Goal: Task Accomplishment & Management: Manage account settings

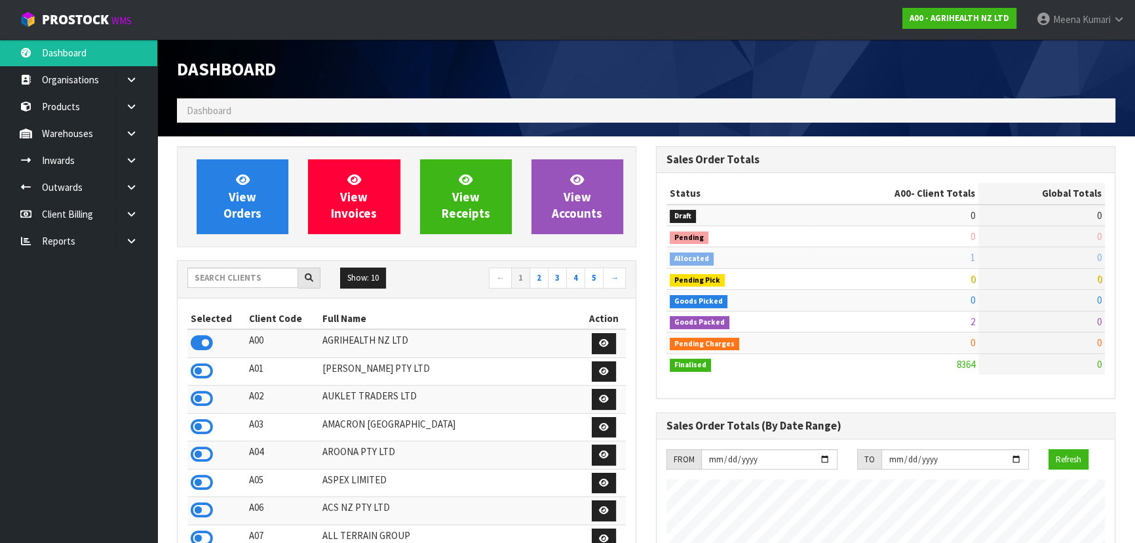
scroll to position [991, 478]
click at [263, 270] on input "text" at bounding box center [242, 277] width 111 height 20
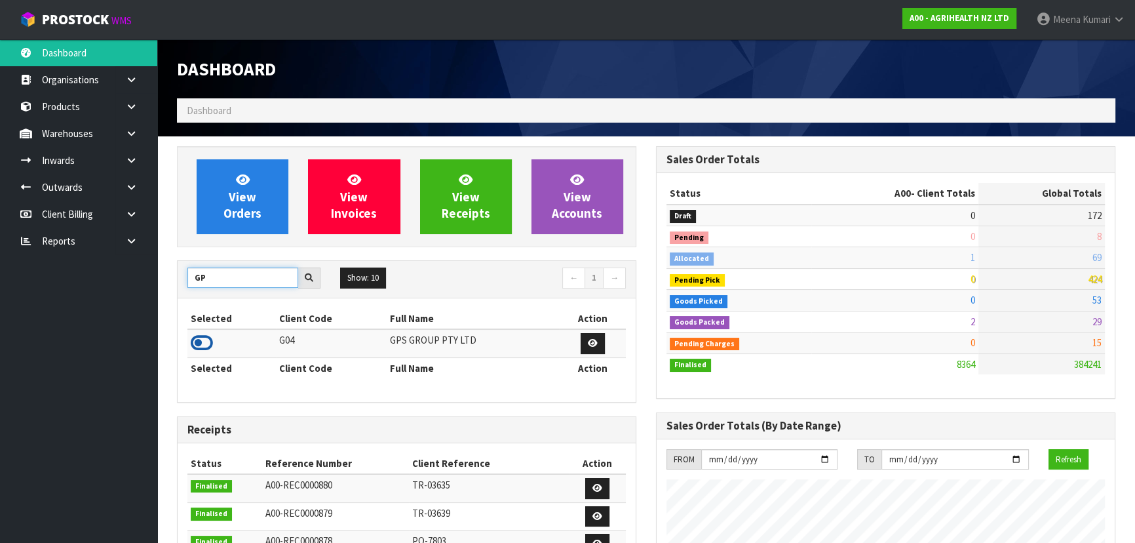
type input "GP"
drag, startPoint x: 210, startPoint y: 336, endPoint x: 203, endPoint y: 336, distance: 6.6
click at [208, 336] on icon at bounding box center [202, 343] width 22 height 20
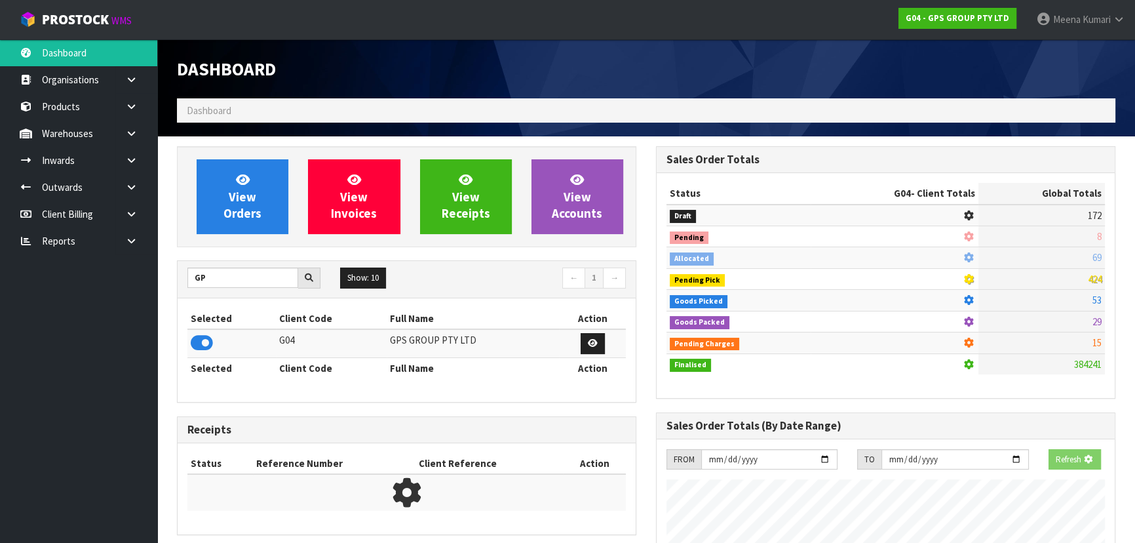
scroll to position [654518, 654840]
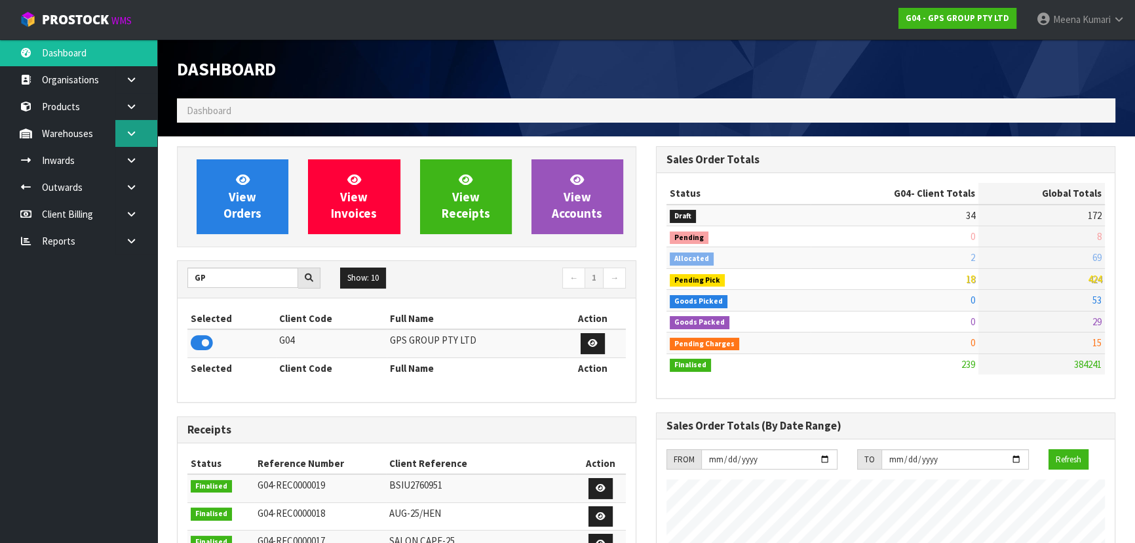
click at [134, 134] on icon at bounding box center [131, 133] width 12 height 10
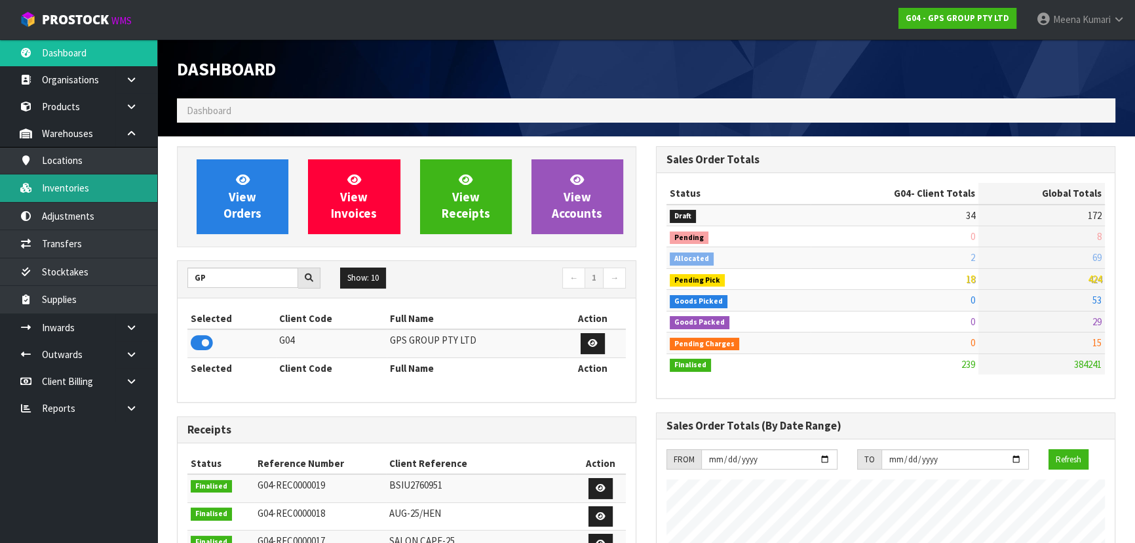
click at [111, 188] on link "Inventories" at bounding box center [78, 187] width 157 height 27
click at [70, 191] on link "Inventories" at bounding box center [78, 187] width 157 height 27
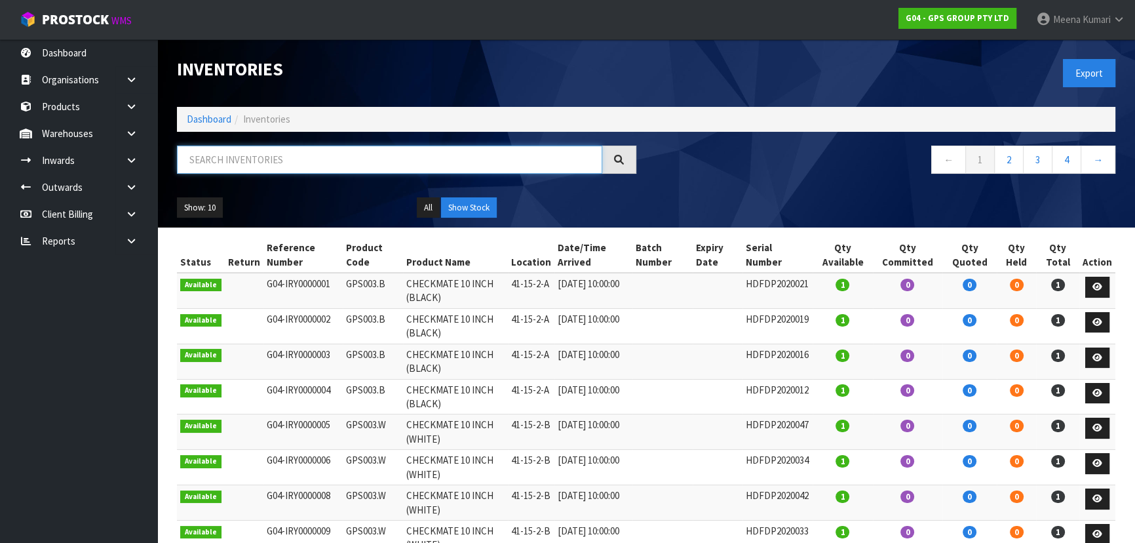
click at [332, 166] on input "text" at bounding box center [389, 159] width 425 height 28
type input "K"
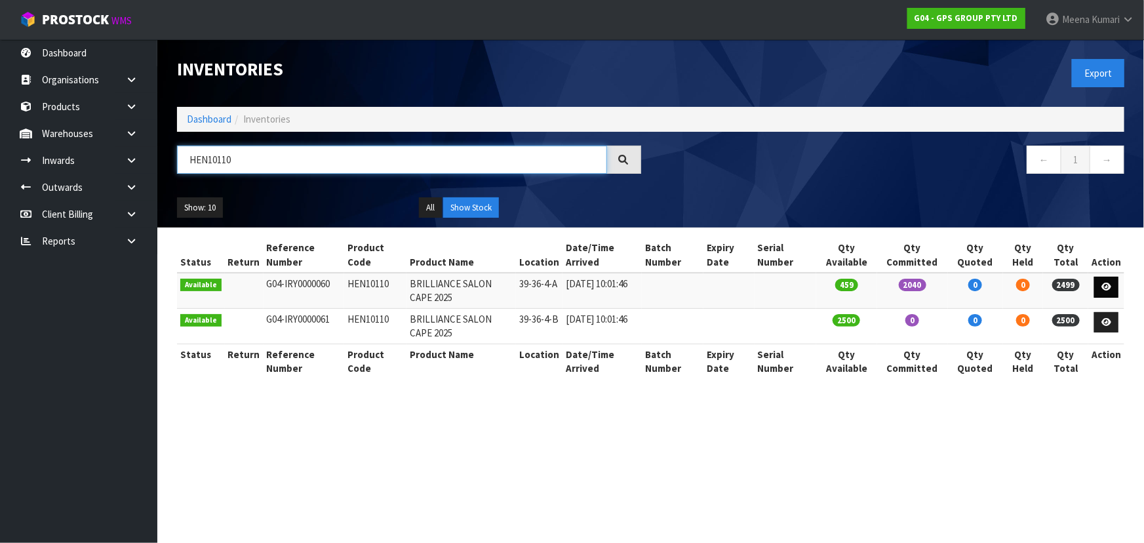
type input "HEN10110"
click at [1107, 284] on icon at bounding box center [1106, 286] width 10 height 9
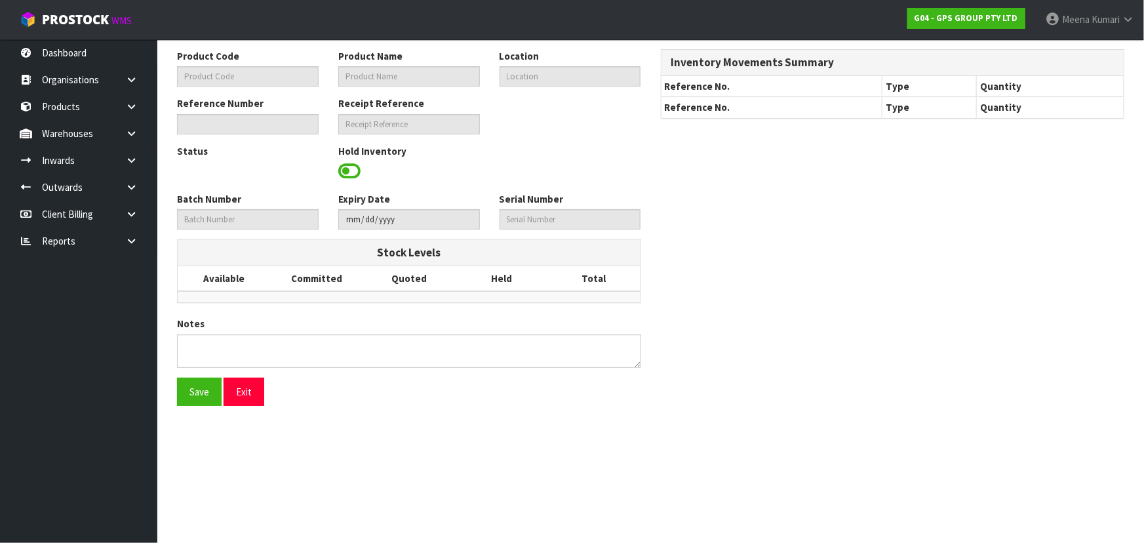
type input "HEN10110"
type input "BRILLIANCE SALON CAPE 2025"
type input "39-36-4-A"
type input "G04-IRY0000060"
type input "G04-REC0000017"
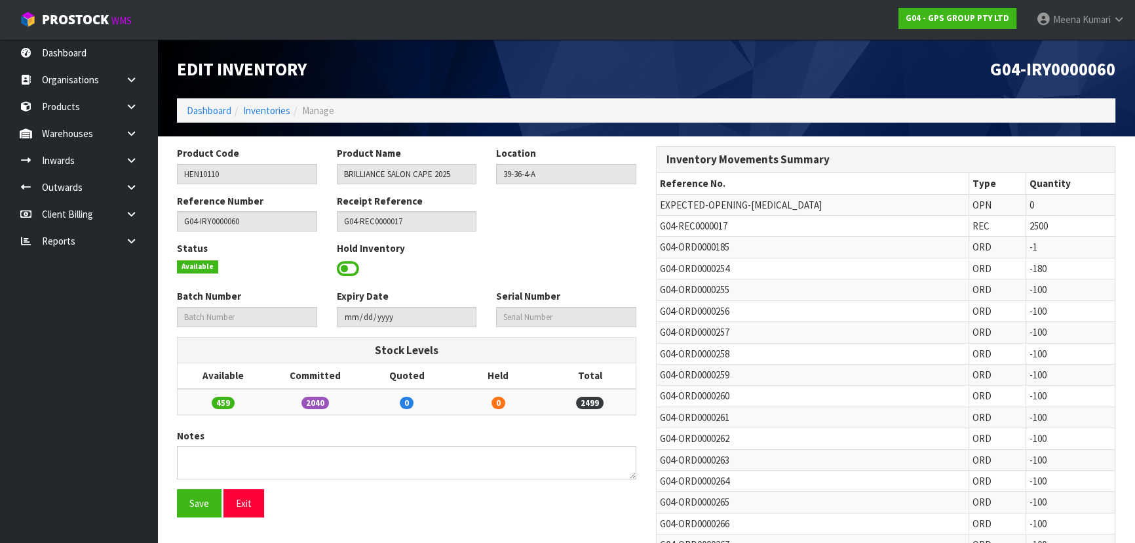
click at [710, 226] on span "G04-REC0000017" at bounding box center [693, 226] width 67 height 12
copy tr "G04-REC0000017"
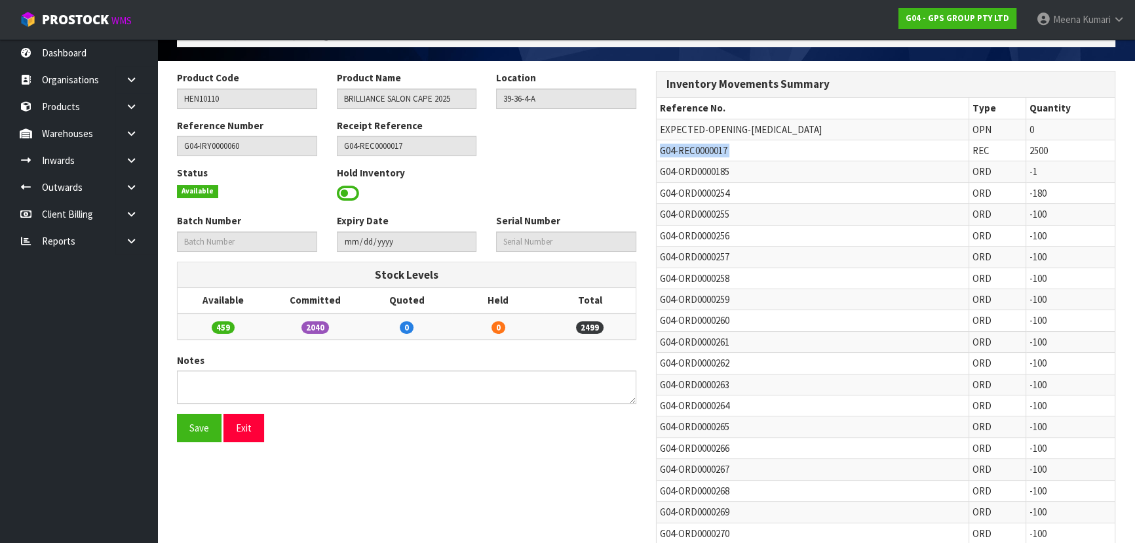
scroll to position [183, 0]
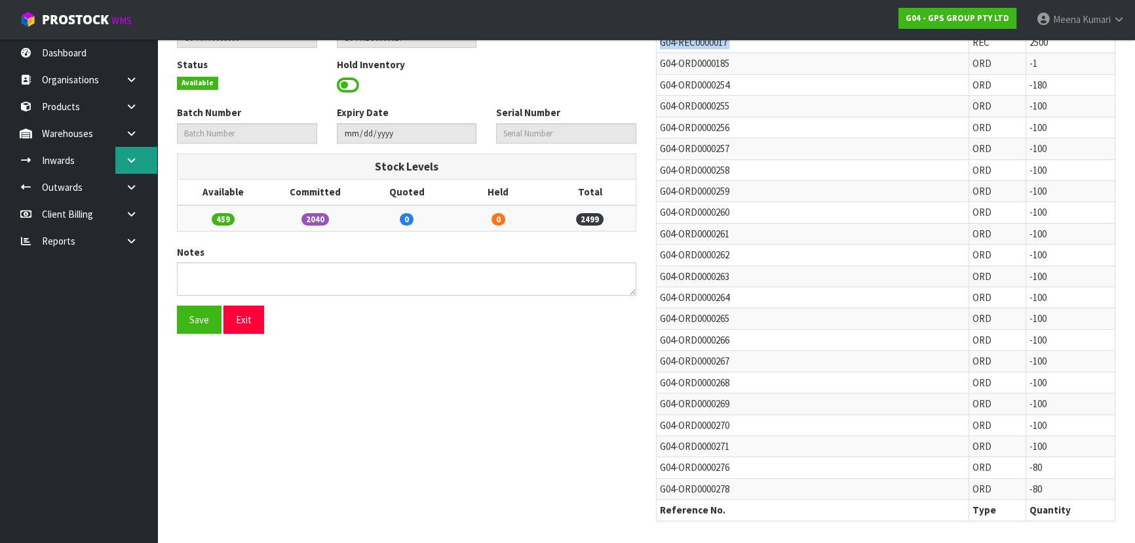
click at [136, 164] on link at bounding box center [136, 160] width 42 height 27
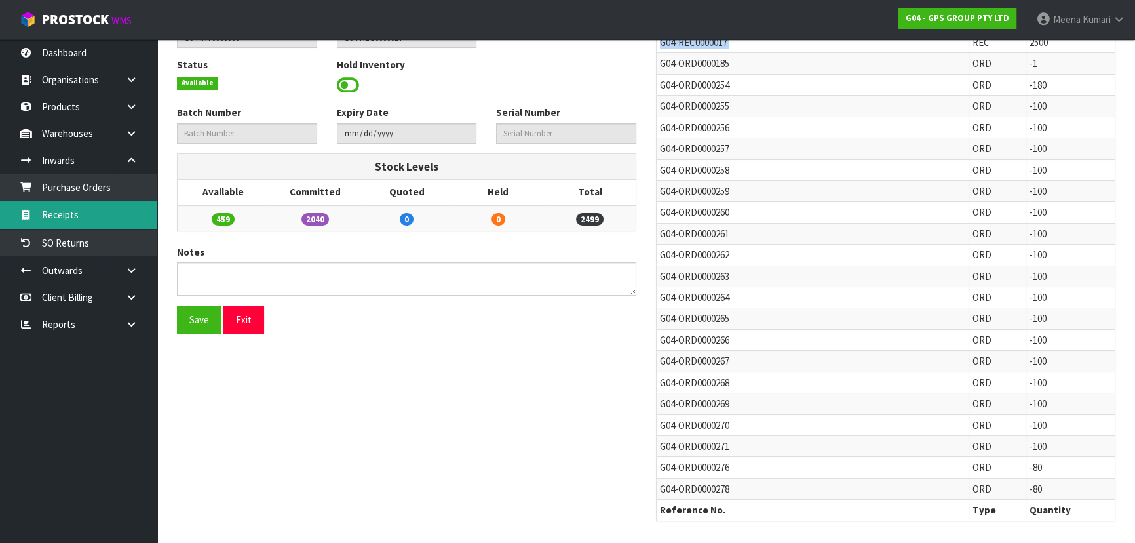
click at [131, 212] on link "Receipts" at bounding box center [78, 214] width 157 height 27
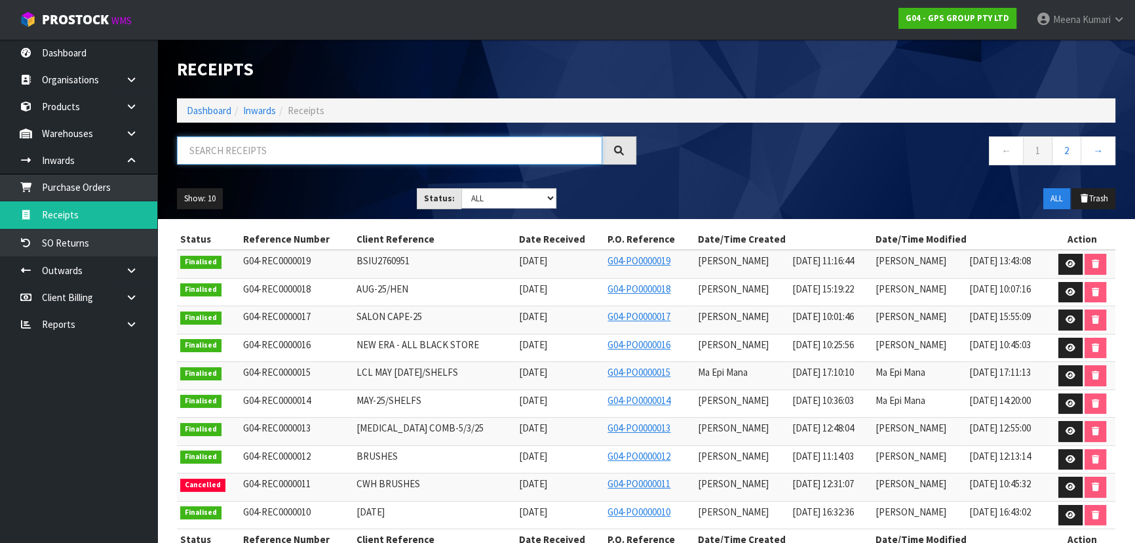
click at [260, 147] on input "text" at bounding box center [389, 150] width 425 height 28
paste input "G04-REC0000017"
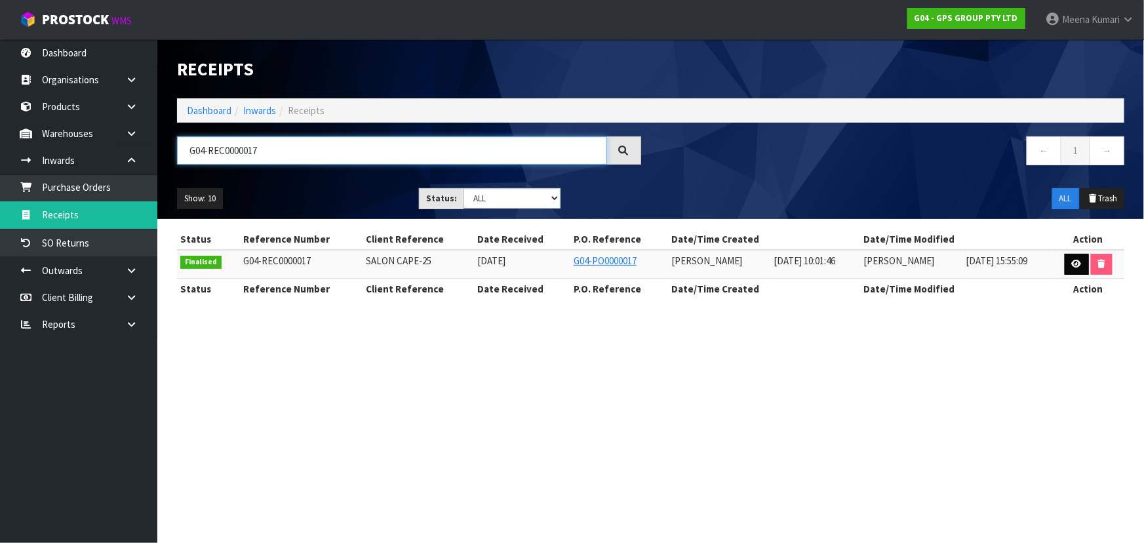
type input "G04-REC0000017"
click at [1073, 267] on icon at bounding box center [1076, 264] width 10 height 9
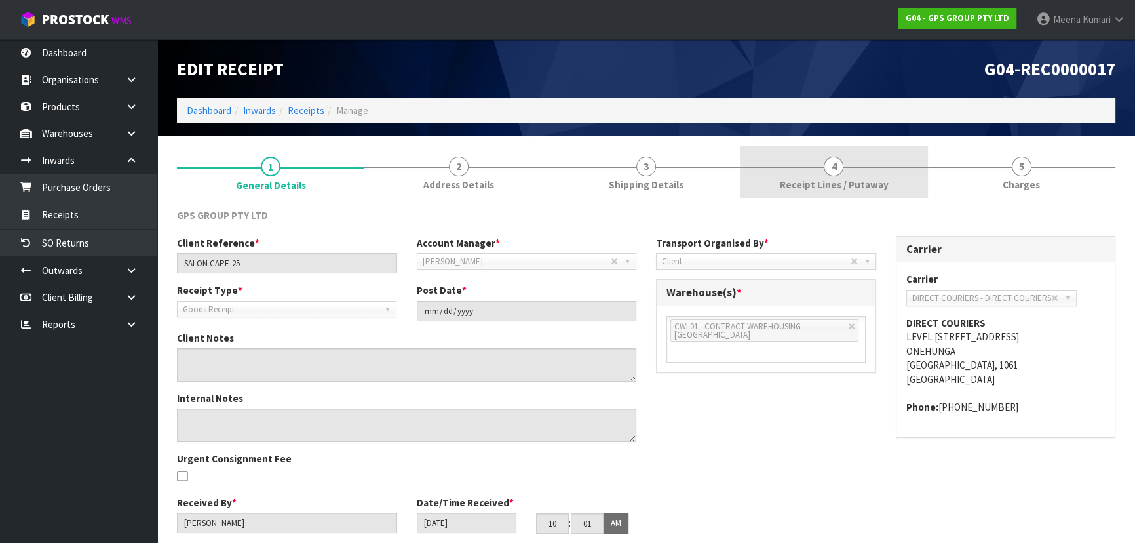
click at [870, 181] on span "Receipt Lines / Putaway" at bounding box center [833, 185] width 109 height 14
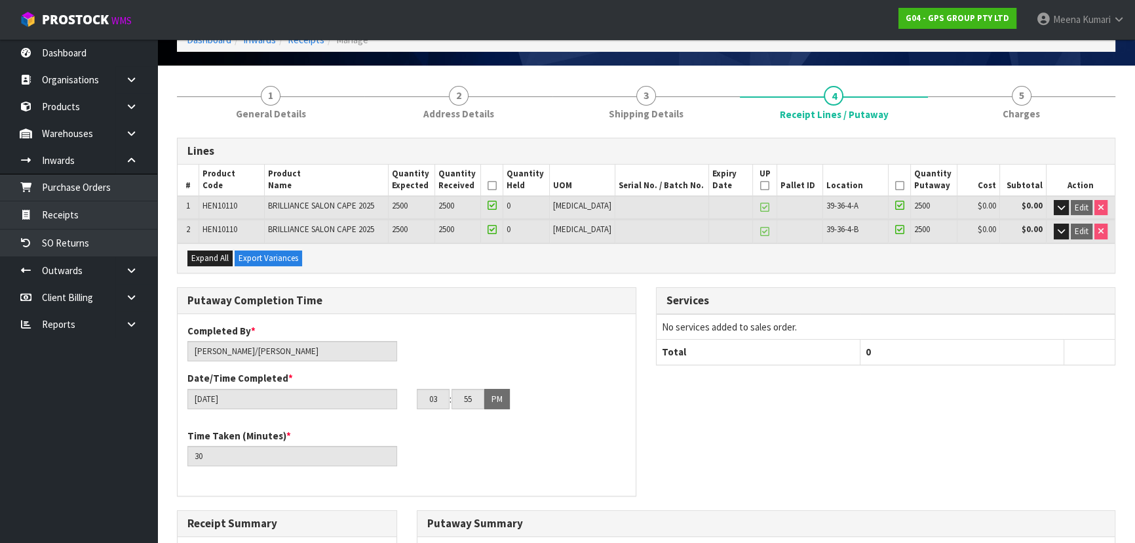
scroll to position [178, 0]
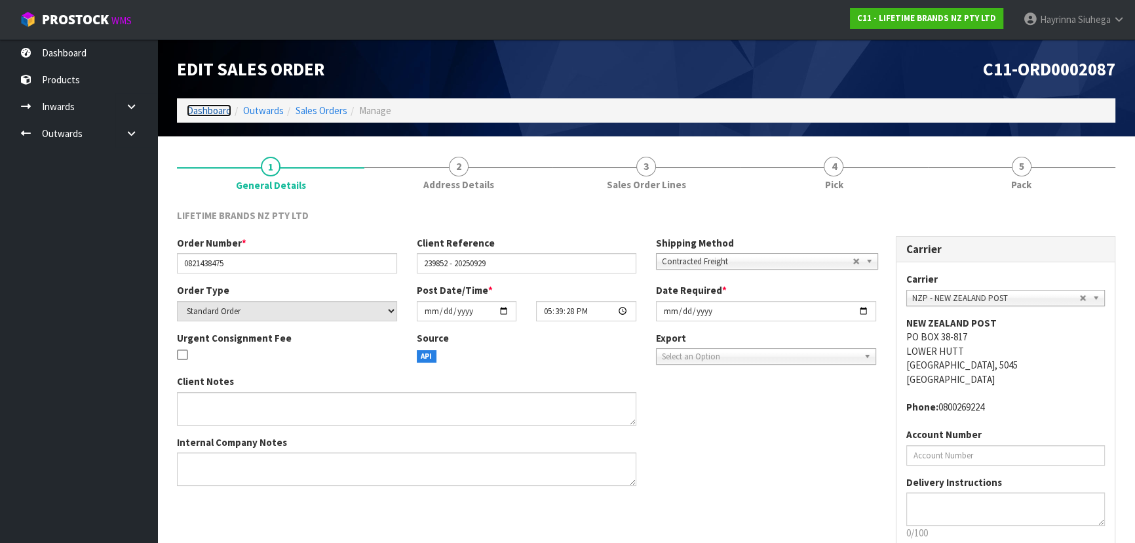
click at [200, 113] on link "Dashboard" at bounding box center [209, 110] width 45 height 12
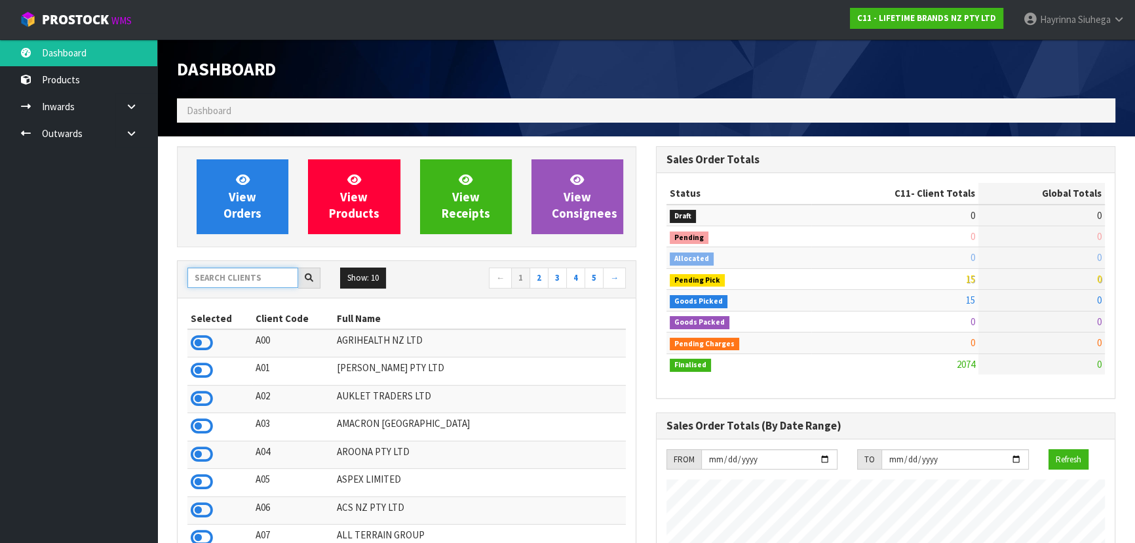
click at [262, 283] on input "text" at bounding box center [242, 277] width 111 height 20
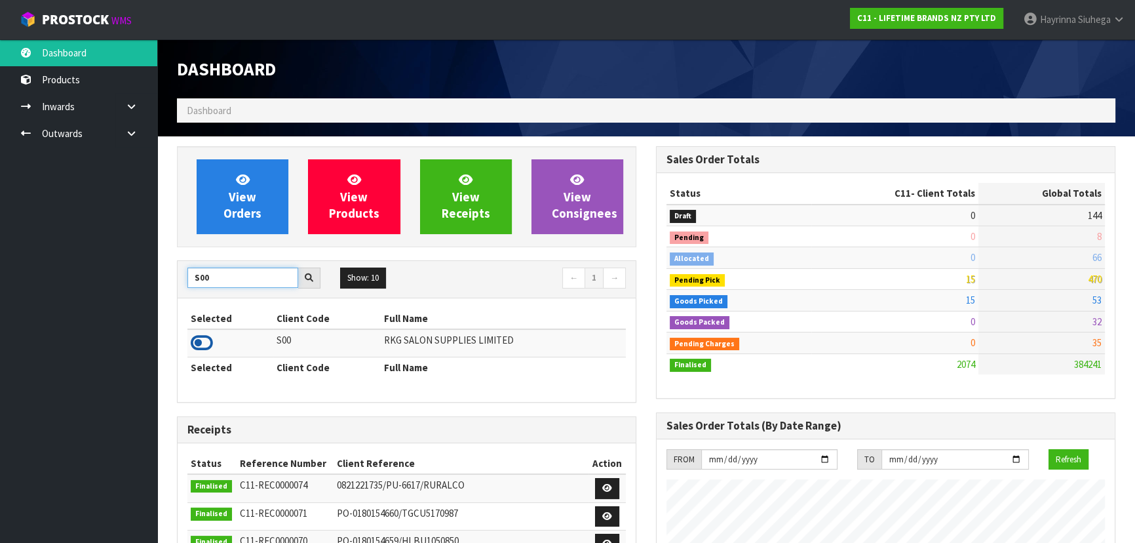
type input "S00"
click at [202, 337] on icon at bounding box center [202, 343] width 22 height 20
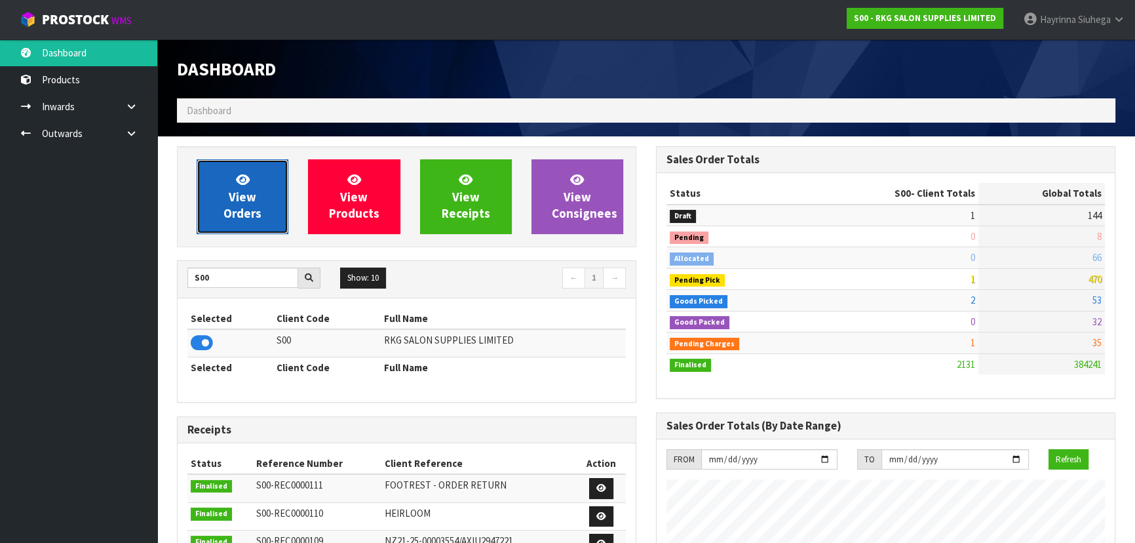
click at [260, 210] on span "View Orders" at bounding box center [242, 196] width 38 height 49
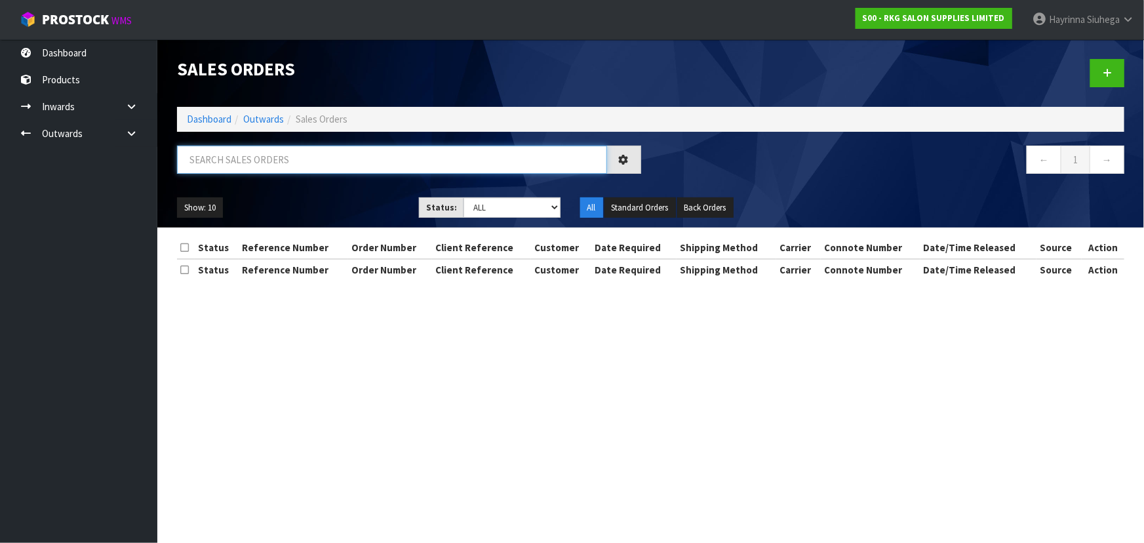
click at [306, 168] on input "text" at bounding box center [392, 159] width 430 height 28
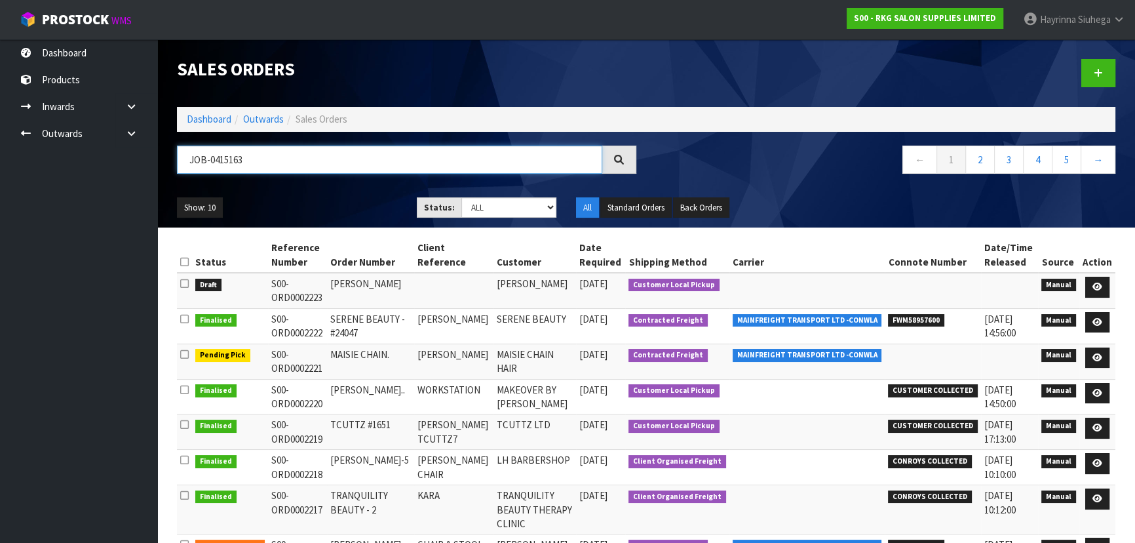
type input "JOB-0415163"
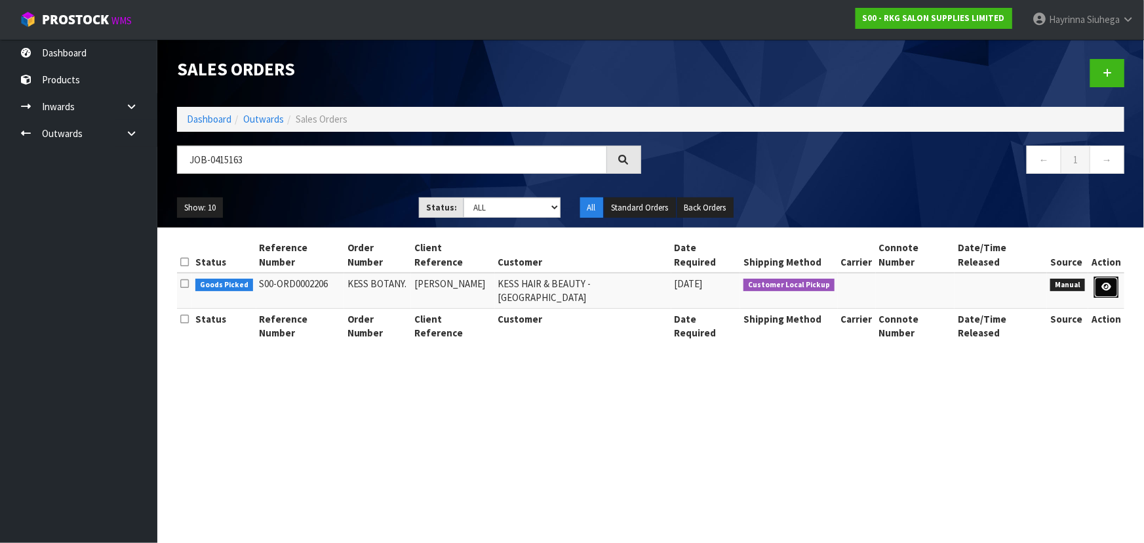
click at [1112, 277] on link at bounding box center [1106, 287] width 24 height 21
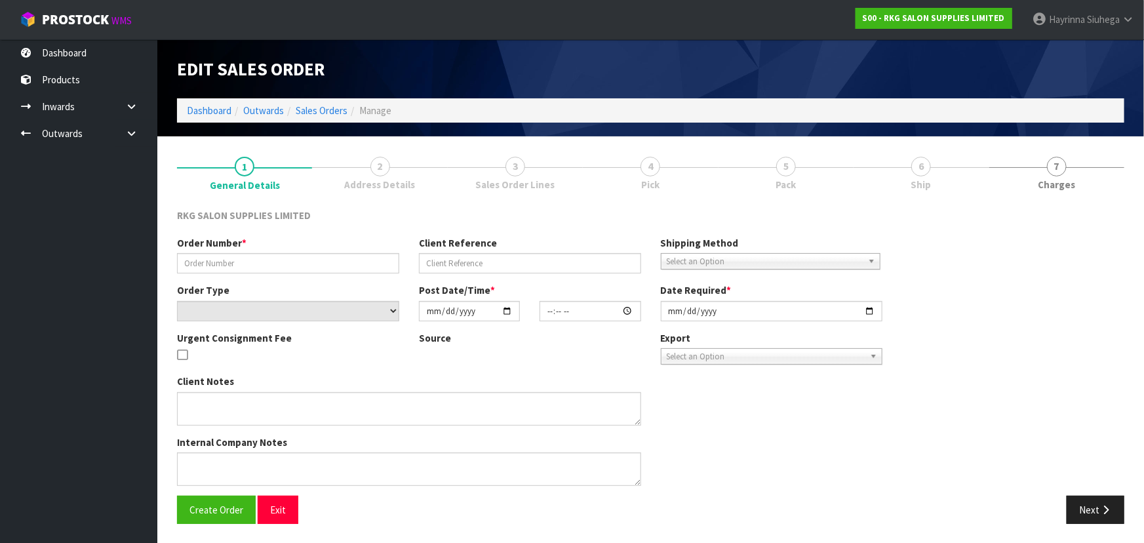
type input "KESS BOTANY."
type input "GURPREET KESS"
select select "number:0"
type input "2025-09-30"
type input "08:46:00.000"
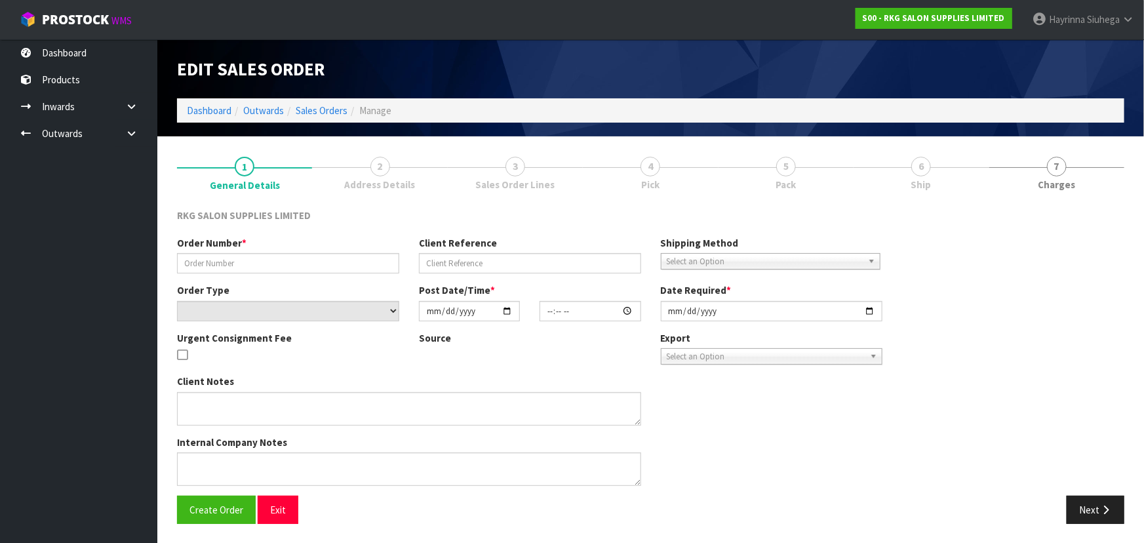
type input "2025-10-03"
type textarea "FOR PICK UP MONDAY OCT 6"
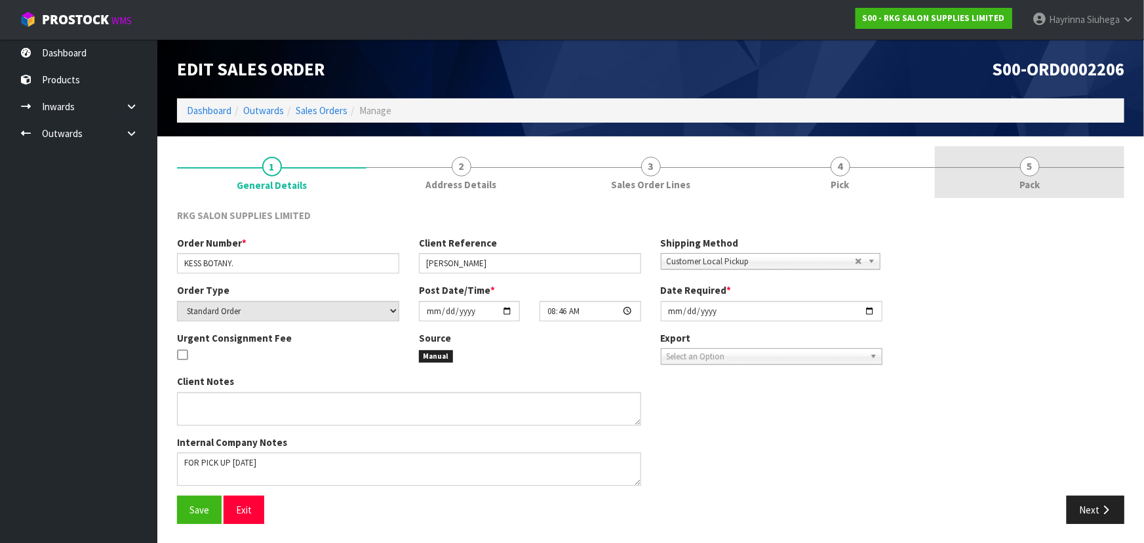
click at [937, 172] on link "5 Pack" at bounding box center [1028, 172] width 189 height 52
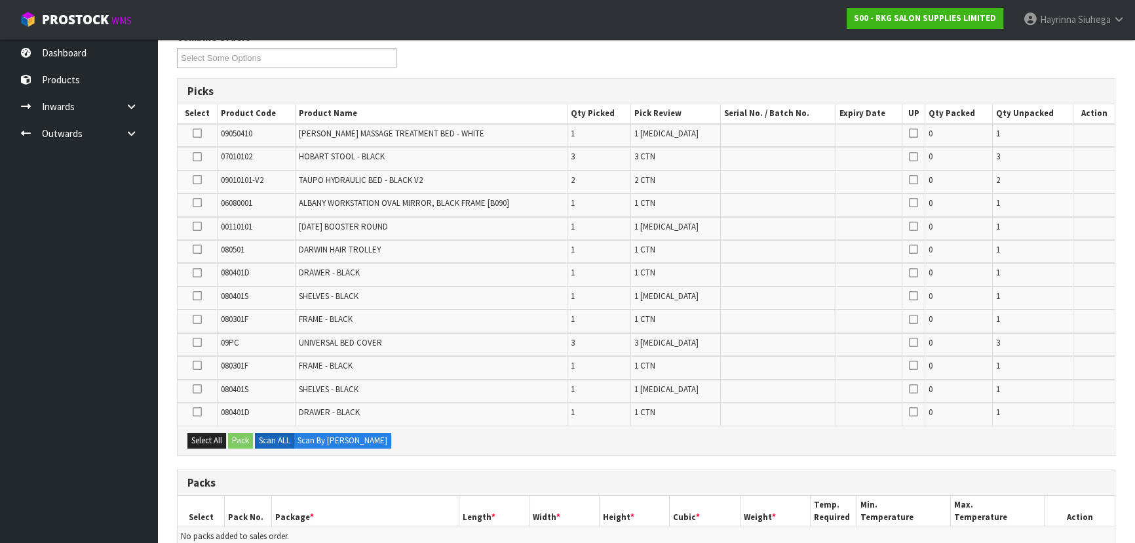
scroll to position [417, 0]
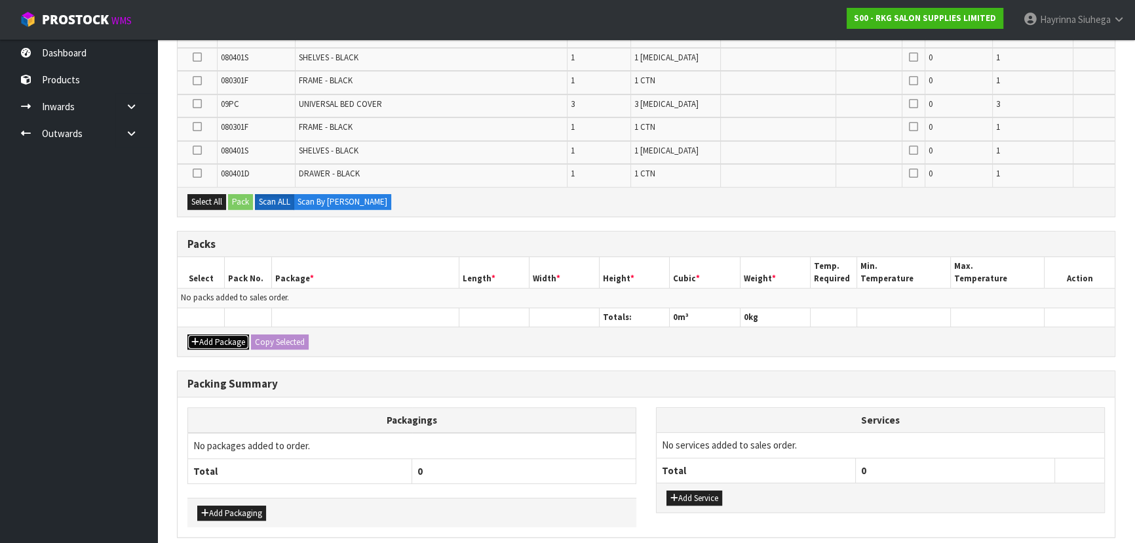
click at [231, 334] on button "Add Package" at bounding box center [218, 342] width 62 height 16
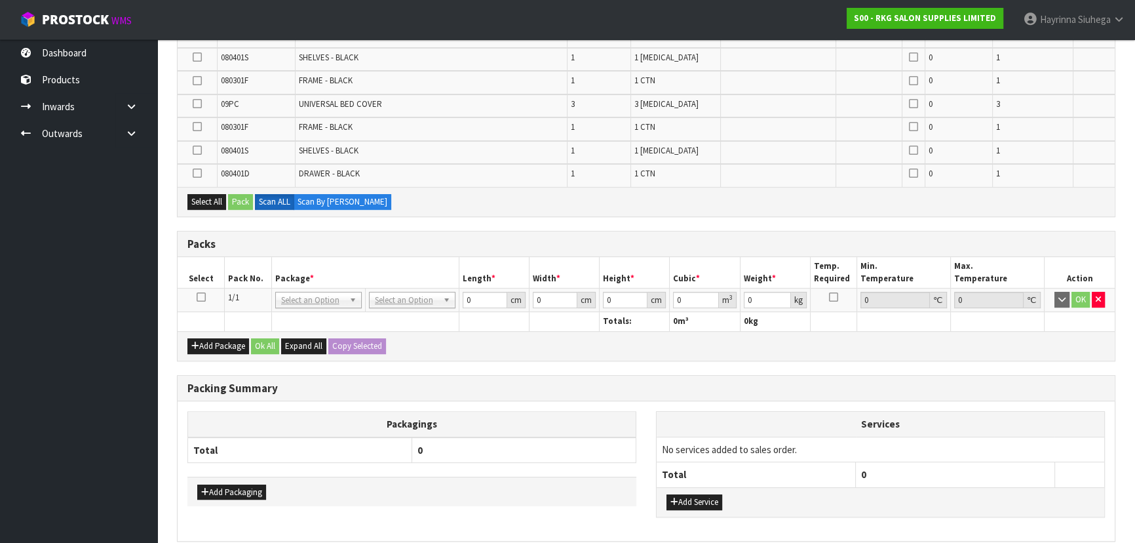
click at [202, 297] on icon at bounding box center [201, 297] width 9 height 1
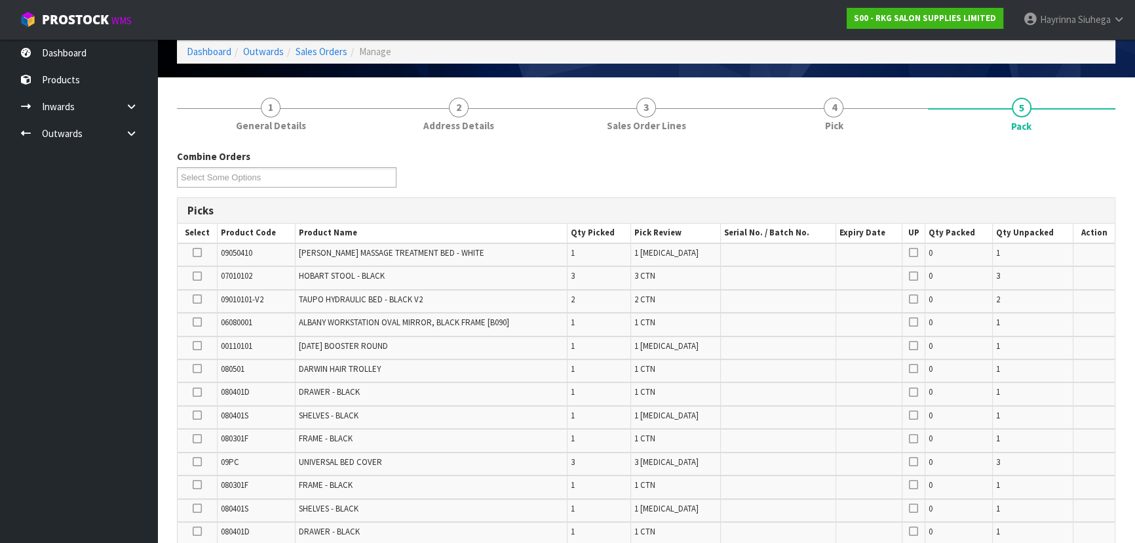
scroll to position [119, 0]
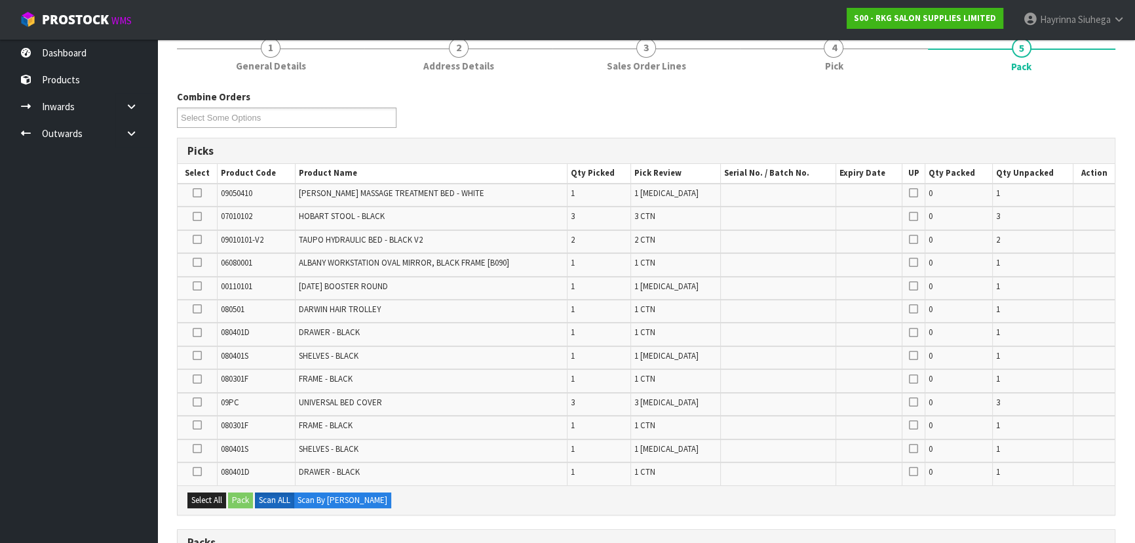
click at [197, 239] on icon at bounding box center [197, 239] width 9 height 1
click at [0, 0] on input "checkbox" at bounding box center [0, 0] width 0 height 0
click at [237, 488] on div "Select All Pack Scan ALL Scan By Quantity" at bounding box center [646, 499] width 937 height 29
click at [237, 492] on button "Pack" at bounding box center [240, 500] width 25 height 16
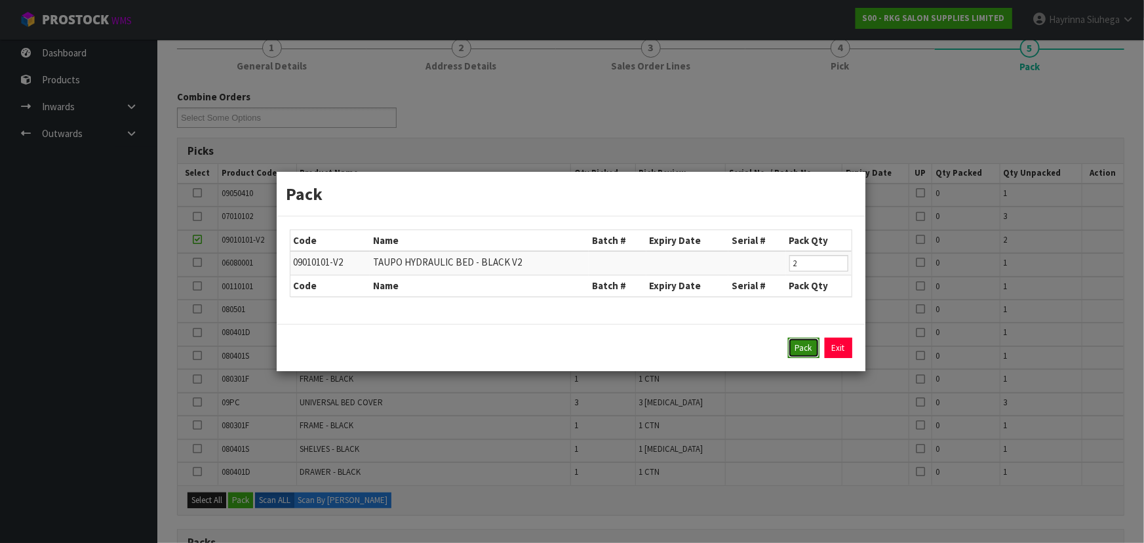
click at [807, 346] on button "Pack" at bounding box center [803, 347] width 31 height 21
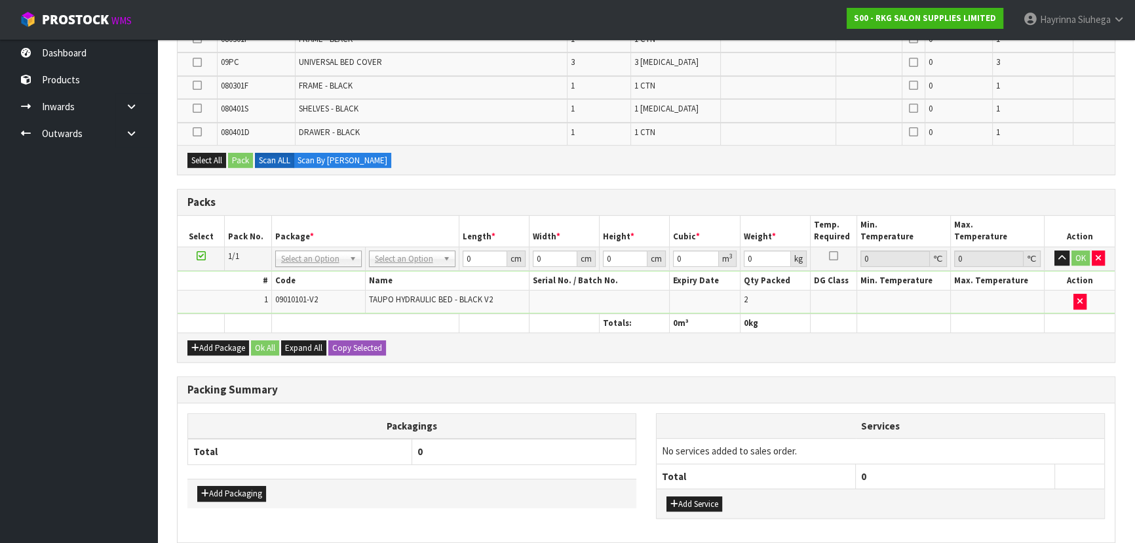
scroll to position [492, 0]
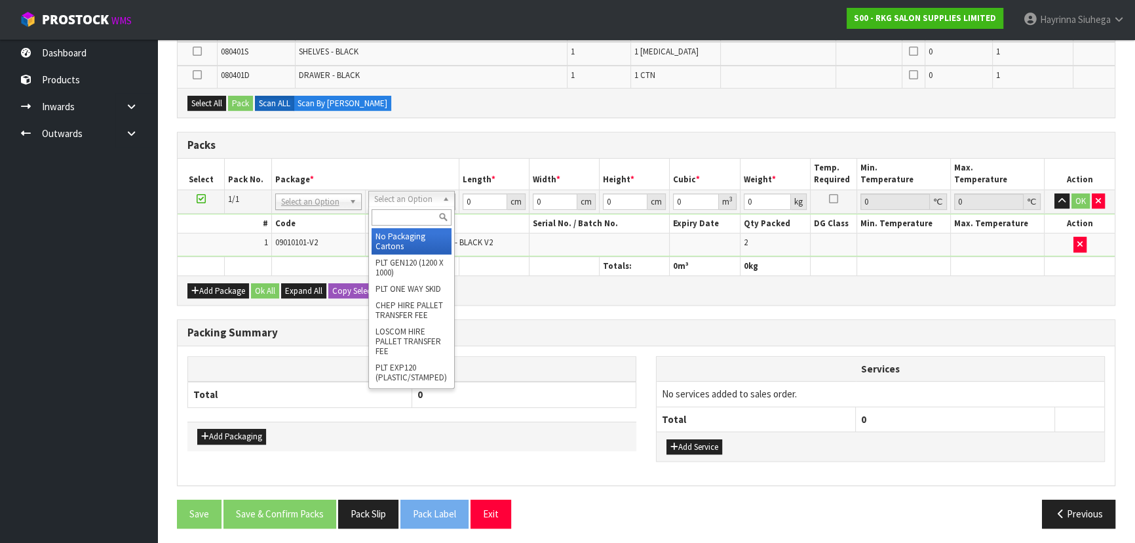
click at [423, 220] on input "text" at bounding box center [412, 217] width 80 height 16
type input "RE"
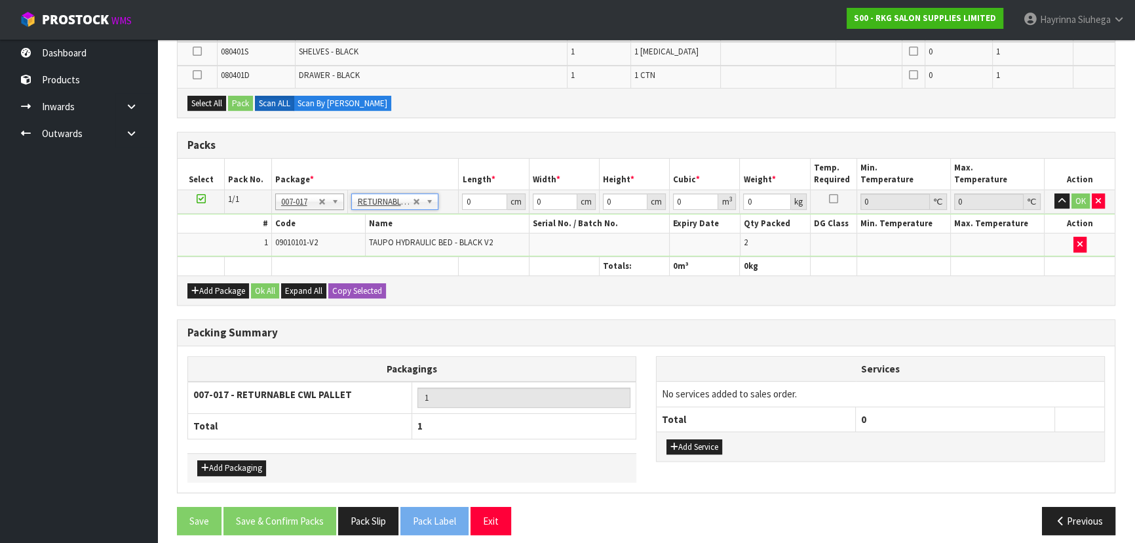
type input "129.4"
click at [231, 290] on button "Add Package" at bounding box center [218, 291] width 62 height 16
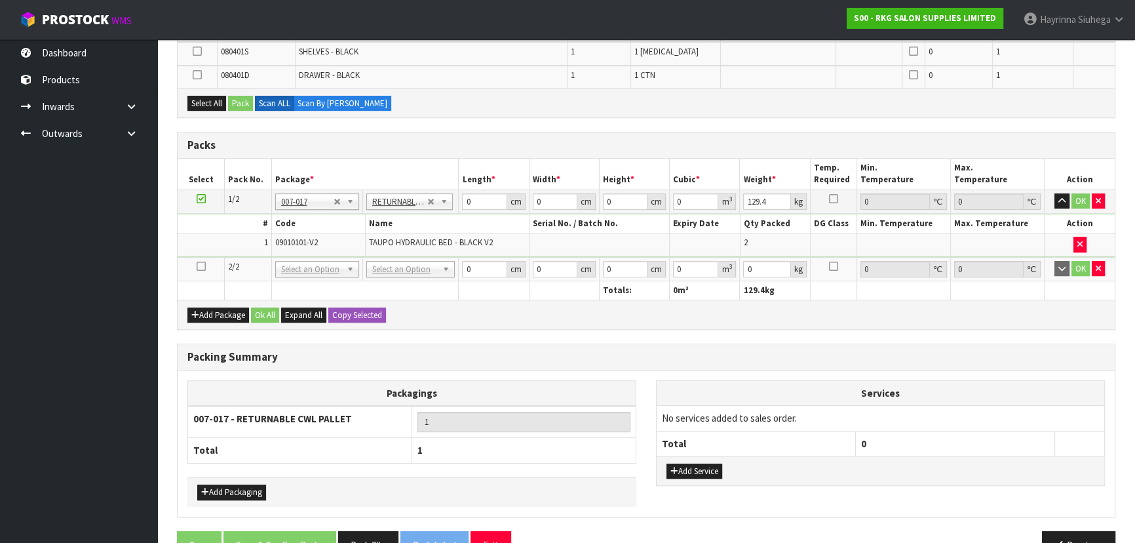
click at [201, 266] on icon at bounding box center [201, 266] width 9 height 1
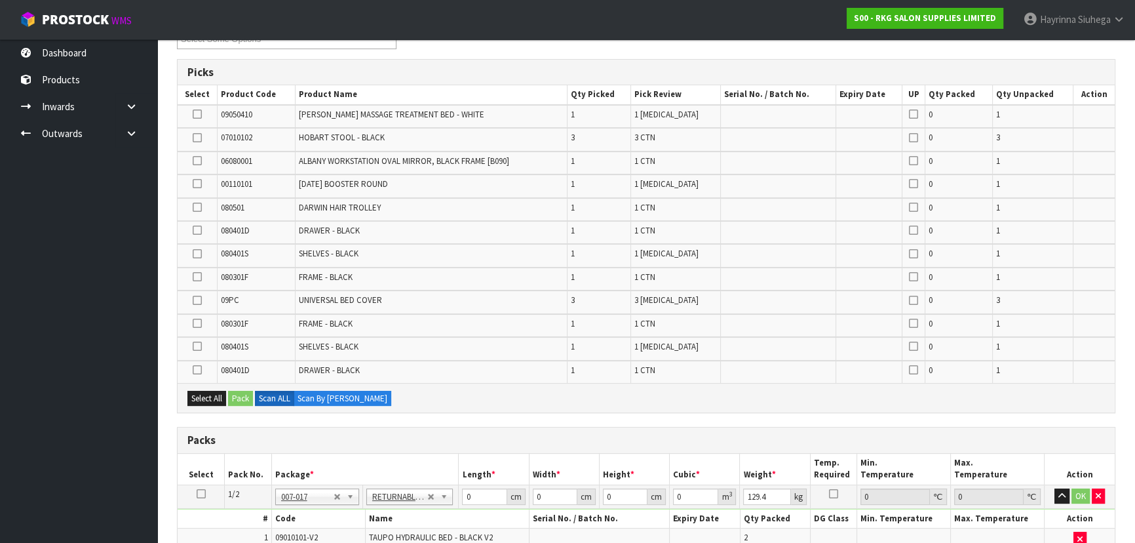
scroll to position [195, 0]
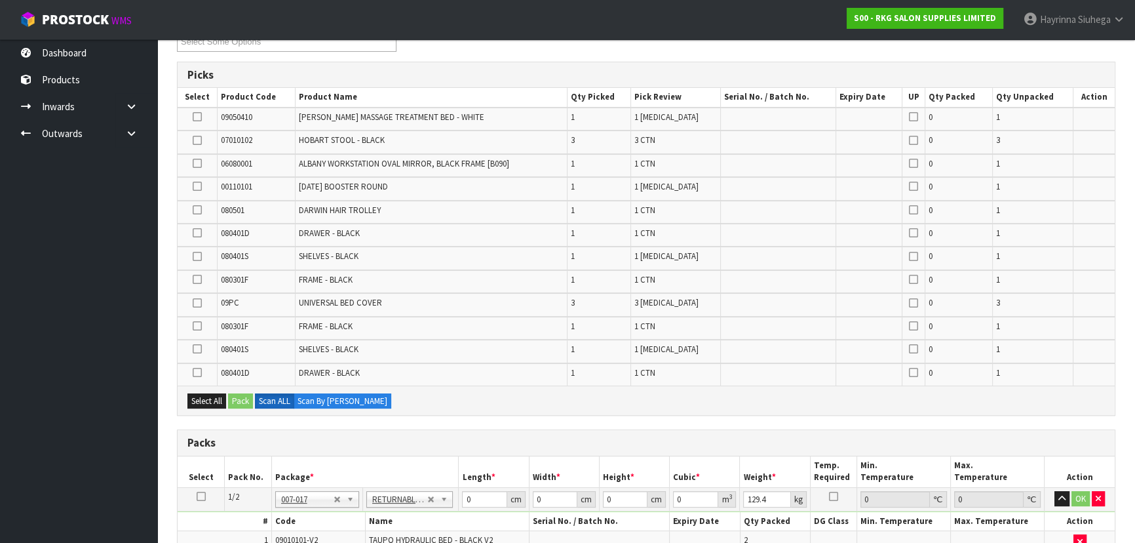
click at [196, 117] on icon at bounding box center [197, 117] width 9 height 1
click at [0, 0] on input "checkbox" at bounding box center [0, 0] width 0 height 0
click at [237, 396] on button "Pack" at bounding box center [240, 401] width 25 height 16
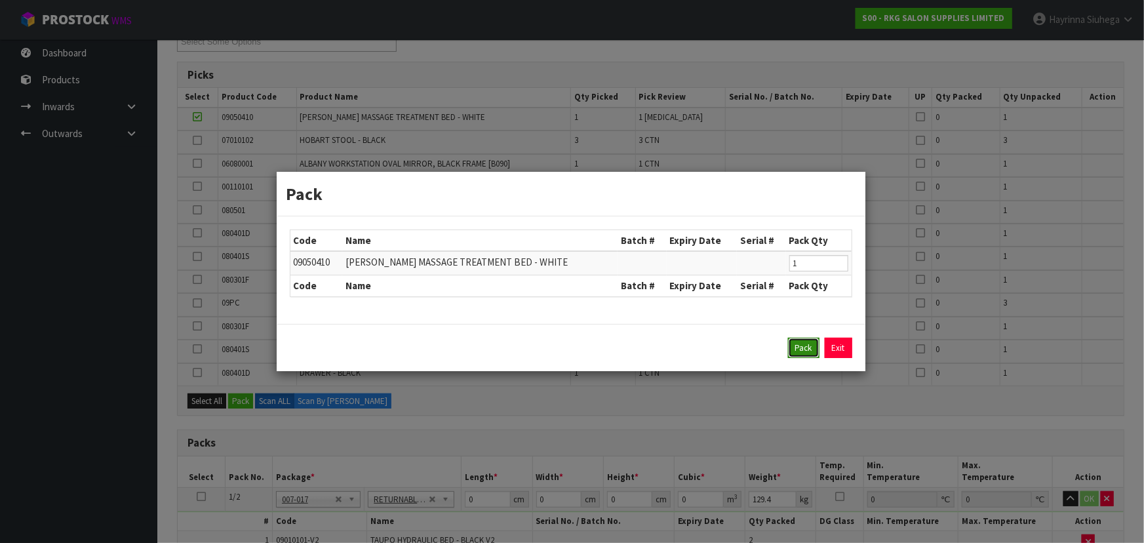
click at [799, 349] on button "Pack" at bounding box center [803, 347] width 31 height 21
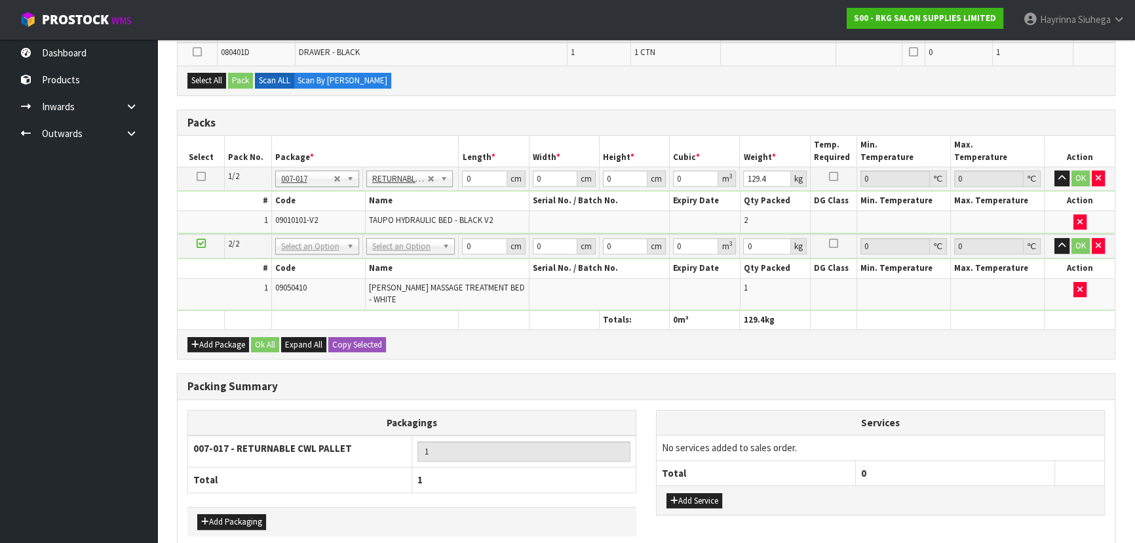
scroll to position [492, 0]
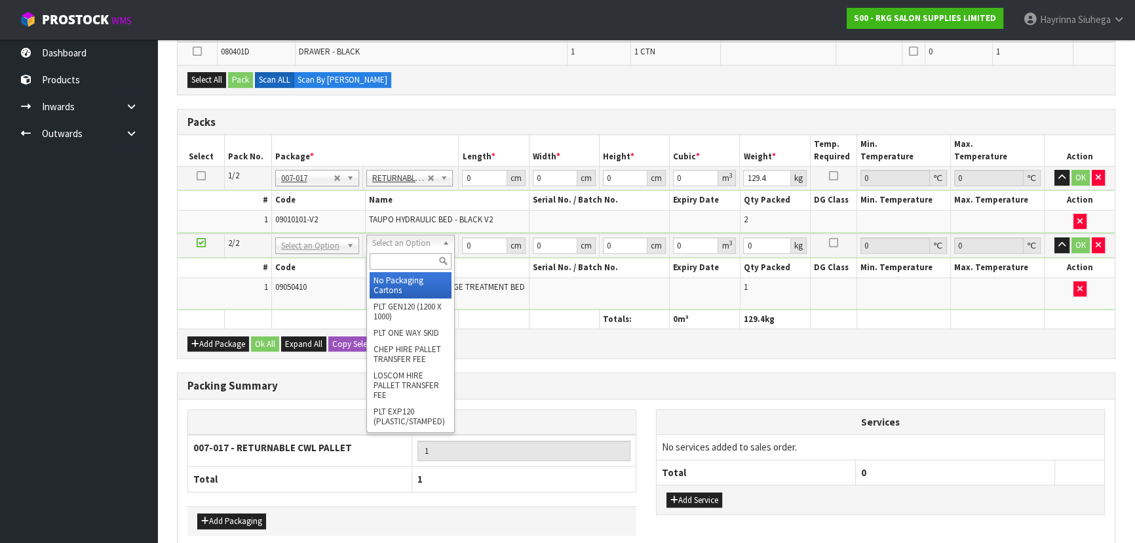
click at [392, 263] on input "text" at bounding box center [411, 261] width 82 height 16
type input "RE"
type input "2"
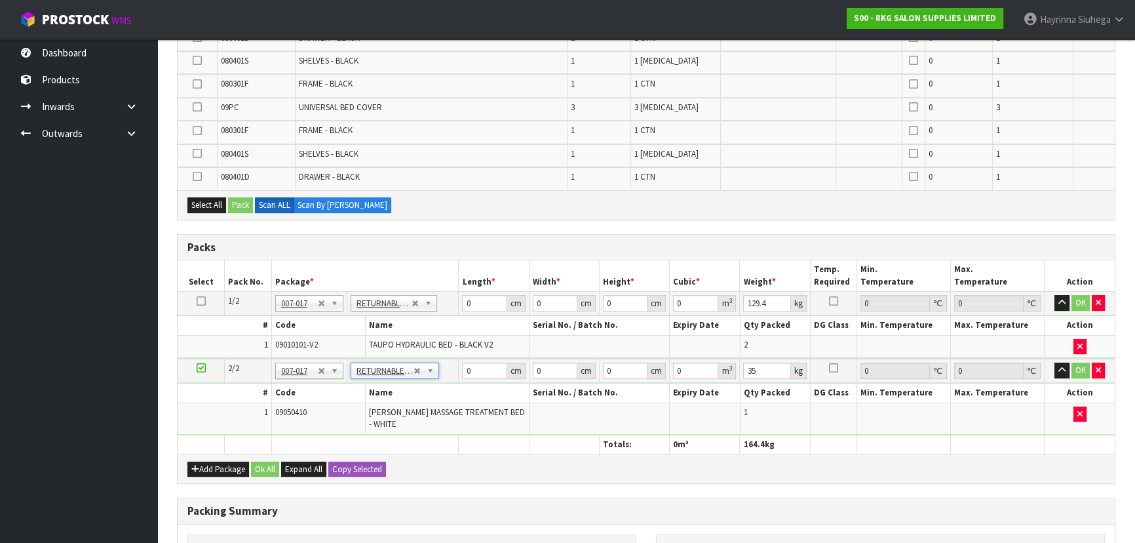
scroll to position [374, 0]
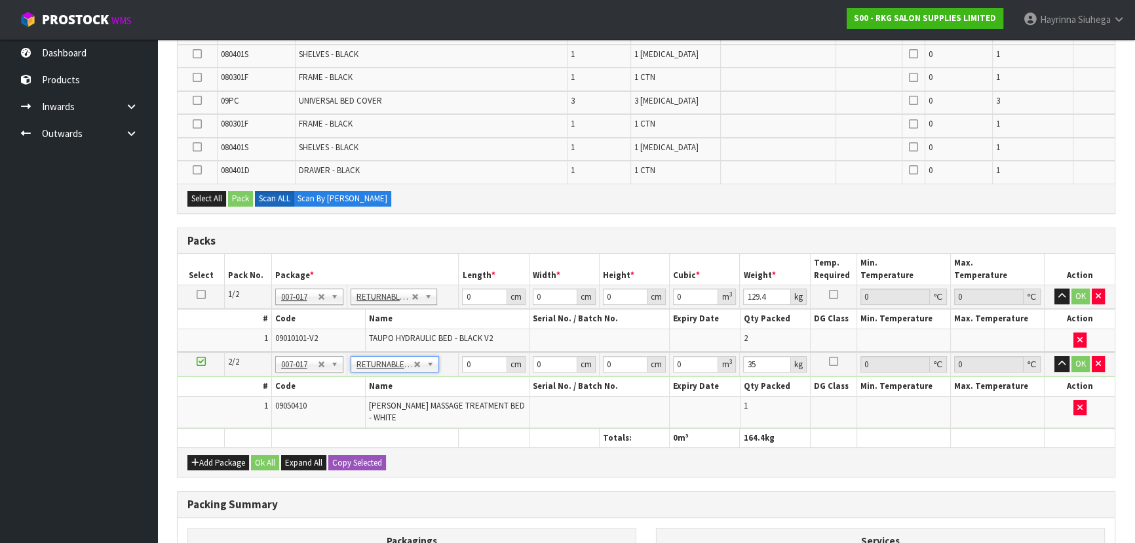
click at [452, 400] on span "NAPIER MASSAGE TREATMENT BED - WHITE" at bounding box center [447, 411] width 156 height 23
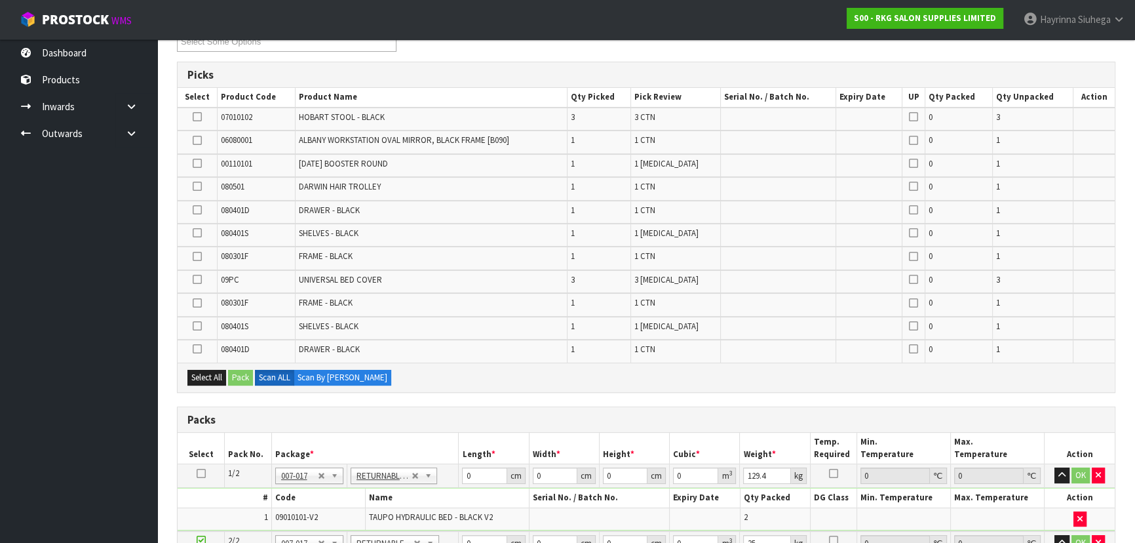
scroll to position [543, 0]
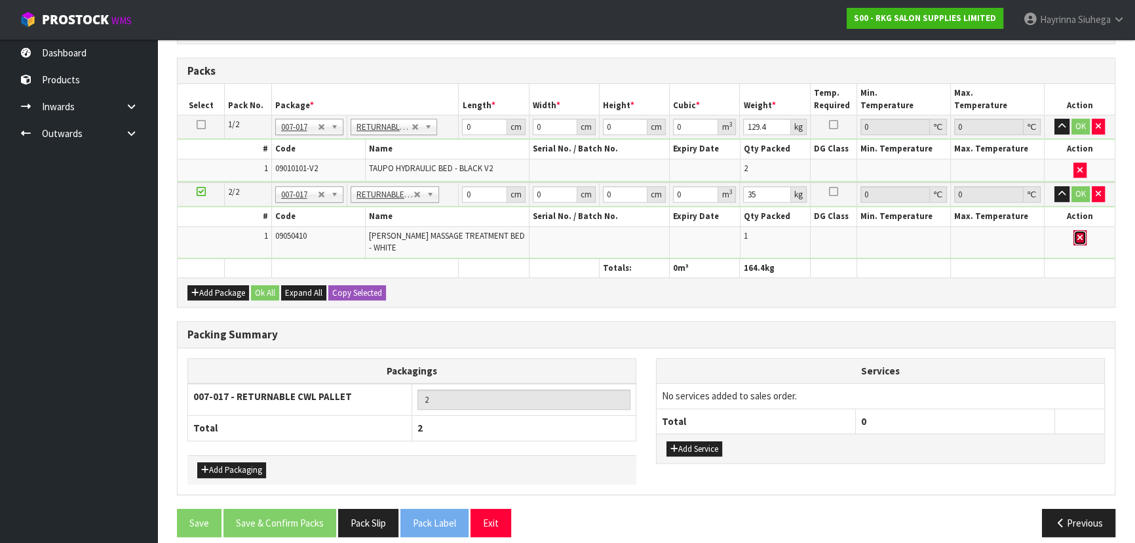
click at [1081, 239] on button "button" at bounding box center [1079, 238] width 13 height 16
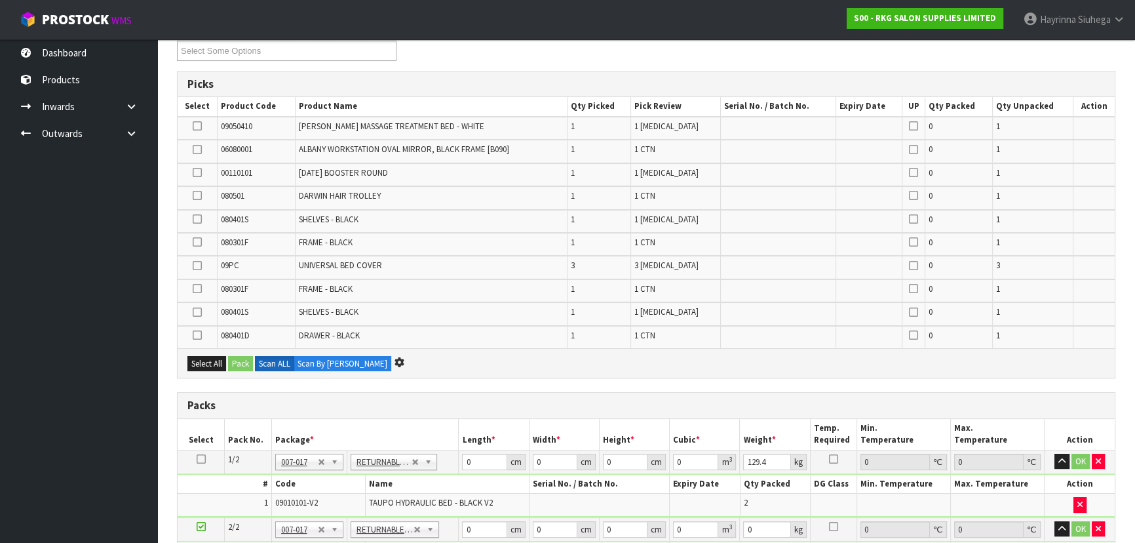
scroll to position [0, 0]
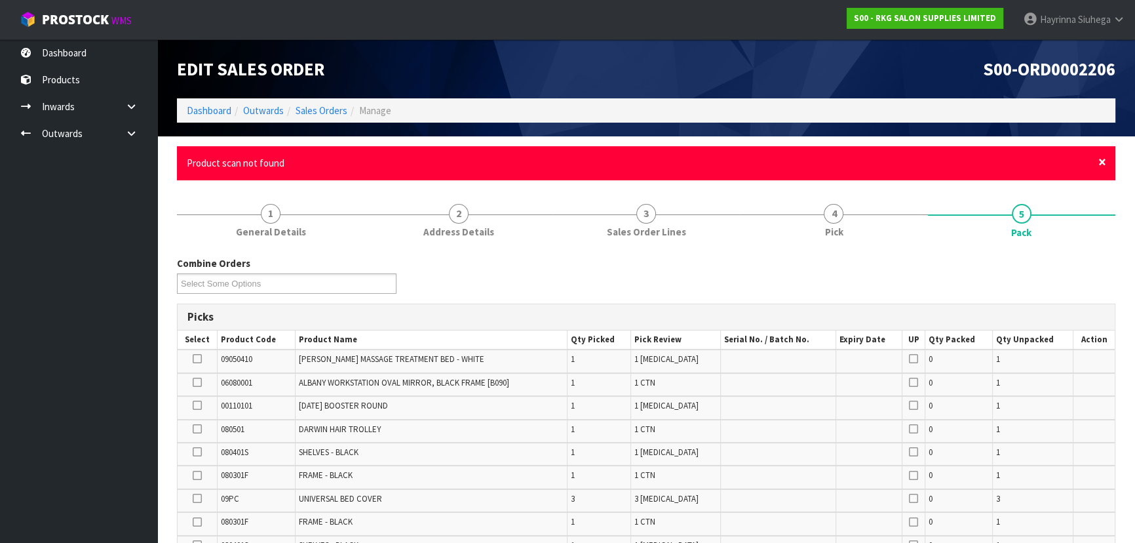
click at [1098, 161] on span "×" at bounding box center [1102, 162] width 8 height 18
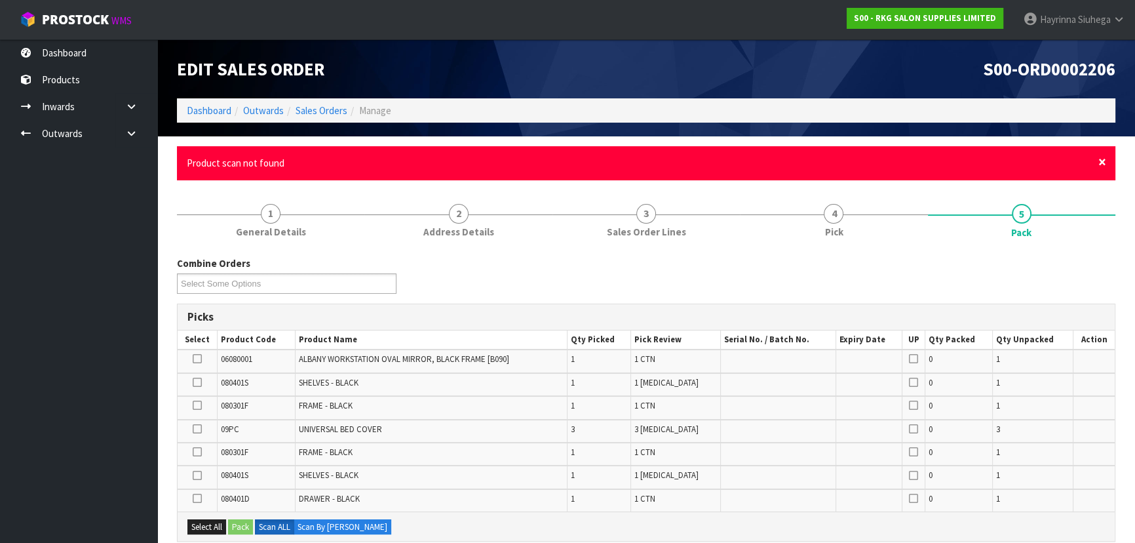
click at [1099, 161] on span "×" at bounding box center [1102, 162] width 8 height 18
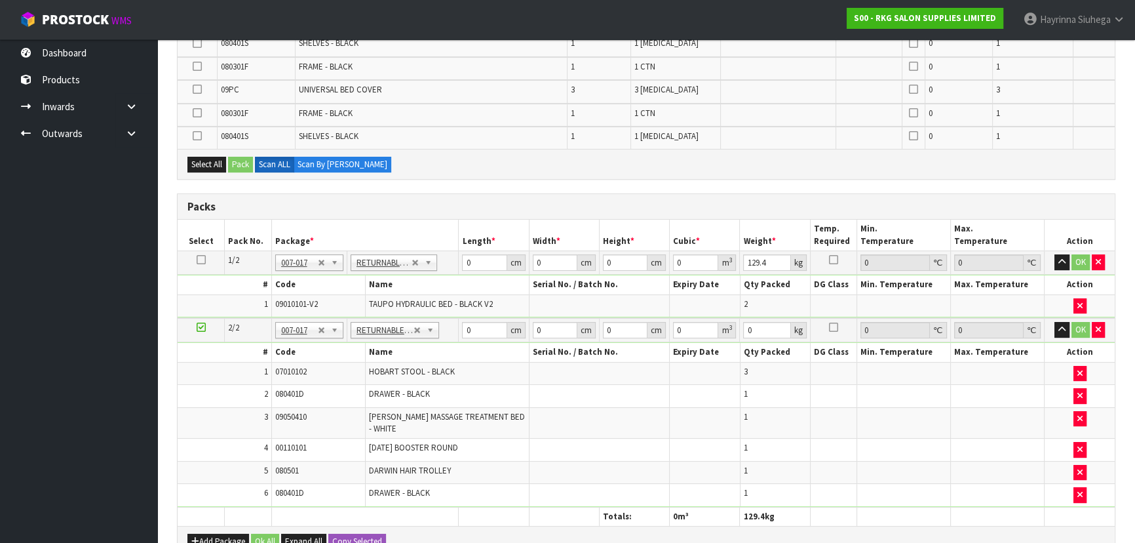
scroll to position [298, 0]
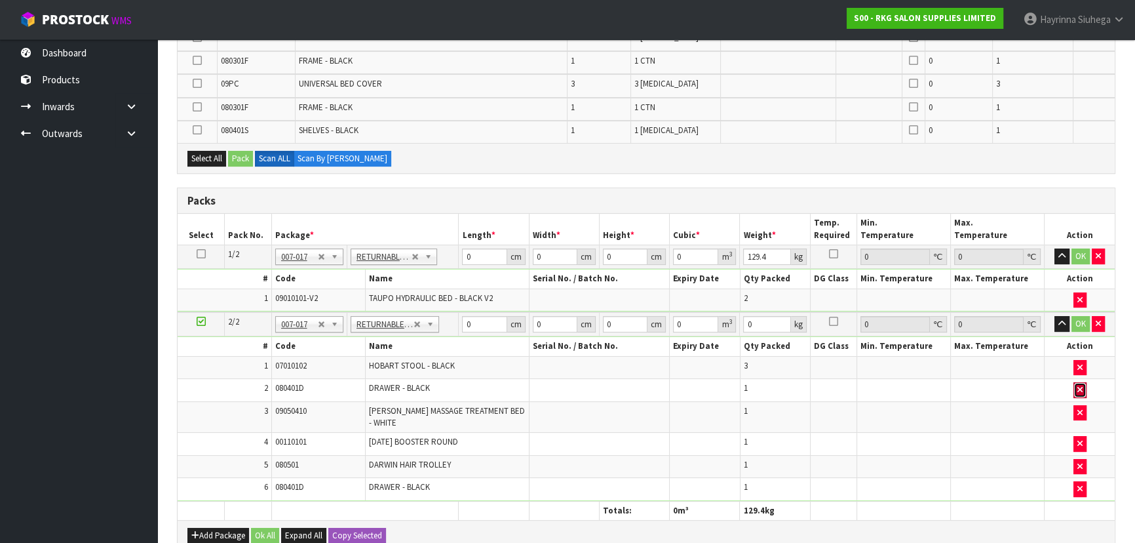
click at [1074, 382] on button "button" at bounding box center [1079, 390] width 13 height 16
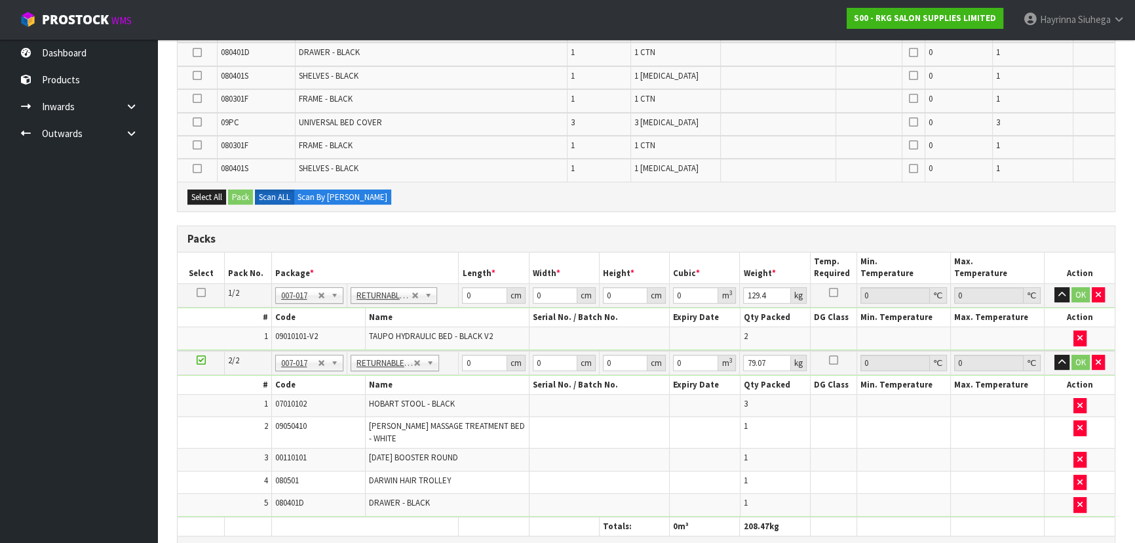
scroll to position [238, 0]
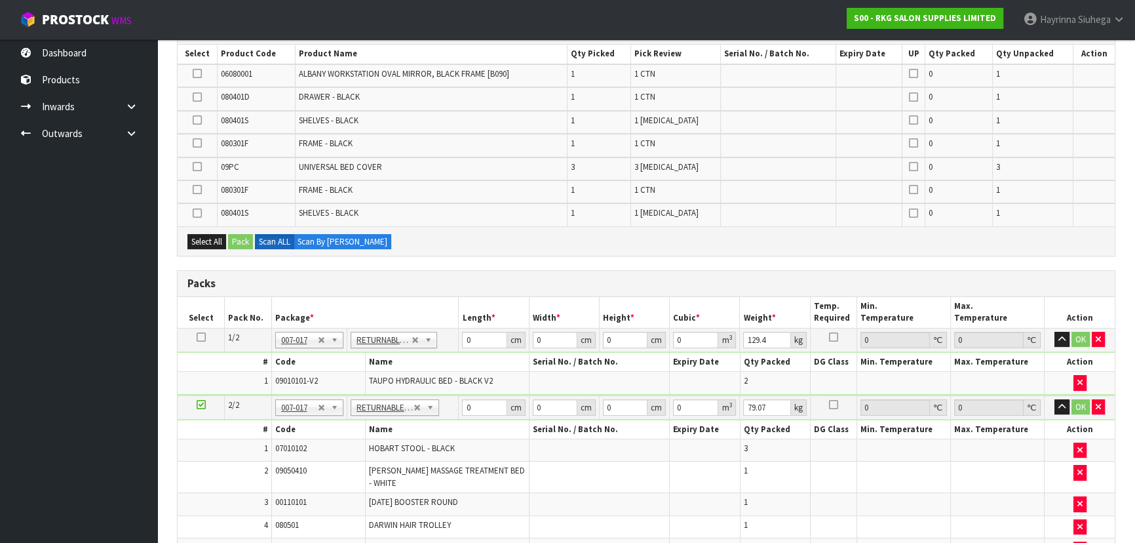
click at [619, 261] on div "Combine Orders S00-ORD0002206 S00-ORD0002212 S00-ORD0002221 Select Some Options…" at bounding box center [646, 410] width 938 height 879
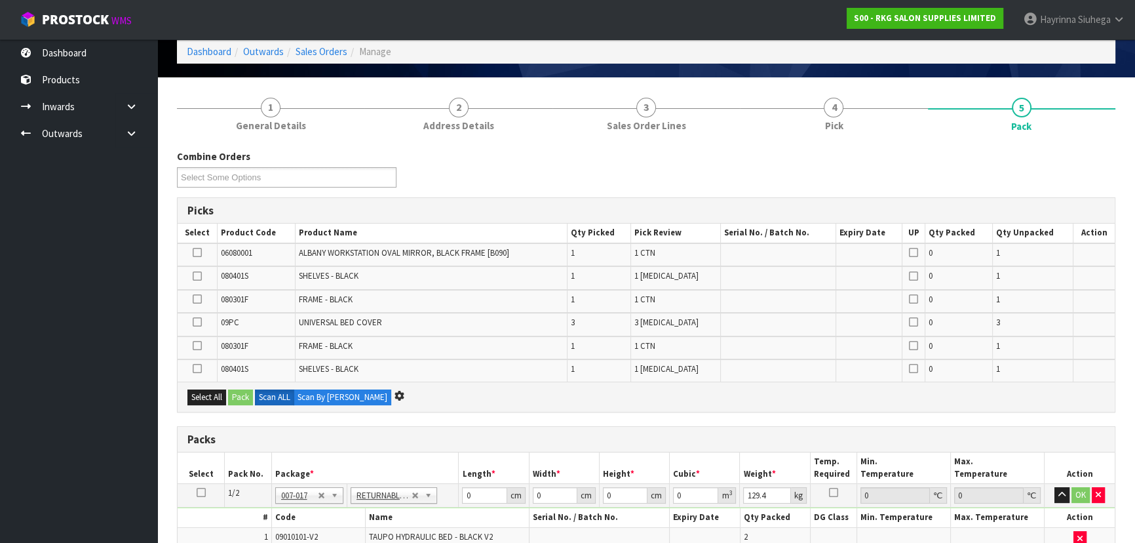
scroll to position [0, 0]
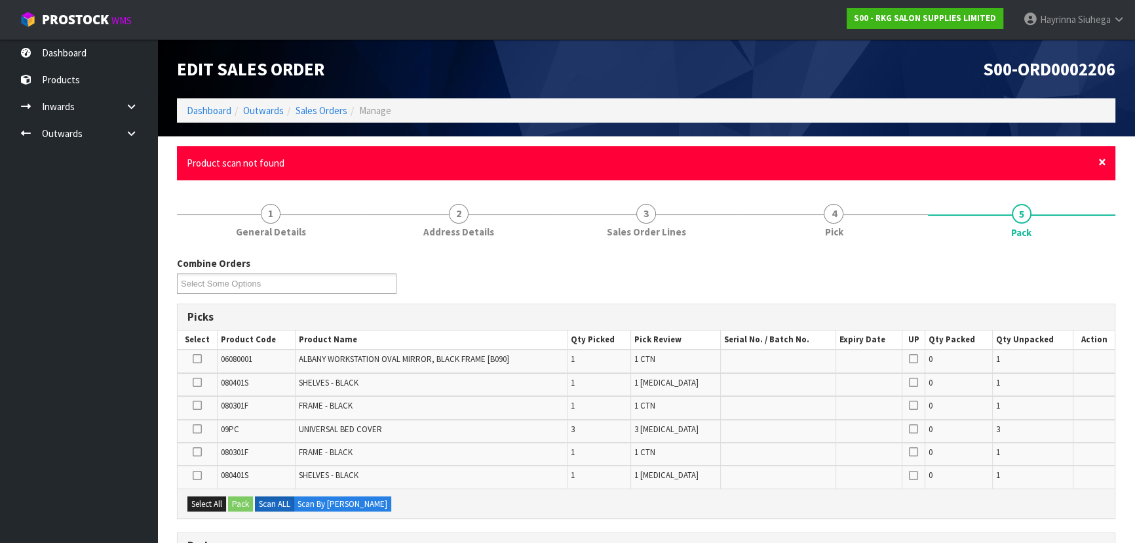
click at [1102, 159] on span "×" at bounding box center [1102, 162] width 8 height 18
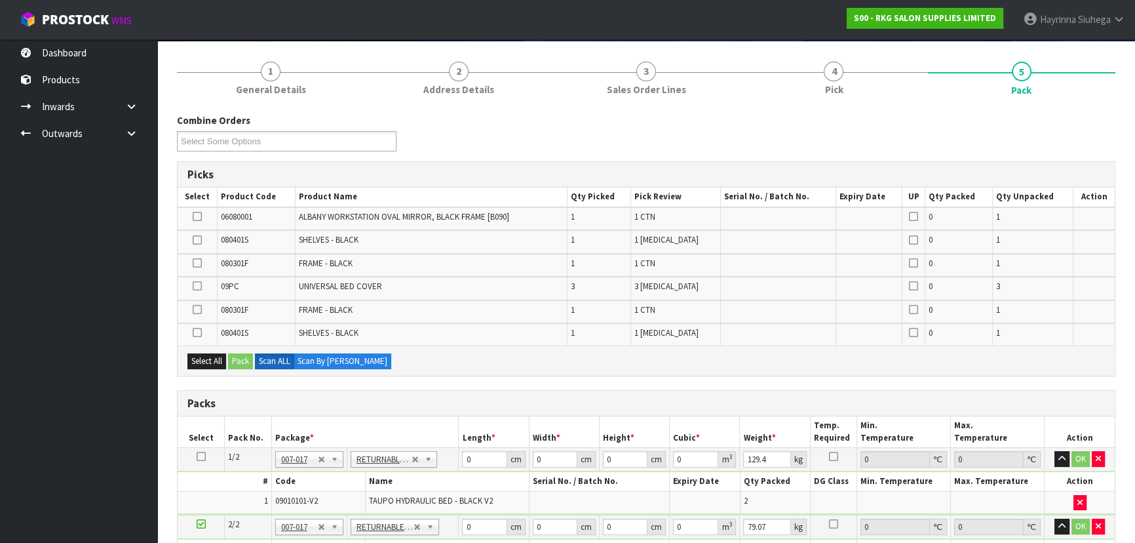
scroll to position [119, 0]
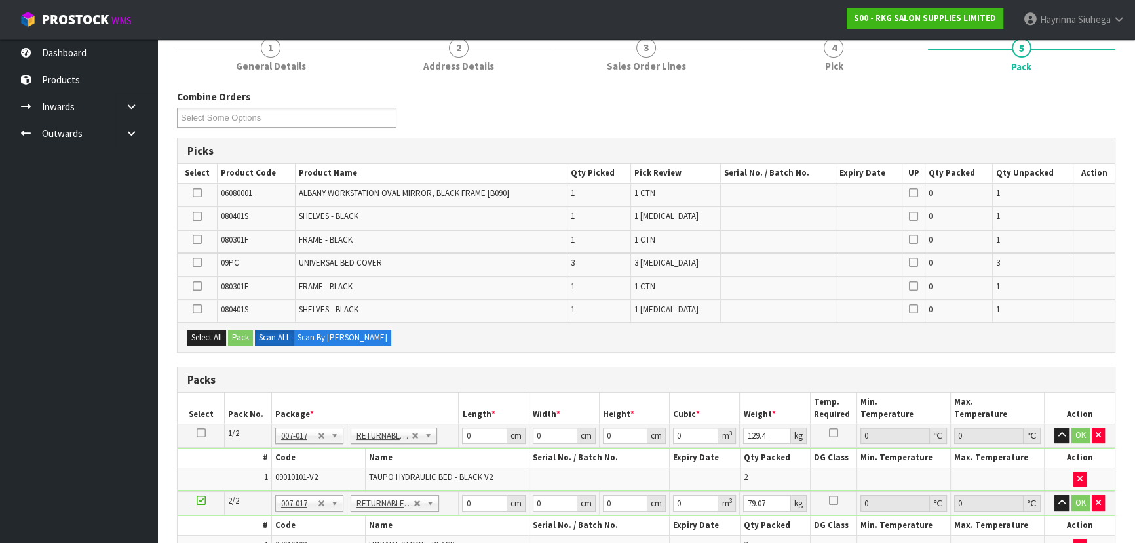
click at [202, 190] on td at bounding box center [198, 194] width 40 height 23
click at [202, 195] on td at bounding box center [198, 194] width 40 height 23
click at [201, 193] on icon at bounding box center [197, 193] width 9 height 1
click at [0, 0] on input "checkbox" at bounding box center [0, 0] width 0 height 0
click at [249, 336] on button "Pack" at bounding box center [240, 338] width 25 height 16
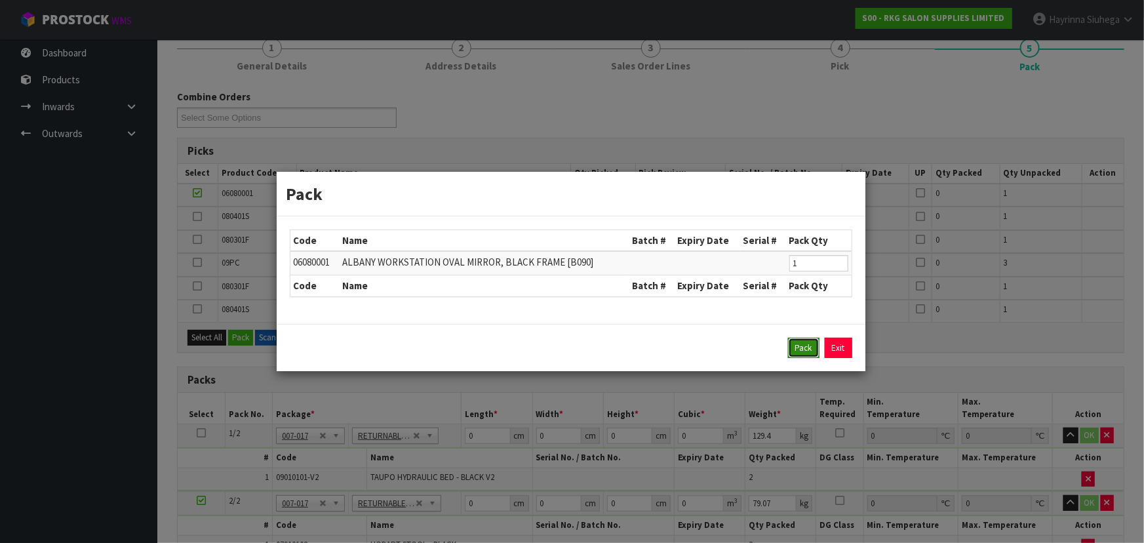
click at [799, 347] on button "Pack" at bounding box center [803, 347] width 31 height 21
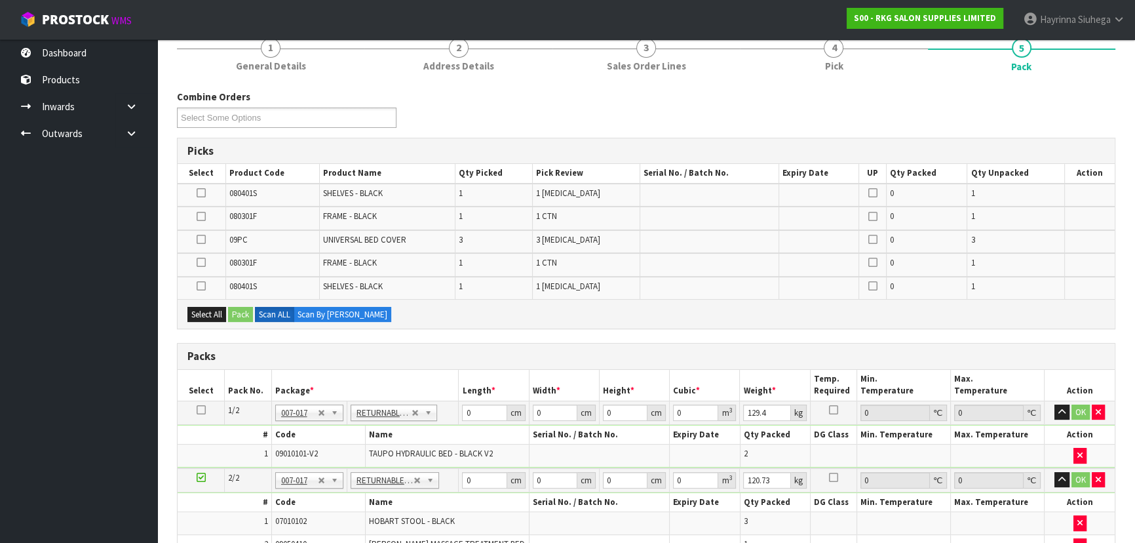
click at [203, 240] on icon at bounding box center [201, 239] width 9 height 1
click at [0, 0] on input "checkbox" at bounding box center [0, 0] width 0 height 0
click at [238, 314] on button "Pack" at bounding box center [240, 315] width 25 height 16
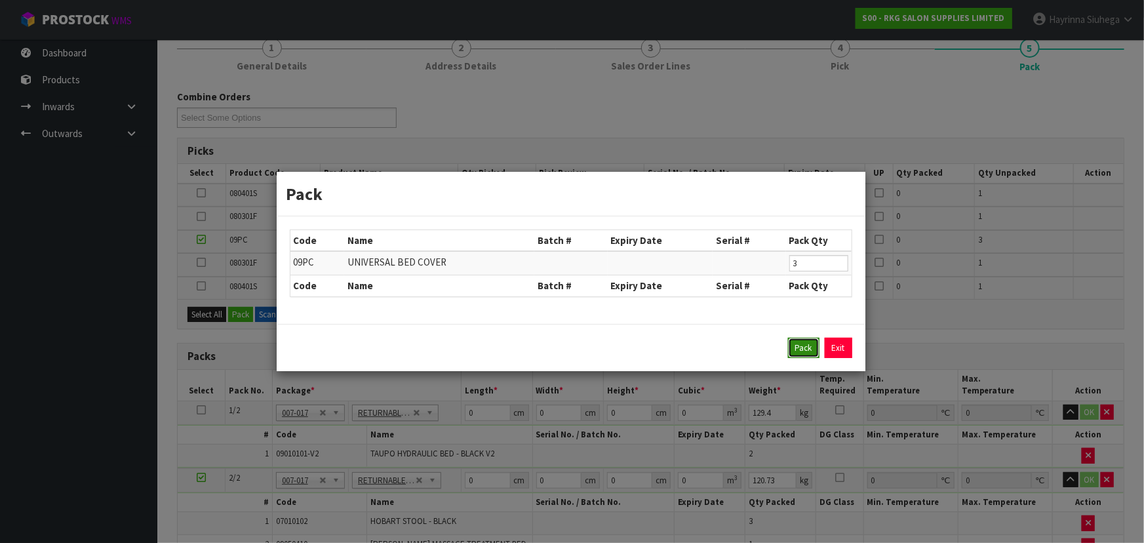
click at [796, 342] on button "Pack" at bounding box center [803, 347] width 31 height 21
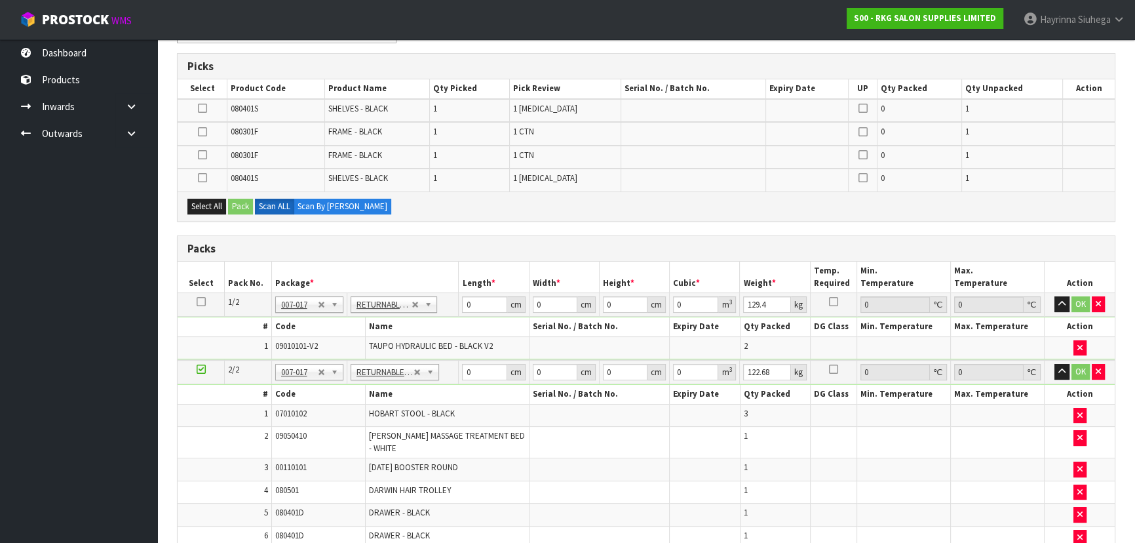
scroll to position [178, 0]
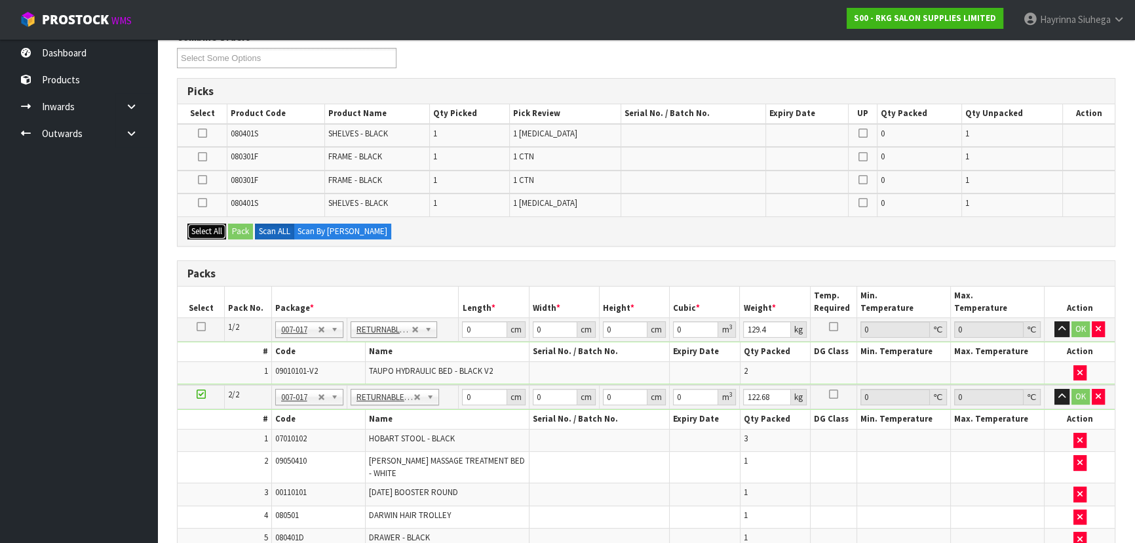
click at [218, 227] on button "Select All" at bounding box center [206, 231] width 39 height 16
click at [232, 224] on button "Pack" at bounding box center [240, 231] width 25 height 16
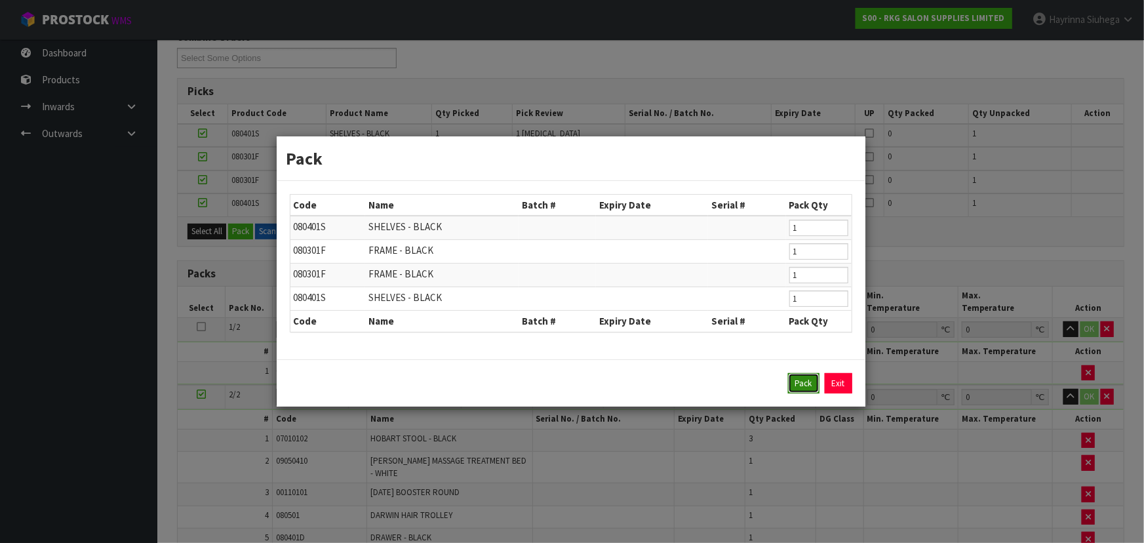
click at [797, 385] on button "Pack" at bounding box center [803, 383] width 31 height 21
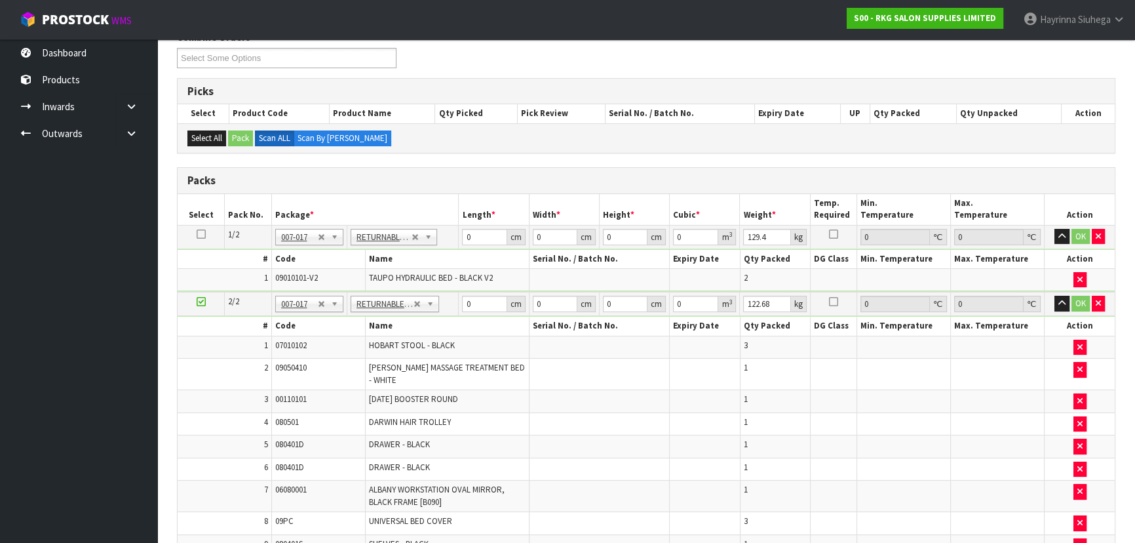
type input "157.88"
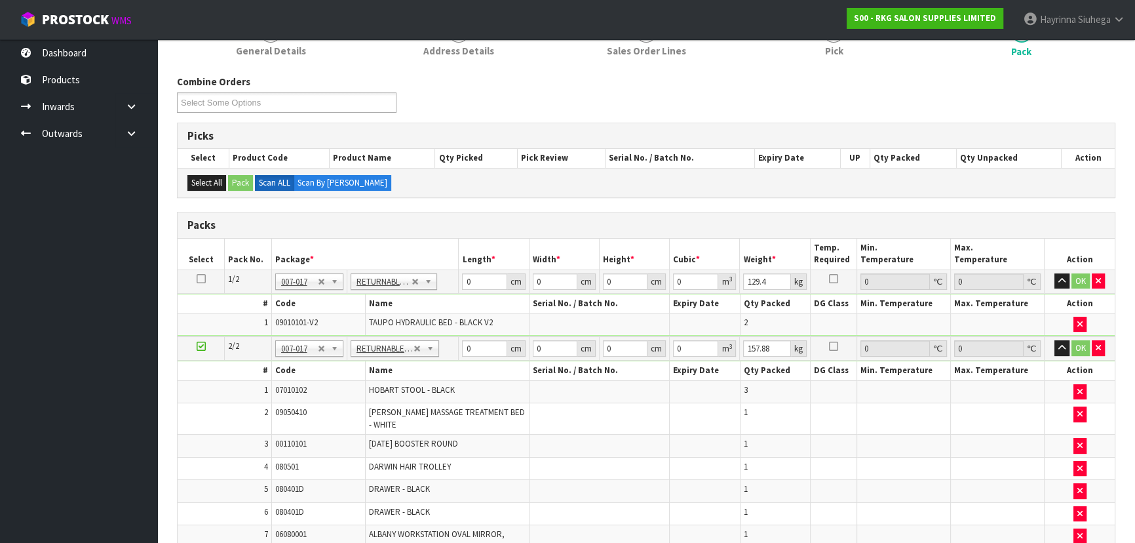
scroll to position [127, 0]
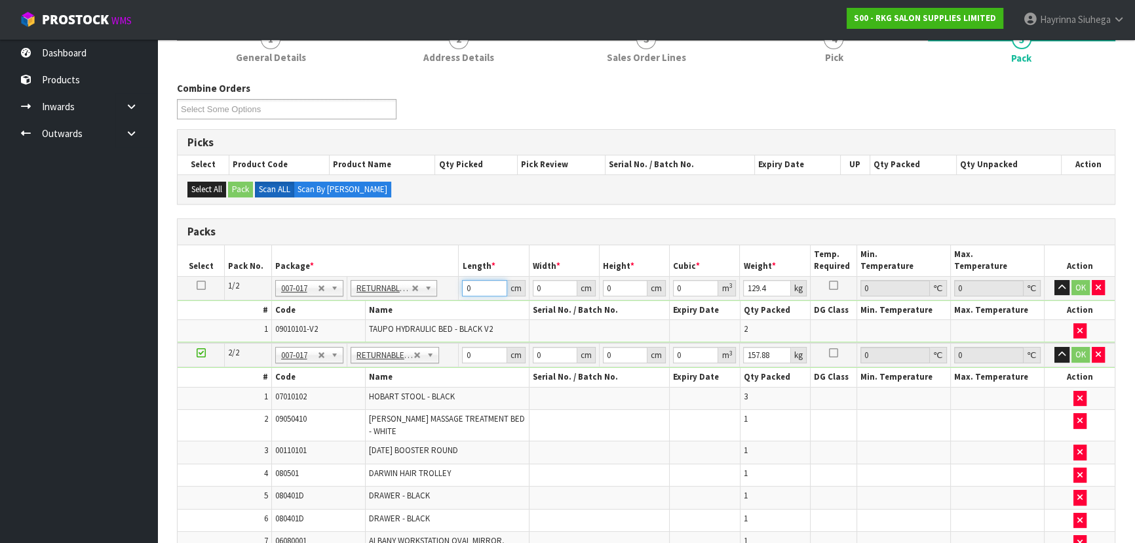
click at [465, 286] on input "0" at bounding box center [484, 288] width 45 height 16
click at [479, 289] on input "0" at bounding box center [484, 288] width 45 height 16
click at [465, 281] on input "0" at bounding box center [484, 288] width 45 height 16
type input "160"
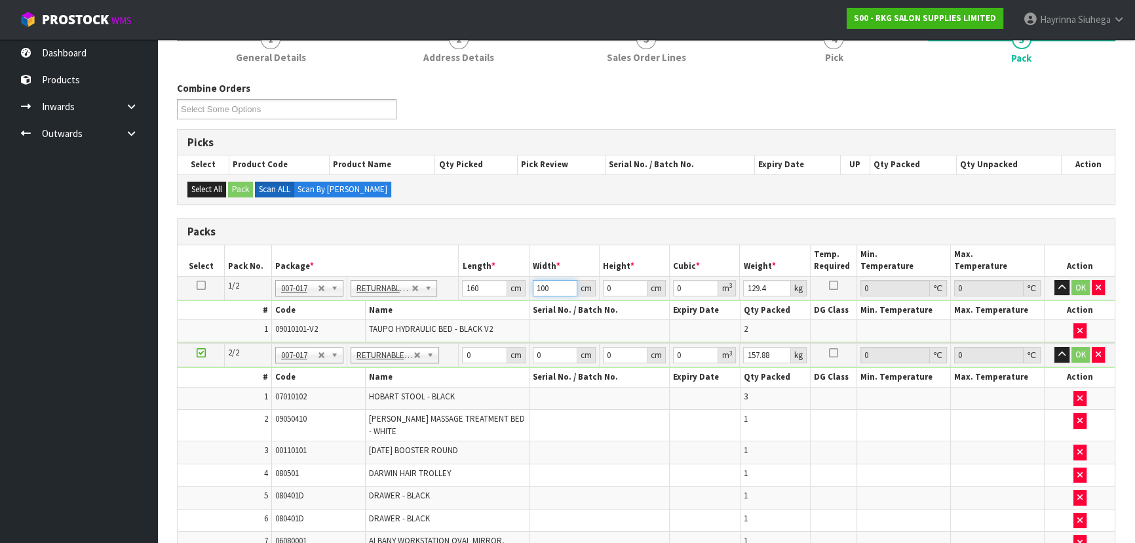
type input "100"
type input "1"
type input "0.016"
type input "14"
type input "0.224"
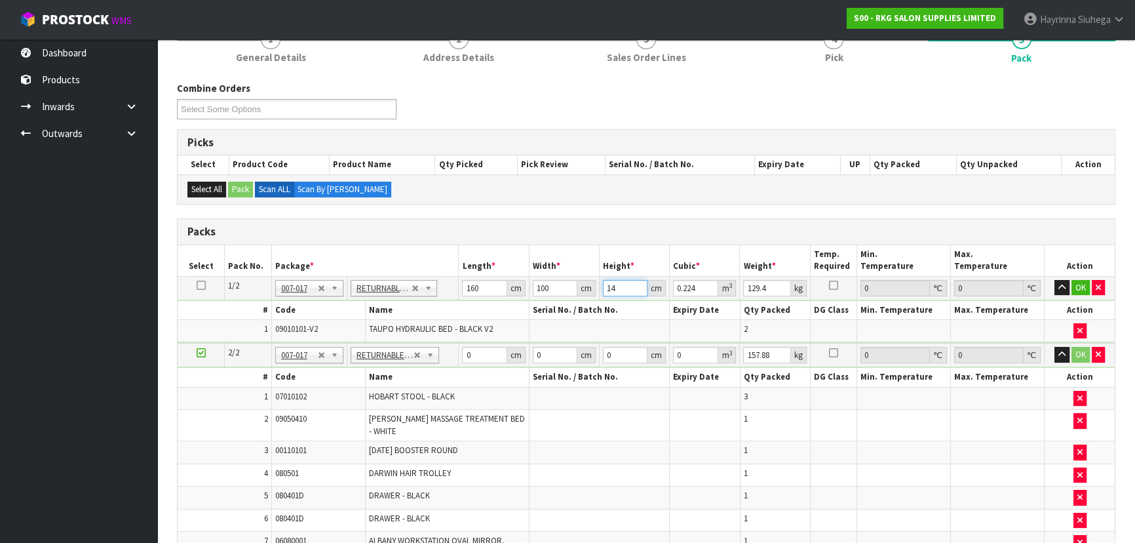
type input "142"
type input "2.272"
type input "142"
type input "149"
click button "OK" at bounding box center [1080, 288] width 18 height 16
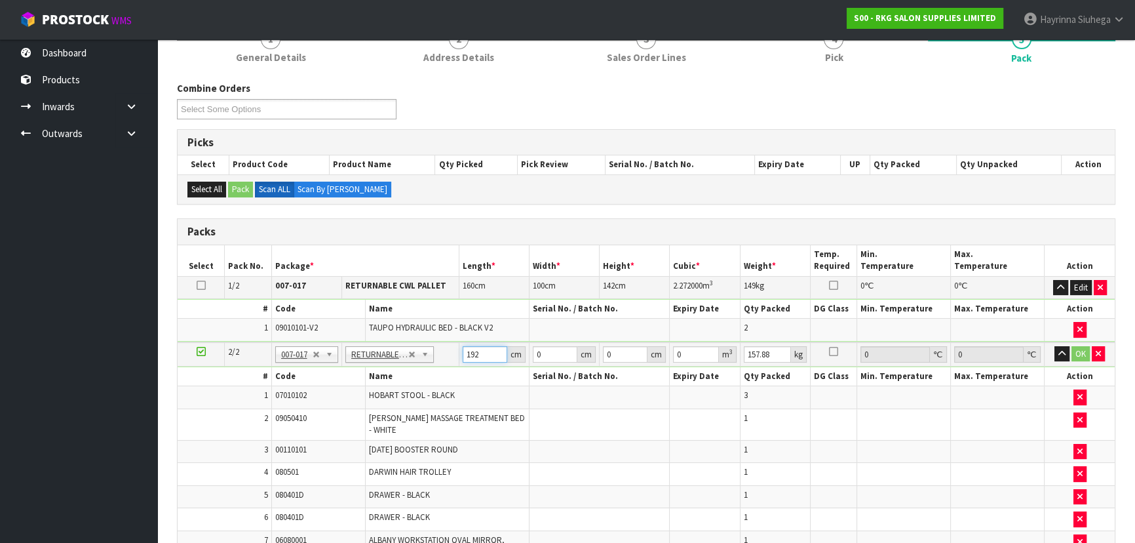
type input "192"
type input "100"
type input "1"
type input "0.0192"
type input "12"
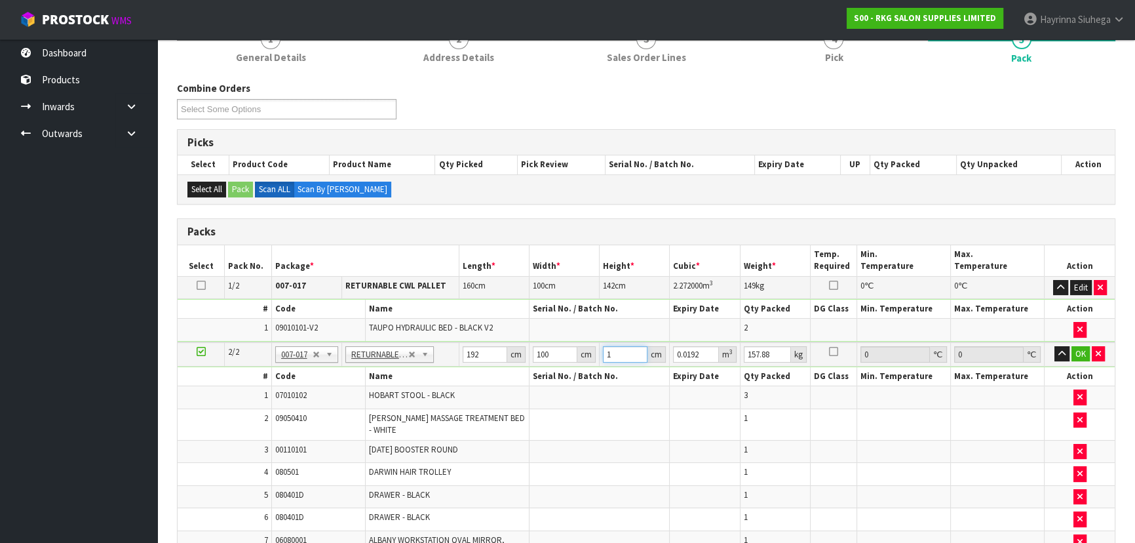
type input "0.2304"
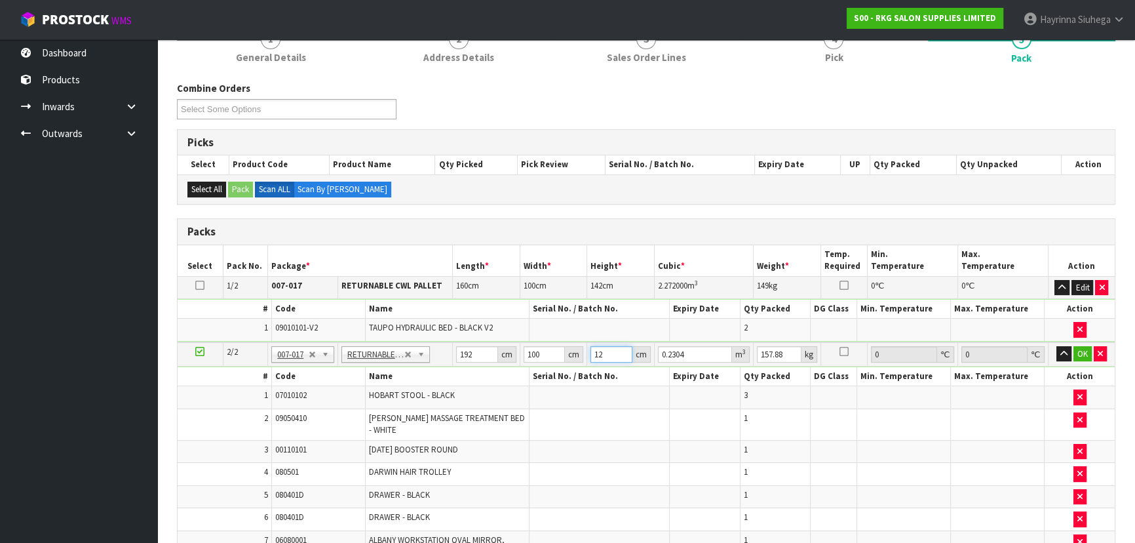
type input "120"
type input "2.304"
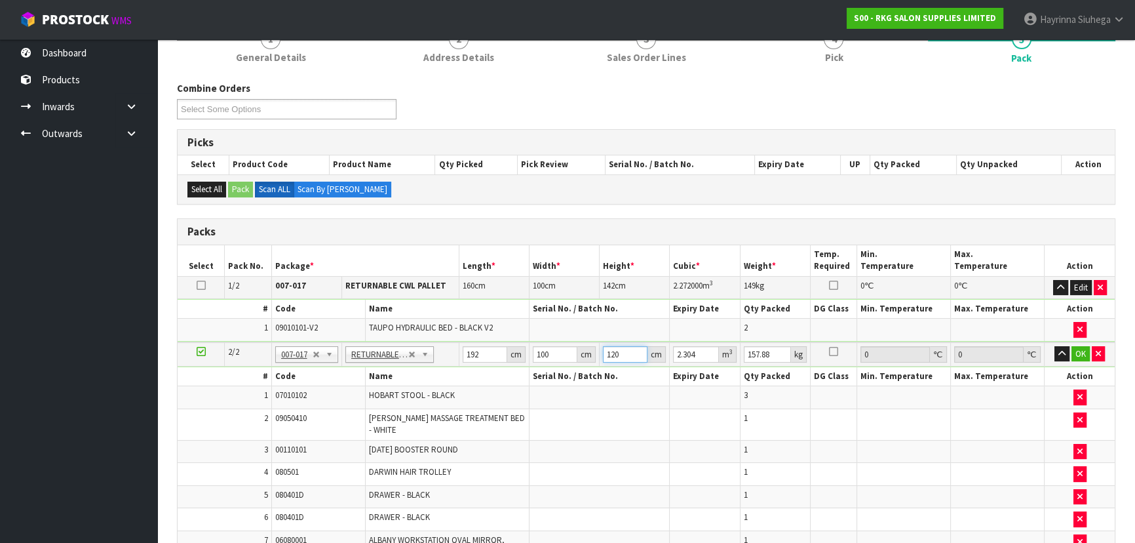
type input "120"
type input "167"
click button "OK" at bounding box center [1080, 354] width 18 height 16
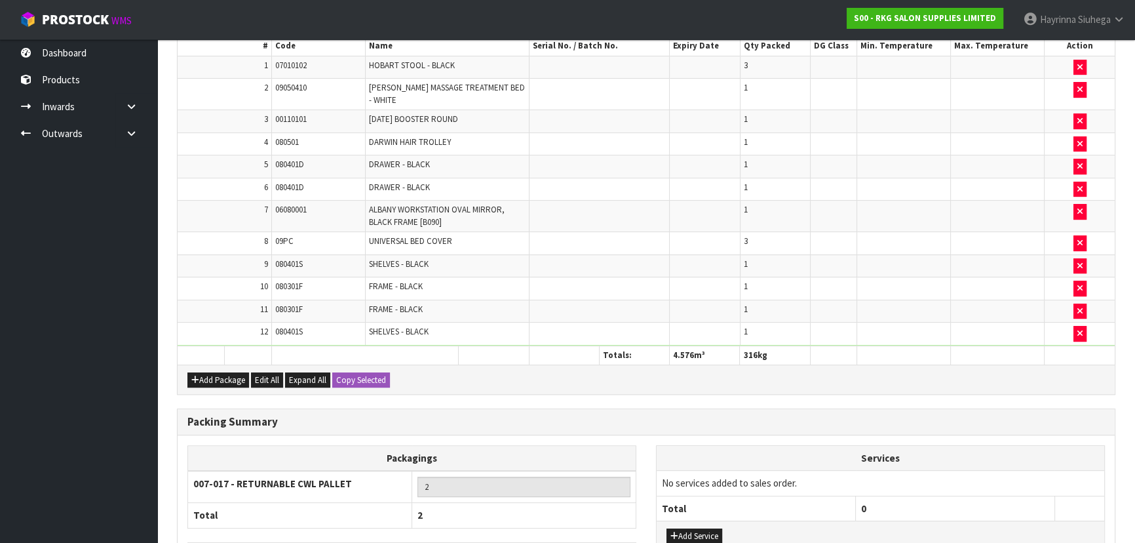
scroll to position [543, 0]
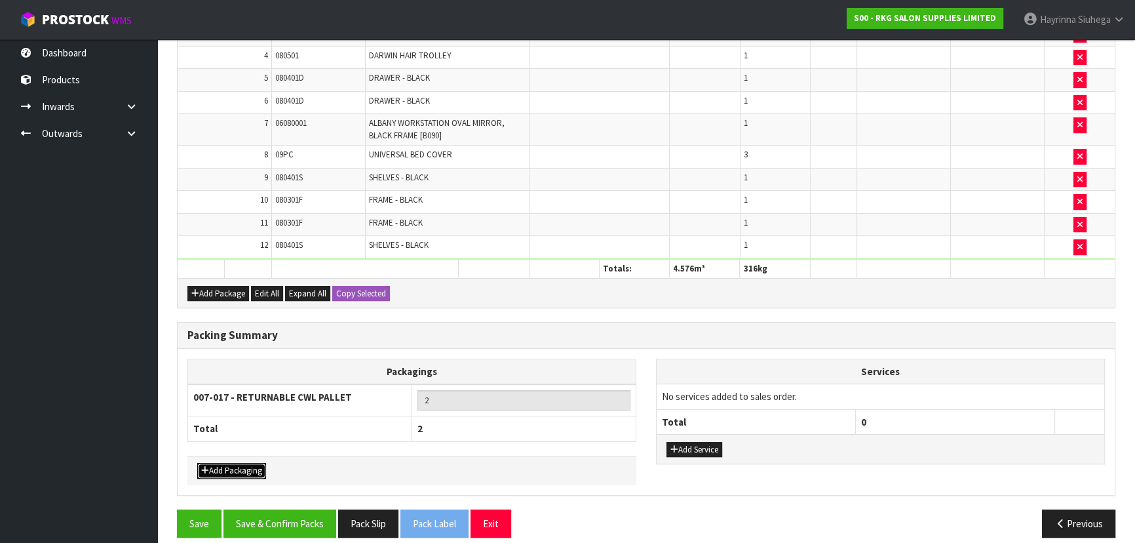
click at [251, 463] on button "Add Packaging" at bounding box center [231, 471] width 69 height 16
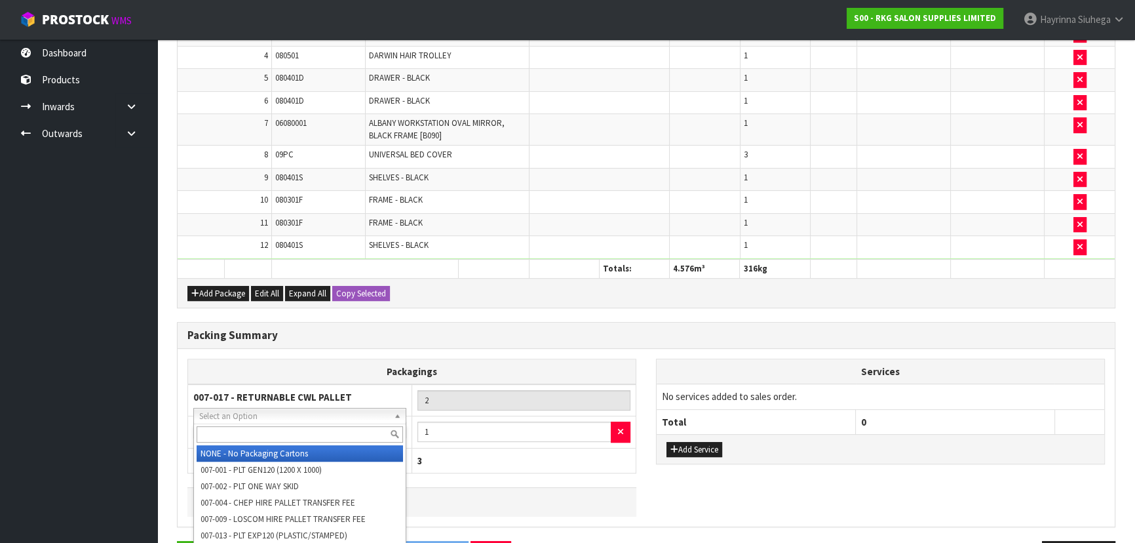
click at [267, 437] on input "text" at bounding box center [300, 434] width 206 height 16
type input "P"
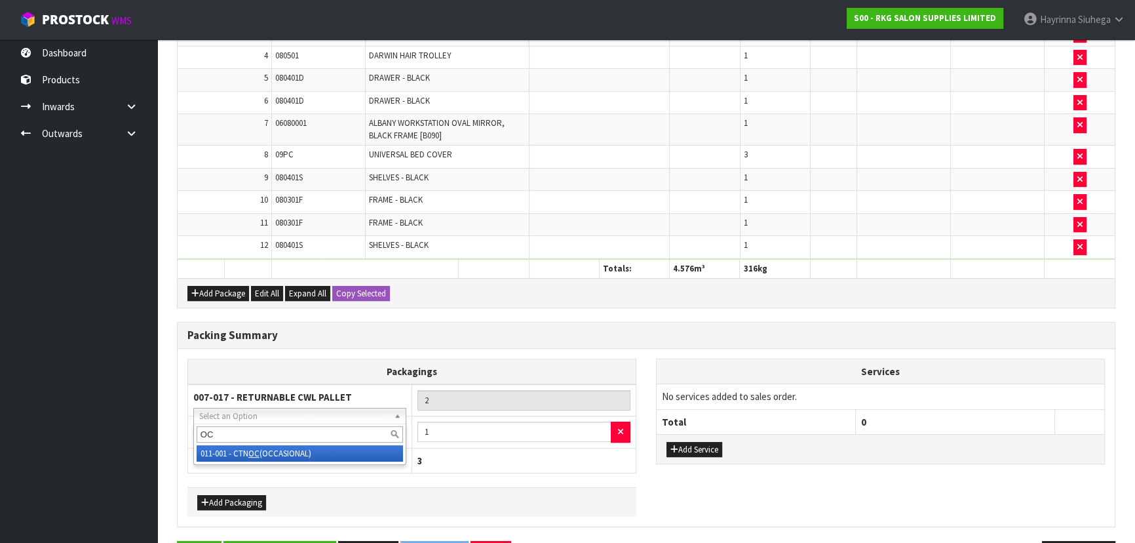
type input "OC"
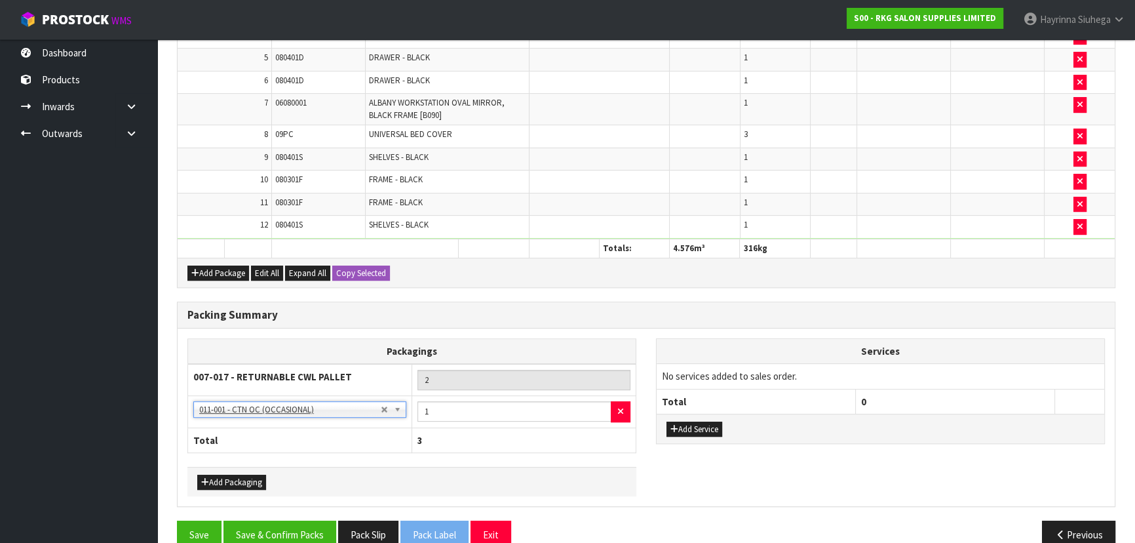
scroll to position [574, 0]
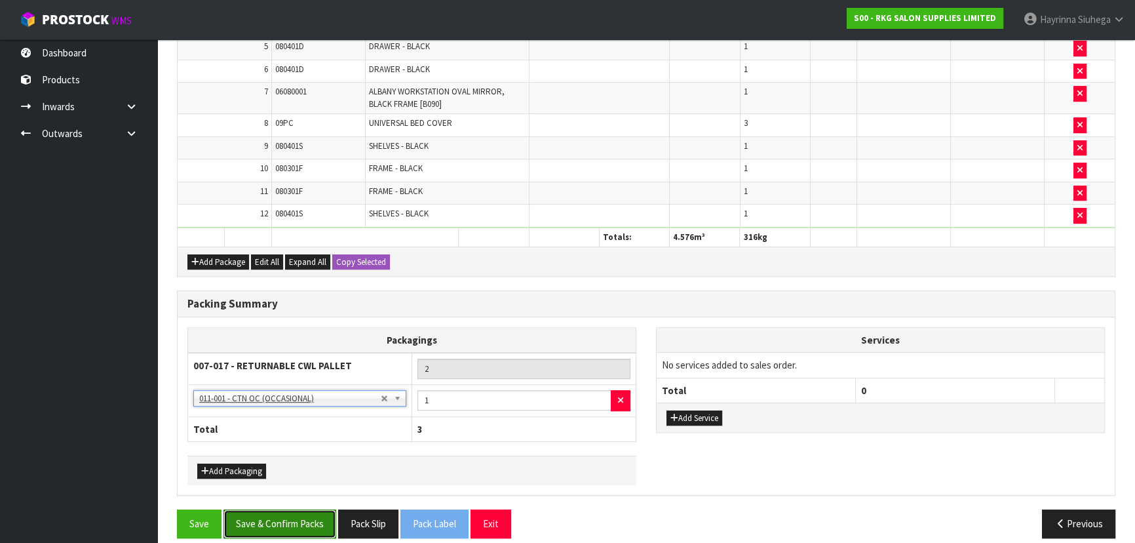
click at [294, 509] on button "Save & Confirm Packs" at bounding box center [279, 523] width 113 height 28
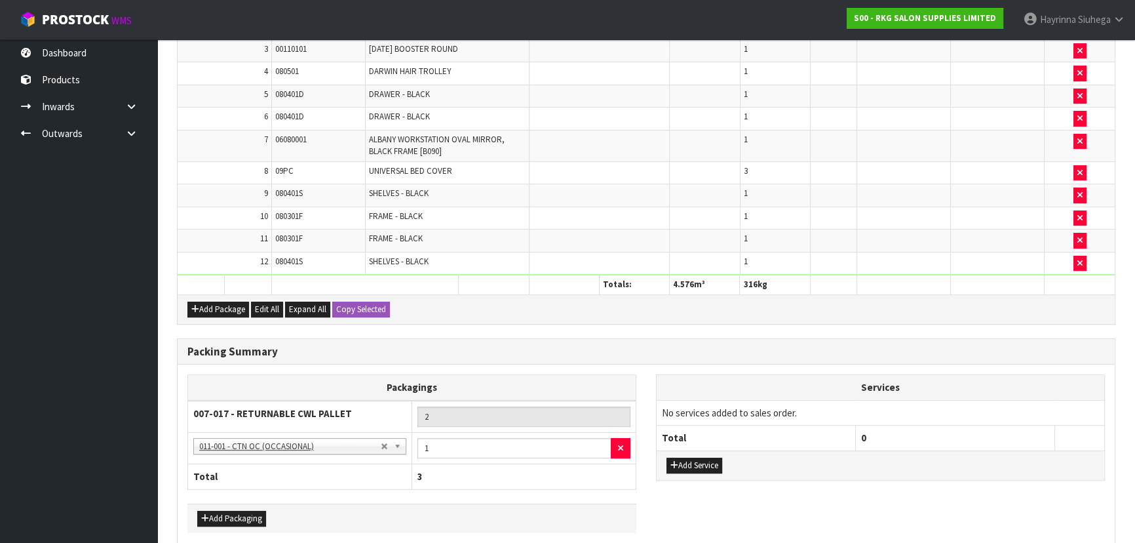
scroll to position [0, 0]
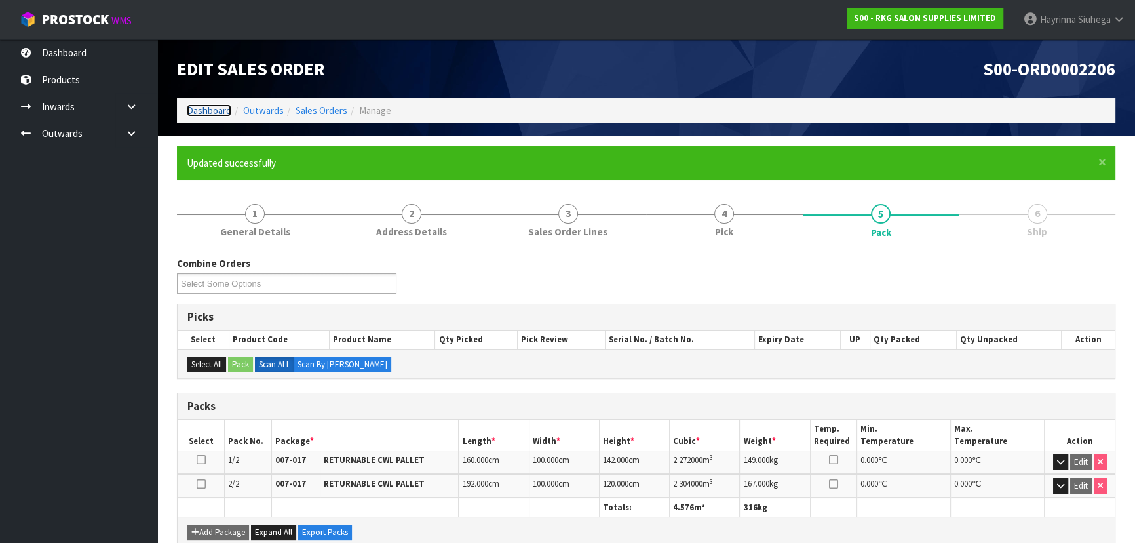
click at [208, 110] on link "Dashboard" at bounding box center [209, 110] width 45 height 12
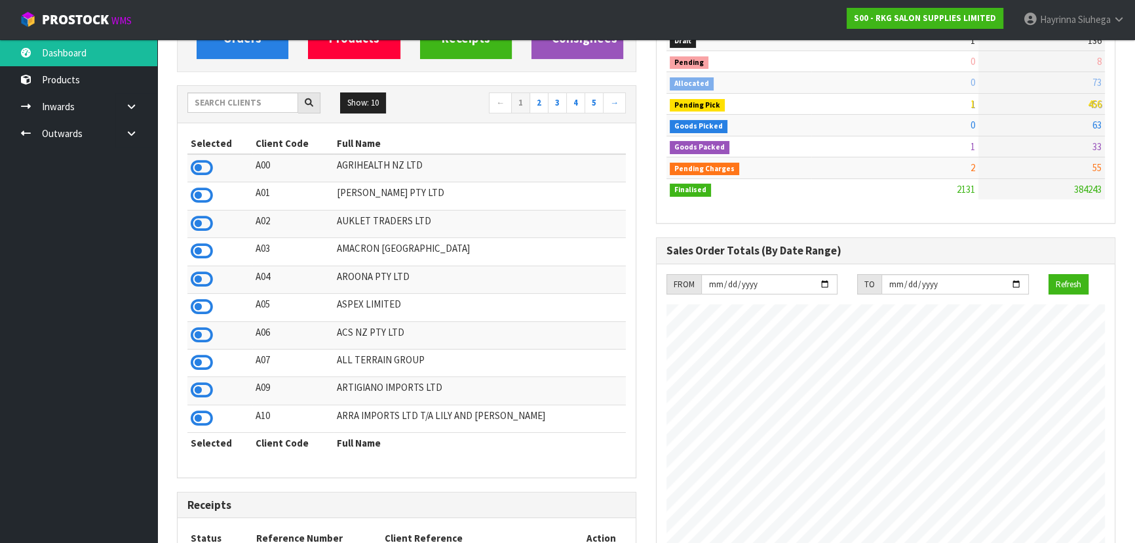
scroll to position [58, 0]
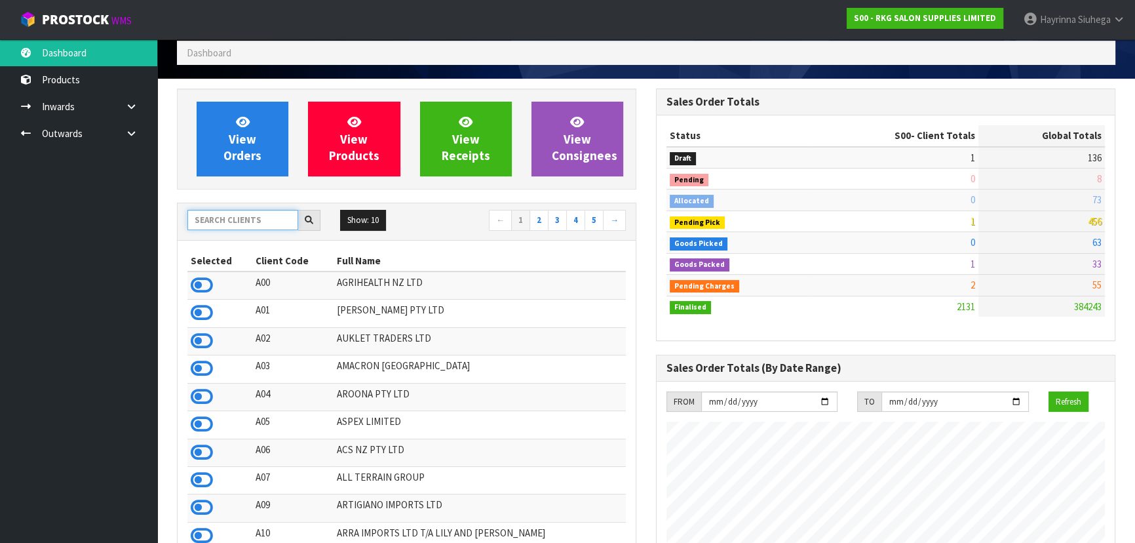
click at [213, 223] on input "text" at bounding box center [242, 220] width 111 height 20
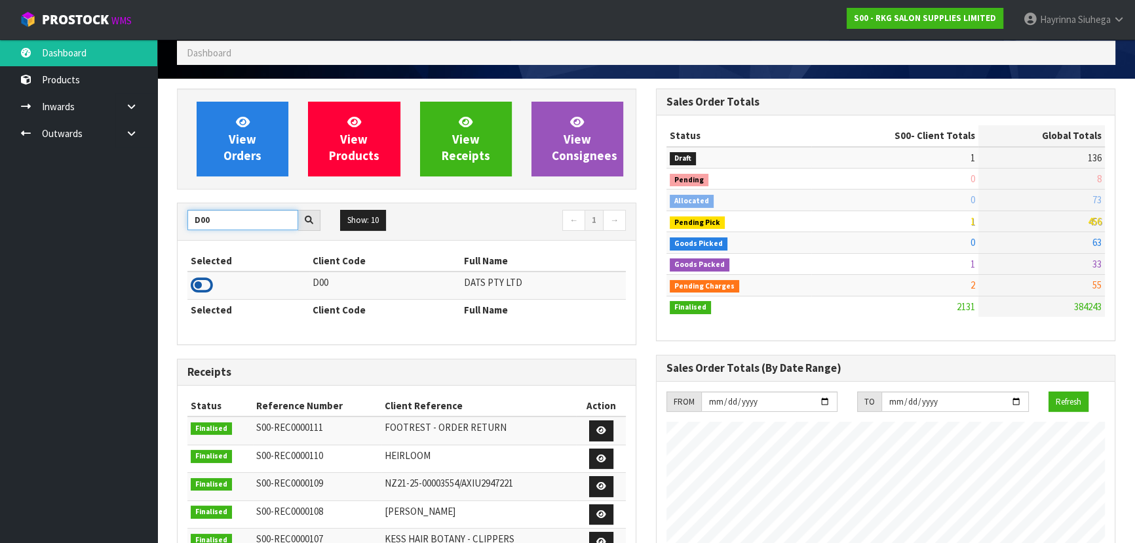
type input "D00"
click at [210, 279] on icon at bounding box center [202, 285] width 22 height 20
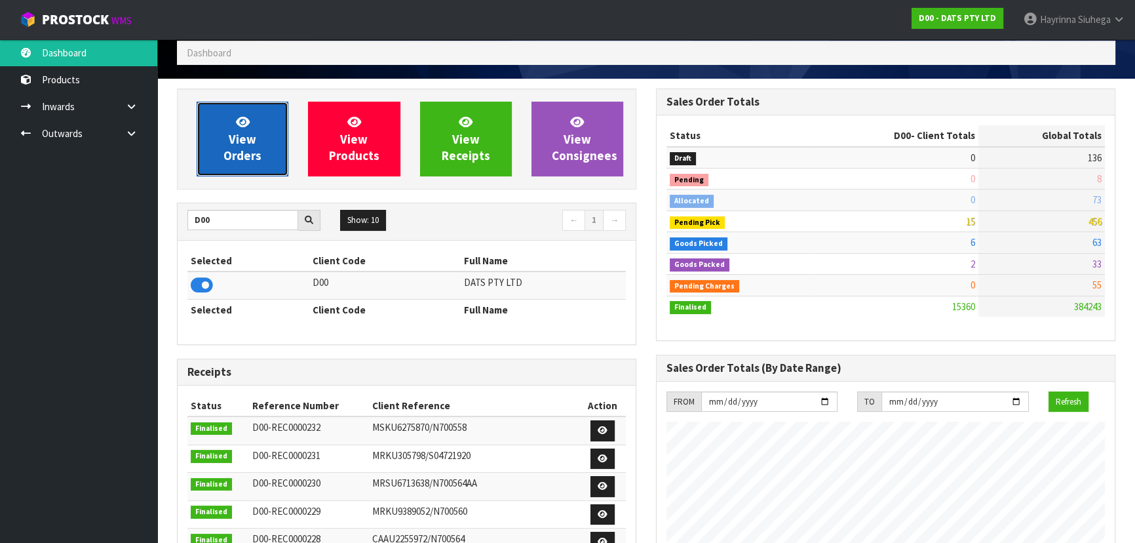
scroll to position [1019, 478]
click at [231, 157] on span "View Orders" at bounding box center [242, 138] width 38 height 49
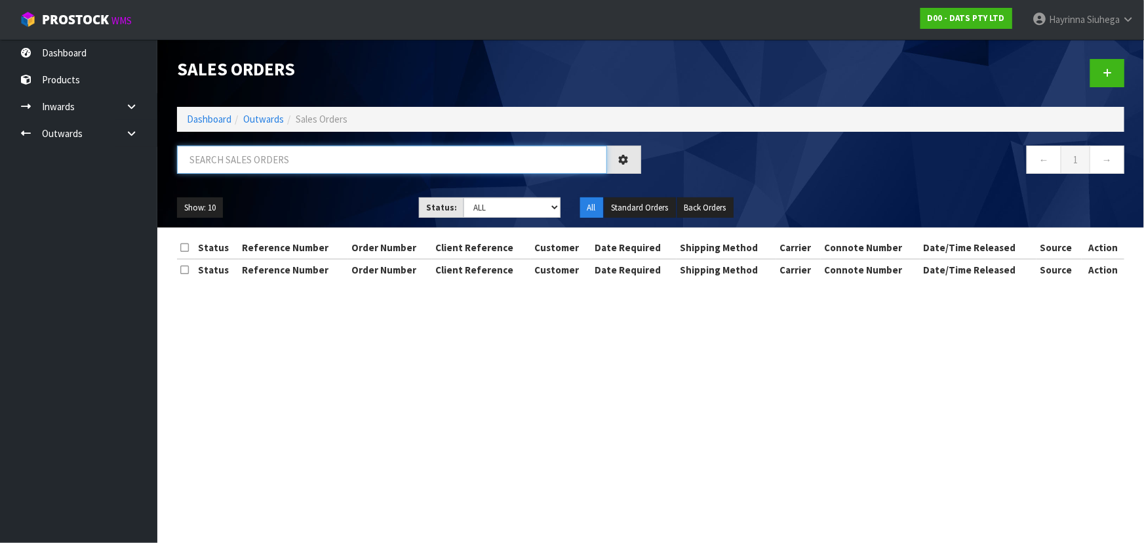
click at [260, 149] on input "text" at bounding box center [392, 159] width 430 height 28
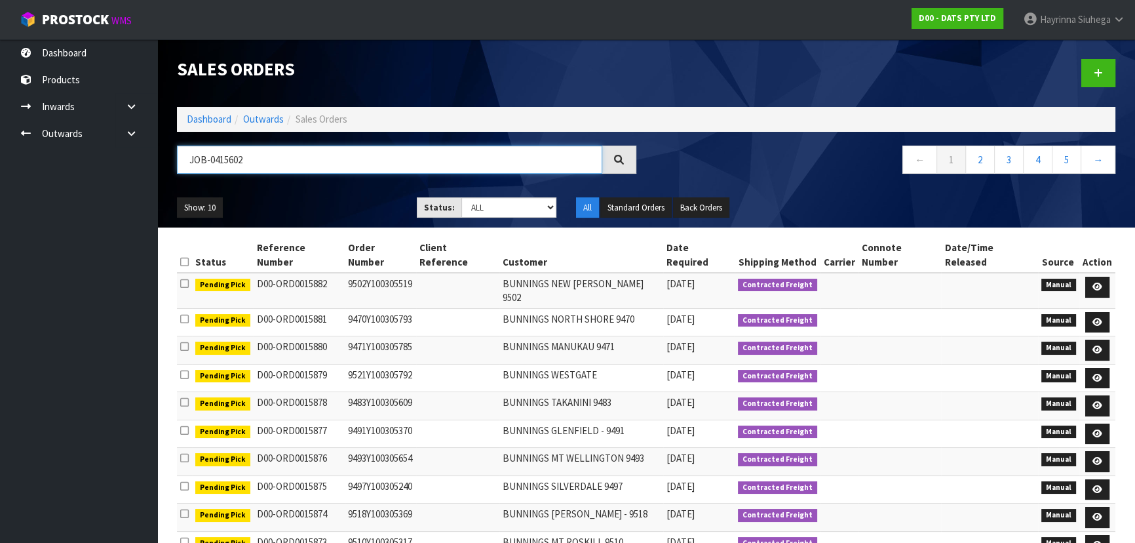
type input "JOB-0415602"
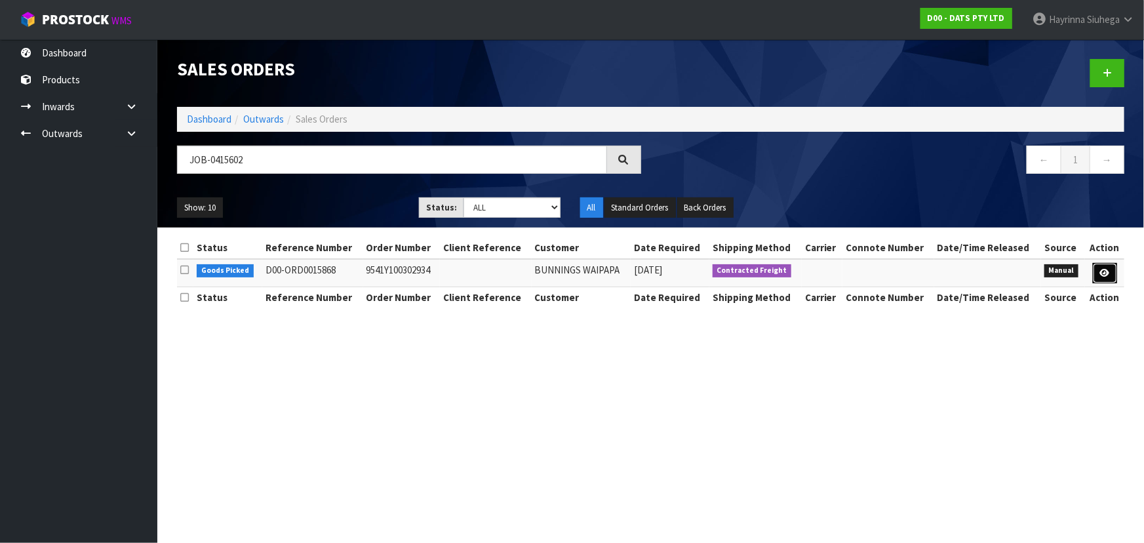
click at [1103, 274] on icon at bounding box center [1105, 273] width 10 height 9
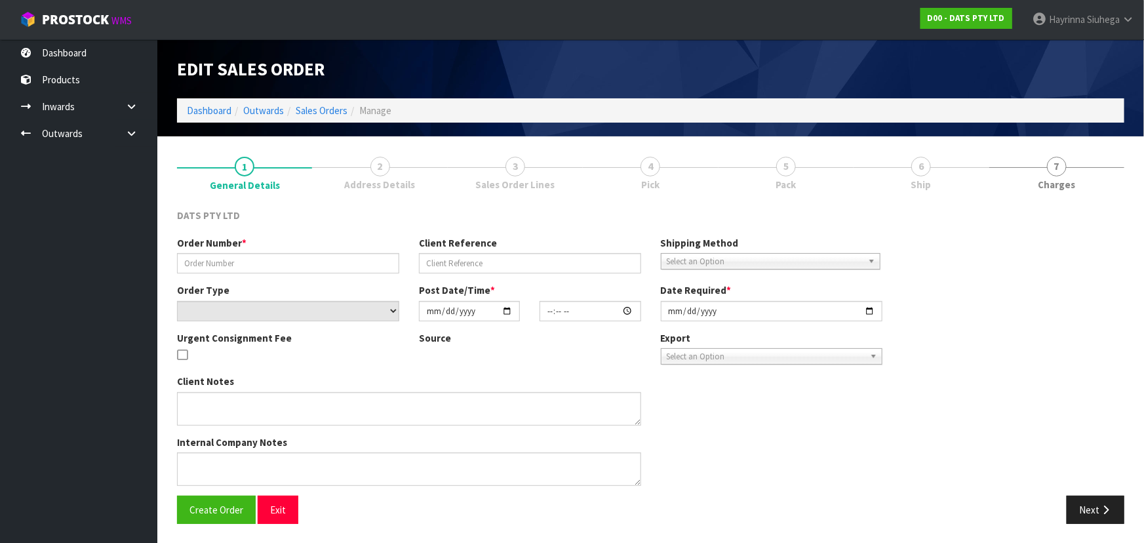
type input "9541Y100302934"
select select "number:0"
type input "2025-10-02"
type input "10:49:00.000"
type input "2025-10-02"
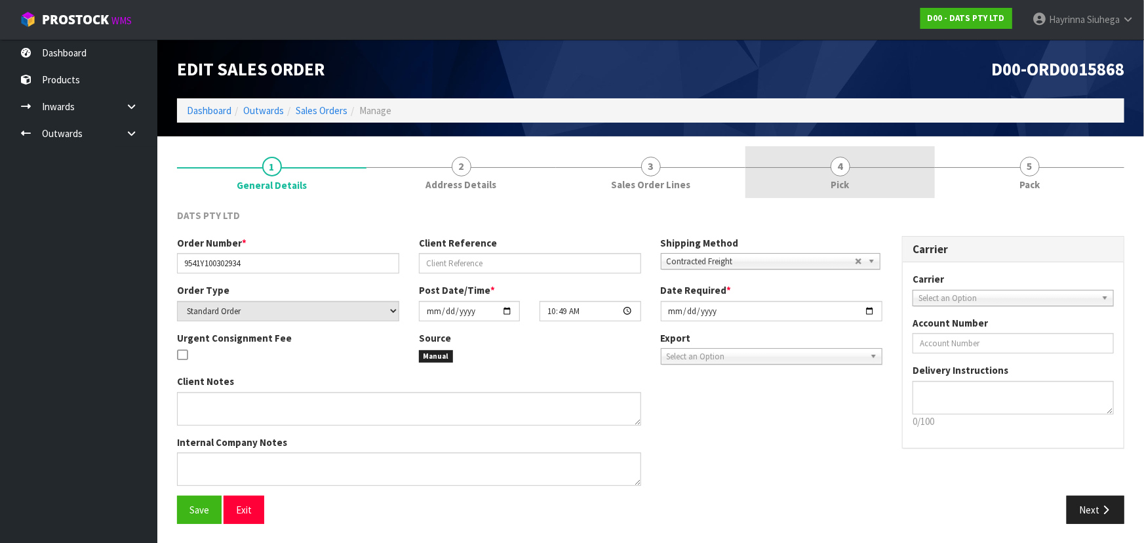
click at [876, 182] on link "4 Pick" at bounding box center [839, 172] width 189 height 52
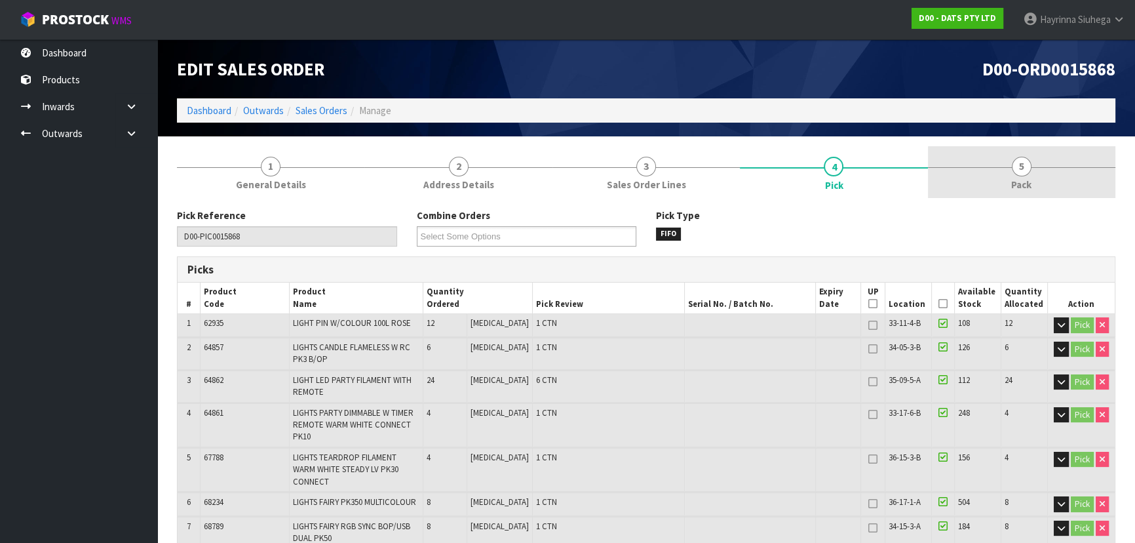
click at [982, 178] on link "5 Pack" at bounding box center [1021, 172] width 187 height 52
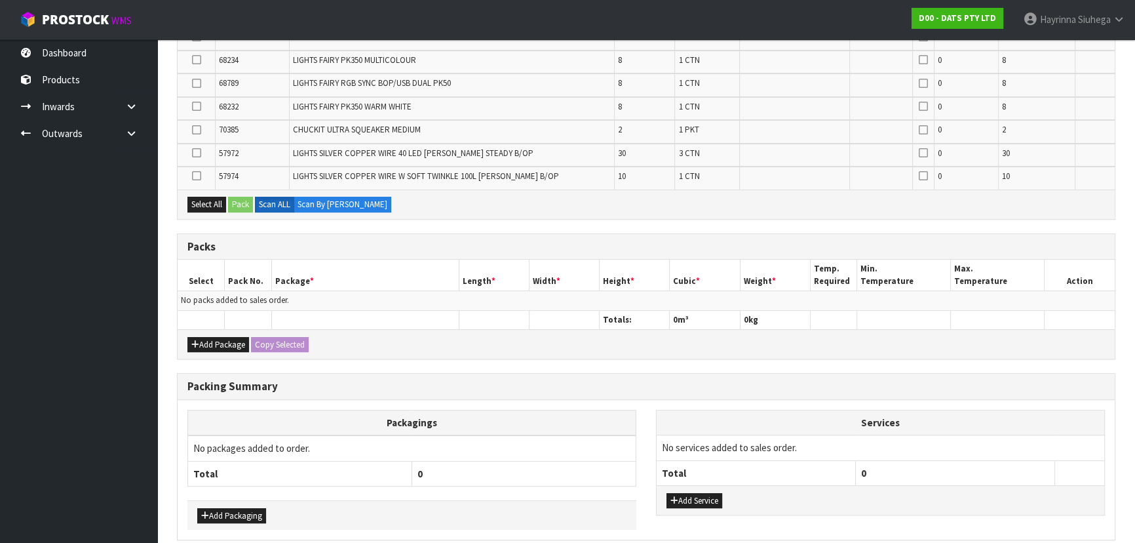
scroll to position [423, 0]
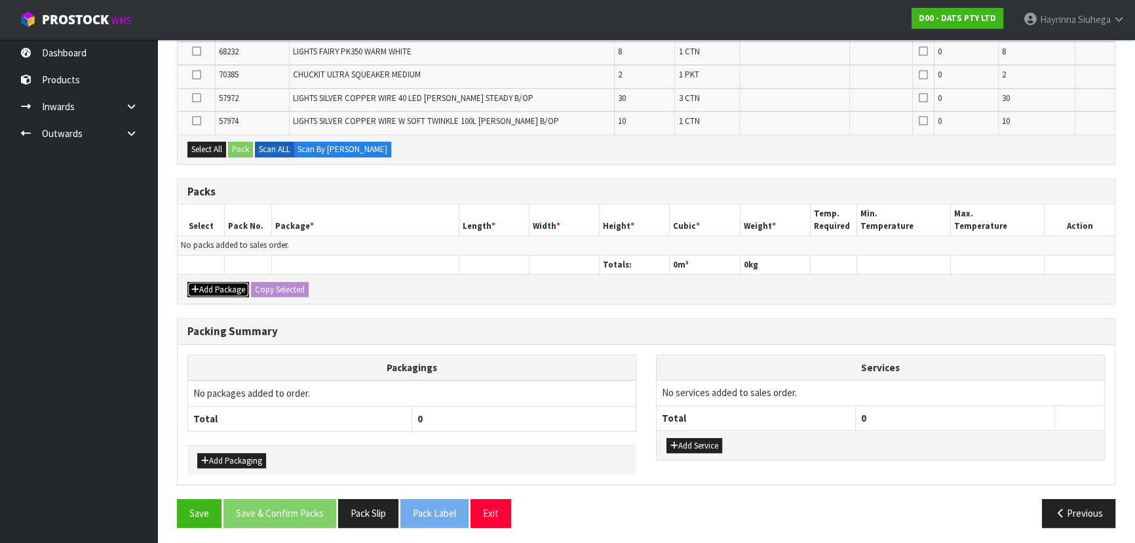
click at [206, 282] on button "Add Package" at bounding box center [218, 290] width 62 height 16
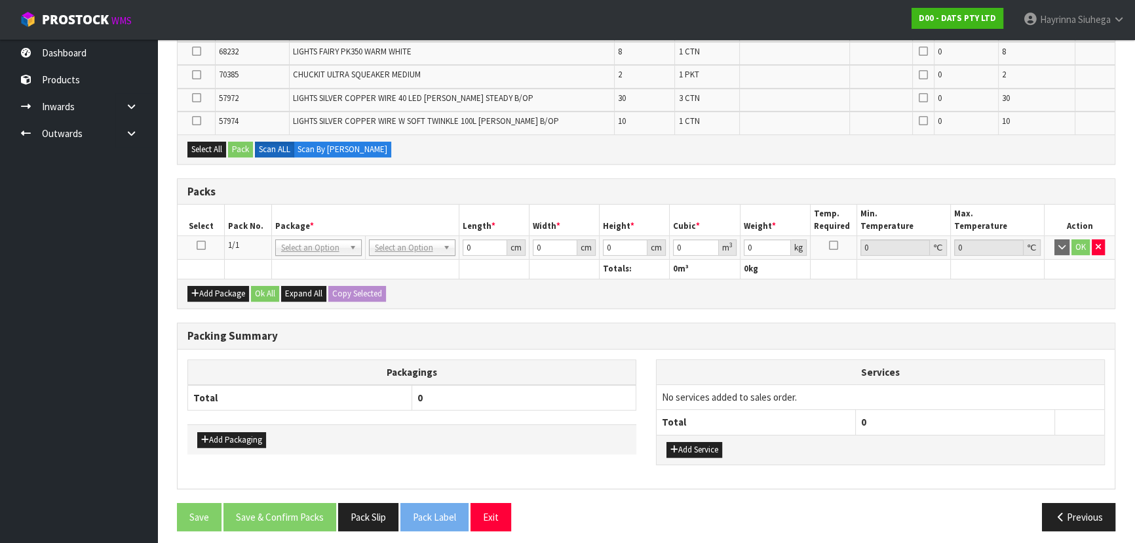
click at [202, 245] on icon at bounding box center [201, 245] width 9 height 1
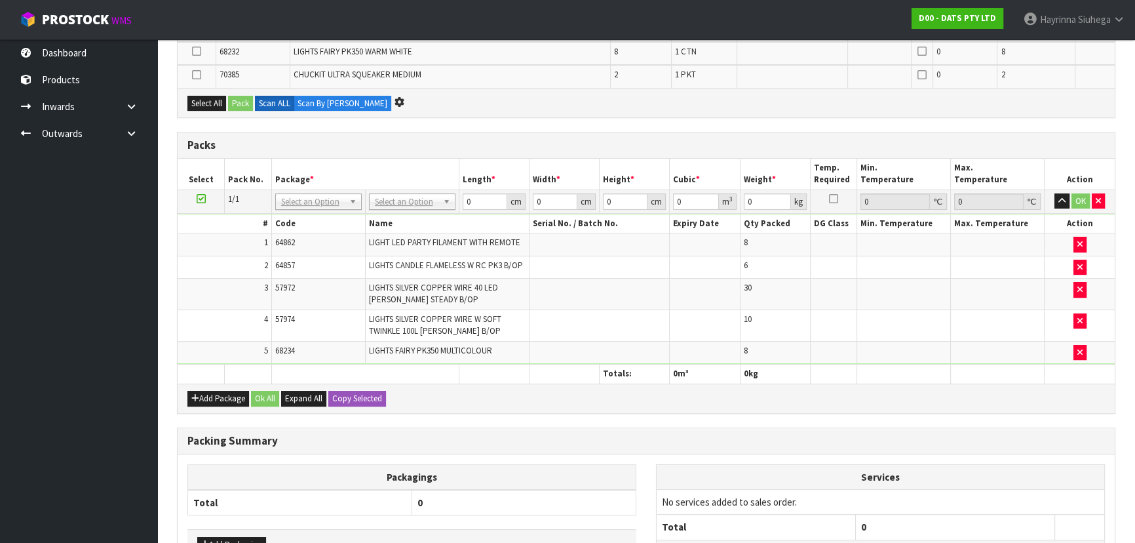
scroll to position [0, 0]
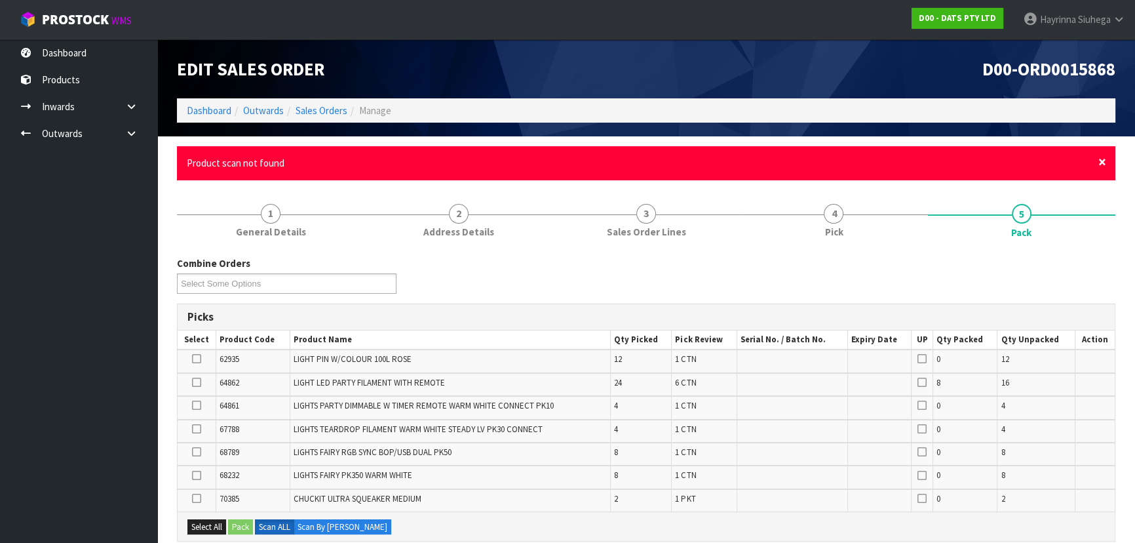
click at [1100, 162] on span "×" at bounding box center [1102, 162] width 8 height 18
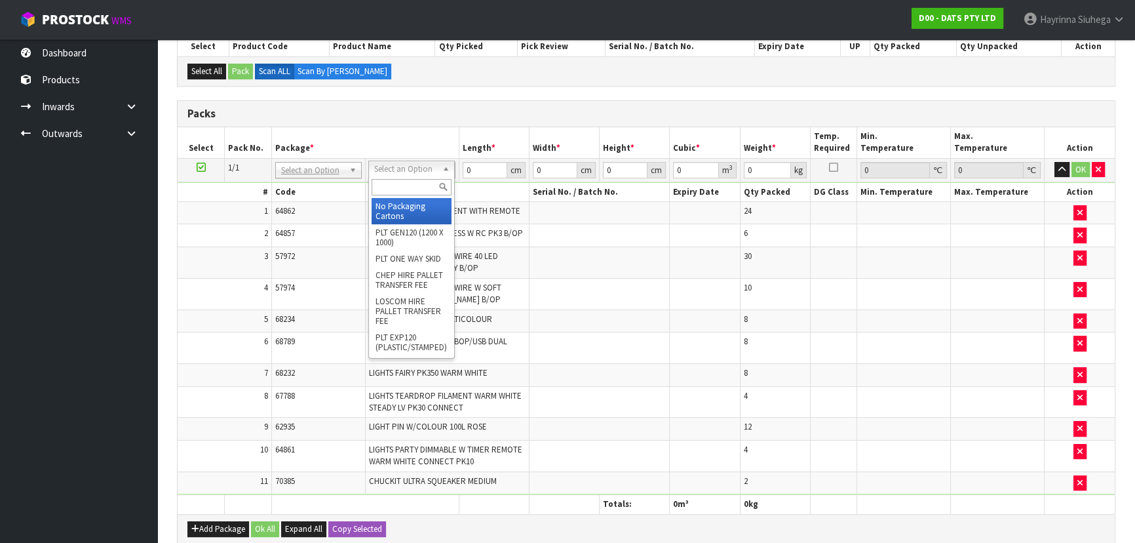
scroll to position [185, 0]
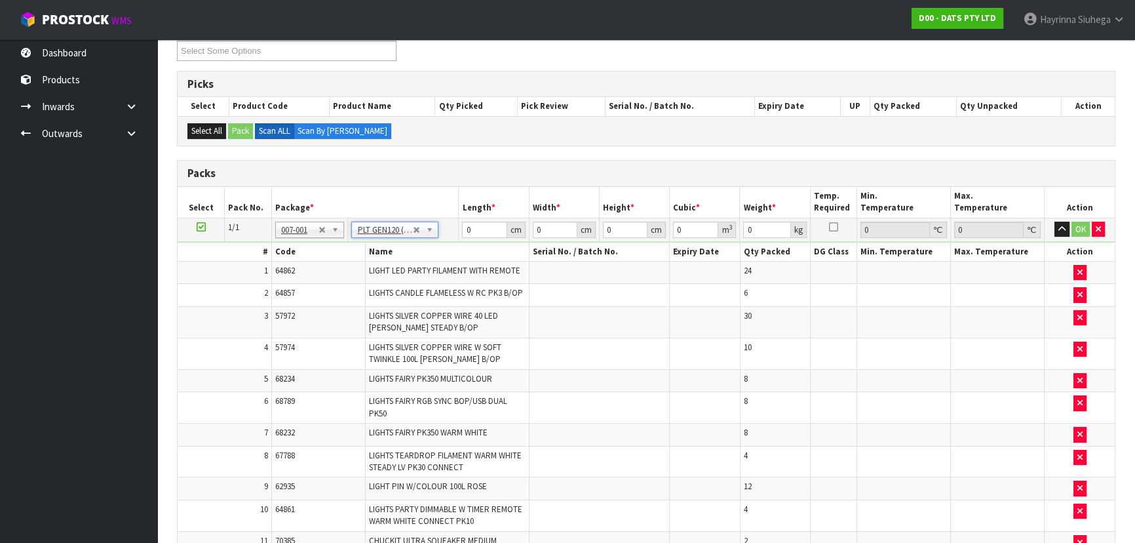
type input "120"
type input "100"
type input "71.02"
click at [469, 223] on input "120" at bounding box center [484, 229] width 45 height 16
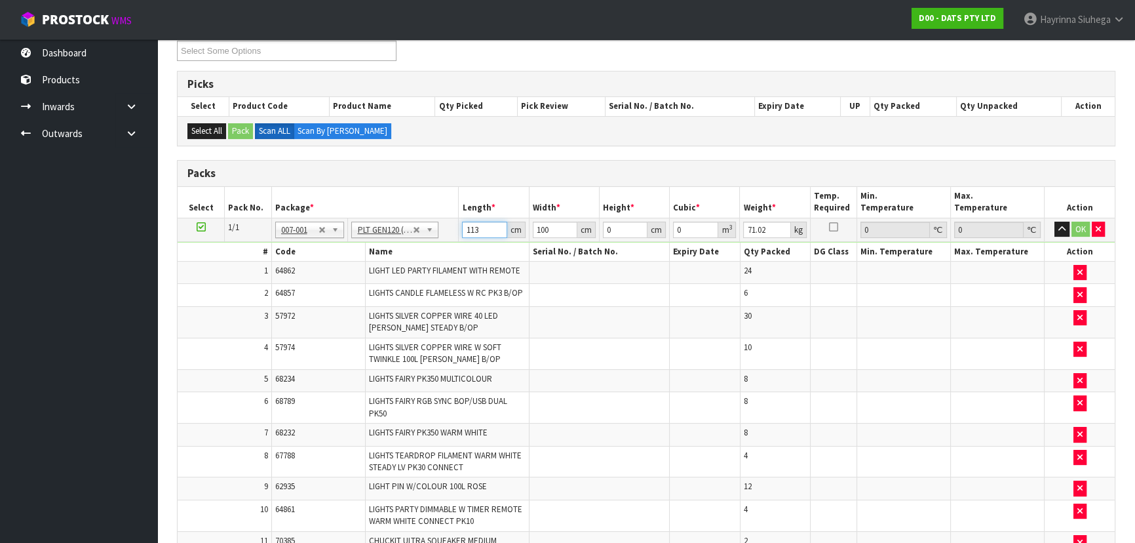
type input "113"
type input "110"
type input "6"
type input "0.07458"
type input "67"
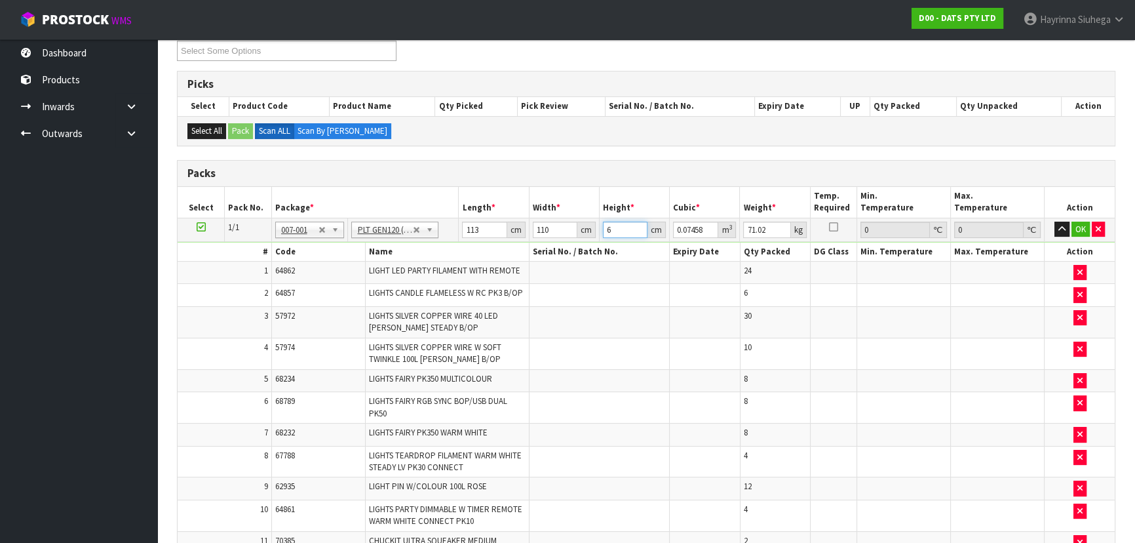
type input "0.83281"
type input "67"
click button "OK" at bounding box center [1080, 229] width 18 height 16
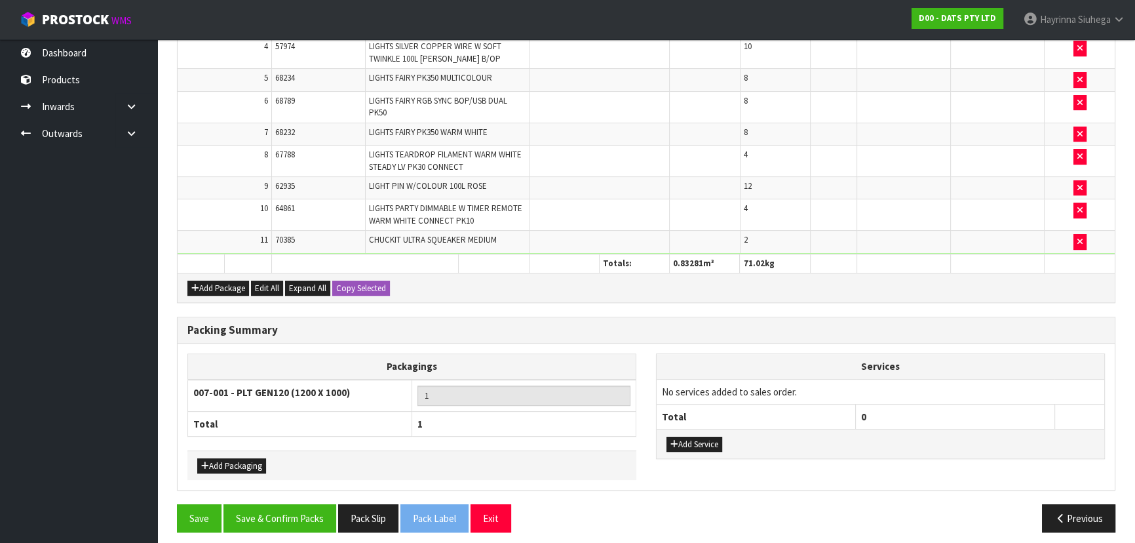
scroll to position [490, 0]
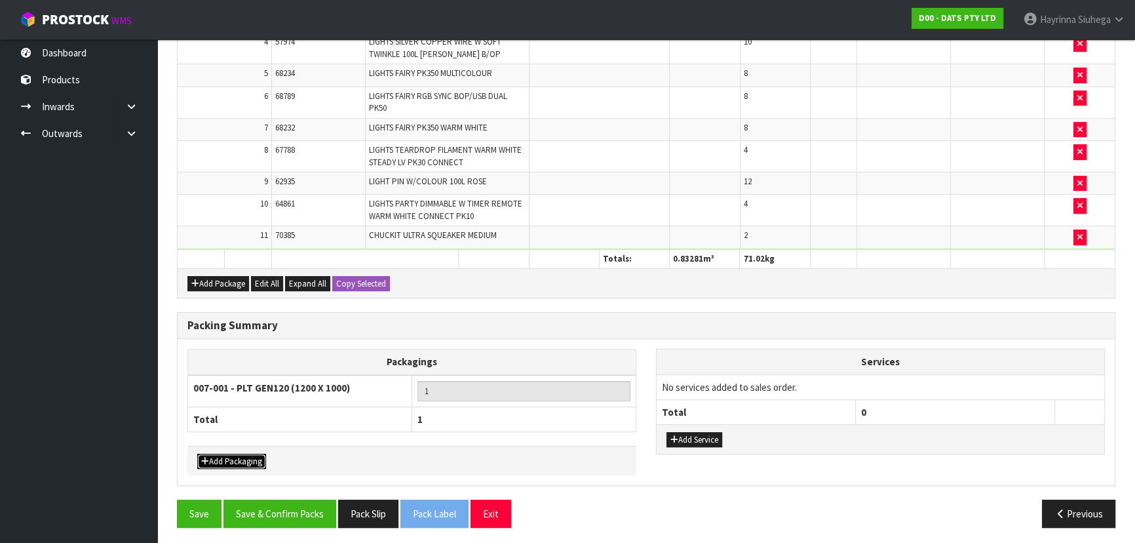
click at [239, 454] on button "Add Packaging" at bounding box center [231, 461] width 69 height 16
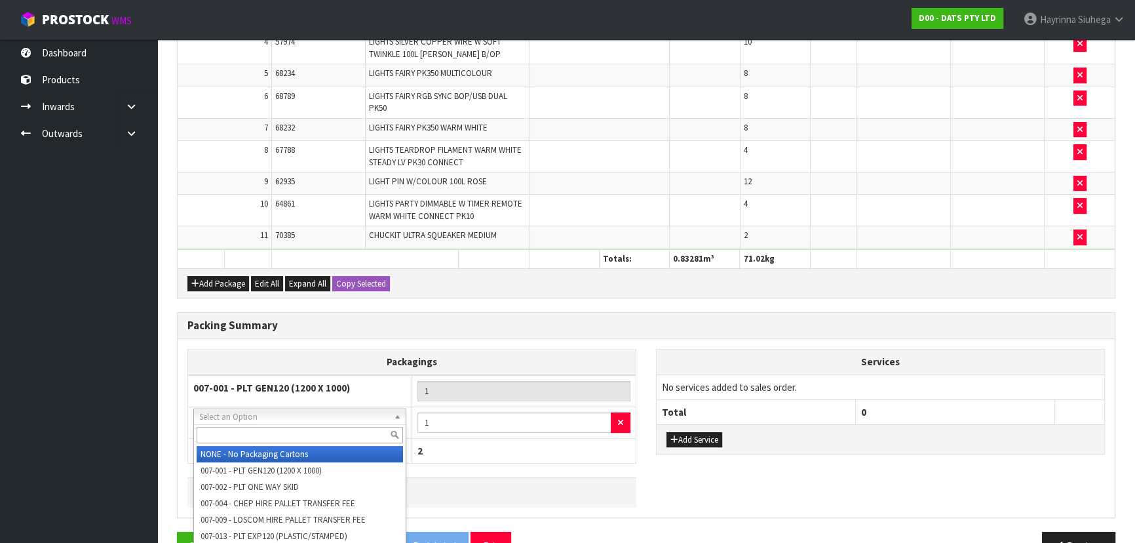
click at [296, 433] on input "text" at bounding box center [300, 435] width 206 height 16
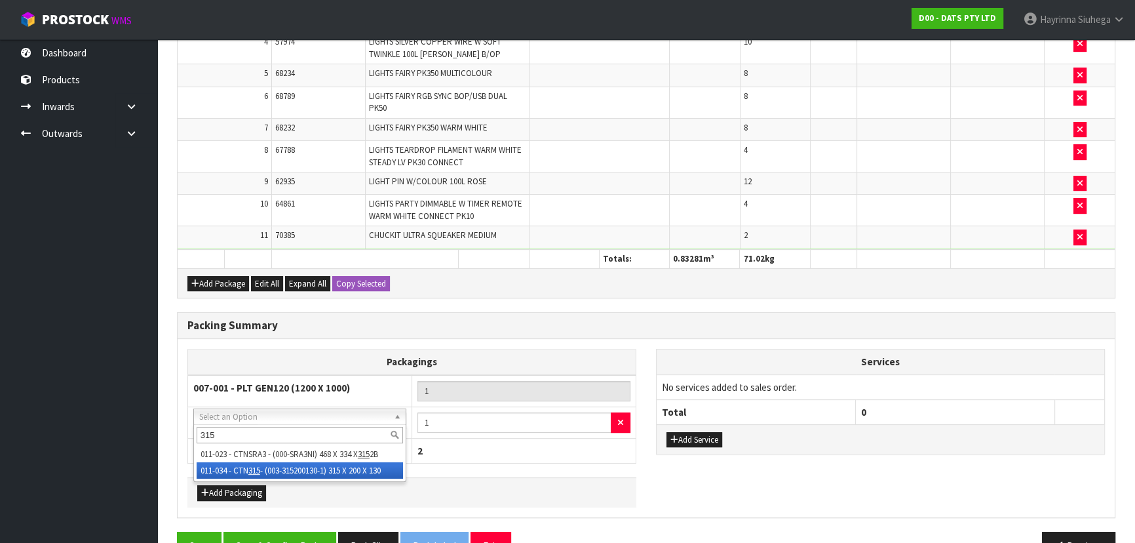
type input "315"
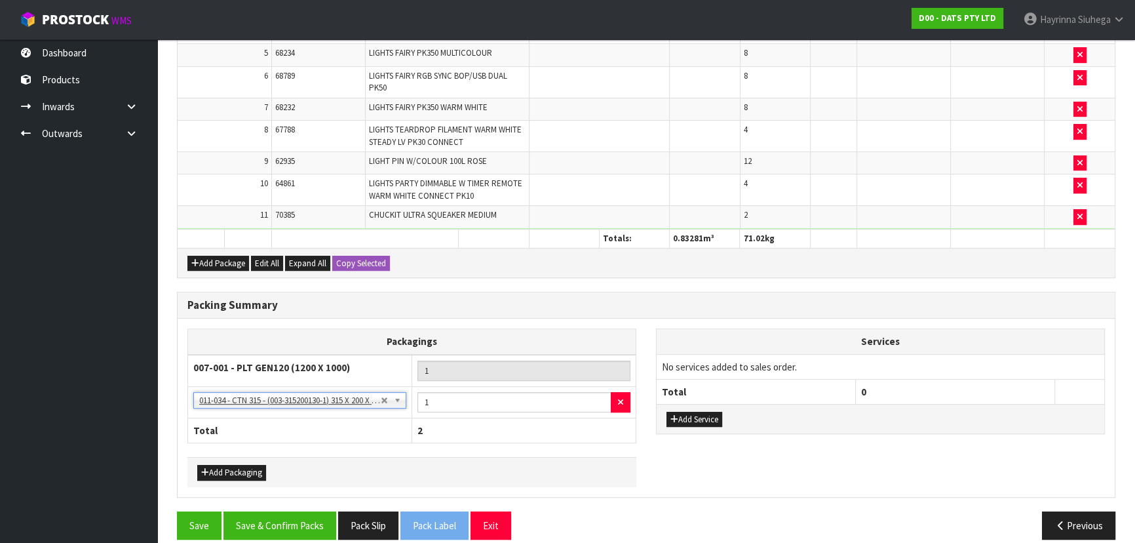
scroll to position [521, 0]
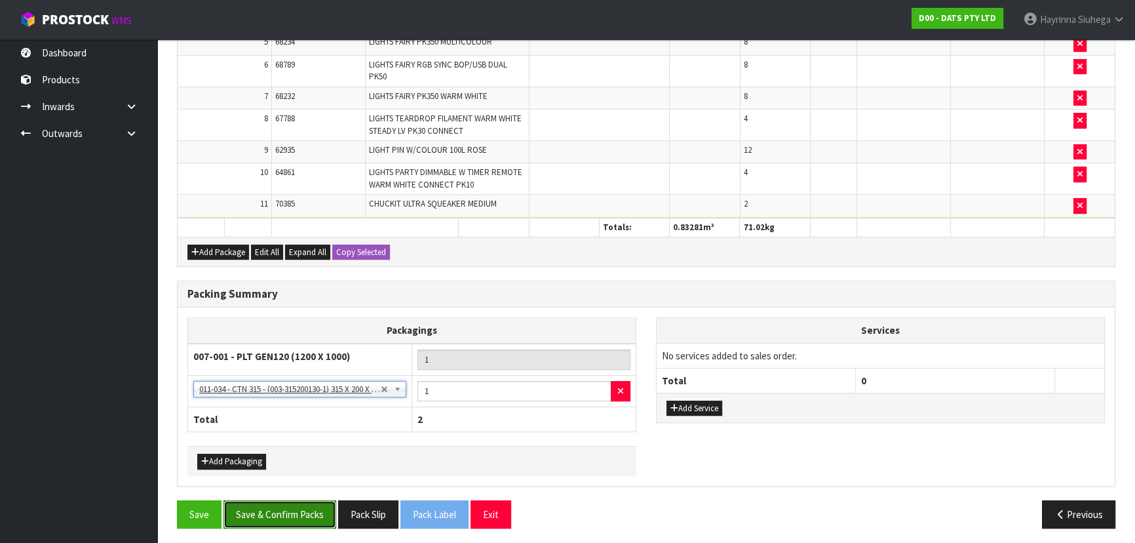
click at [278, 500] on button "Save & Confirm Packs" at bounding box center [279, 514] width 113 height 28
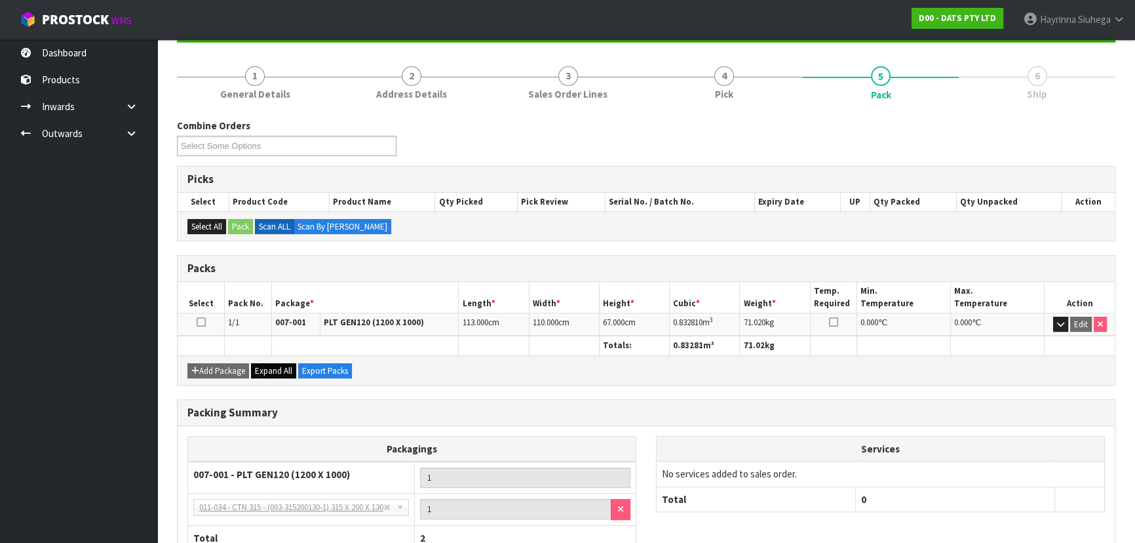
scroll to position [229, 0]
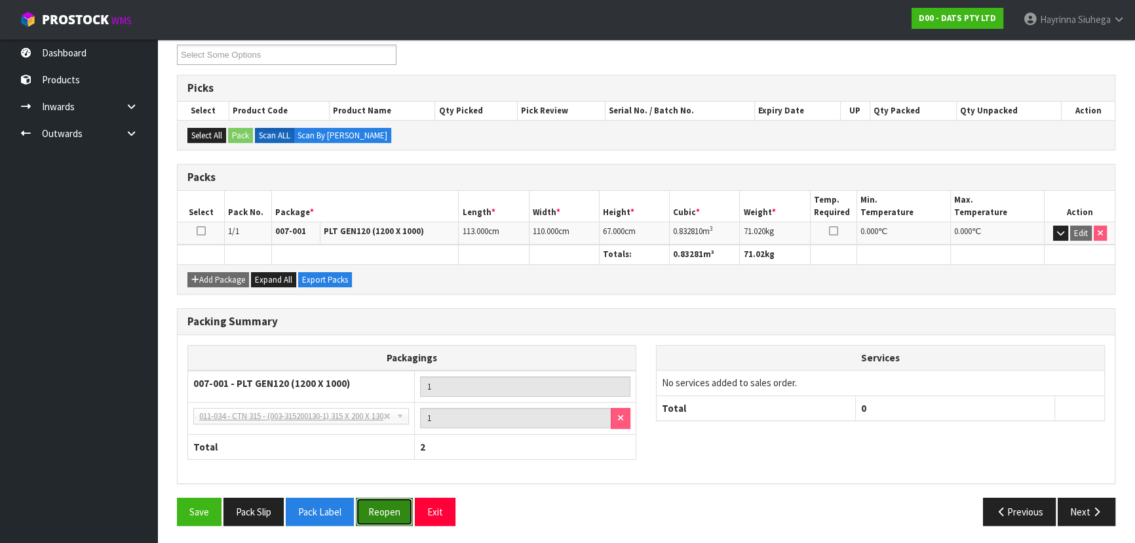
click at [385, 511] on button "Reopen" at bounding box center [384, 511] width 57 height 28
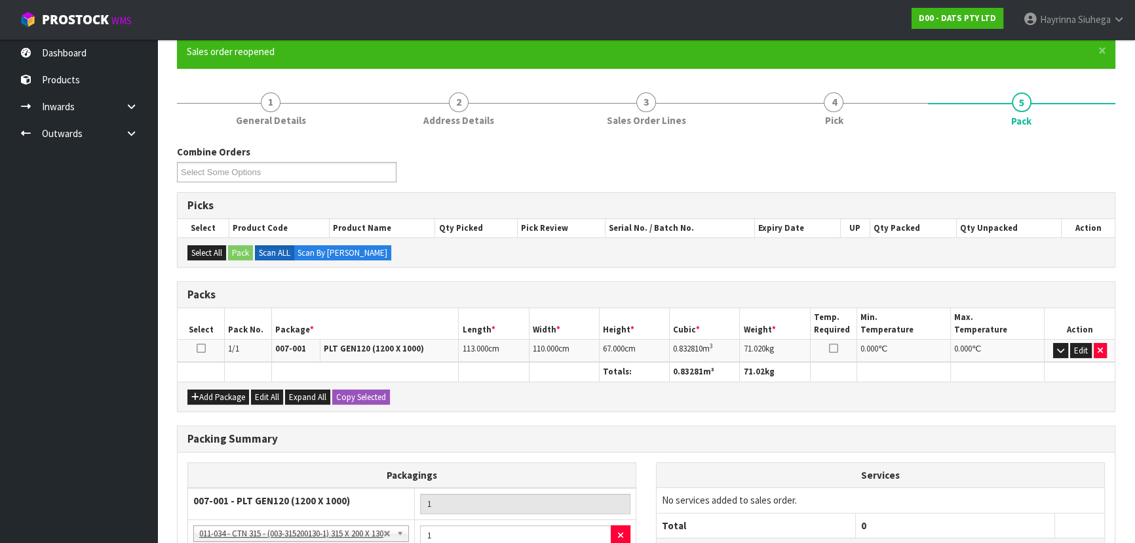
scroll to position [238, 0]
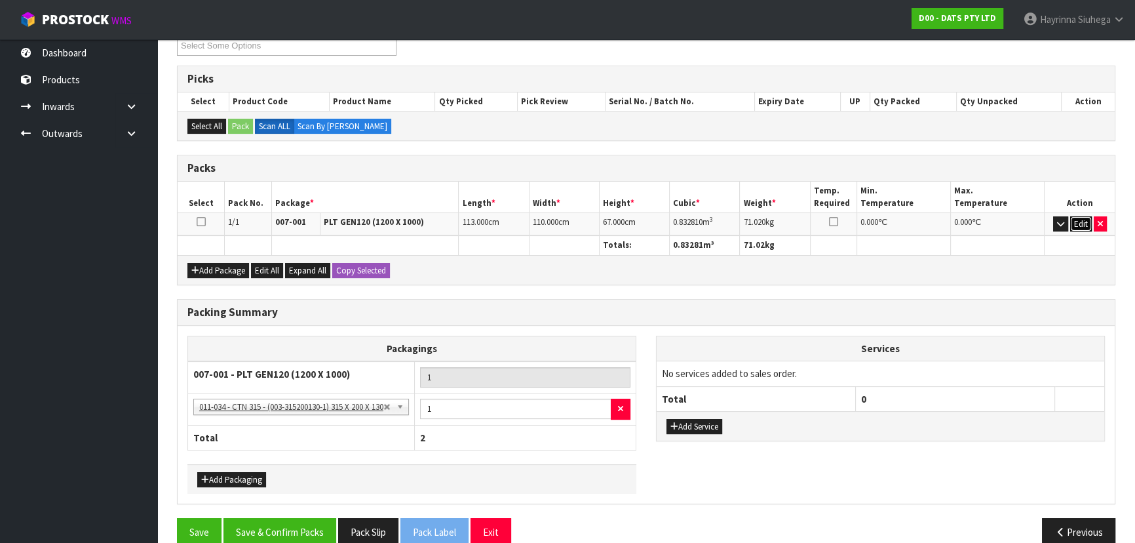
click at [1079, 221] on button "Edit" at bounding box center [1081, 224] width 22 height 16
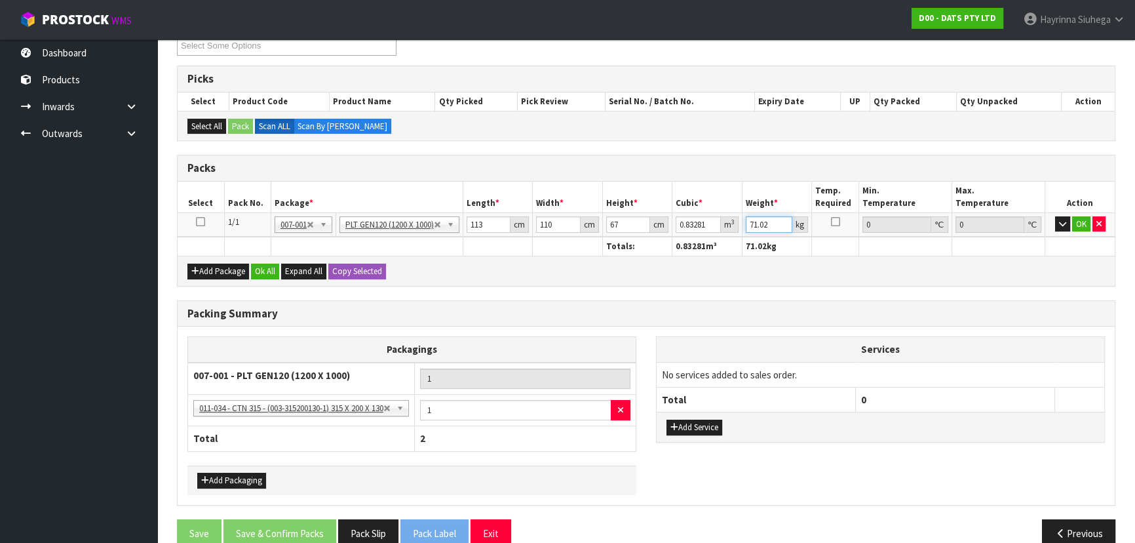
click at [754, 225] on input "71.02" at bounding box center [769, 224] width 47 height 16
type input "84"
click at [1076, 216] on button "OK" at bounding box center [1081, 224] width 18 height 16
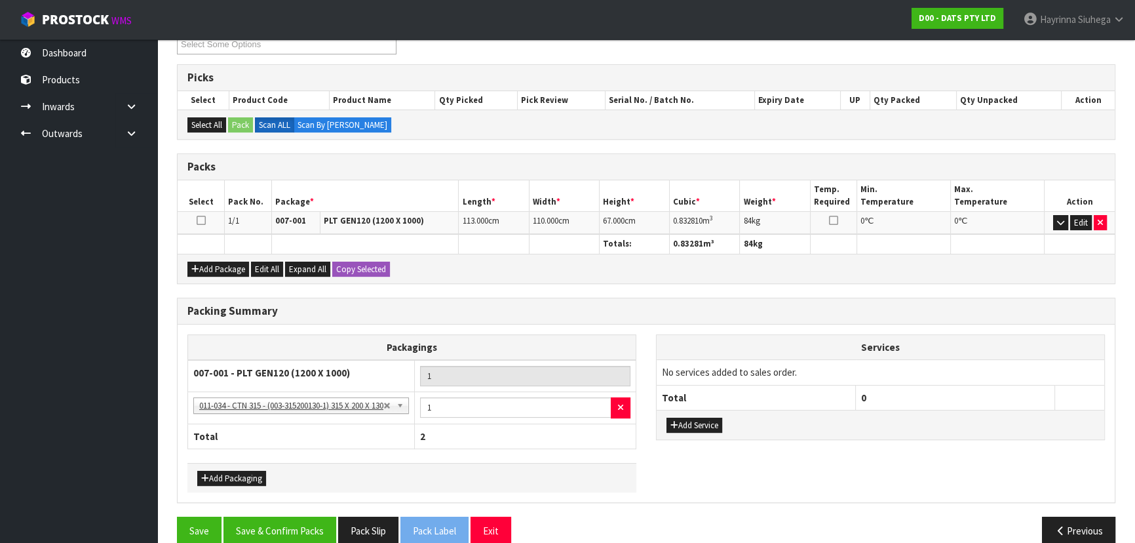
scroll to position [258, 0]
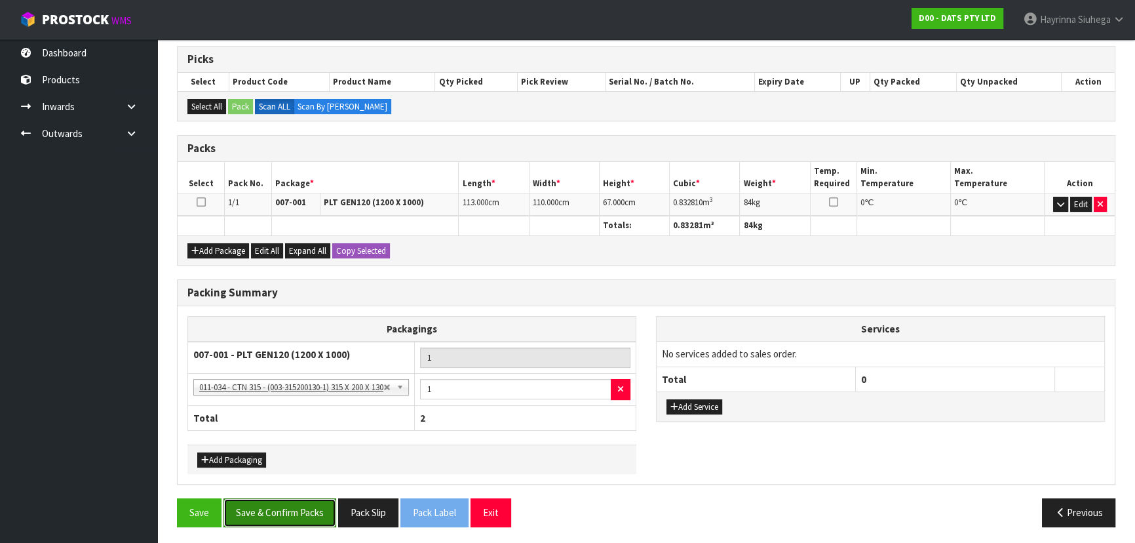
click at [293, 522] on button "Save & Confirm Packs" at bounding box center [279, 512] width 113 height 28
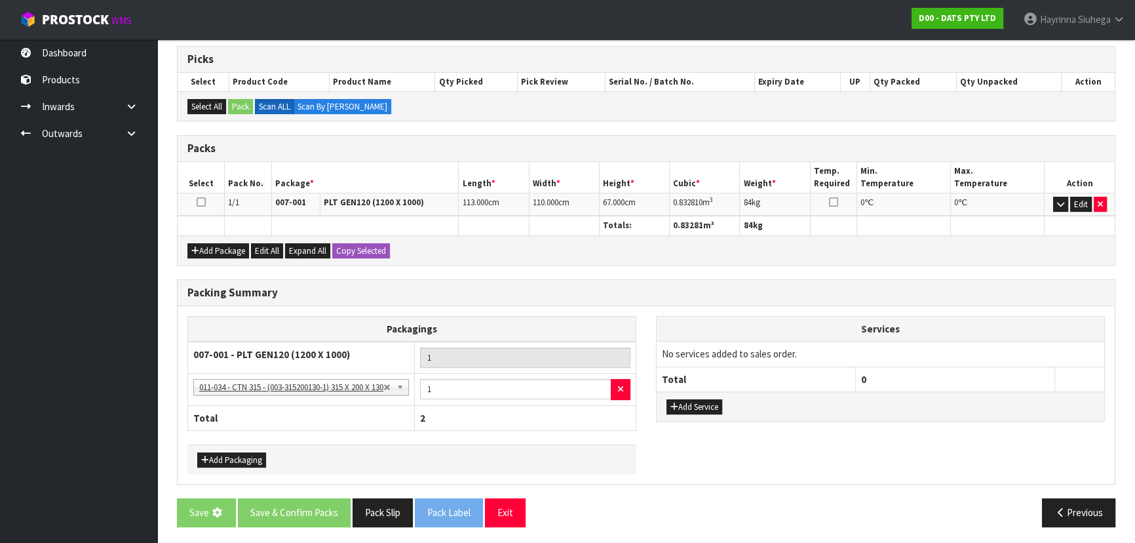
scroll to position [0, 0]
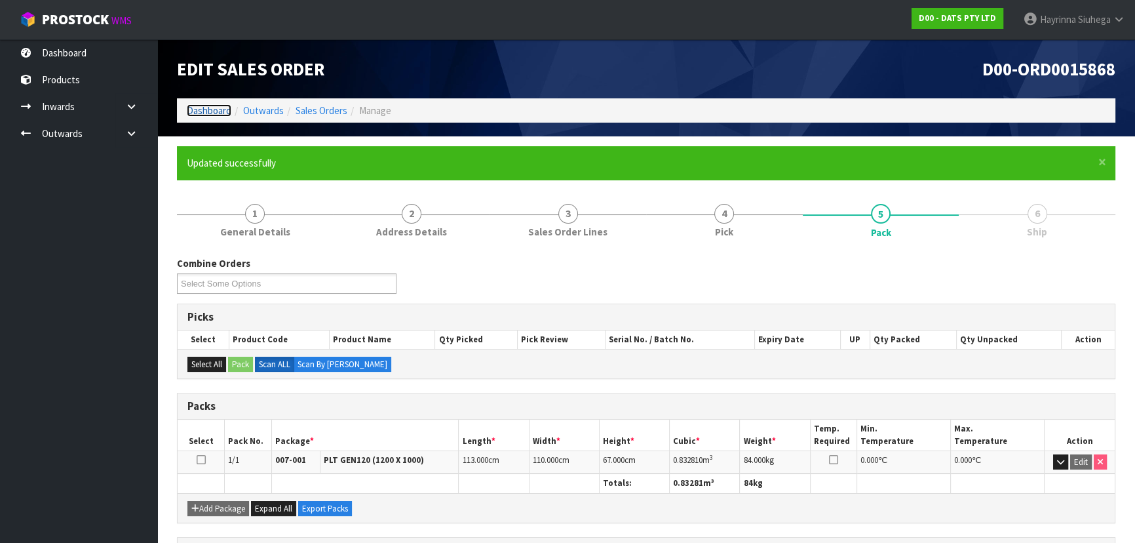
click at [218, 108] on link "Dashboard" at bounding box center [209, 110] width 45 height 12
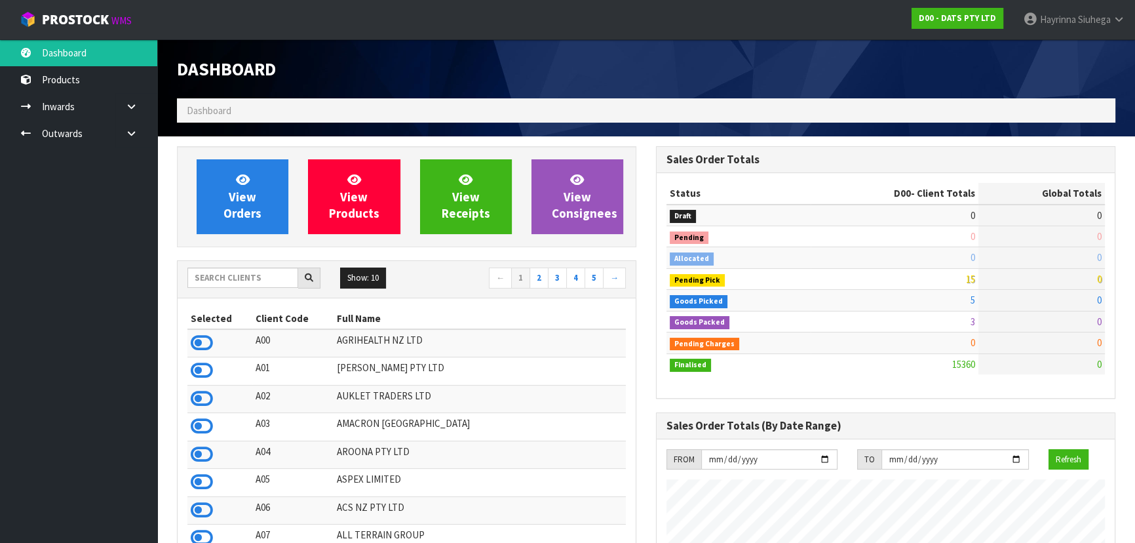
scroll to position [1019, 478]
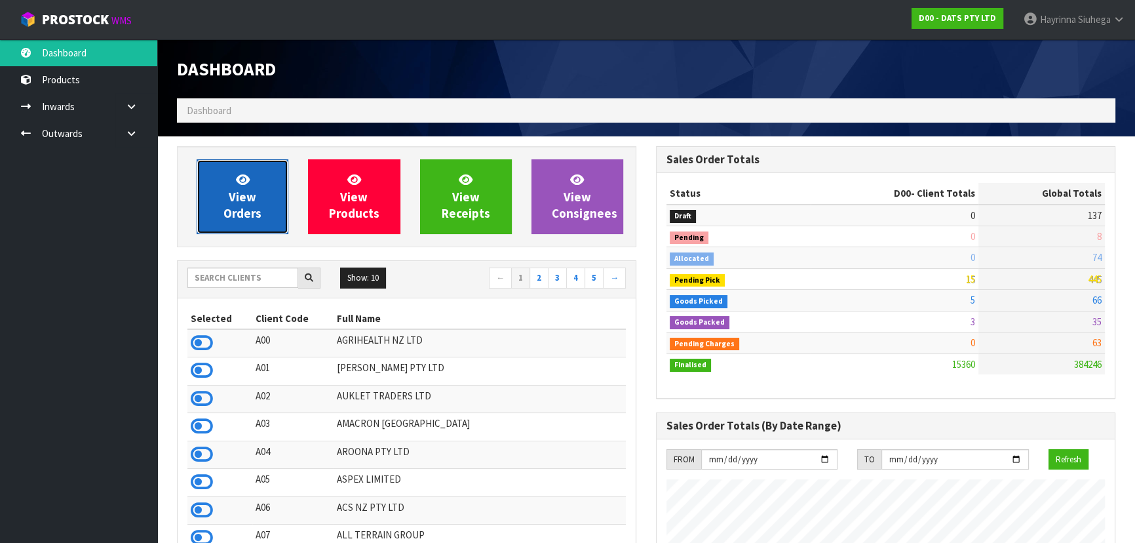
click at [248, 191] on span "View Orders" at bounding box center [242, 196] width 38 height 49
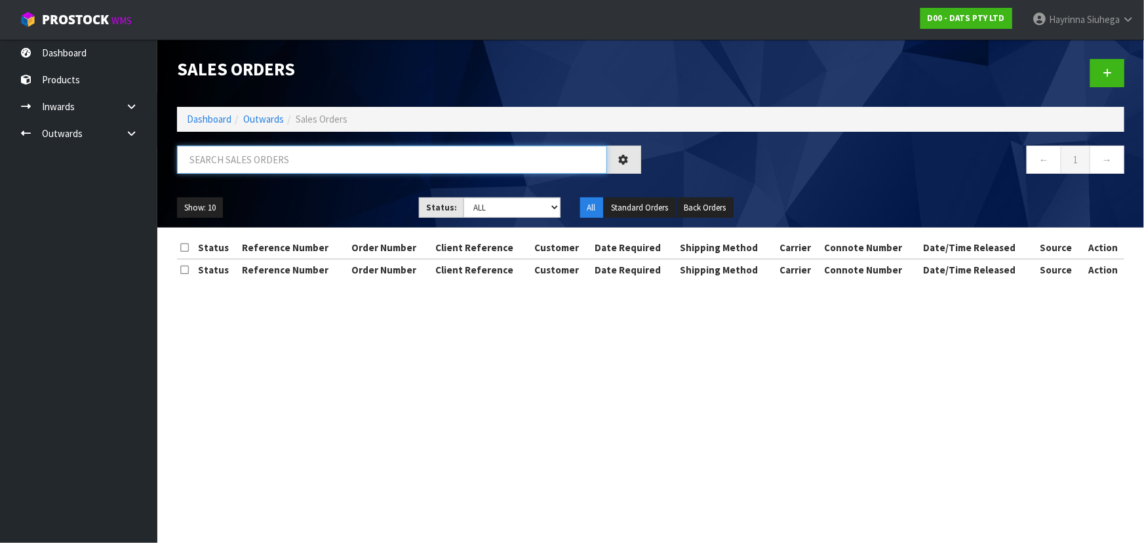
click at [291, 159] on input "text" at bounding box center [392, 159] width 430 height 28
type input "JOB-0415608"
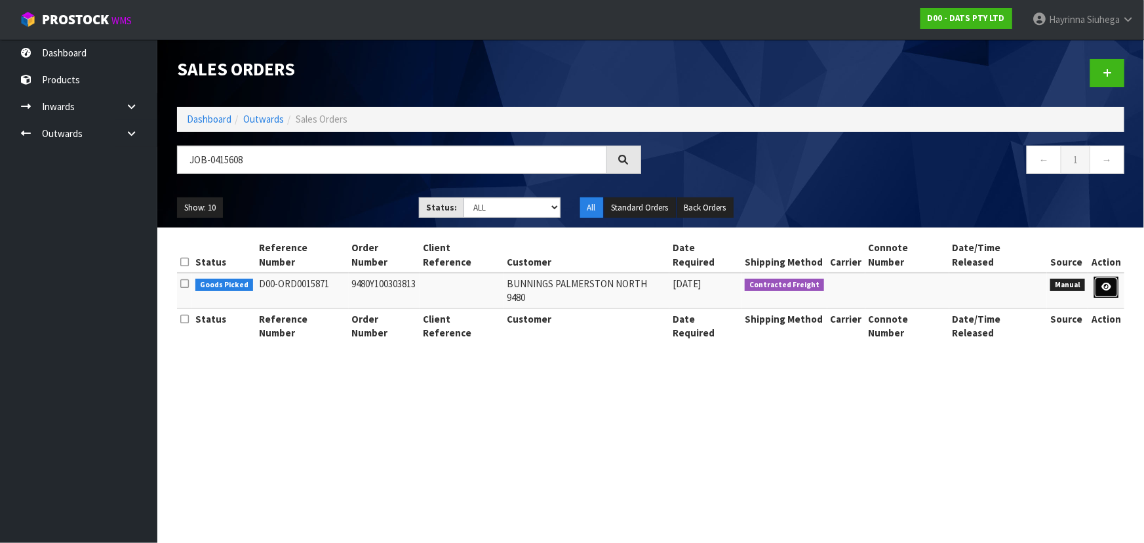
click at [1098, 277] on link at bounding box center [1106, 287] width 24 height 21
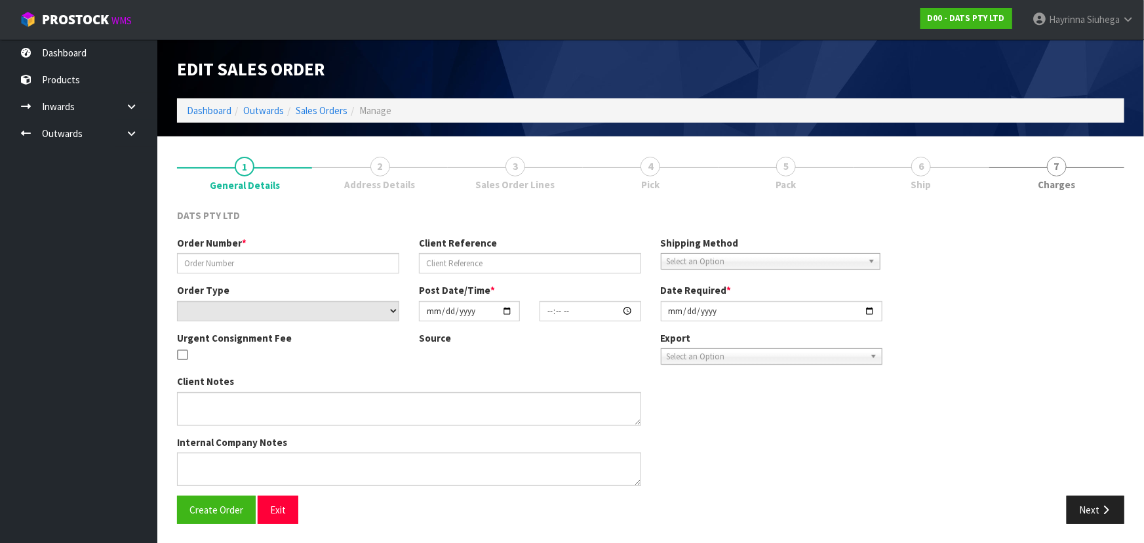
type input "9480Y100303813"
select select "number:0"
type input "2025-10-02"
type input "10:59:00.000"
type input "2025-10-02"
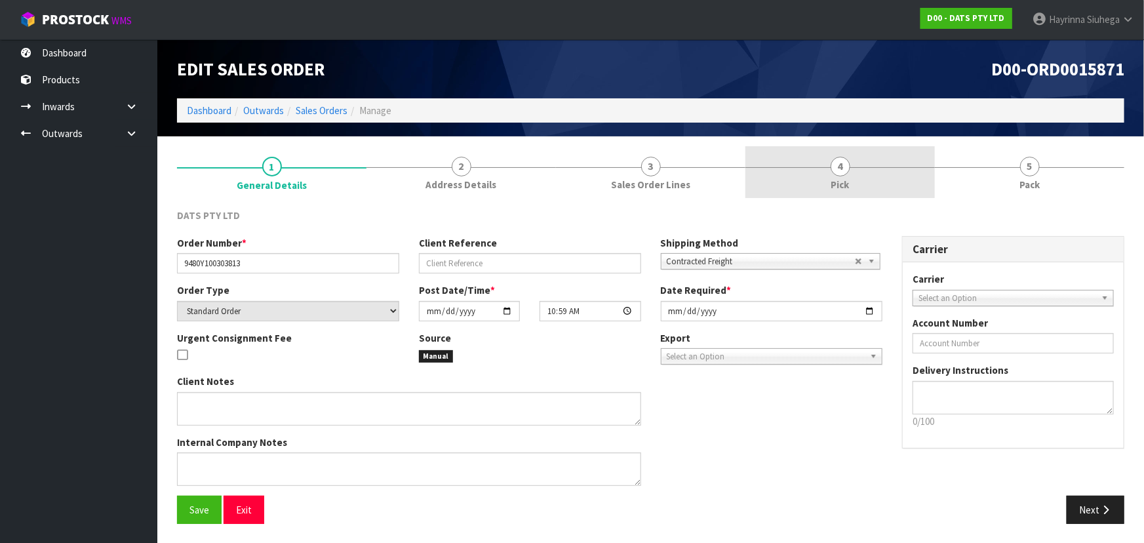
click at [908, 189] on link "4 Pick" at bounding box center [839, 172] width 189 height 52
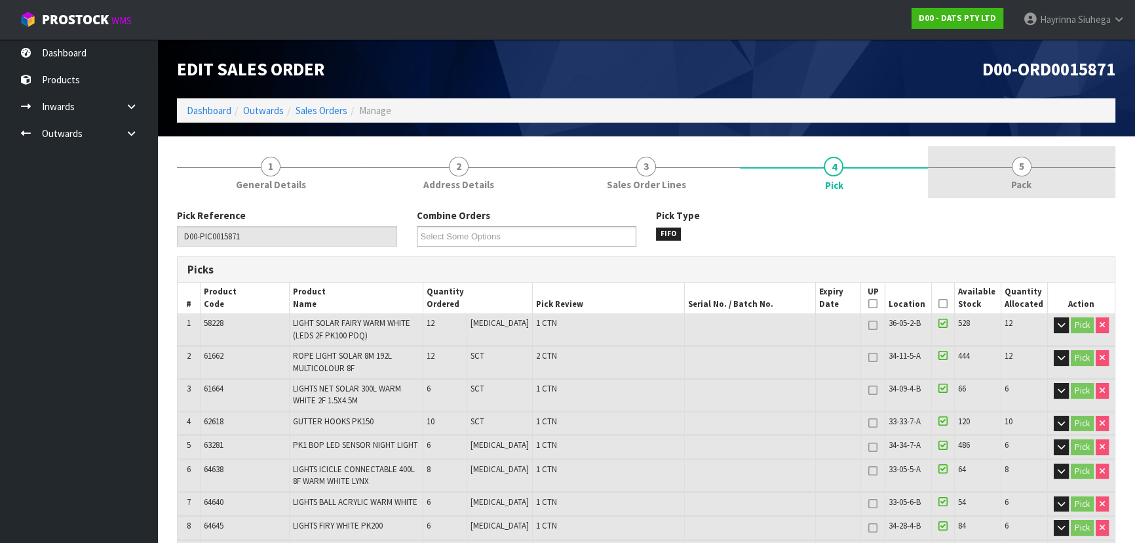
click at [989, 181] on link "5 Pack" at bounding box center [1021, 172] width 187 height 52
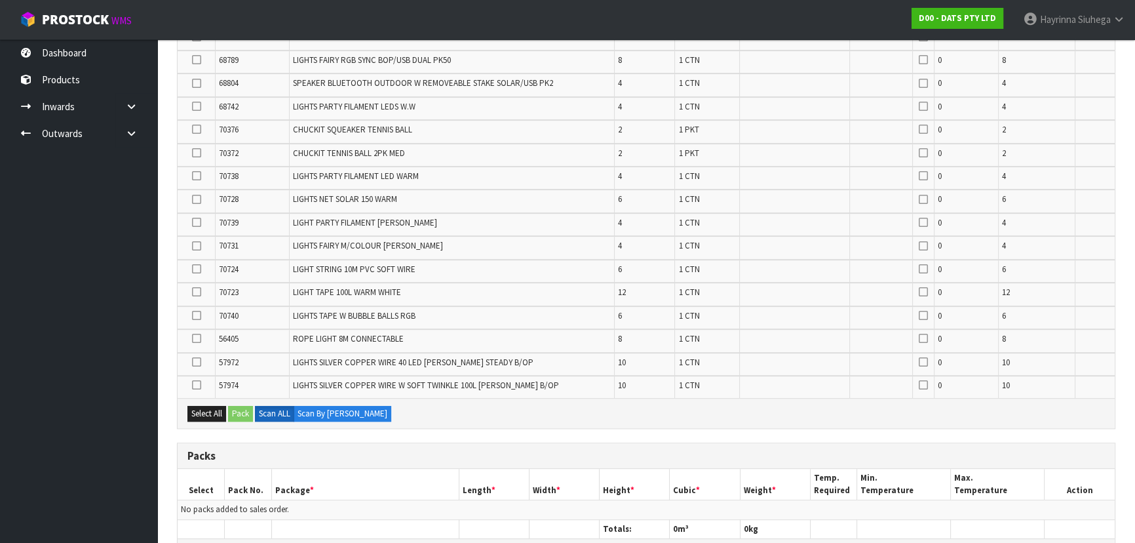
scroll to position [774, 0]
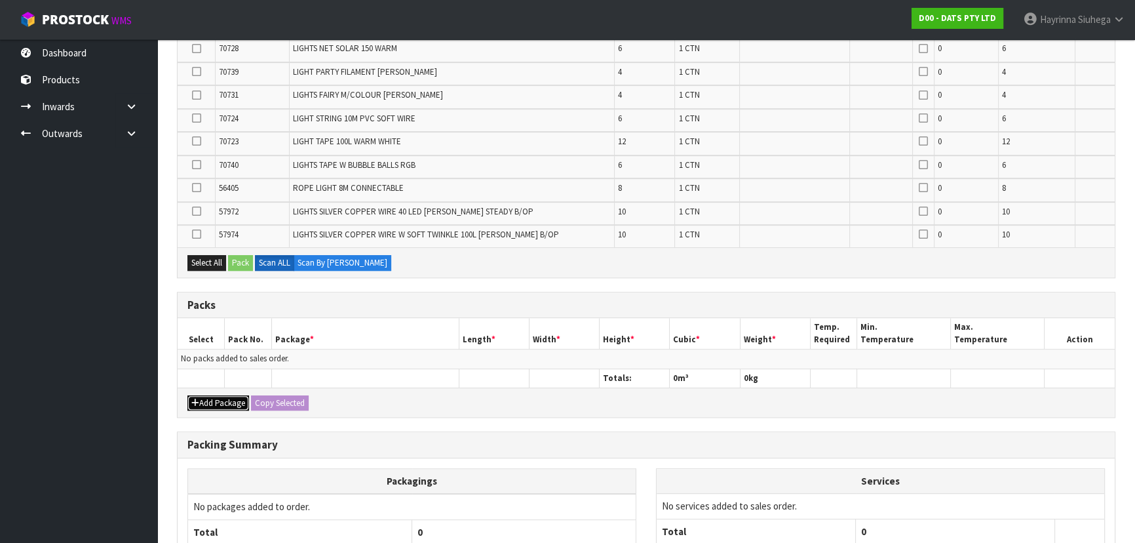
click at [225, 395] on button "Add Package" at bounding box center [218, 403] width 62 height 16
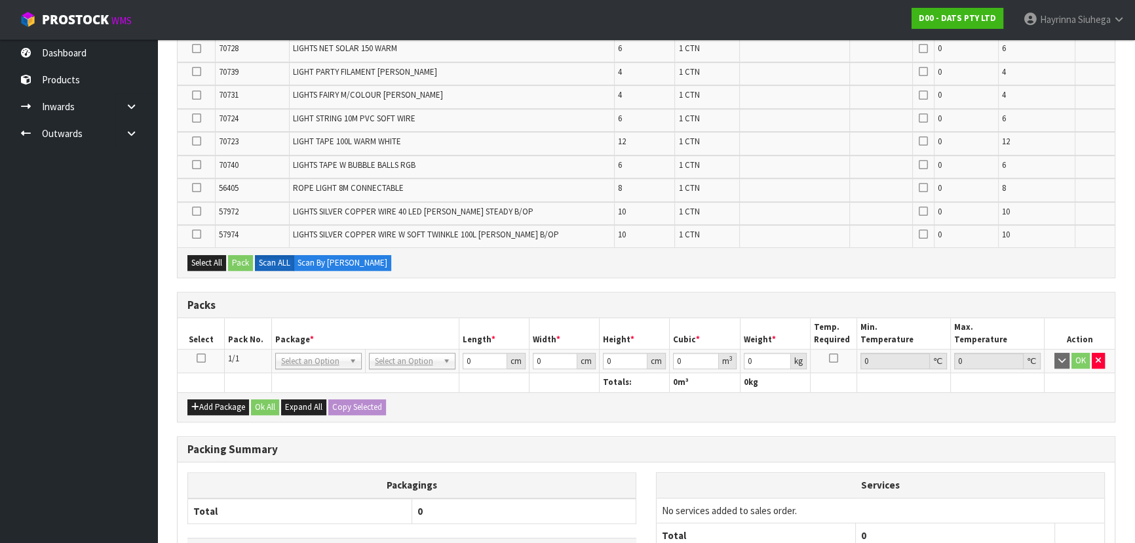
click at [203, 358] on icon at bounding box center [201, 358] width 9 height 1
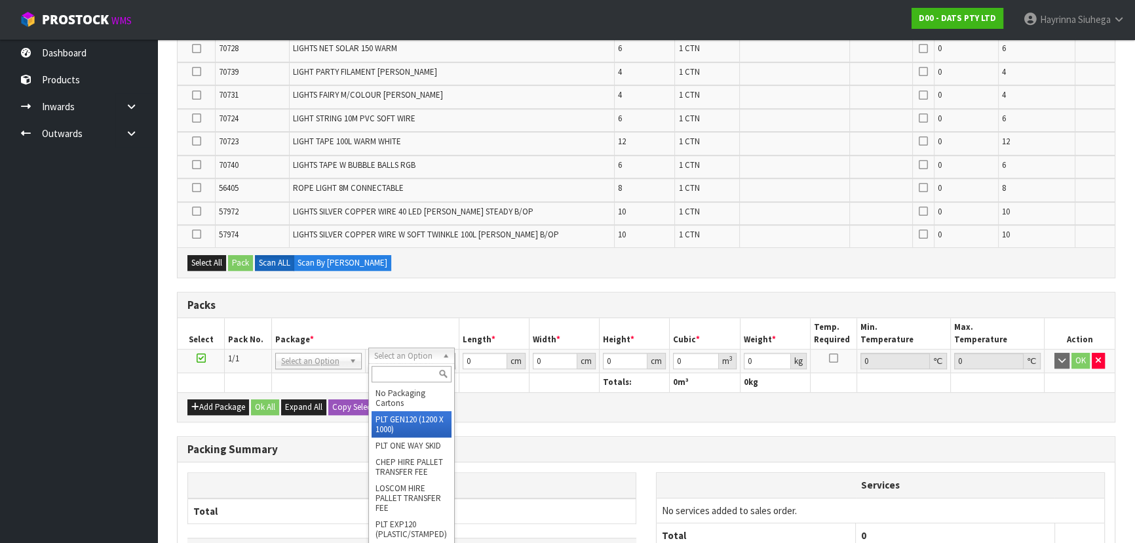
type input "120"
type input "100"
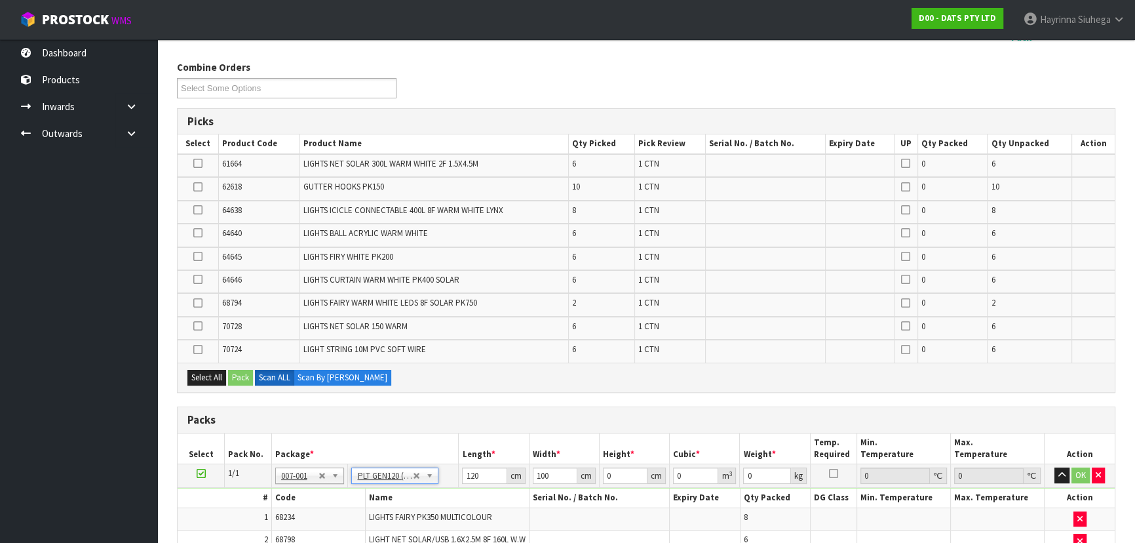
scroll to position [123, 0]
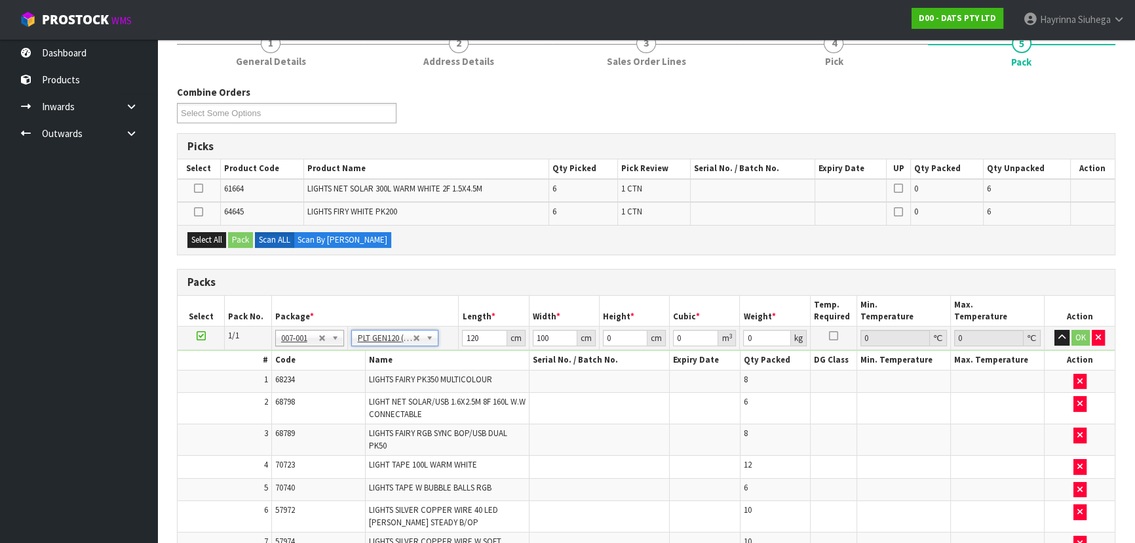
click at [198, 212] on icon at bounding box center [198, 212] width 9 height 1
click at [0, 0] on input "checkbox" at bounding box center [0, 0] width 0 height 0
click at [242, 242] on button "Pack" at bounding box center [240, 240] width 25 height 16
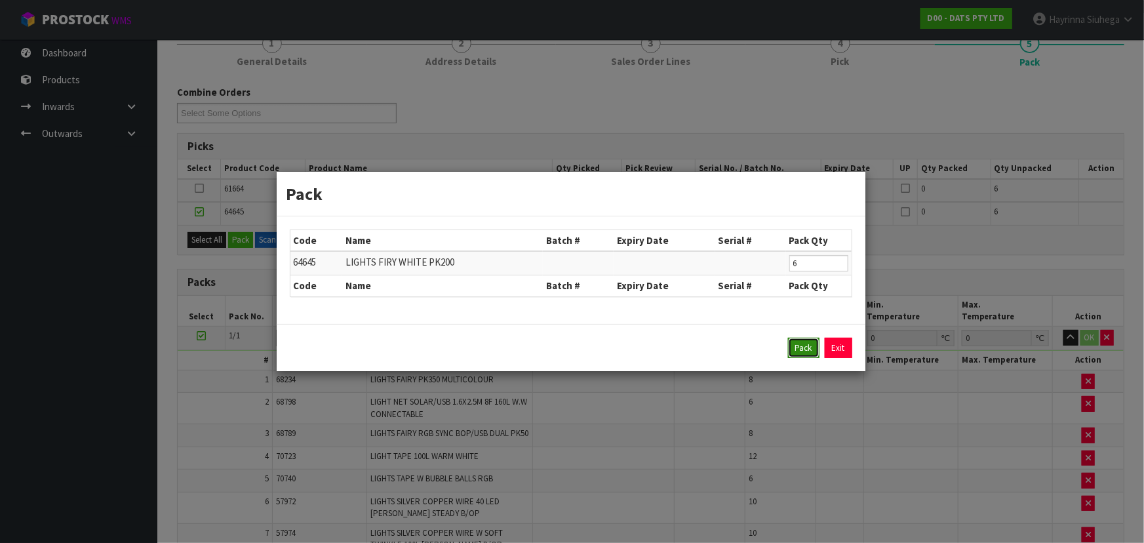
click at [792, 349] on button "Pack" at bounding box center [803, 347] width 31 height 21
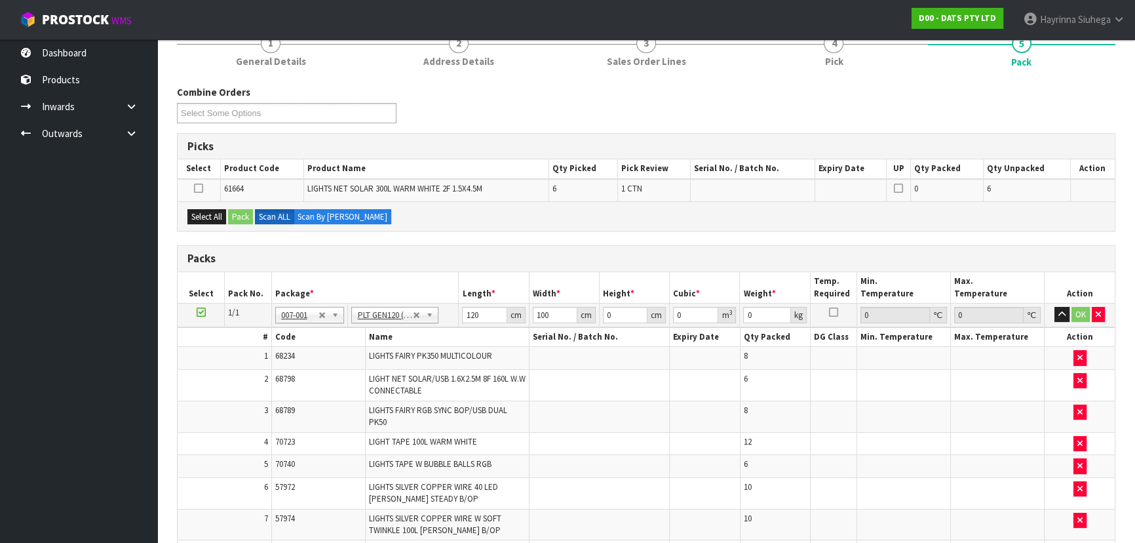
type input "133.98"
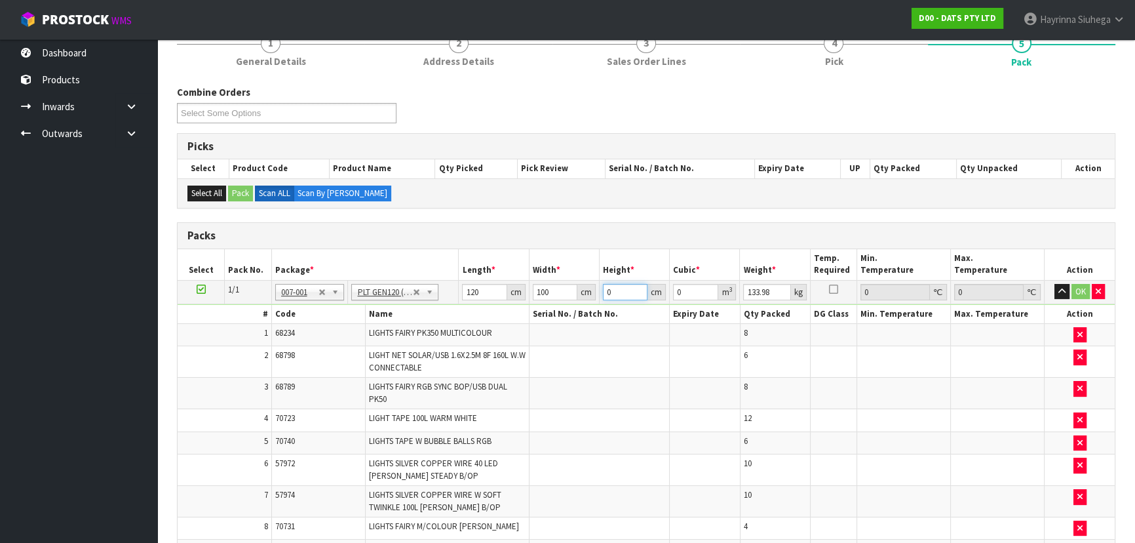
click at [603, 289] on input "0" at bounding box center [625, 292] width 45 height 16
type input "1"
type input "0.012"
type input "10"
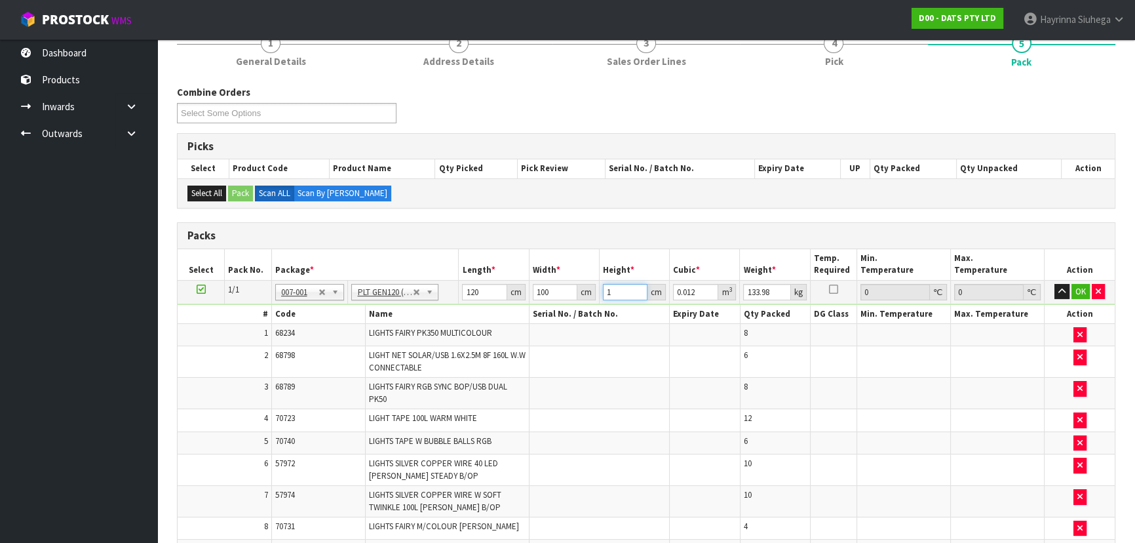
type input "0.12"
type input "100"
type input "1.2"
type input "100"
type input "143"
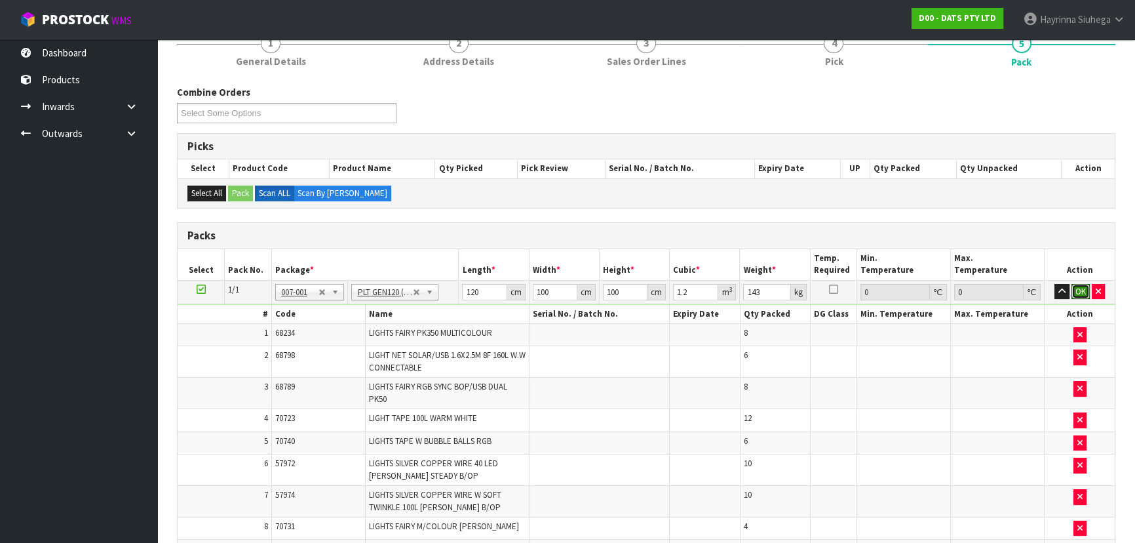
click button "OK" at bounding box center [1080, 292] width 18 height 16
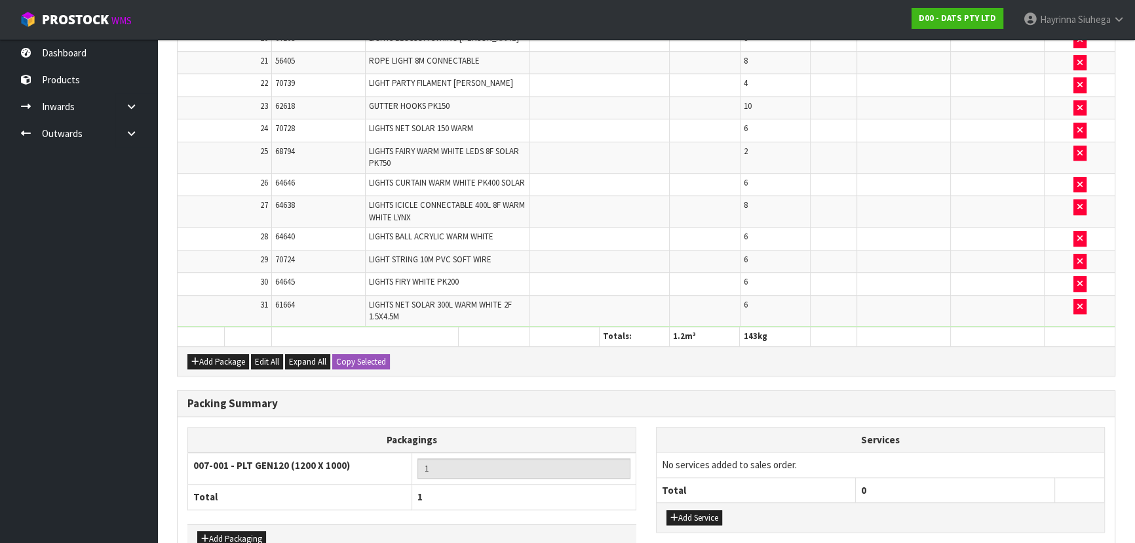
scroll to position [1009, 0]
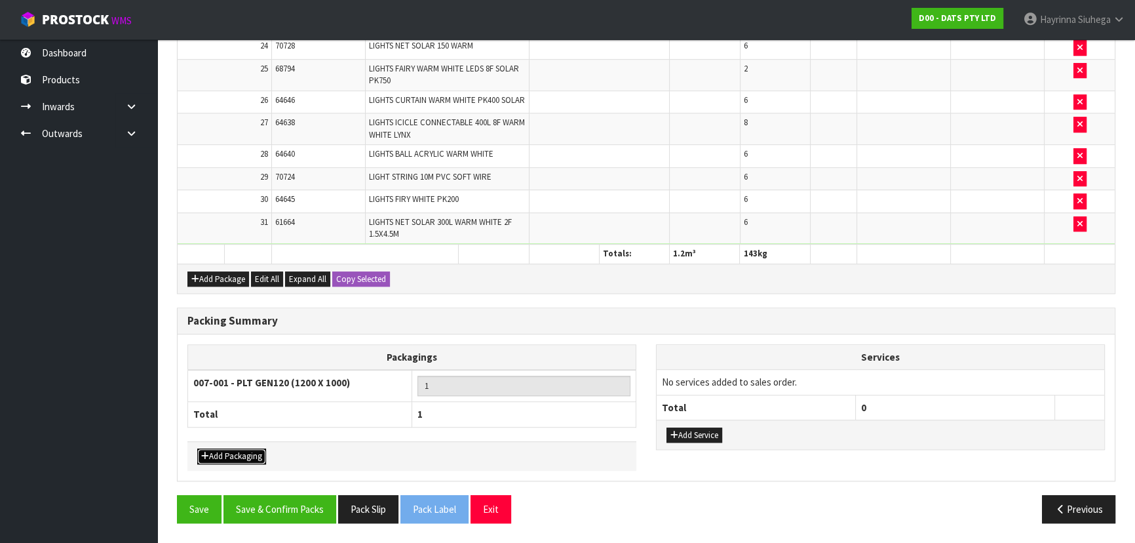
click at [237, 459] on button "Add Packaging" at bounding box center [231, 456] width 69 height 16
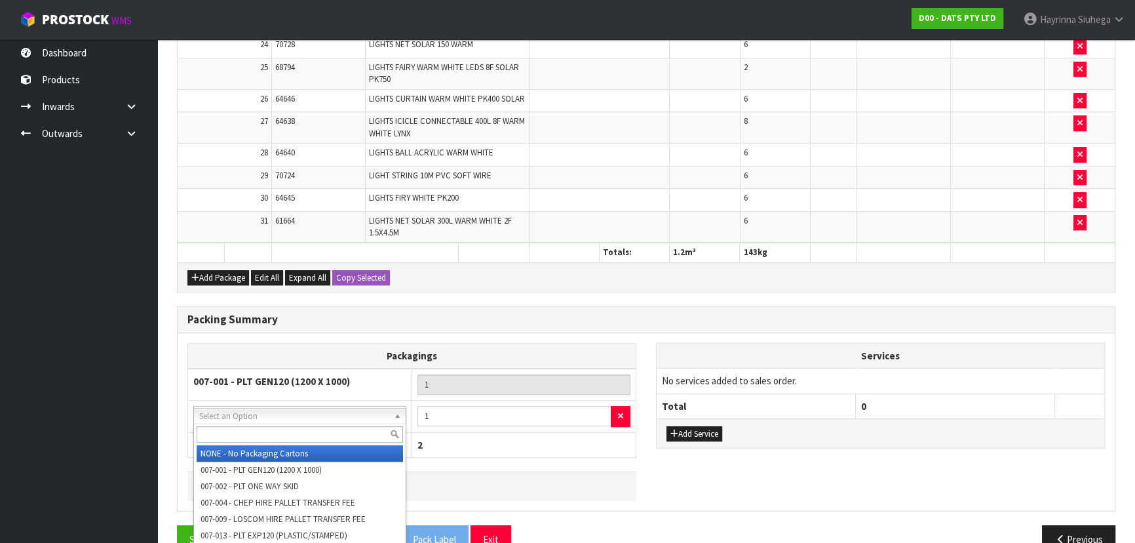
click at [302, 442] on div at bounding box center [300, 434] width 212 height 22
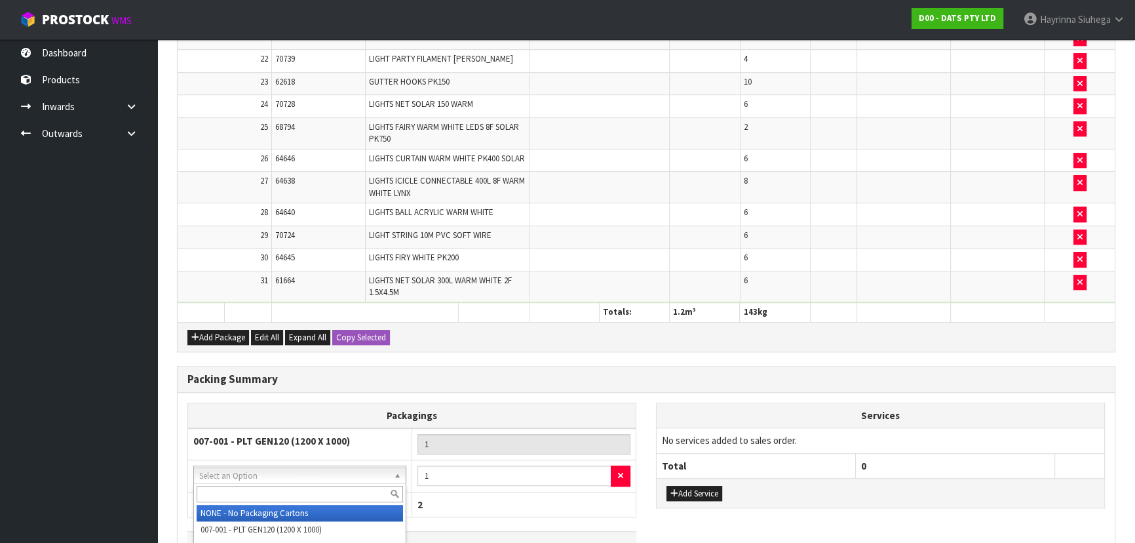
click at [307, 438] on strong "007-001 - PLT GEN120 (1200 X 1000)" at bounding box center [271, 440] width 157 height 12
click at [310, 493] on input "text" at bounding box center [300, 494] width 206 height 16
type input "115"
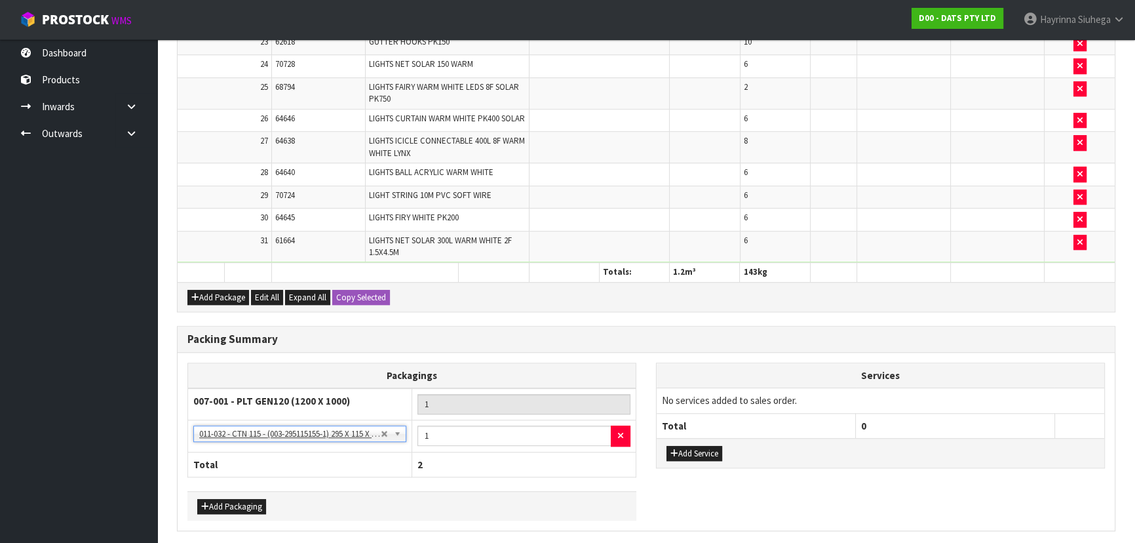
scroll to position [1041, 0]
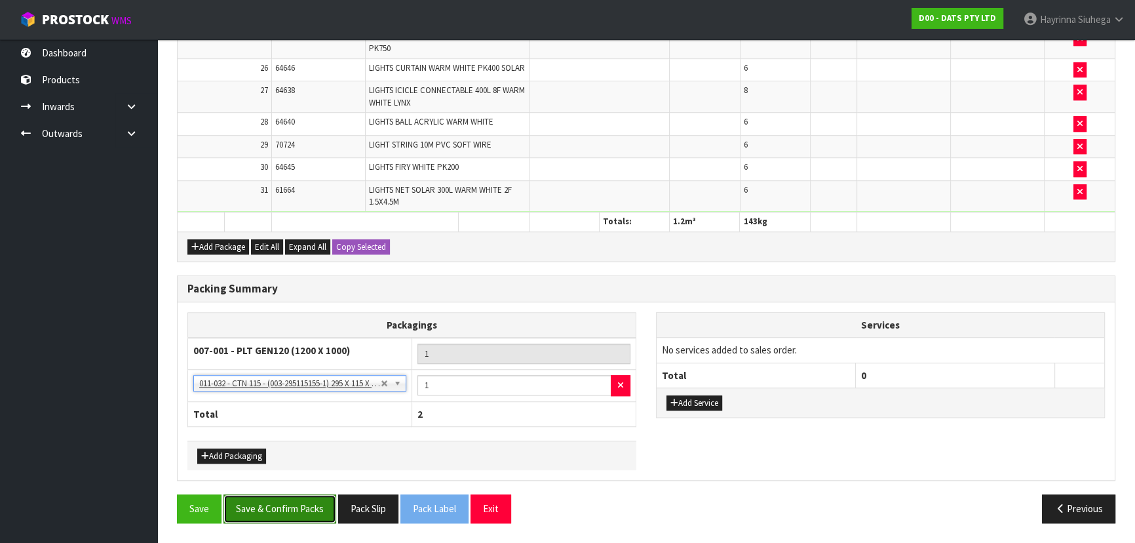
click at [285, 494] on button "Save & Confirm Packs" at bounding box center [279, 508] width 113 height 28
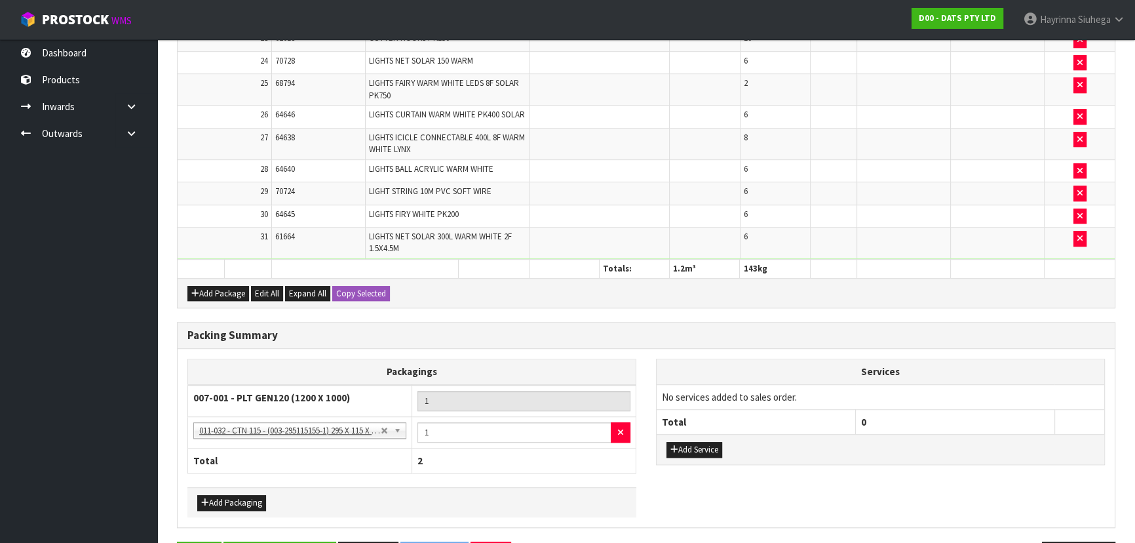
scroll to position [0, 0]
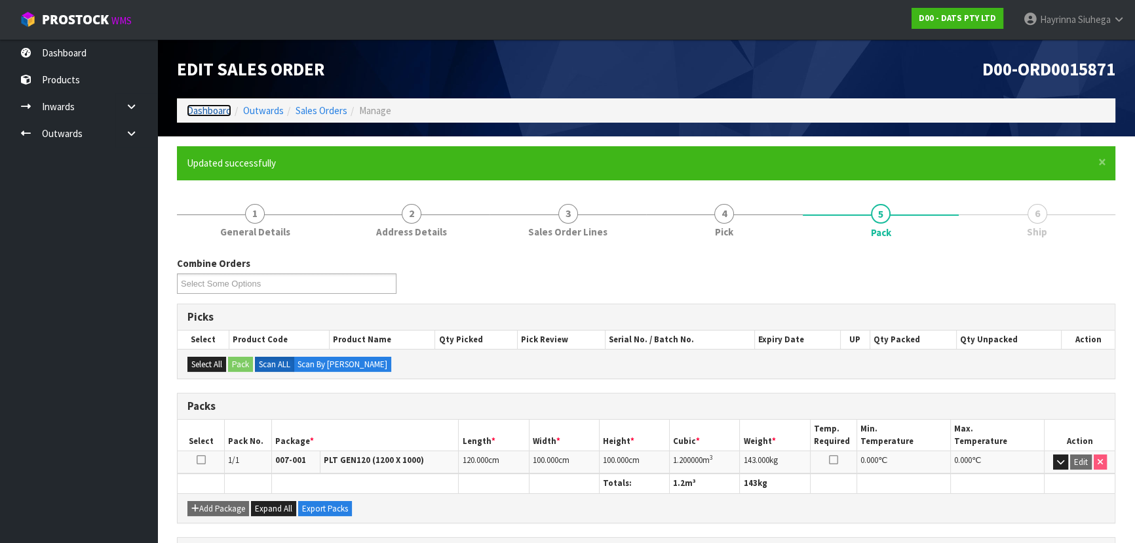
click at [206, 113] on link "Dashboard" at bounding box center [209, 110] width 45 height 12
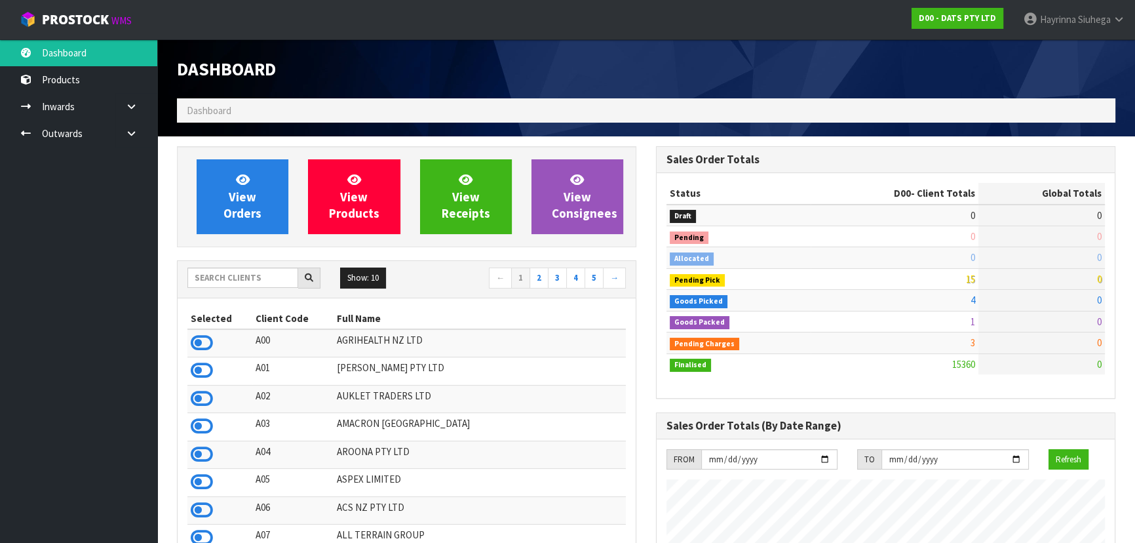
scroll to position [1019, 478]
click at [132, 121] on link at bounding box center [136, 133] width 42 height 27
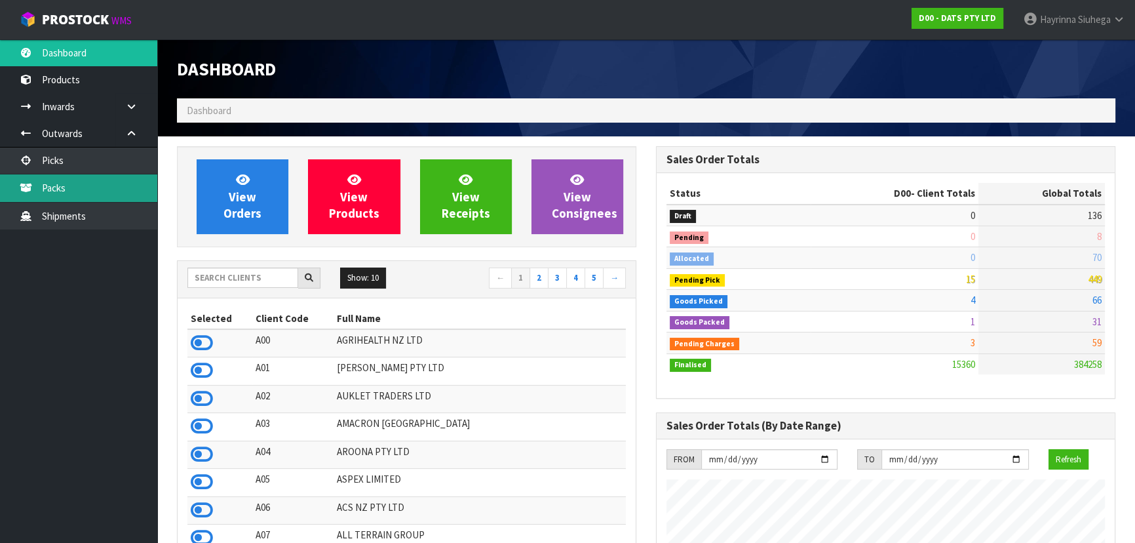
click at [77, 189] on link "Packs" at bounding box center [78, 187] width 157 height 27
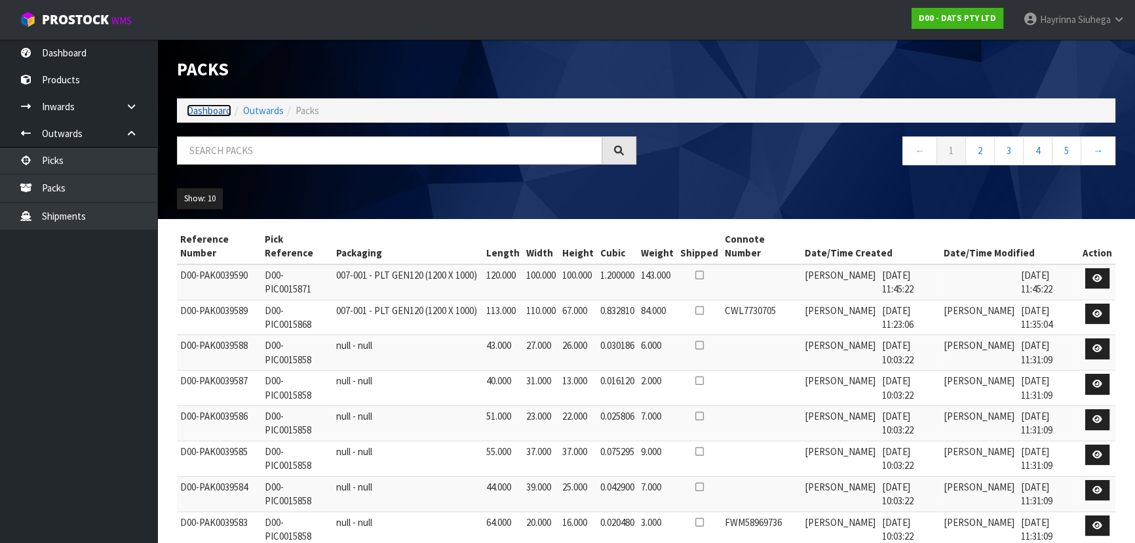
click at [212, 109] on link "Dashboard" at bounding box center [209, 110] width 45 height 12
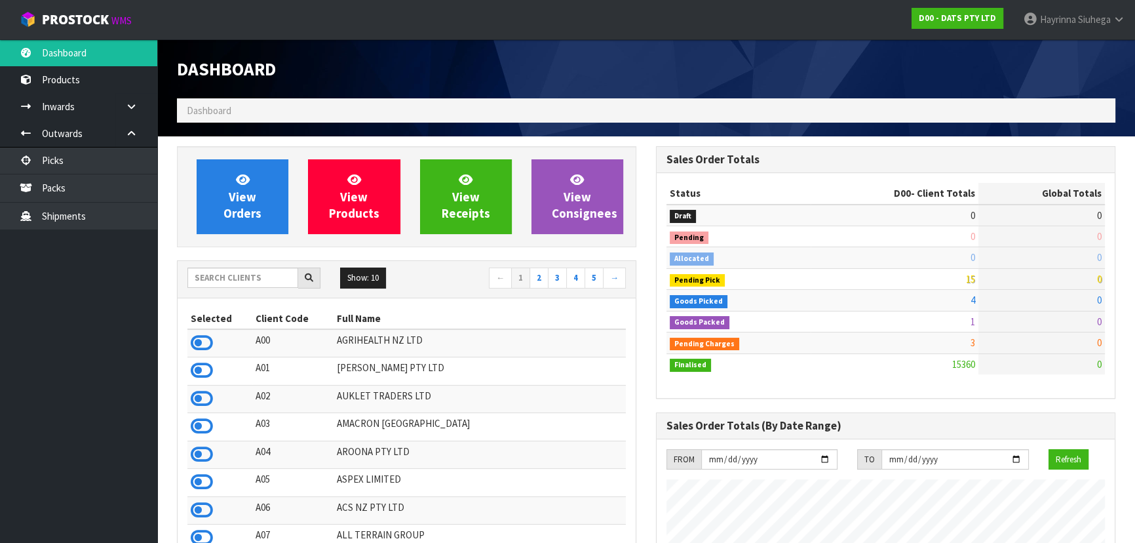
scroll to position [1019, 478]
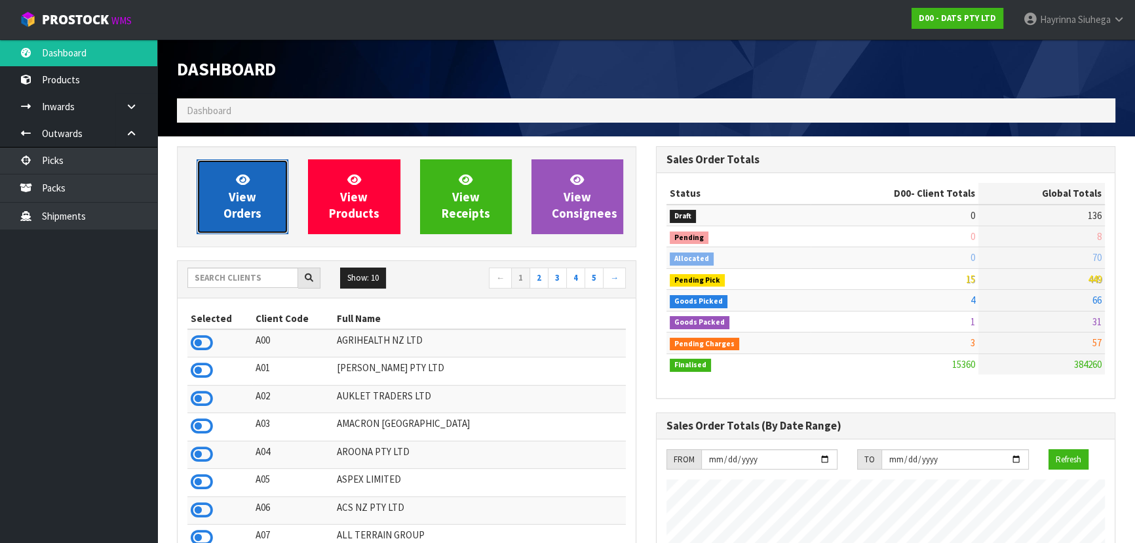
click at [257, 172] on link "View Orders" at bounding box center [243, 196] width 92 height 75
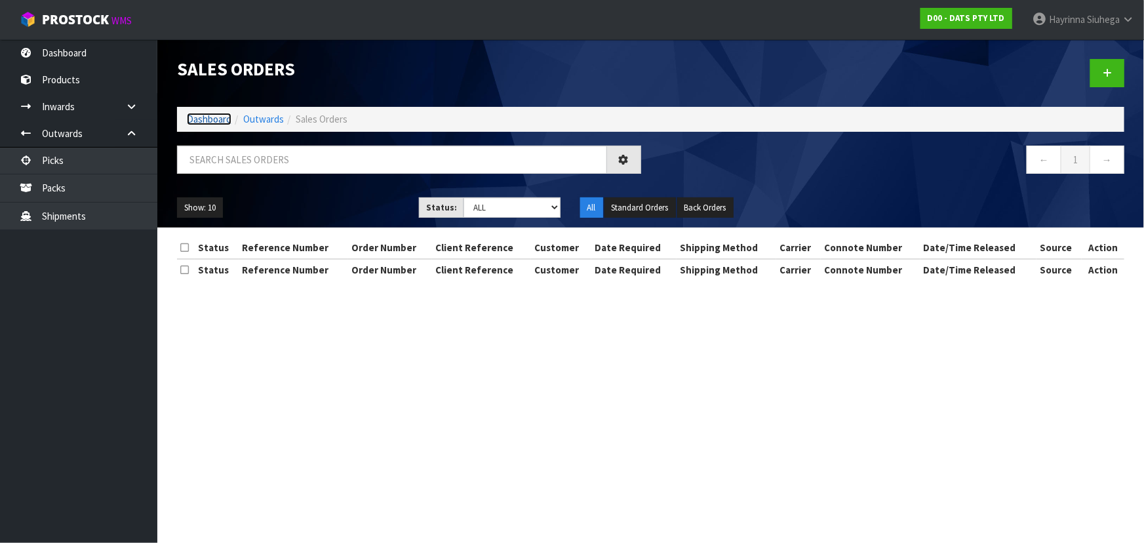
click at [220, 123] on link "Dashboard" at bounding box center [209, 119] width 45 height 12
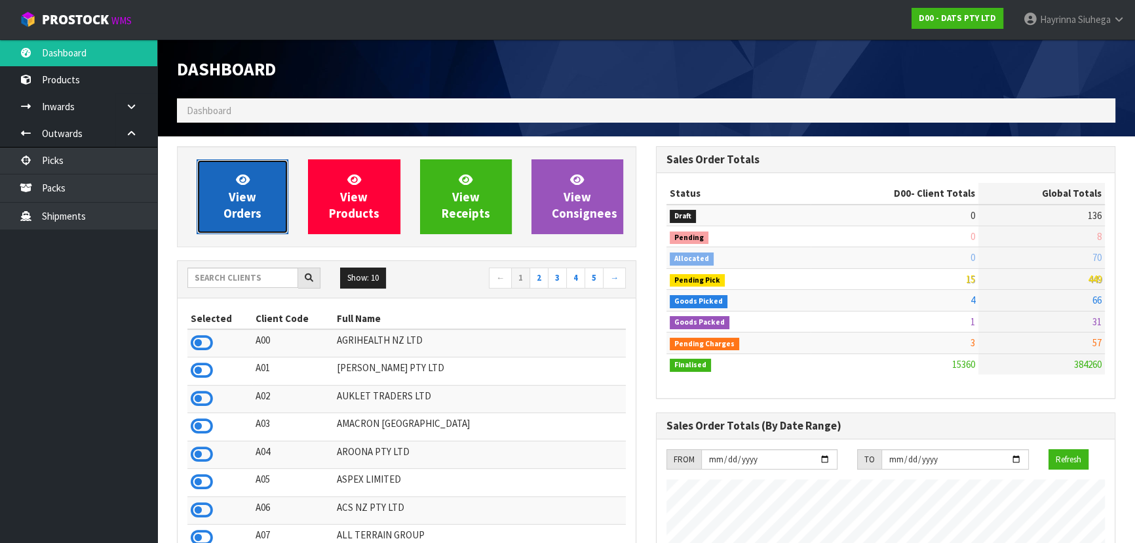
click at [261, 221] on link "View Orders" at bounding box center [243, 196] width 92 height 75
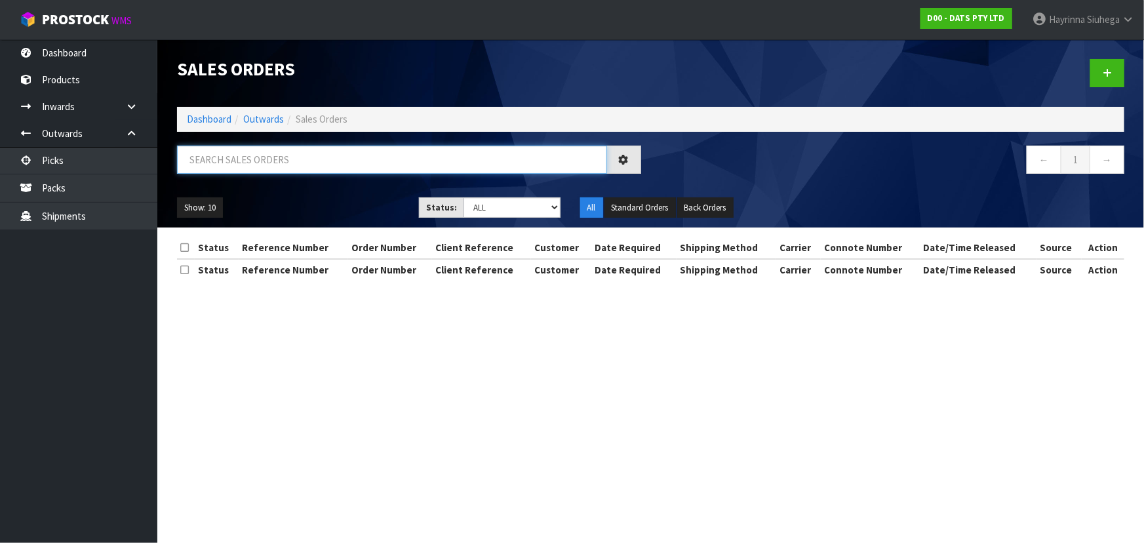
click at [260, 160] on input "text" at bounding box center [392, 159] width 430 height 28
type input "15871"
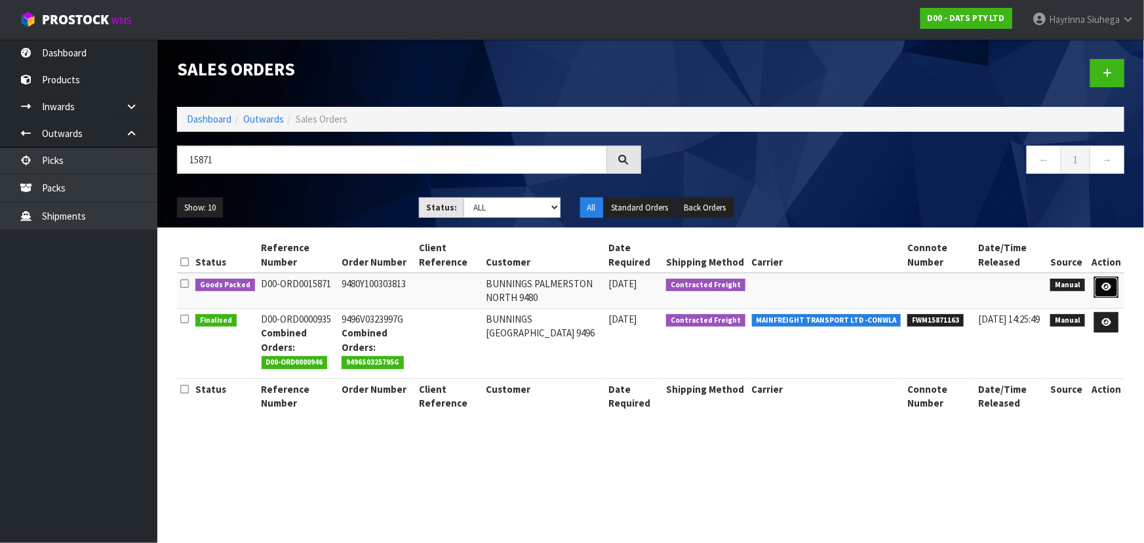
click at [1101, 283] on link at bounding box center [1106, 287] width 24 height 21
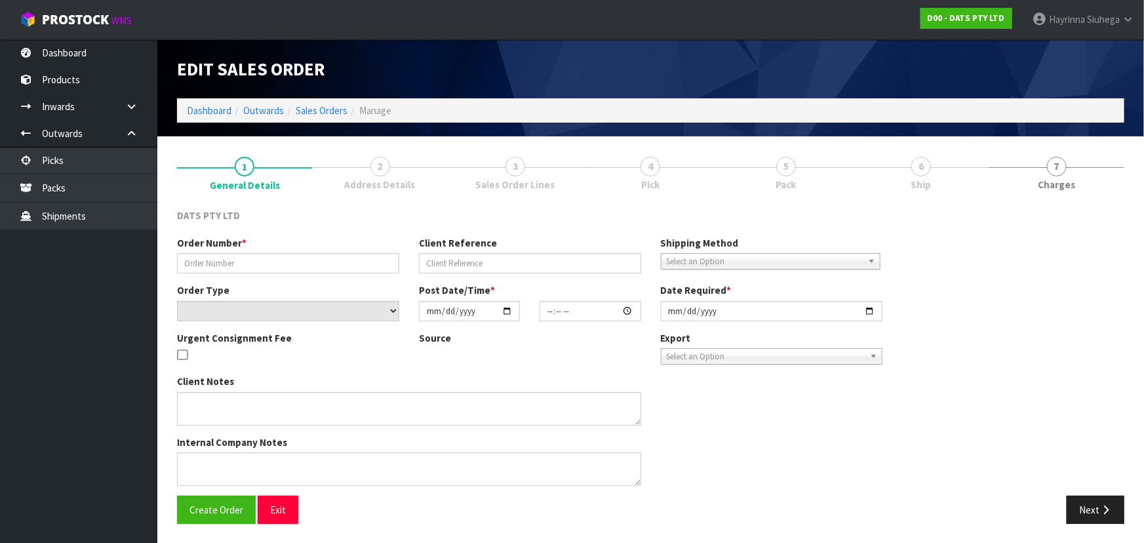
click at [891, 176] on link "6 Ship" at bounding box center [920, 172] width 135 height 52
type input "9480Y100303813"
select select "number:0"
type input "2025-10-02"
type input "10:59:00.000"
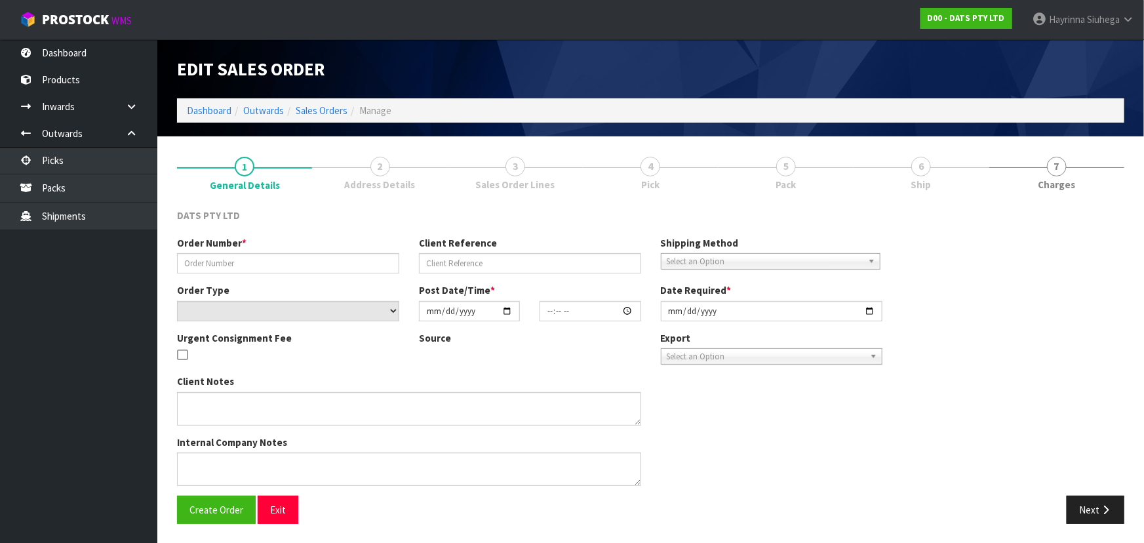
type input "2025-10-02"
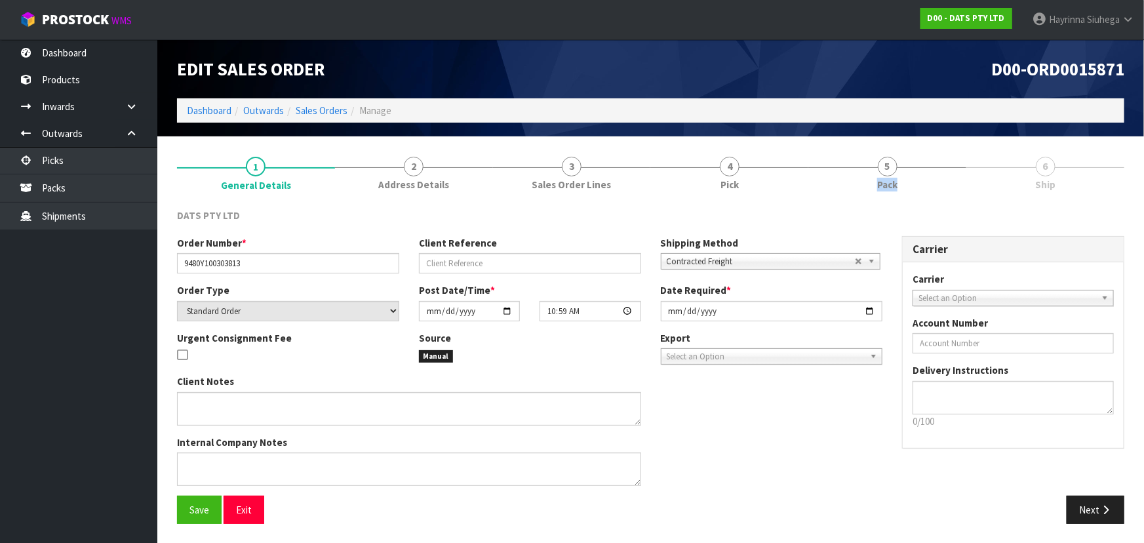
click at [891, 176] on link "5 Pack" at bounding box center [887, 172] width 158 height 52
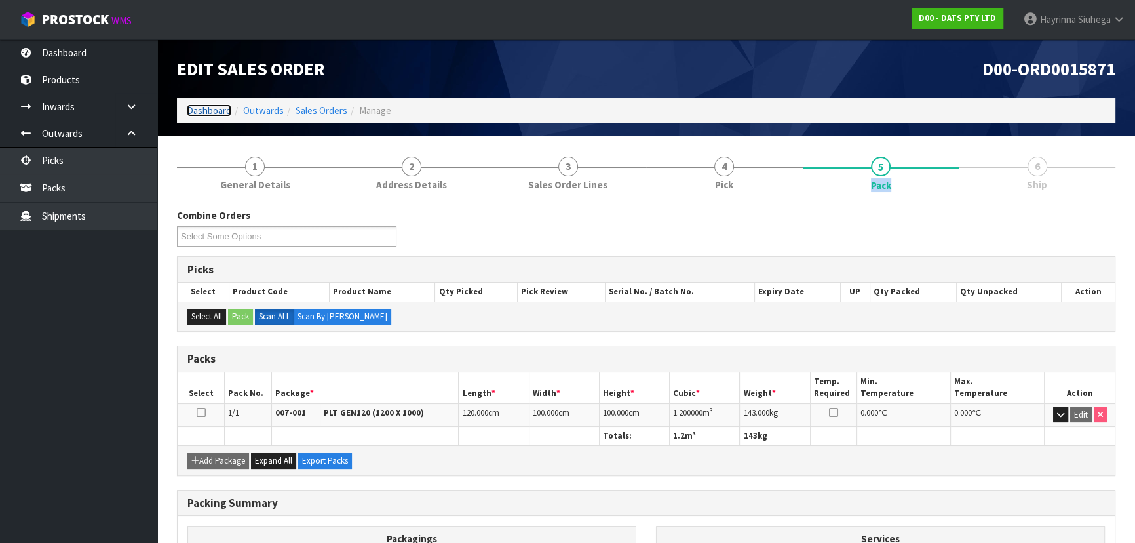
click at [218, 107] on link "Dashboard" at bounding box center [209, 110] width 45 height 12
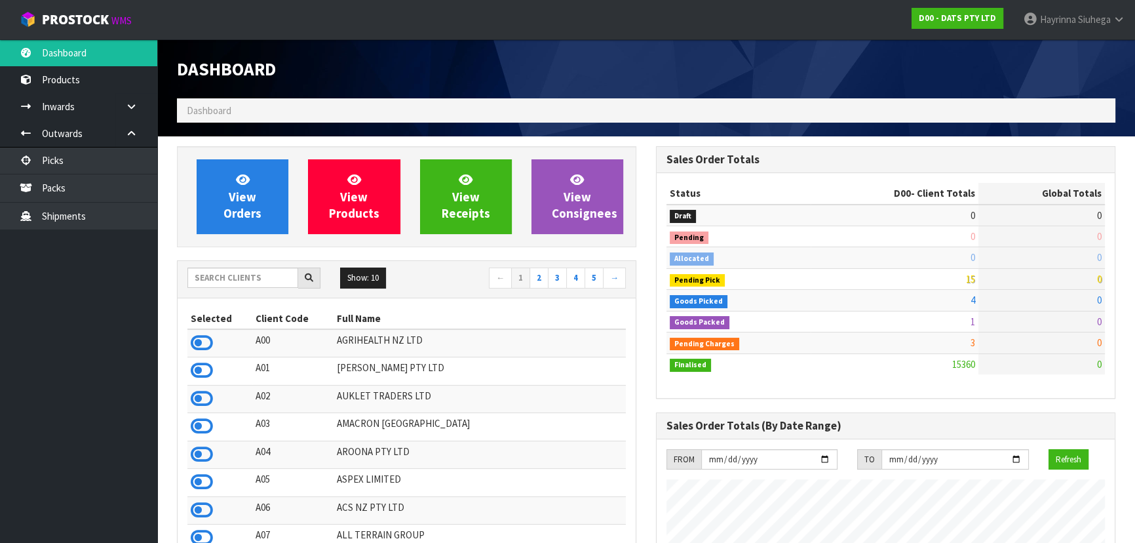
scroll to position [1005, 478]
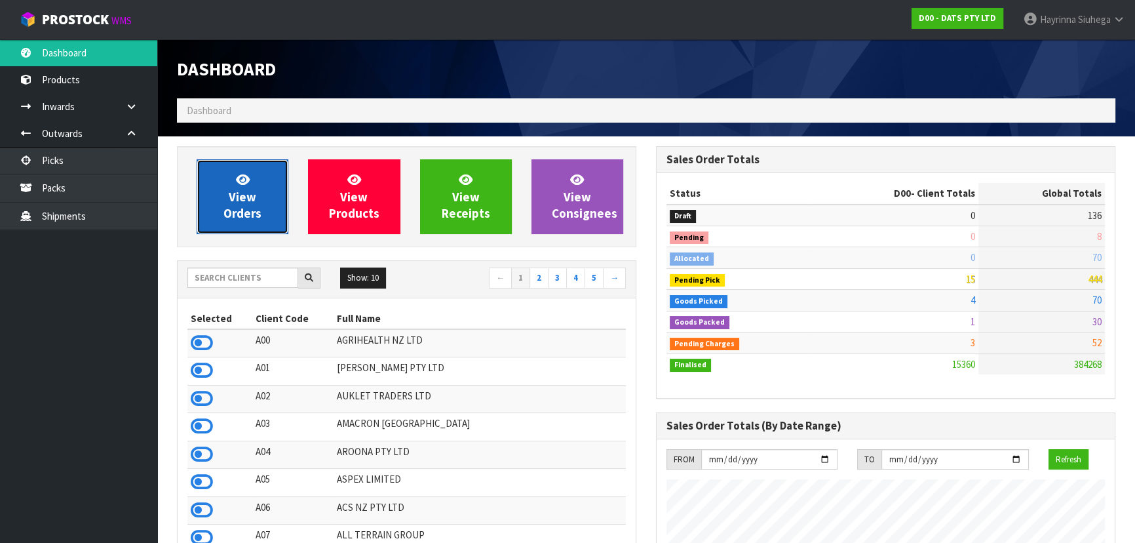
click at [264, 212] on link "View Orders" at bounding box center [243, 196] width 92 height 75
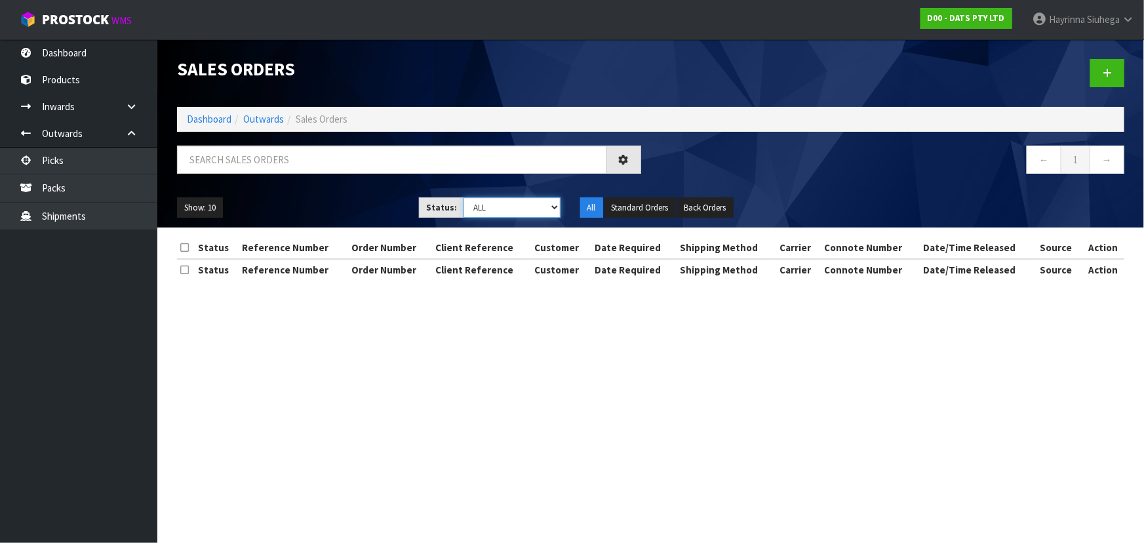
click at [500, 216] on select "Draft Pending Allocated Pending Pick Goods Picked Goods Packed Pending Charges …" at bounding box center [511, 207] width 97 height 20
select select "string:4"
click at [463, 197] on select "Draft Pending Allocated Pending Pick Goods Picked Goods Packed Pending Charges …" at bounding box center [511, 207] width 97 height 20
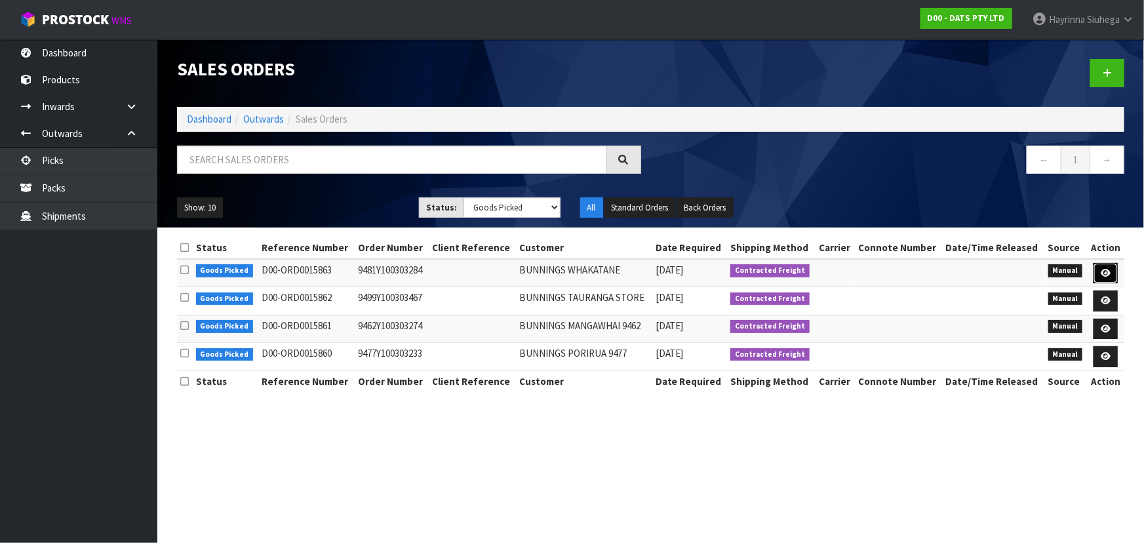
click at [1106, 269] on icon at bounding box center [1105, 273] width 10 height 9
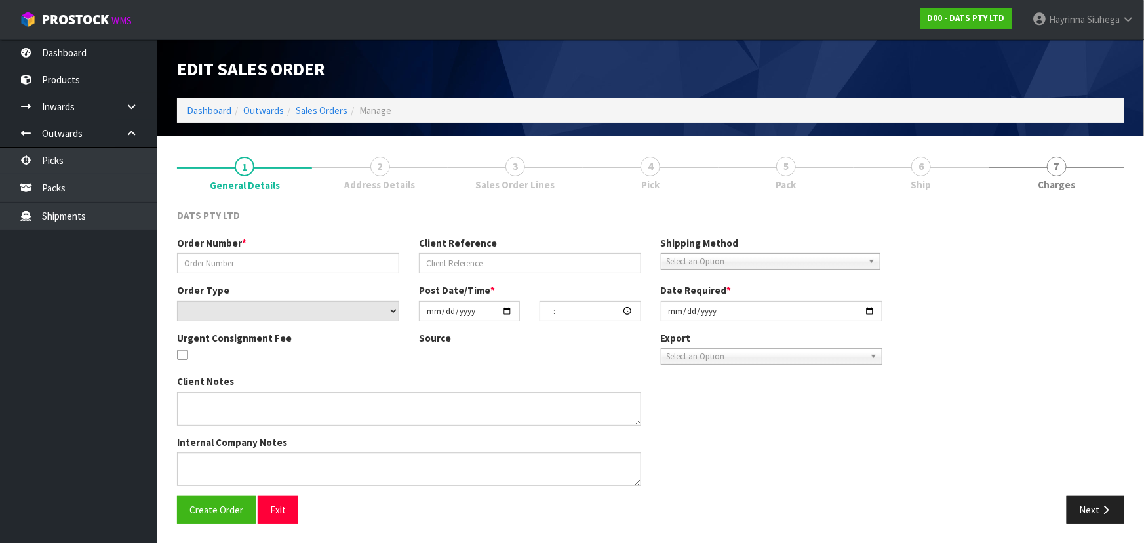
type input "9481Y100303284"
select select "number:0"
type input "2025-10-02"
type input "10:33:00.000"
type input "2025-10-02"
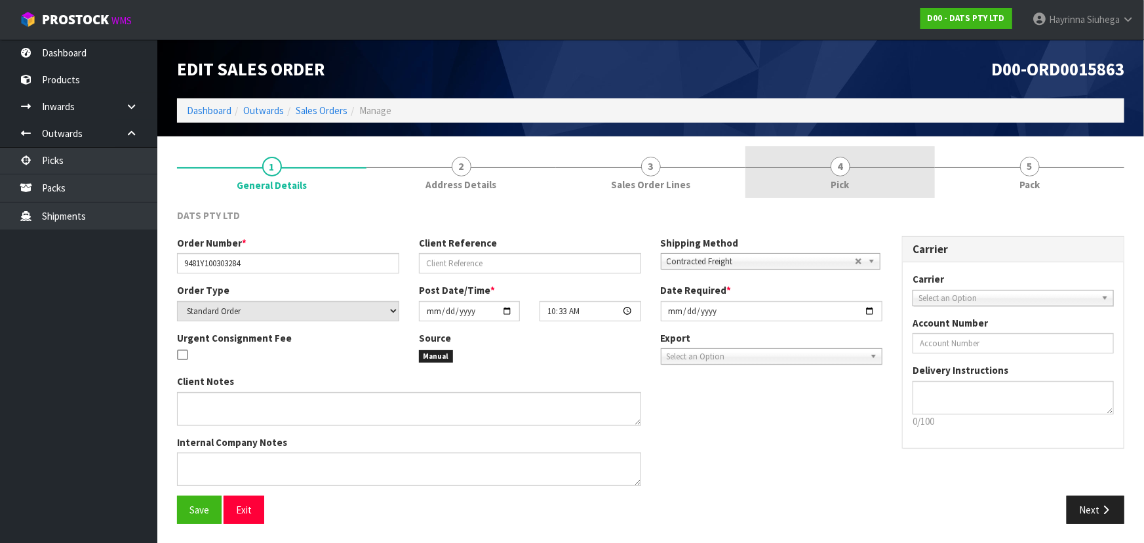
click at [906, 154] on link "4 Pick" at bounding box center [839, 172] width 189 height 52
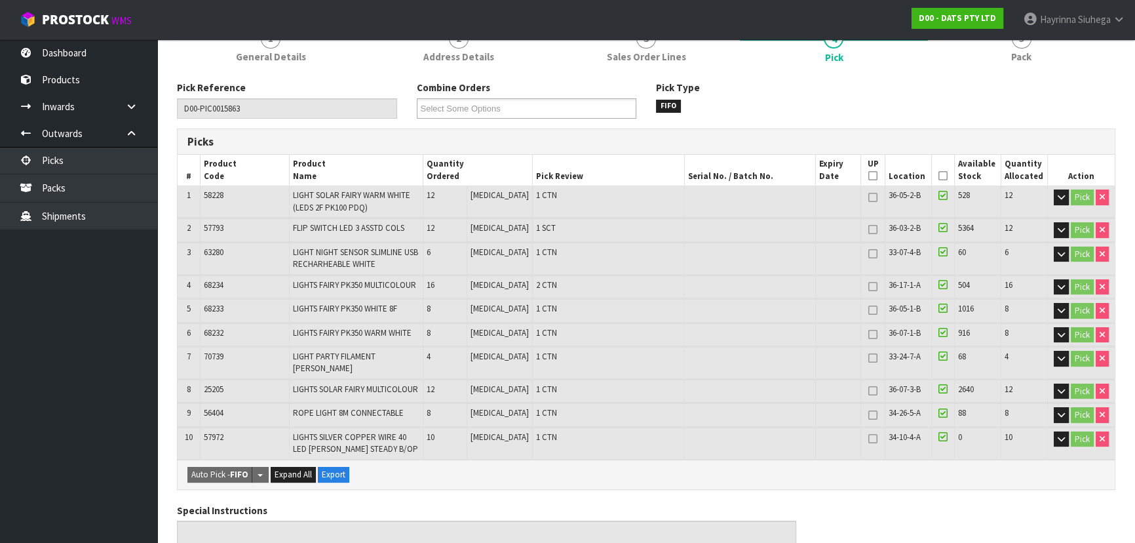
scroll to position [59, 0]
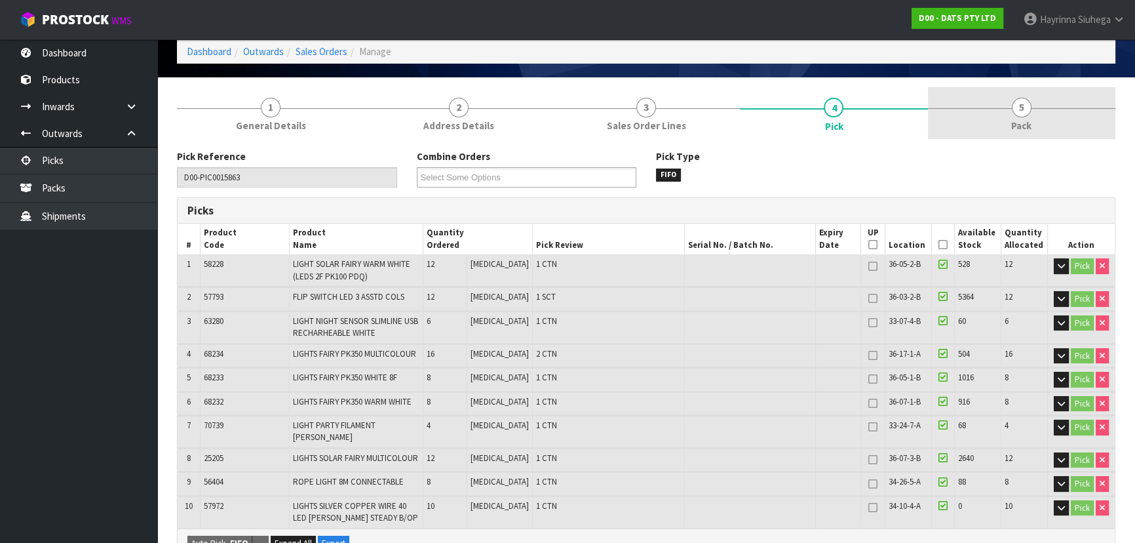
click at [1029, 109] on span "5" at bounding box center [1022, 108] width 20 height 20
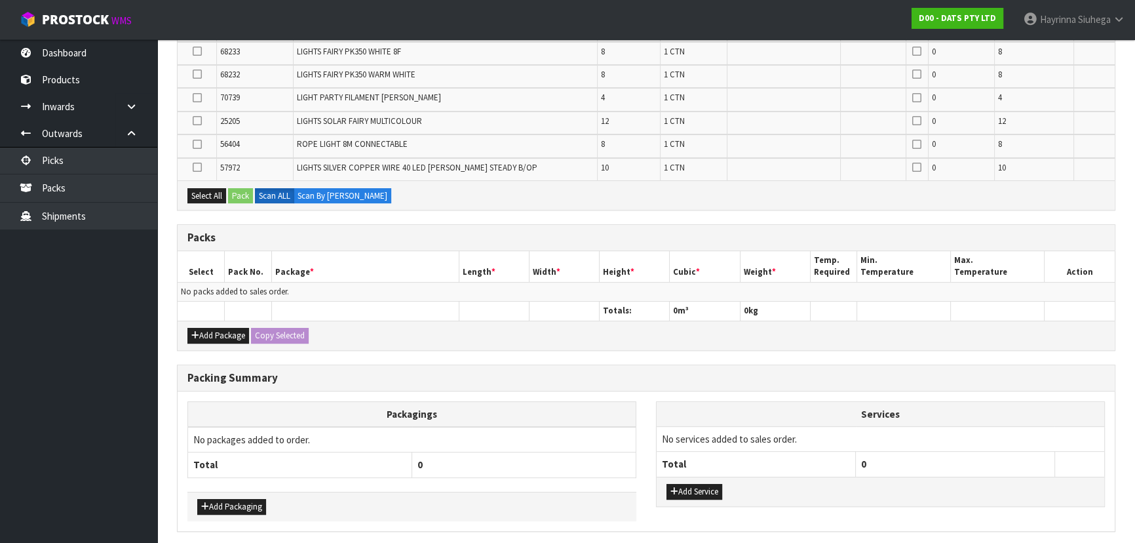
scroll to position [400, 0]
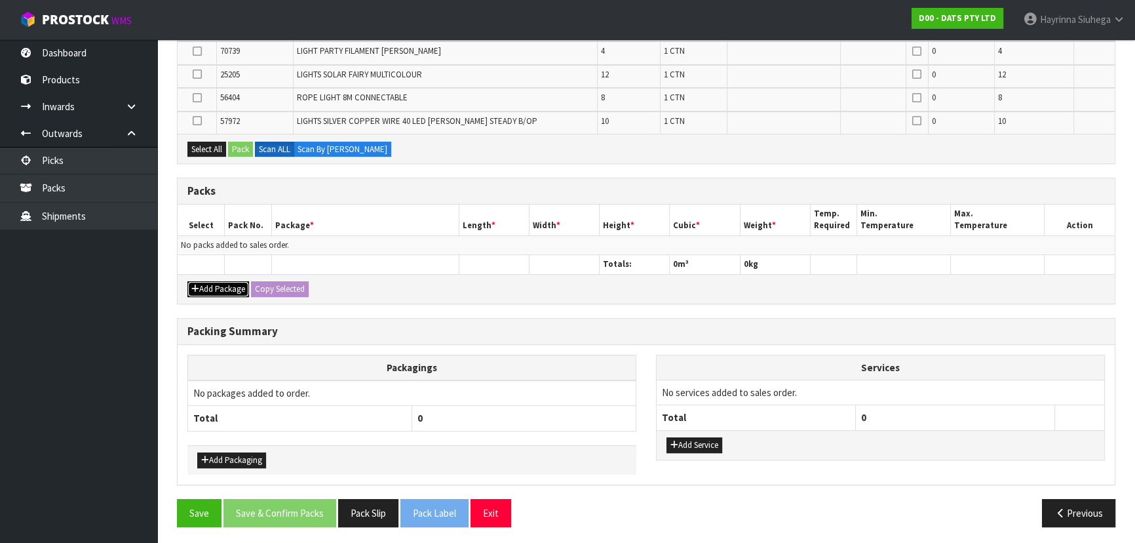
click at [209, 286] on button "Add Package" at bounding box center [218, 289] width 62 height 16
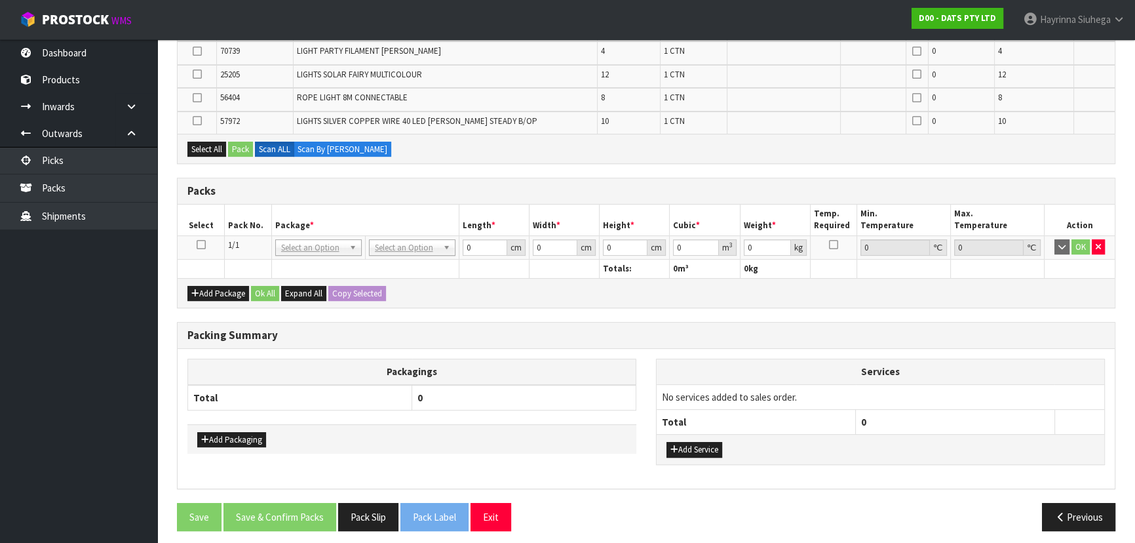
click at [197, 244] on icon at bounding box center [201, 244] width 9 height 1
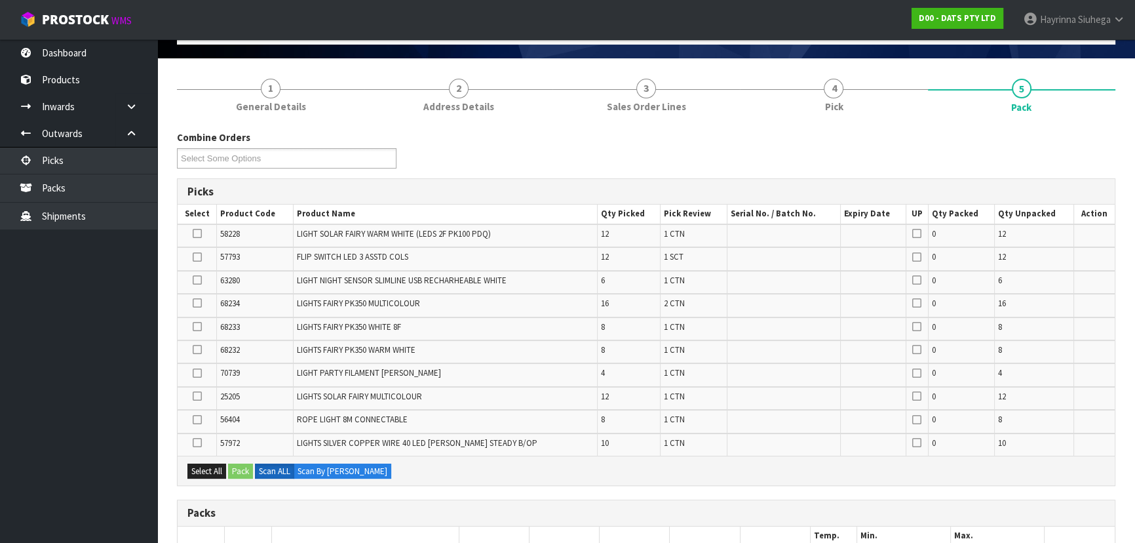
scroll to position [0, 0]
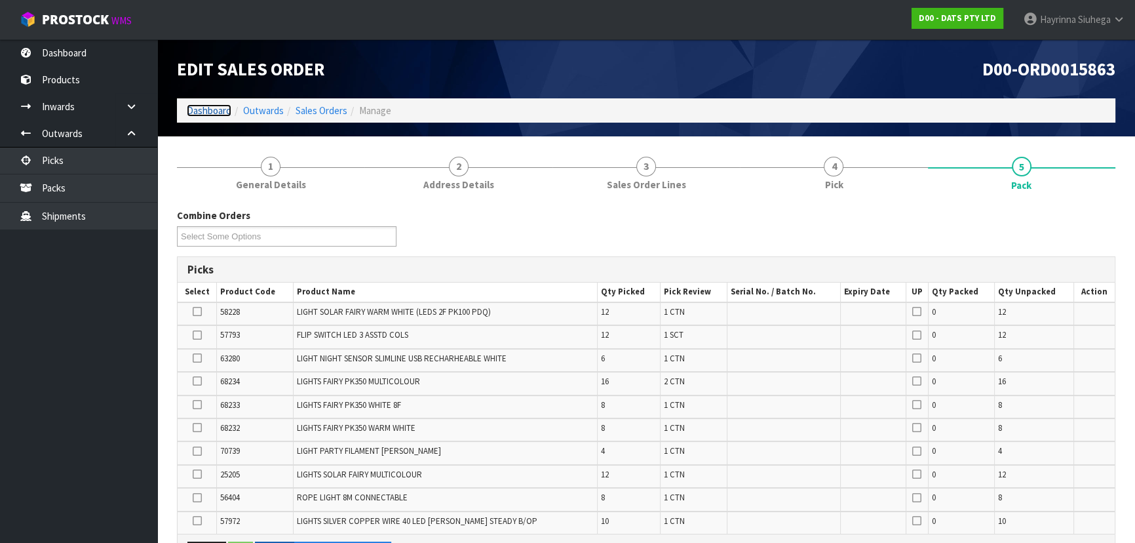
click at [214, 111] on link "Dashboard" at bounding box center [209, 110] width 45 height 12
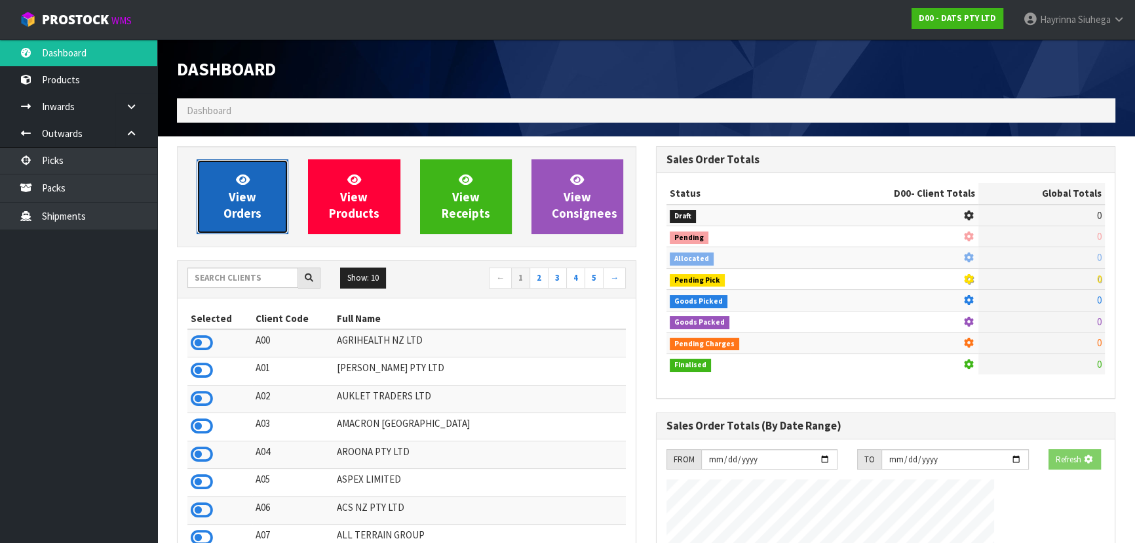
click at [258, 178] on link "View Orders" at bounding box center [243, 196] width 92 height 75
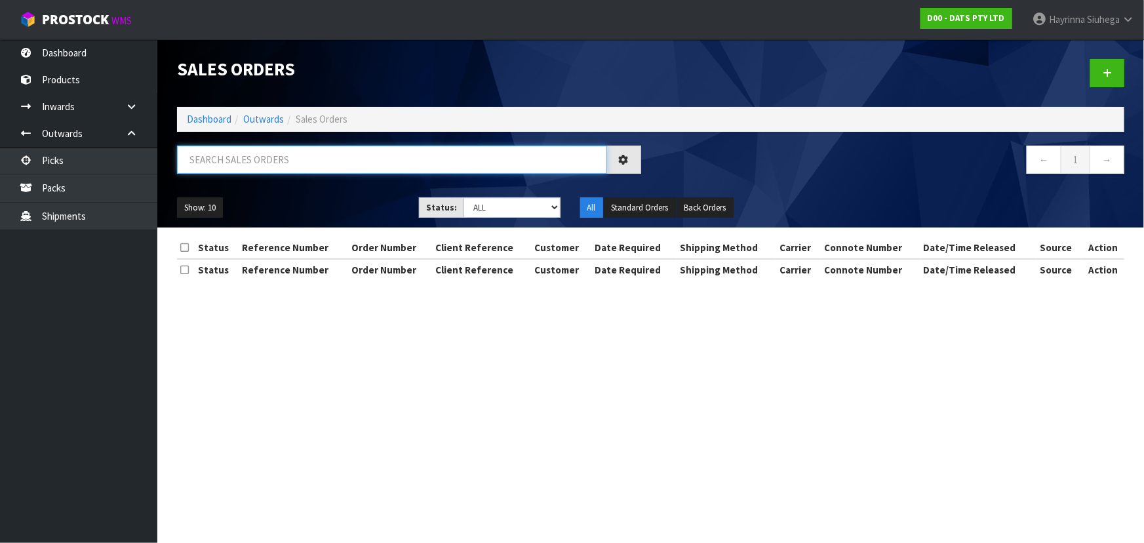
click at [266, 157] on input "text" at bounding box center [392, 159] width 430 height 28
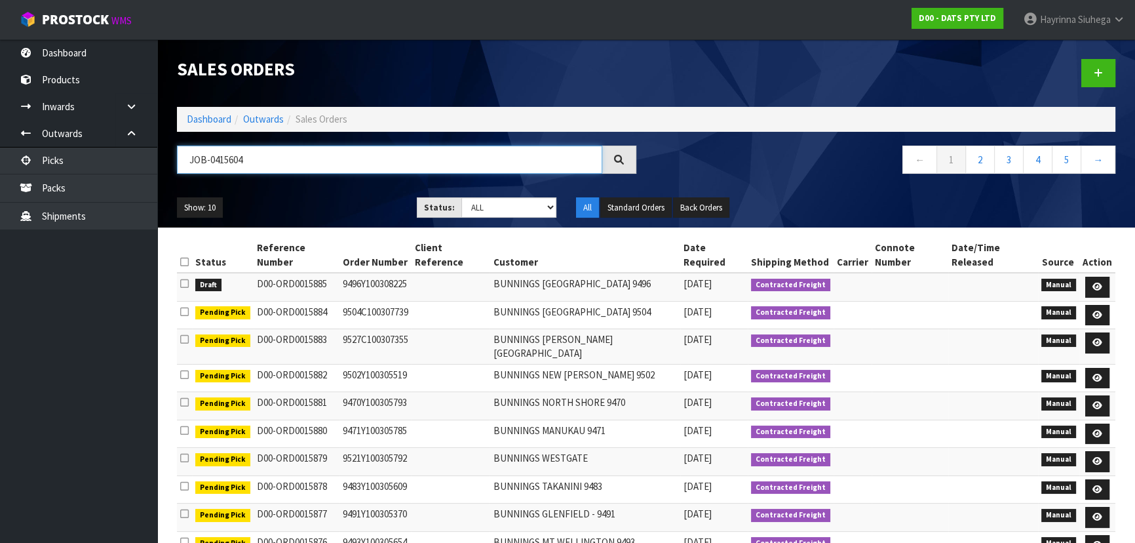
type input "JOB-0415604"
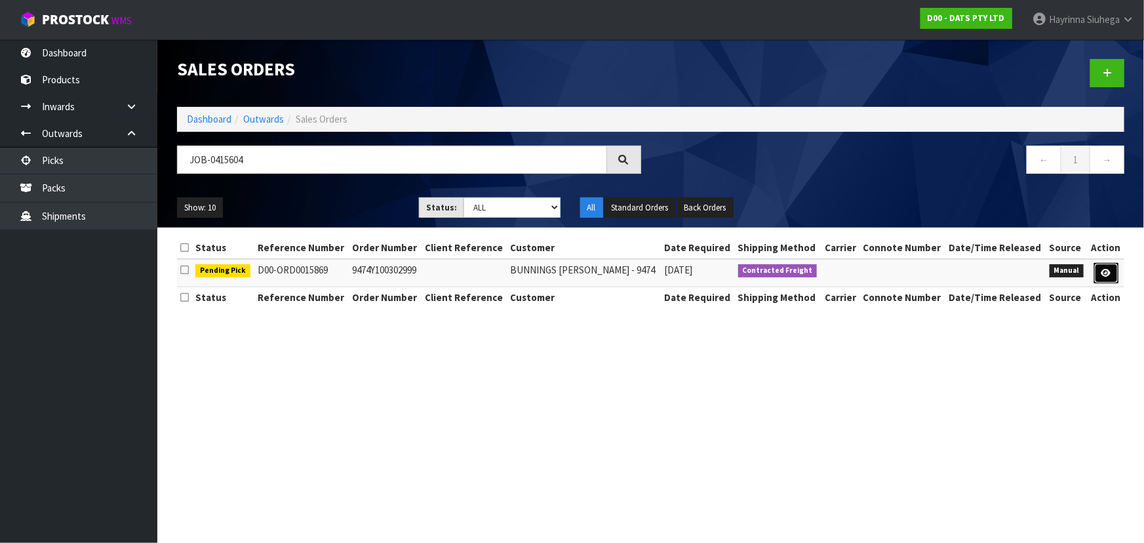
click at [1111, 267] on link at bounding box center [1106, 273] width 24 height 21
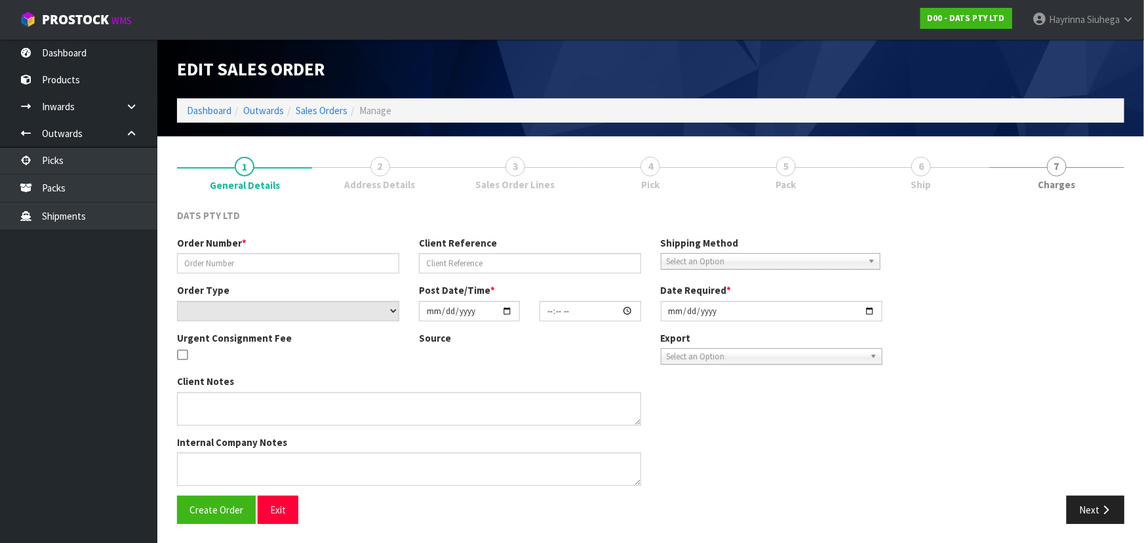
type input "9474Y100302999"
select select "number:0"
type input "2025-10-02"
type input "10:53:00.000"
type input "2025-10-02"
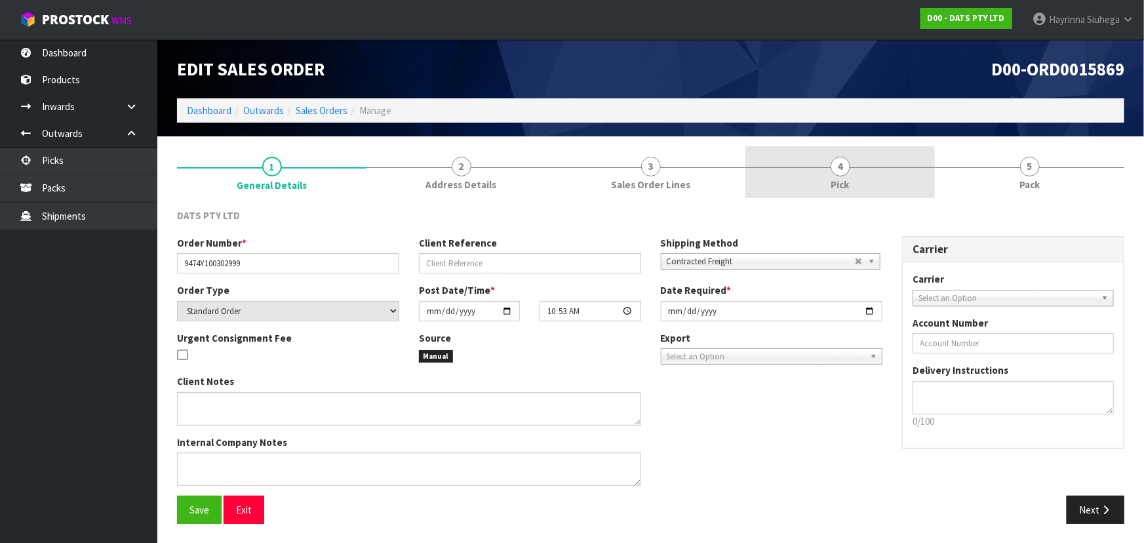
click at [902, 164] on link "4 Pick" at bounding box center [839, 172] width 189 height 52
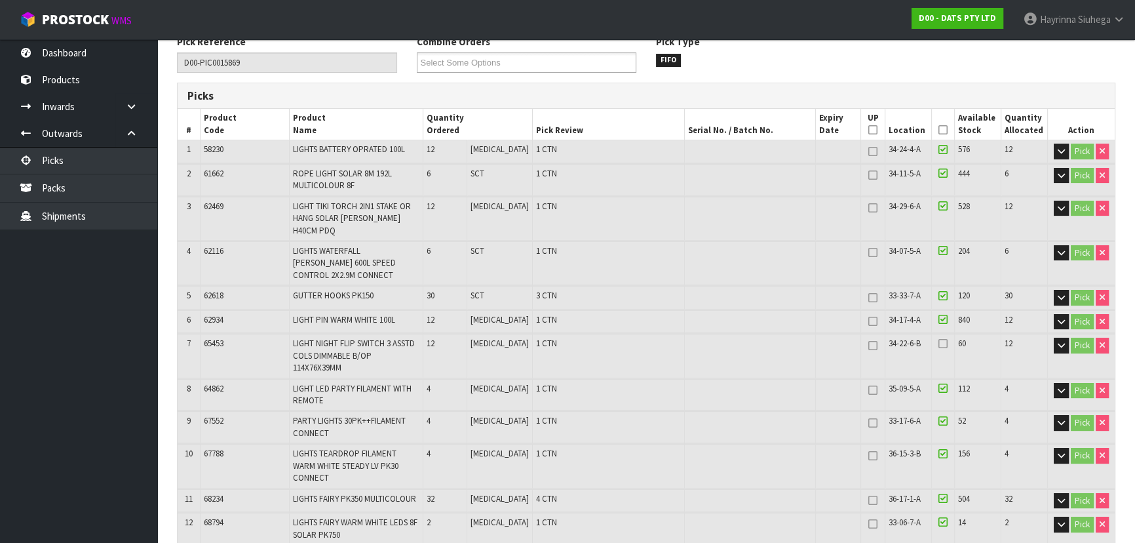
scroll to position [178, 0]
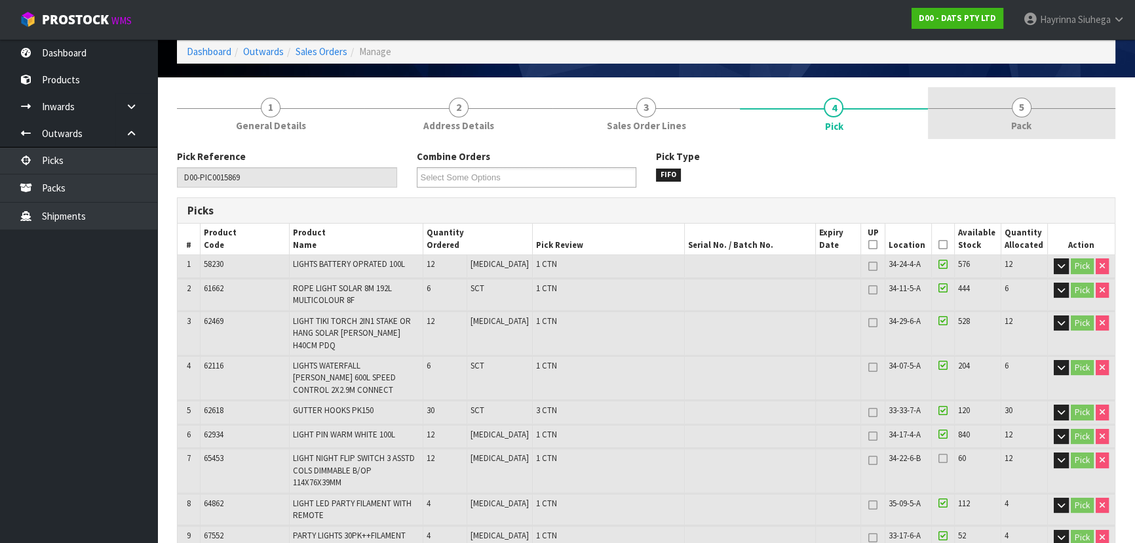
click at [1024, 136] on link "5 Pack" at bounding box center [1021, 113] width 187 height 52
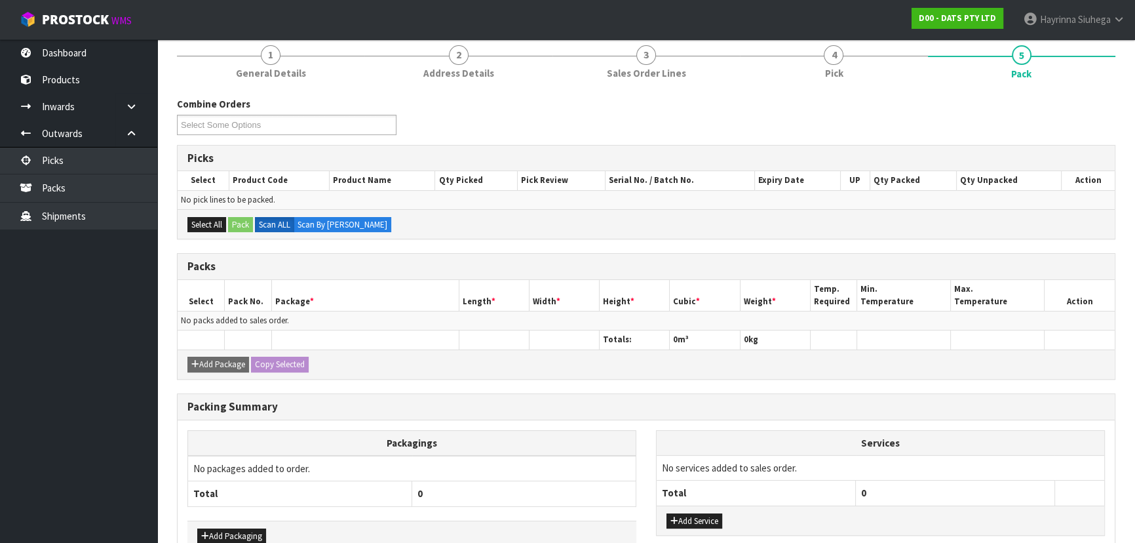
scroll to position [9, 0]
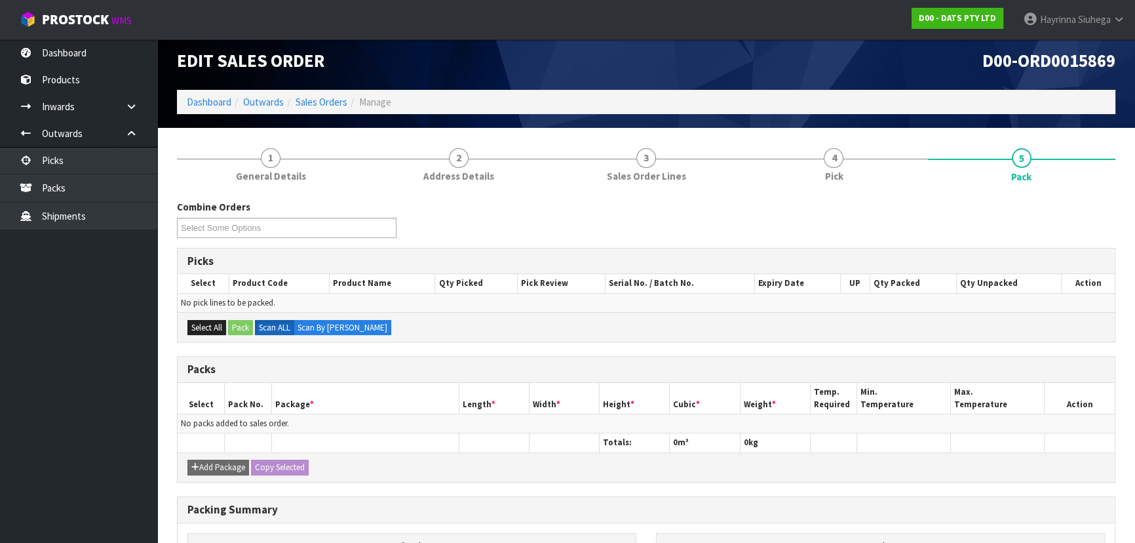
click at [876, 132] on section "1 General Details 2 Address Details 3 Sales Order Lines 4 Pick 5 Pack Combine O…" at bounding box center [646, 426] width 978 height 597
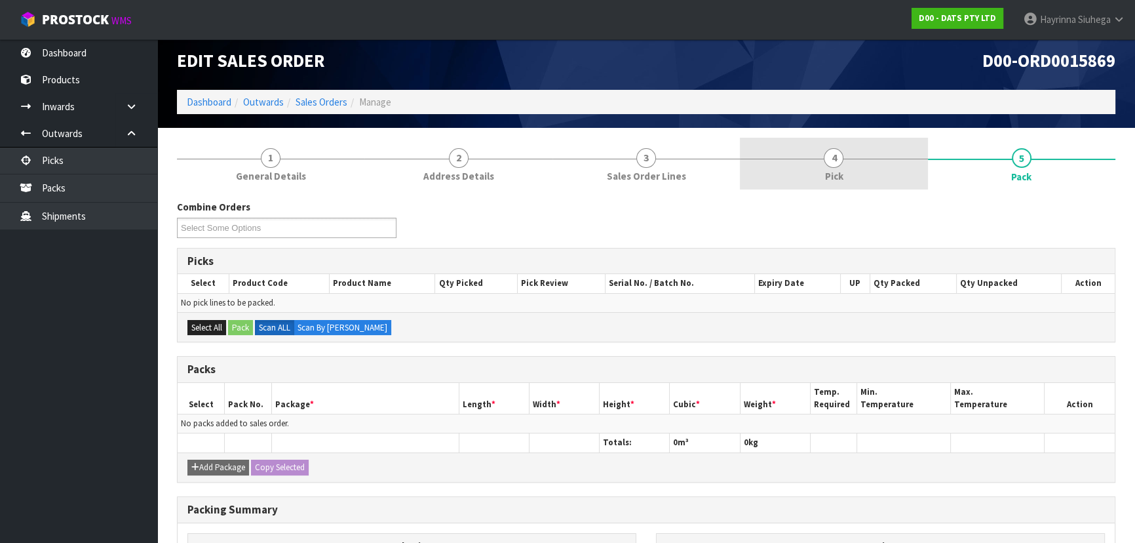
click at [865, 150] on link "4 Pick" at bounding box center [833, 164] width 187 height 52
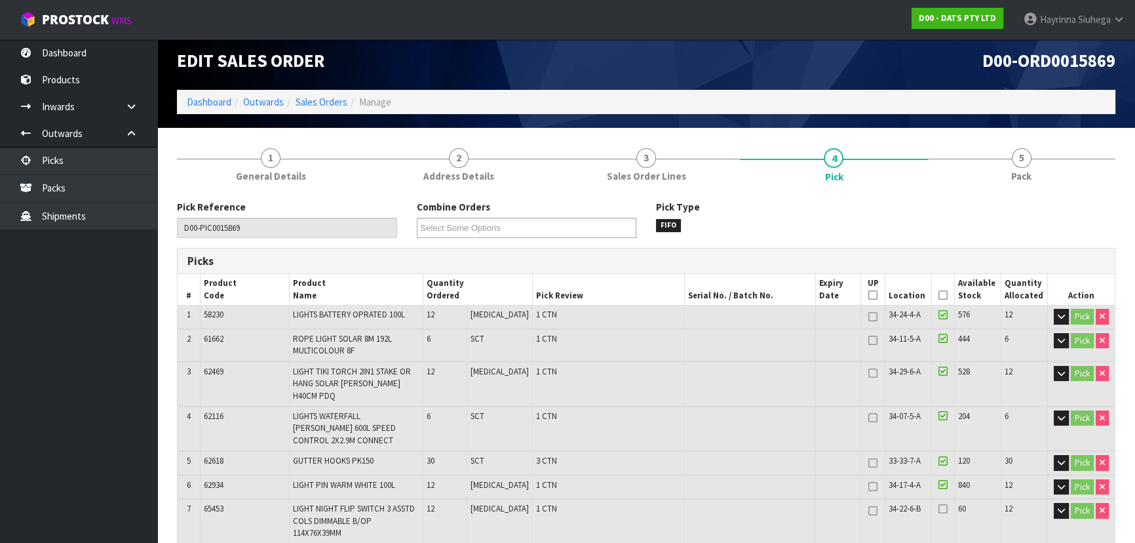
click at [938, 295] on icon at bounding box center [942, 295] width 9 height 1
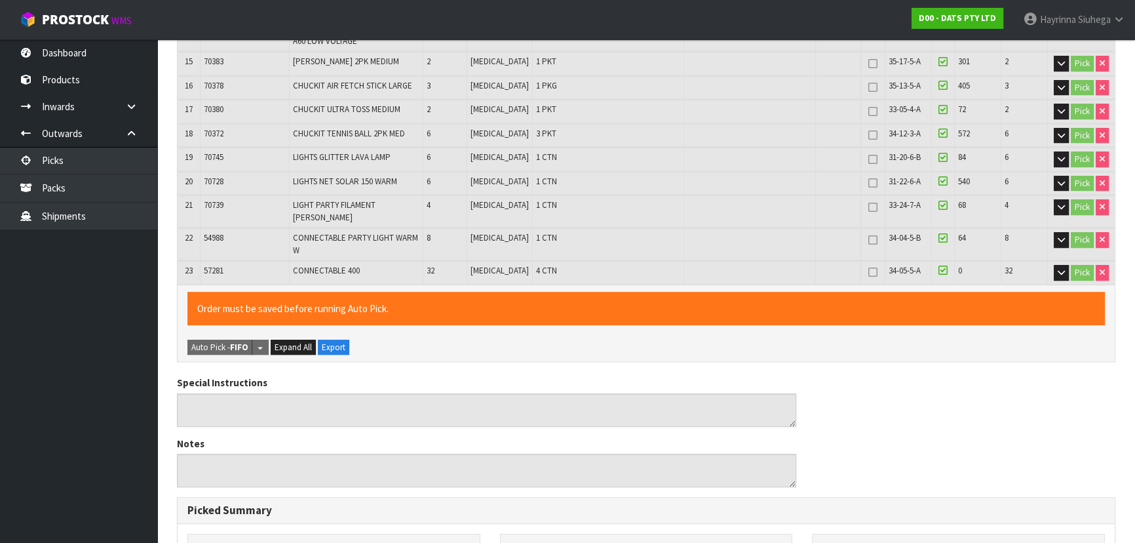
scroll to position [985, 0]
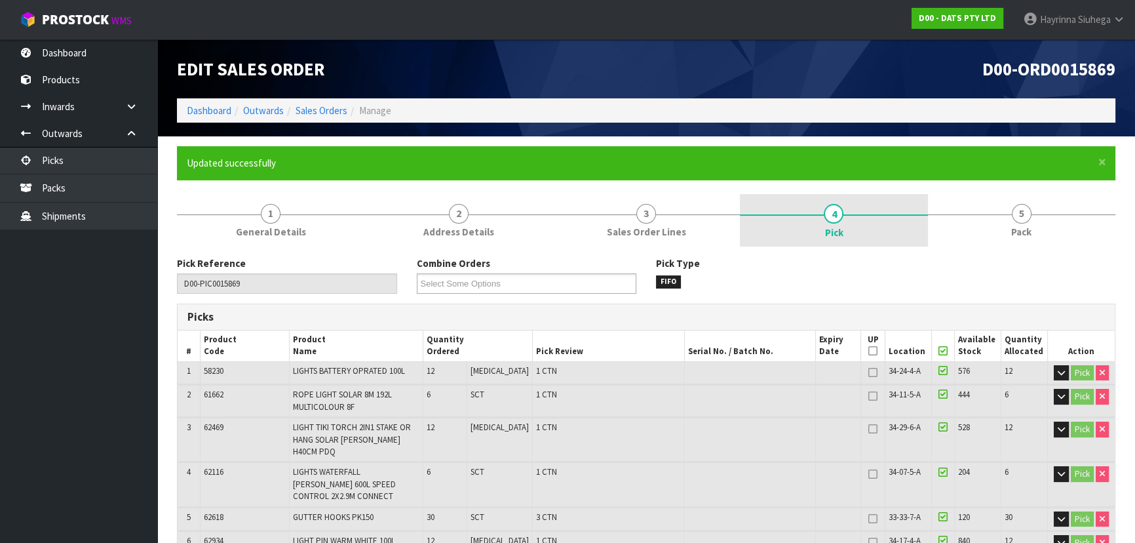
type input "Hayrinna Siuhega"
type input "2025-10-06T12:04:52"
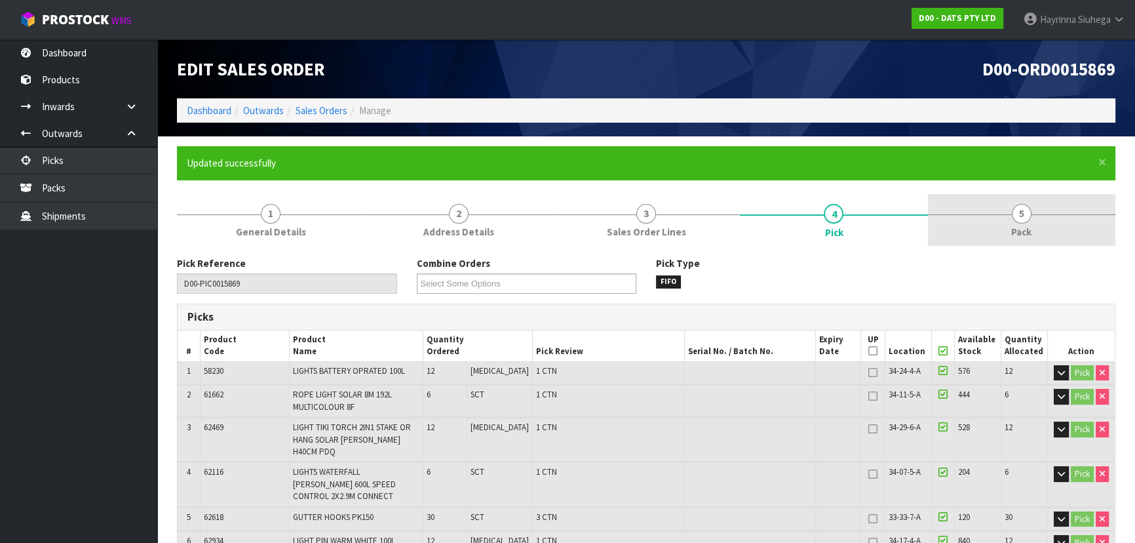
click at [1004, 208] on link "5 Pack" at bounding box center [1021, 220] width 187 height 52
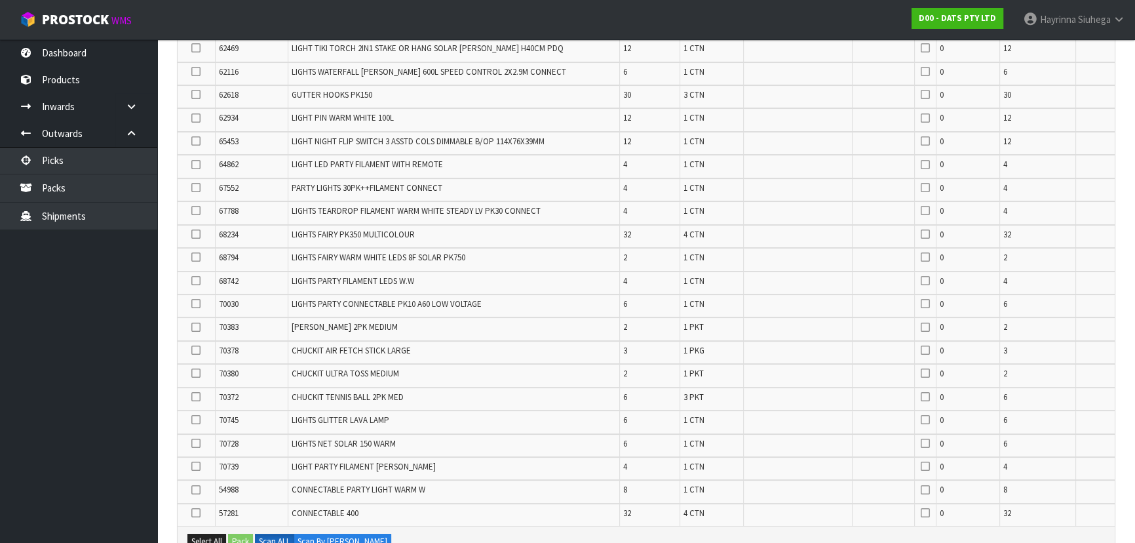
scroll to position [747, 0]
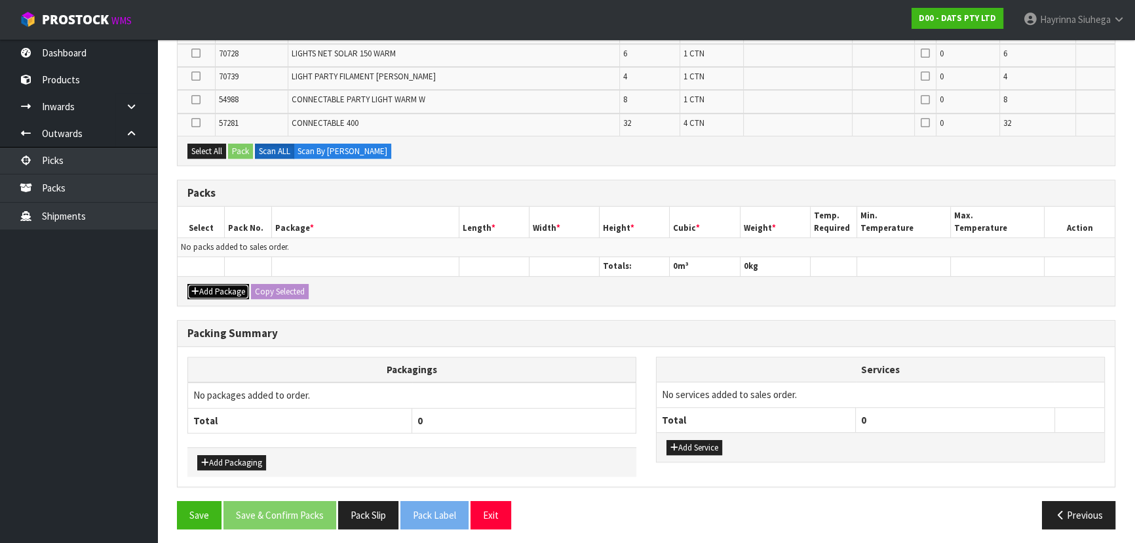
click at [213, 290] on button "Add Package" at bounding box center [218, 292] width 62 height 16
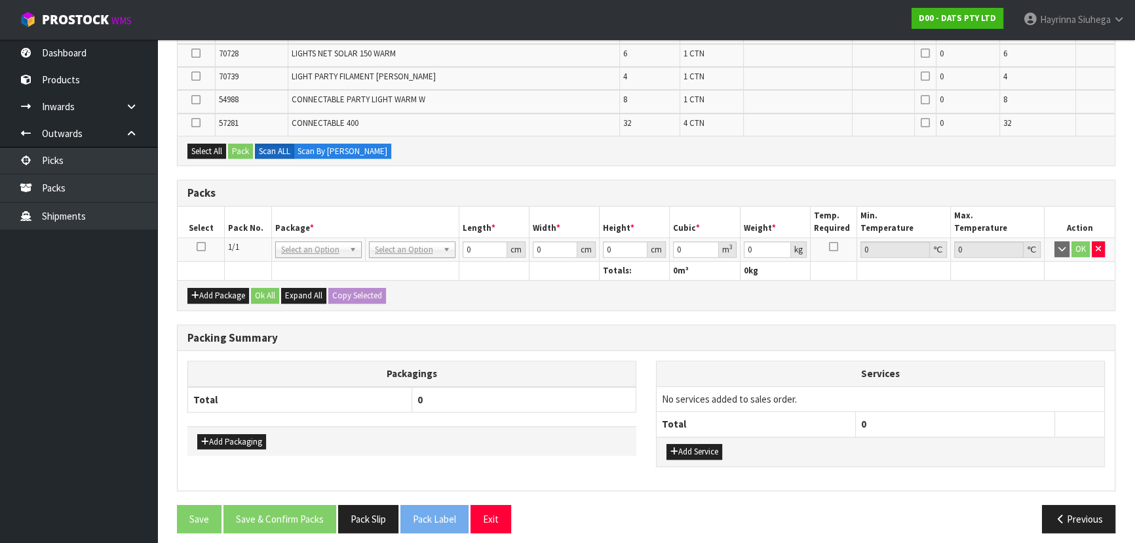
click at [199, 246] on icon at bounding box center [201, 246] width 9 height 1
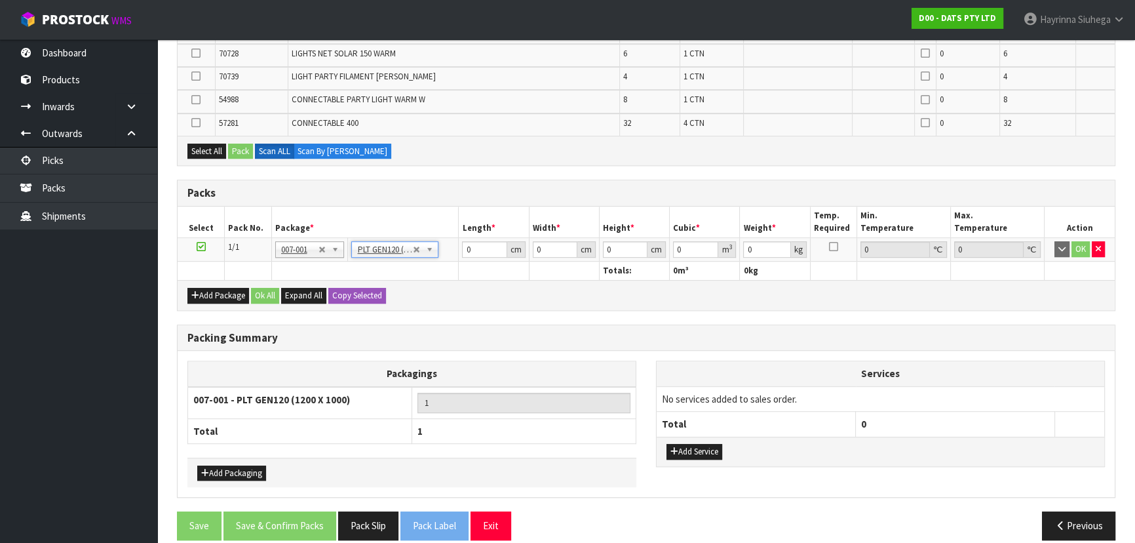
type input "120"
type input "100"
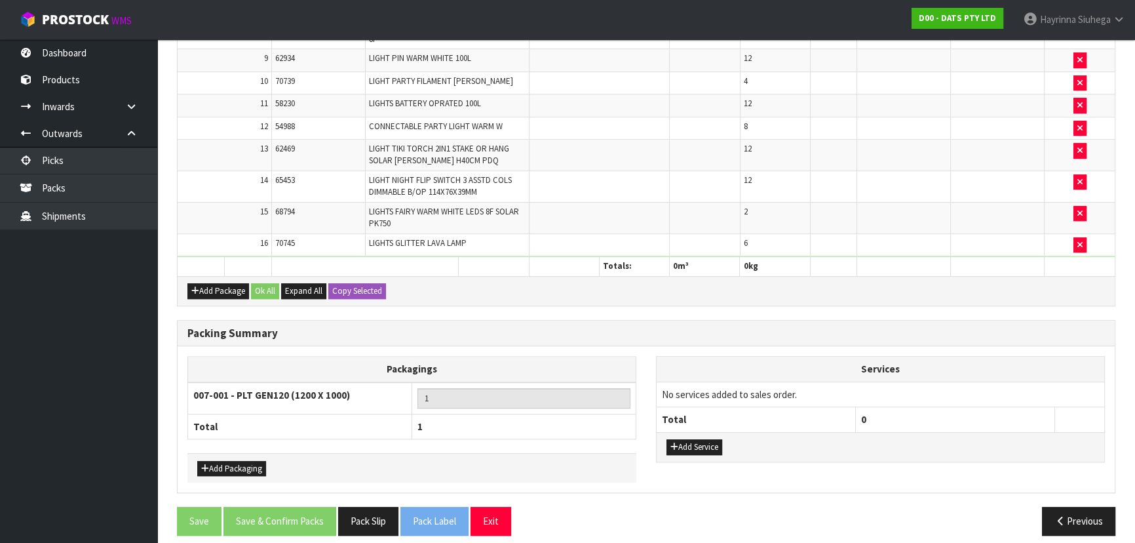
scroll to position [843, 0]
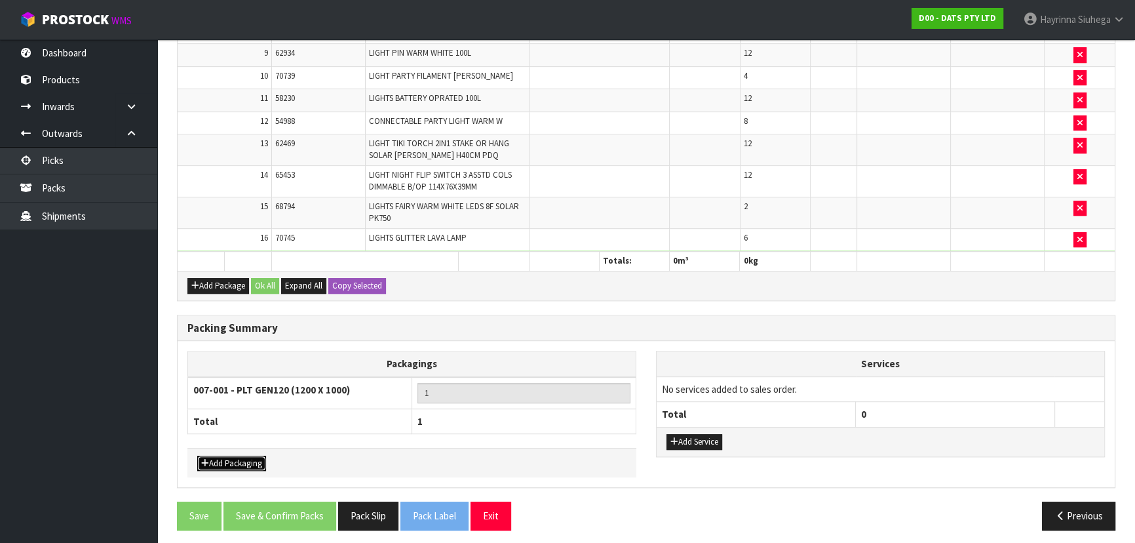
click at [250, 463] on button "Add Packaging" at bounding box center [231, 463] width 69 height 16
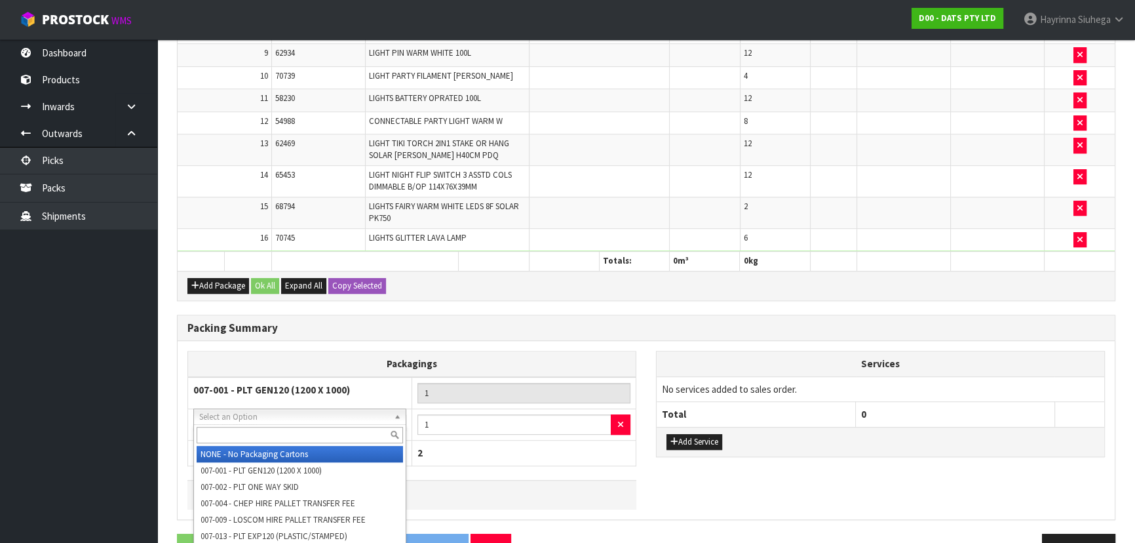
click at [281, 436] on input "text" at bounding box center [300, 435] width 206 height 16
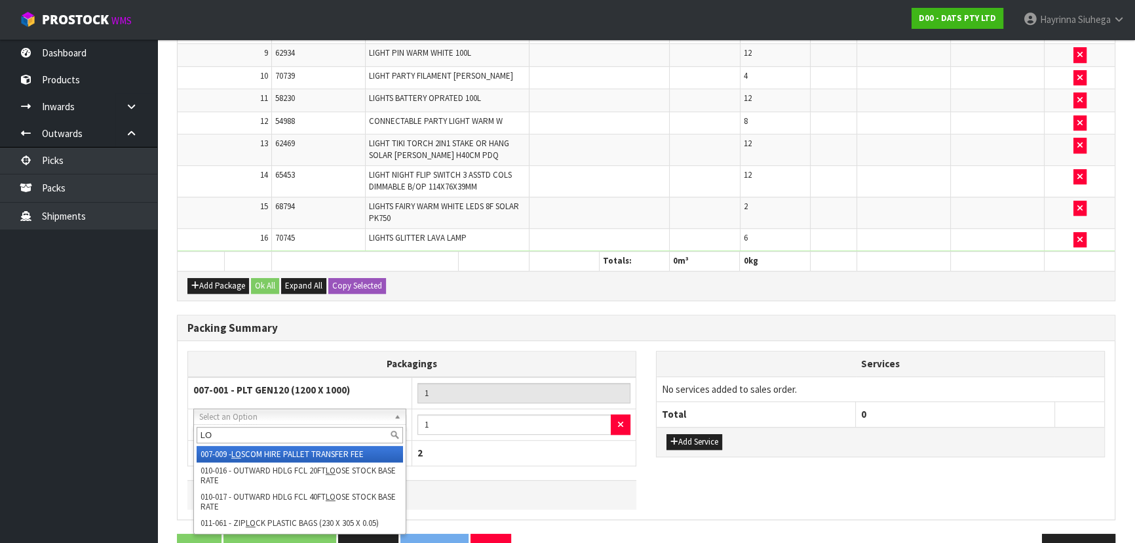
type input "L"
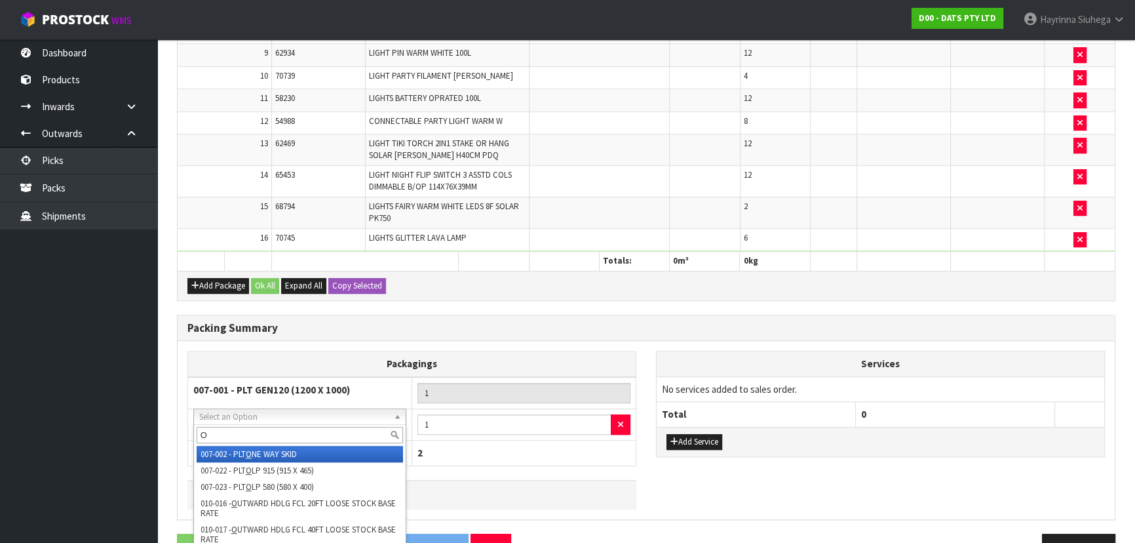
type input "OC"
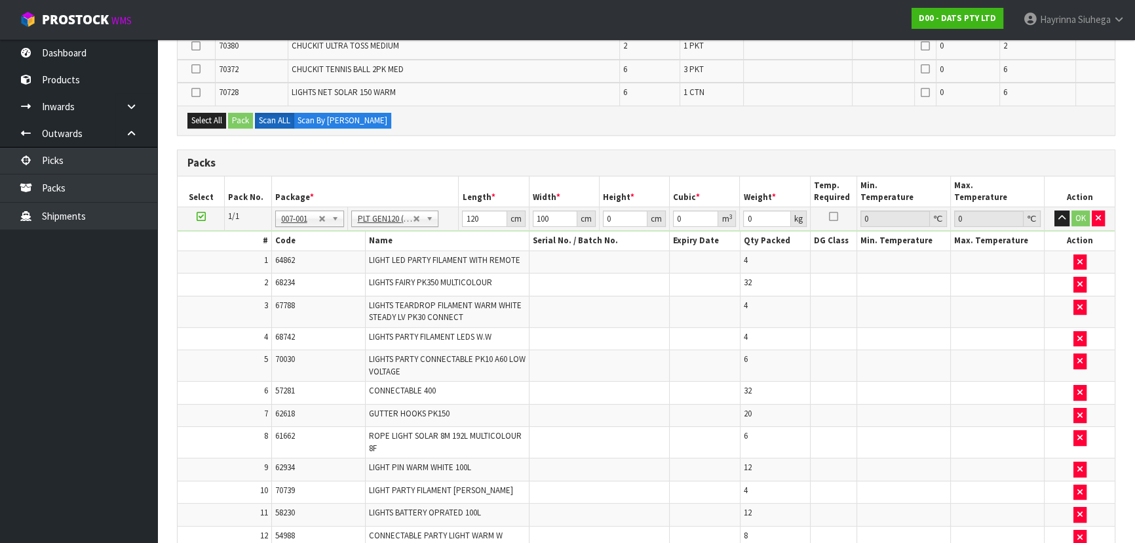
scroll to position [307, 0]
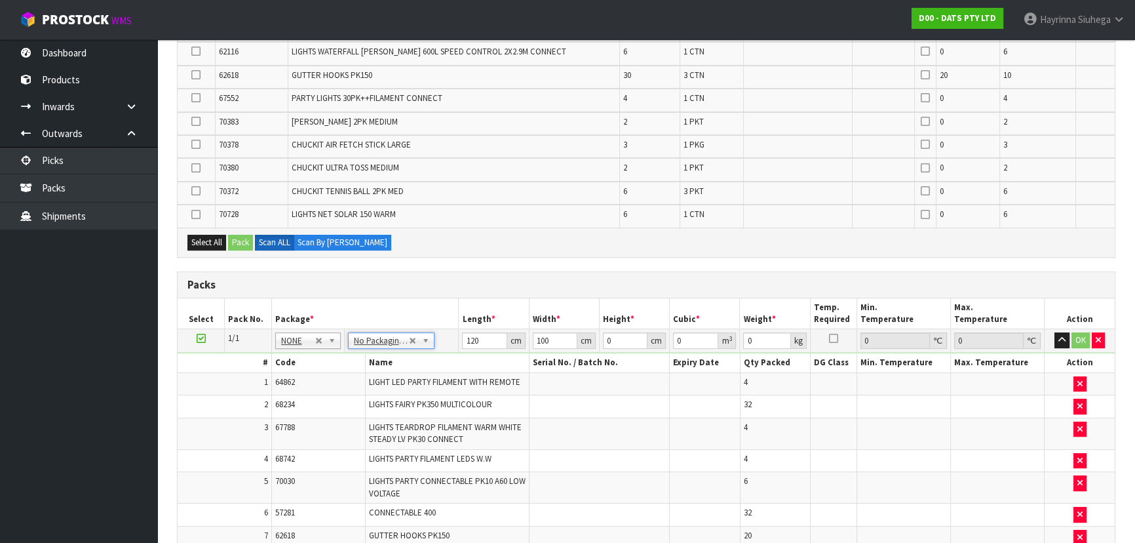
type input "0"
type input "120"
type input "100"
type input "110.04"
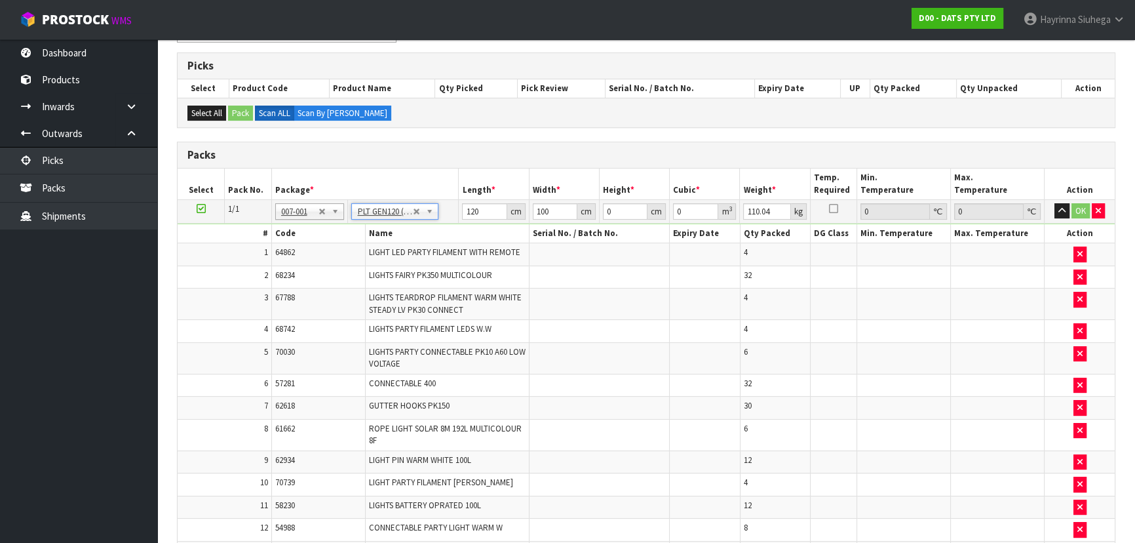
scroll to position [133, 0]
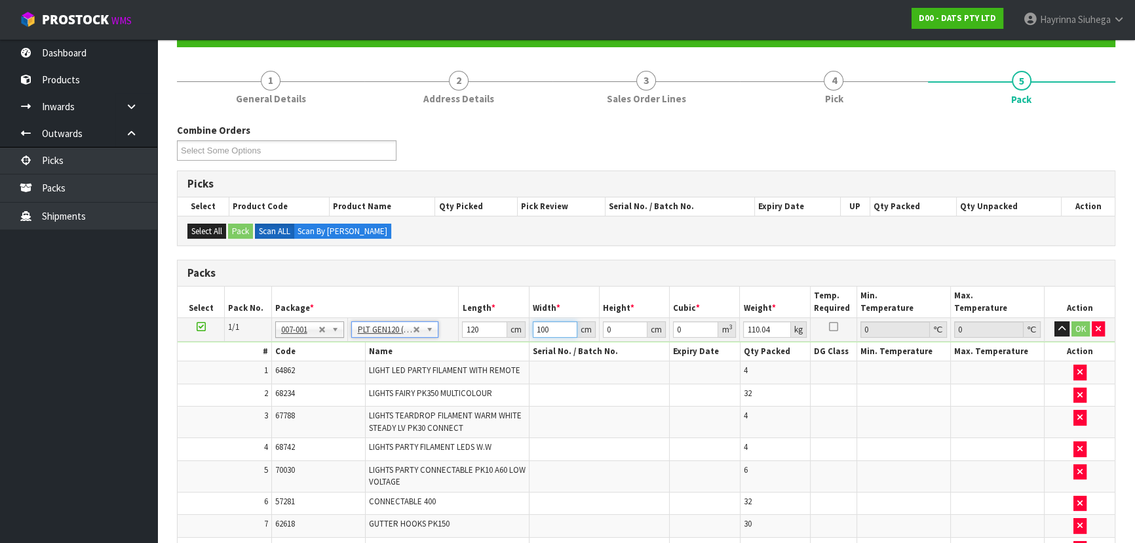
click at [539, 326] on input "100" at bounding box center [555, 329] width 45 height 16
type input "87"
type input "1"
type input "0.01044"
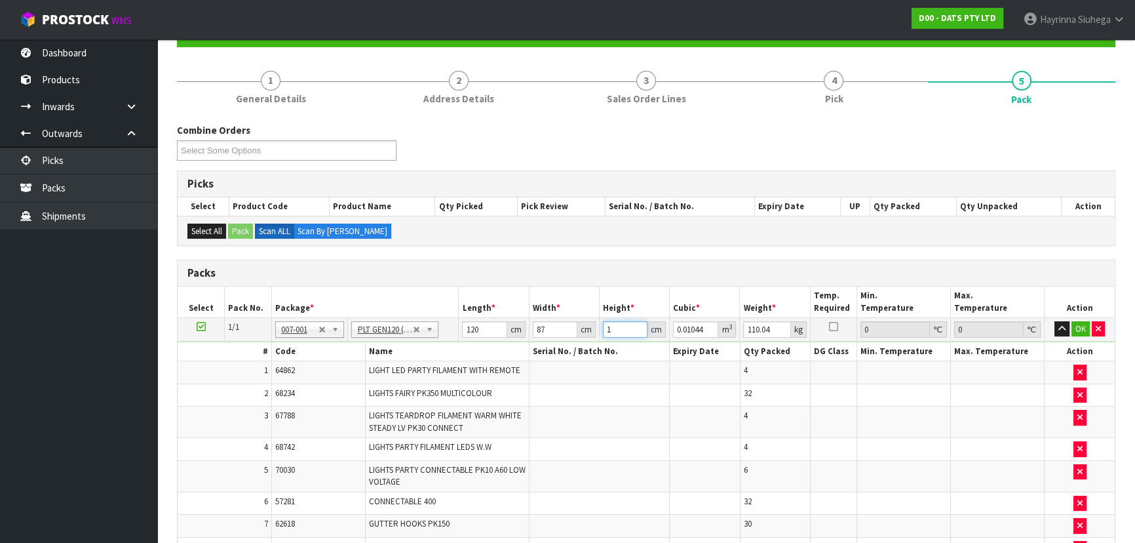
type input "14"
type input "0.14616"
type input "140"
type input "1.4616"
type input "140"
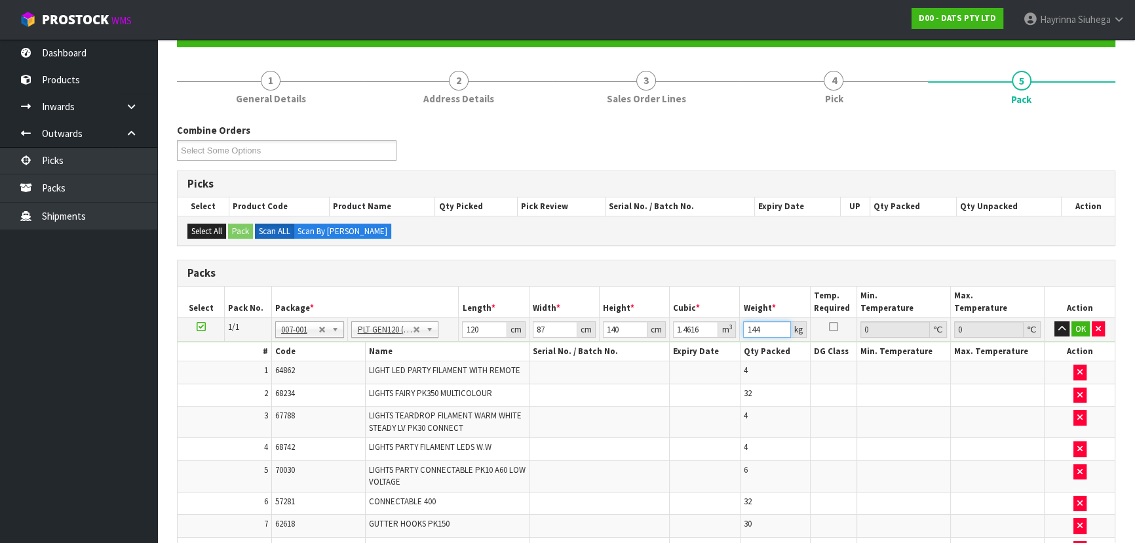
type input "144"
click button "OK" at bounding box center [1080, 329] width 18 height 16
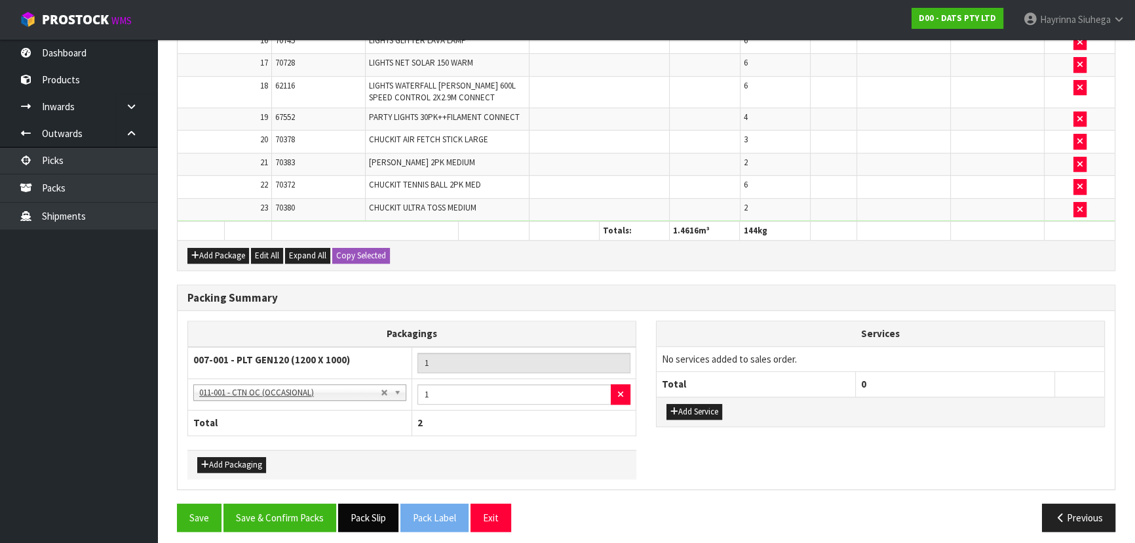
scroll to position [855, 0]
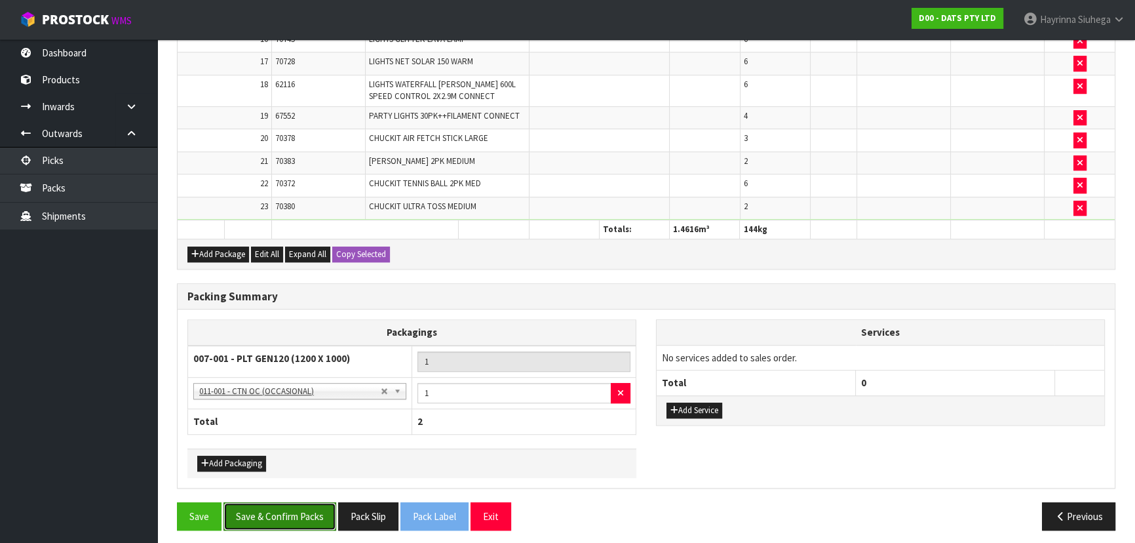
click at [286, 512] on button "Save & Confirm Packs" at bounding box center [279, 516] width 113 height 28
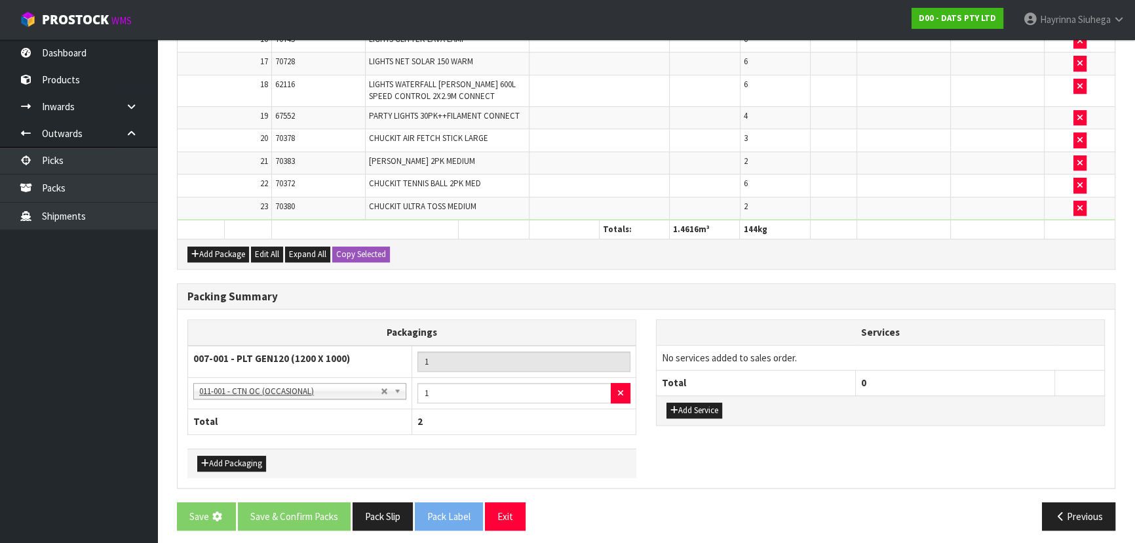
scroll to position [0, 0]
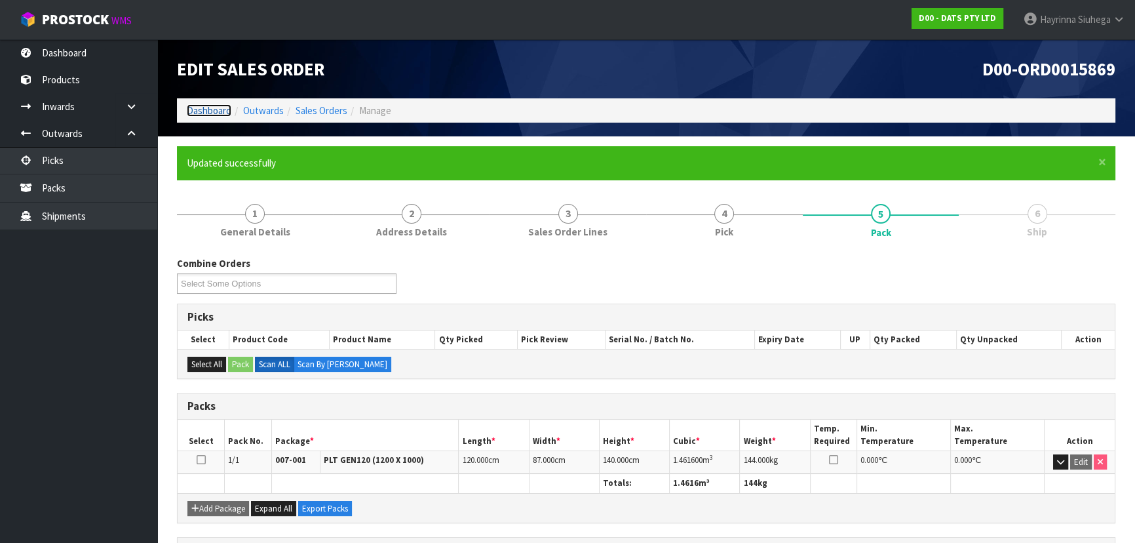
click at [204, 105] on link "Dashboard" at bounding box center [209, 110] width 45 height 12
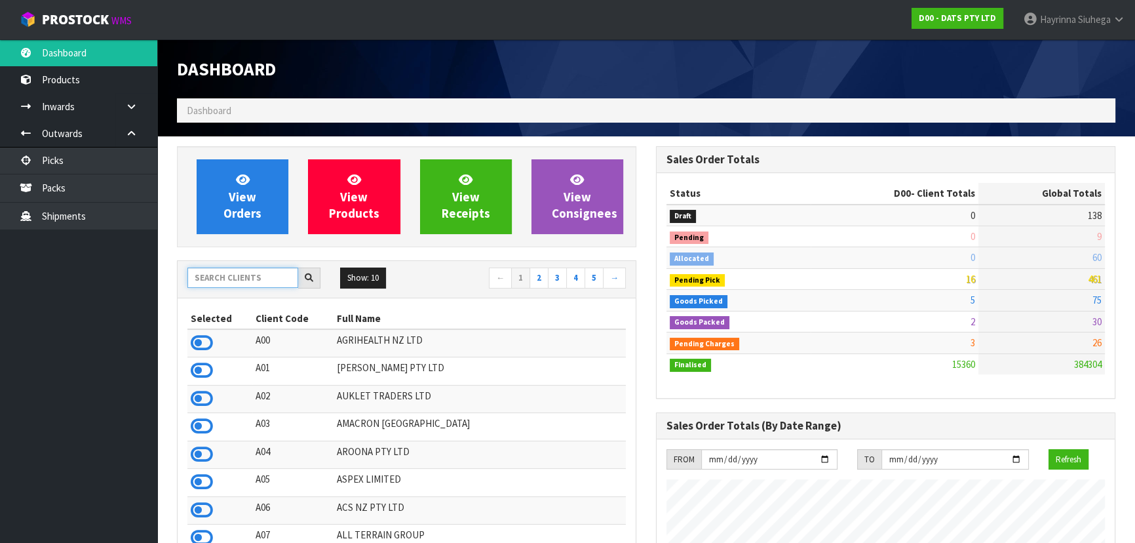
click at [236, 269] on input "text" at bounding box center [242, 277] width 111 height 20
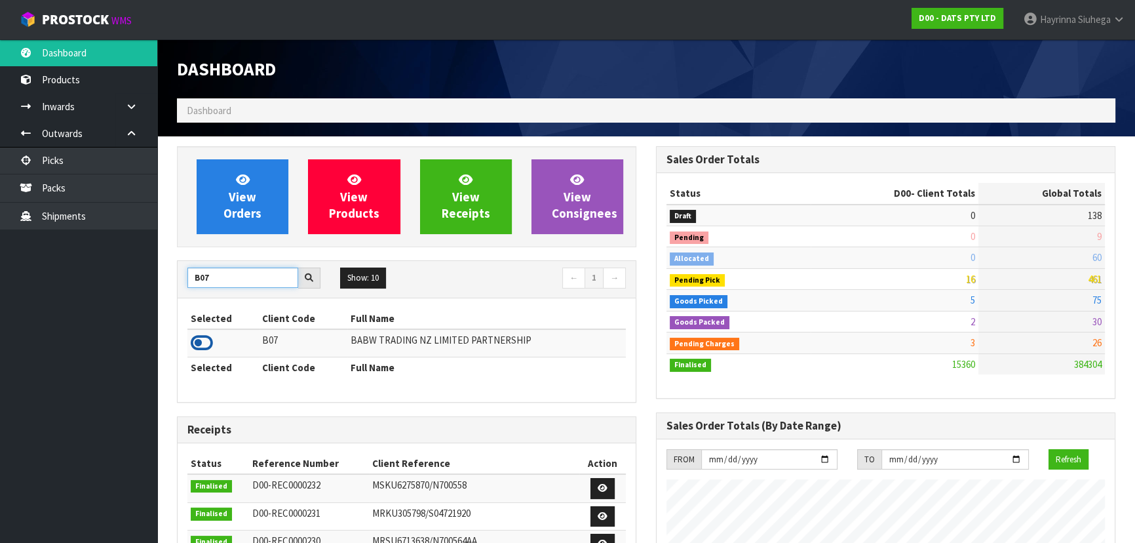
type input "B07"
click at [193, 341] on icon at bounding box center [202, 343] width 22 height 20
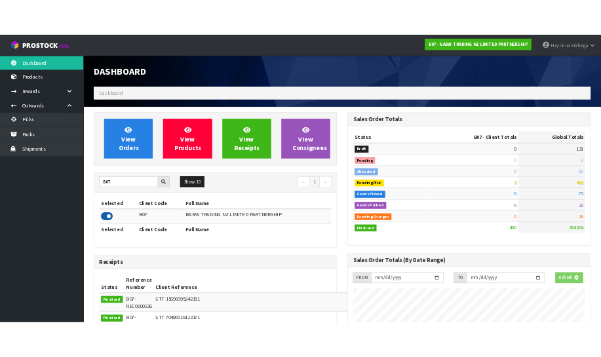
scroll to position [991, 478]
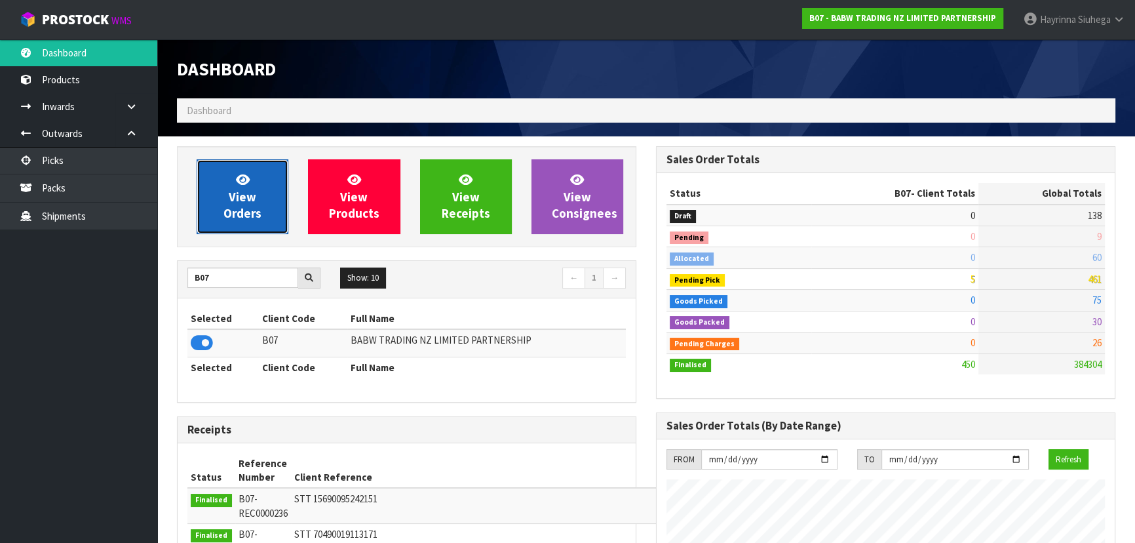
click at [267, 199] on link "View Orders" at bounding box center [243, 196] width 92 height 75
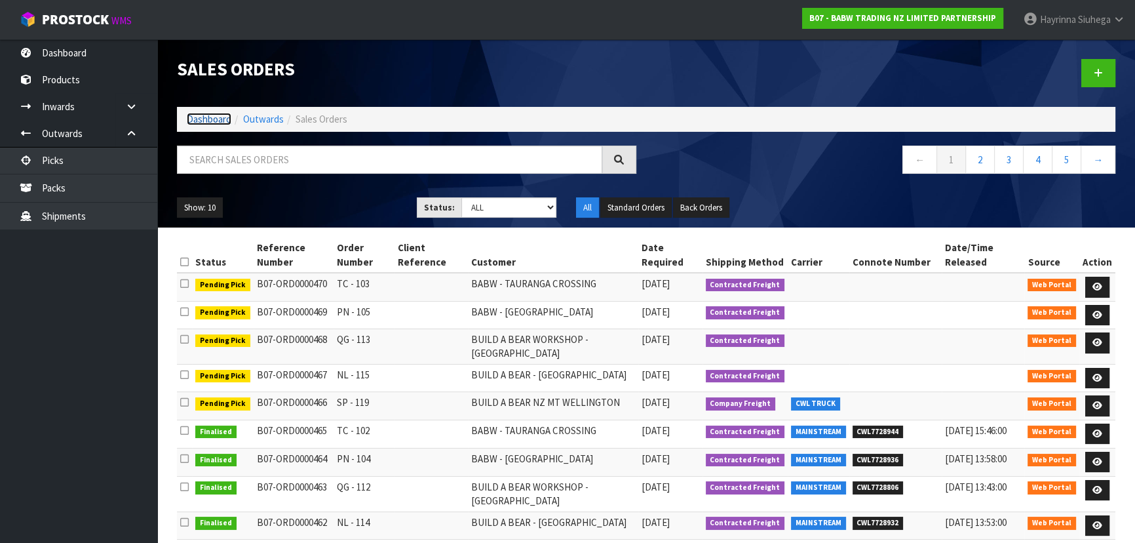
click at [208, 122] on link "Dashboard" at bounding box center [209, 119] width 45 height 12
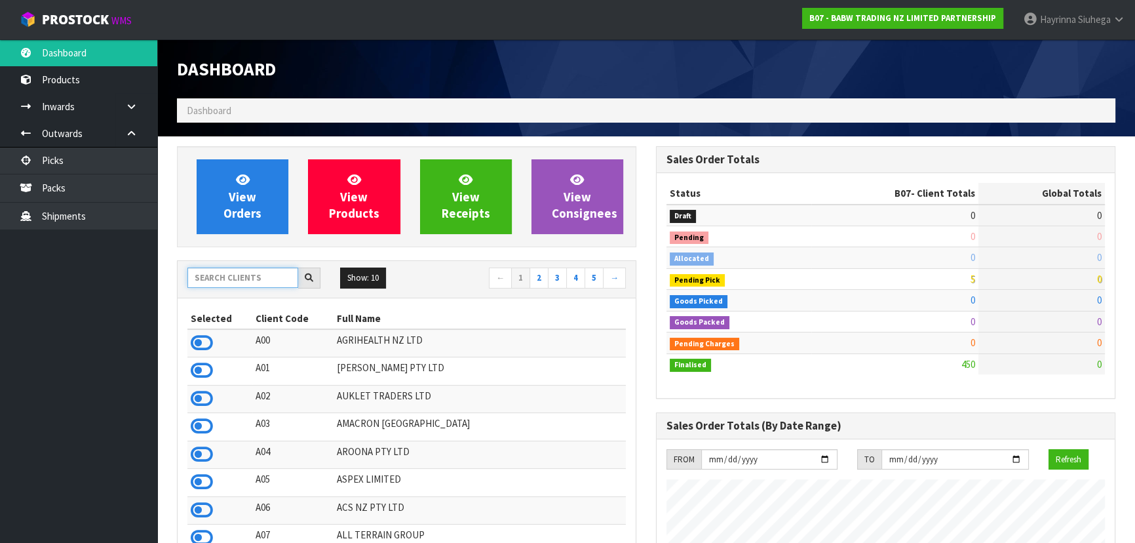
click at [245, 272] on input "text" at bounding box center [242, 277] width 111 height 20
type input "C"
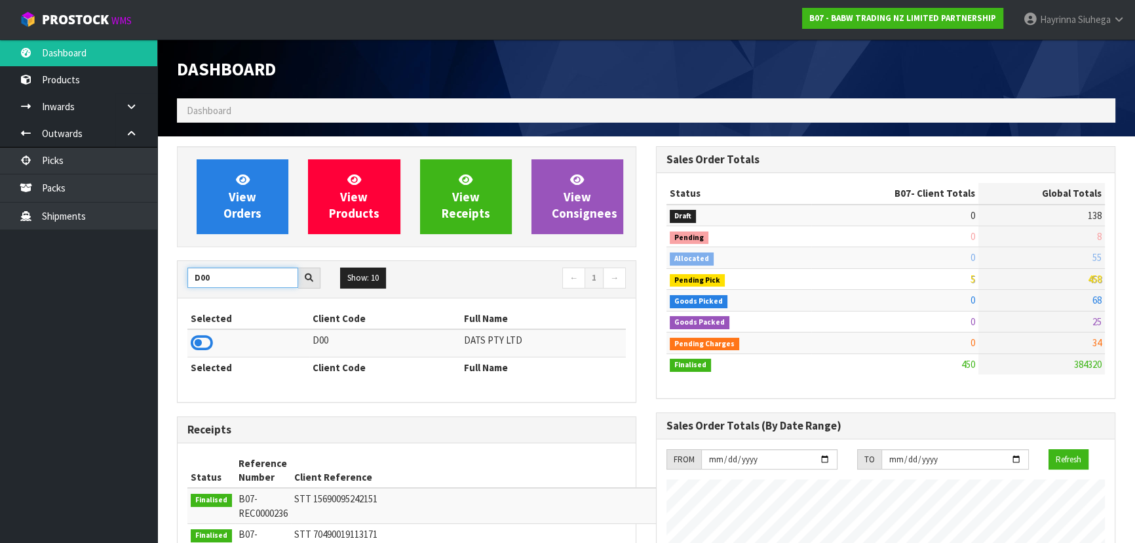
type input "D00"
click at [183, 341] on div "Selected Client Code Full Name D00 DATS PTY LTD Selected Client Code Full Name" at bounding box center [407, 350] width 458 height 104
click at [195, 341] on icon at bounding box center [202, 343] width 22 height 20
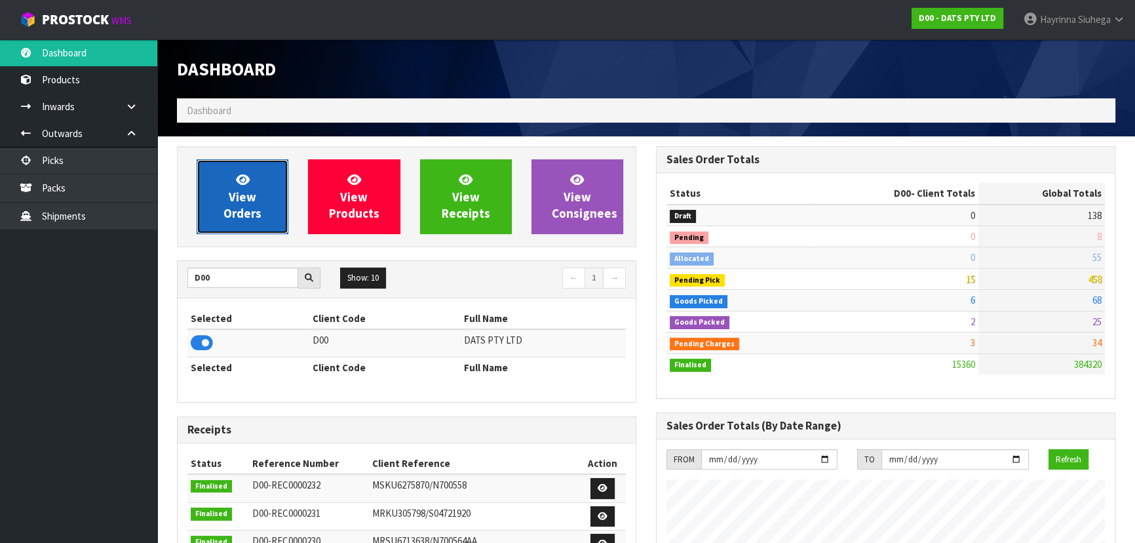
scroll to position [1019, 478]
click at [242, 204] on span "View Orders" at bounding box center [242, 196] width 38 height 49
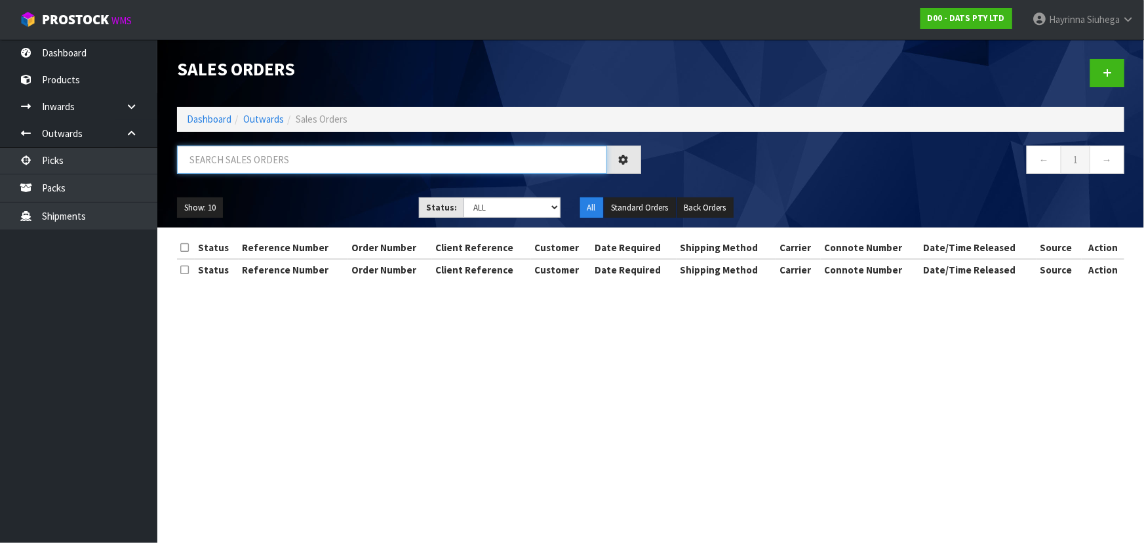
click at [256, 157] on input "text" at bounding box center [392, 159] width 430 height 28
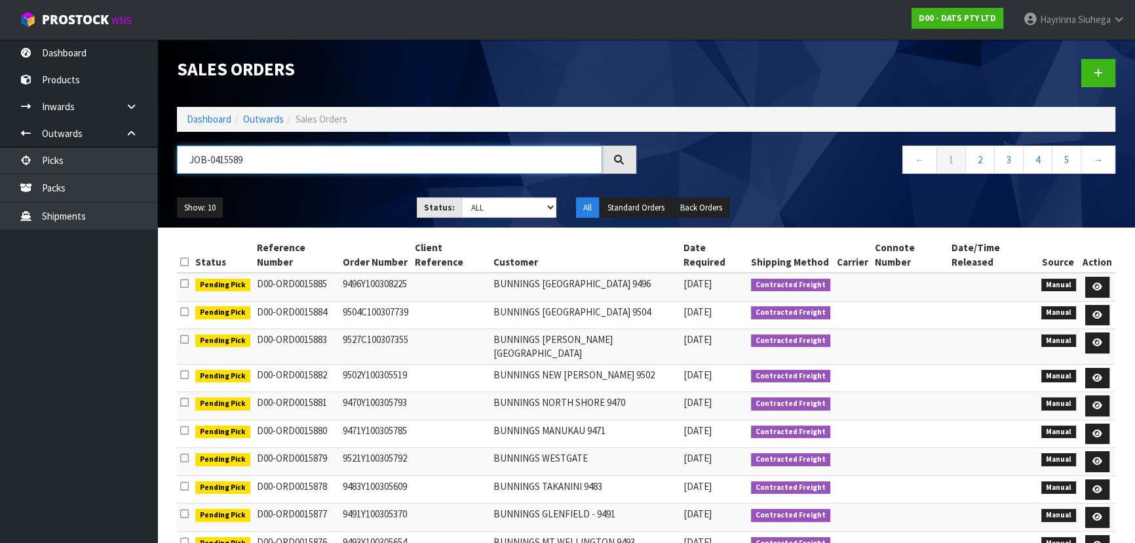
type input "JOB-0415589"
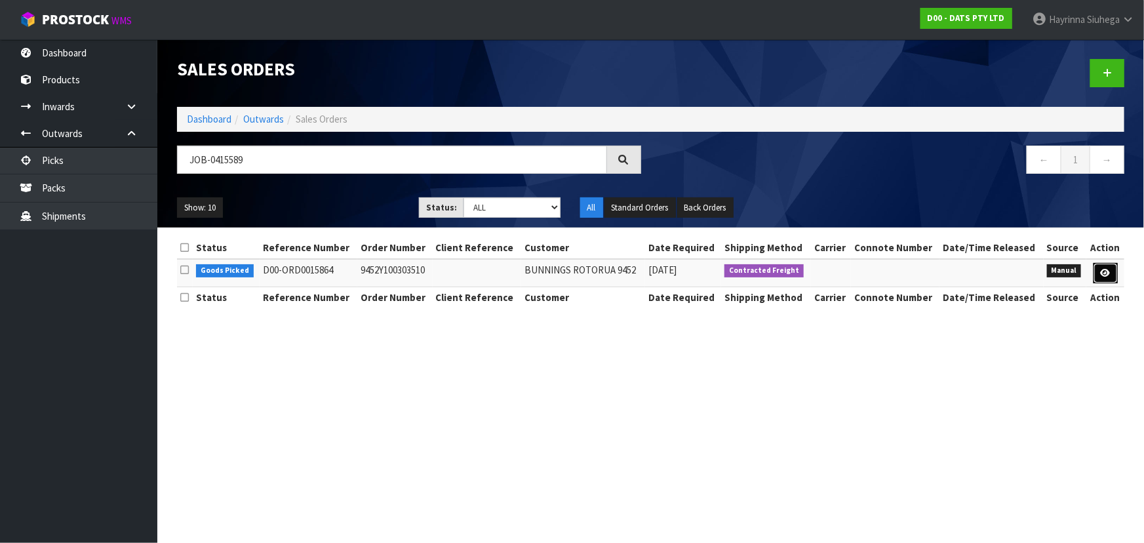
click at [1102, 269] on icon at bounding box center [1105, 273] width 10 height 9
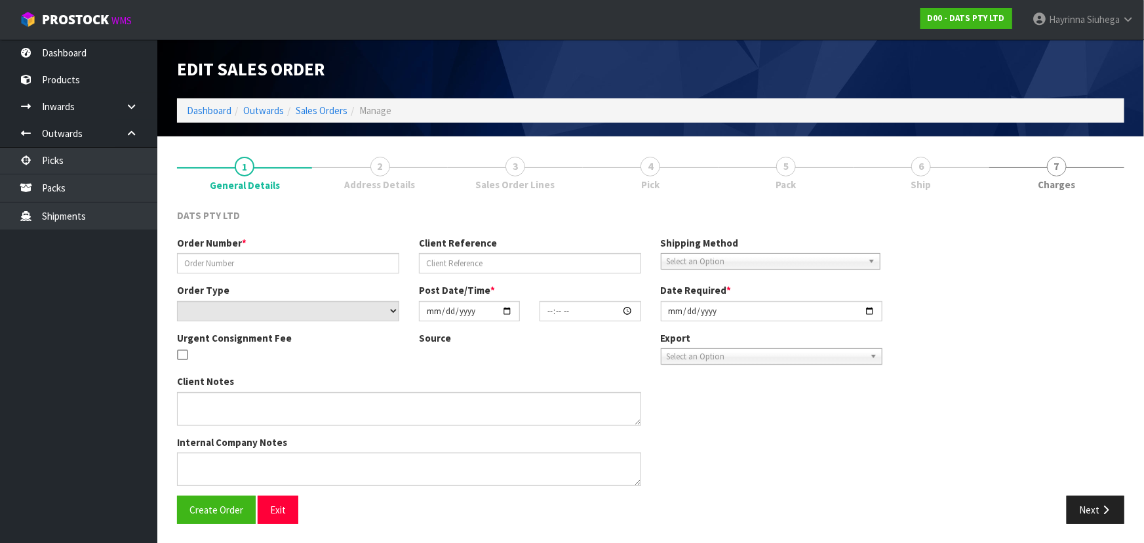
type input "9452Y100303510"
select select "number:0"
type input "2025-10-02"
type input "10:36:00.000"
type input "2025-10-02"
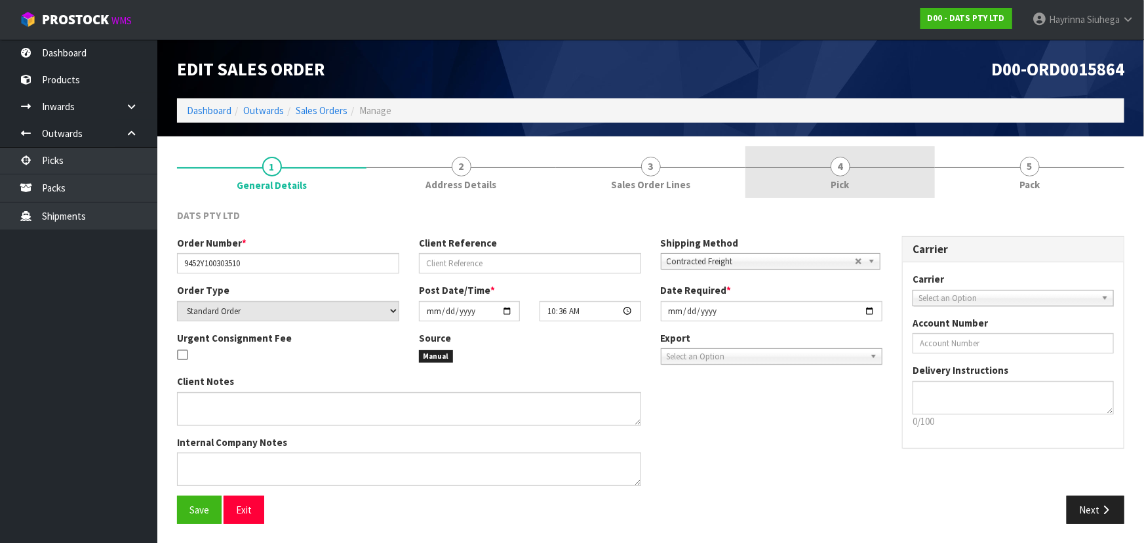
click at [866, 164] on link "4 Pick" at bounding box center [839, 172] width 189 height 52
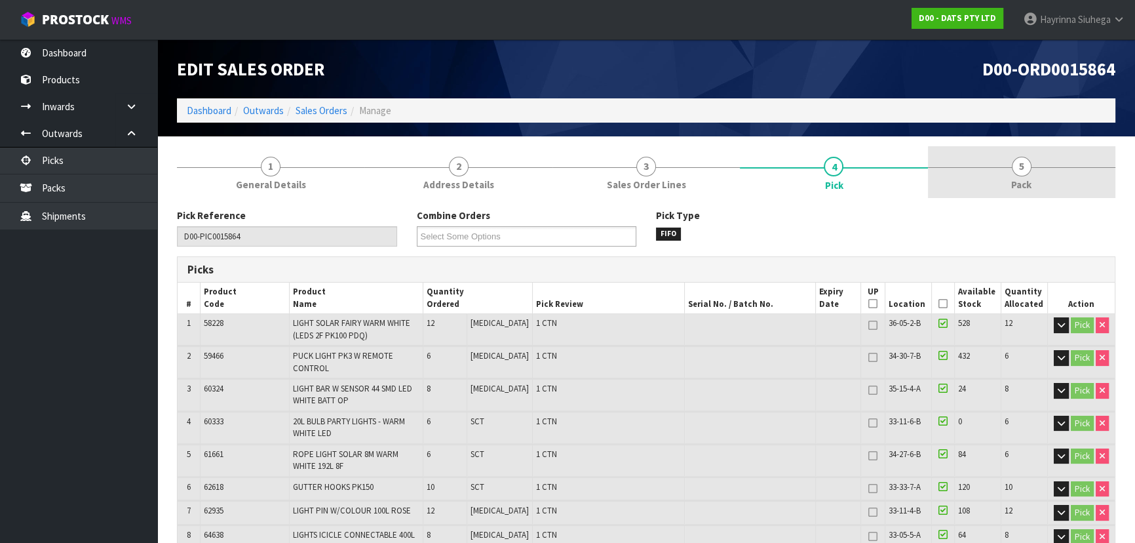
click at [950, 167] on link "5 Pack" at bounding box center [1021, 172] width 187 height 52
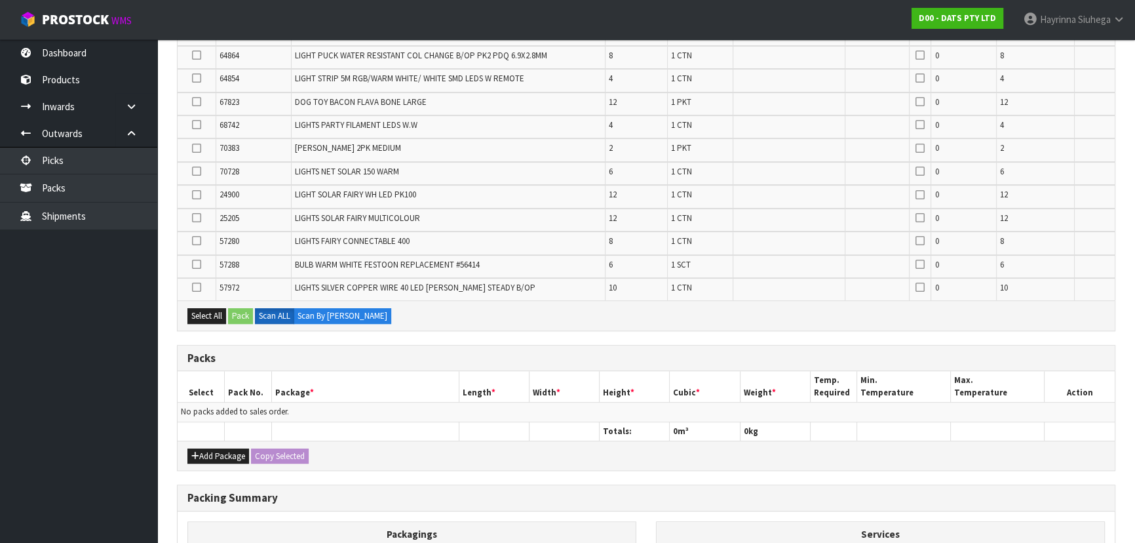
scroll to position [596, 0]
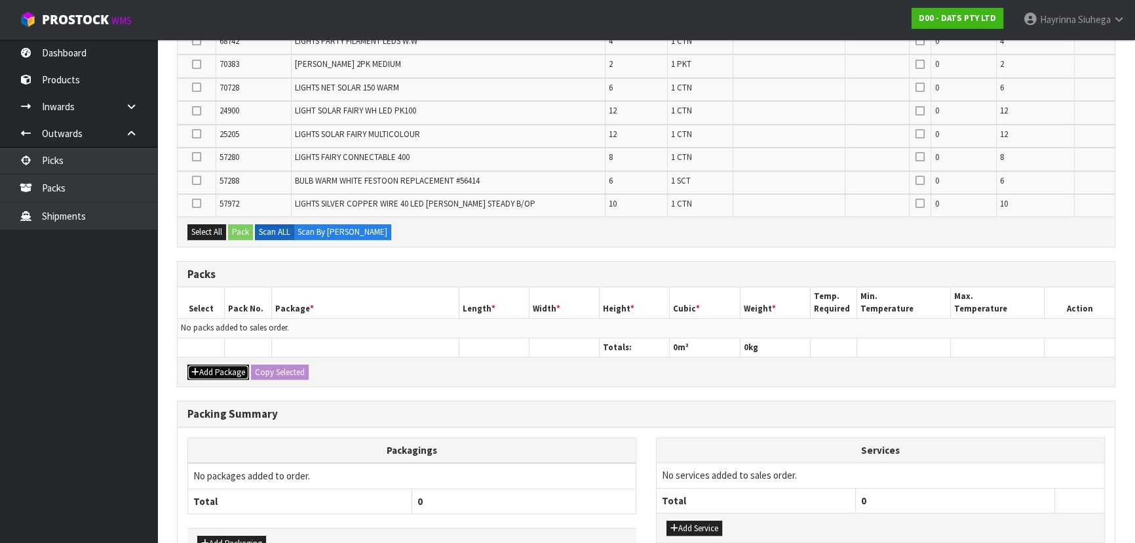
click at [218, 369] on button "Add Package" at bounding box center [218, 372] width 62 height 16
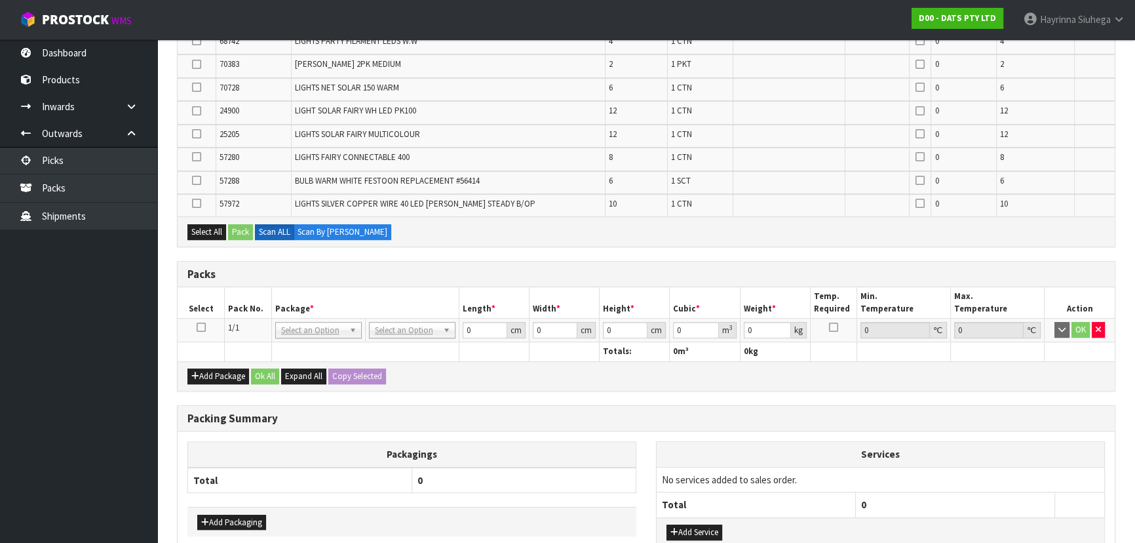
click at [199, 327] on icon at bounding box center [201, 327] width 9 height 1
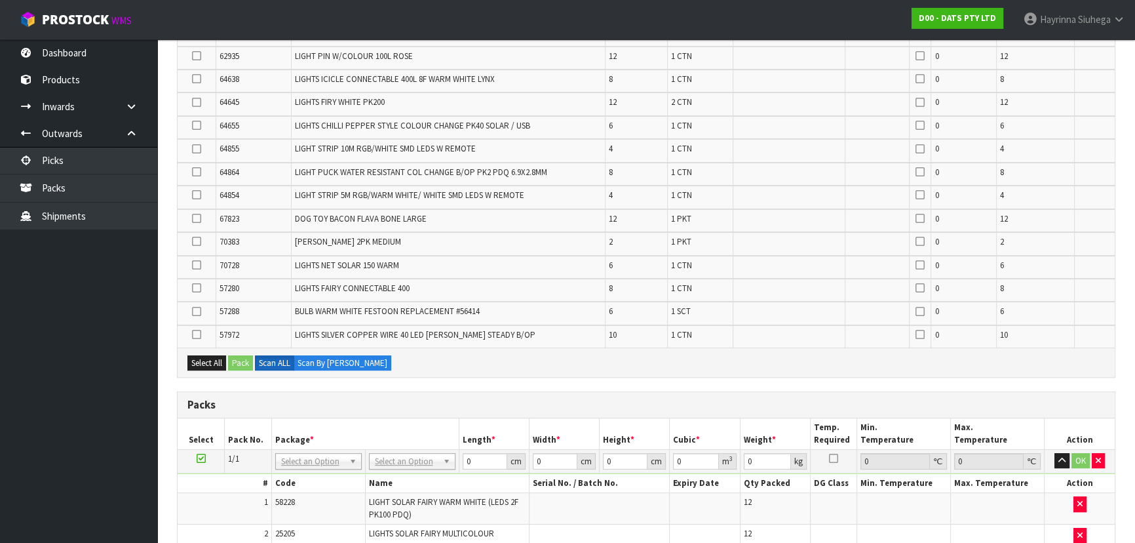
scroll to position [311, 0]
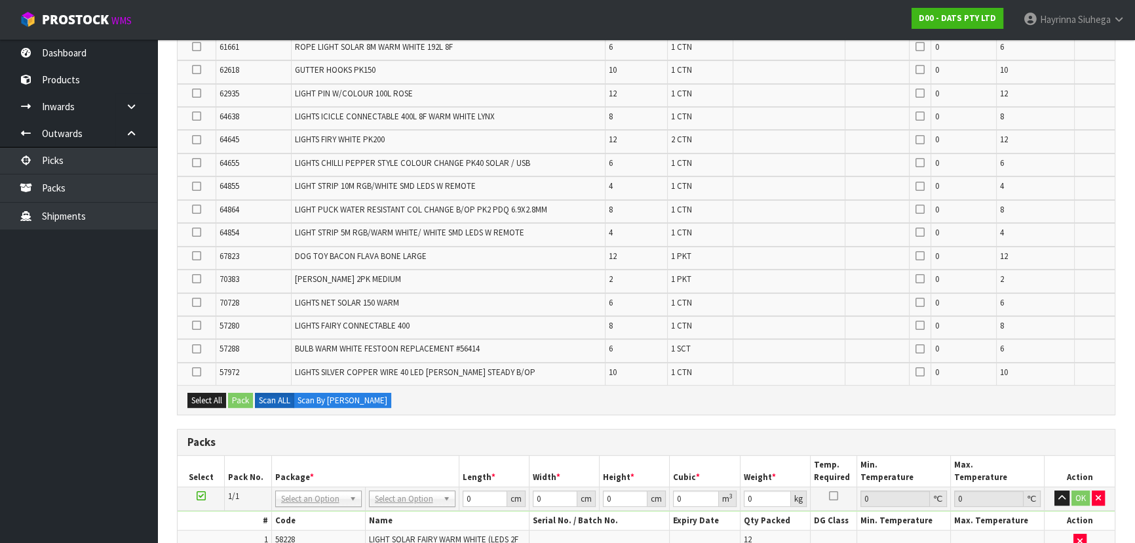
click at [197, 140] on icon at bounding box center [196, 140] width 9 height 1
click at [0, 0] on input "checkbox" at bounding box center [0, 0] width 0 height 0
click at [242, 400] on button "Pack" at bounding box center [240, 401] width 25 height 16
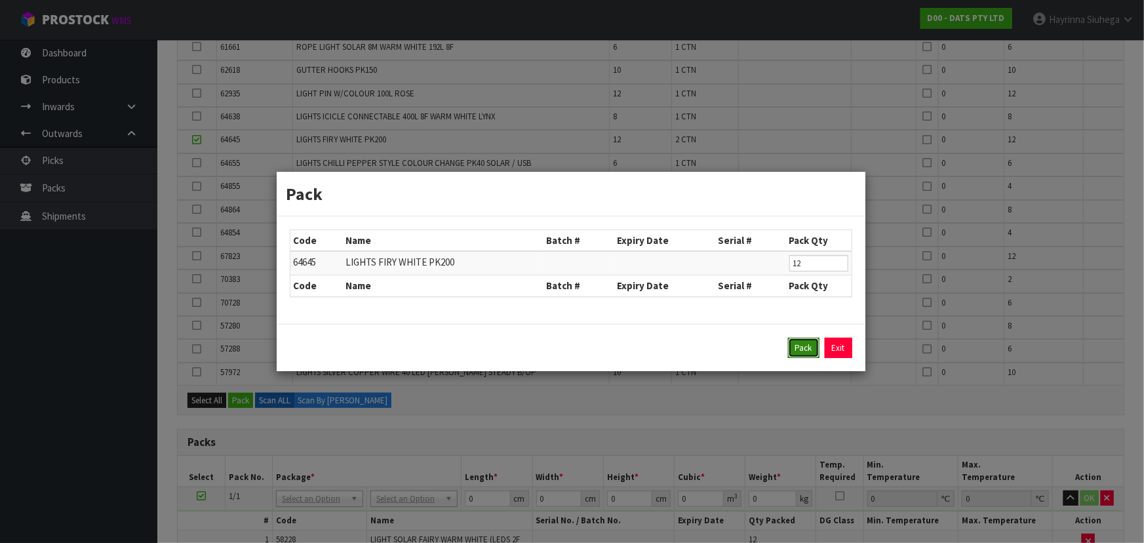
click at [796, 341] on button "Pack" at bounding box center [803, 347] width 31 height 21
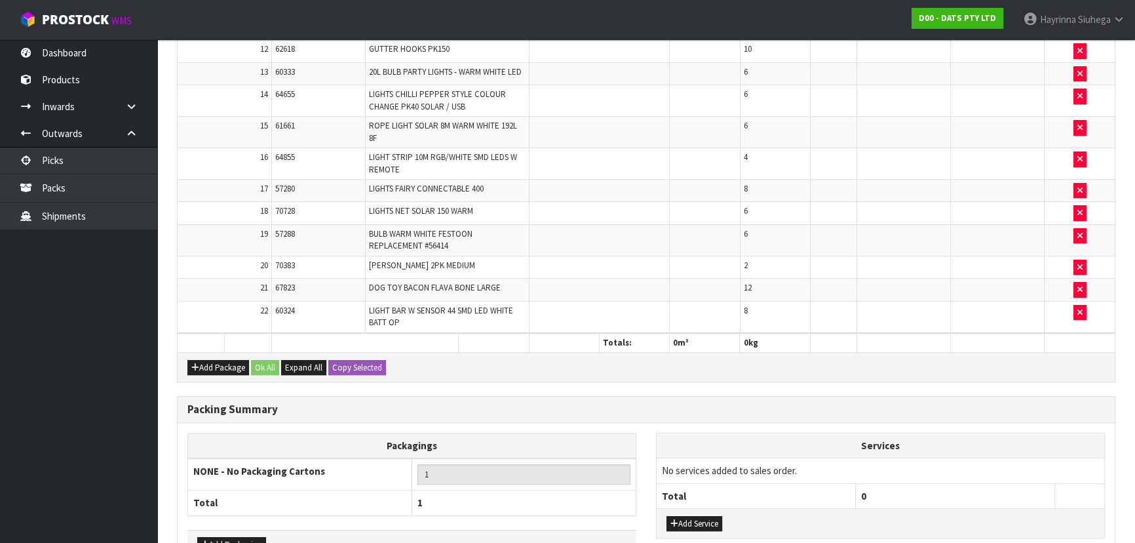
scroll to position [781, 0]
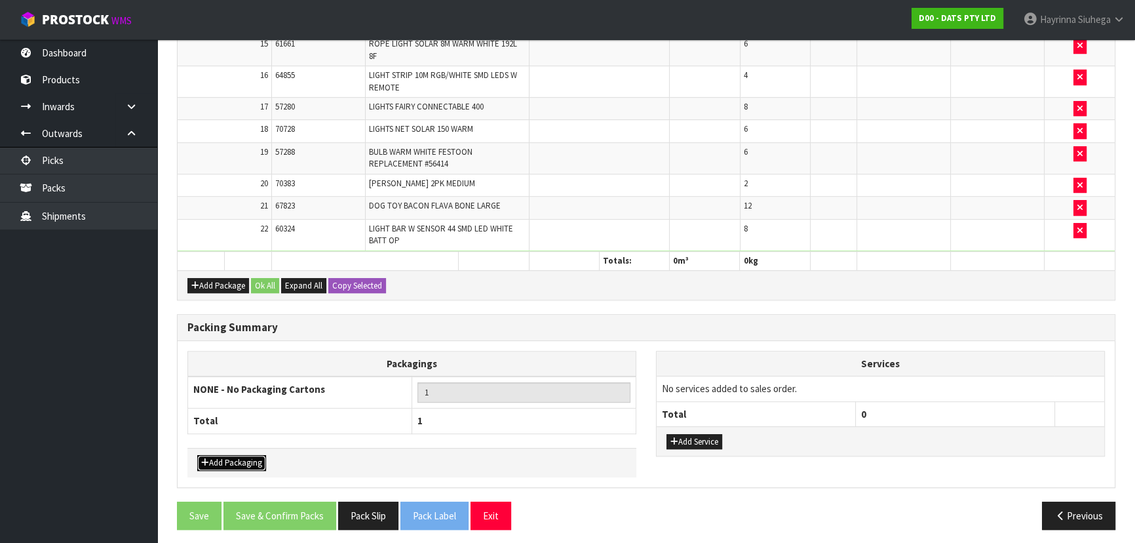
click at [257, 462] on button "Add Packaging" at bounding box center [231, 463] width 69 height 16
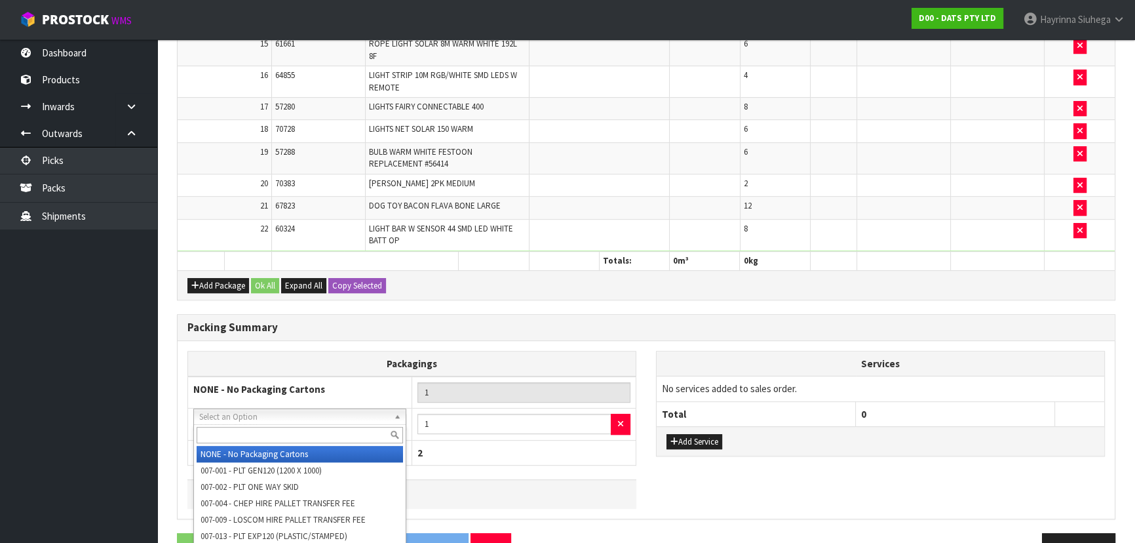
click at [289, 427] on input "text" at bounding box center [300, 435] width 206 height 16
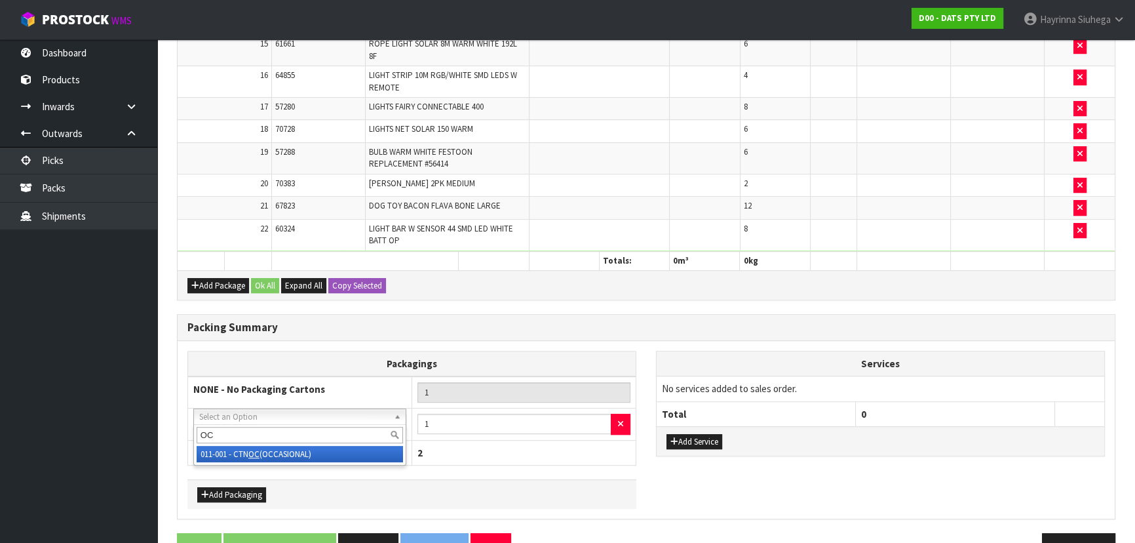
type input "OC"
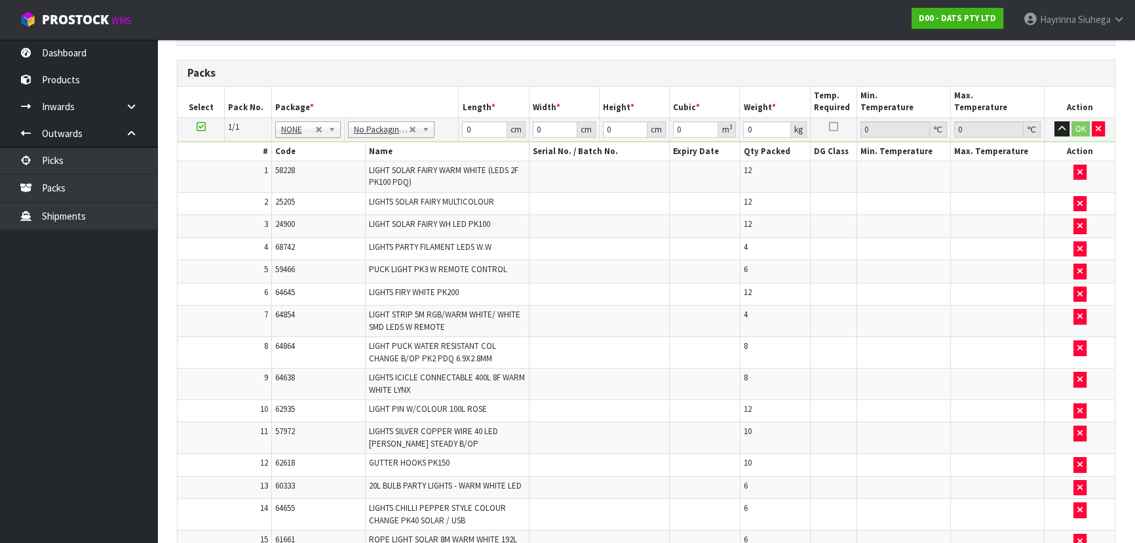
scroll to position [185, 0]
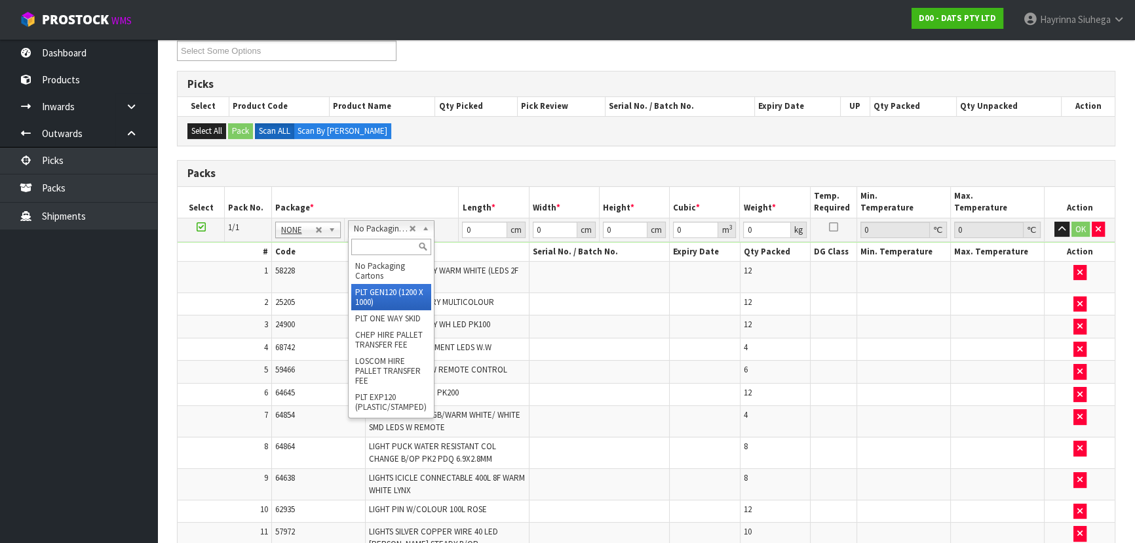
drag, startPoint x: 380, startPoint y: 311, endPoint x: 383, endPoint y: 286, distance: 24.5
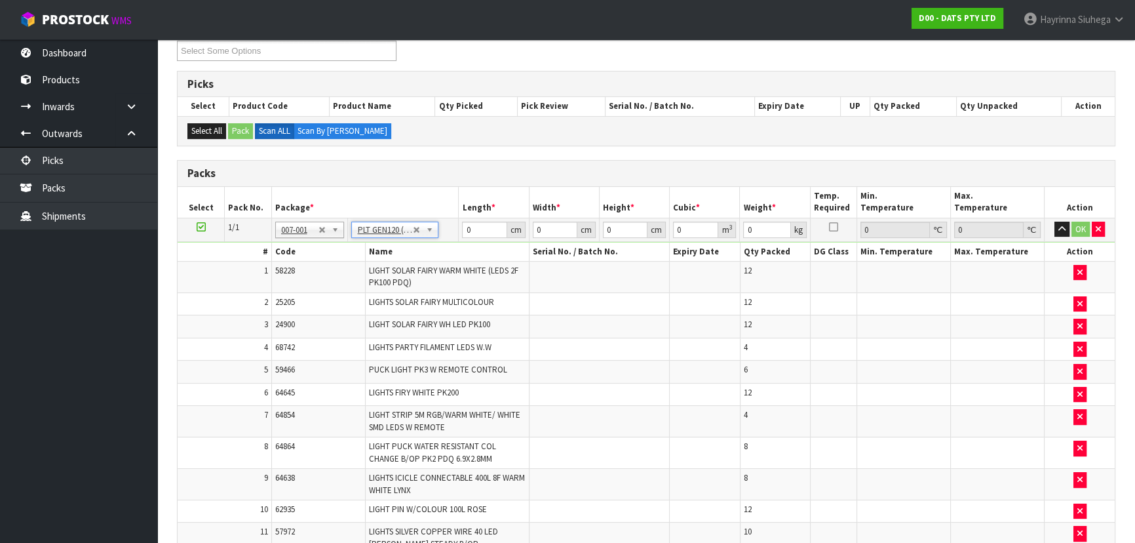
type input "120"
type input "100"
type input "79.566"
click at [469, 223] on input "120" at bounding box center [484, 229] width 45 height 16
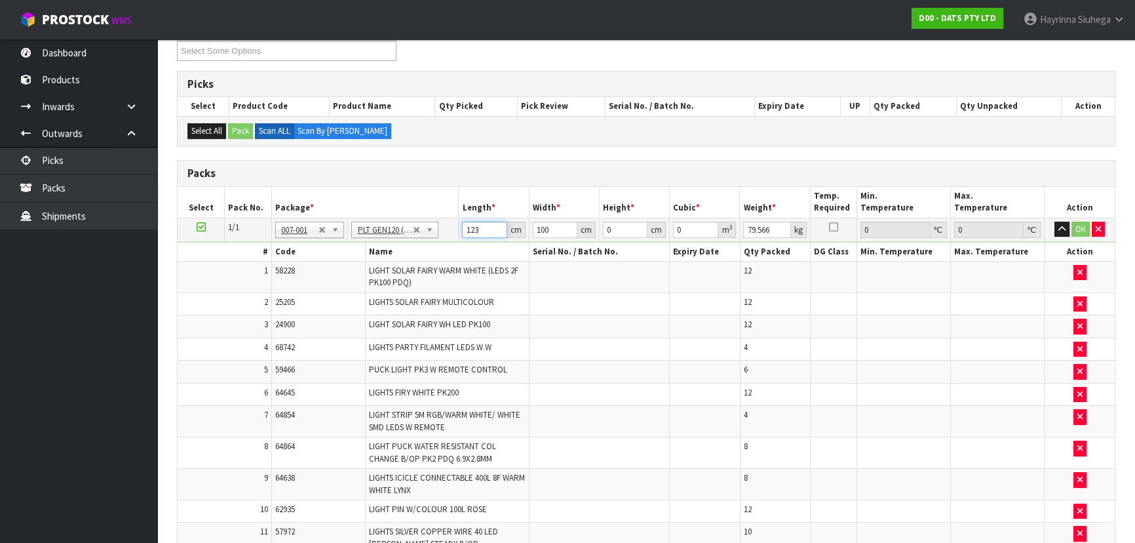
type input "123"
type input "100"
type input "8"
type input "0.0984"
type input "80"
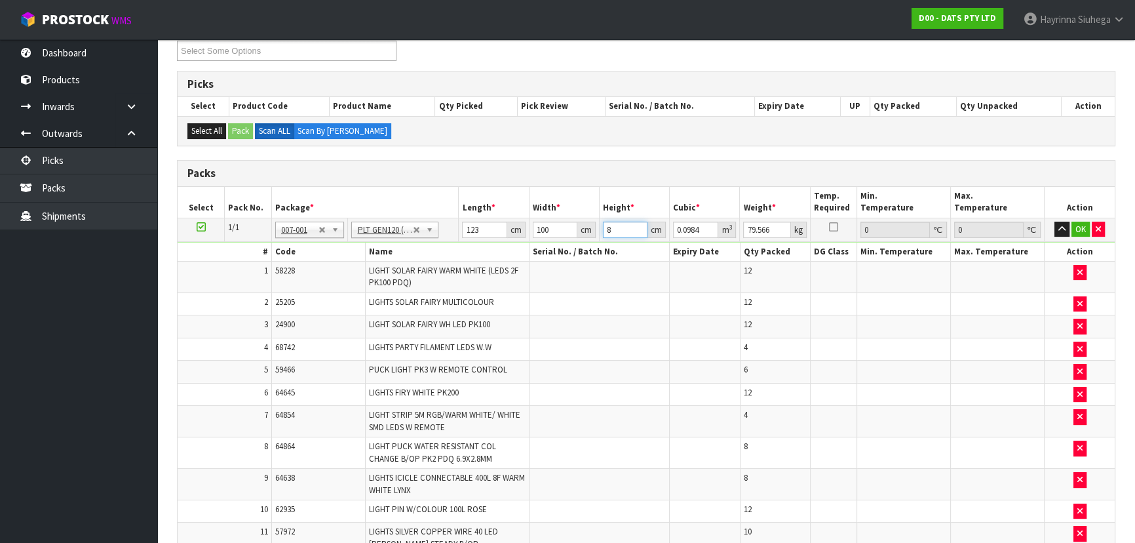
type input "0.984"
type input "80"
click button "OK" at bounding box center [1080, 229] width 18 height 16
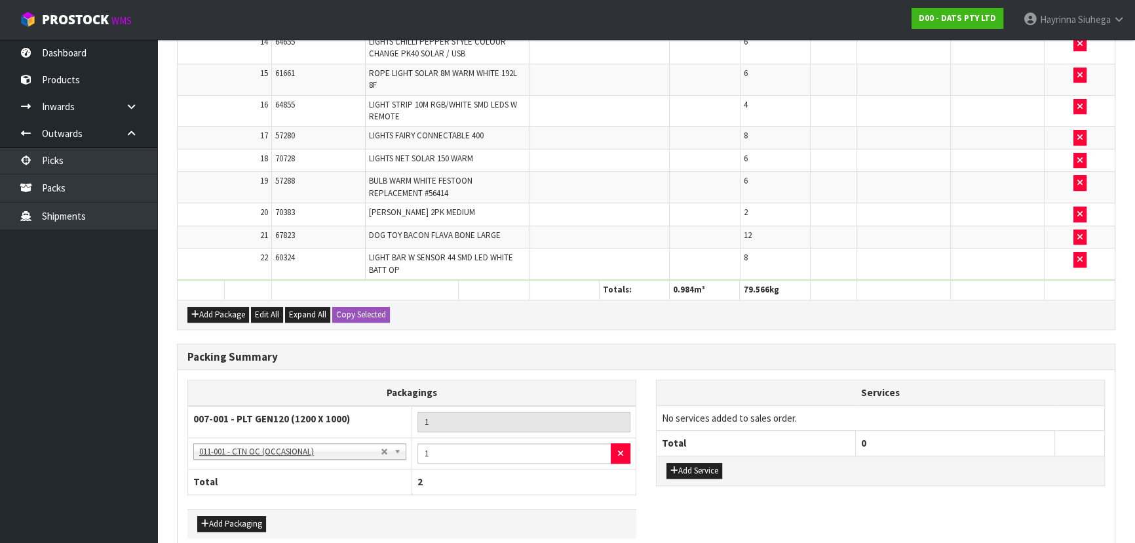
scroll to position [812, 0]
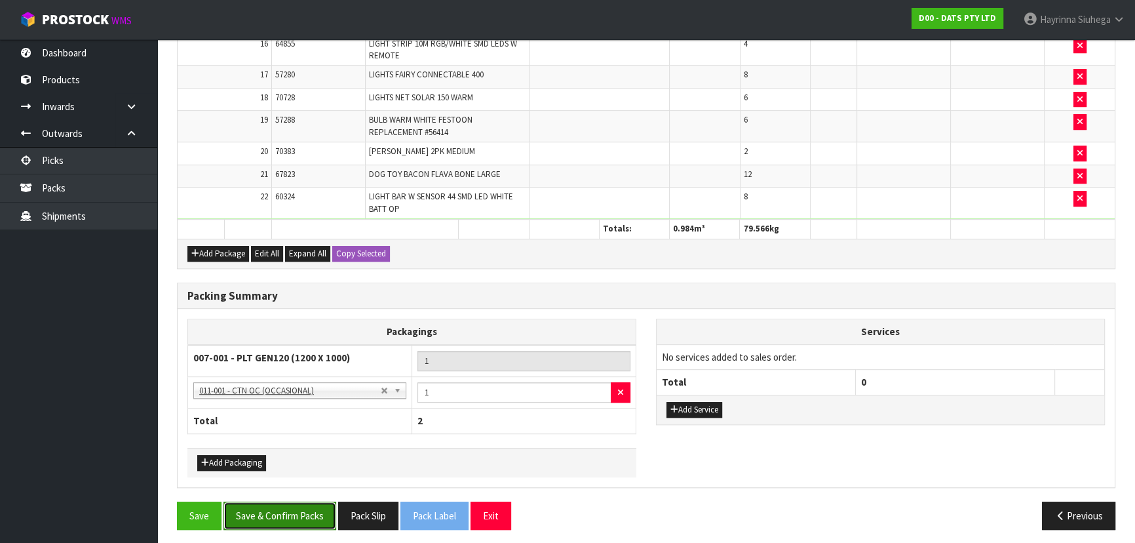
click at [288, 505] on button "Save & Confirm Packs" at bounding box center [279, 515] width 113 height 28
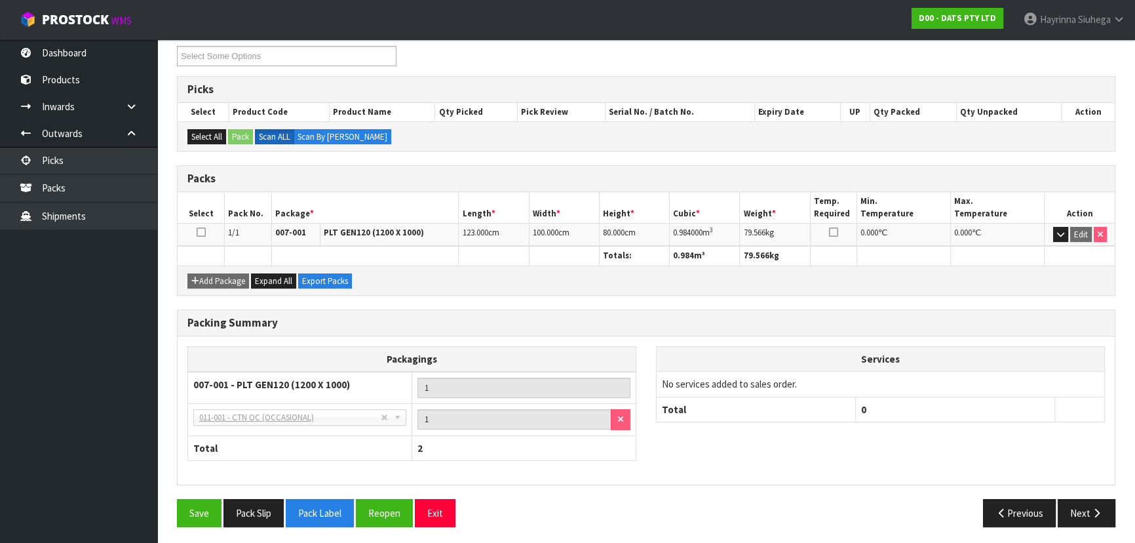
scroll to position [229, 0]
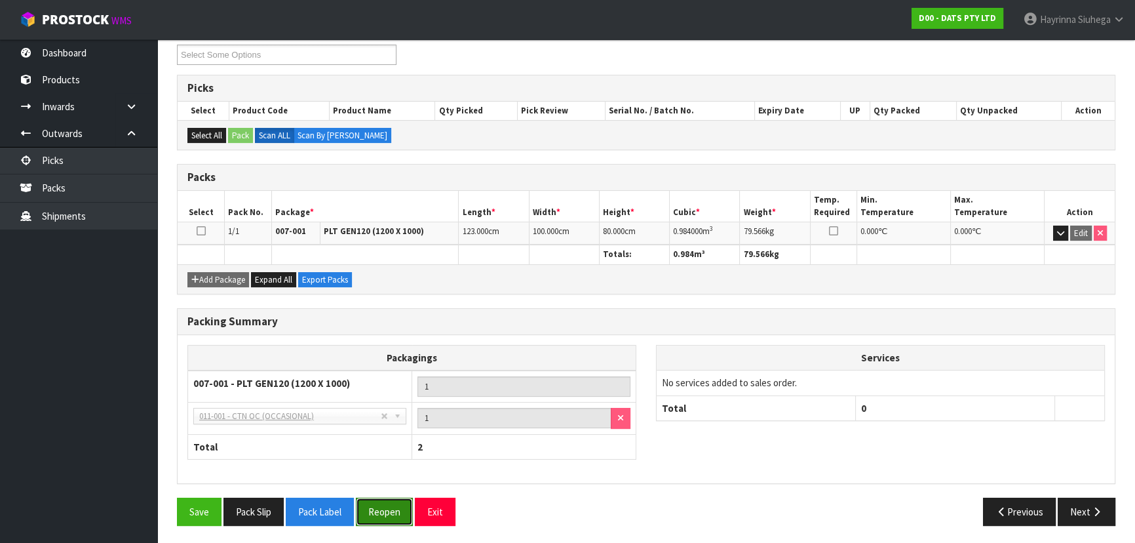
click at [384, 514] on button "Reopen" at bounding box center [384, 511] width 57 height 28
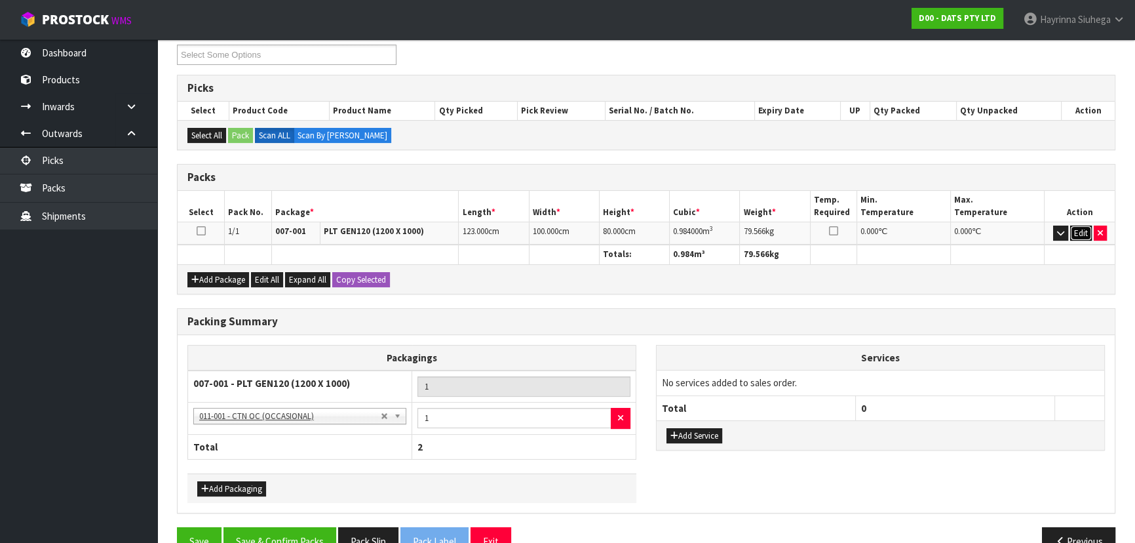
click at [1075, 229] on button "Edit" at bounding box center [1081, 233] width 22 height 16
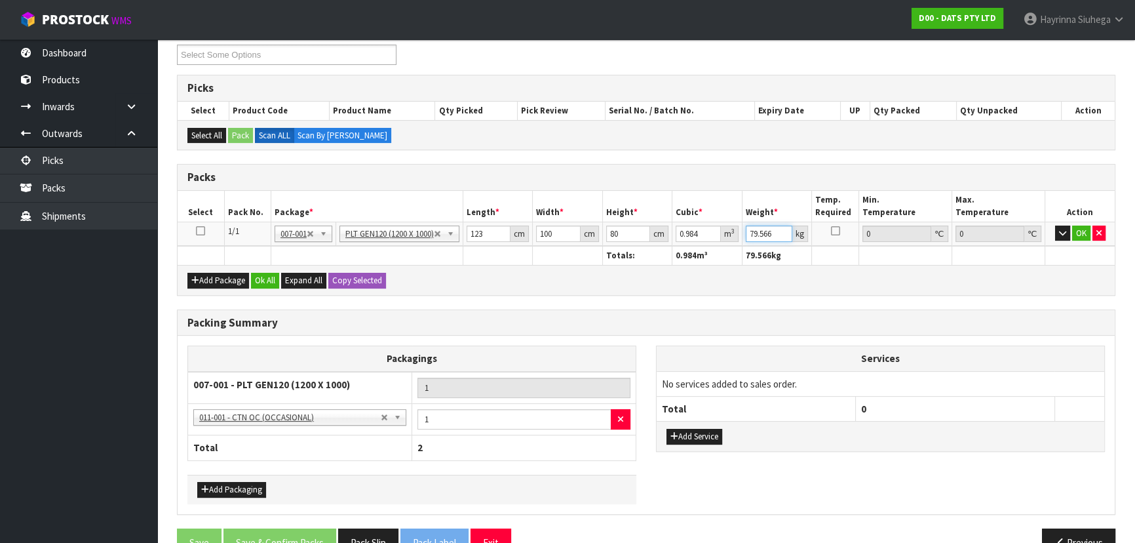
click at [760, 235] on input "79.566" at bounding box center [769, 233] width 47 height 16
type input "81"
click at [1082, 229] on button "OK" at bounding box center [1081, 233] width 18 height 16
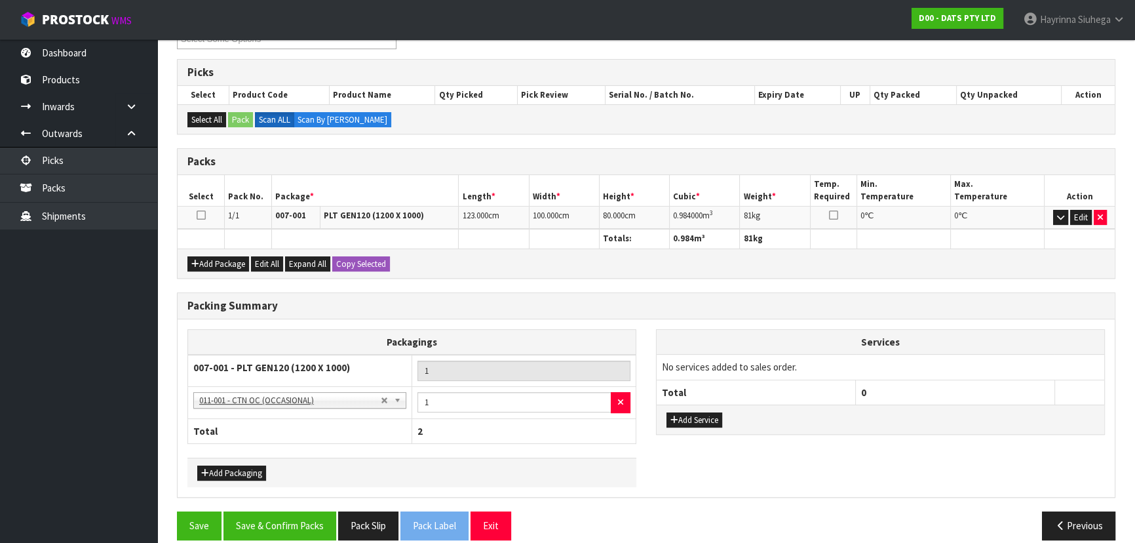
scroll to position [258, 0]
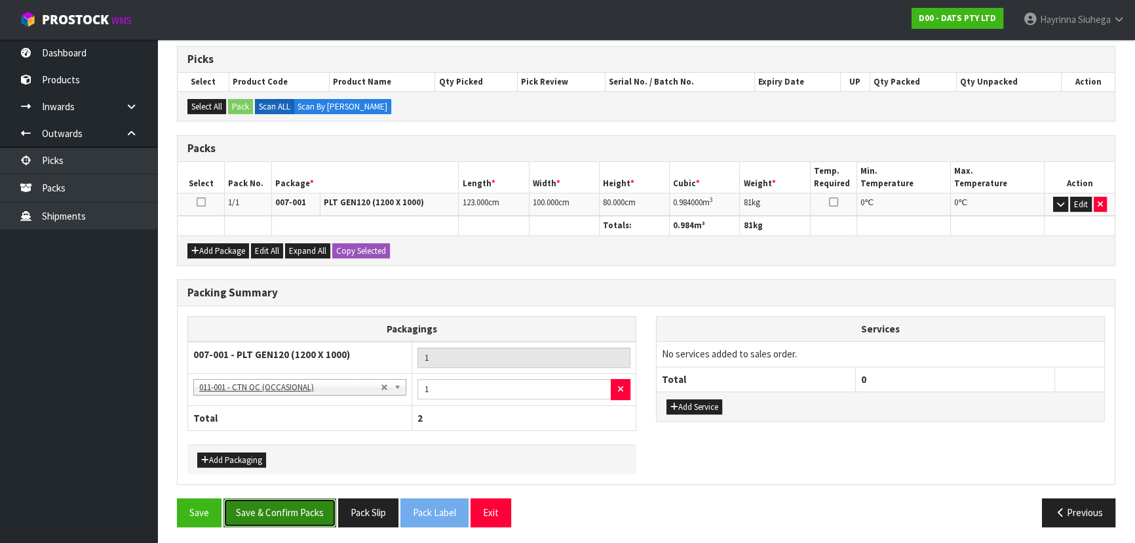
click at [311, 516] on button "Save & Confirm Packs" at bounding box center [279, 512] width 113 height 28
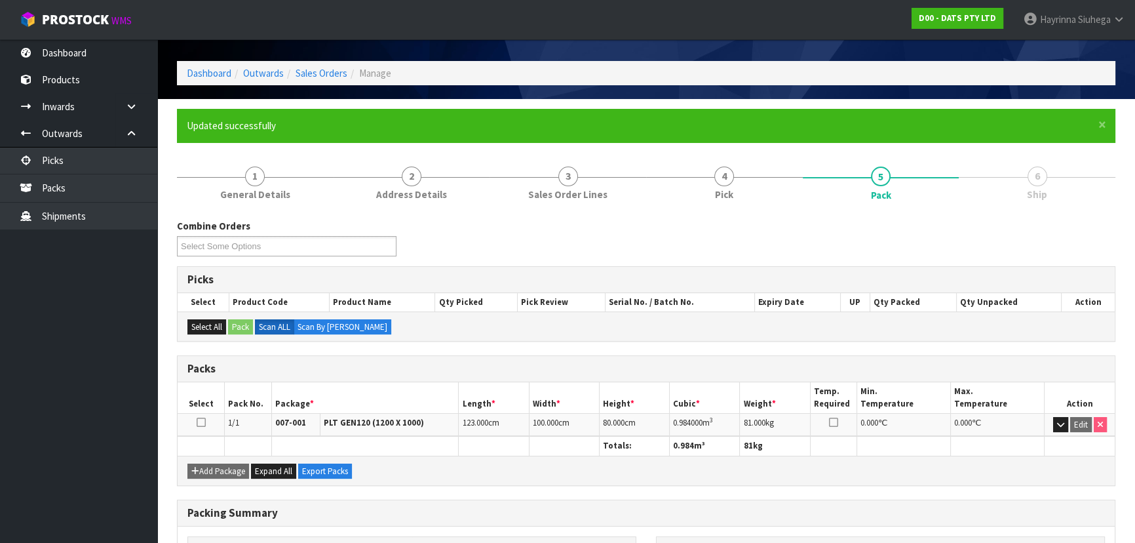
scroll to position [0, 0]
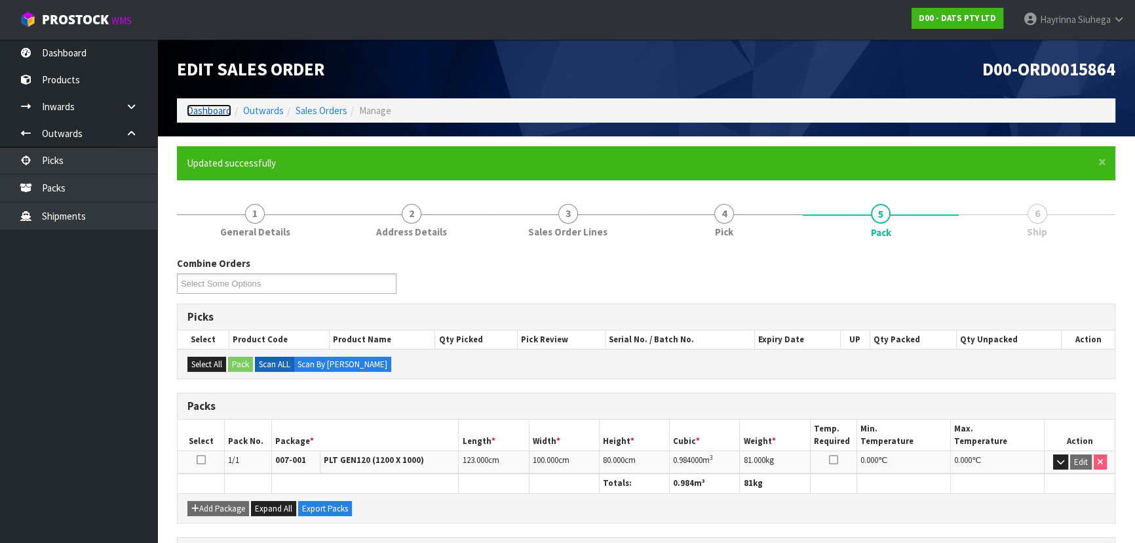
click at [211, 106] on link "Dashboard" at bounding box center [209, 110] width 45 height 12
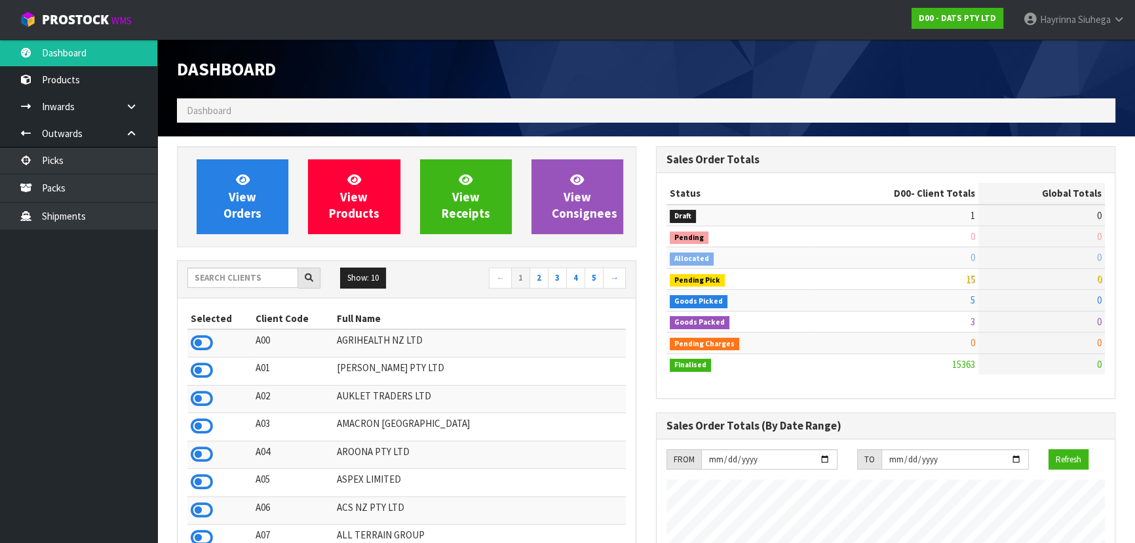
scroll to position [1019, 478]
click at [231, 265] on div "Show: 10 5 10 25 50 ← 1 2 3 4 5 →" at bounding box center [407, 279] width 458 height 37
click at [229, 281] on input "text" at bounding box center [242, 277] width 111 height 20
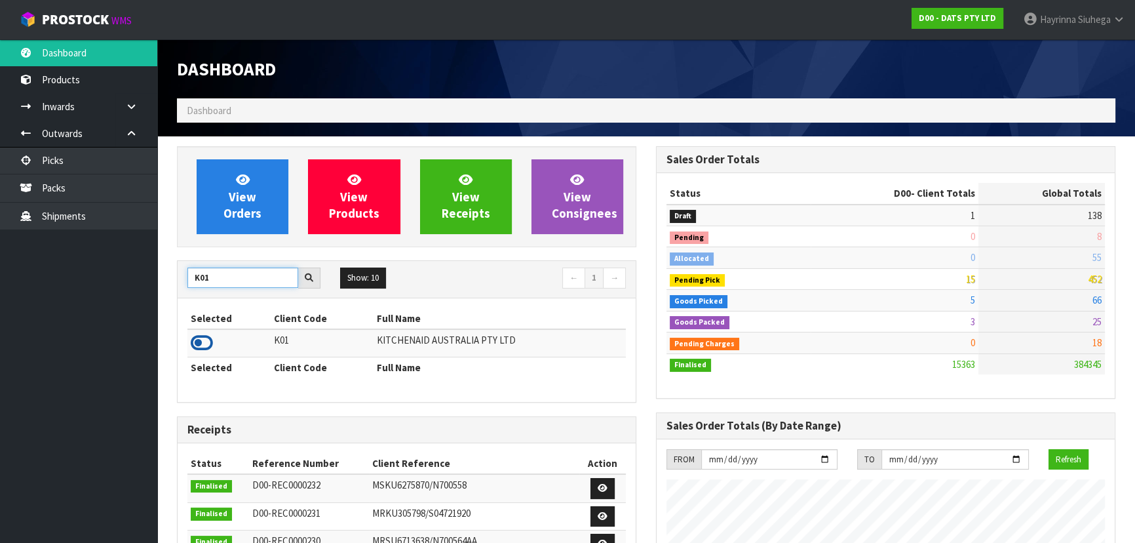
type input "K01"
click at [200, 341] on icon at bounding box center [202, 343] width 22 height 20
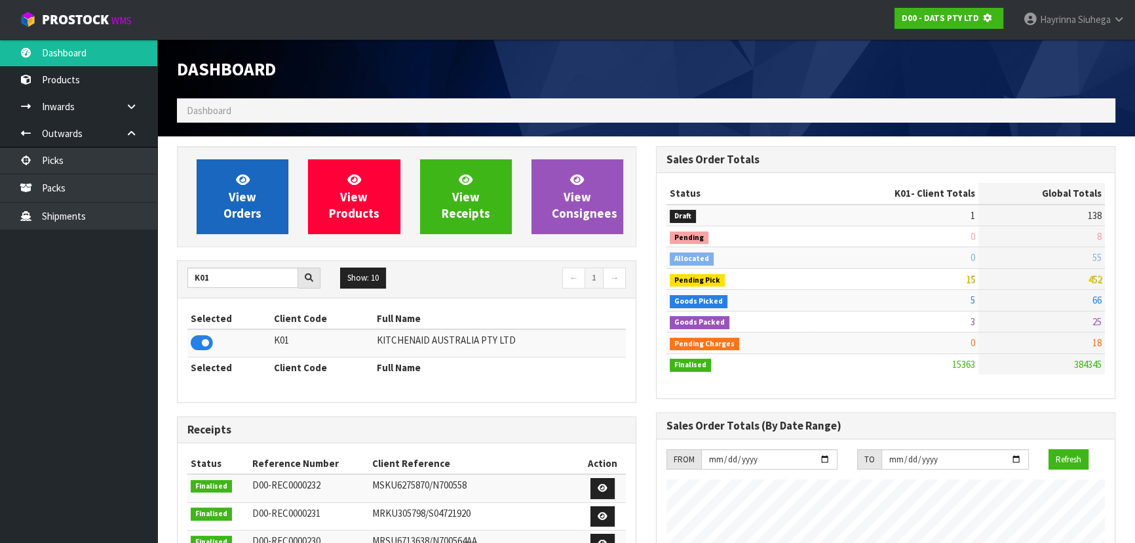
scroll to position [654503, 654840]
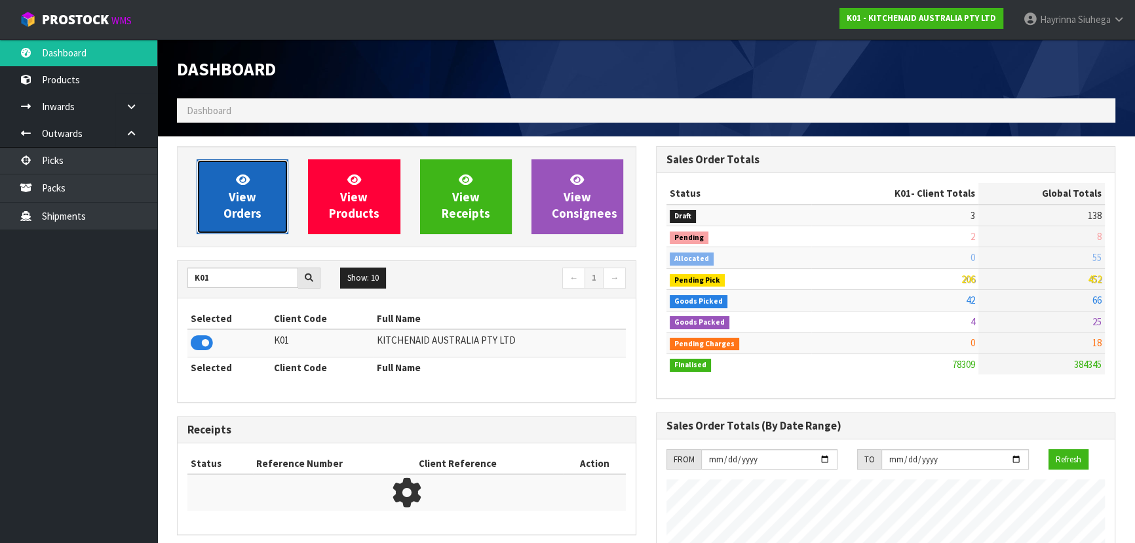
click at [243, 184] on icon at bounding box center [243, 179] width 14 height 12
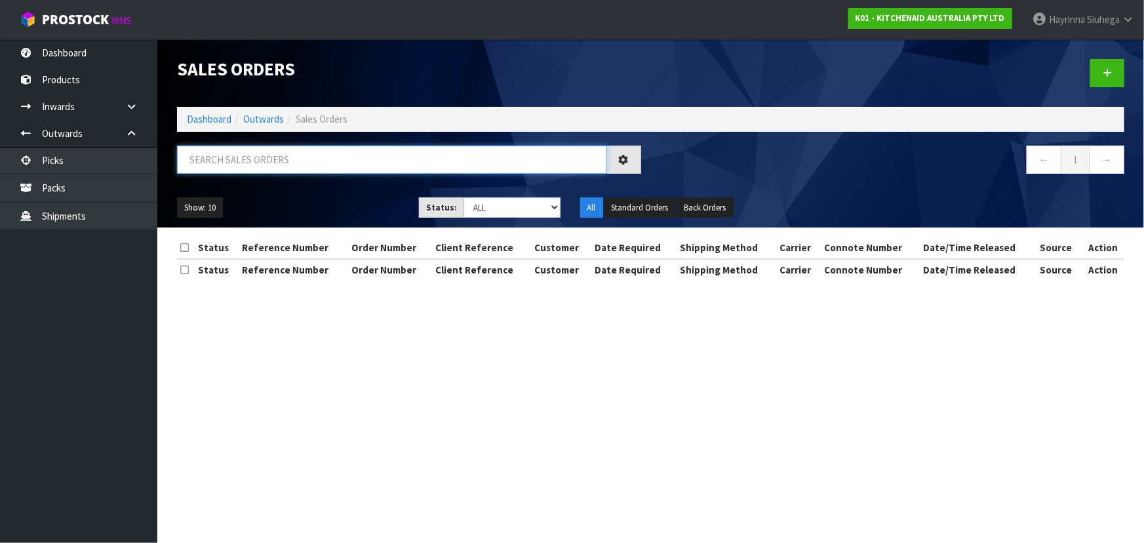
click at [269, 157] on input "text" at bounding box center [392, 159] width 430 height 28
type input "JOB-0415574"
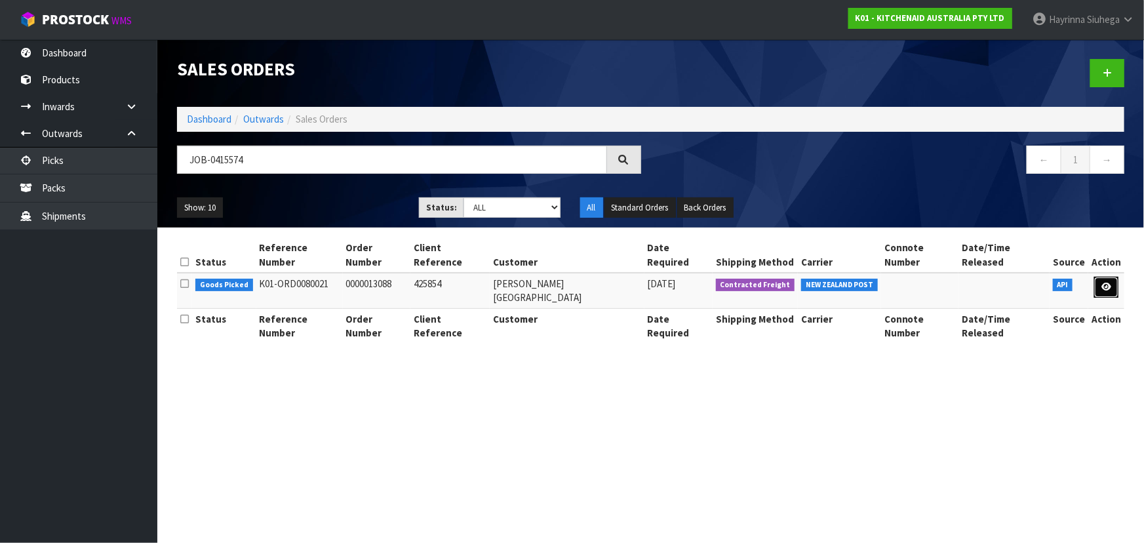
click at [1102, 282] on icon at bounding box center [1106, 286] width 10 height 9
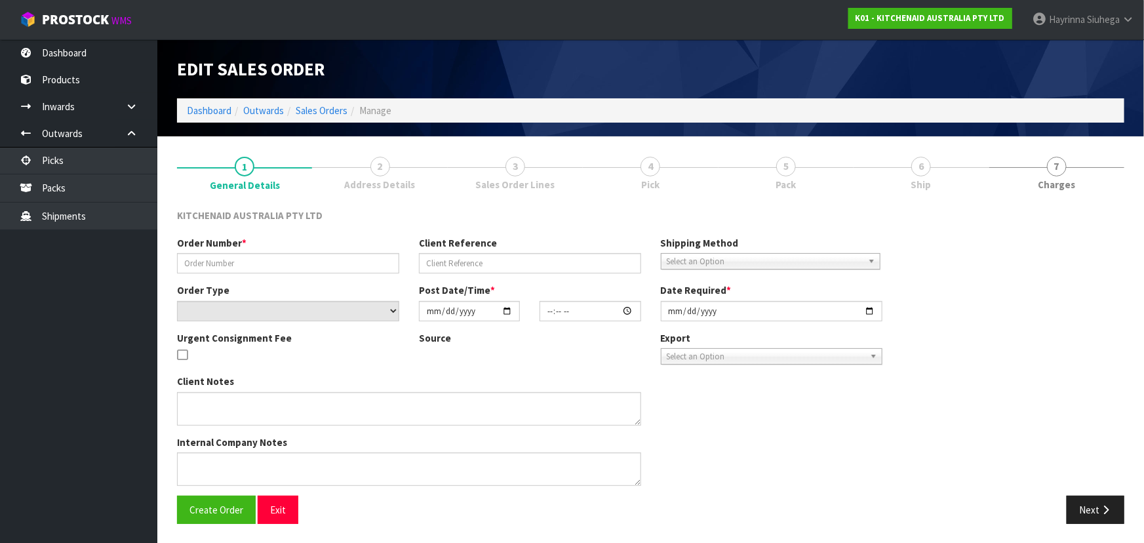
type input "0000013088"
type input "425854"
select select "number:0"
type input "2025-10-02"
type input "10:34:55.000"
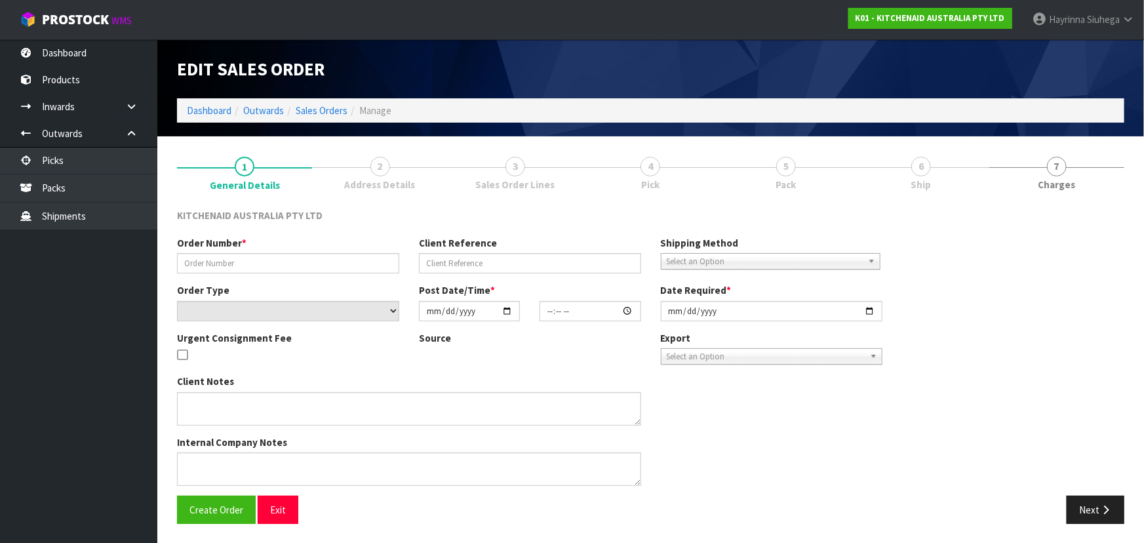
type input "2025-10-02"
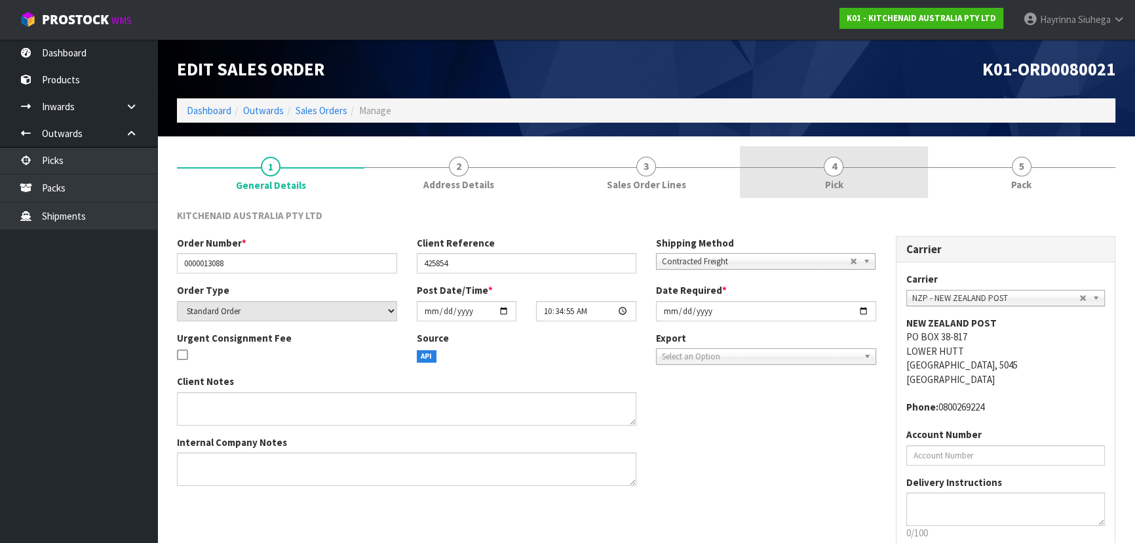
click at [900, 182] on link "4 Pick" at bounding box center [833, 172] width 187 height 52
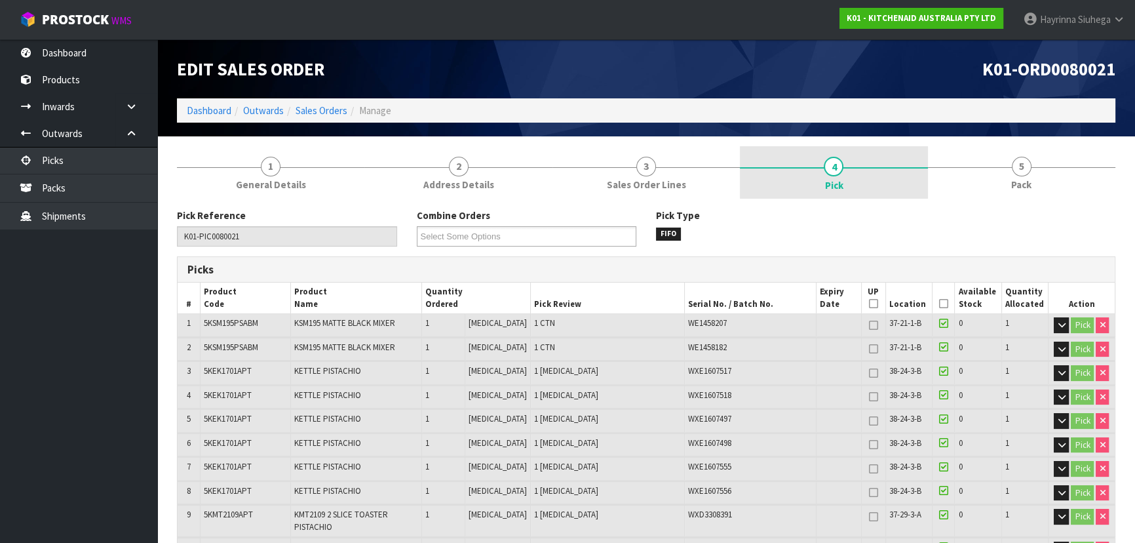
click at [925, 183] on link "4 Pick" at bounding box center [833, 172] width 187 height 52
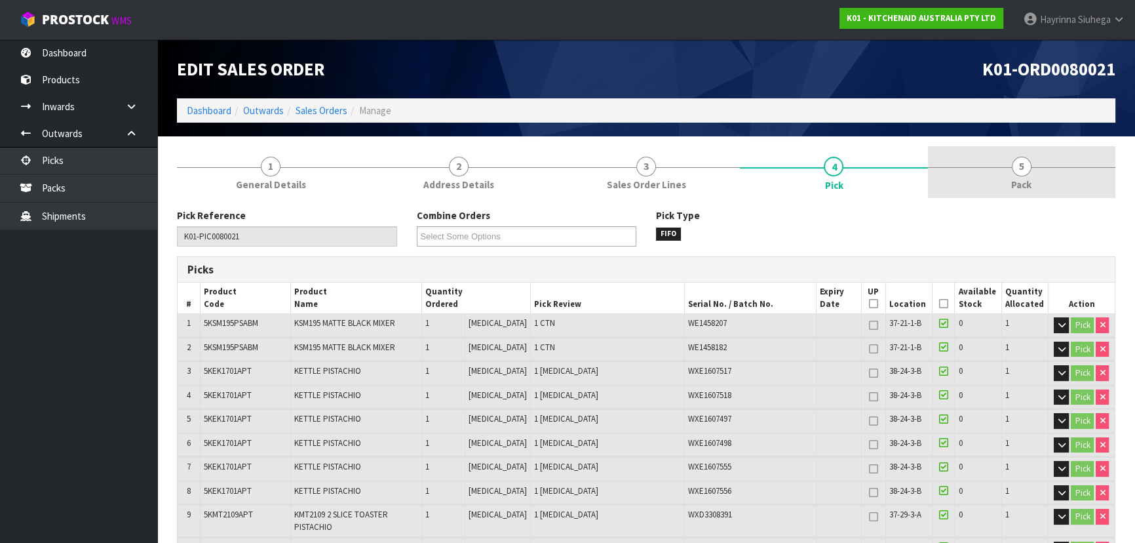
click at [1020, 197] on link "5 Pack" at bounding box center [1021, 172] width 187 height 52
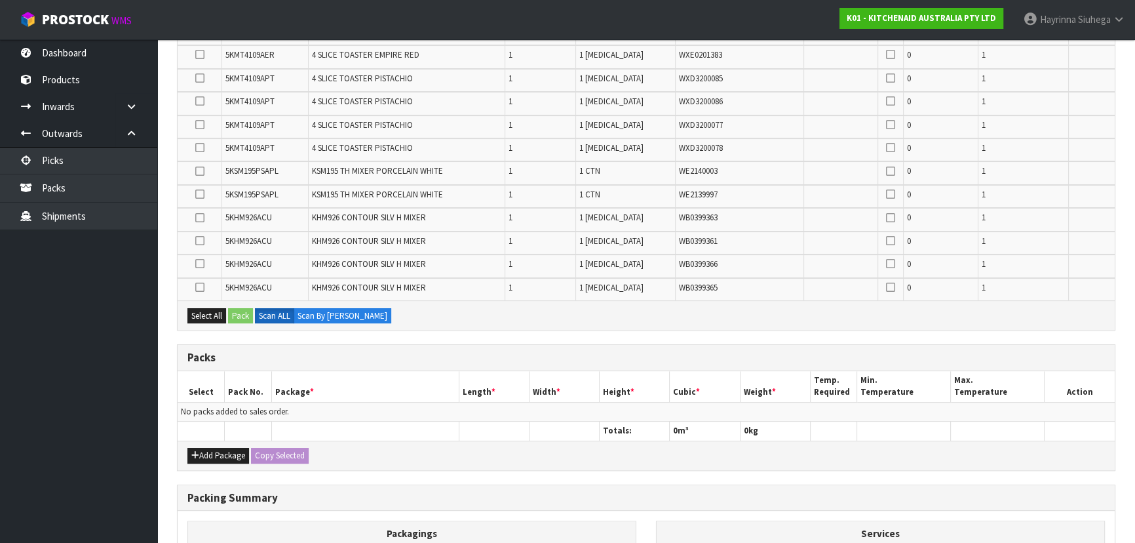
scroll to position [536, 0]
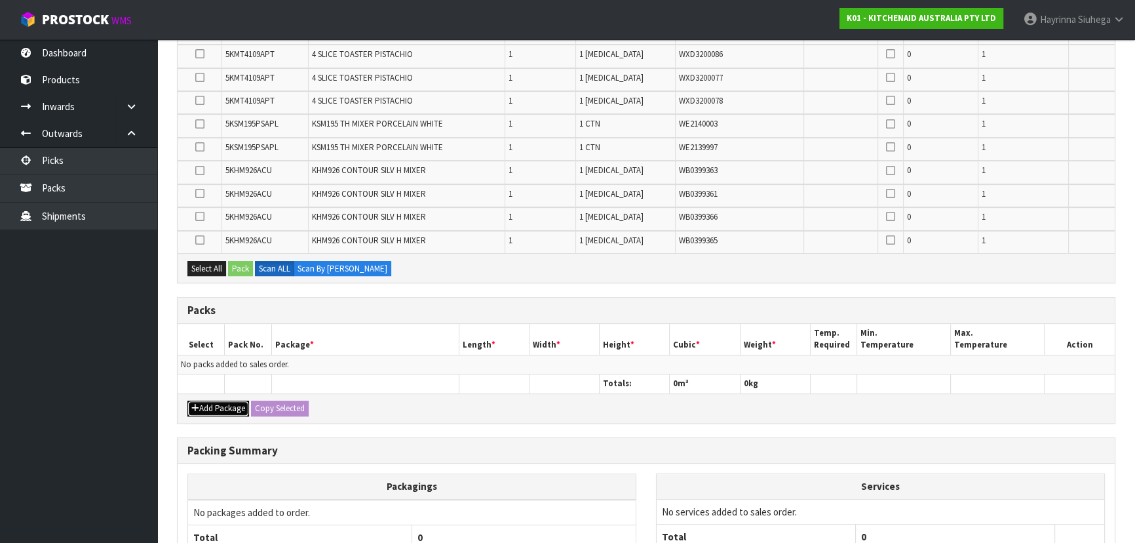
click at [195, 404] on icon "button" at bounding box center [195, 408] width 8 height 9
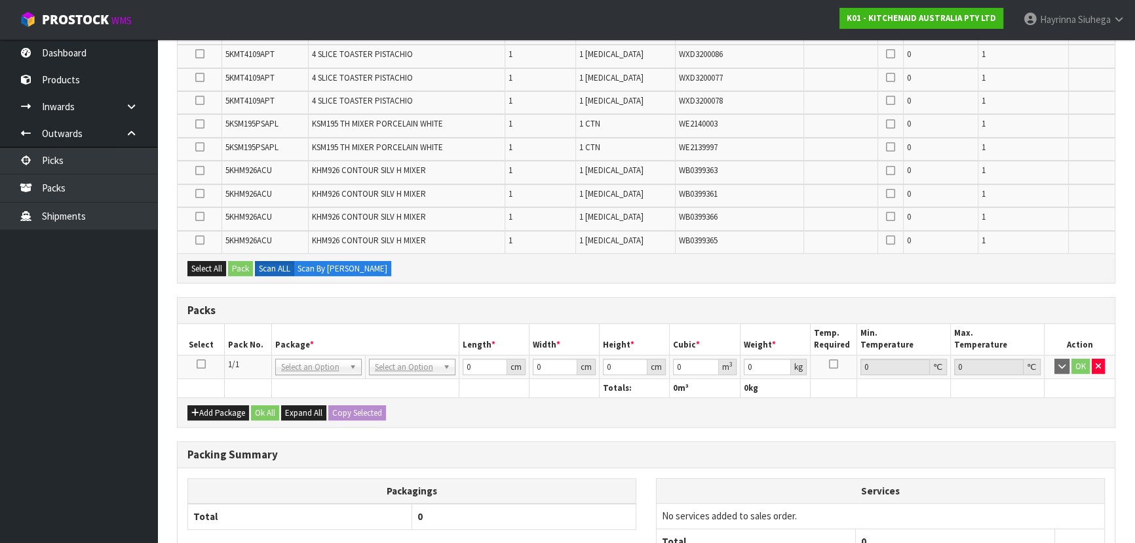
click at [203, 364] on icon at bounding box center [201, 364] width 9 height 1
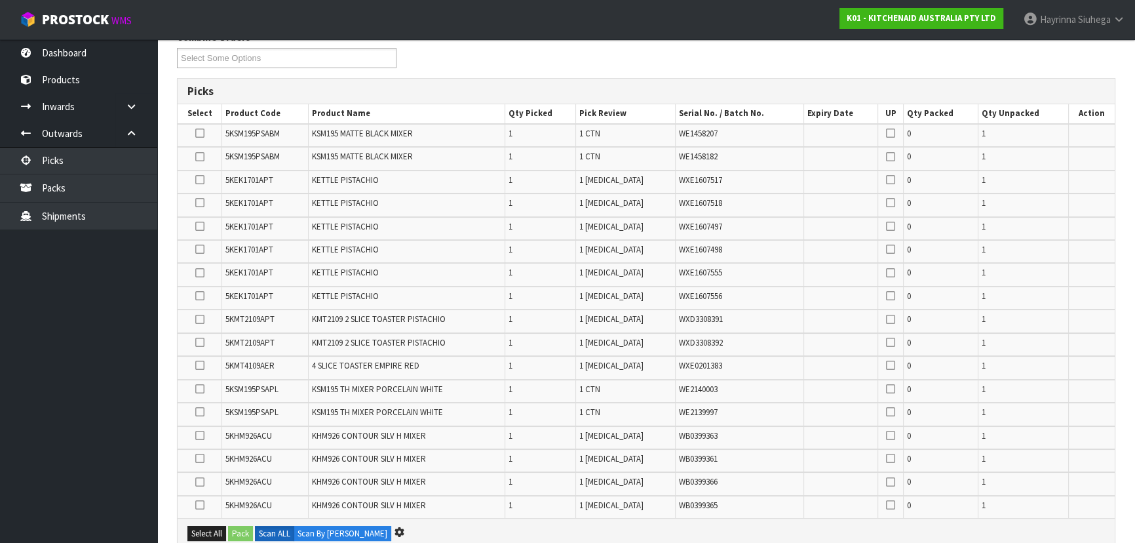
scroll to position [0, 0]
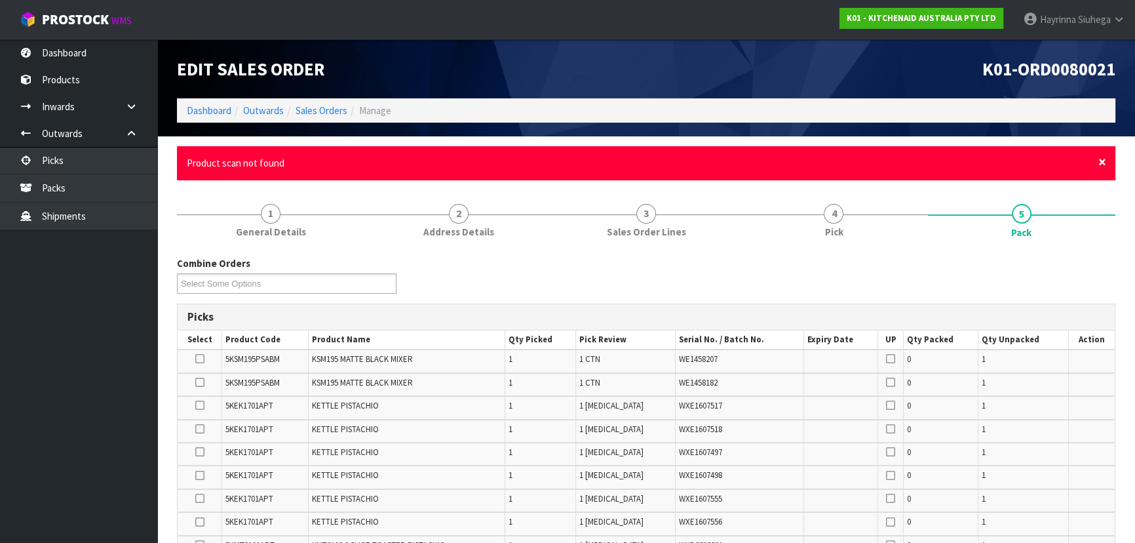
click at [1104, 164] on span "×" at bounding box center [1102, 162] width 8 height 18
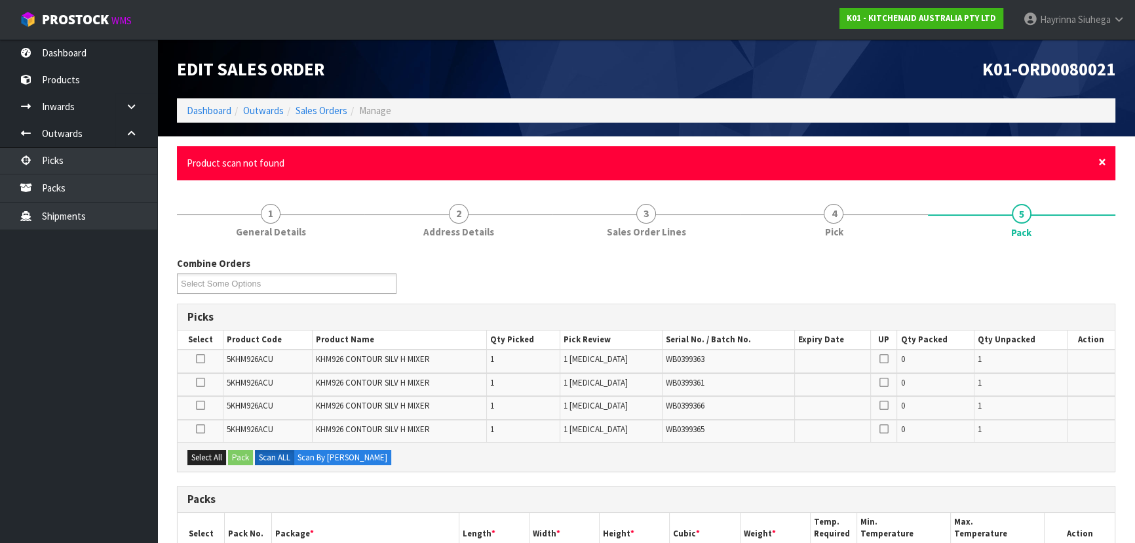
click at [1101, 157] on span "×" at bounding box center [1102, 162] width 8 height 18
click at [1100, 166] on span "×" at bounding box center [1102, 162] width 8 height 18
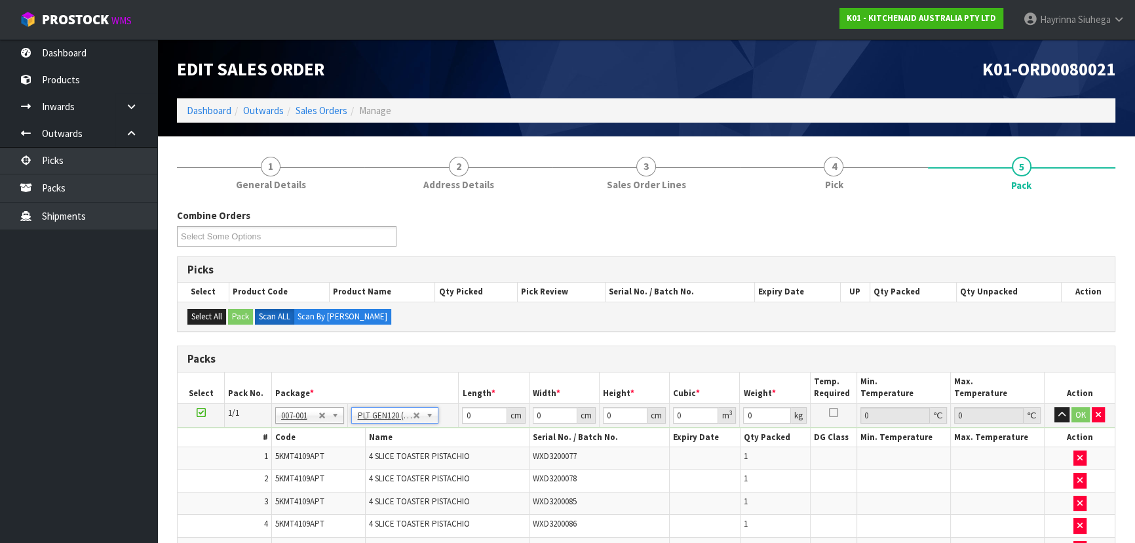
type input "120"
type input "100"
type input "97.01"
click at [537, 415] on input "100" at bounding box center [555, 415] width 45 height 16
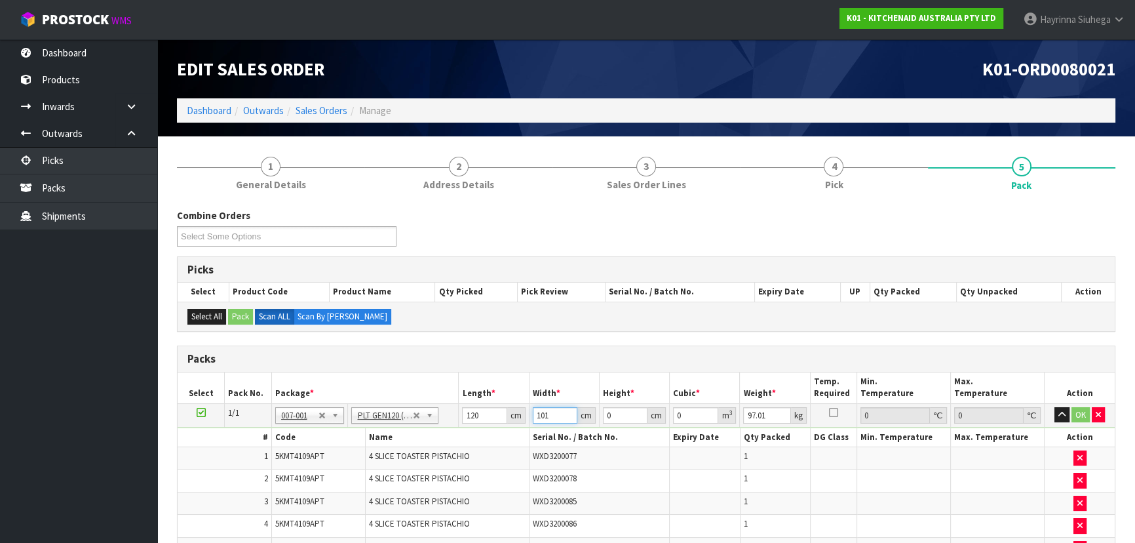
type input "101"
type input "8"
type input "0.09696"
type input "86"
type input "1.04232"
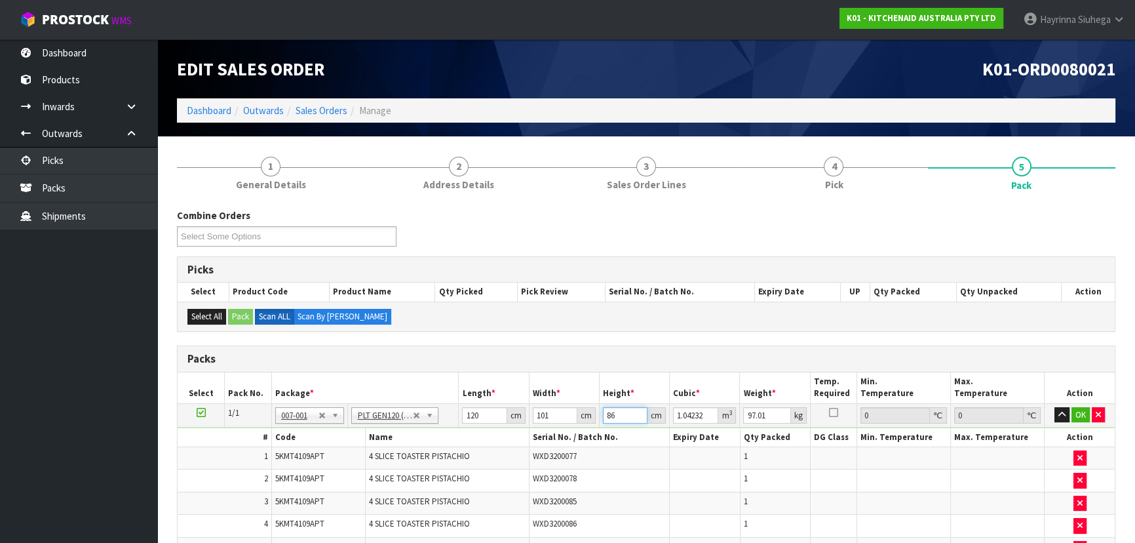
type input "86"
type input "110"
click button "OK" at bounding box center [1080, 415] width 18 height 16
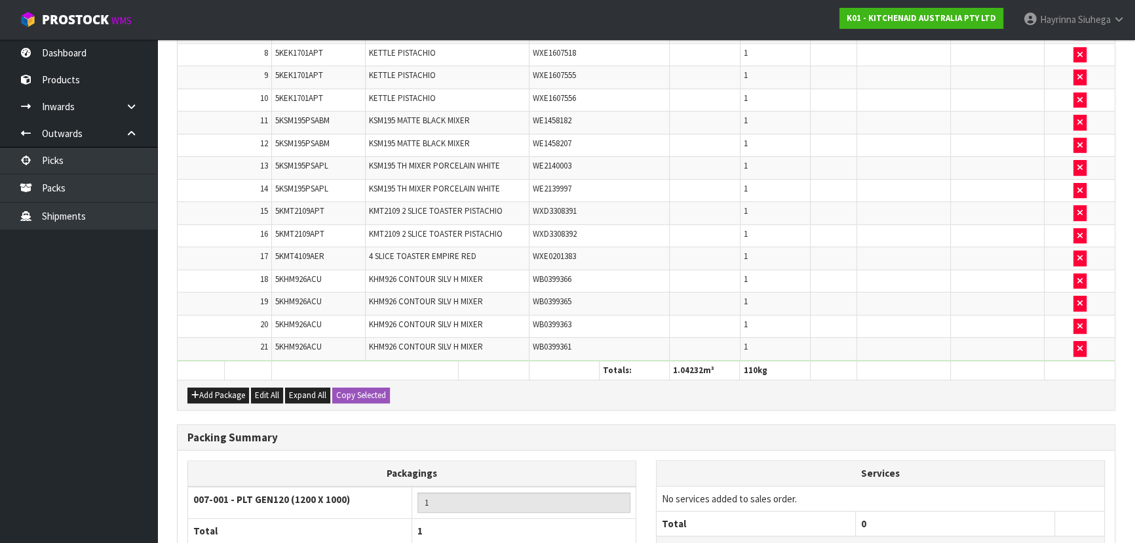
scroll to position [669, 0]
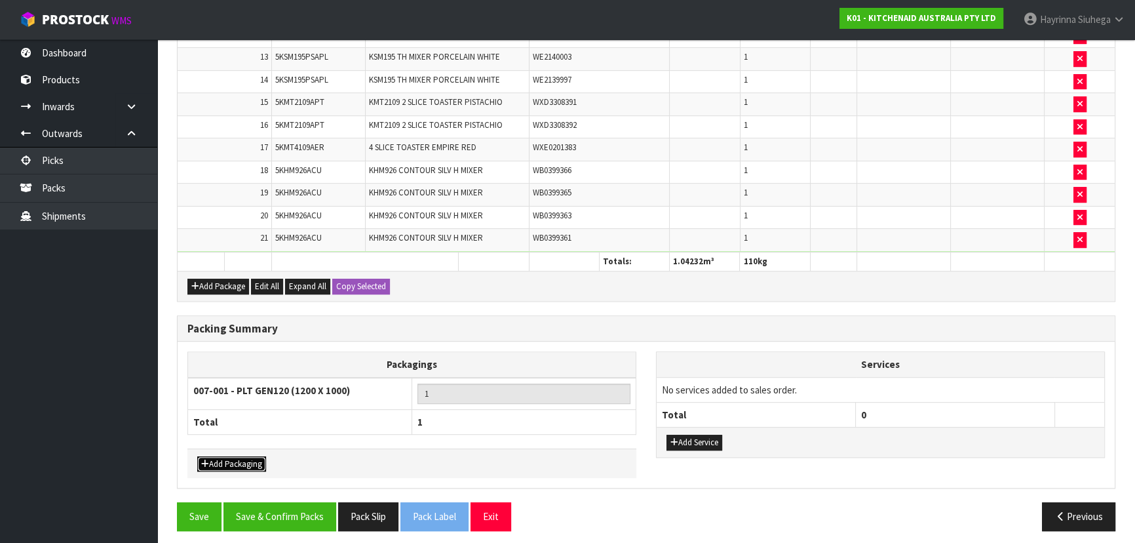
click at [230, 457] on button "Add Packaging" at bounding box center [231, 464] width 69 height 16
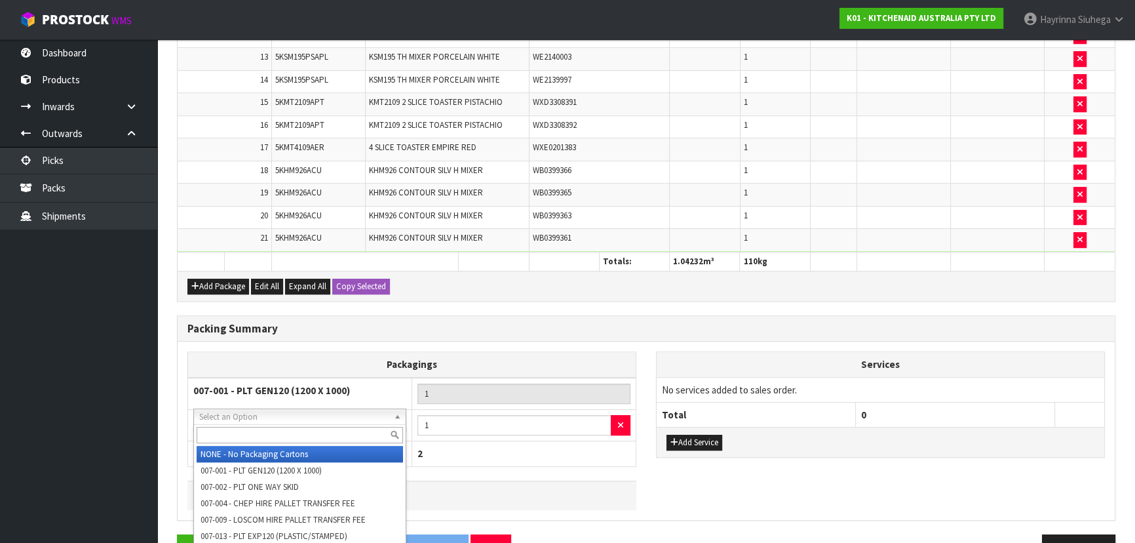
click at [294, 427] on input "text" at bounding box center [300, 435] width 206 height 16
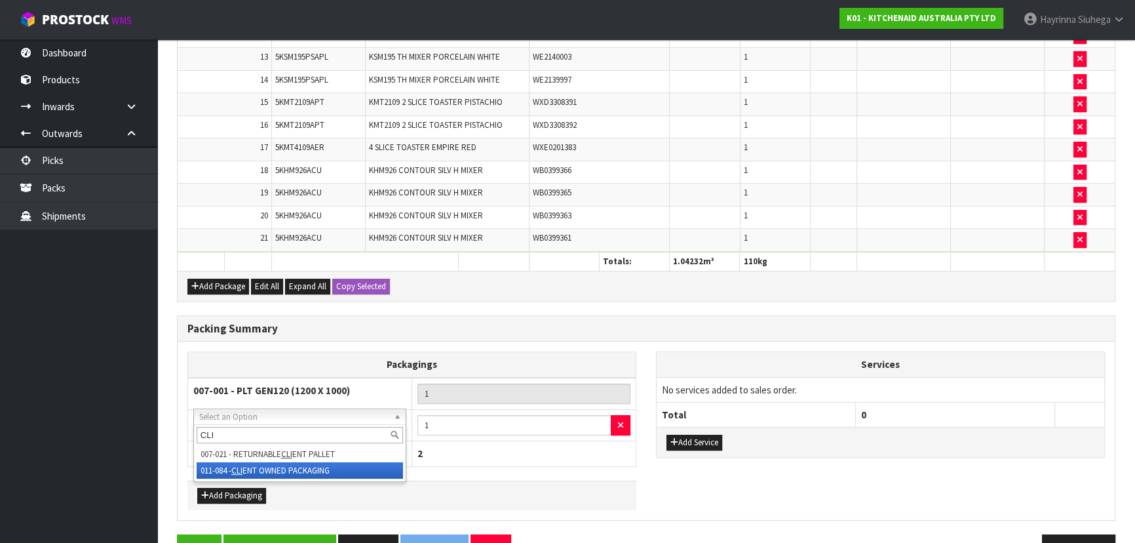
type input "CLI"
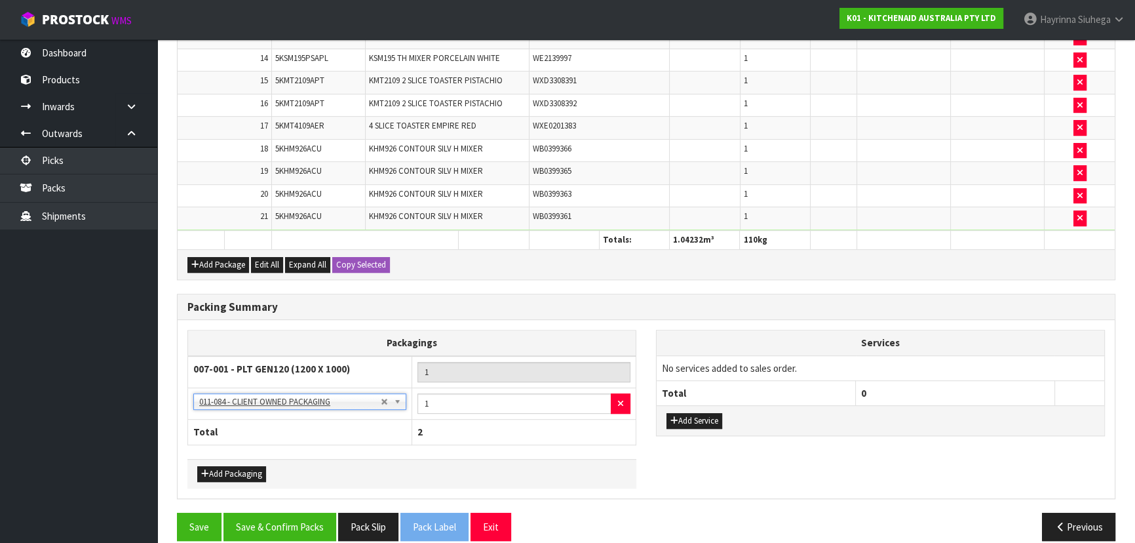
scroll to position [701, 0]
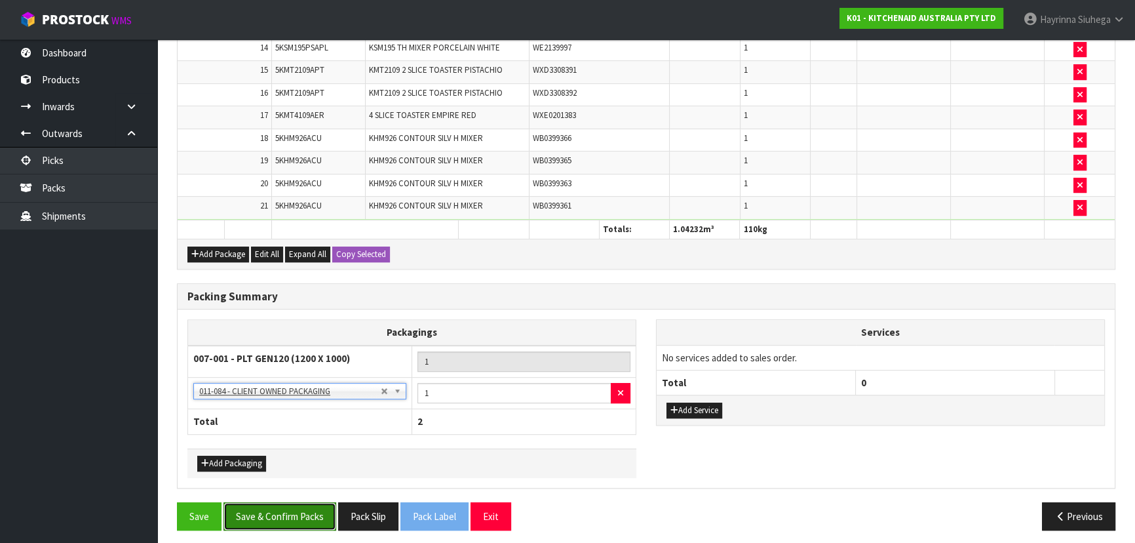
click at [301, 506] on button "Save & Confirm Packs" at bounding box center [279, 516] width 113 height 28
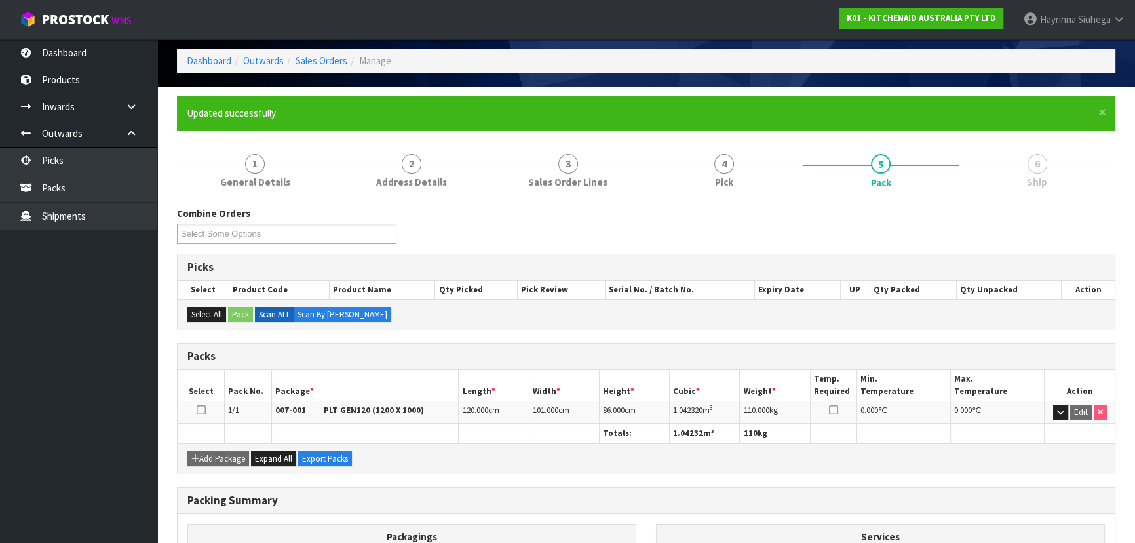
scroll to position [229, 0]
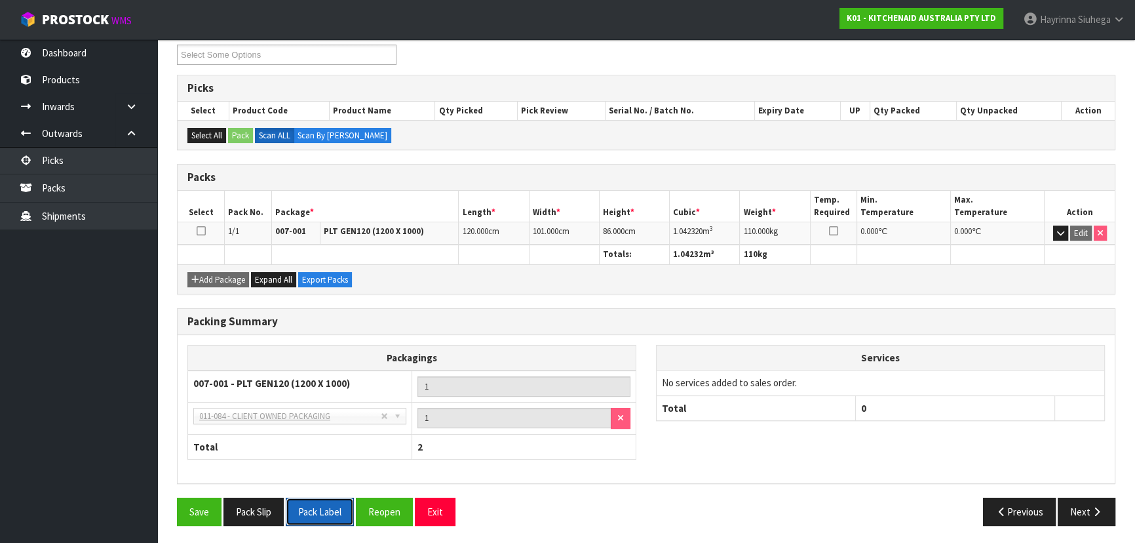
drag, startPoint x: 324, startPoint y: 510, endPoint x: 311, endPoint y: 467, distance: 45.0
click at [311, 467] on div "Combine Orders K01-ORD0079928 K01-ORD0079949 K01-ORD0080006 K01-ORD0080021 K01-…" at bounding box center [646, 282] width 938 height 509
click at [250, 504] on button "Pack Slip" at bounding box center [253, 511] width 60 height 28
click at [223, 497] on button "Pack Slip" at bounding box center [253, 511] width 60 height 28
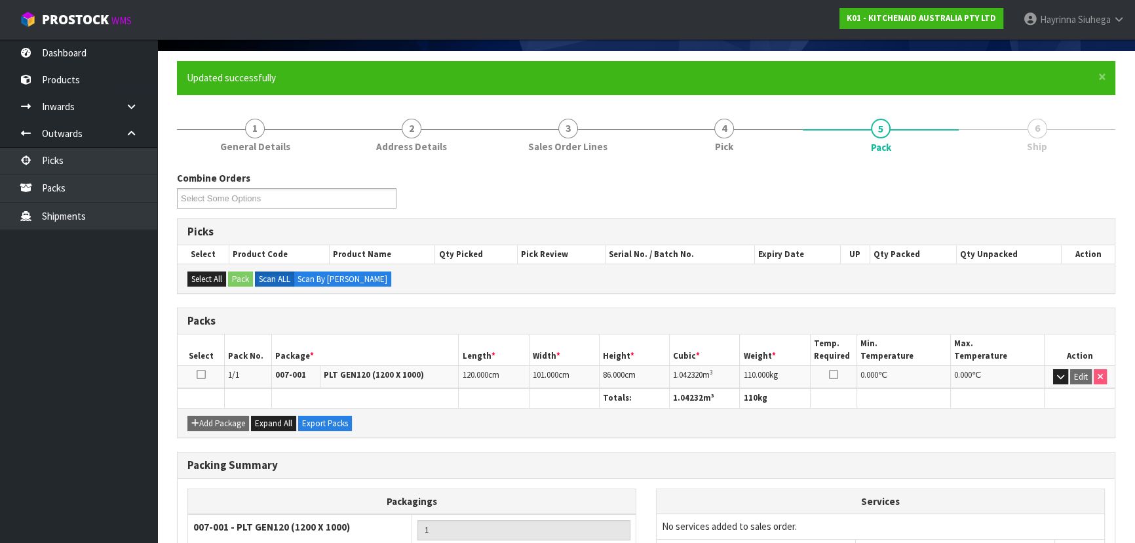
scroll to position [0, 0]
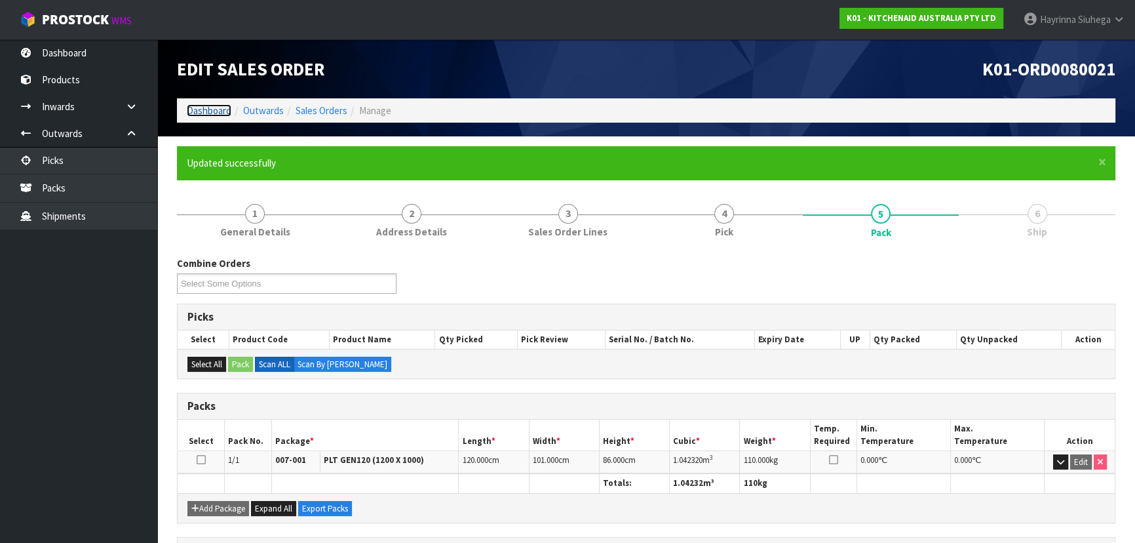
click at [210, 109] on link "Dashboard" at bounding box center [209, 110] width 45 height 12
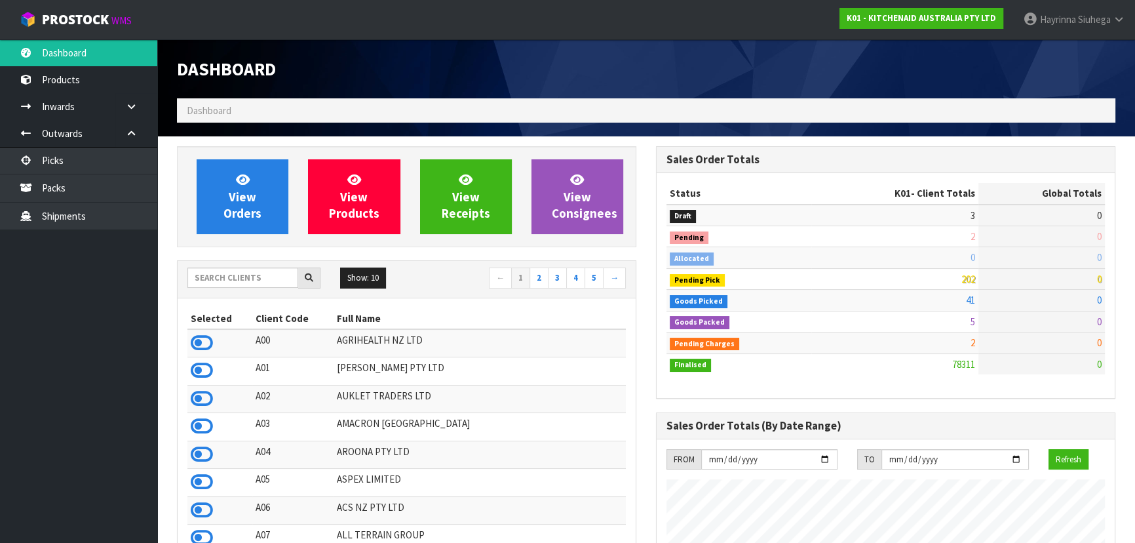
scroll to position [991, 478]
click at [248, 269] on input "text" at bounding box center [242, 277] width 111 height 20
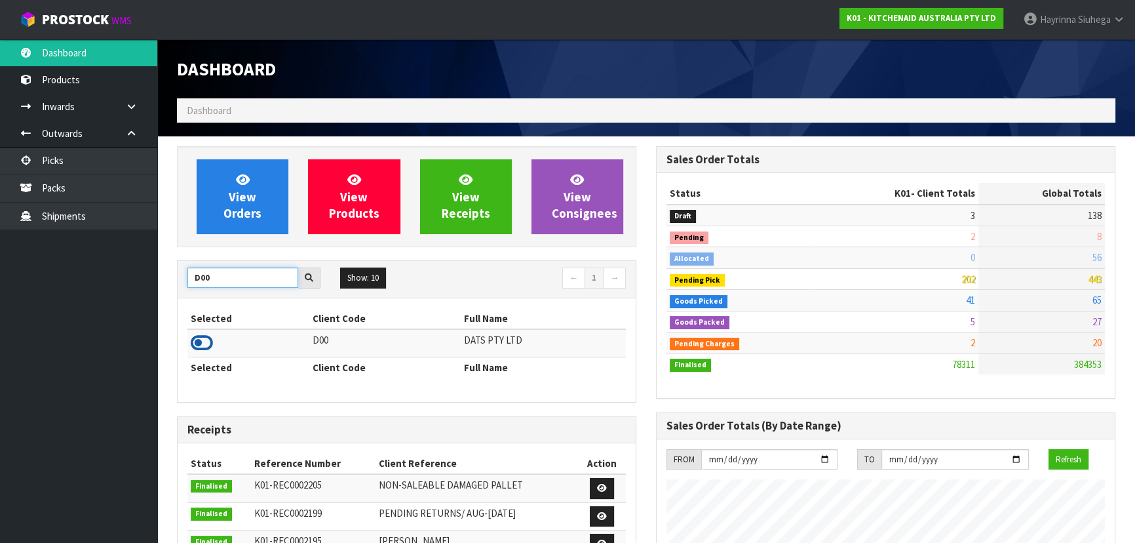
type input "D00"
click at [192, 339] on icon at bounding box center [202, 343] width 22 height 20
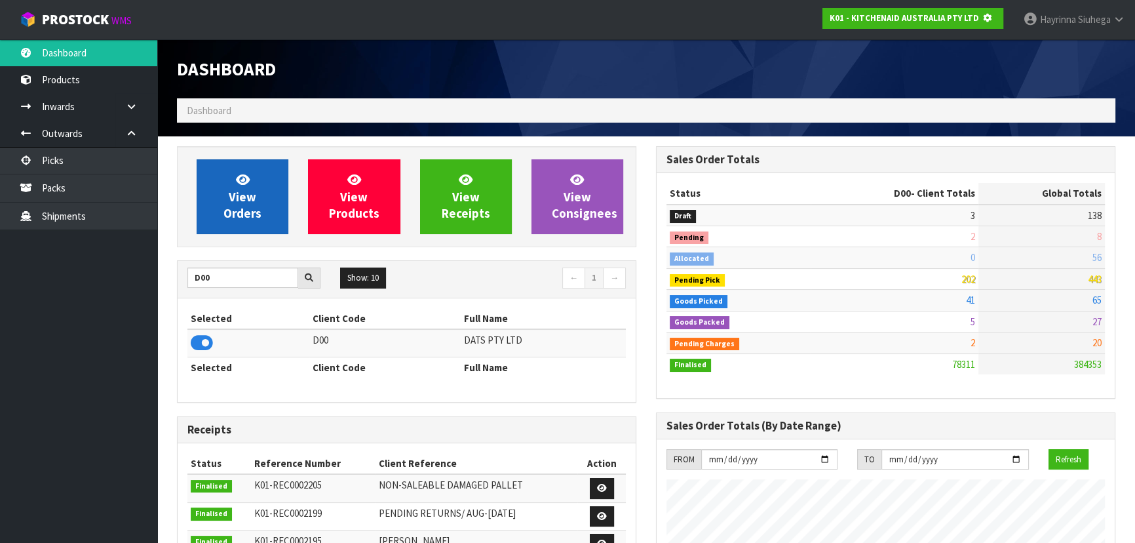
scroll to position [816, 478]
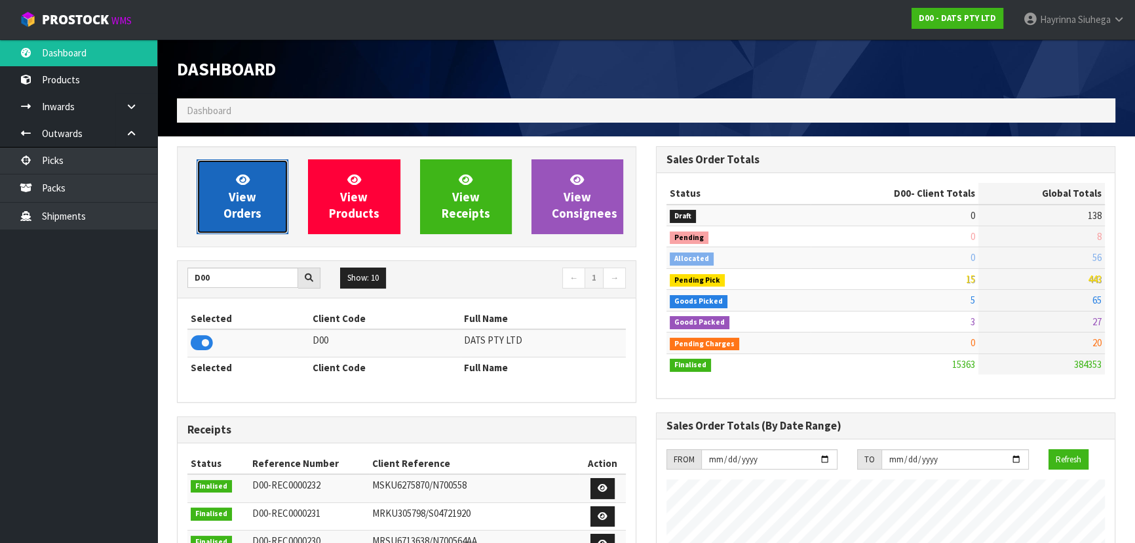
click at [238, 203] on span "View Orders" at bounding box center [242, 196] width 38 height 49
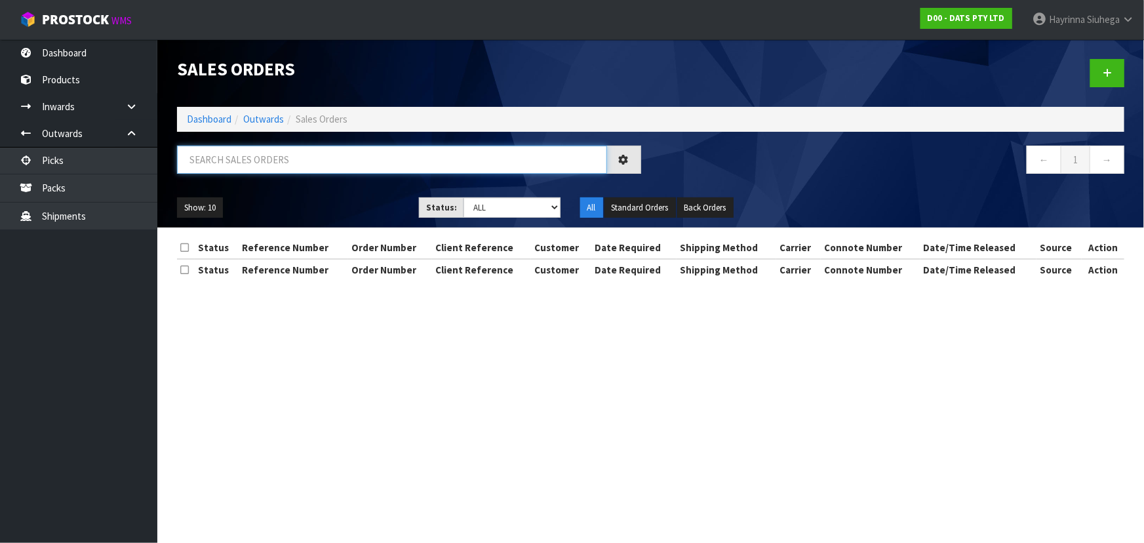
click at [269, 163] on input "text" at bounding box center [392, 159] width 430 height 28
type input "JOB-0415569"
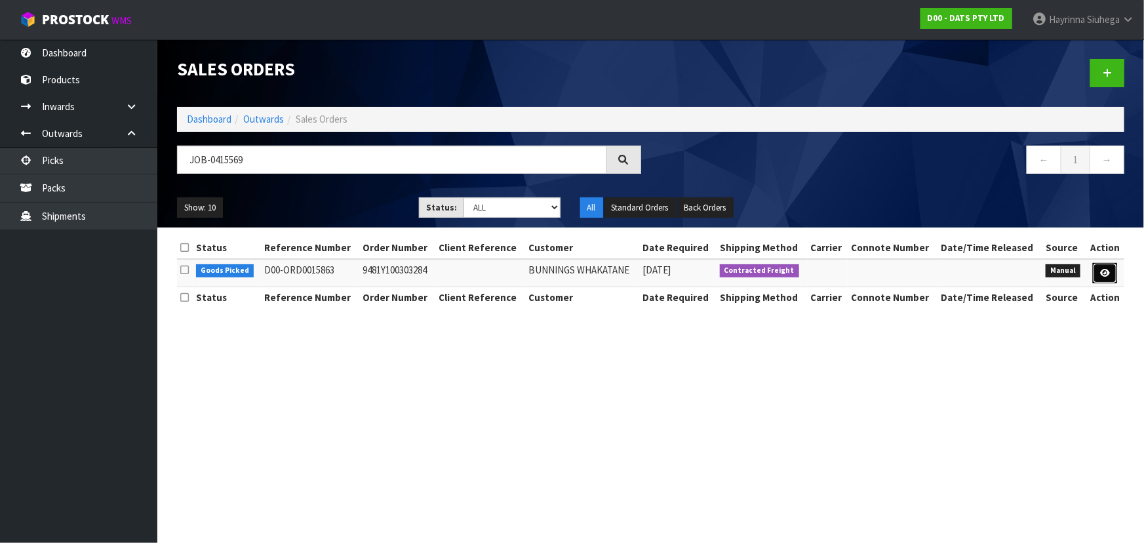
click at [1102, 272] on icon at bounding box center [1105, 273] width 10 height 9
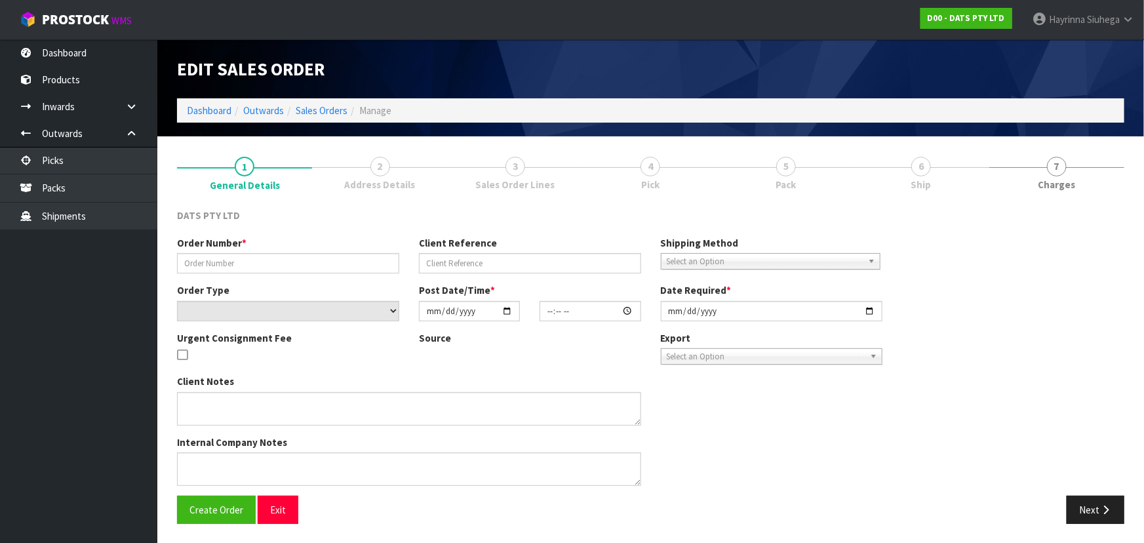
type input "9481Y100303284"
select select "number:0"
type input "2025-10-02"
type input "10:33:00.000"
type input "2025-10-02"
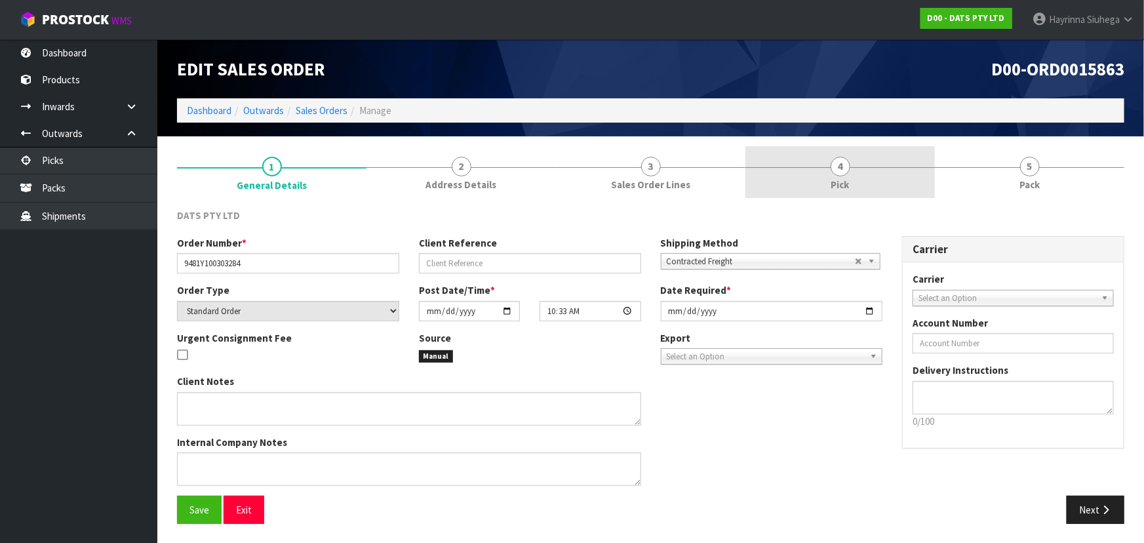
click at [886, 167] on link "4 Pick" at bounding box center [839, 172] width 189 height 52
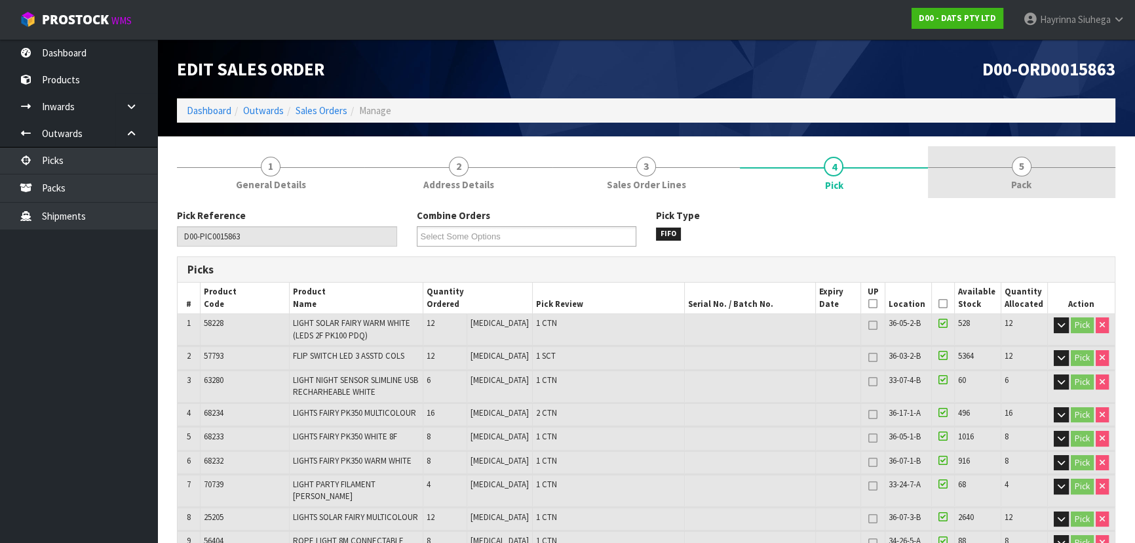
click at [959, 170] on link "5 Pack" at bounding box center [1021, 172] width 187 height 52
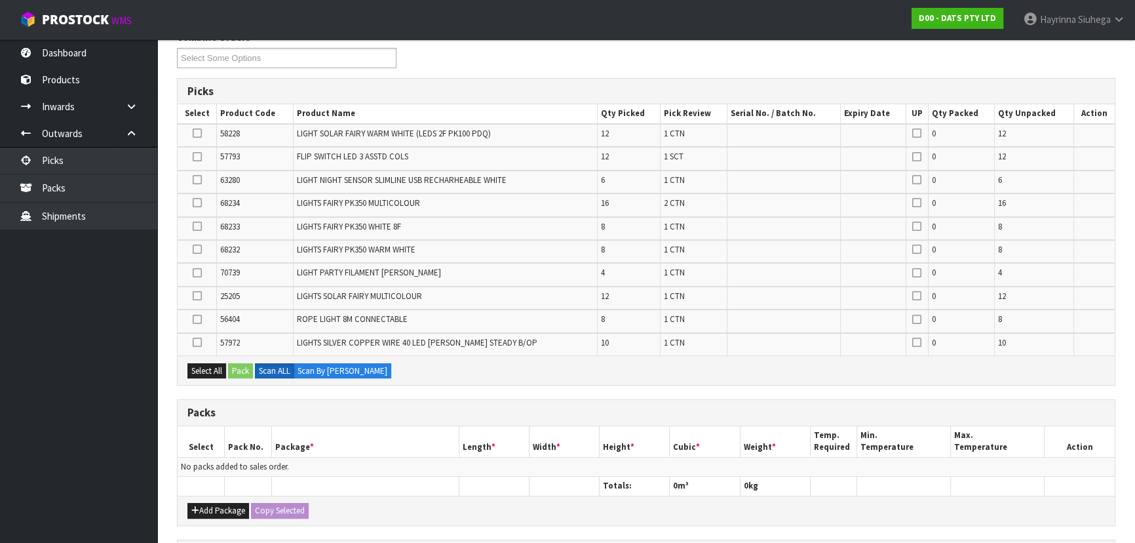
scroll to position [400, 0]
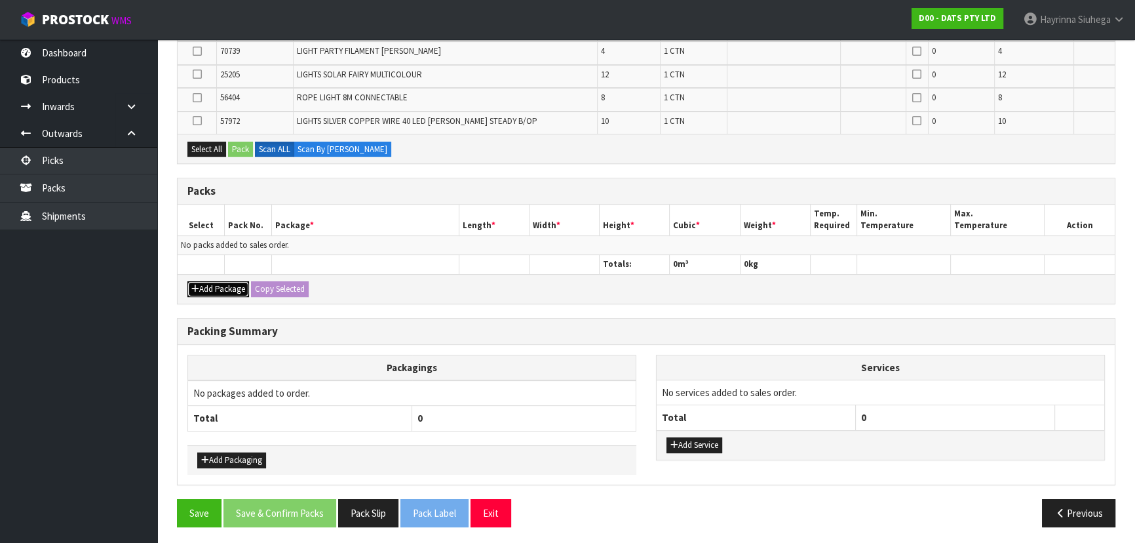
click at [221, 291] on button "Add Package" at bounding box center [218, 289] width 62 height 16
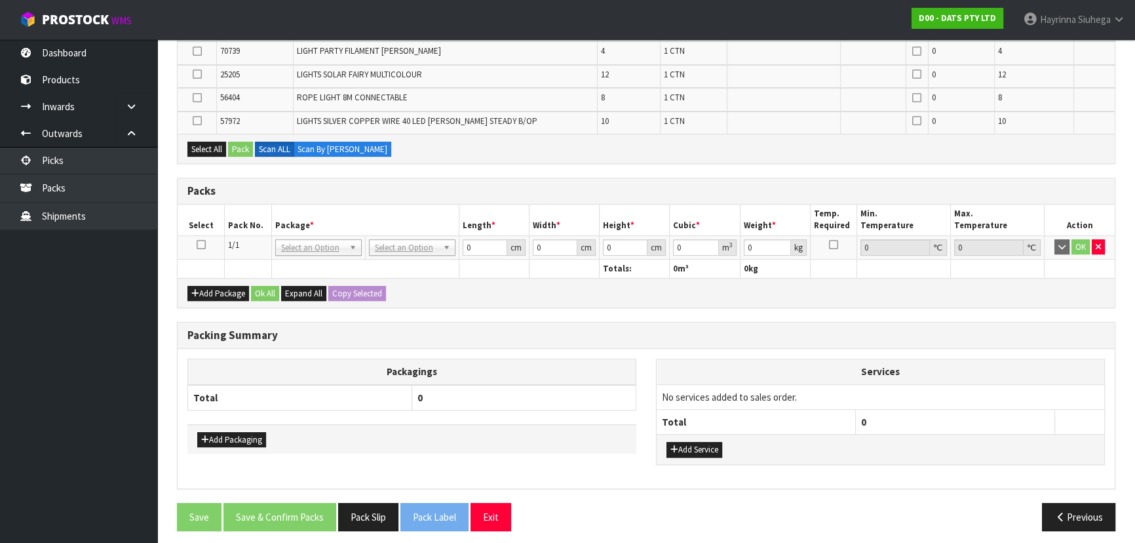
click at [199, 244] on icon at bounding box center [201, 244] width 9 height 1
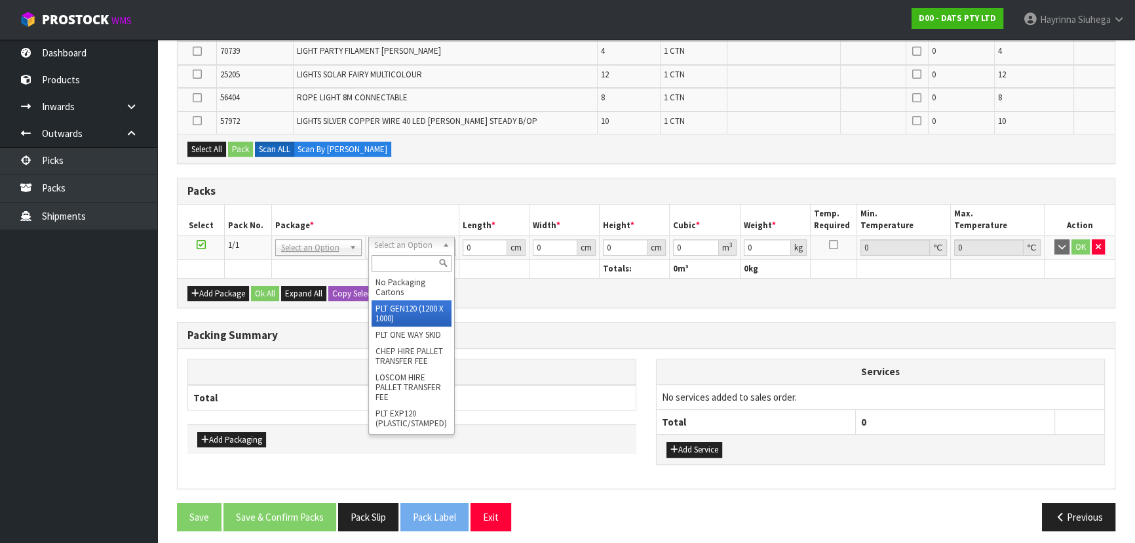
type input "120"
type input "100"
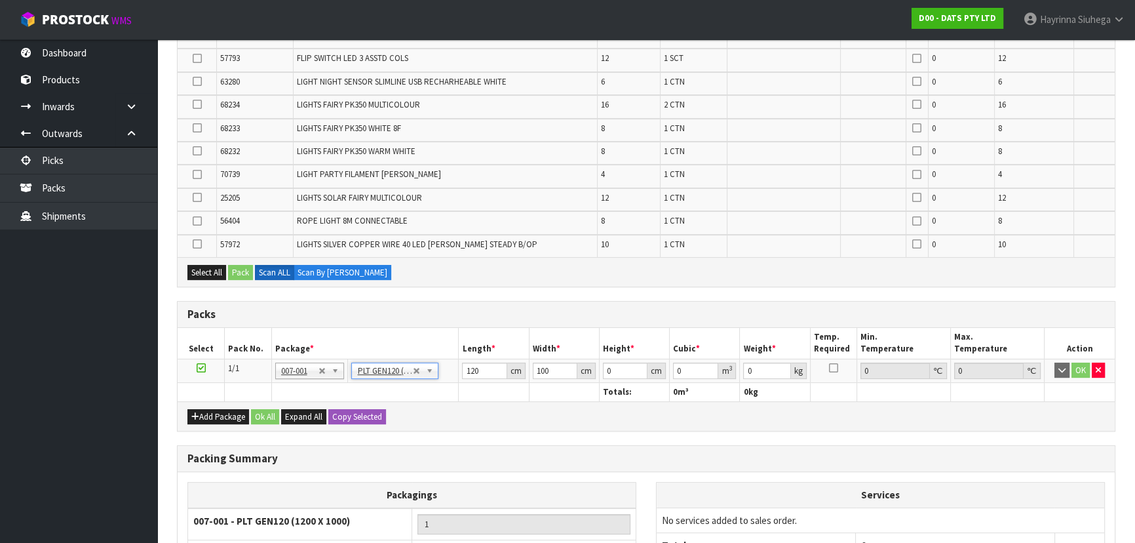
scroll to position [161, 0]
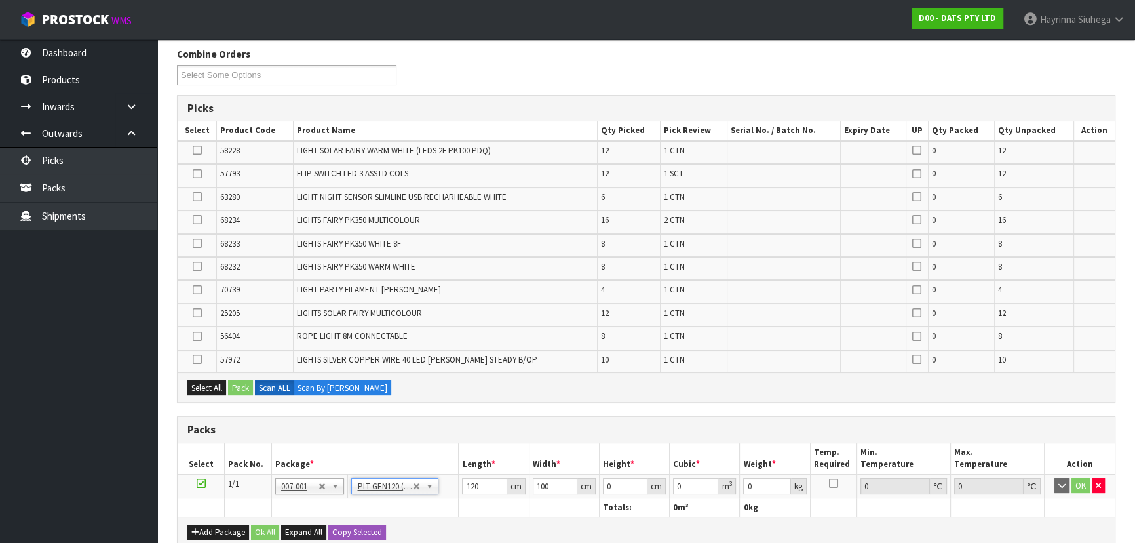
click at [408, 432] on h3 "Packs" at bounding box center [645, 429] width 917 height 12
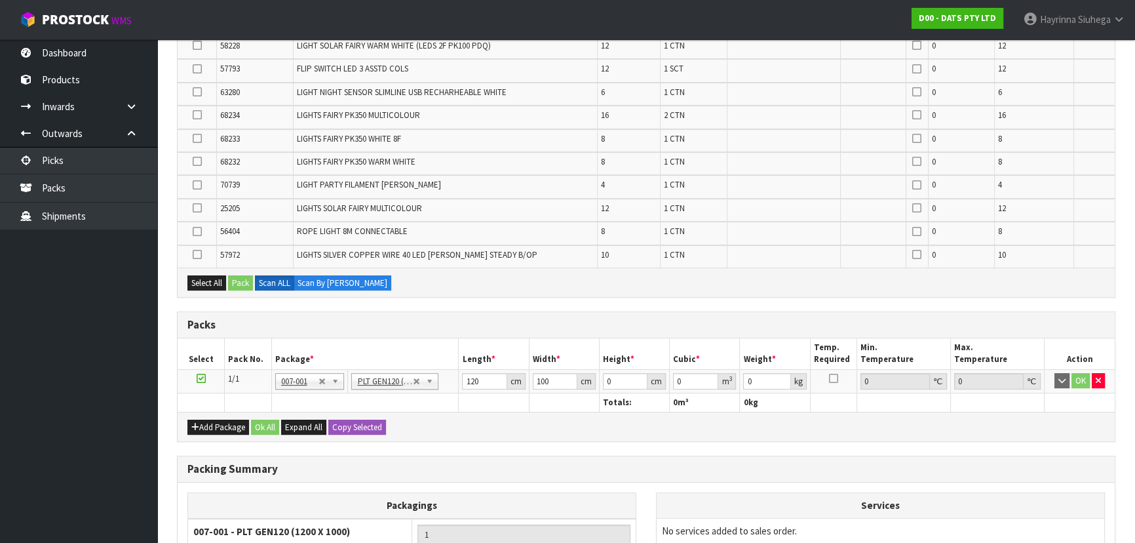
scroll to position [410, 0]
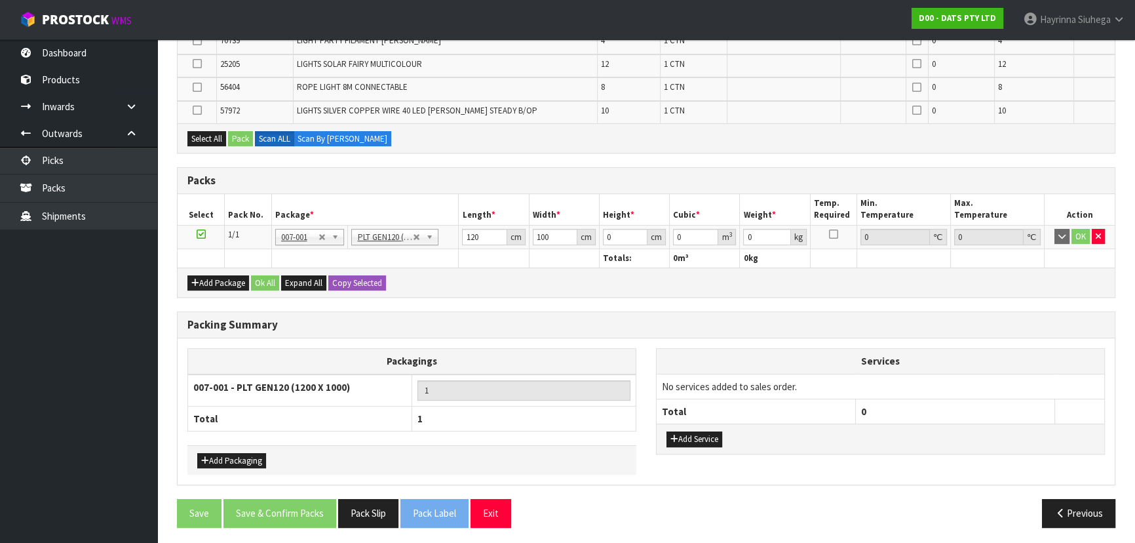
click at [324, 341] on div "Packagings 007-001 - PLT GEN120 (1200 X 1000) 1 Total 1 Add Packaging Services …" at bounding box center [646, 411] width 937 height 146
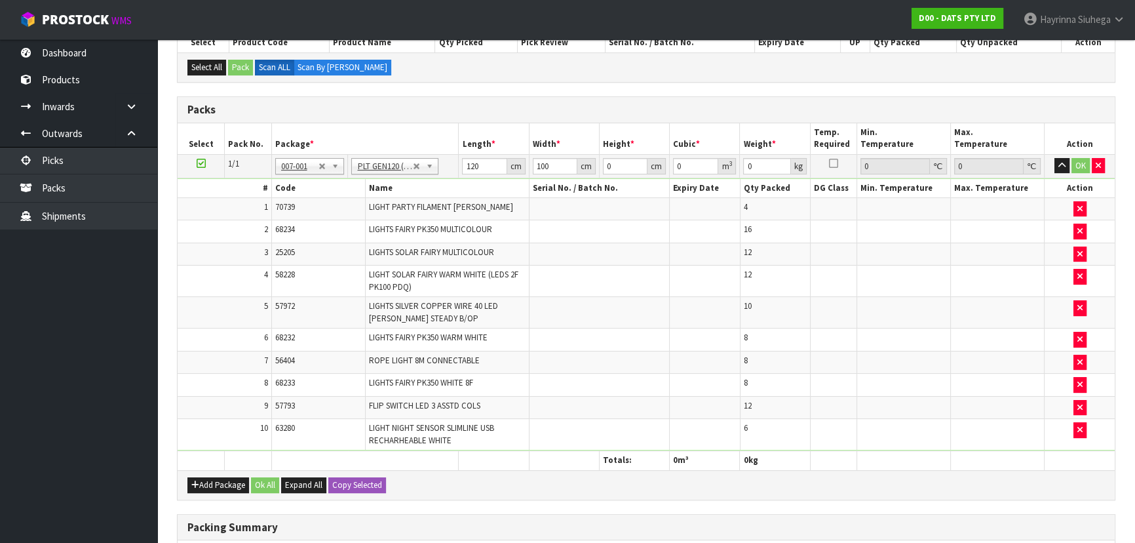
scroll to position [81, 0]
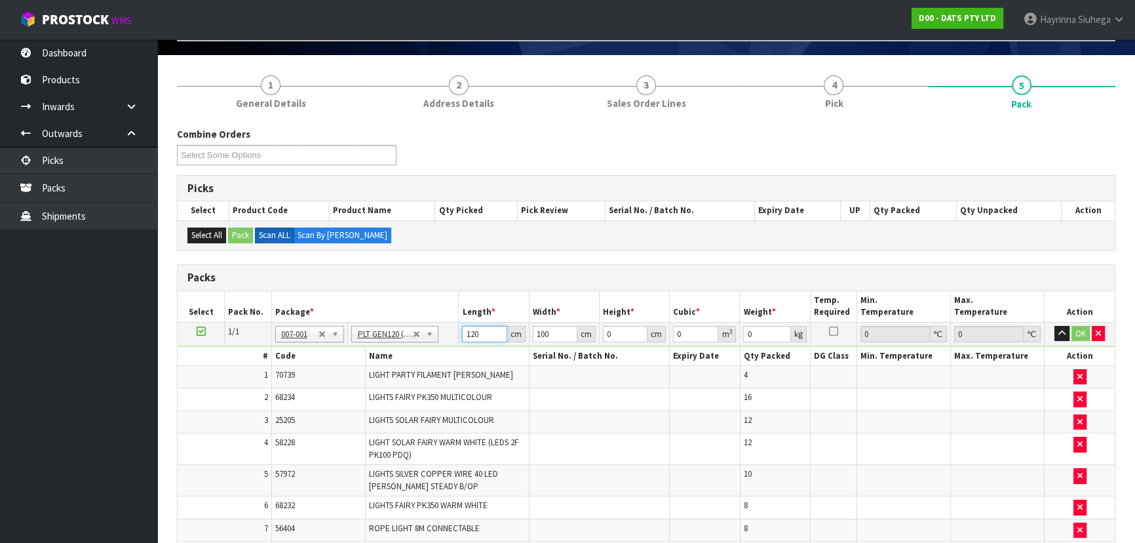
click at [465, 337] on input "120" at bounding box center [484, 334] width 45 height 16
type input "122"
type input "101"
type input "6"
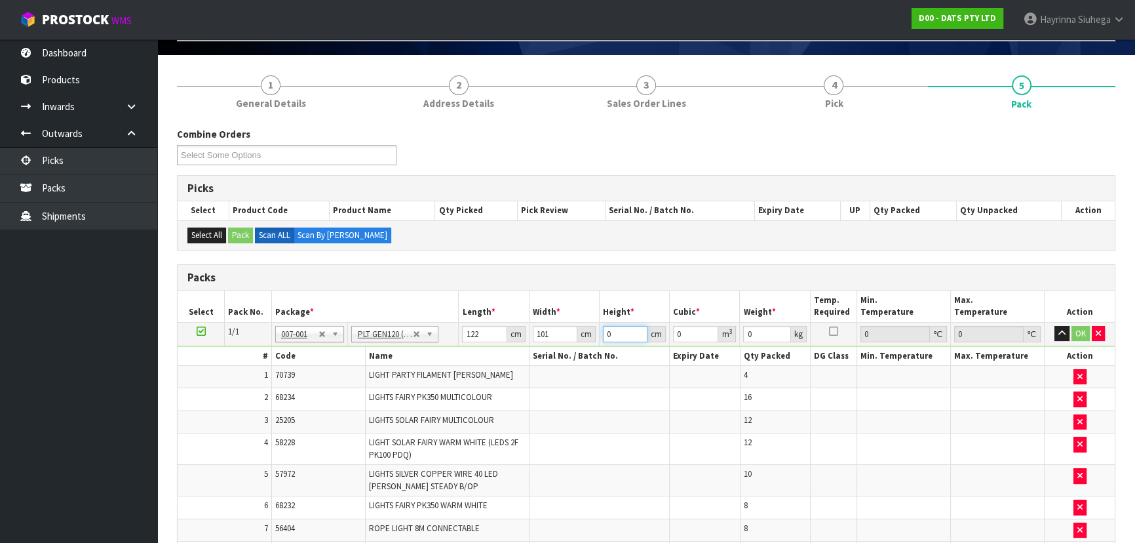
type input "0.073932"
type input "60"
type input "0.73932"
type input "60"
type input "51"
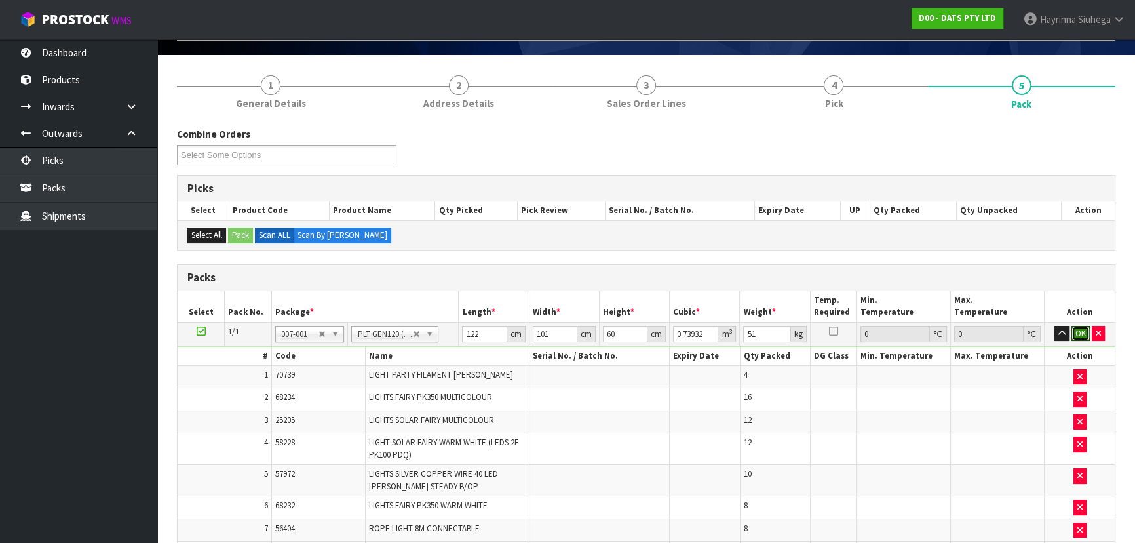
click button "OK" at bounding box center [1080, 334] width 18 height 16
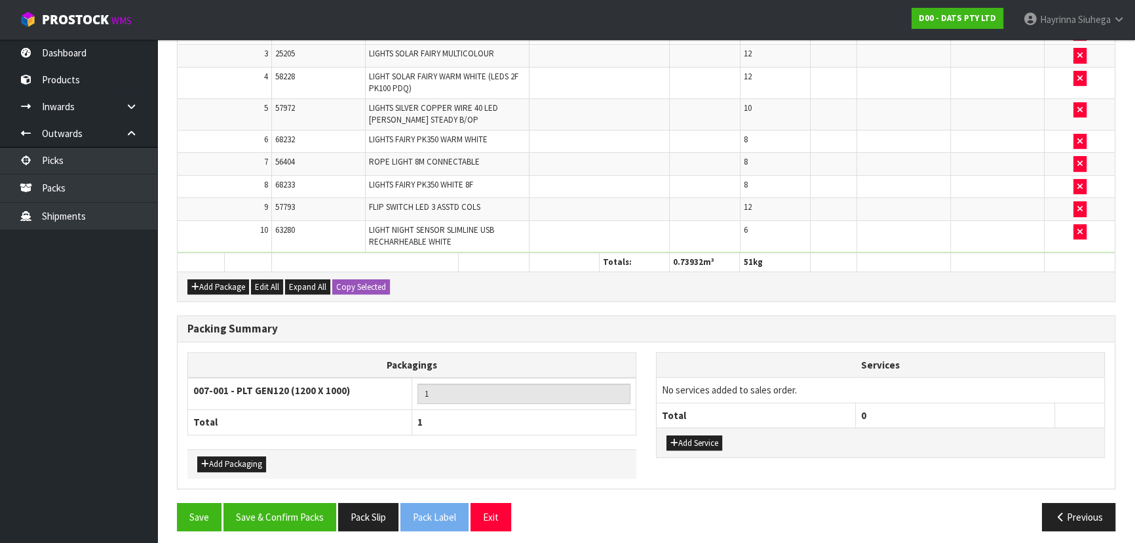
scroll to position [449, 0]
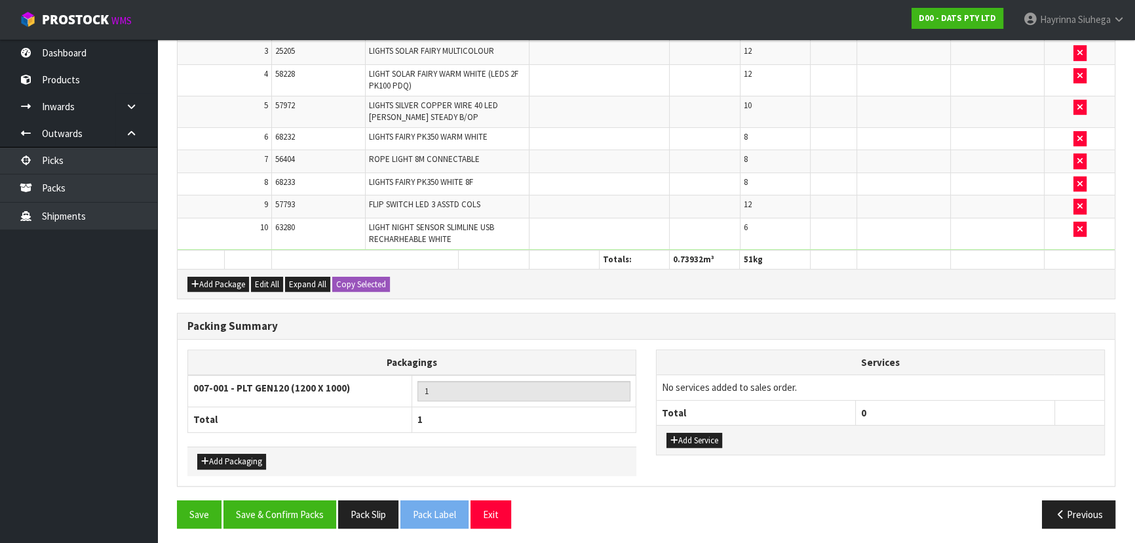
click at [276, 531] on div "Save Save & Confirm Packs Pack Slip Pack Label Exit Previous" at bounding box center [646, 519] width 958 height 38
click at [282, 518] on button "Save & Confirm Packs" at bounding box center [279, 514] width 113 height 28
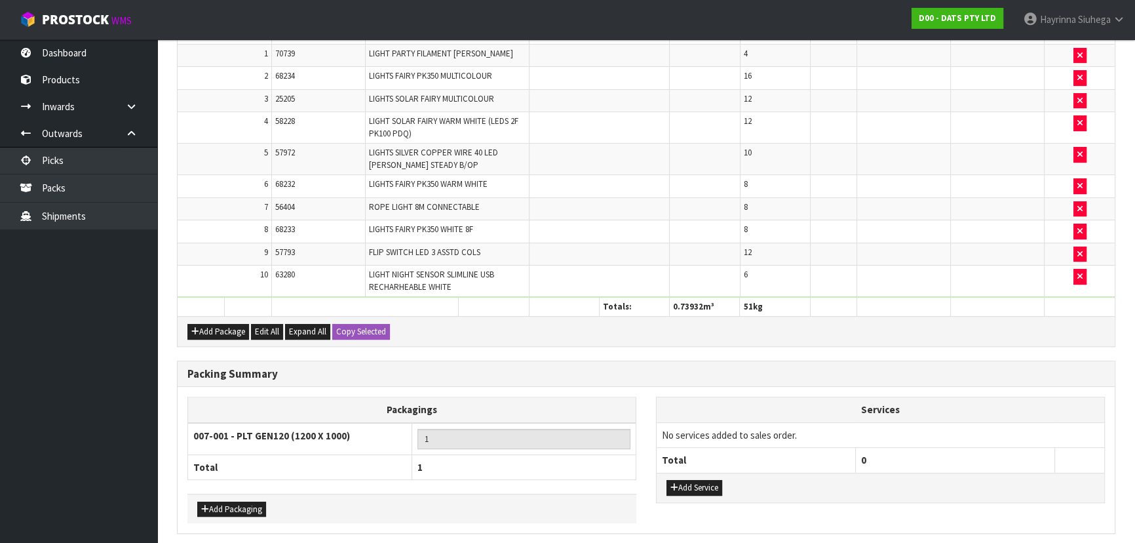
scroll to position [0, 0]
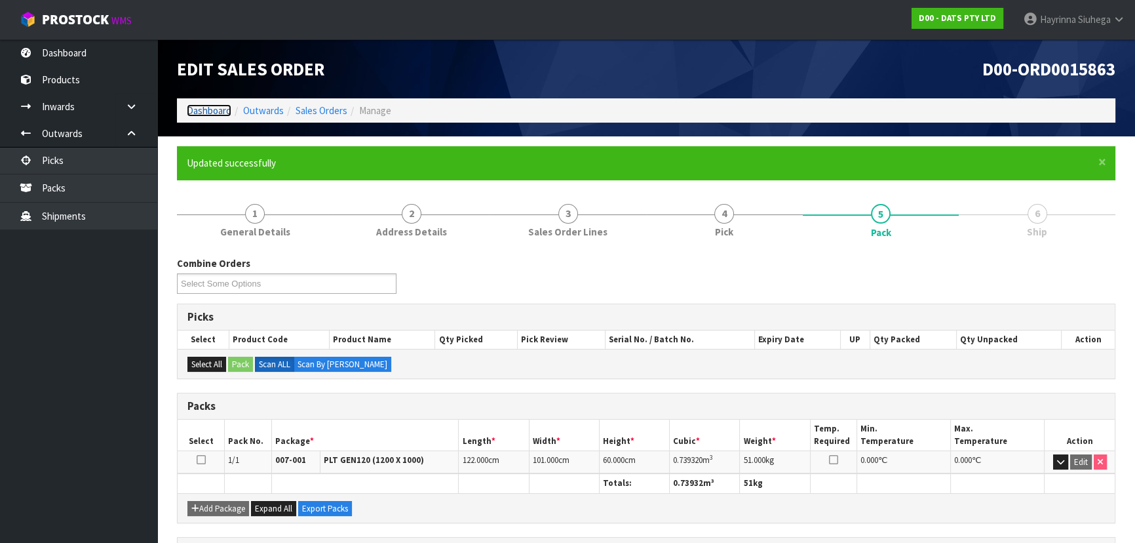
click at [201, 105] on link "Dashboard" at bounding box center [209, 110] width 45 height 12
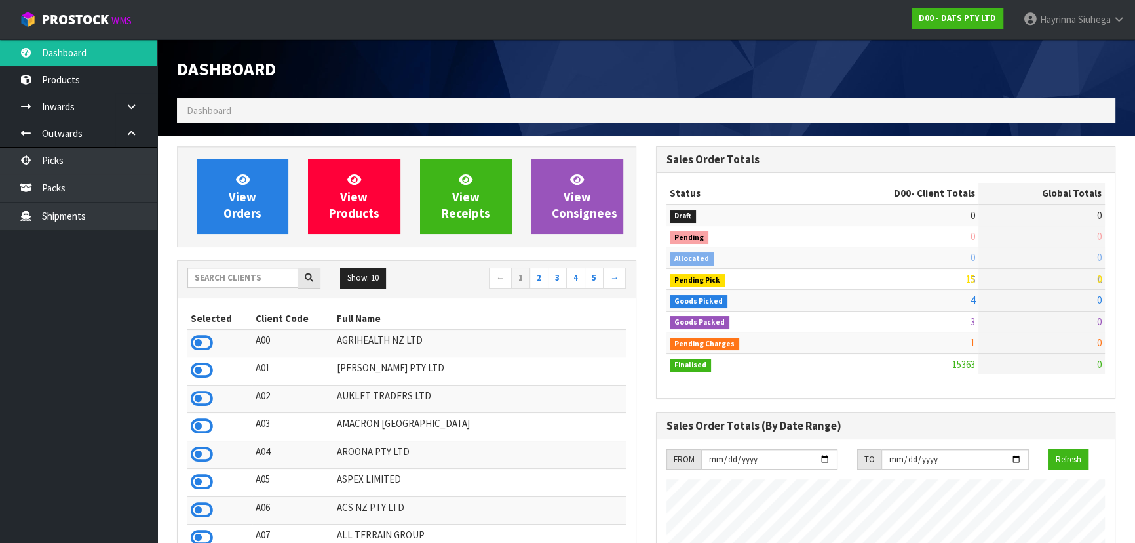
scroll to position [1033, 478]
click at [256, 280] on input "text" at bounding box center [242, 277] width 111 height 20
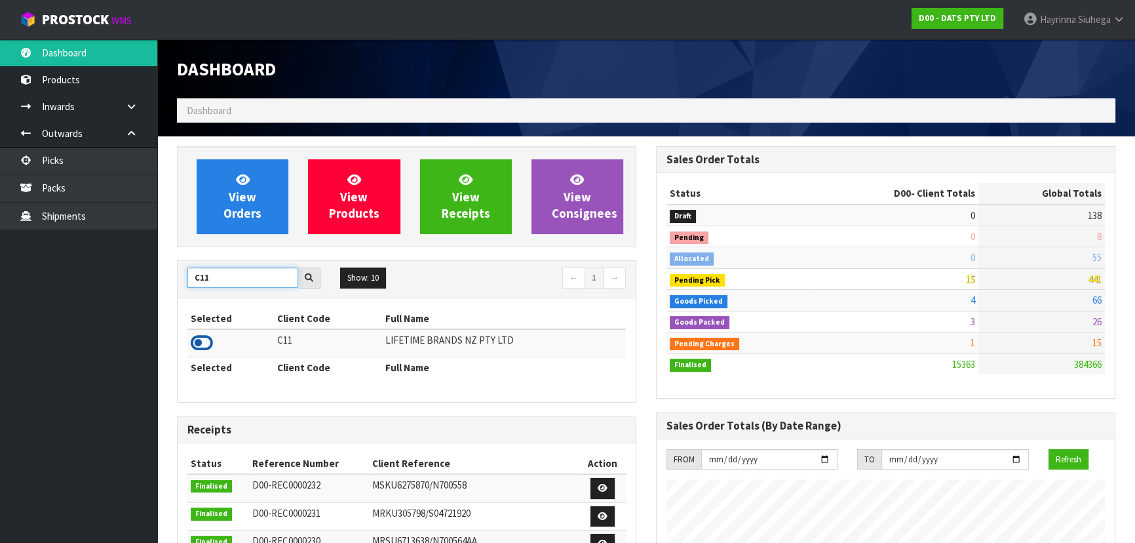
type input "C11"
click at [198, 341] on icon at bounding box center [202, 343] width 22 height 20
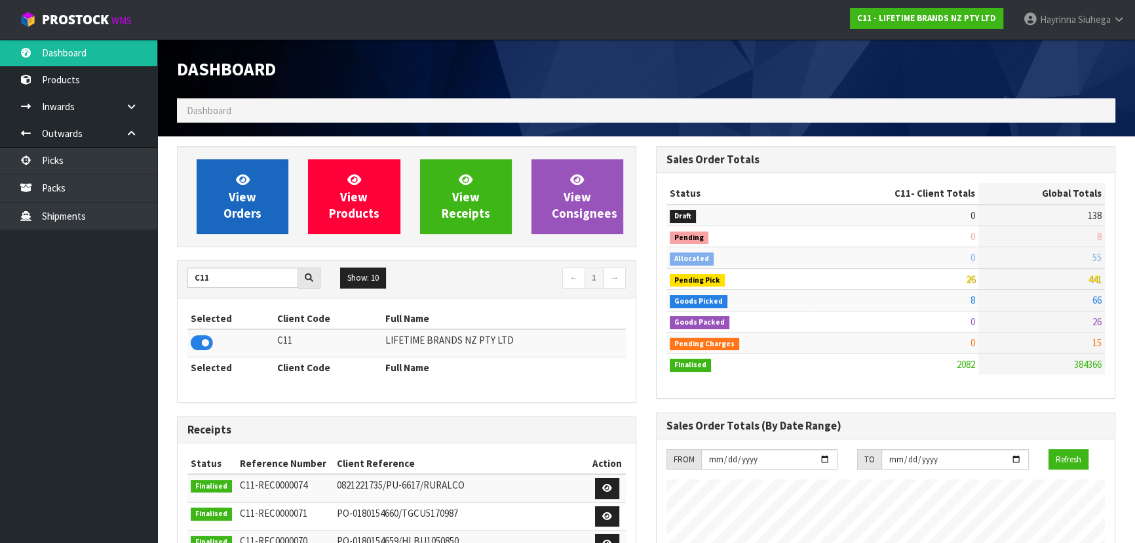
scroll to position [991, 478]
click at [235, 204] on link "View Orders" at bounding box center [243, 196] width 92 height 75
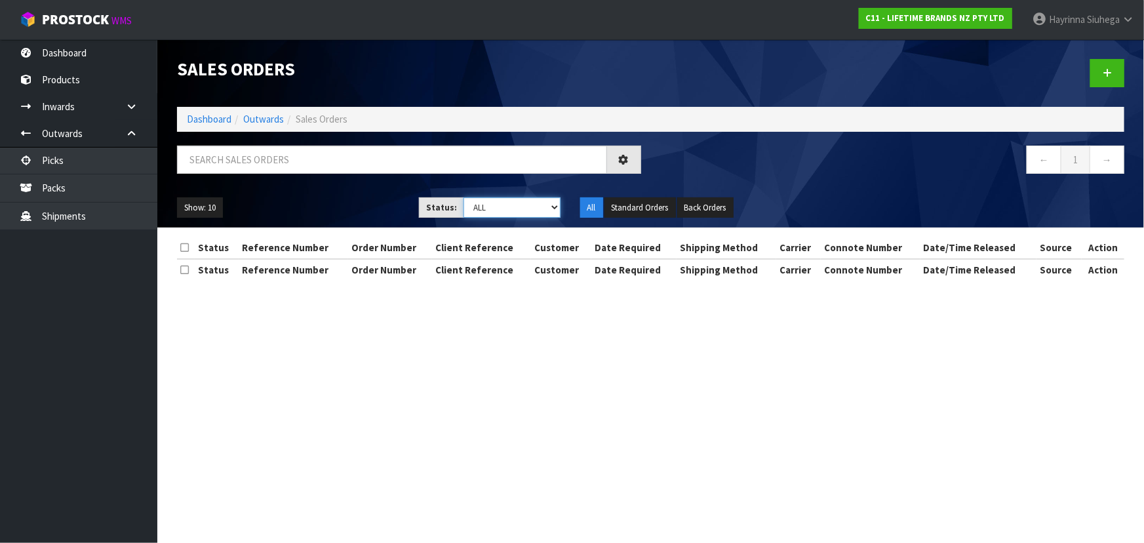
click at [504, 210] on select "Draft Pending Allocated Pending Pick Goods Picked Goods Packed Pending Charges …" at bounding box center [511, 207] width 97 height 20
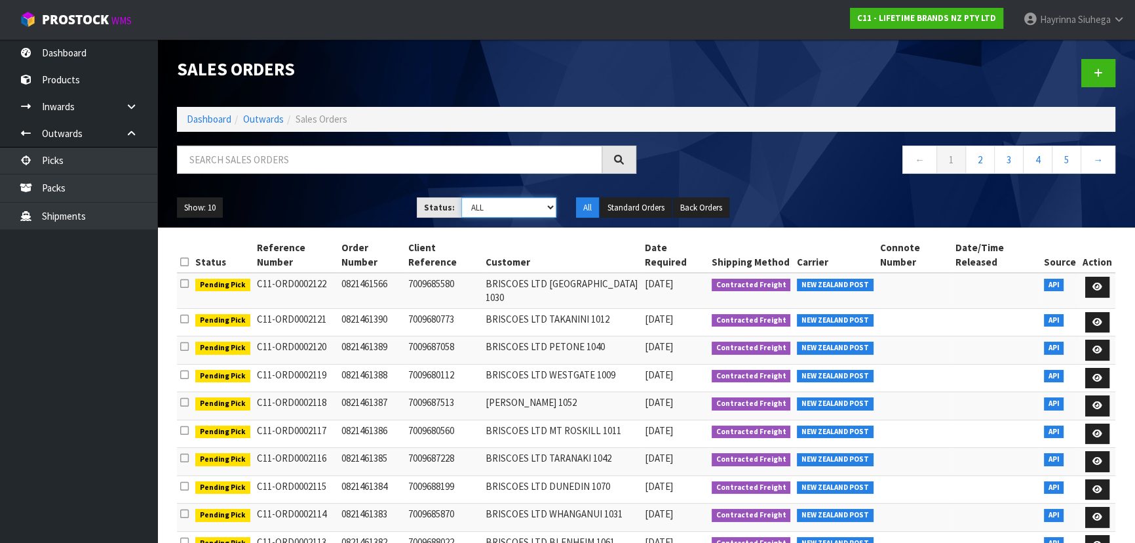
select select "string:4"
click at [461, 197] on select "Draft Pending Allocated Pending Pick Goods Picked Goods Packed Pending Charges …" at bounding box center [509, 207] width 96 height 20
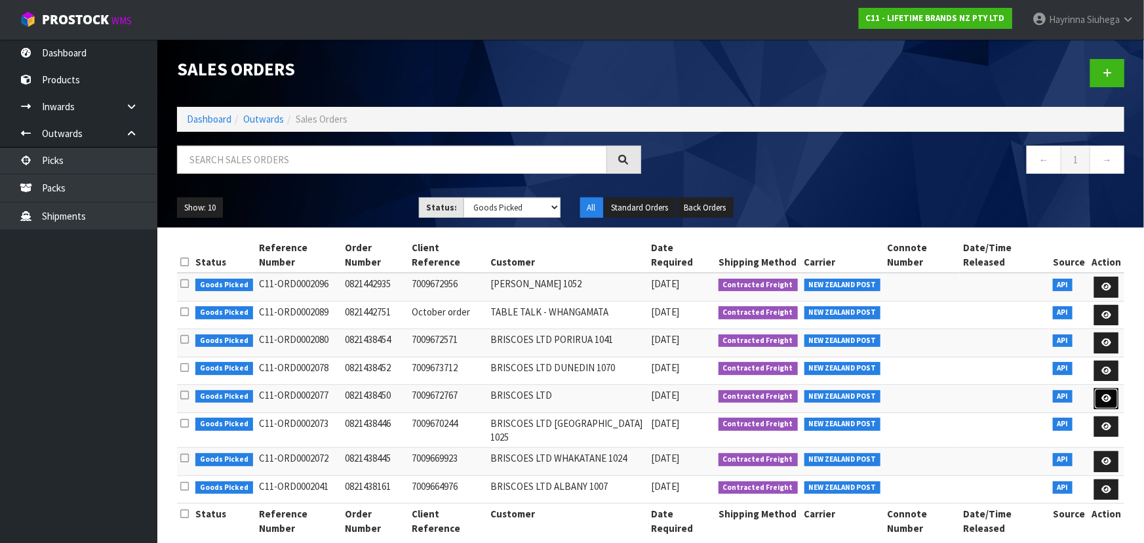
click at [1098, 388] on link at bounding box center [1106, 398] width 24 height 21
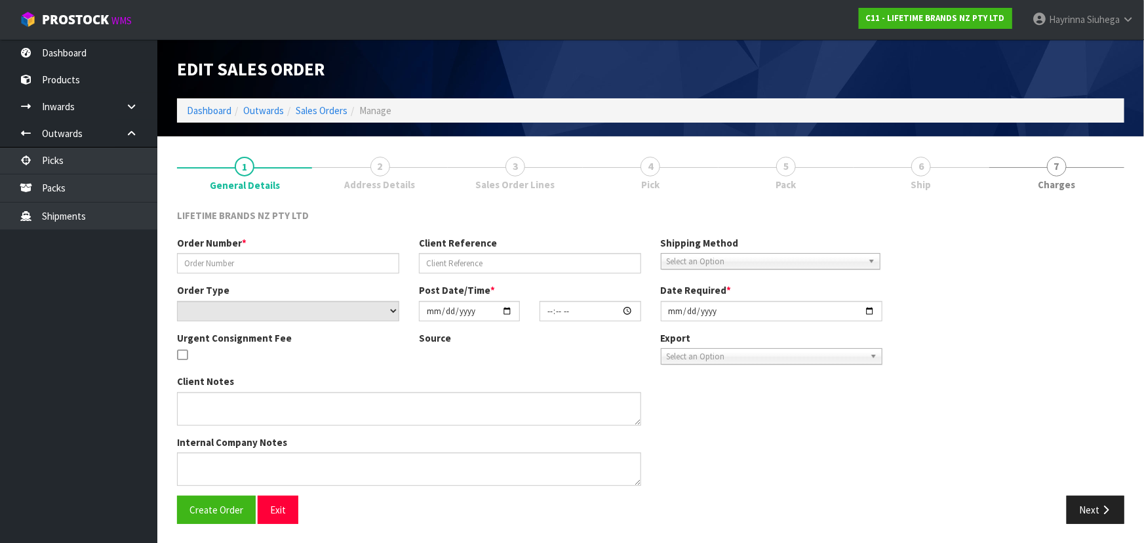
type input "0821438450"
type input "7009672767"
select select "number:0"
type input "2025-09-29"
type input "17:19:23.000"
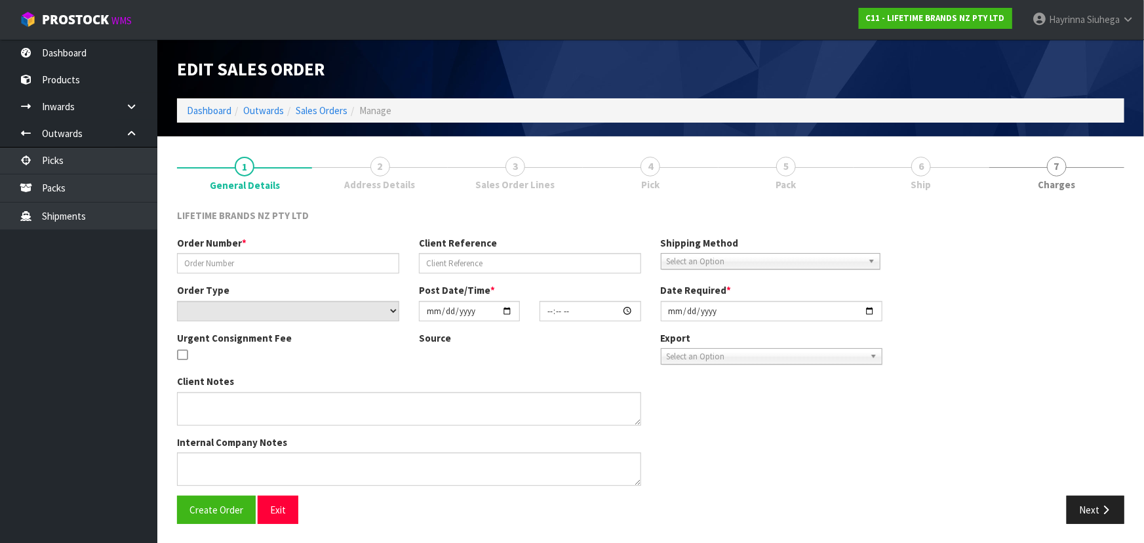
type input "2025-09-29"
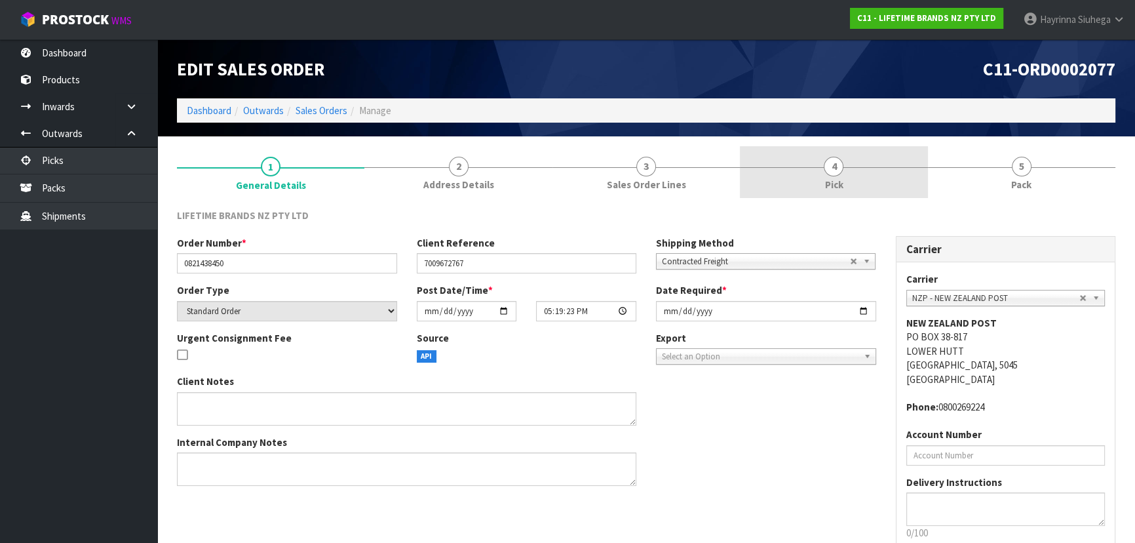
click at [905, 191] on link "4 Pick" at bounding box center [833, 172] width 187 height 52
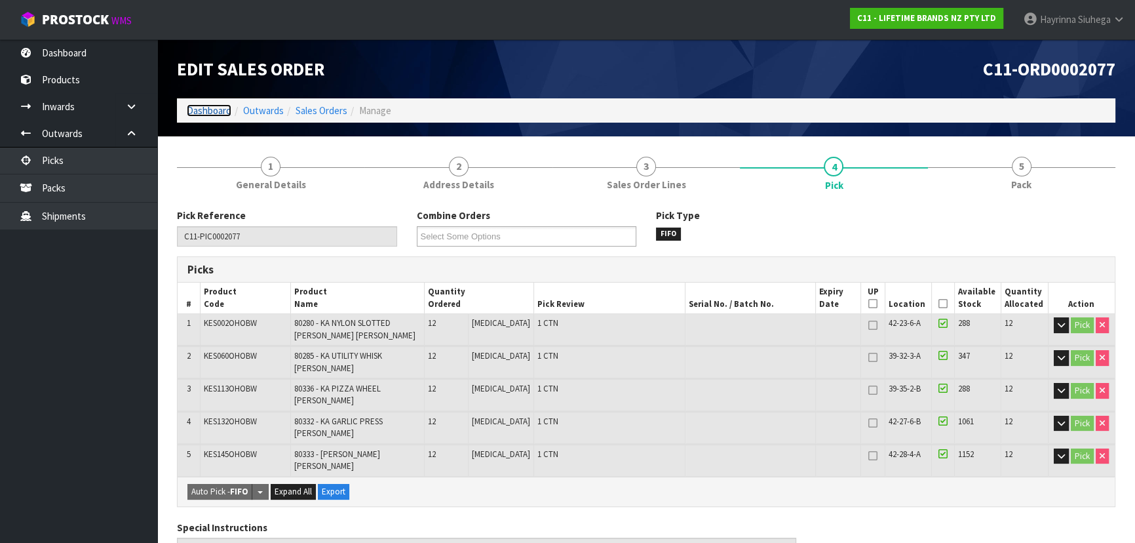
click at [215, 113] on link "Dashboard" at bounding box center [209, 110] width 45 height 12
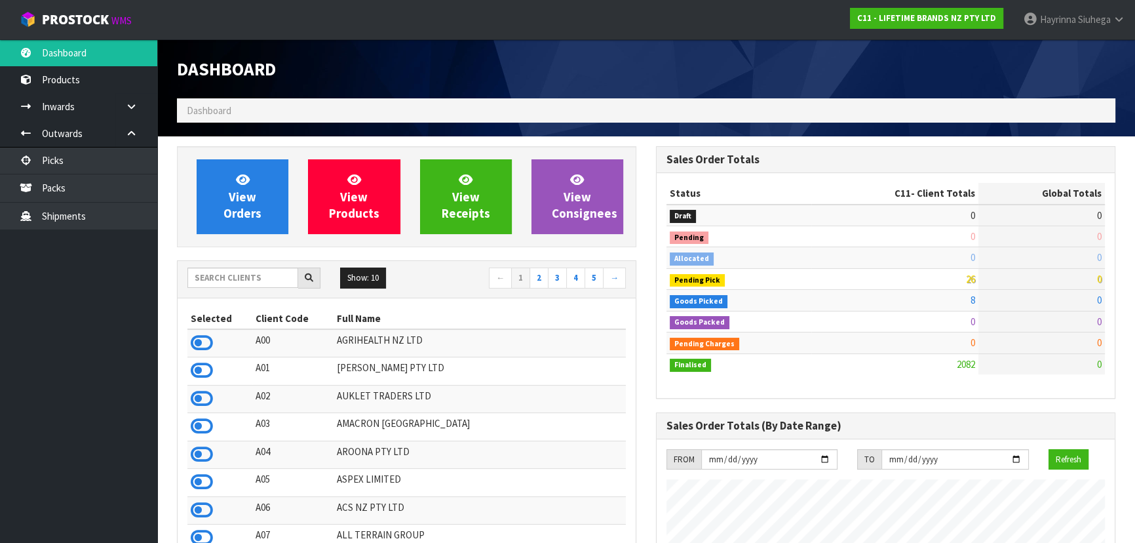
scroll to position [991, 478]
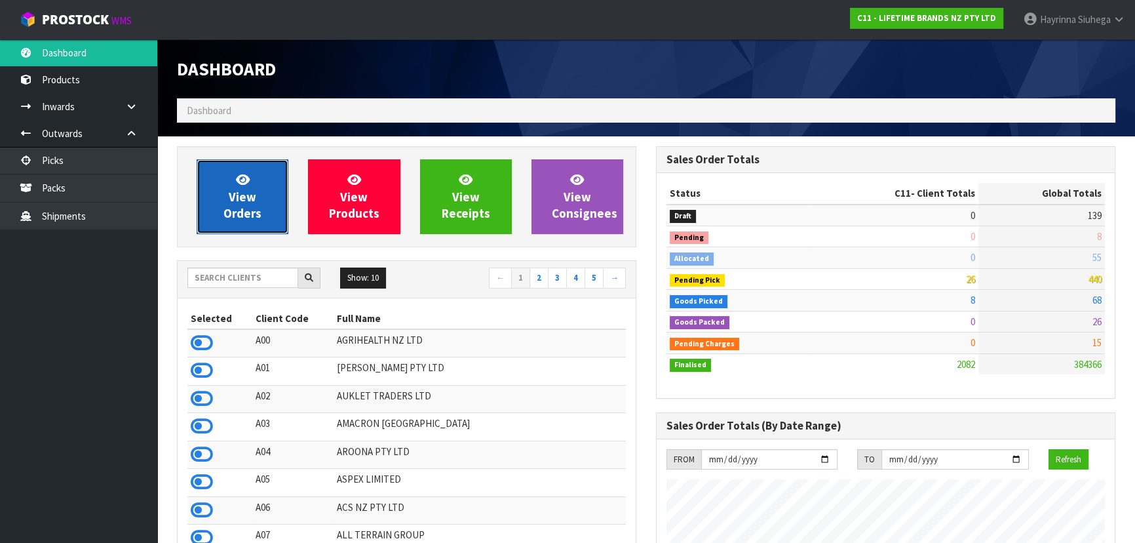
click at [229, 199] on span "View Orders" at bounding box center [242, 196] width 38 height 49
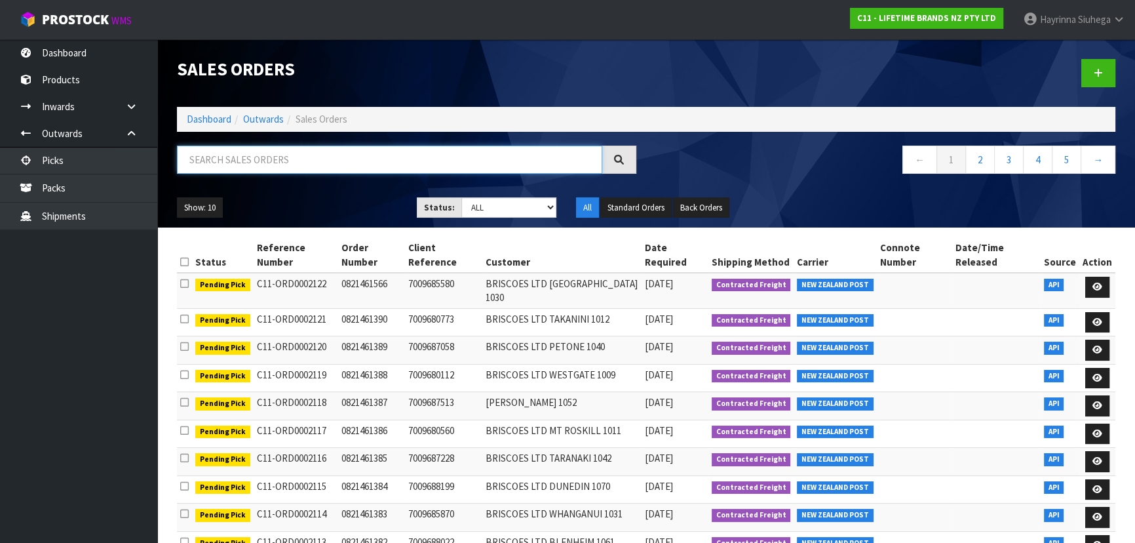
click at [253, 165] on input "text" at bounding box center [389, 159] width 425 height 28
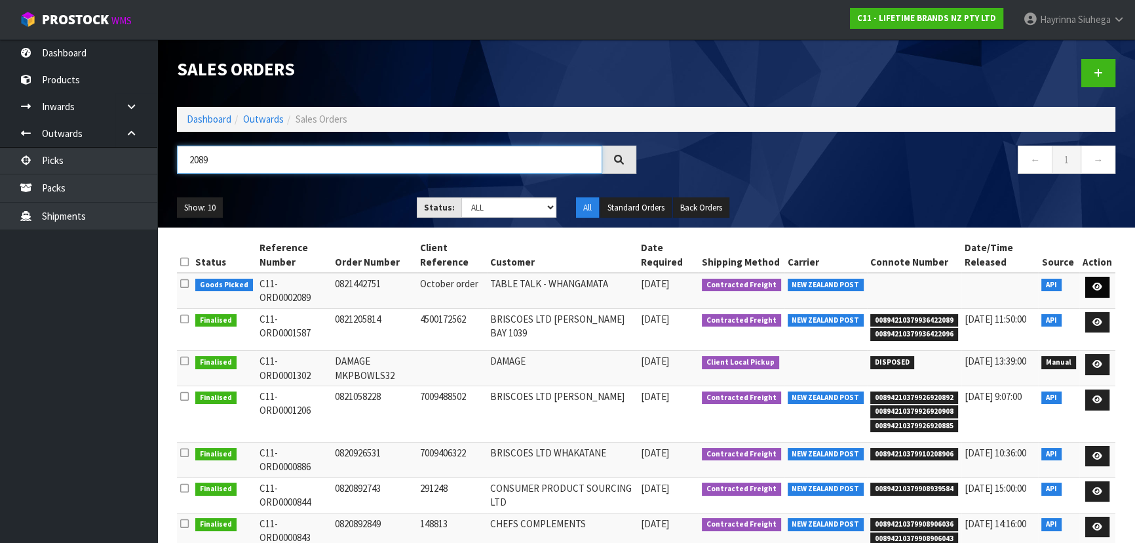
type input "2089"
click at [1093, 282] on icon at bounding box center [1097, 286] width 10 height 9
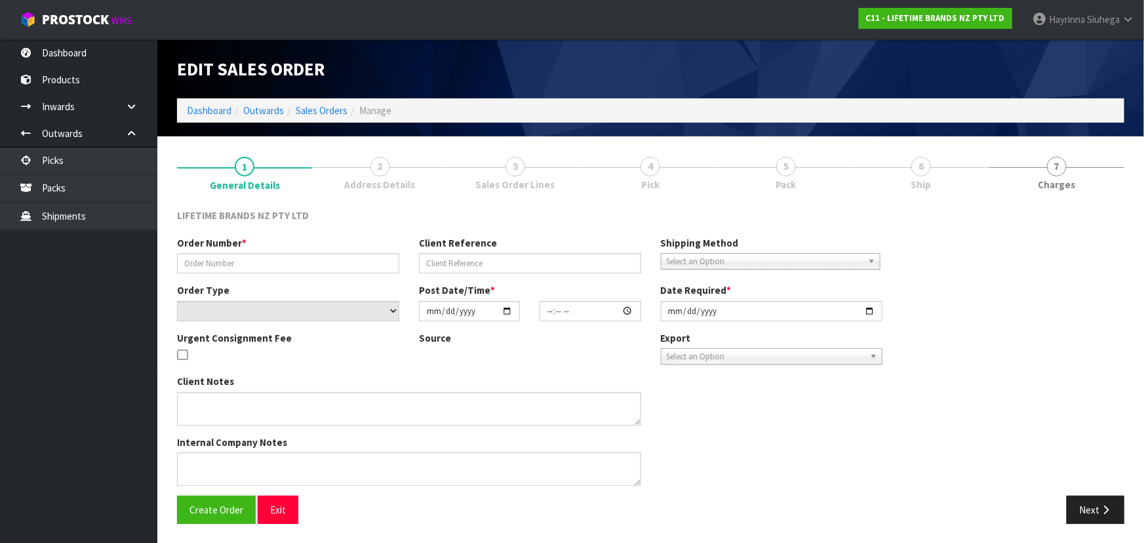
type input "0821442751"
type input "October order"
select select "number:0"
type input "2025-09-30"
type input "15:54:32.000"
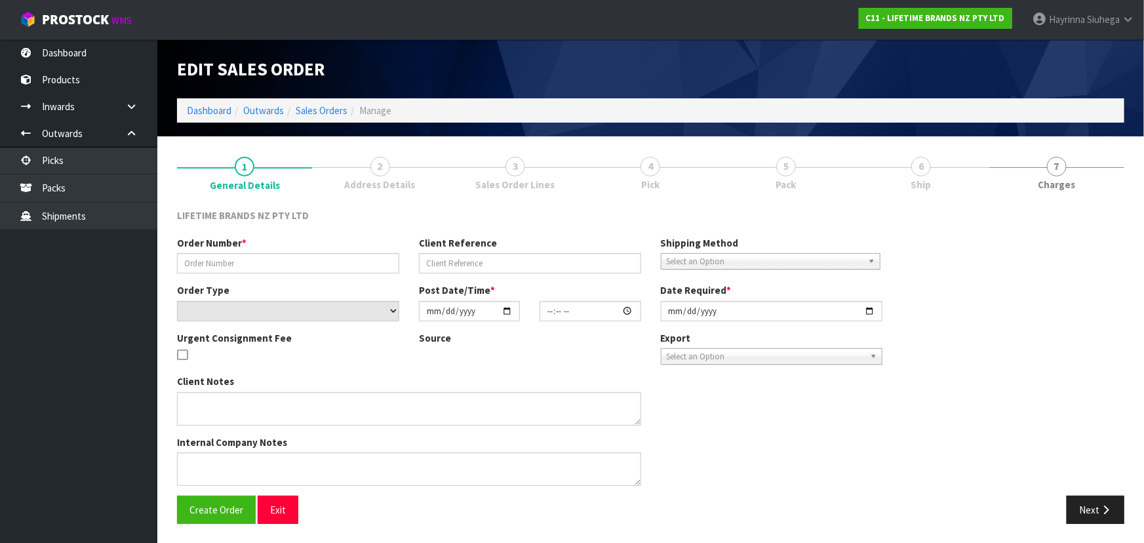
type input "2025-10-01"
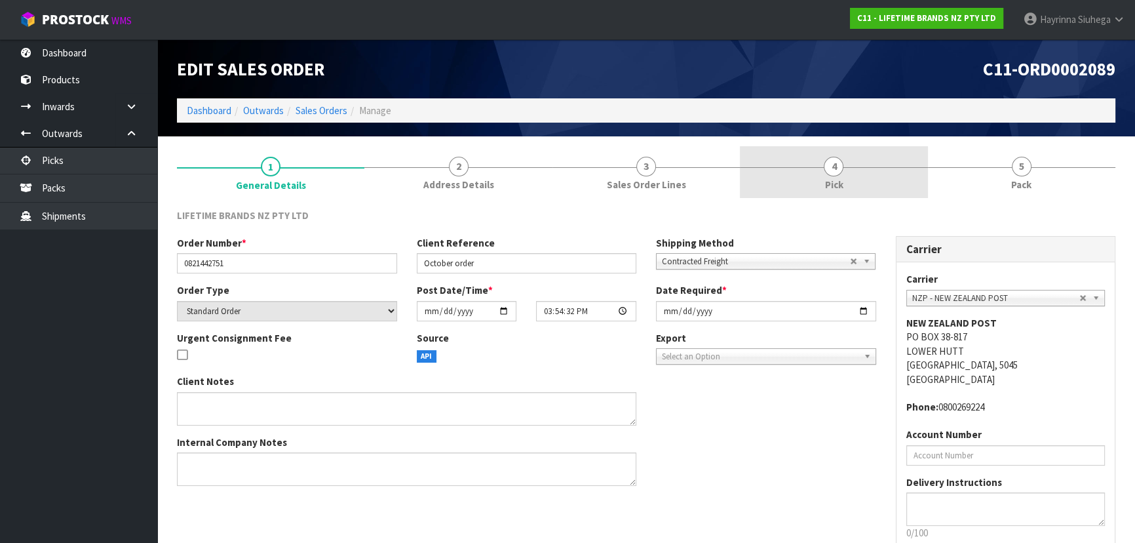
click at [869, 170] on link "4 Pick" at bounding box center [833, 172] width 187 height 52
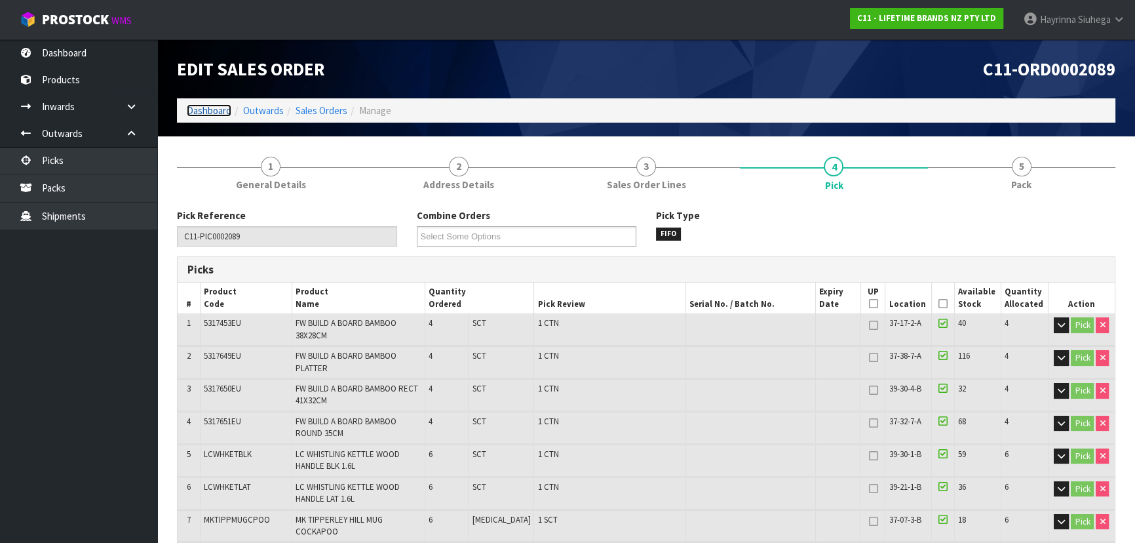
click at [201, 111] on link "Dashboard" at bounding box center [209, 110] width 45 height 12
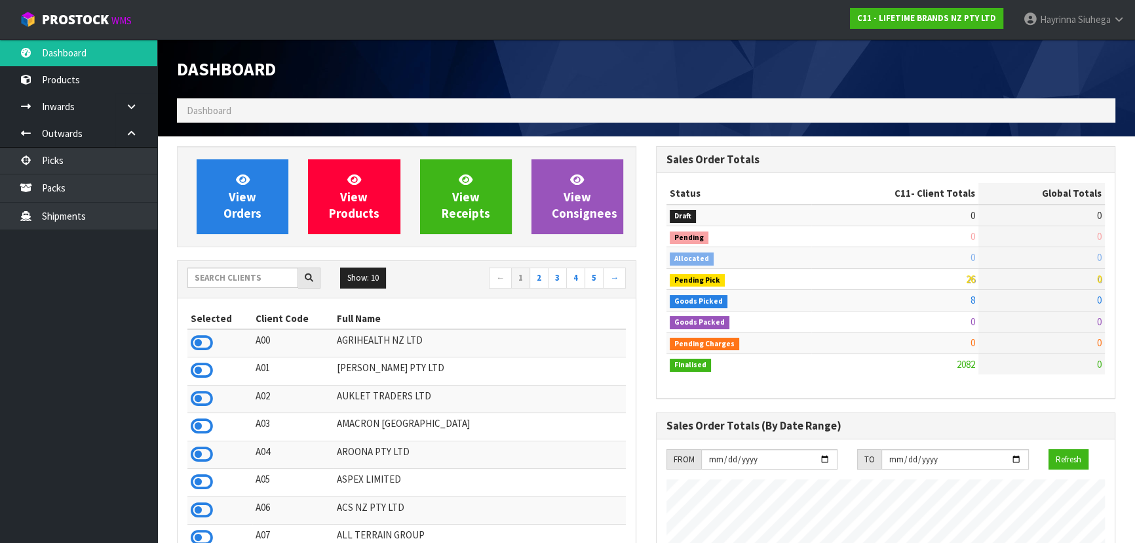
scroll to position [991, 478]
click at [227, 275] on input "text" at bounding box center [242, 277] width 111 height 20
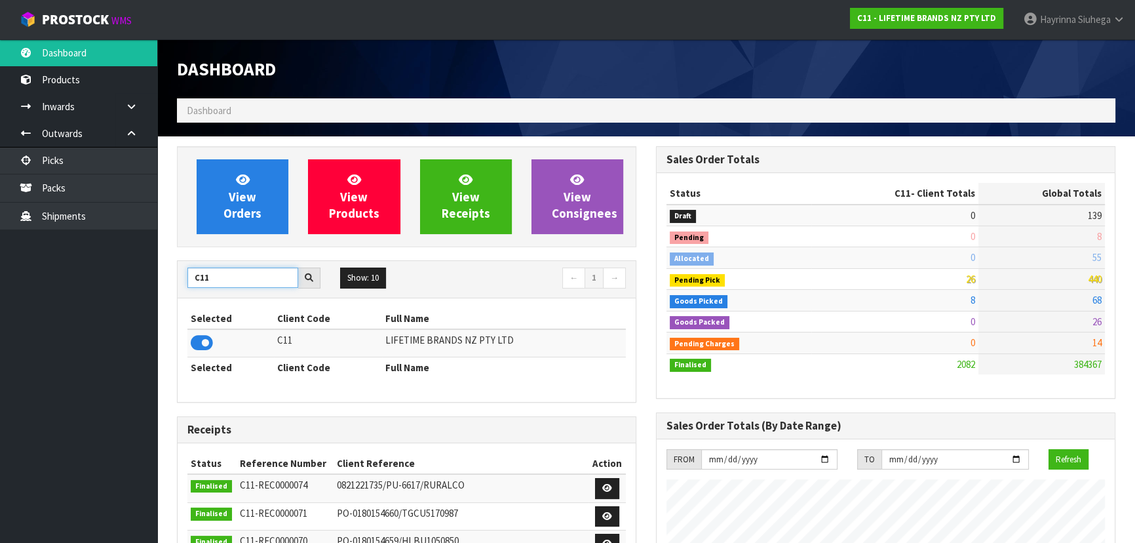
drag, startPoint x: 219, startPoint y: 281, endPoint x: 98, endPoint y: 262, distance: 122.7
click at [107, 263] on body "Toggle navigation ProStock WMS C11 - LIFETIME BRANDS NZ PTY LTD Hayrinna Siuheg…" at bounding box center [567, 271] width 1135 height 543
type input "N03"
click at [199, 339] on icon at bounding box center [202, 343] width 22 height 20
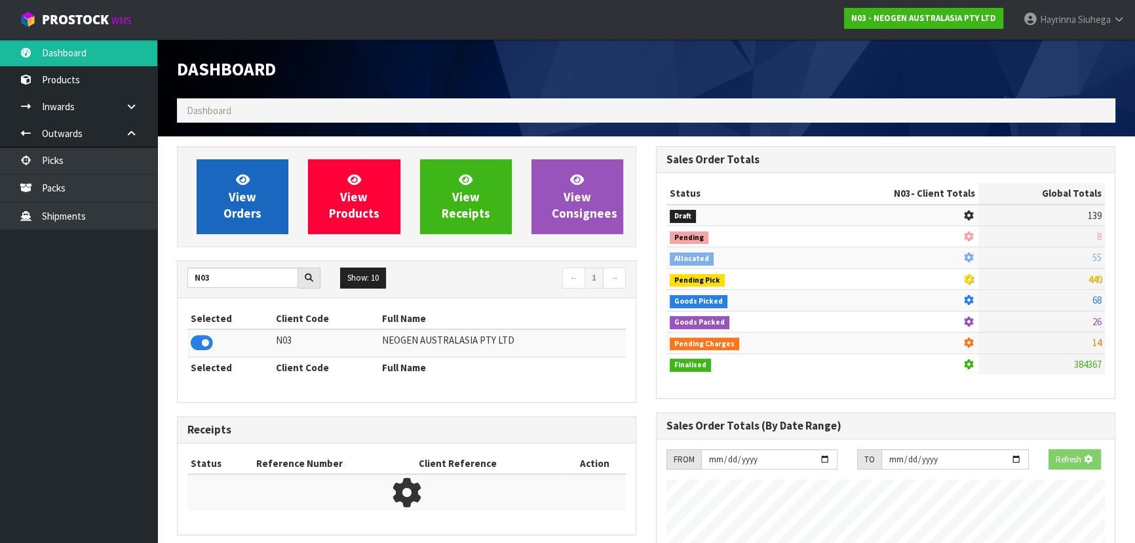
scroll to position [1019, 478]
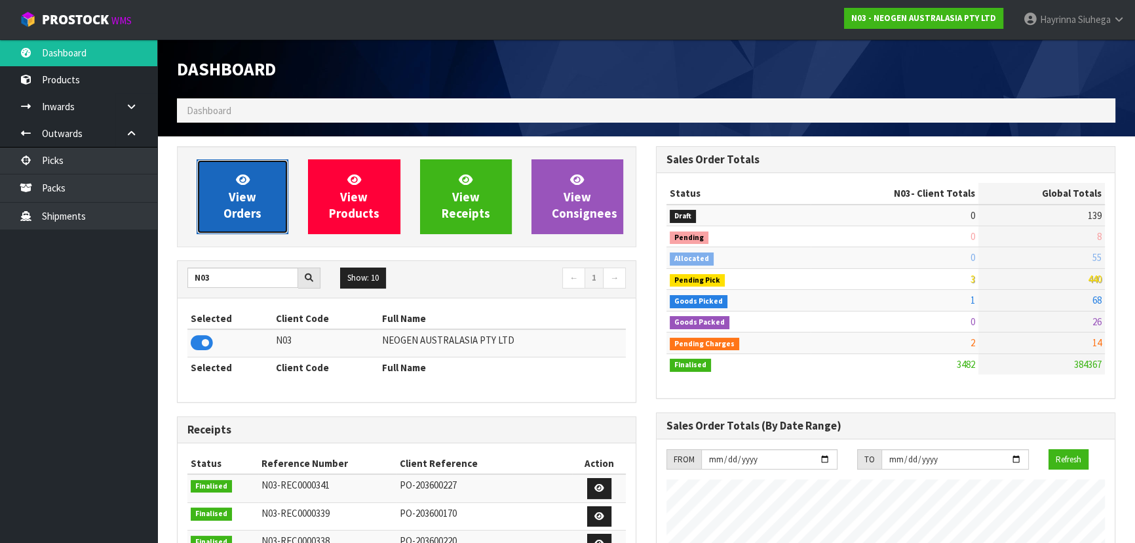
click at [238, 190] on span "View Orders" at bounding box center [242, 196] width 38 height 49
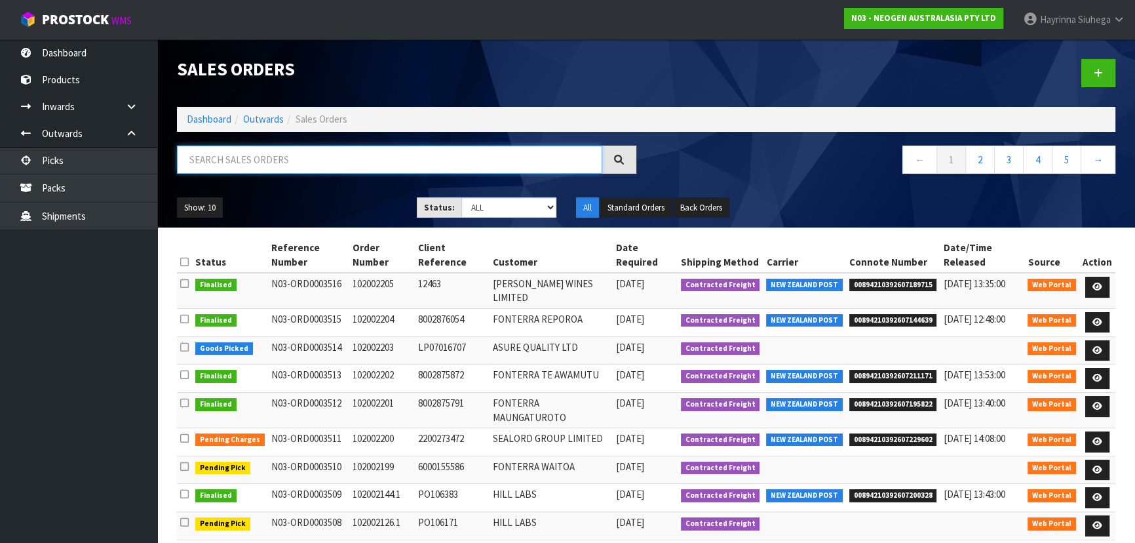
click at [256, 157] on input "text" at bounding box center [389, 159] width 425 height 28
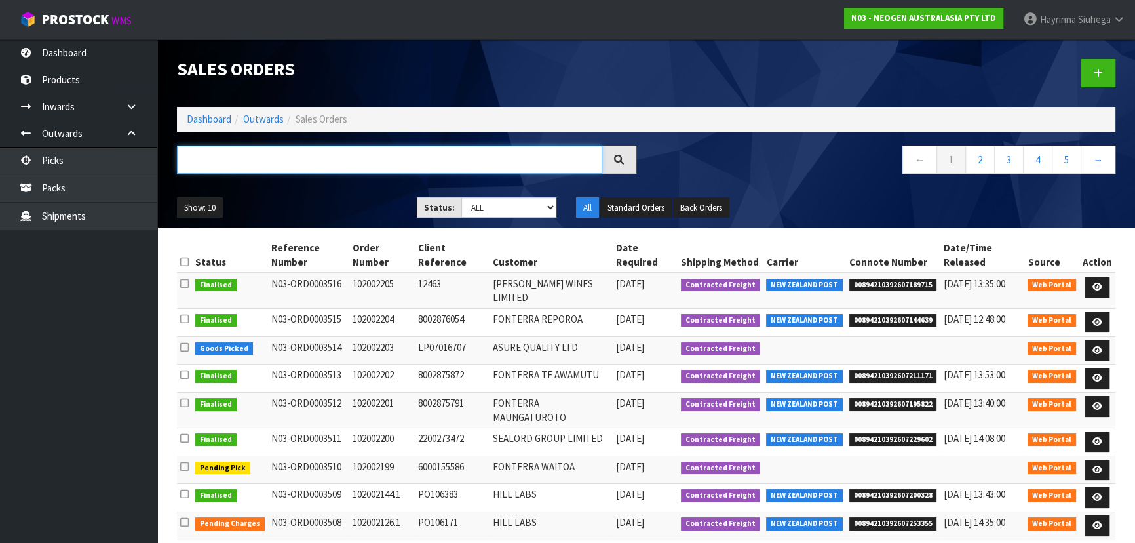
click at [408, 163] on input "text" at bounding box center [389, 159] width 425 height 28
type input "3514"
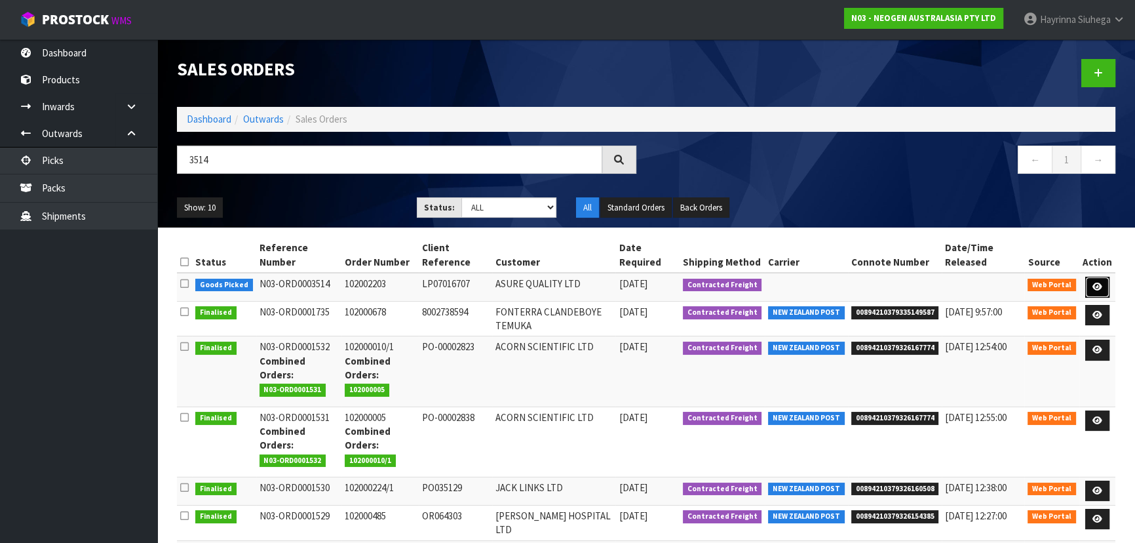
click at [1107, 287] on link at bounding box center [1097, 287] width 24 height 21
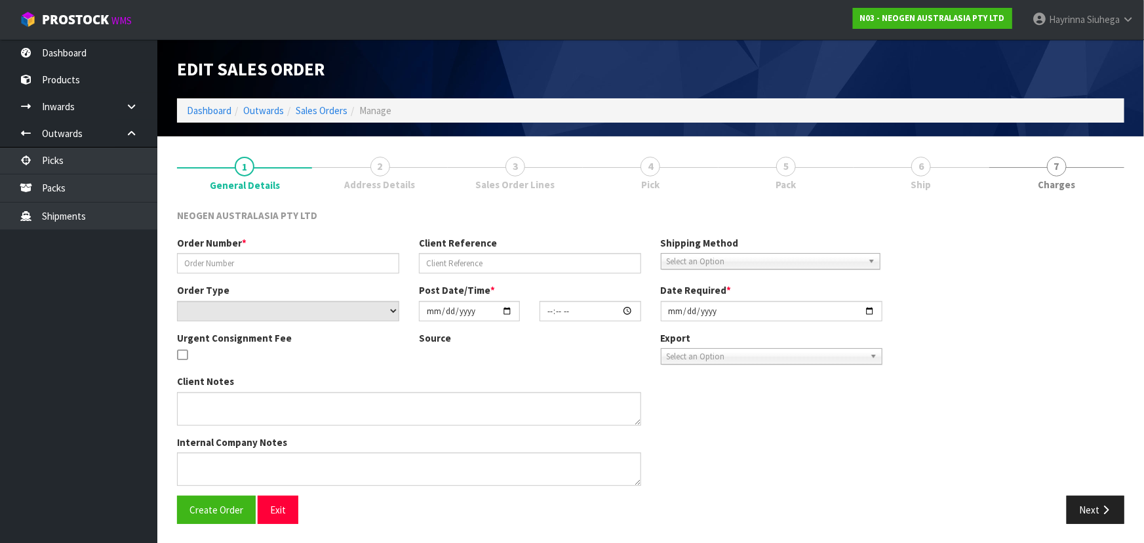
type input "102002203"
type input "LP07016707"
select select "number:0"
type input "2025-10-03"
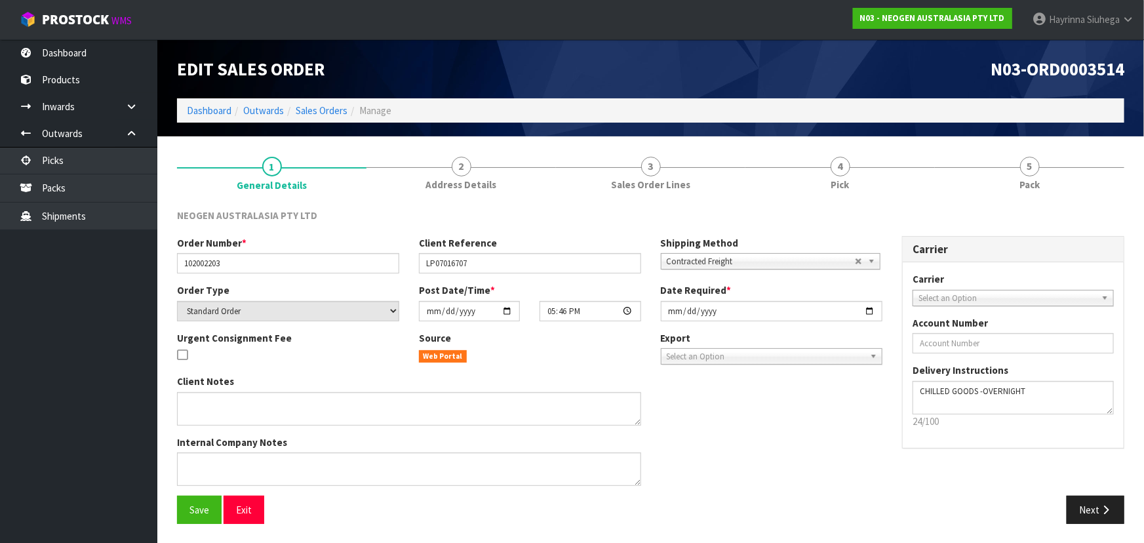
click at [879, 170] on link "4 Pick" at bounding box center [839, 172] width 189 height 52
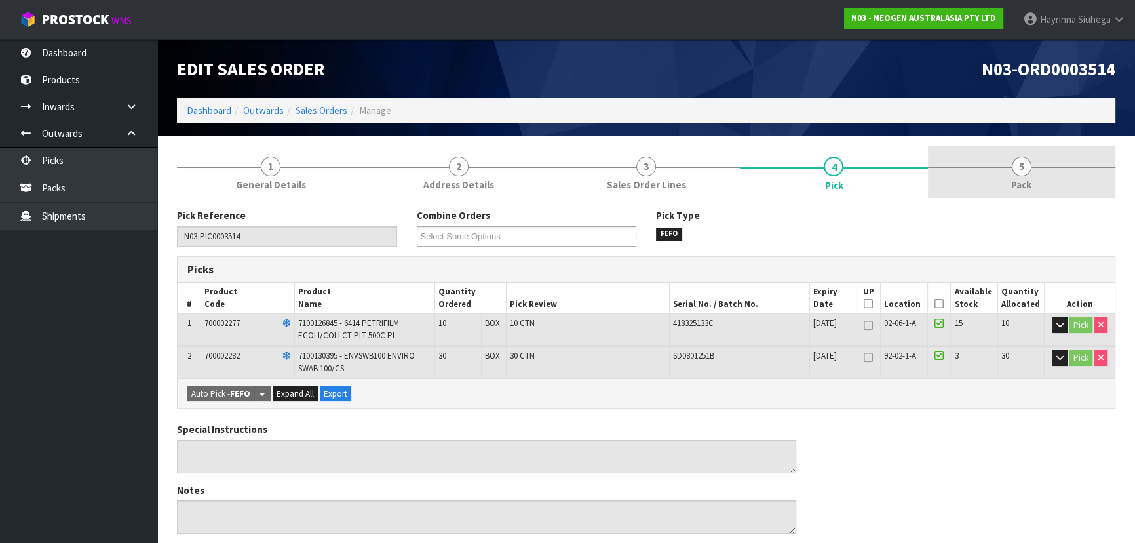
click at [1009, 164] on link "5 Pack" at bounding box center [1021, 172] width 187 height 52
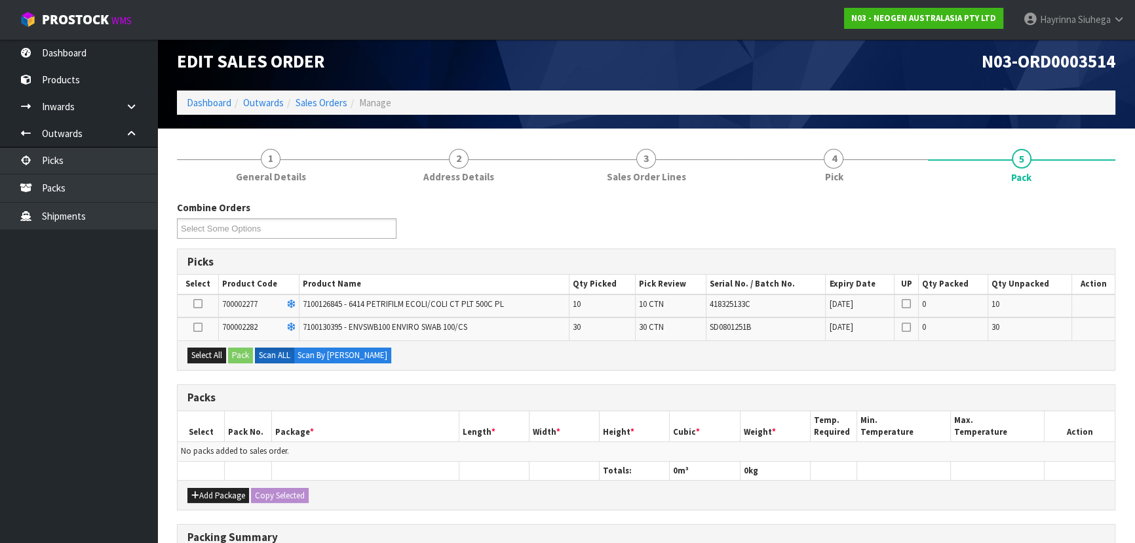
scroll to position [119, 0]
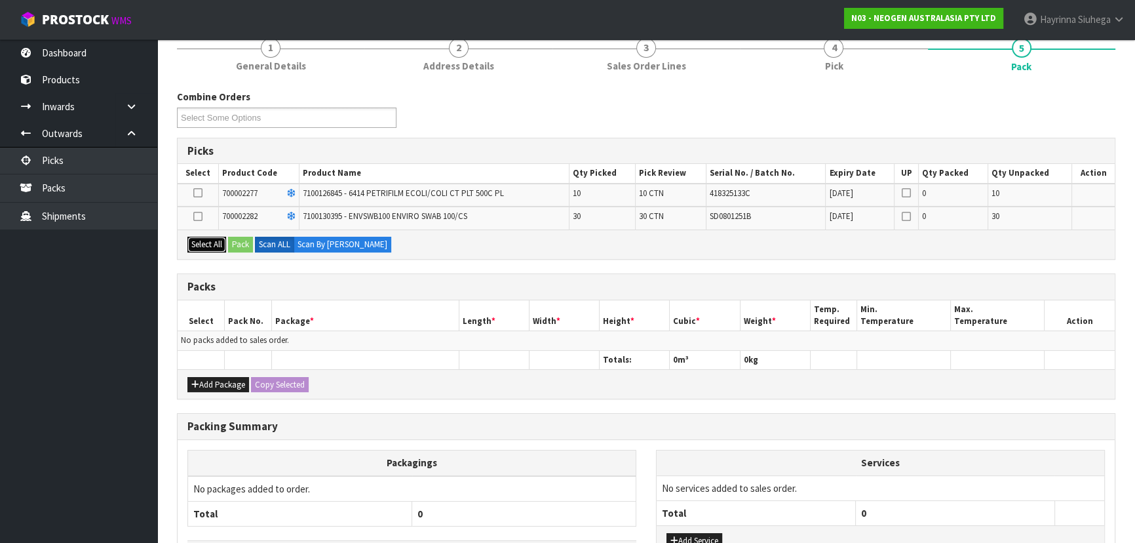
drag, startPoint x: 211, startPoint y: 248, endPoint x: 209, endPoint y: 256, distance: 8.1
click at [211, 249] on button "Select All" at bounding box center [206, 245] width 39 height 16
click at [217, 377] on button "Add Package" at bounding box center [218, 385] width 62 height 16
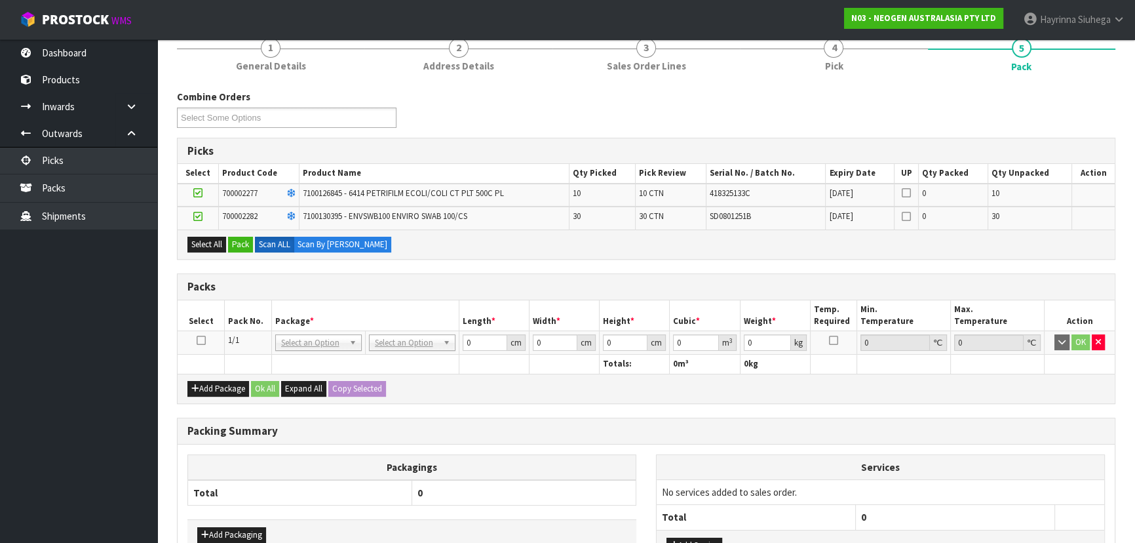
click at [203, 340] on icon at bounding box center [201, 340] width 9 height 1
click at [239, 241] on button "Pack" at bounding box center [240, 245] width 25 height 16
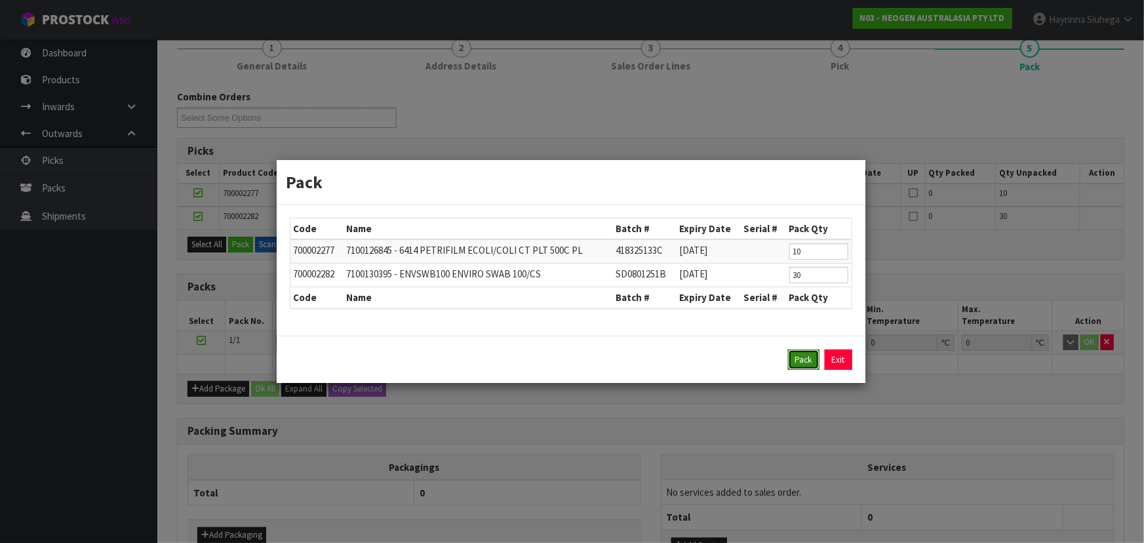
click at [798, 364] on button "Pack" at bounding box center [803, 359] width 31 height 21
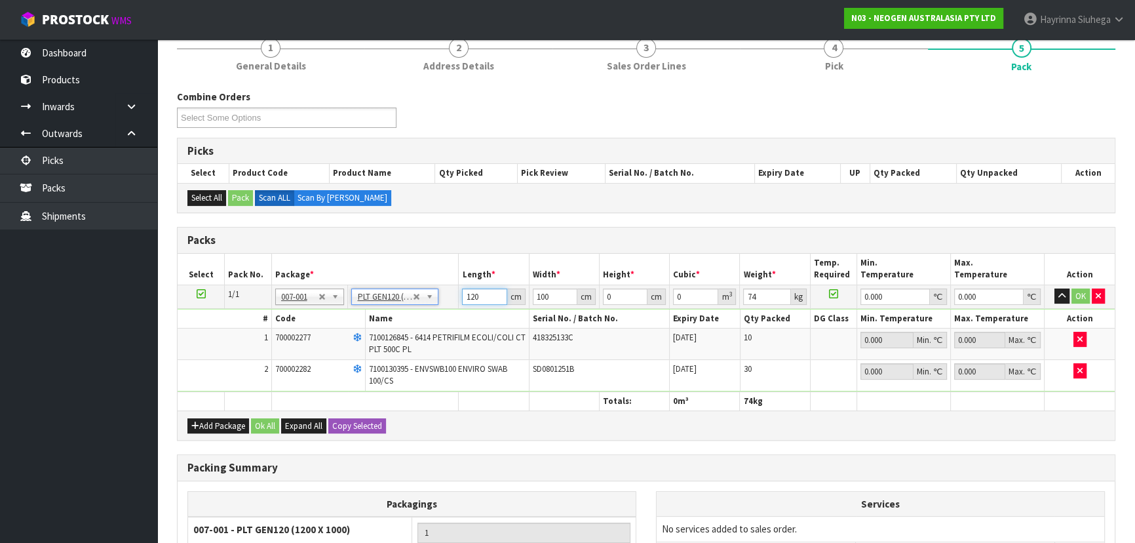
click at [472, 292] on input "120" at bounding box center [484, 296] width 45 height 16
click button "OK" at bounding box center [1080, 296] width 18 height 16
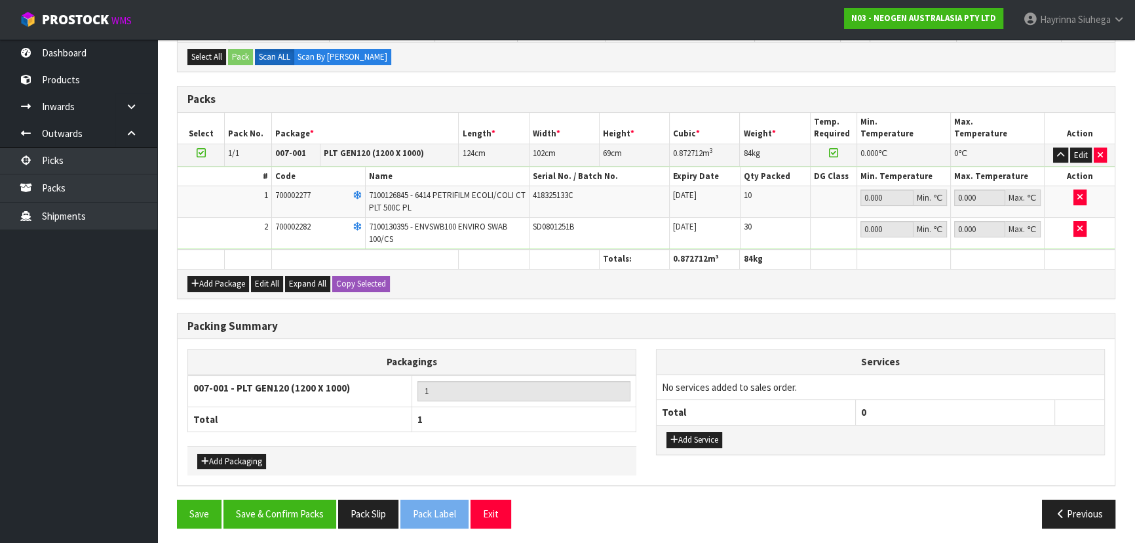
scroll to position [261, 0]
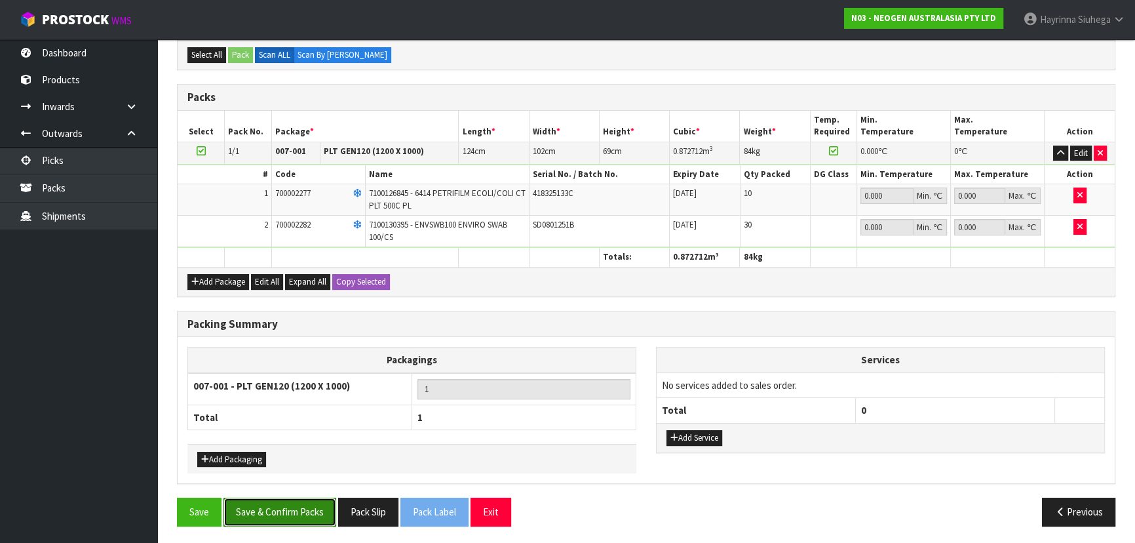
click at [309, 503] on button "Save & Confirm Packs" at bounding box center [279, 511] width 113 height 28
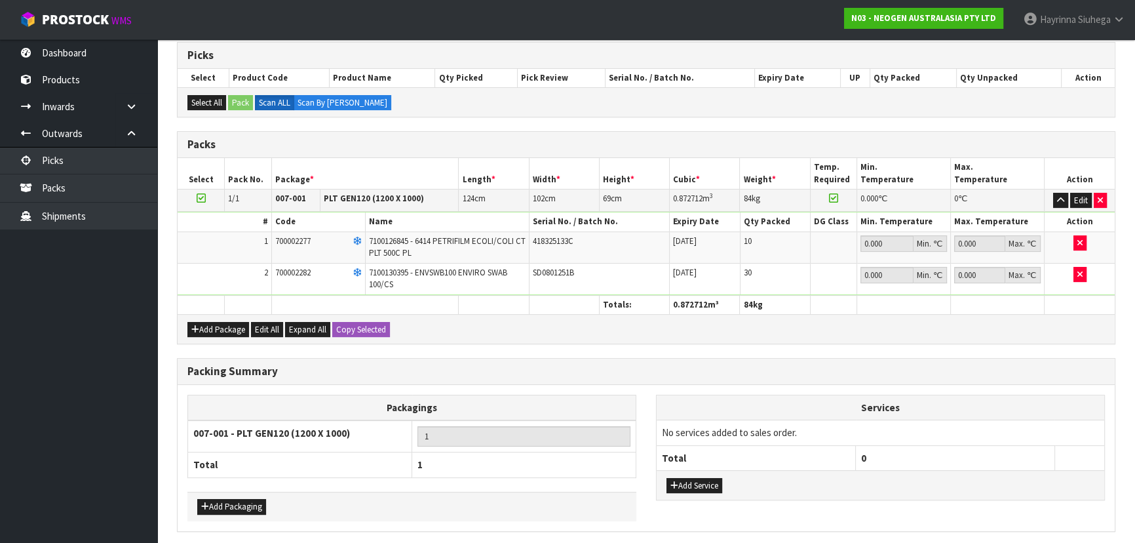
scroll to position [0, 0]
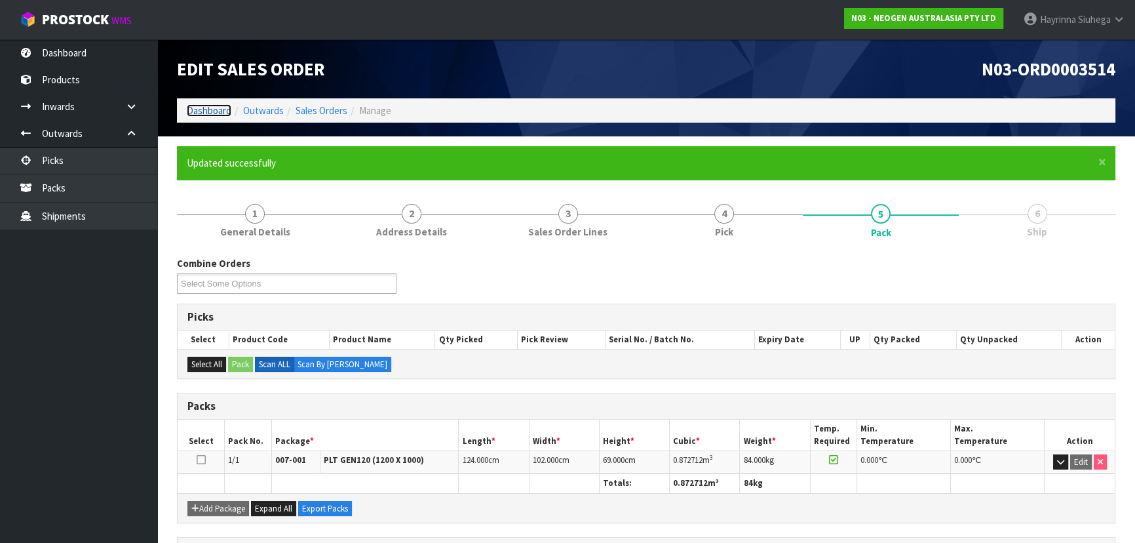
click at [208, 108] on link "Dashboard" at bounding box center [209, 110] width 45 height 12
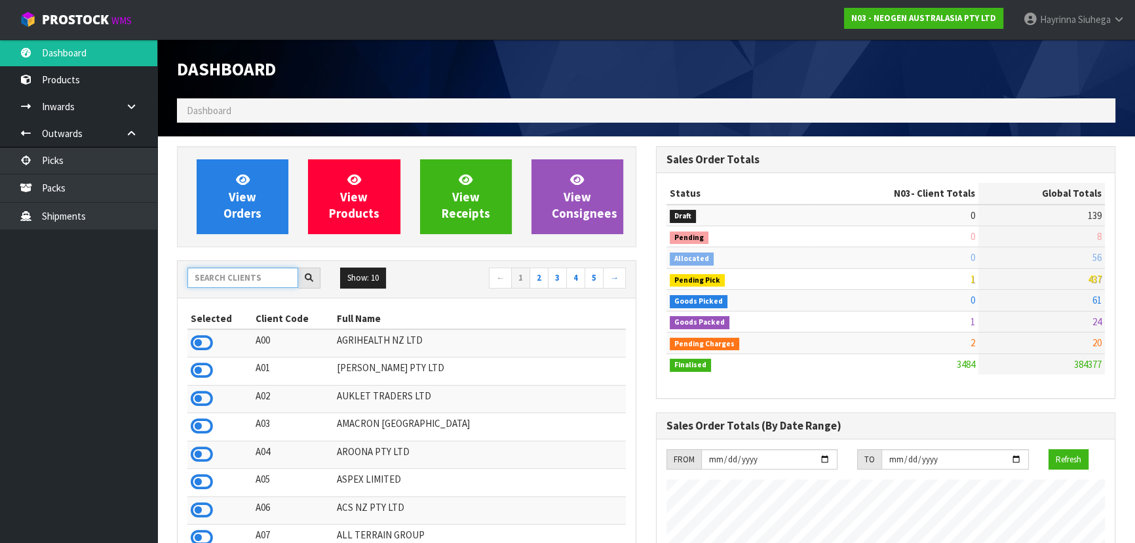
click at [253, 275] on input "text" at bounding box center [242, 277] width 111 height 20
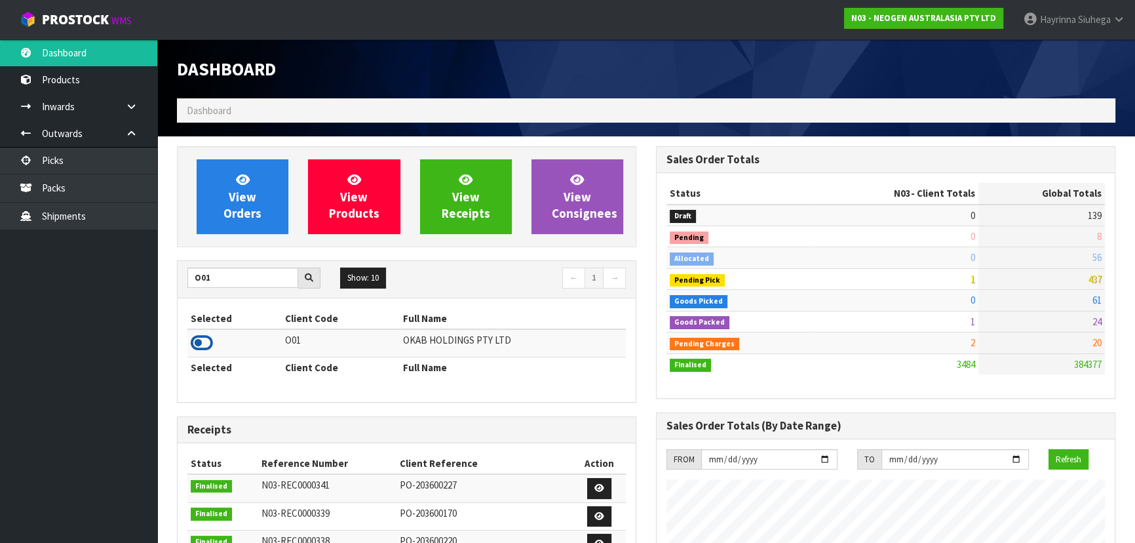
click at [197, 343] on icon at bounding box center [202, 343] width 22 height 20
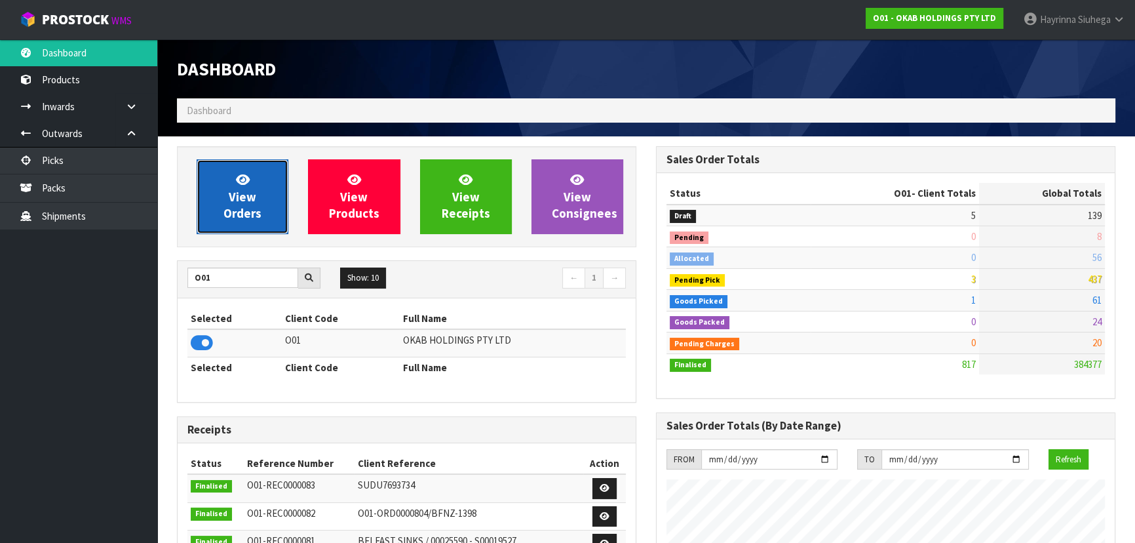
scroll to position [1033, 478]
click at [244, 205] on span "View Orders" at bounding box center [242, 196] width 38 height 49
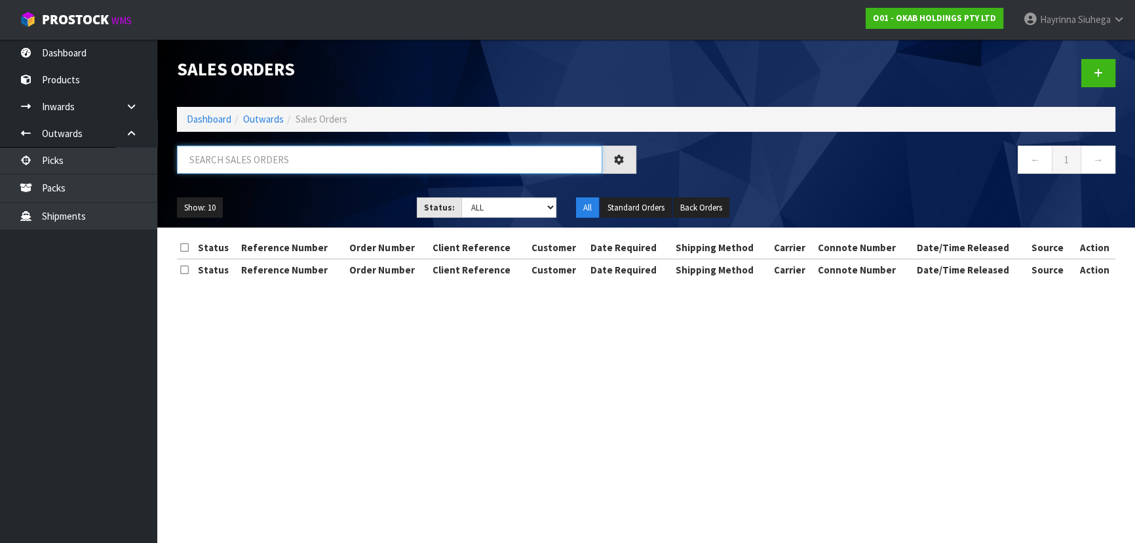
click at [263, 162] on input "text" at bounding box center [389, 159] width 425 height 28
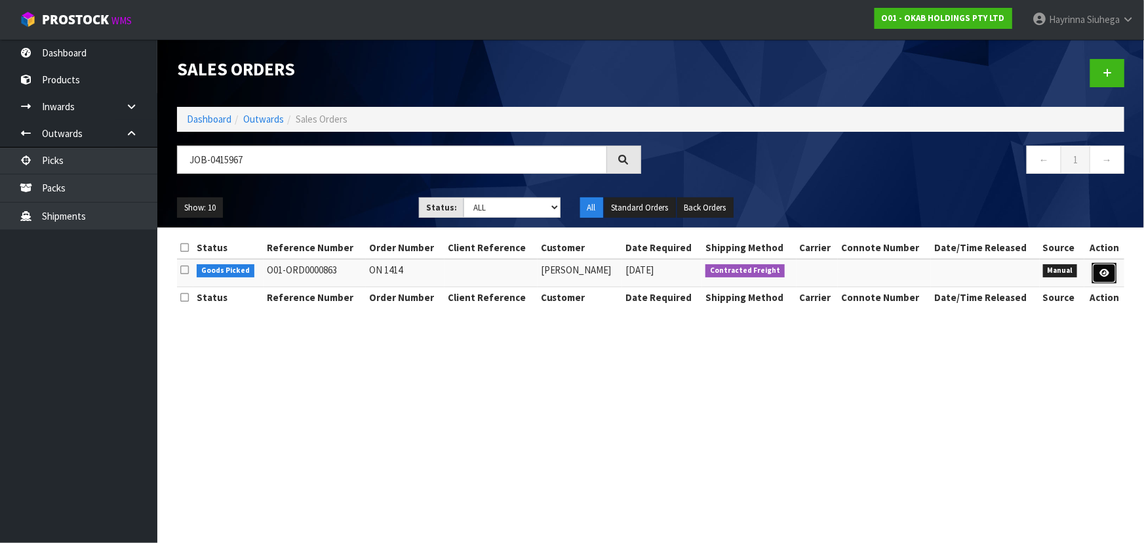
click at [1106, 269] on icon at bounding box center [1104, 273] width 10 height 9
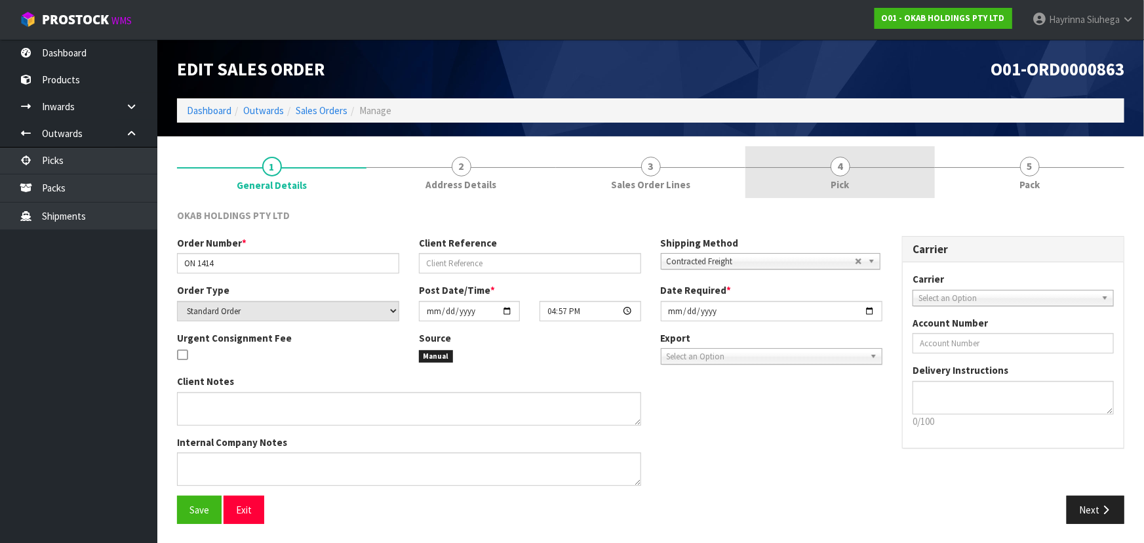
click at [858, 197] on link "4 Pick" at bounding box center [839, 172] width 189 height 52
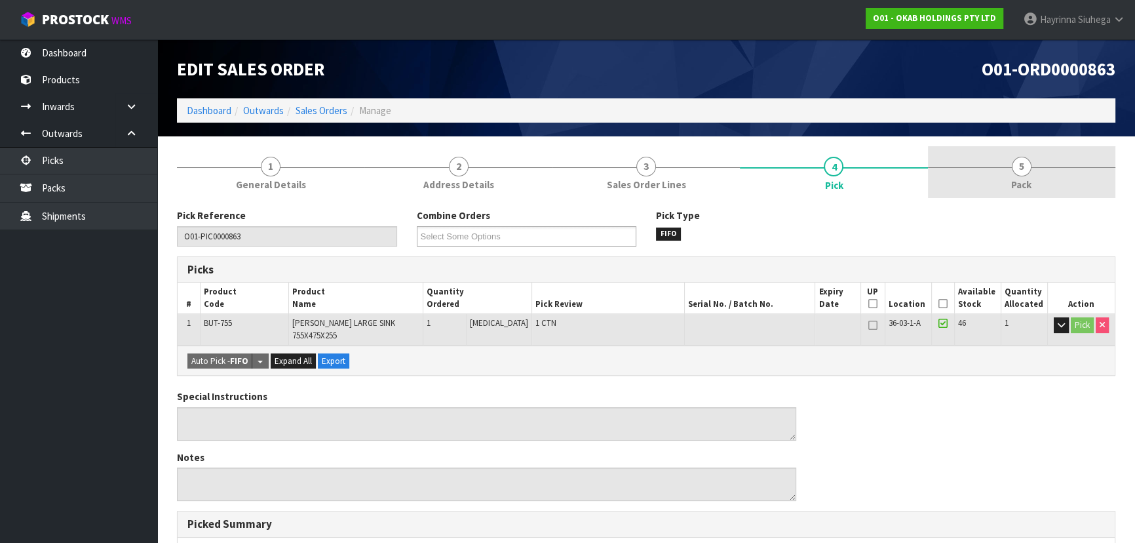
click at [1009, 150] on link "5 Pack" at bounding box center [1021, 172] width 187 height 52
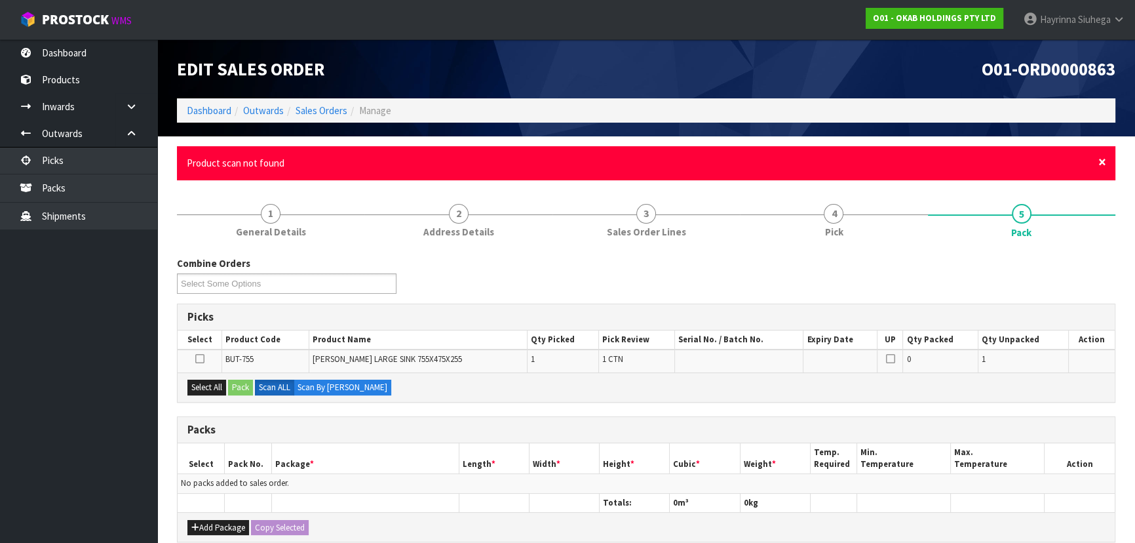
click at [1100, 161] on span "×" at bounding box center [1102, 162] width 8 height 18
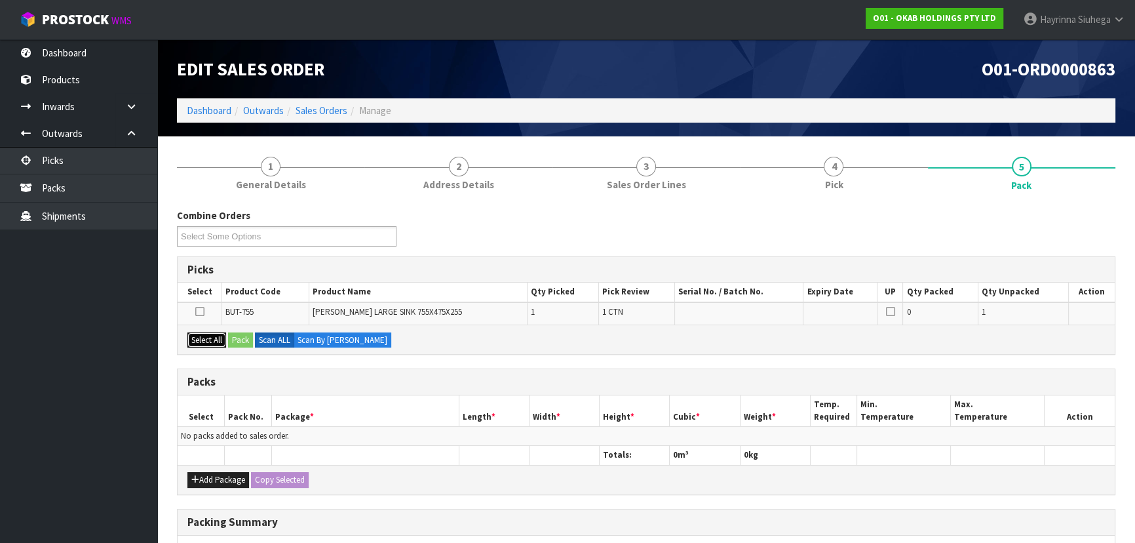
click at [214, 341] on button "Select All" at bounding box center [206, 340] width 39 height 16
click at [240, 345] on button "Pack" at bounding box center [240, 340] width 25 height 16
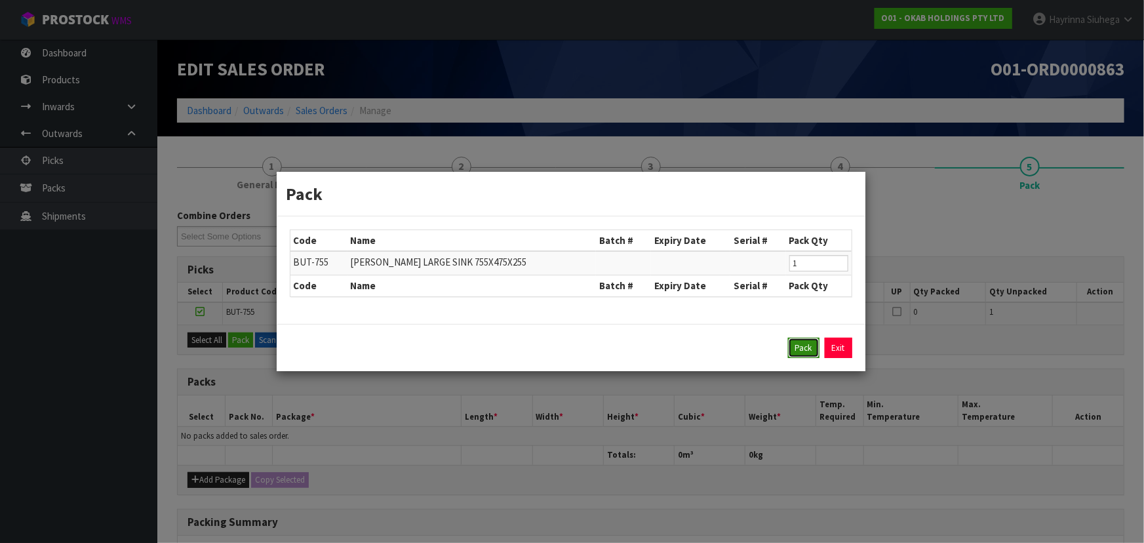
click at [801, 346] on button "Pack" at bounding box center [803, 347] width 31 height 21
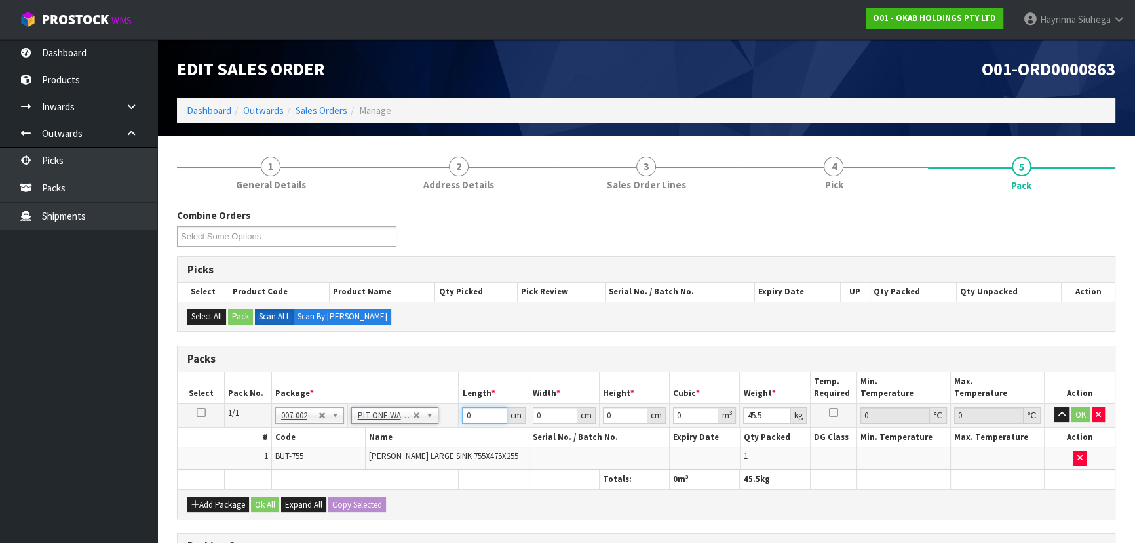
click at [467, 413] on input "0" at bounding box center [484, 415] width 45 height 16
click at [467, 413] on input "number" at bounding box center [484, 415] width 45 height 16
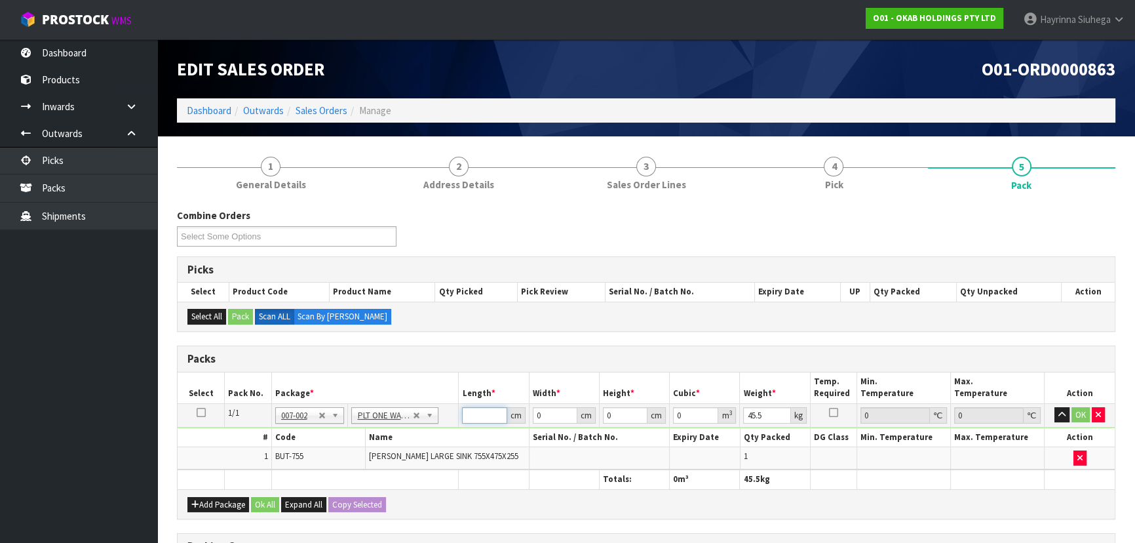
click at [467, 414] on input "number" at bounding box center [484, 415] width 45 height 16
click button "OK" at bounding box center [1080, 415] width 18 height 16
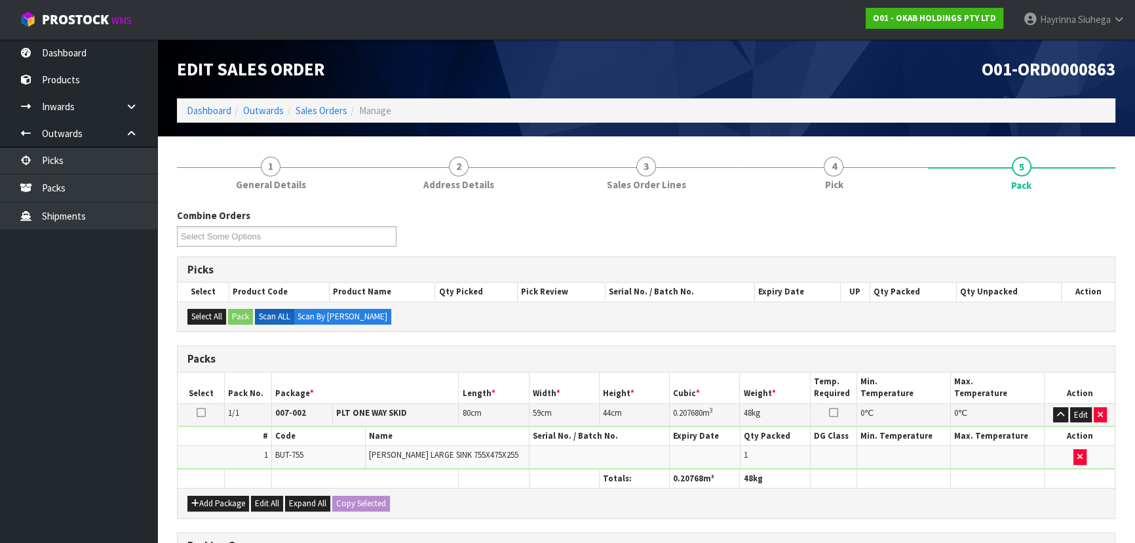
scroll to position [221, 0]
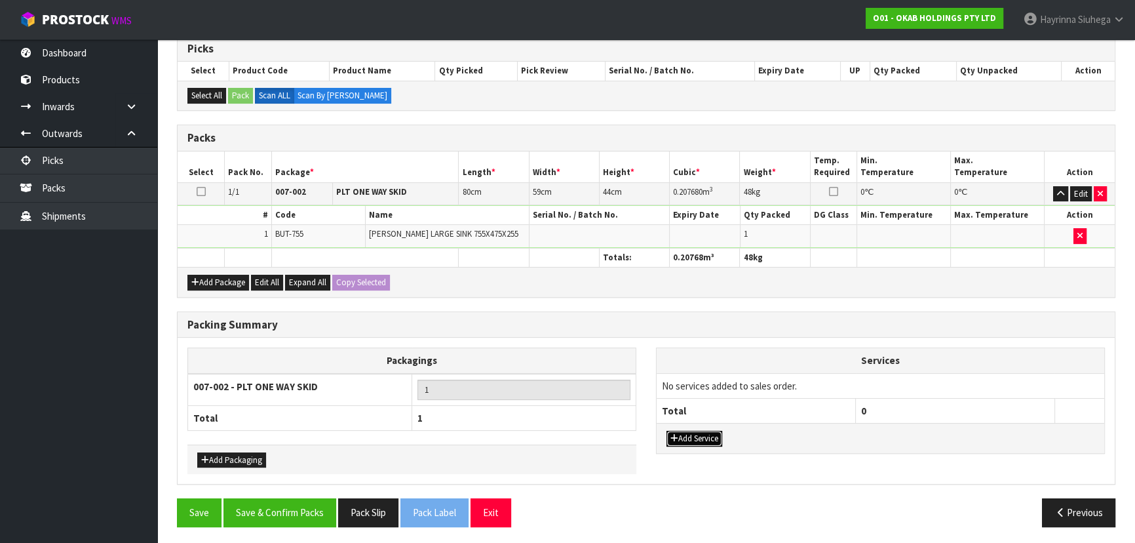
click at [708, 431] on button "Add Service" at bounding box center [694, 439] width 56 height 16
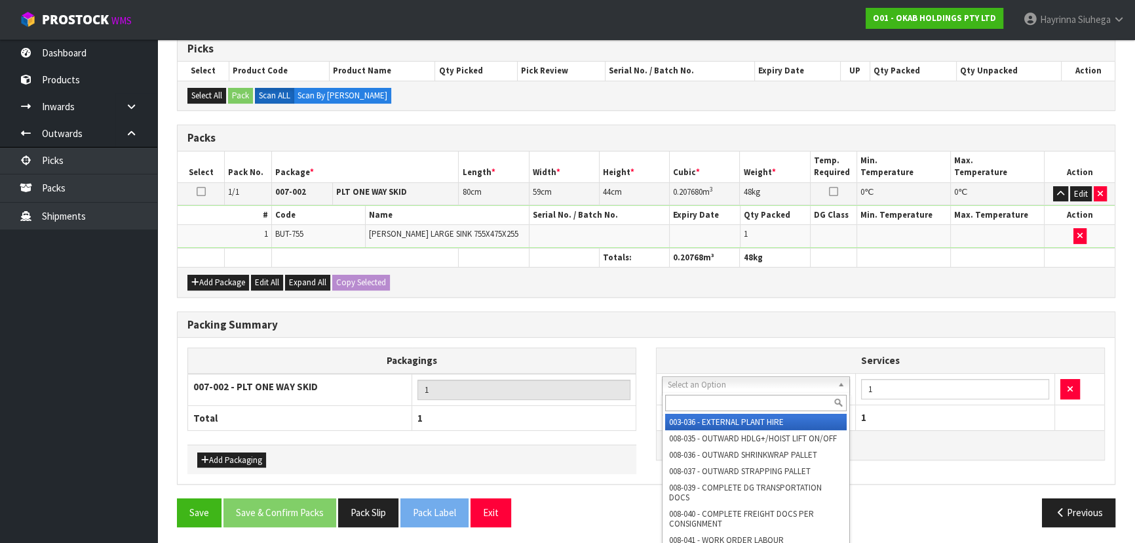
click at [735, 399] on input "text" at bounding box center [756, 403] width 182 height 16
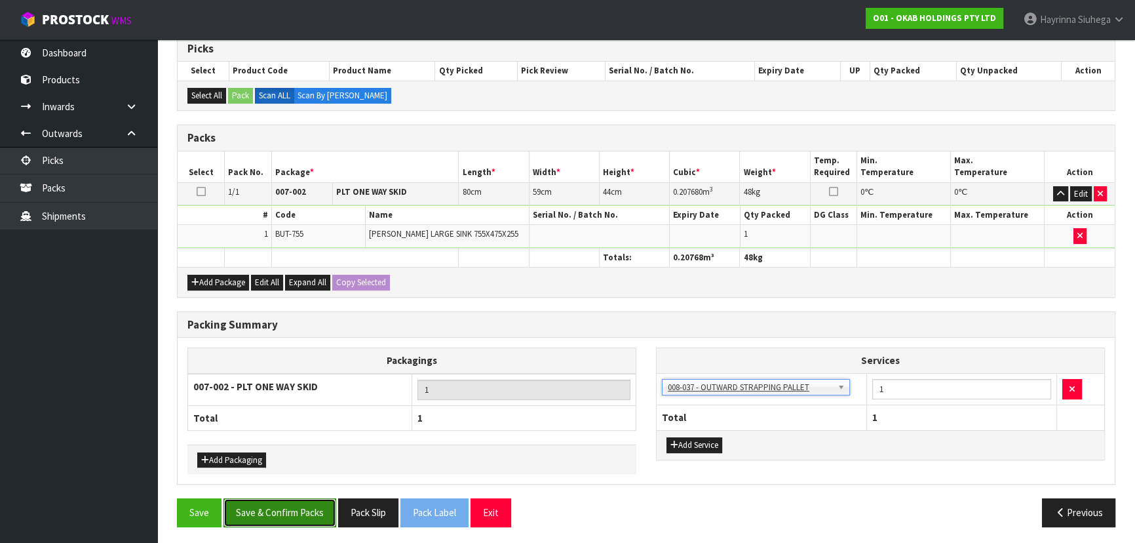
click at [277, 502] on button "Save & Confirm Packs" at bounding box center [279, 512] width 113 height 28
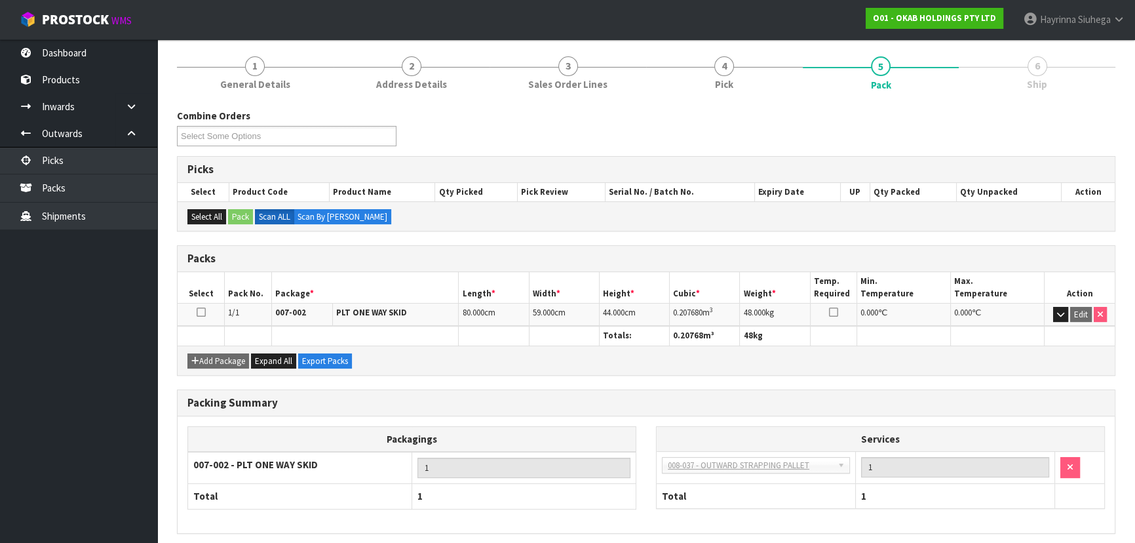
scroll to position [197, 0]
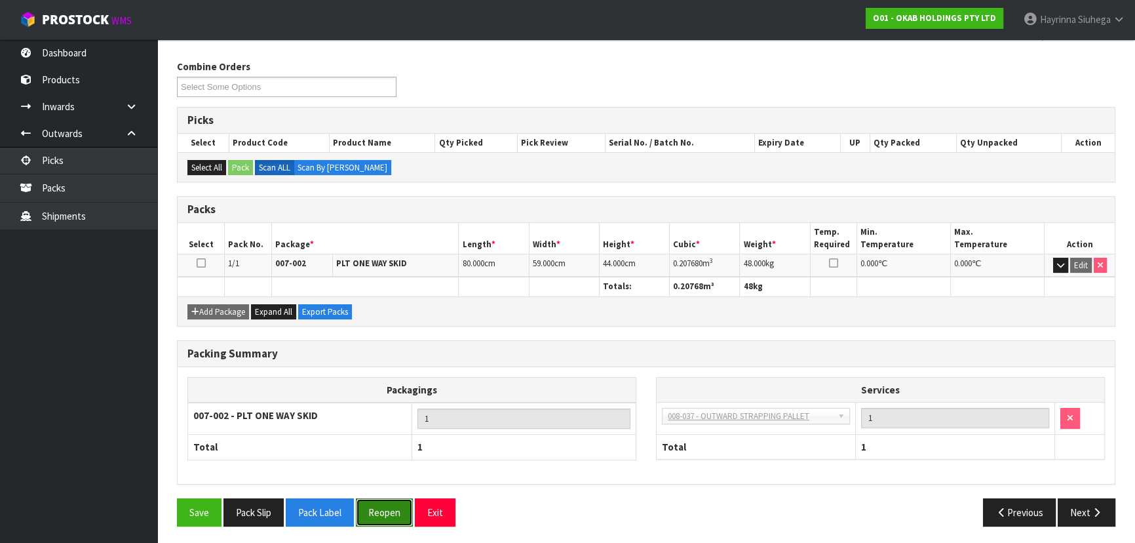
click at [395, 498] on button "Reopen" at bounding box center [384, 512] width 57 height 28
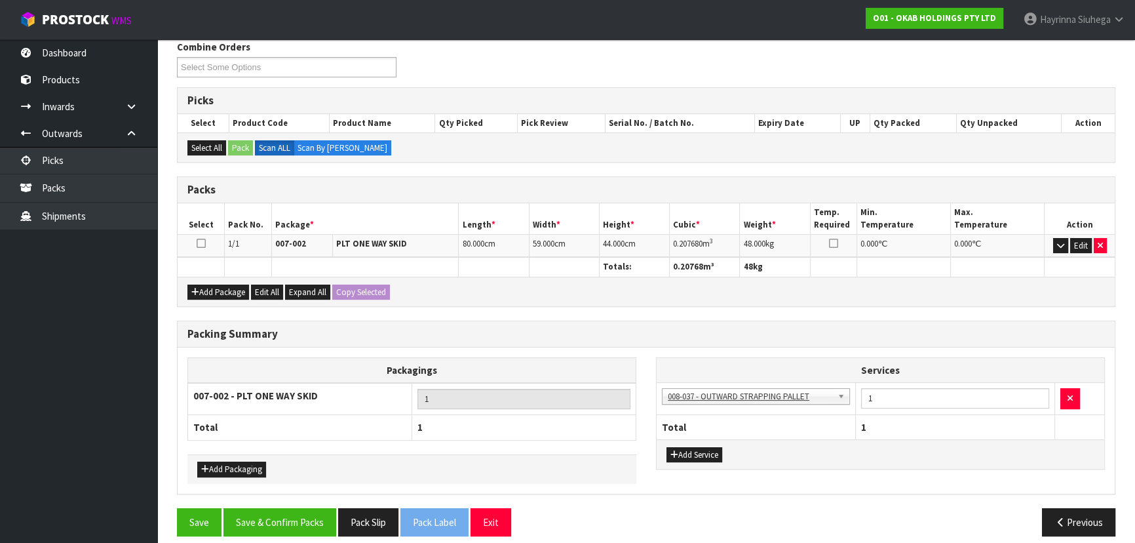
scroll to position [226, 0]
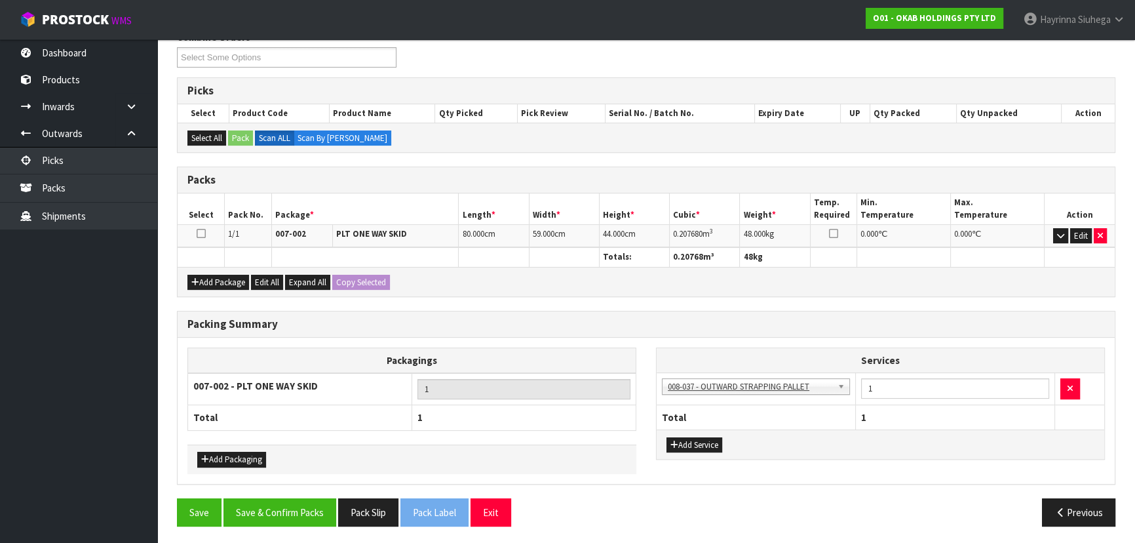
drag, startPoint x: 134, startPoint y: 1, endPoint x: 436, endPoint y: 54, distance: 307.5
click at [436, 54] on div "Combine Orders O01-ORD0000863 O01-ORD0000865 O01-ORD0000866 O01-ORD0000867 Sele…" at bounding box center [646, 53] width 958 height 47
click at [271, 515] on button "Save & Confirm Packs" at bounding box center [279, 512] width 113 height 28
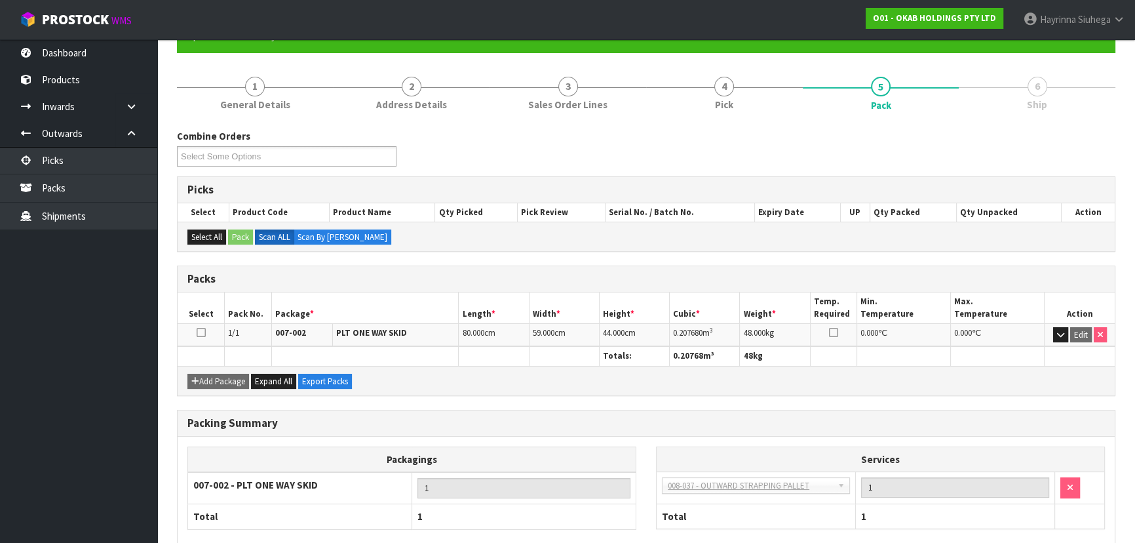
scroll to position [0, 0]
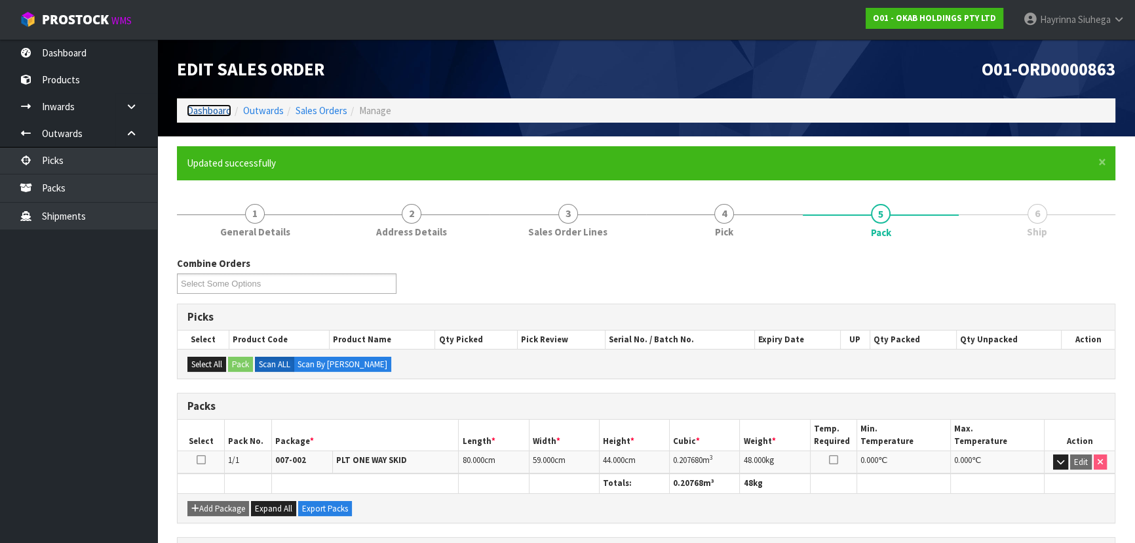
click at [190, 109] on link "Dashboard" at bounding box center [209, 110] width 45 height 12
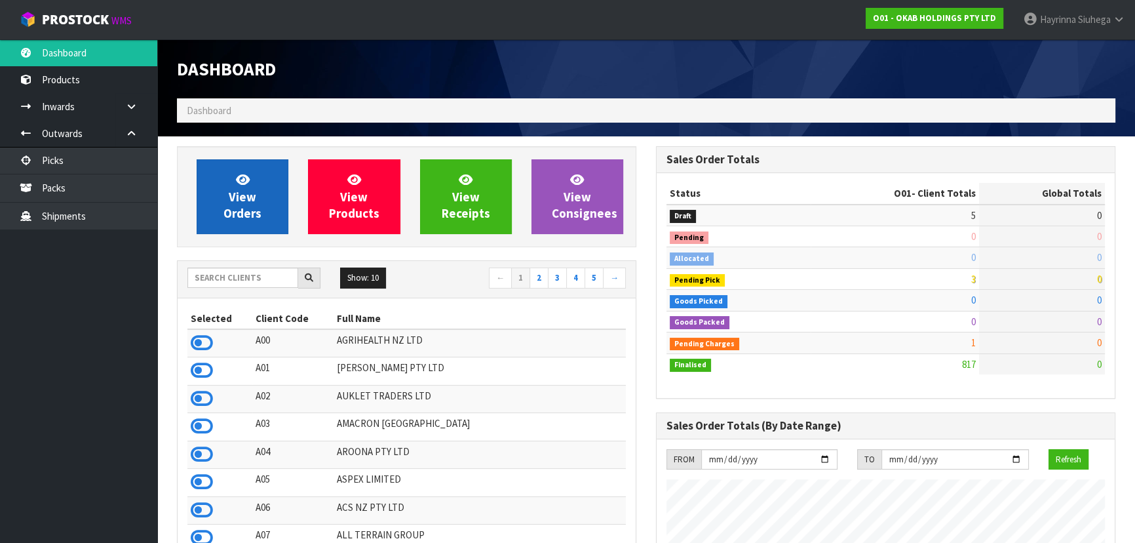
scroll to position [1047, 478]
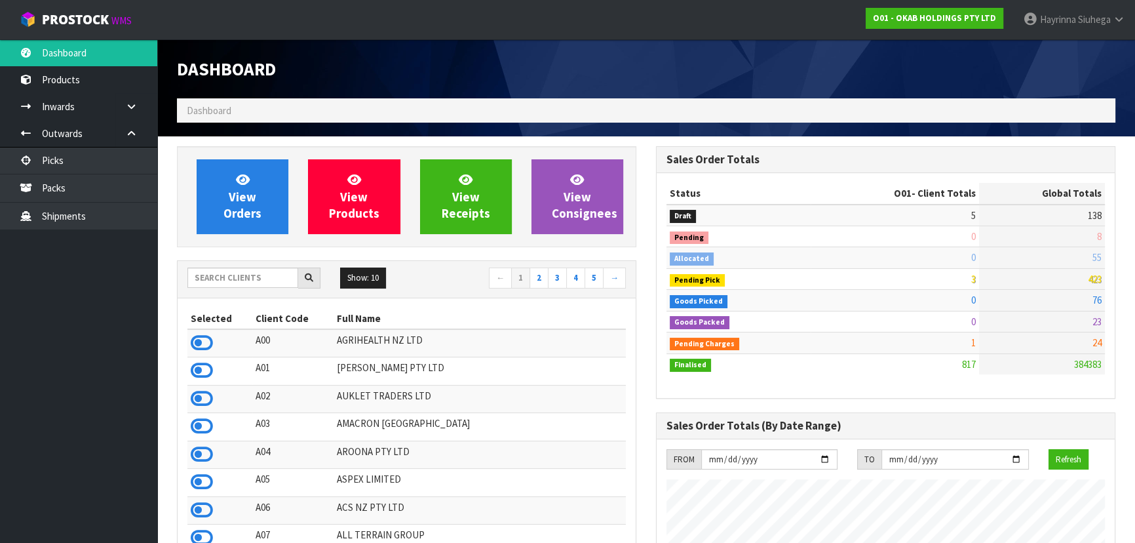
click at [261, 288] on div at bounding box center [253, 277] width 133 height 21
click at [262, 281] on input "text" at bounding box center [242, 277] width 111 height 20
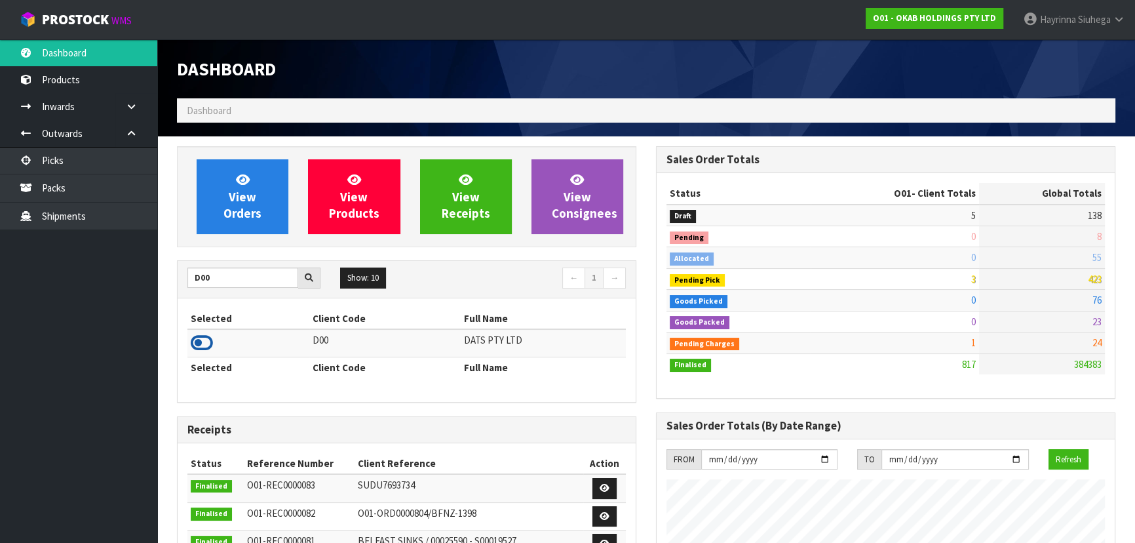
click at [203, 340] on icon at bounding box center [202, 343] width 22 height 20
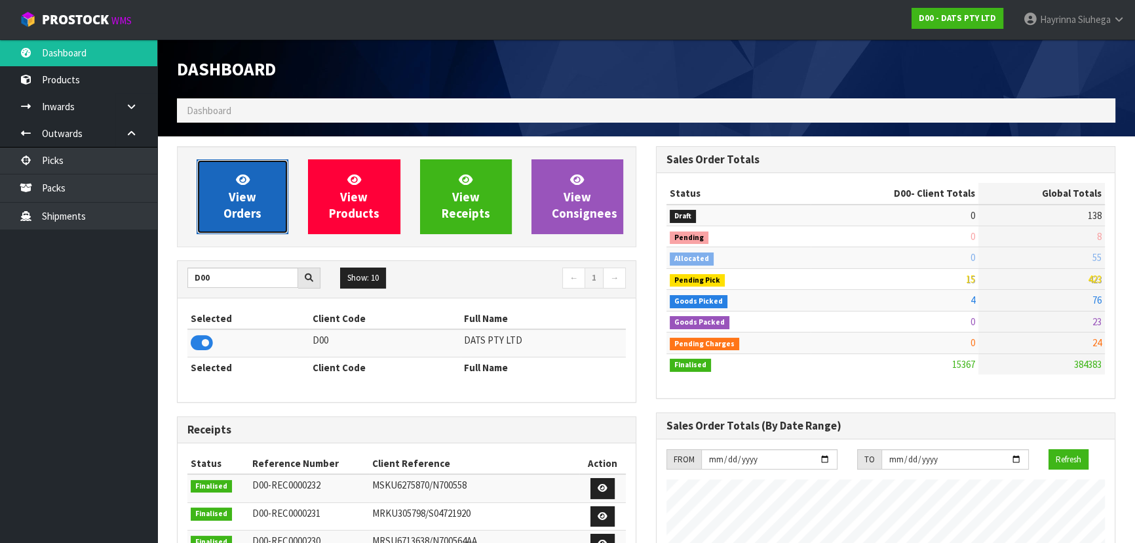
scroll to position [1019, 478]
click at [220, 220] on link "View Orders" at bounding box center [243, 196] width 92 height 75
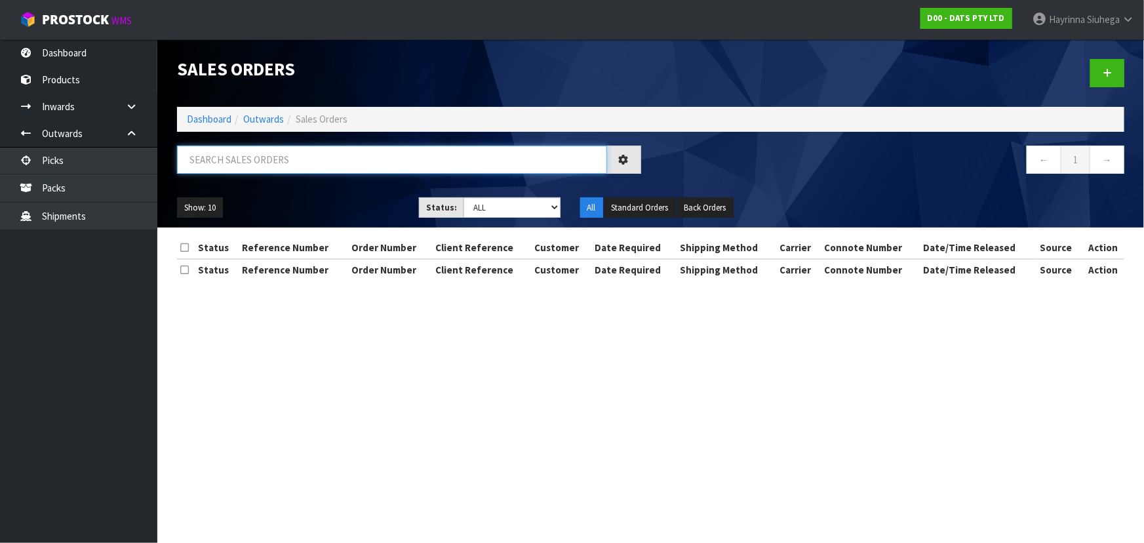
click at [265, 157] on input "text" at bounding box center [392, 159] width 430 height 28
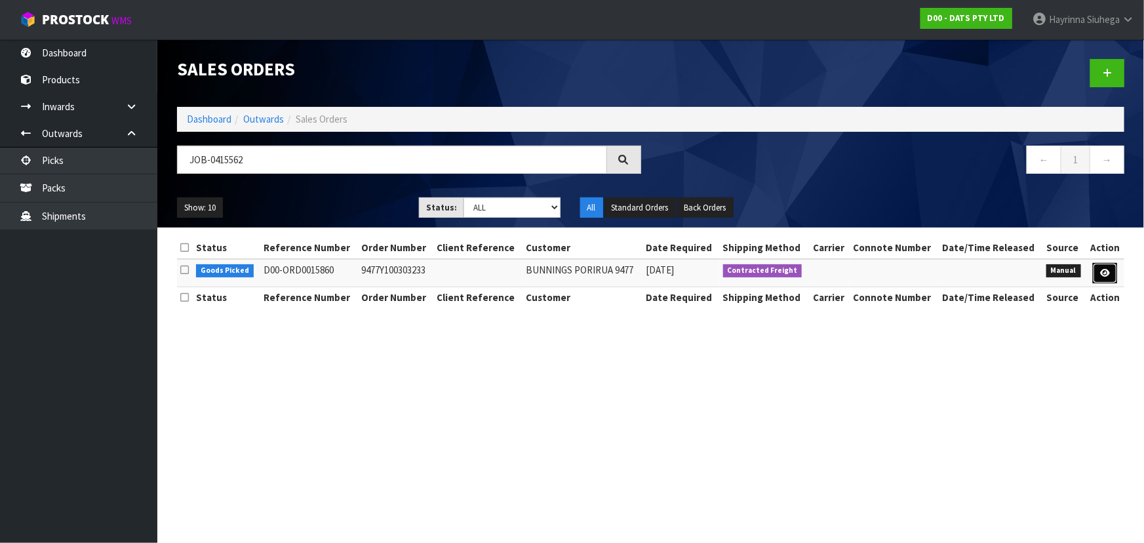
click at [1106, 269] on icon at bounding box center [1105, 273] width 10 height 9
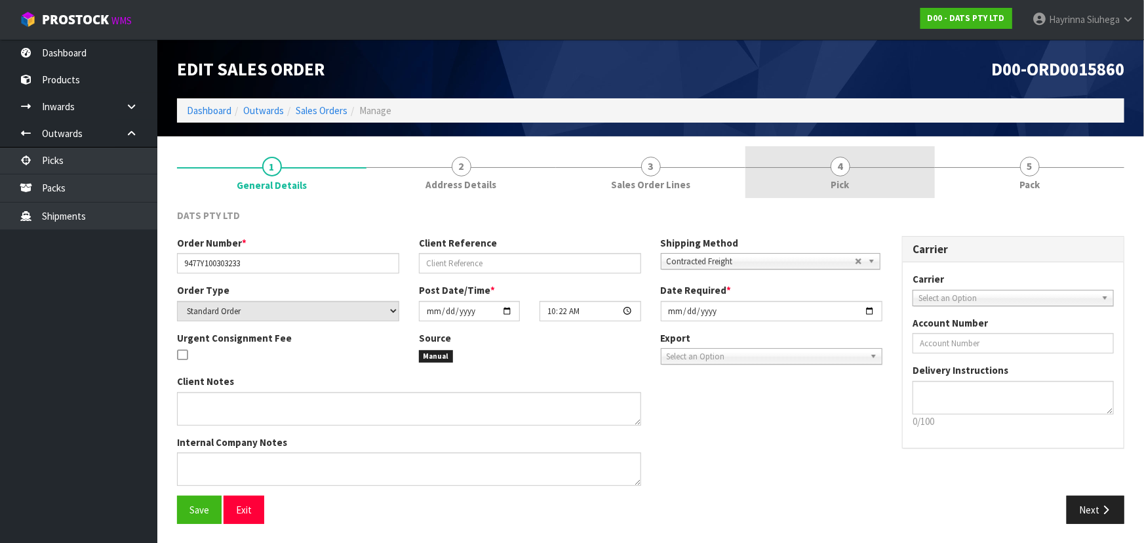
click at [912, 183] on link "4 Pick" at bounding box center [839, 172] width 189 height 52
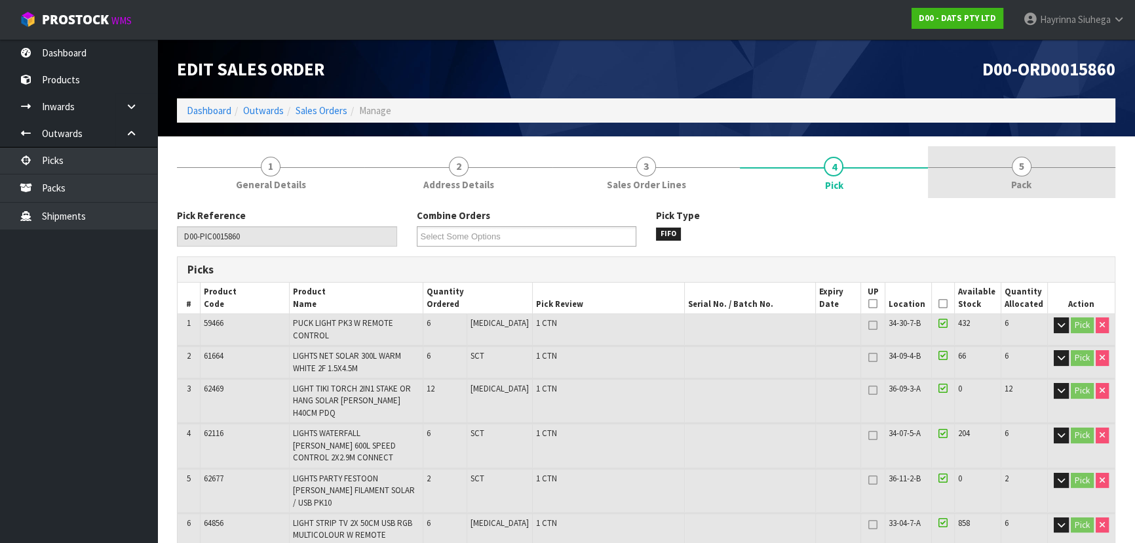
click at [976, 188] on link "5 Pack" at bounding box center [1021, 172] width 187 height 52
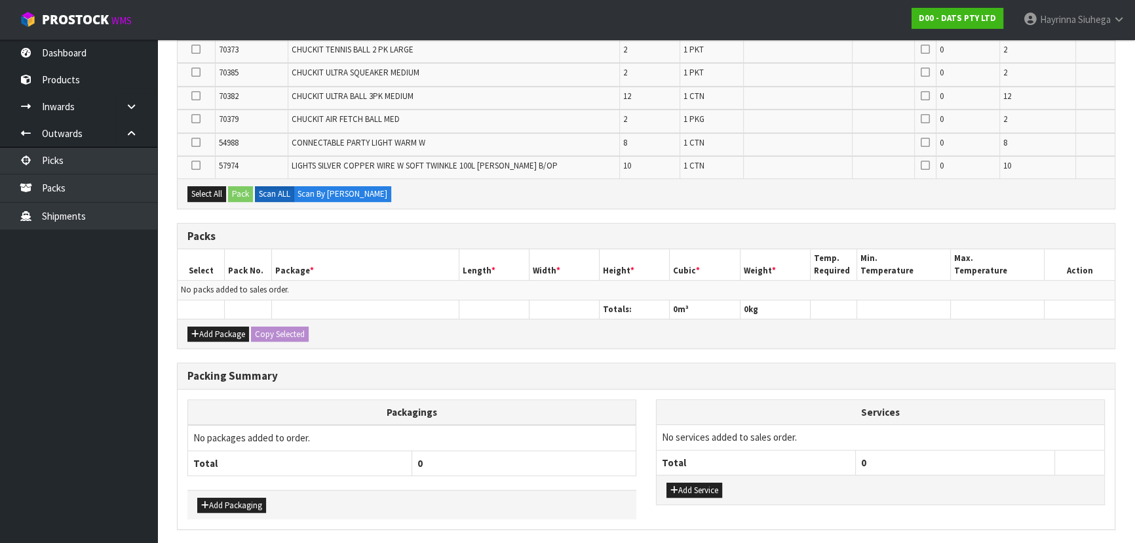
scroll to position [476, 0]
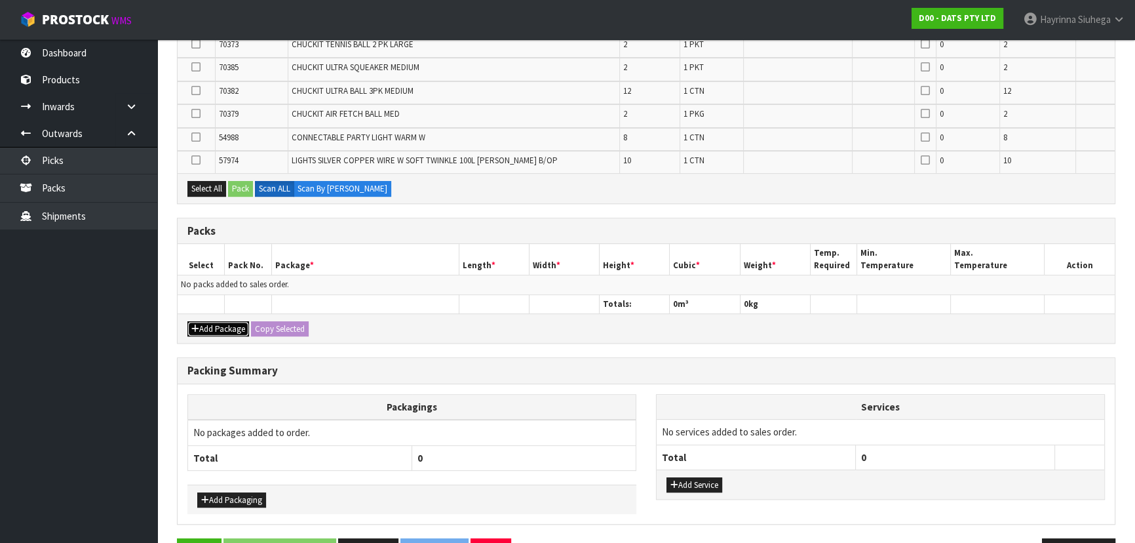
click at [225, 328] on button "Add Package" at bounding box center [218, 329] width 62 height 16
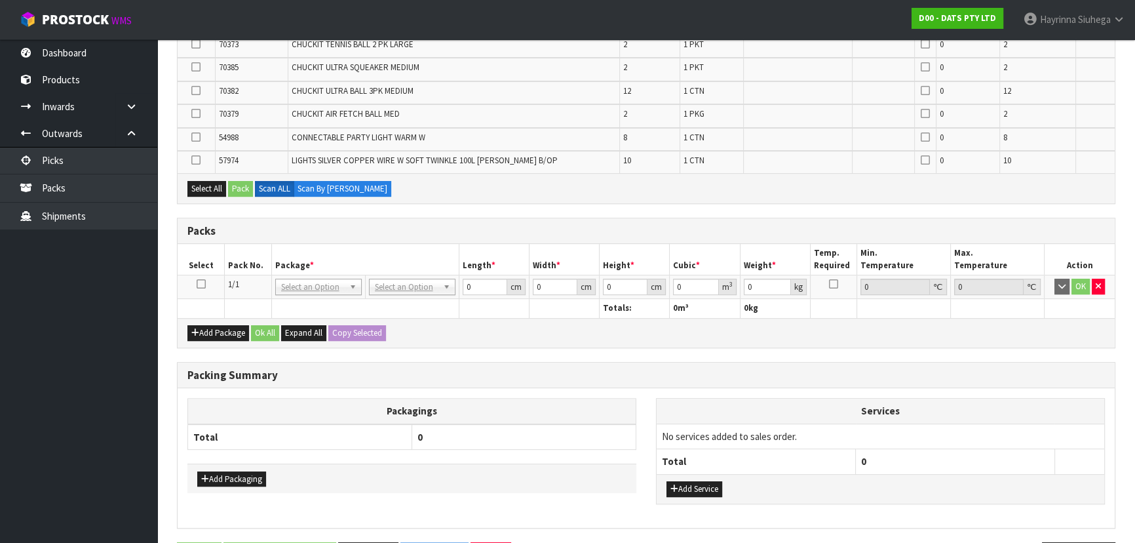
click at [197, 284] on icon at bounding box center [201, 284] width 9 height 1
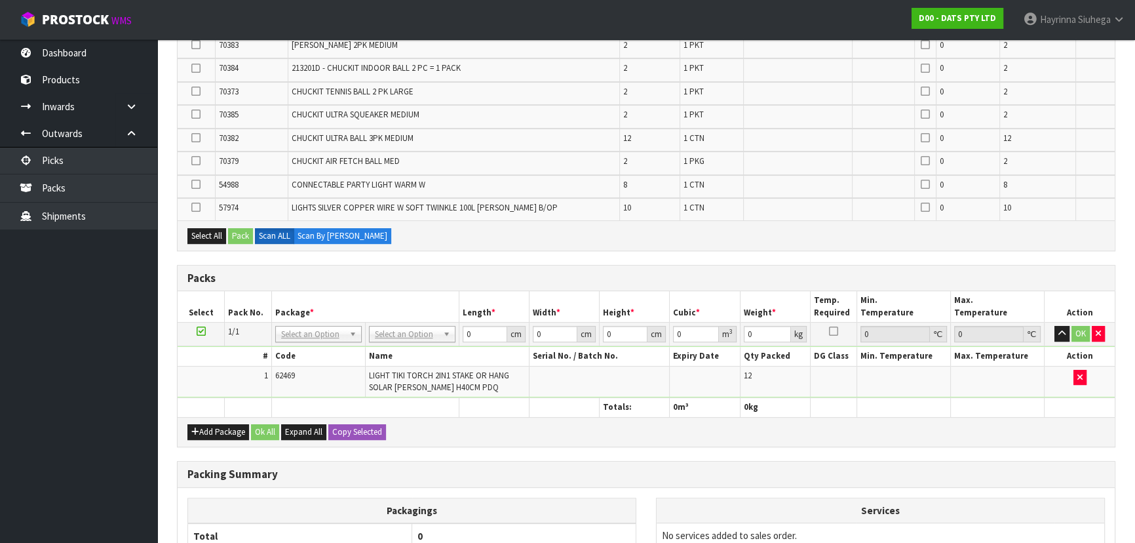
scroll to position [0, 0]
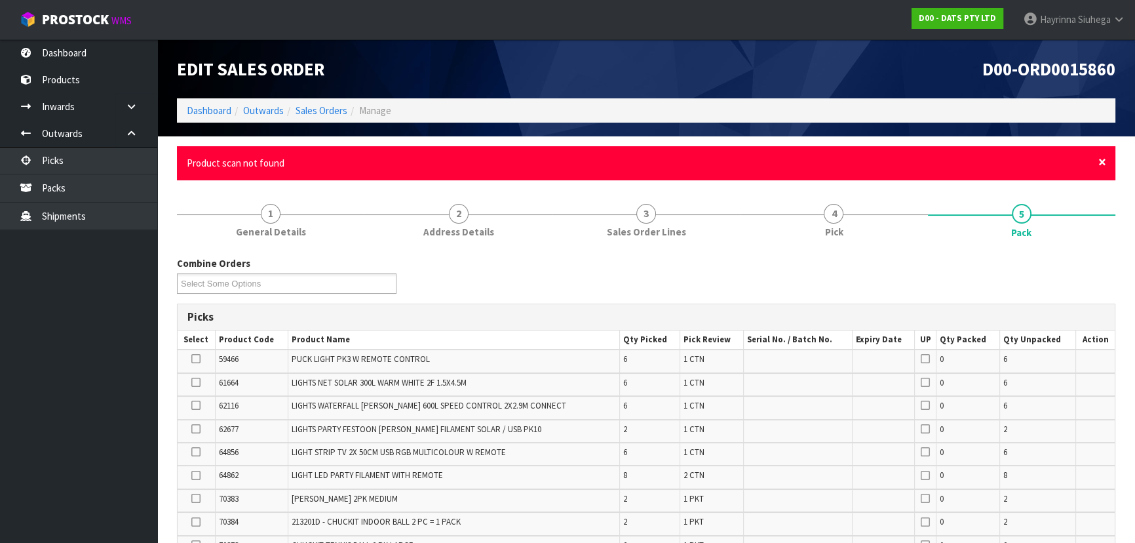
click at [1106, 161] on span "×" at bounding box center [1102, 162] width 8 height 18
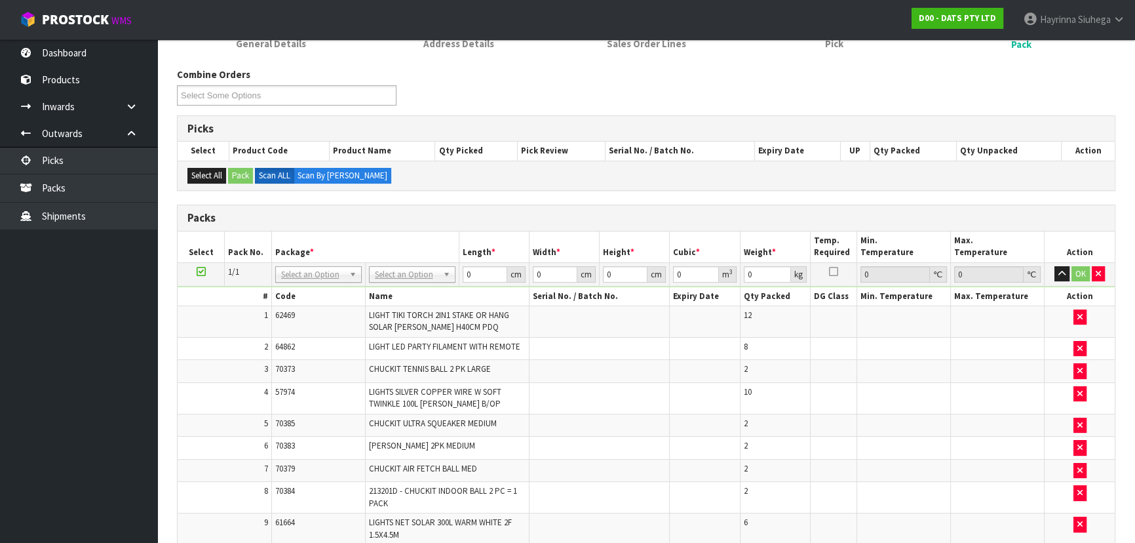
scroll to position [298, 0]
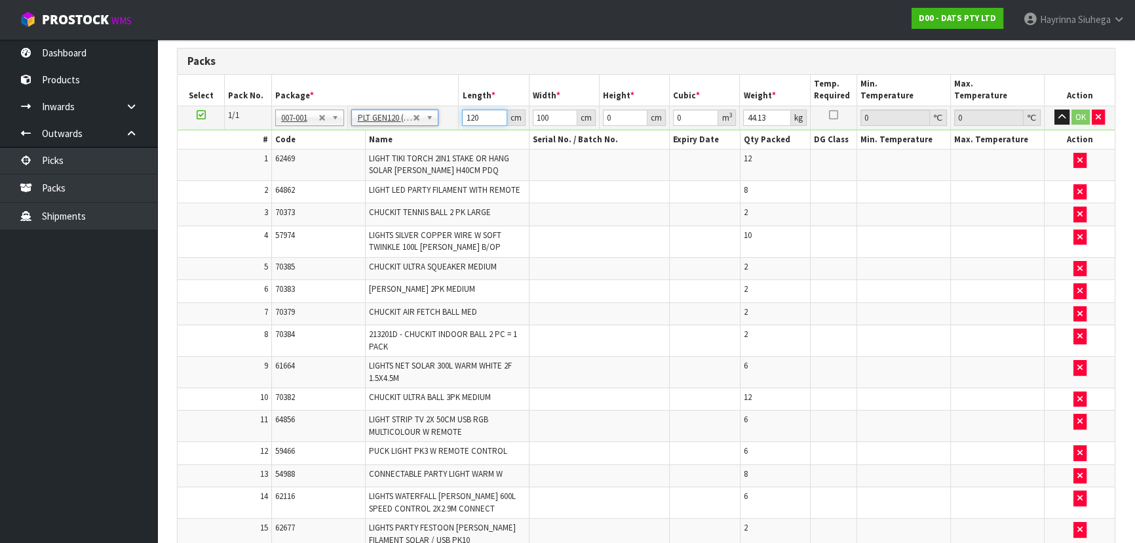
click at [465, 115] on input "120" at bounding box center [484, 117] width 45 height 16
click button "OK" at bounding box center [1080, 117] width 18 height 16
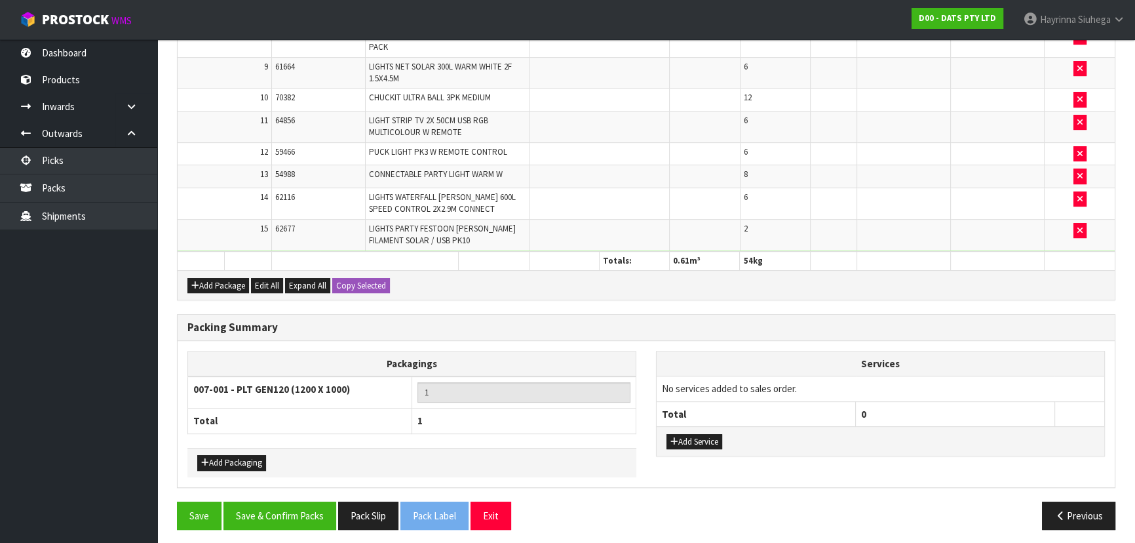
scroll to position [596, 0]
click at [236, 447] on div "Add Packaging" at bounding box center [411, 461] width 449 height 29
click at [229, 454] on button "Add Packaging" at bounding box center [231, 462] width 69 height 16
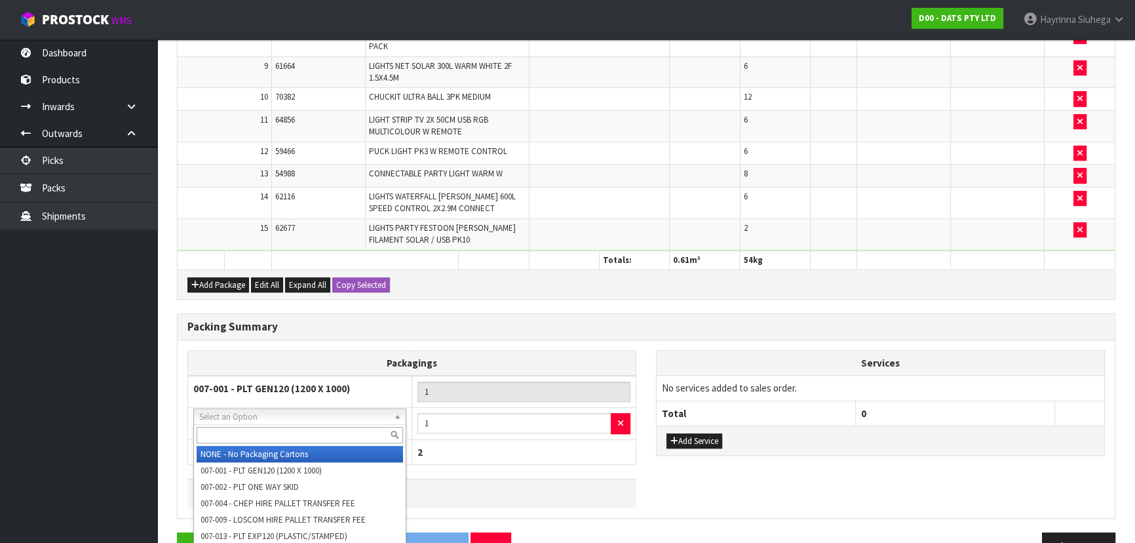
click at [263, 431] on input "text" at bounding box center [300, 435] width 206 height 16
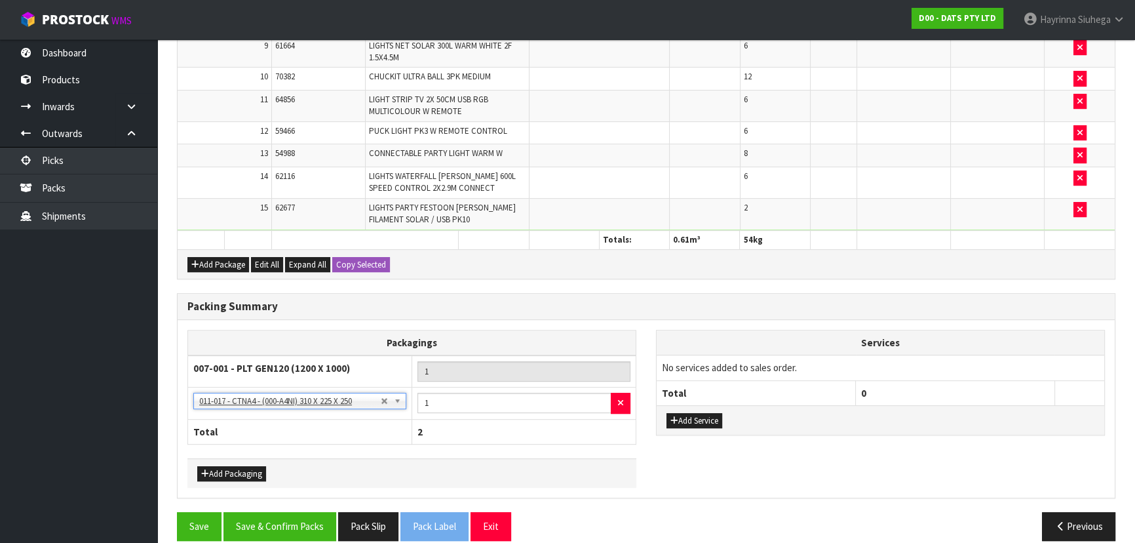
scroll to position [628, 0]
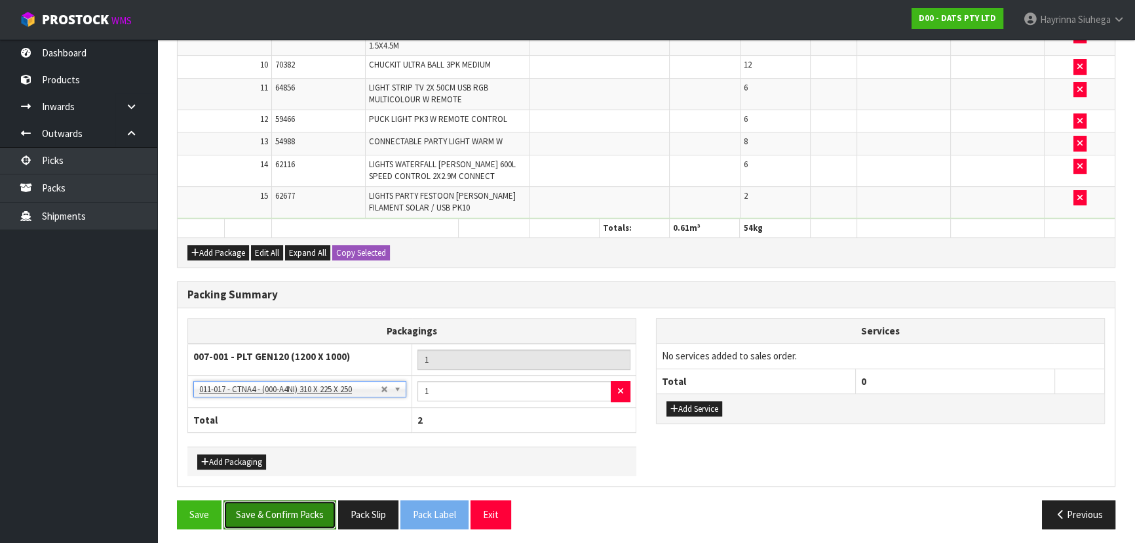
click at [270, 506] on button "Save & Confirm Packs" at bounding box center [279, 514] width 113 height 28
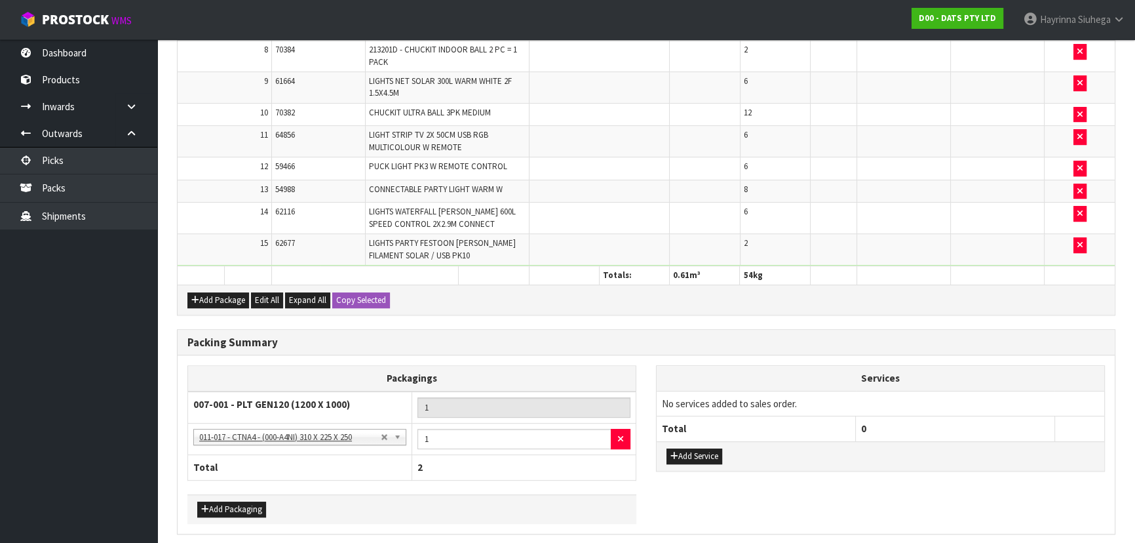
scroll to position [0, 0]
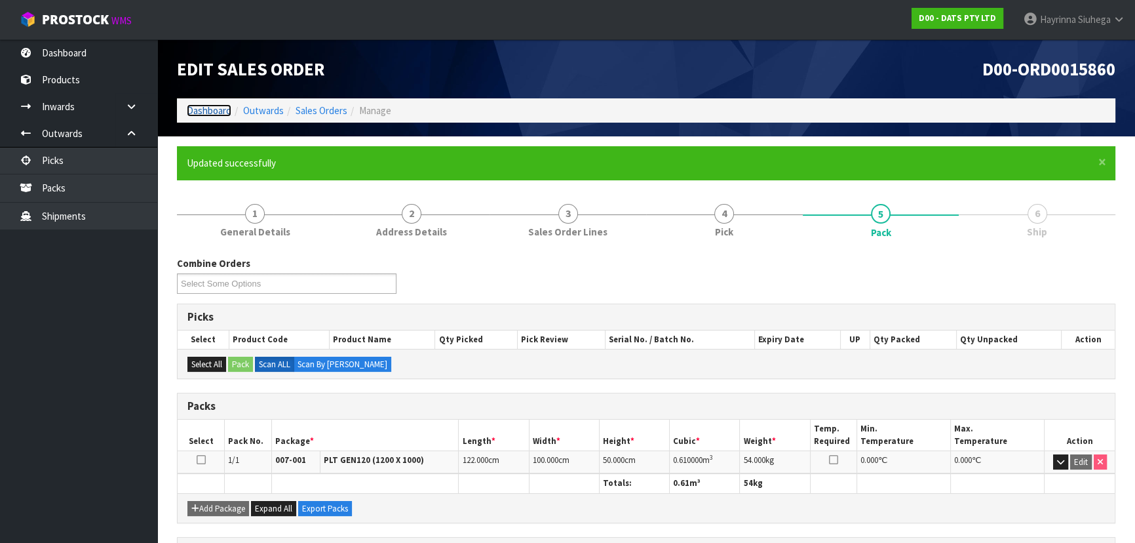
click at [204, 111] on link "Dashboard" at bounding box center [209, 110] width 45 height 12
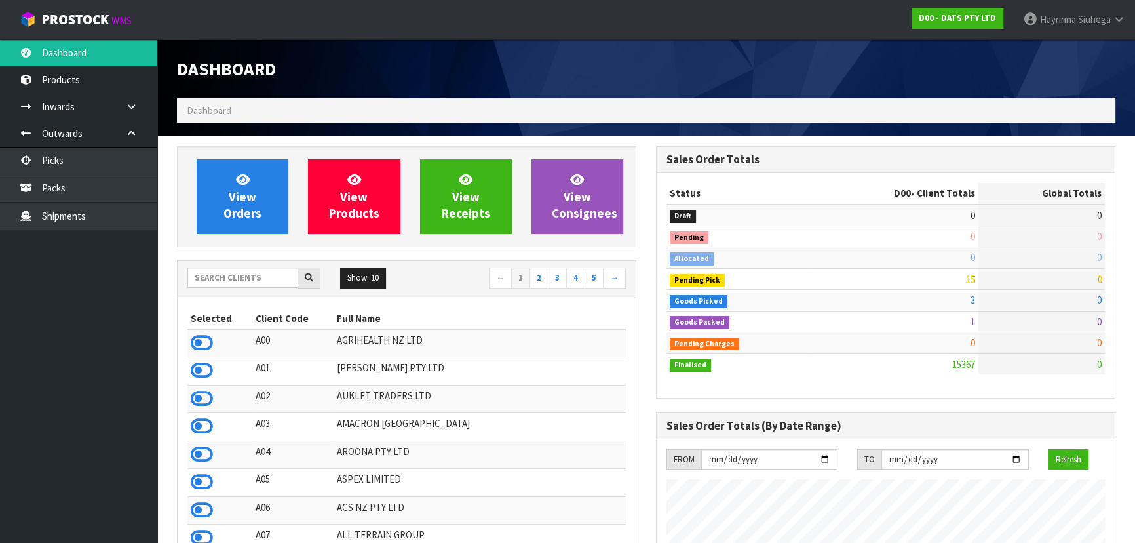
scroll to position [1033, 478]
click at [239, 280] on input "text" at bounding box center [242, 277] width 111 height 20
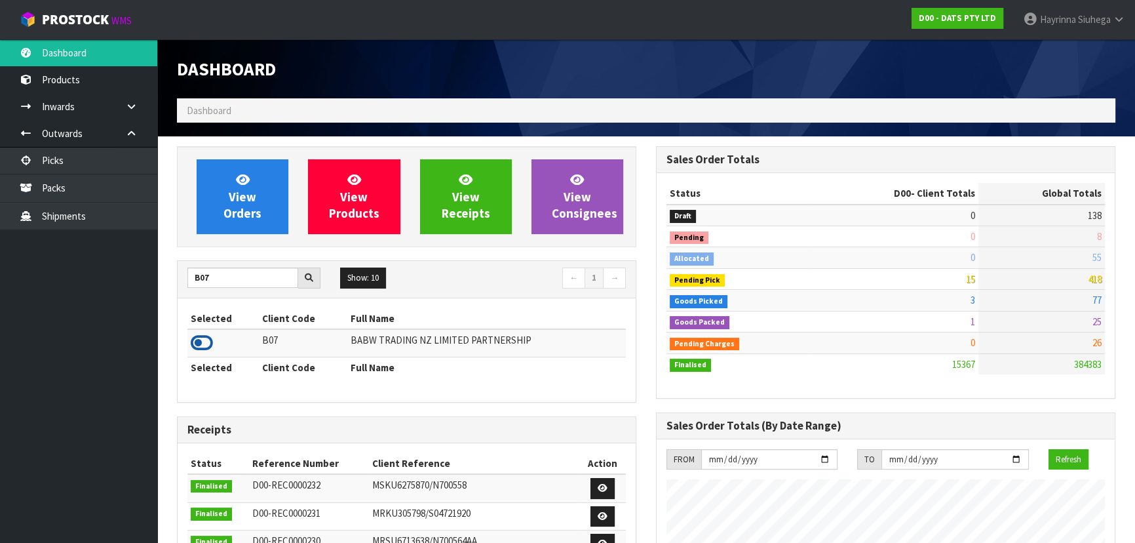
click at [199, 337] on icon at bounding box center [202, 343] width 22 height 20
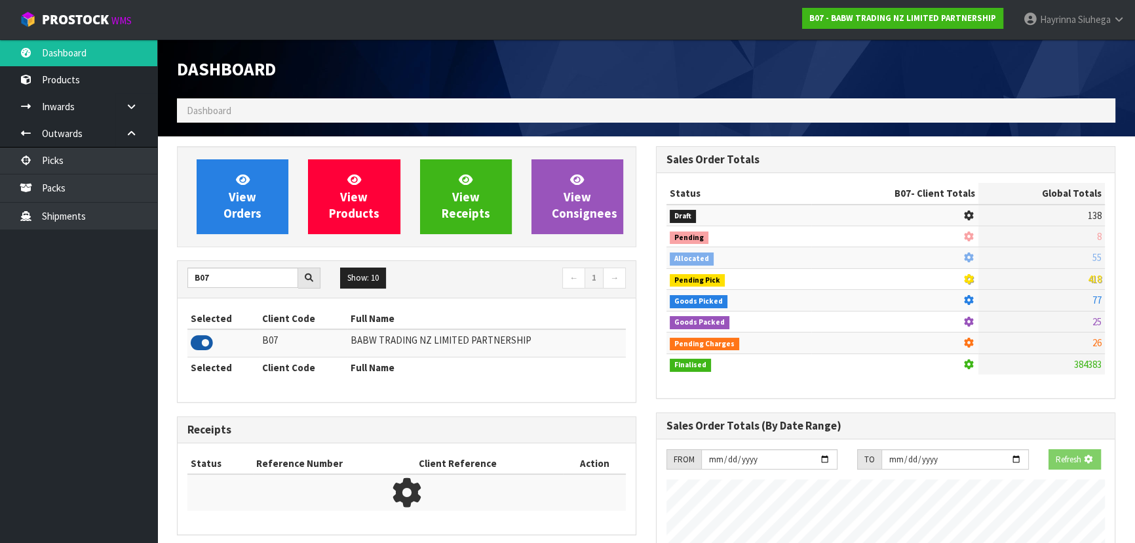
scroll to position [991, 478]
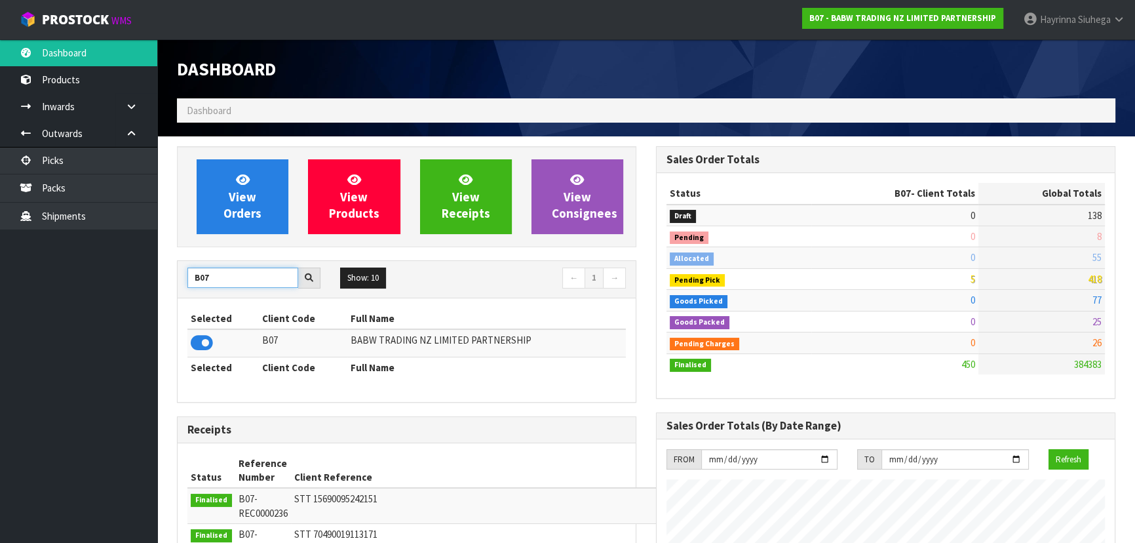
drag, startPoint x: 216, startPoint y: 275, endPoint x: 96, endPoint y: 263, distance: 121.2
click at [144, 269] on body "Toggle navigation ProStock WMS B07 - BABW TRADING NZ LIMITED PARTNERSHIP Hayrin…" at bounding box center [567, 271] width 1135 height 543
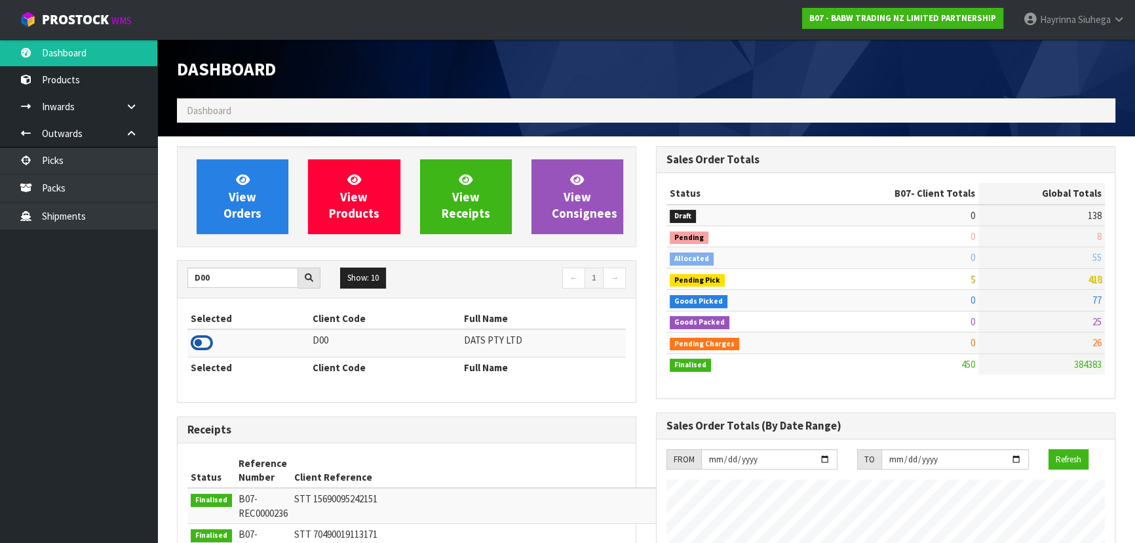
click at [201, 352] on icon at bounding box center [202, 343] width 22 height 20
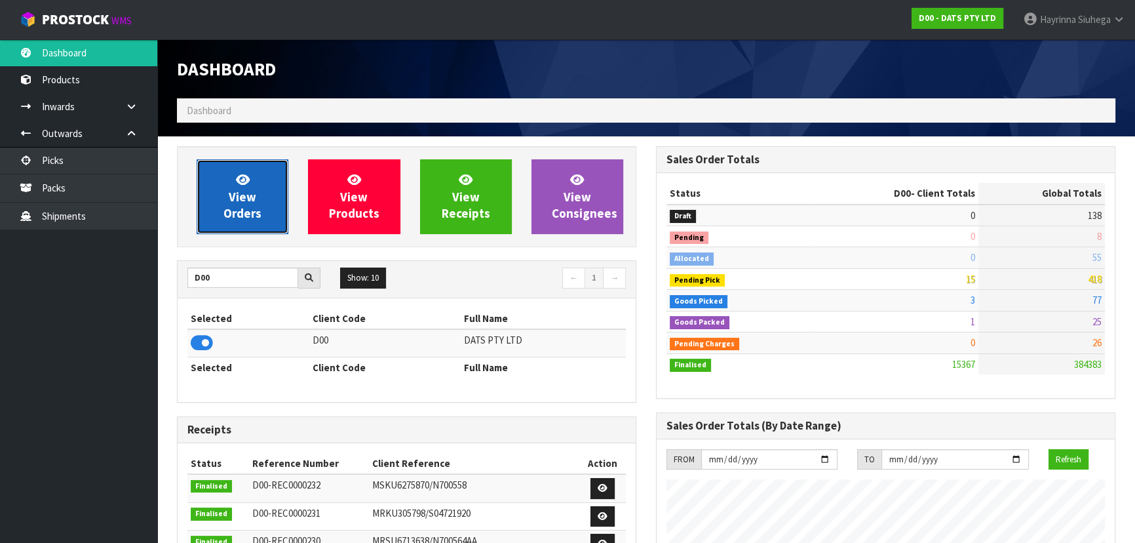
click at [269, 207] on link "View Orders" at bounding box center [243, 196] width 92 height 75
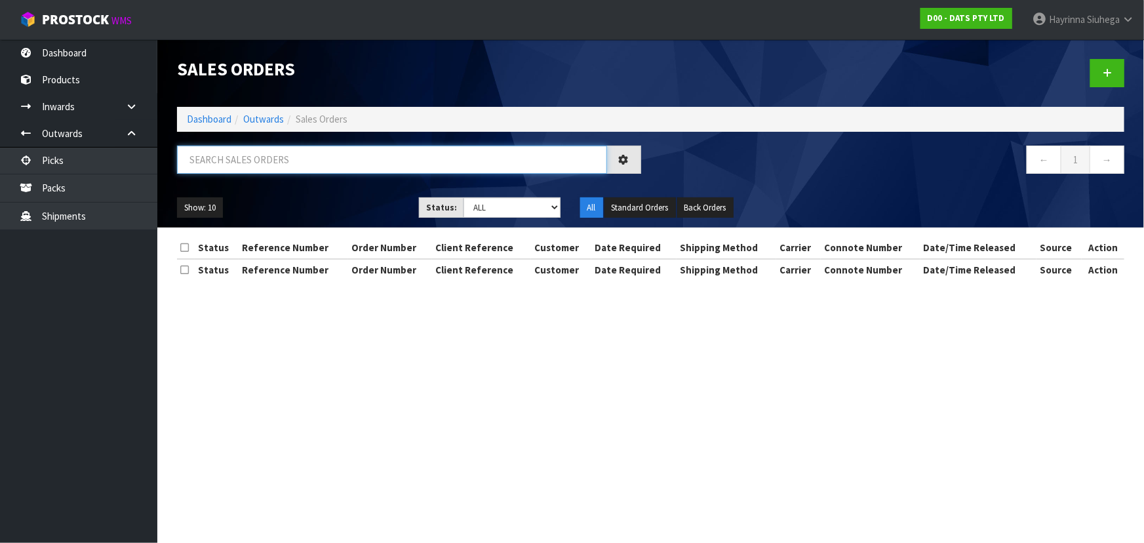
click at [295, 167] on input "text" at bounding box center [392, 159] width 430 height 28
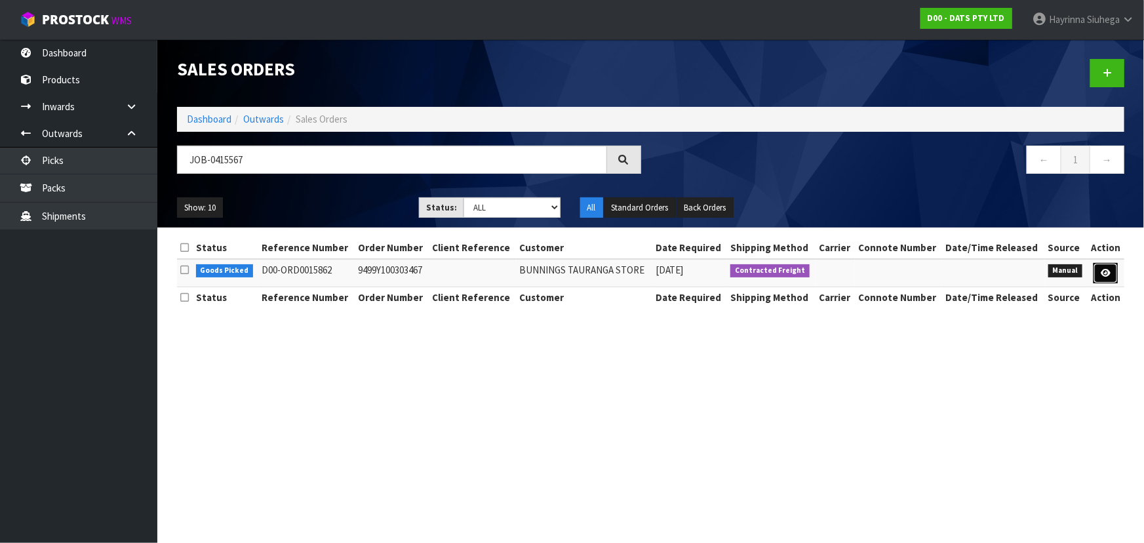
click at [1104, 271] on icon at bounding box center [1105, 273] width 10 height 9
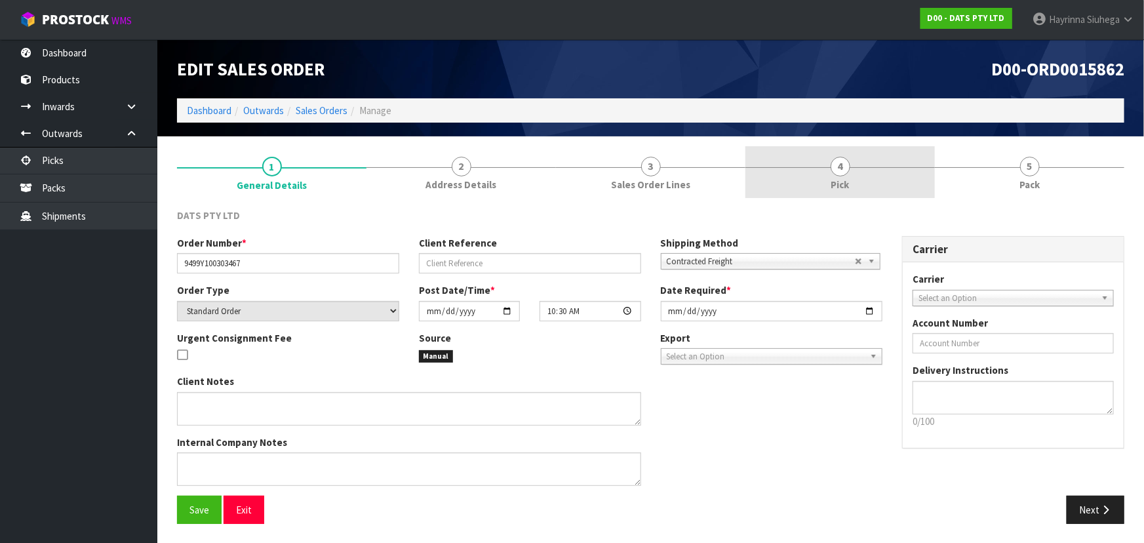
click at [865, 151] on link "4 Pick" at bounding box center [839, 172] width 189 height 52
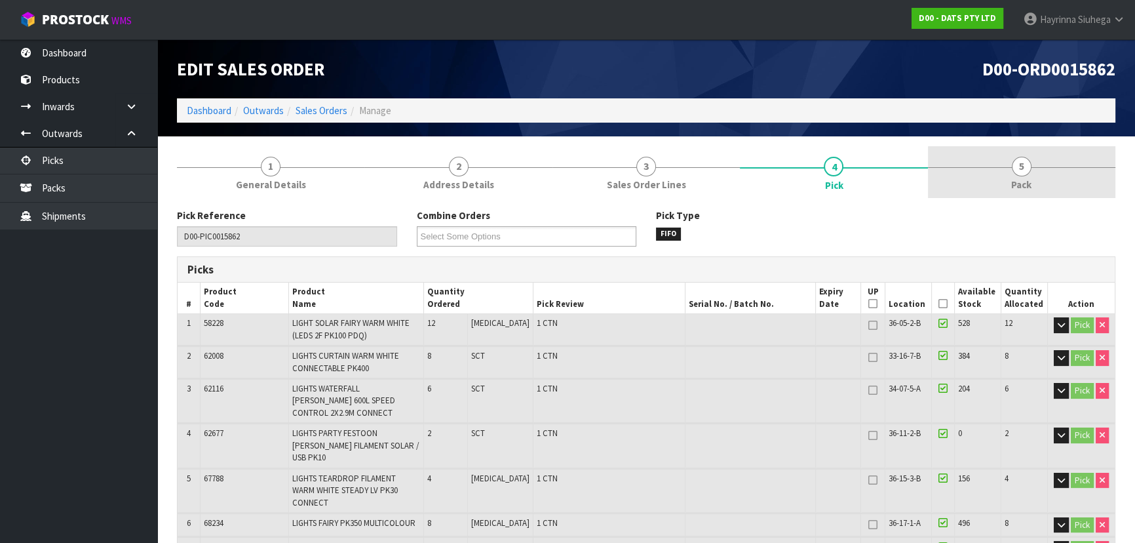
click at [971, 150] on link "5 Pack" at bounding box center [1021, 172] width 187 height 52
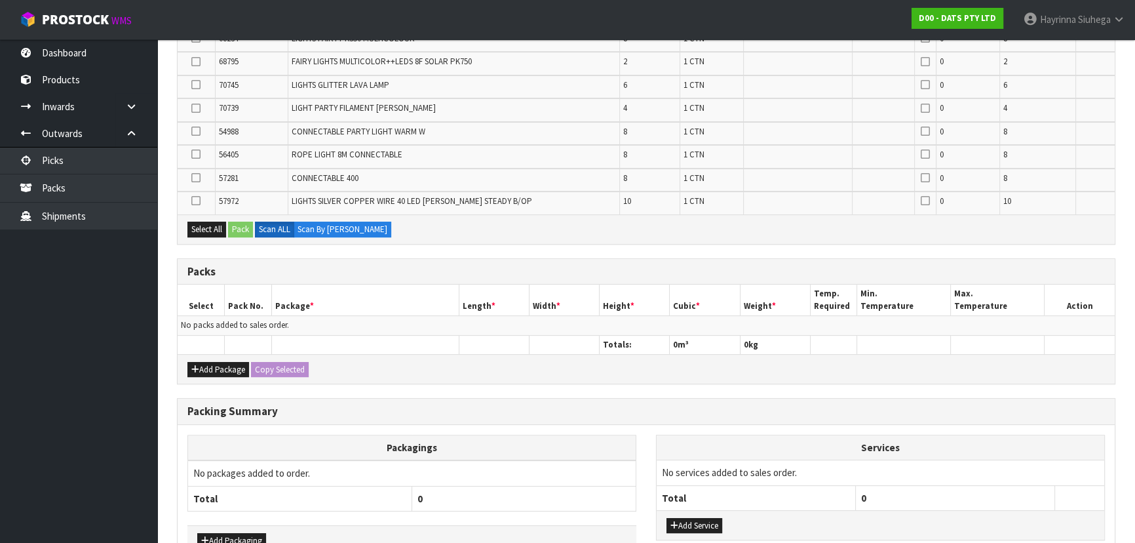
scroll to position [469, 0]
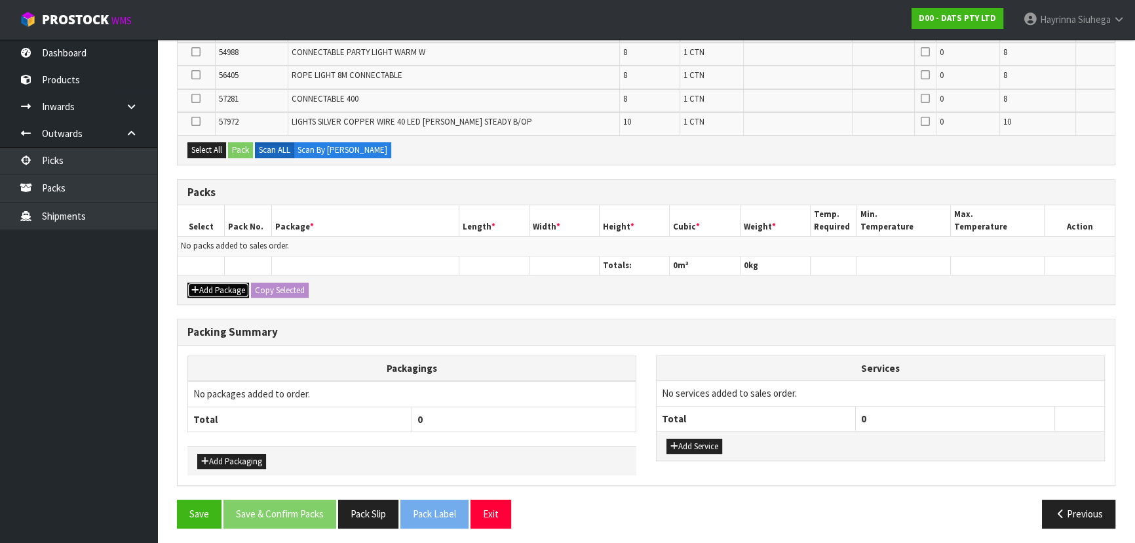
click at [211, 282] on button "Add Package" at bounding box center [218, 290] width 62 height 16
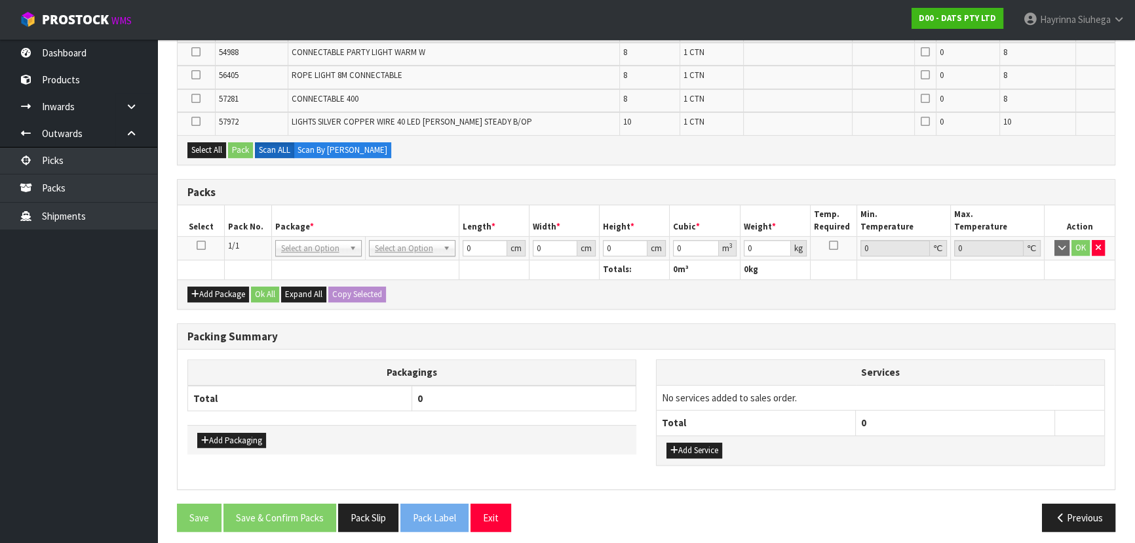
click at [202, 245] on icon at bounding box center [201, 245] width 9 height 1
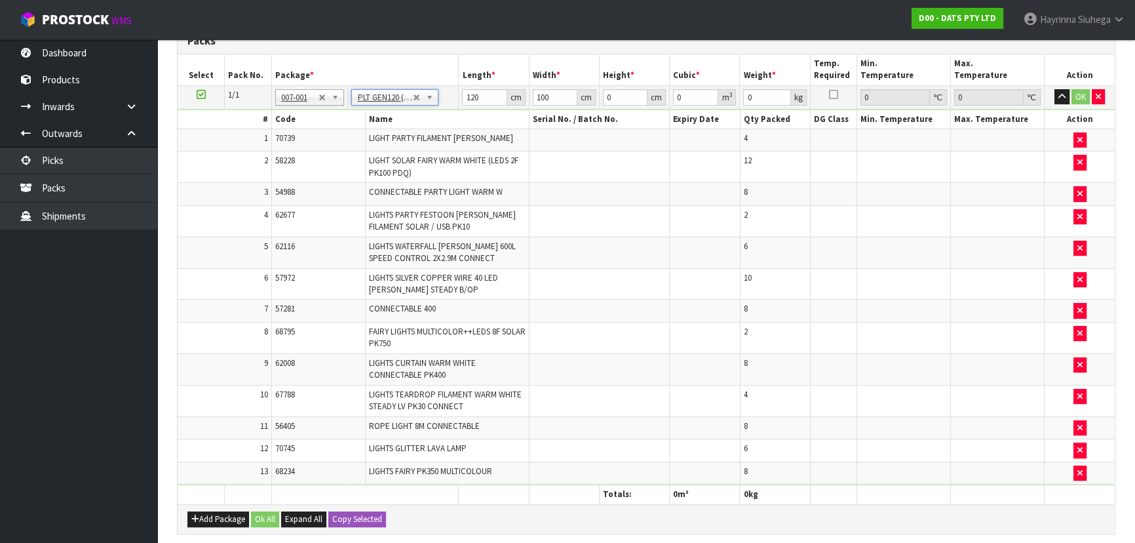
scroll to position [315, 0]
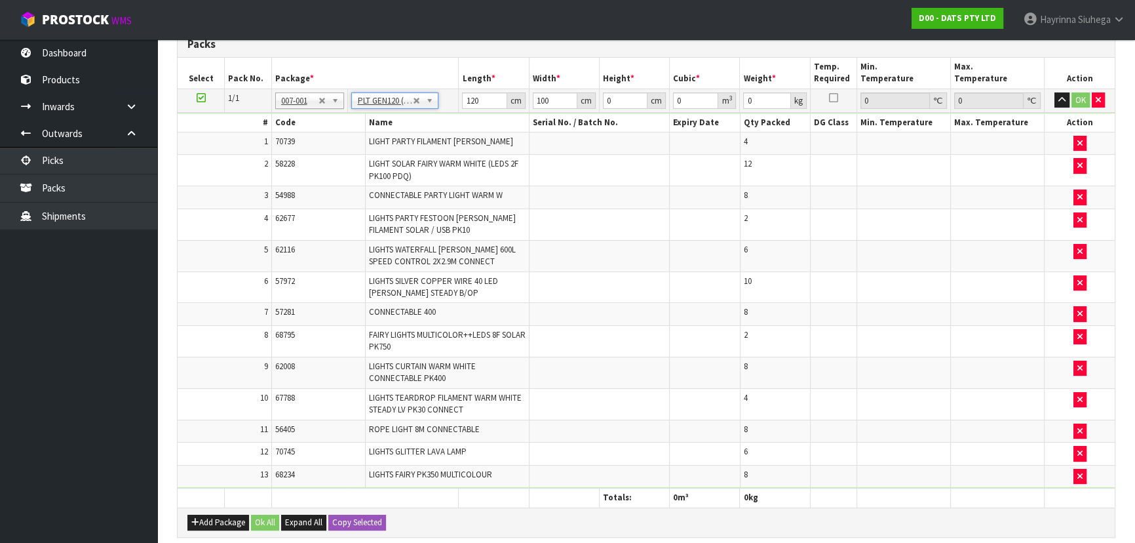
click at [93, 353] on ul "Dashboard Products Categories Serial Numbers Kitsets Packagings Inwards Purchas…" at bounding box center [78, 290] width 157 height 503
click at [474, 99] on input "120" at bounding box center [484, 100] width 45 height 16
click button "OK" at bounding box center [1080, 100] width 18 height 16
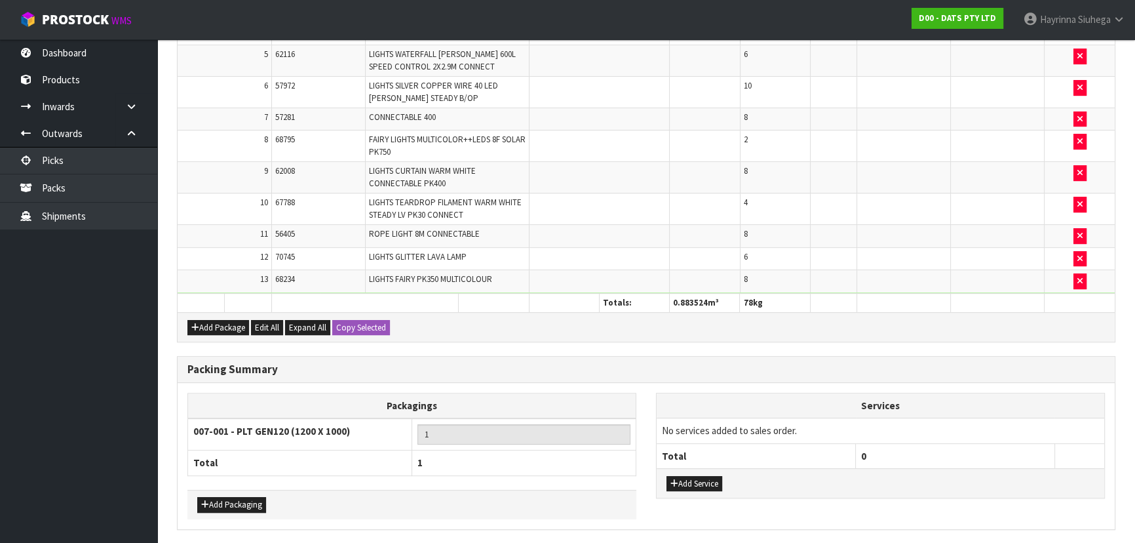
scroll to position [552, 0]
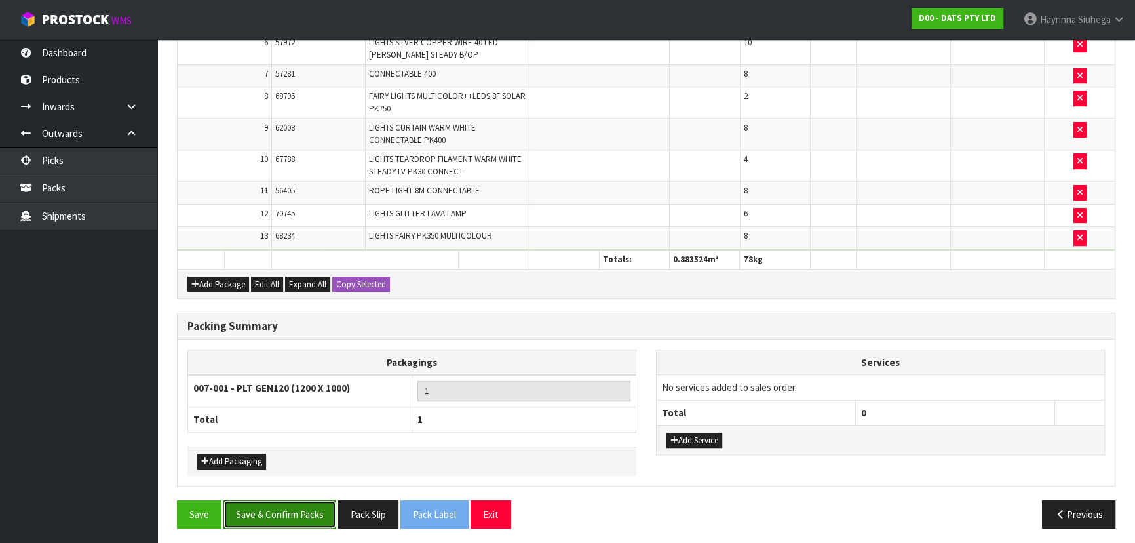
click at [311, 509] on button "Save & Confirm Packs" at bounding box center [279, 514] width 113 height 28
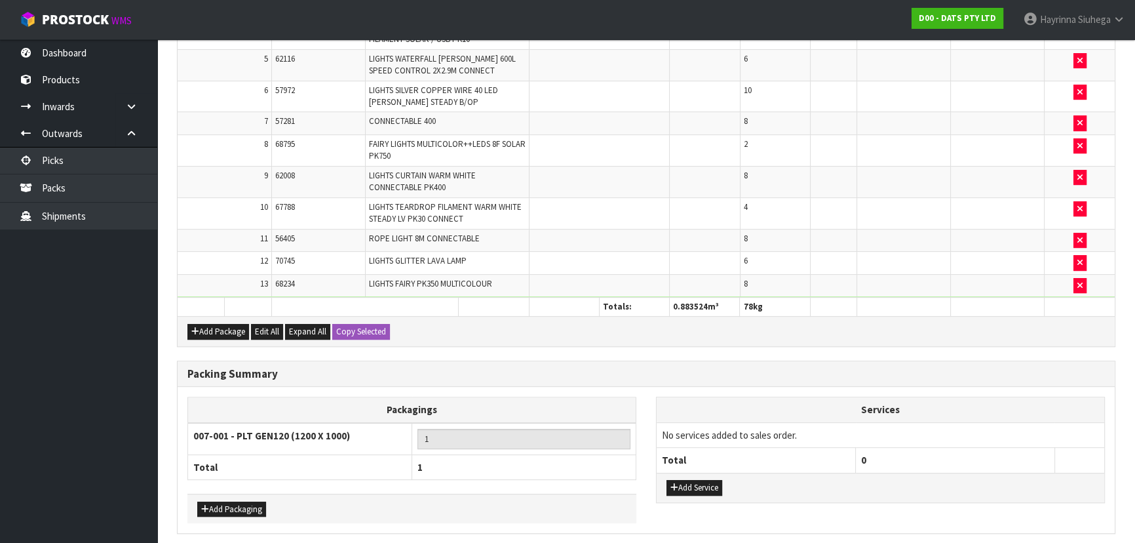
scroll to position [0, 0]
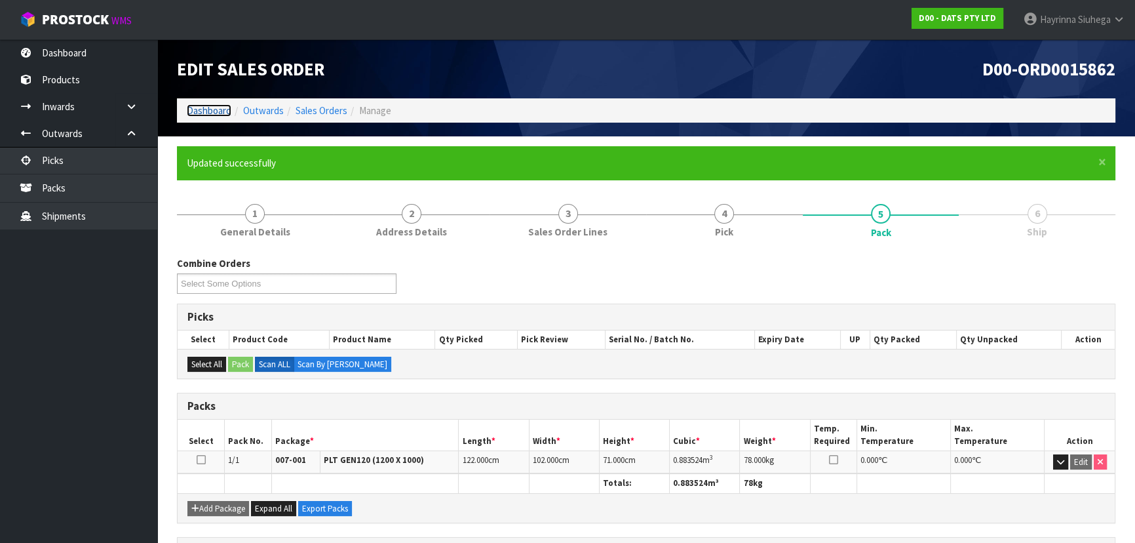
click at [225, 109] on link "Dashboard" at bounding box center [209, 110] width 45 height 12
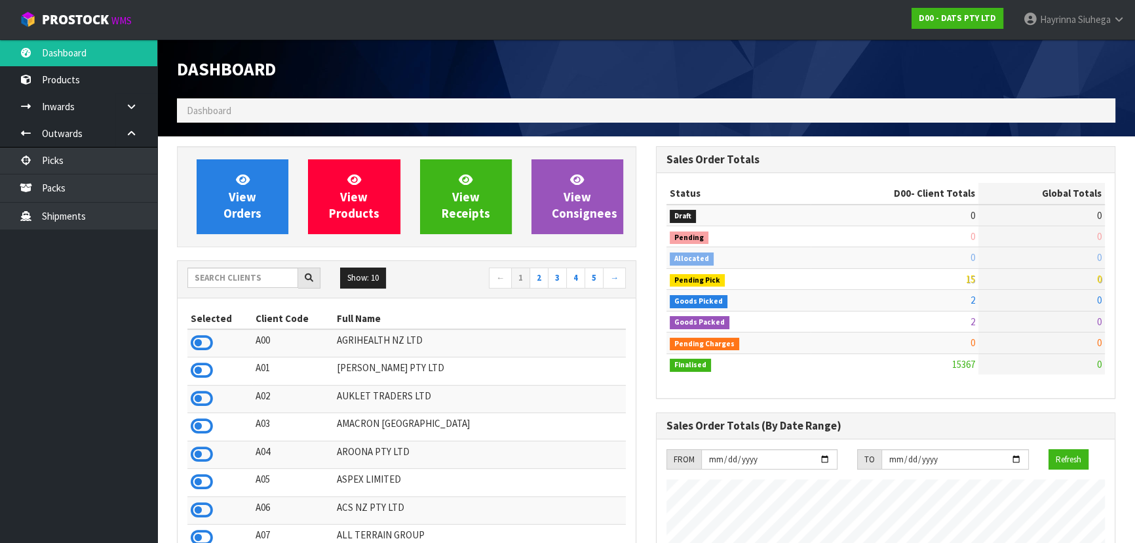
scroll to position [1019, 478]
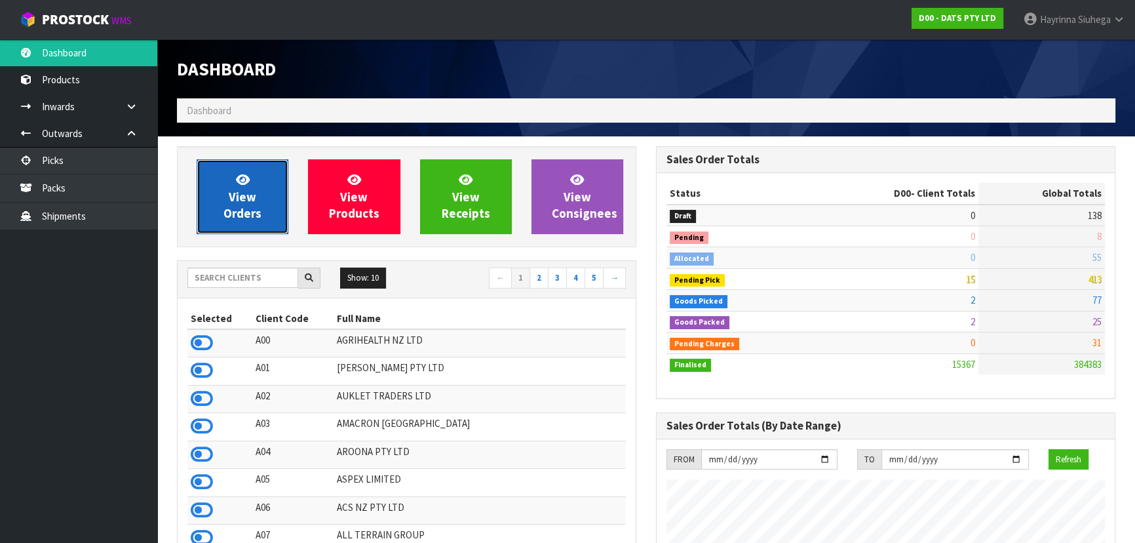
click at [229, 195] on link "View Orders" at bounding box center [243, 196] width 92 height 75
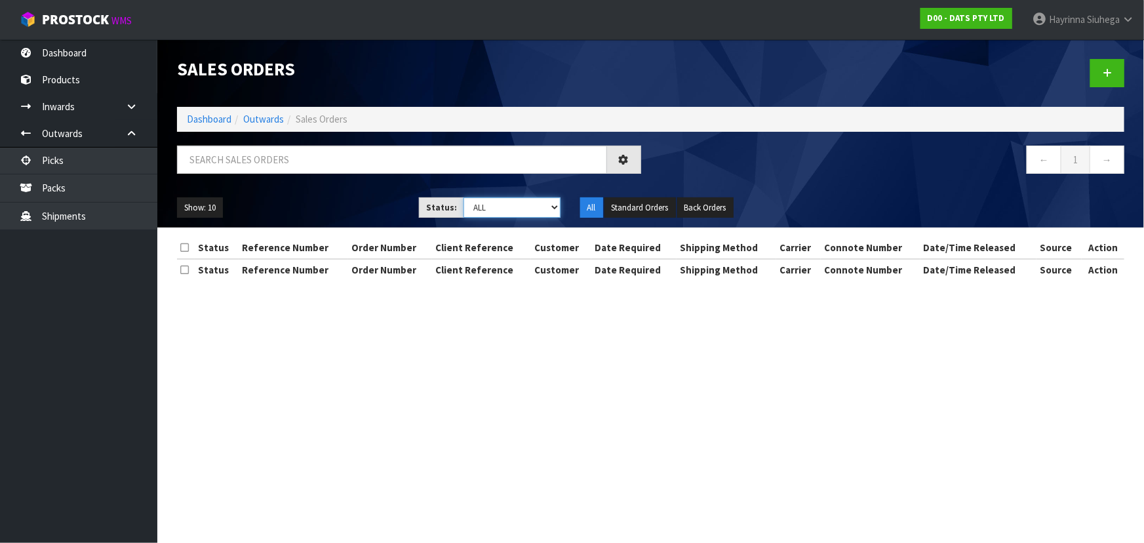
click at [489, 204] on select "Draft Pending Allocated Pending Pick Goods Picked Goods Packed Pending Charges …" at bounding box center [511, 207] width 97 height 20
click at [463, 197] on select "Draft Pending Allocated Pending Pick Goods Picked Goods Packed Pending Charges …" at bounding box center [511, 207] width 97 height 20
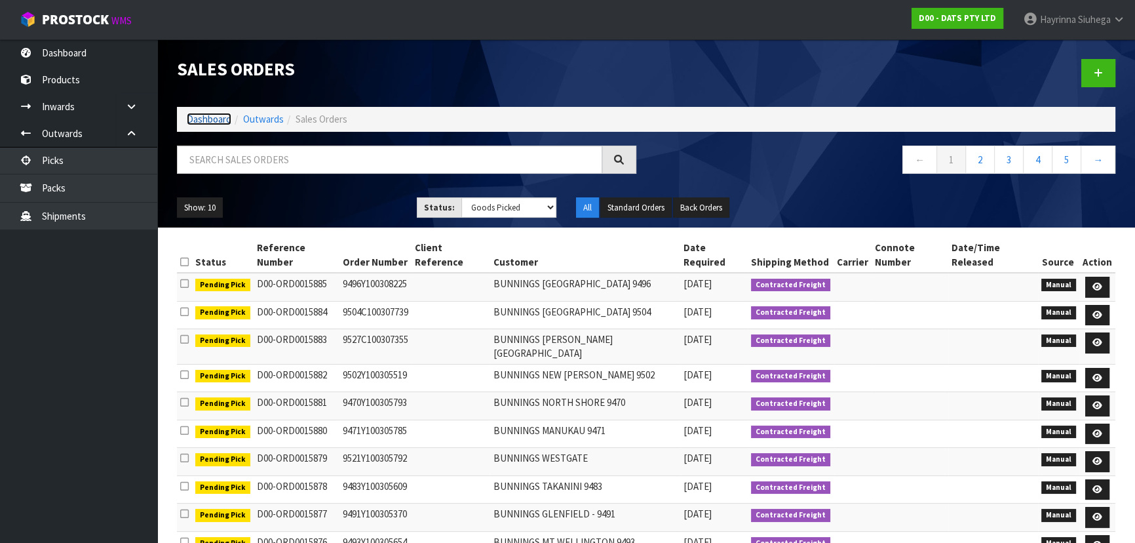
click at [208, 118] on link "Dashboard" at bounding box center [209, 119] width 45 height 12
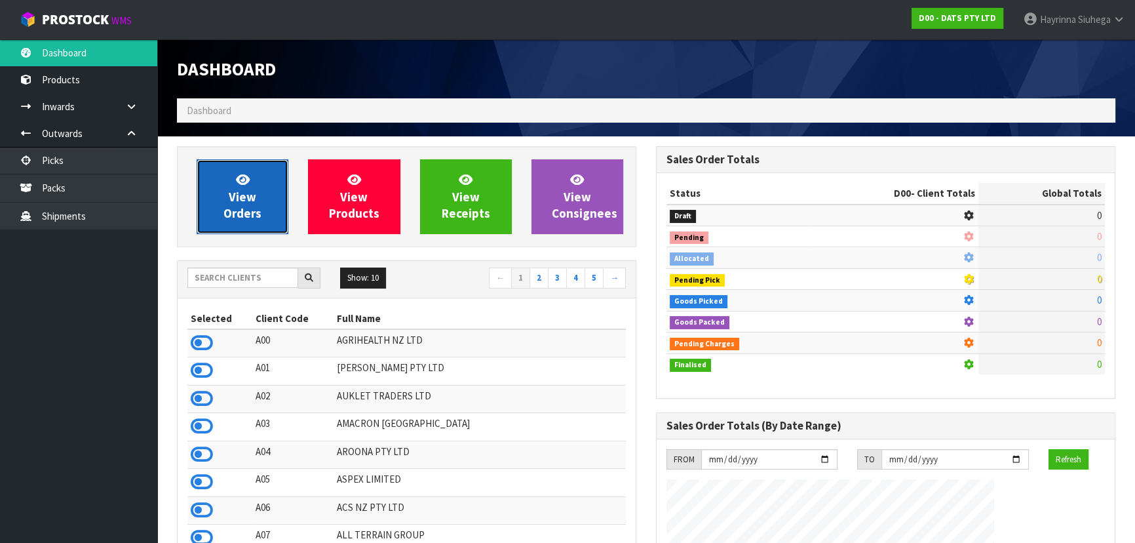
click at [235, 171] on link "View Orders" at bounding box center [243, 196] width 92 height 75
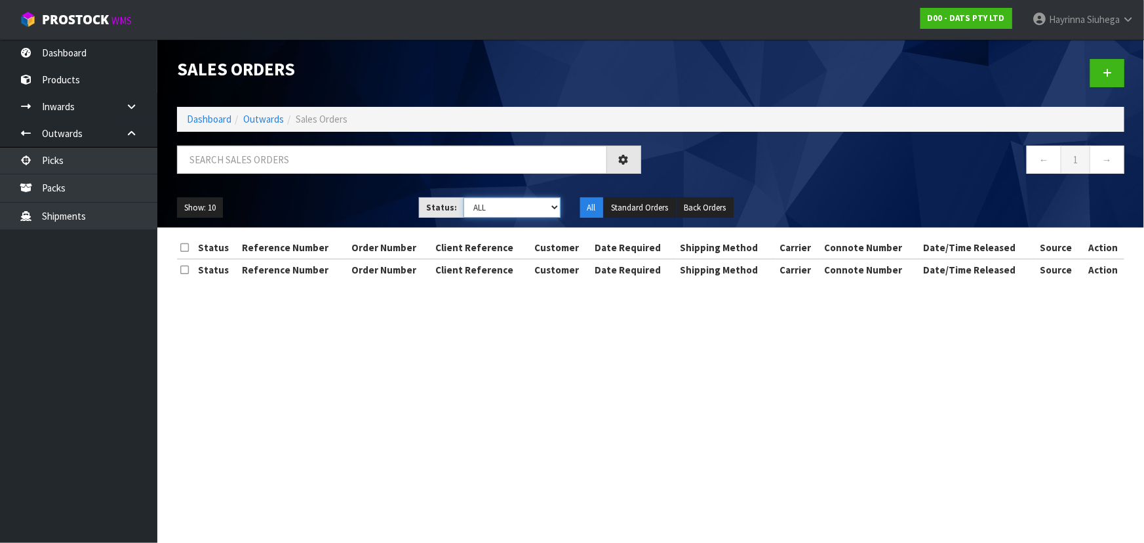
click at [507, 200] on select "Draft Pending Allocated Pending Pick Goods Picked Goods Packed Pending Charges …" at bounding box center [511, 207] width 97 height 20
click at [463, 197] on select "Draft Pending Allocated Pending Pick Goods Picked Goods Packed Pending Charges …" at bounding box center [511, 207] width 97 height 20
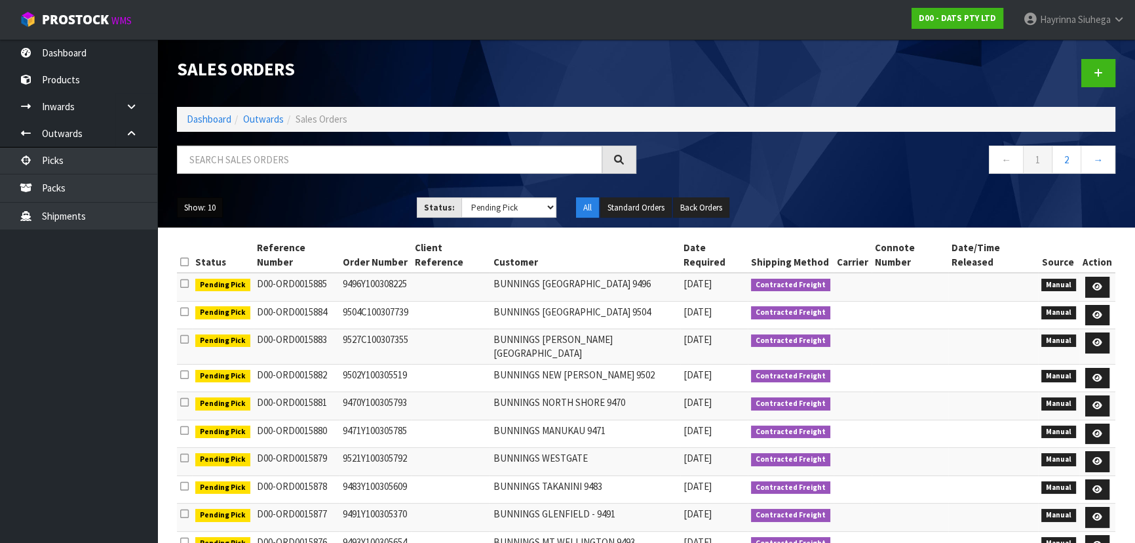
click at [188, 213] on button "Show: 10" at bounding box center [200, 207] width 46 height 21
click at [215, 288] on link "50" at bounding box center [230, 286] width 104 height 18
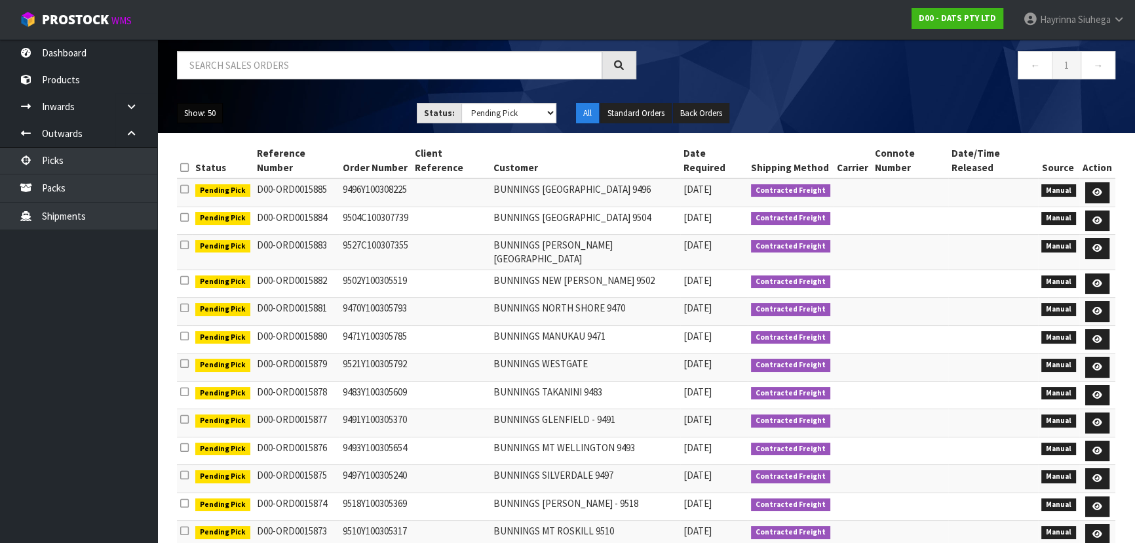
scroll to position [176, 0]
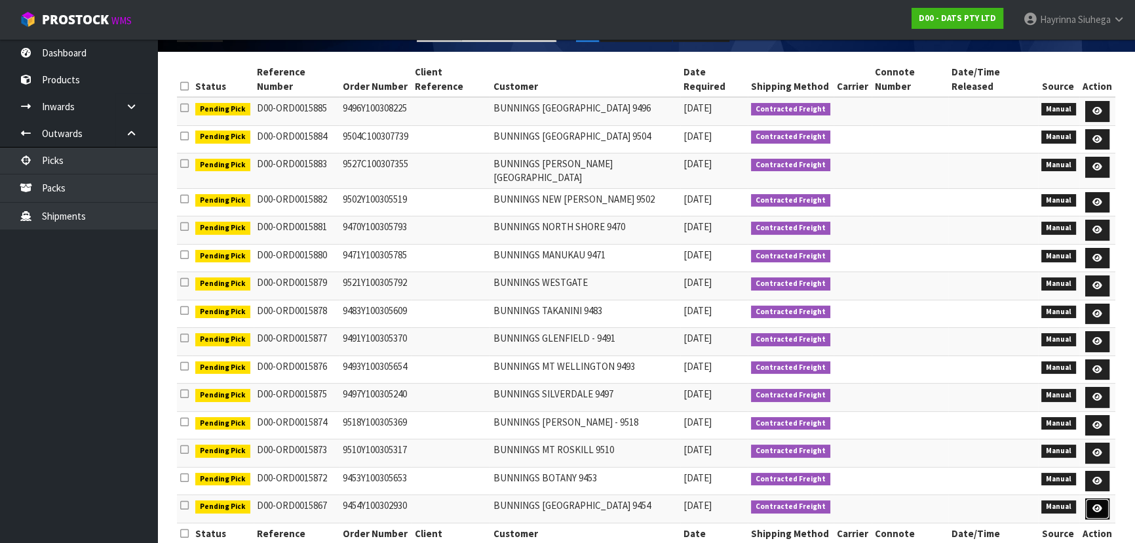
click at [1090, 498] on link at bounding box center [1097, 508] width 24 height 21
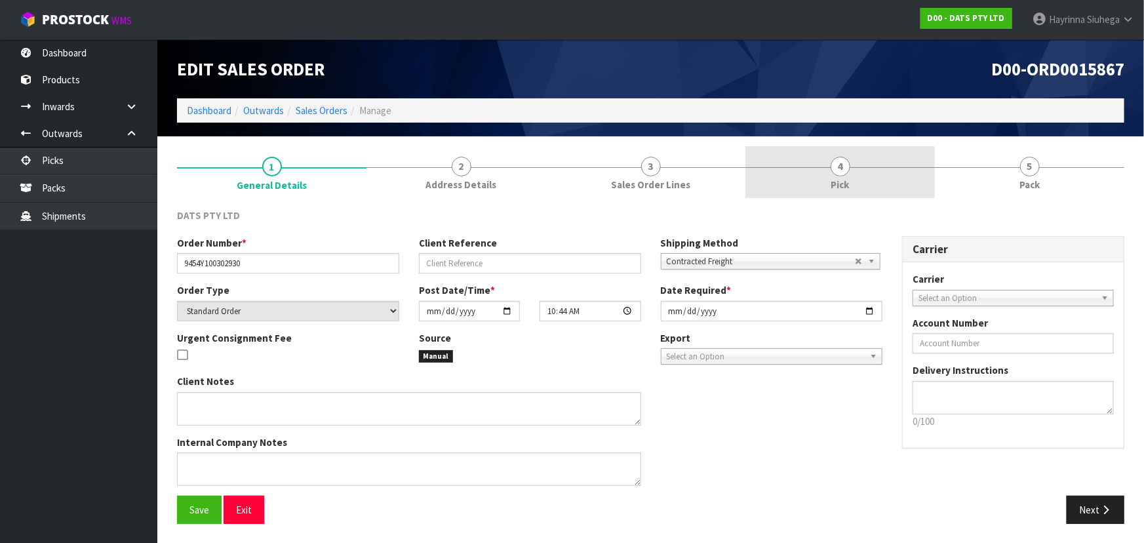
click at [872, 197] on link "4 Pick" at bounding box center [839, 172] width 189 height 52
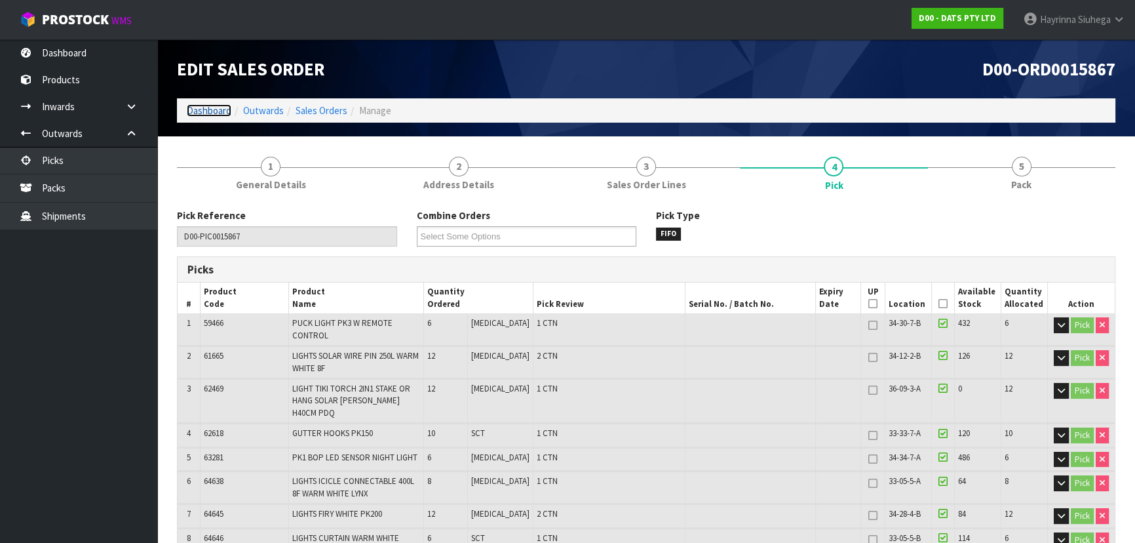
click at [210, 107] on link "Dashboard" at bounding box center [209, 110] width 45 height 12
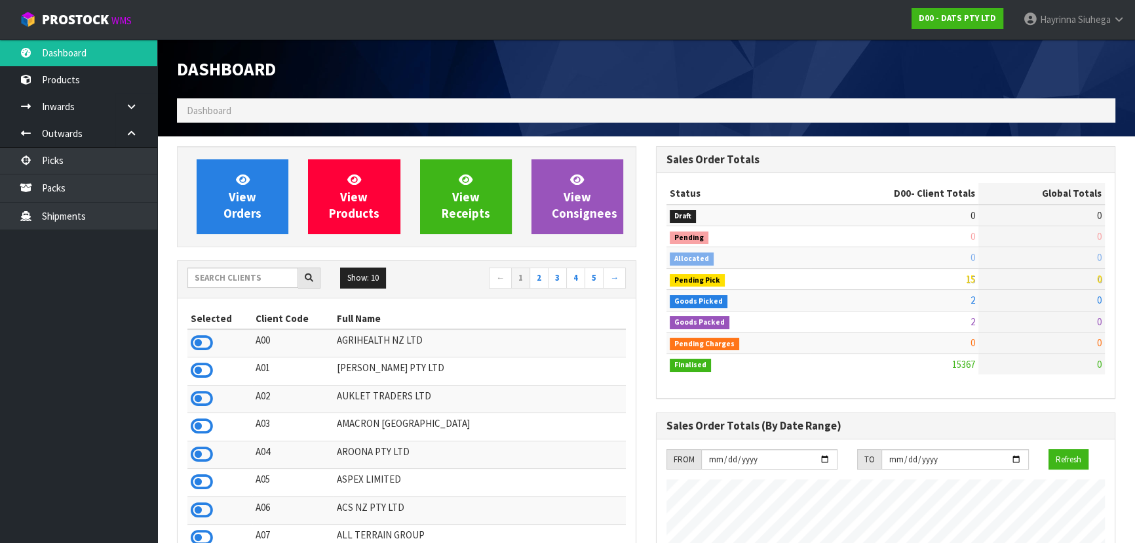
scroll to position [1033, 478]
click at [249, 277] on input "text" at bounding box center [242, 277] width 111 height 20
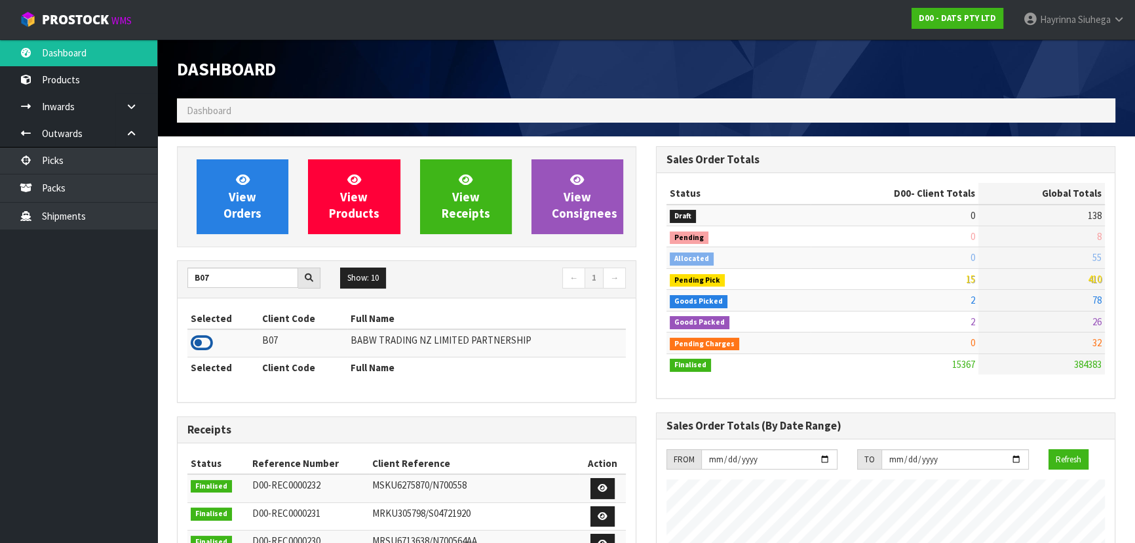
click at [204, 343] on icon at bounding box center [202, 343] width 22 height 20
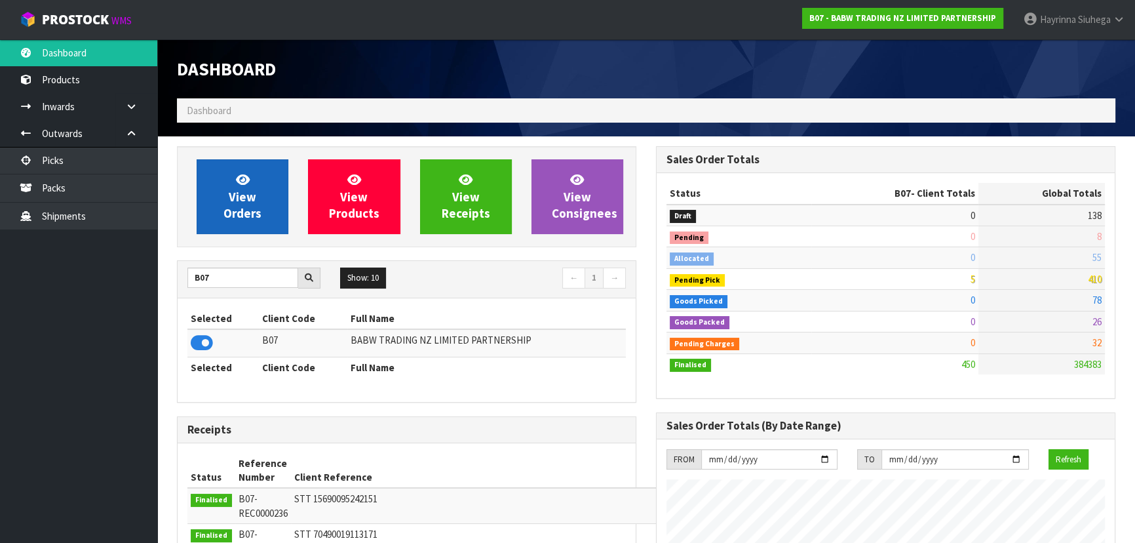
scroll to position [991, 478]
click at [251, 202] on span "View Orders" at bounding box center [242, 196] width 38 height 49
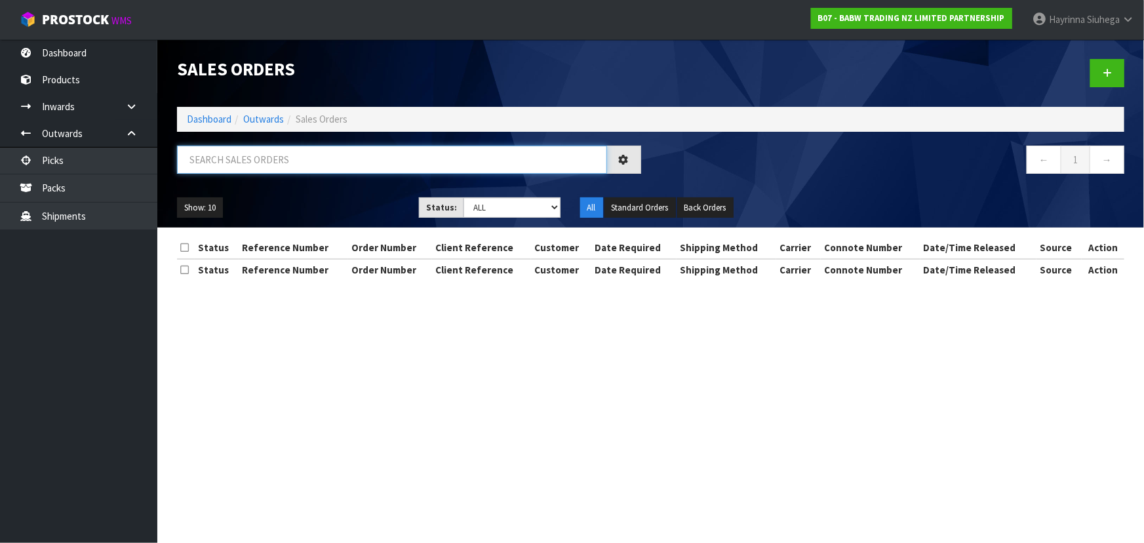
click at [279, 164] on input "text" at bounding box center [392, 159] width 430 height 28
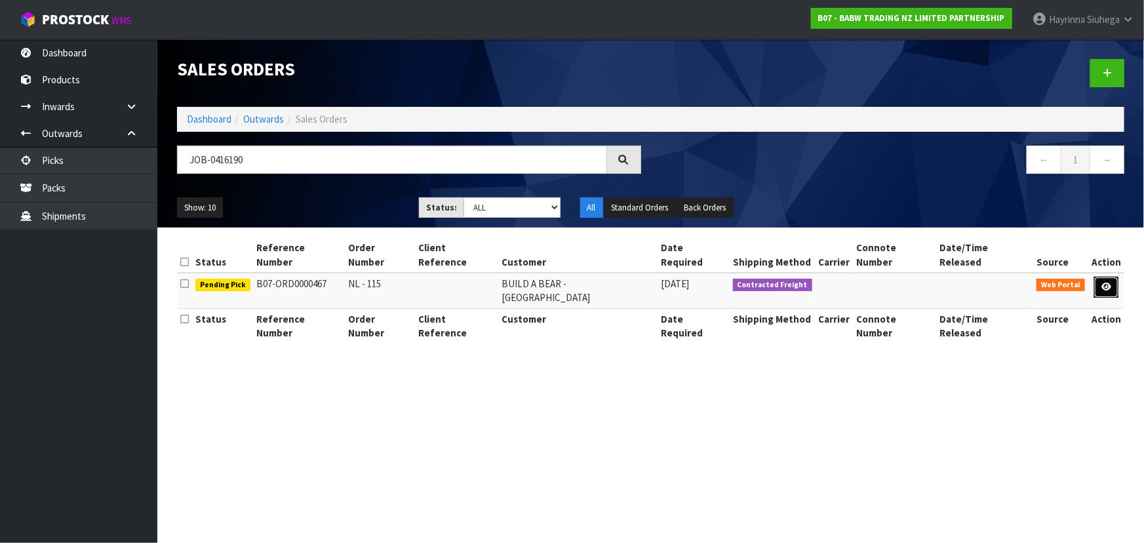
click at [1099, 277] on link at bounding box center [1106, 287] width 24 height 21
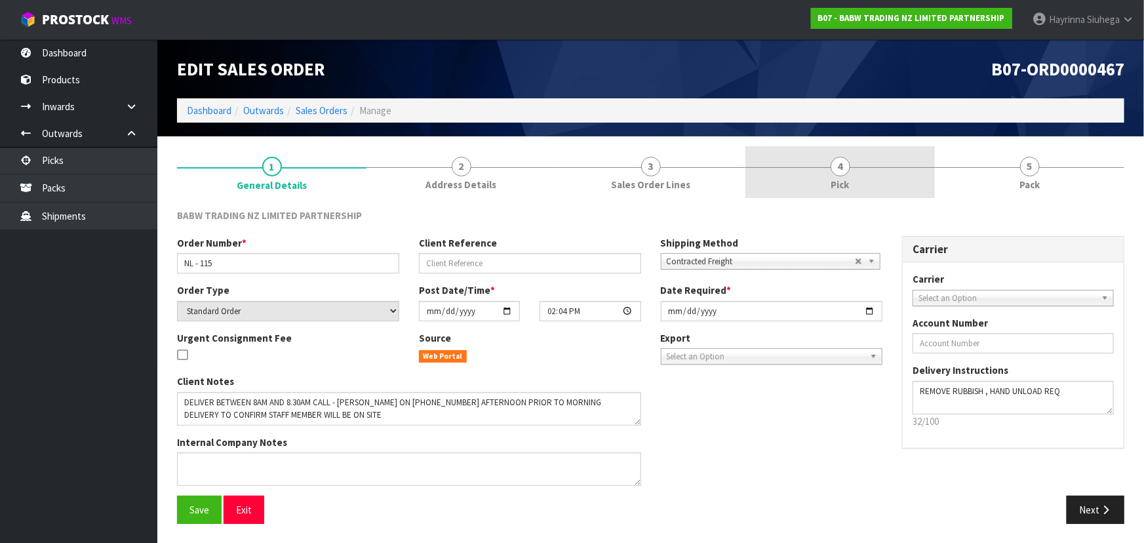
click at [884, 180] on link "4 Pick" at bounding box center [839, 172] width 189 height 52
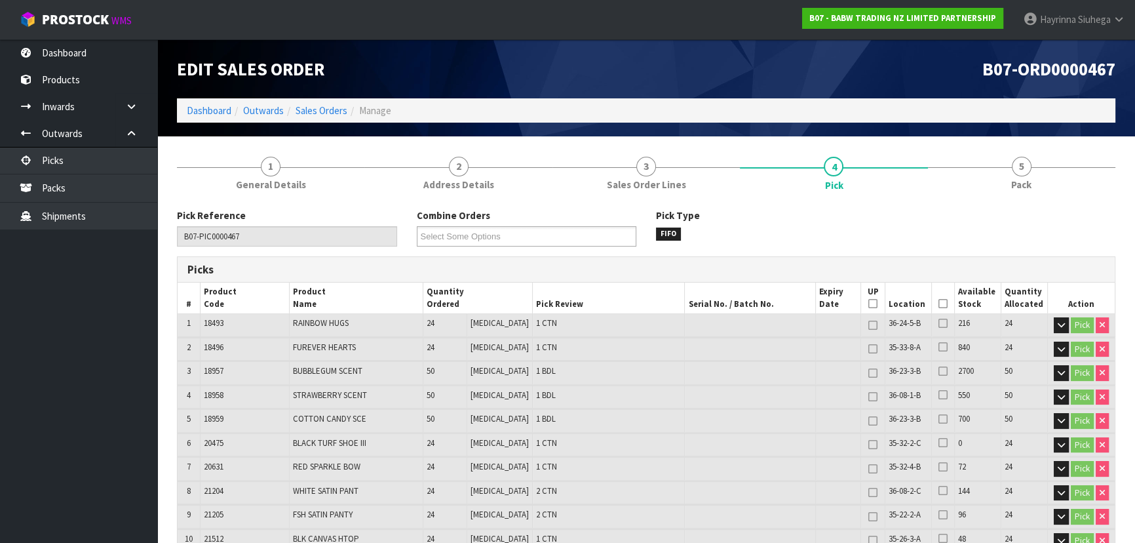
click at [942, 303] on icon at bounding box center [942, 303] width 9 height 1
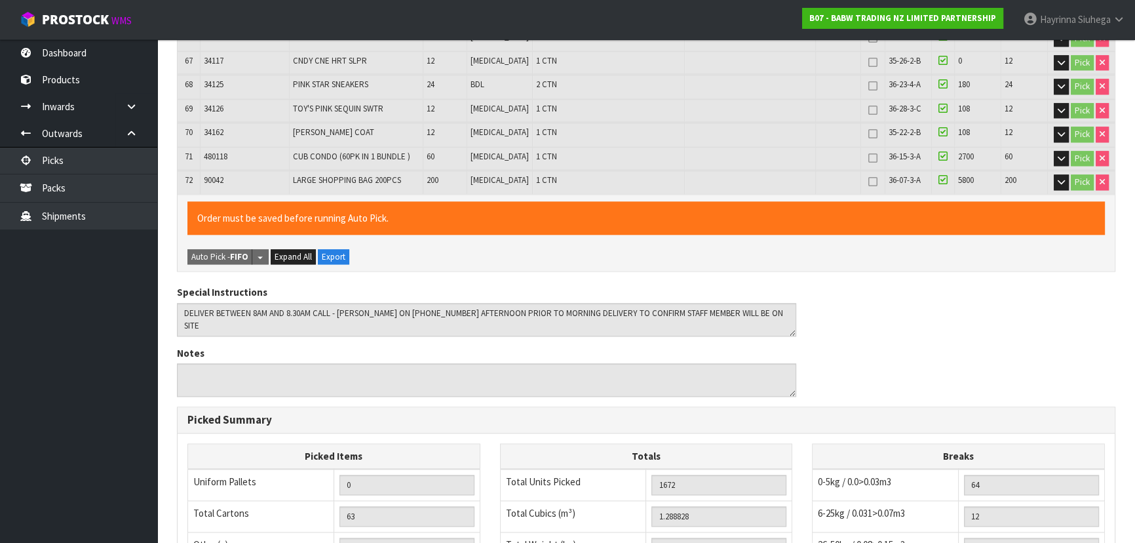
scroll to position [2111, 0]
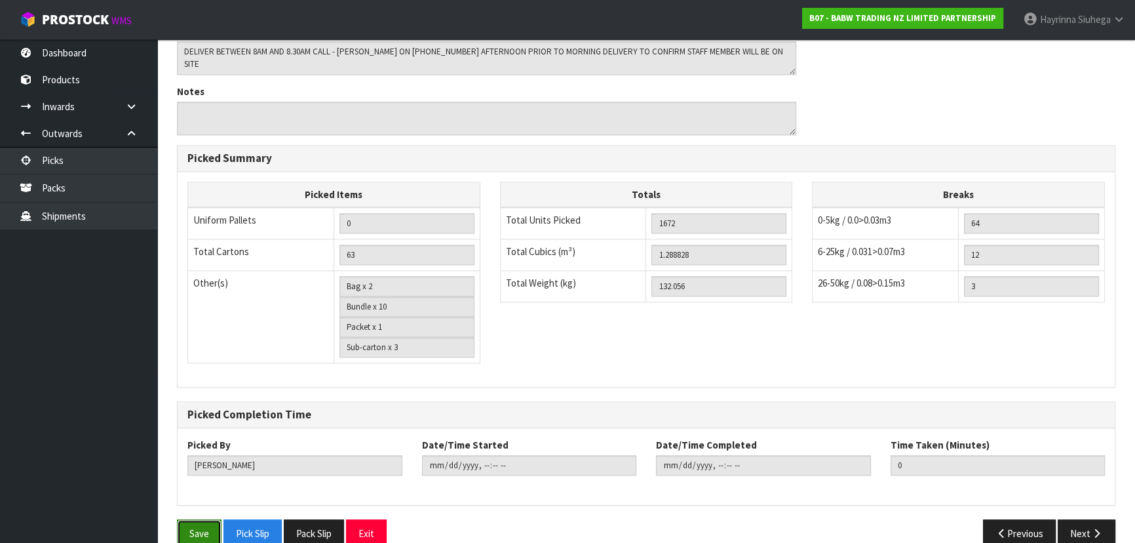
click at [202, 519] on button "Save" at bounding box center [199, 533] width 45 height 28
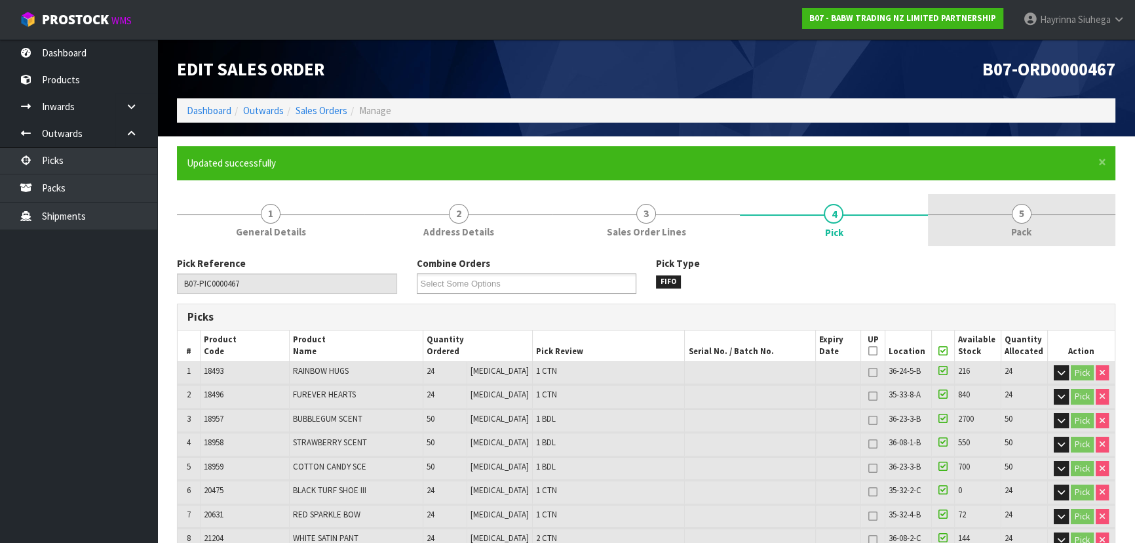
click at [1020, 214] on span "5" at bounding box center [1022, 214] width 20 height 20
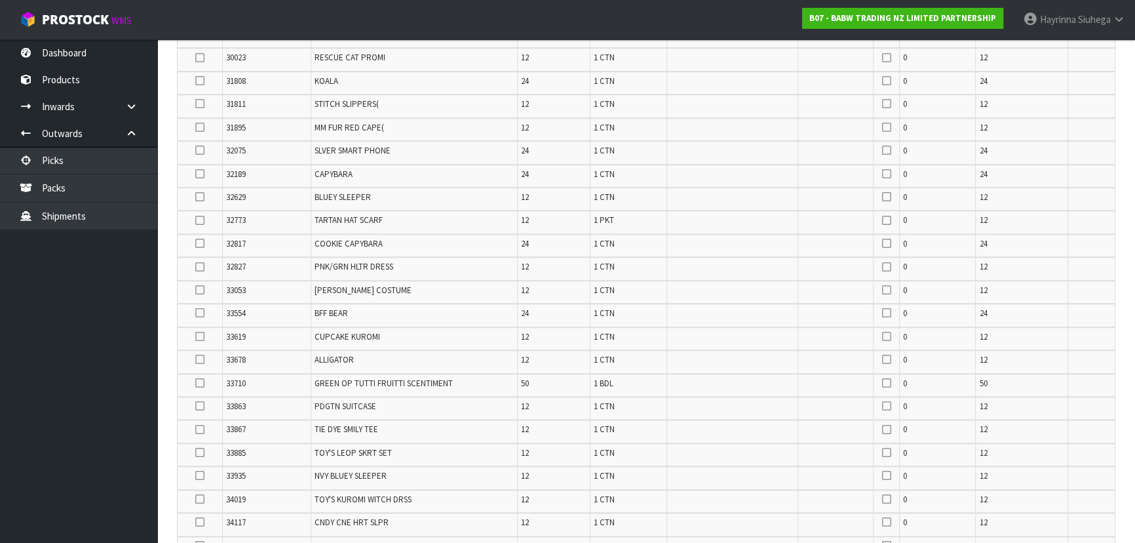
scroll to position [1727, 0]
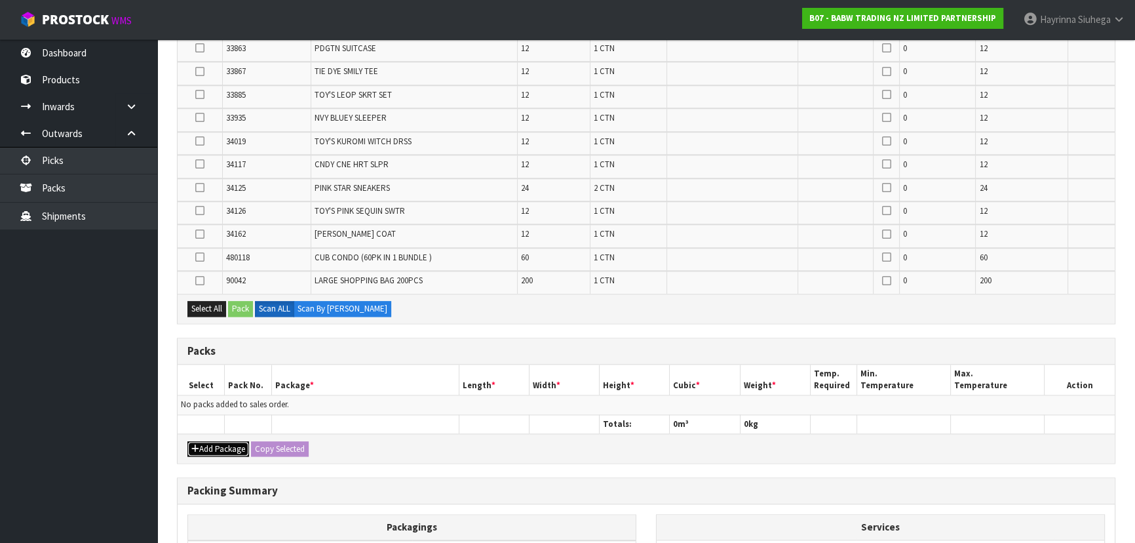
click at [222, 441] on button "Add Package" at bounding box center [218, 449] width 62 height 16
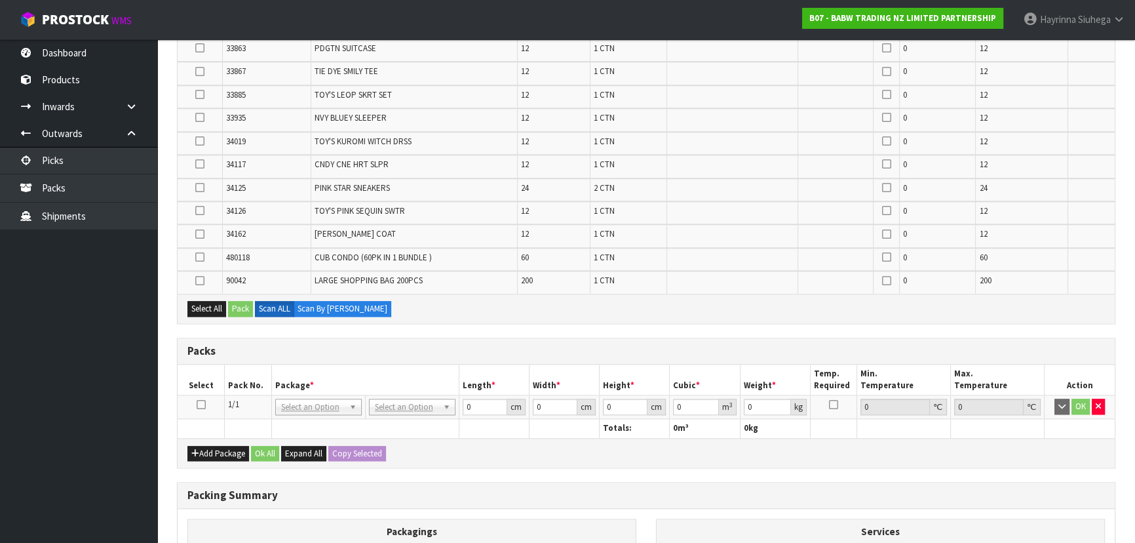
click at [199, 404] on icon at bounding box center [201, 404] width 9 height 1
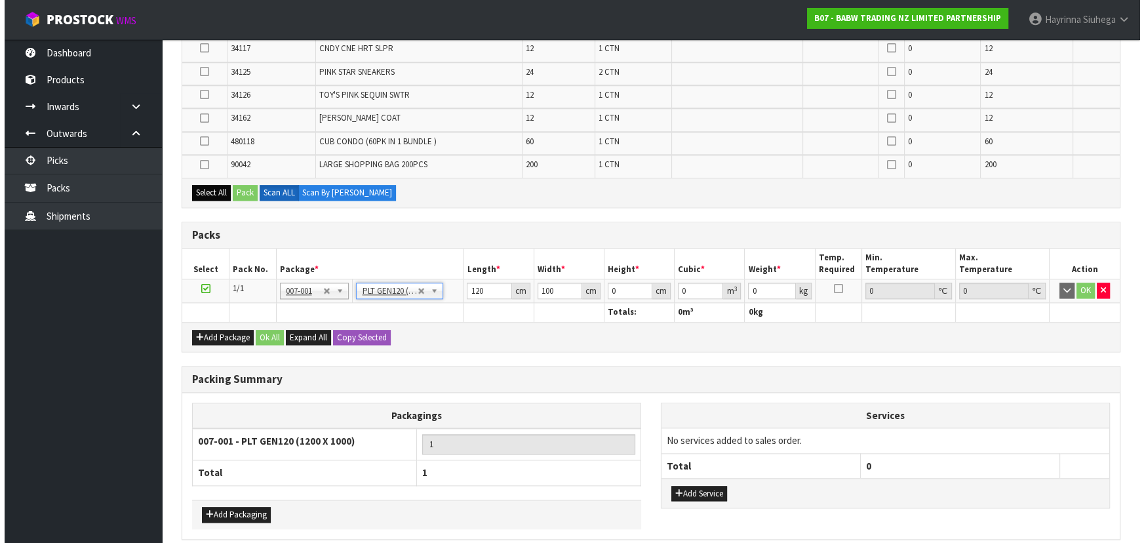
scroll to position [1830, 0]
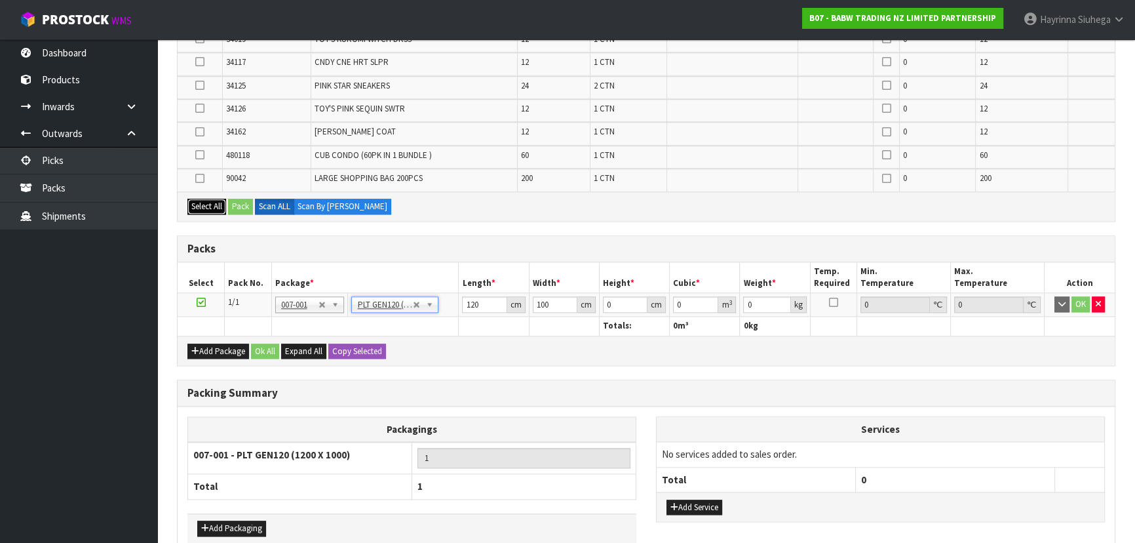
click at [213, 199] on button "Select All" at bounding box center [206, 207] width 39 height 16
click at [237, 199] on button "Pack" at bounding box center [240, 207] width 25 height 16
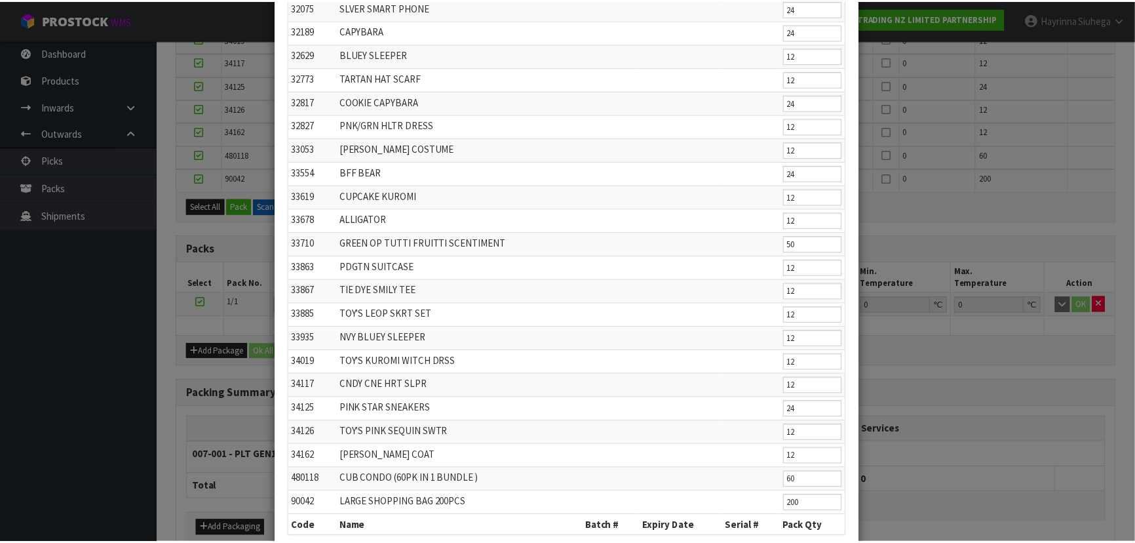
scroll to position [1368, 0]
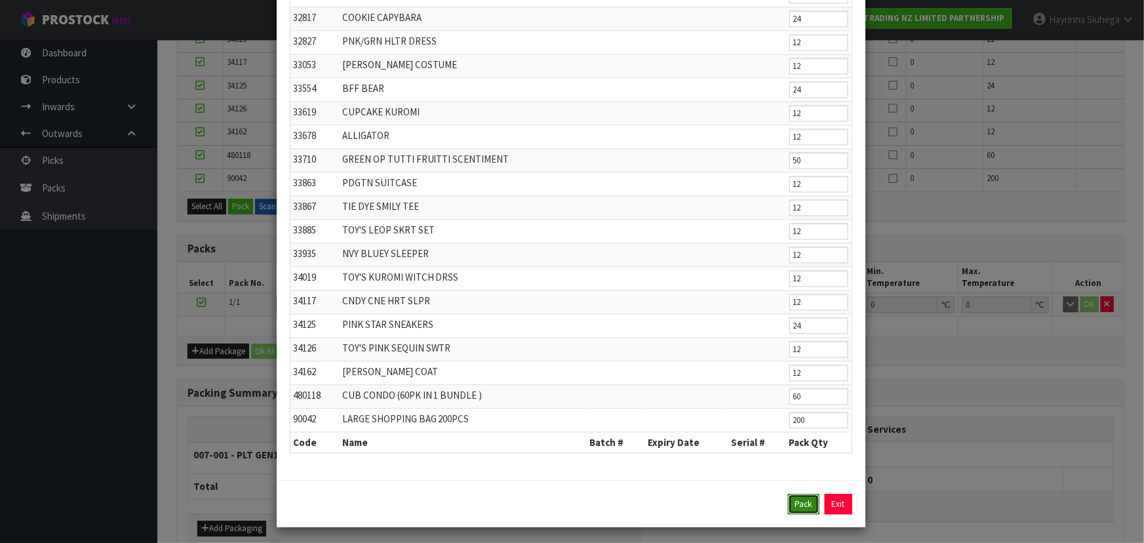
click at [792, 499] on button "Pack" at bounding box center [803, 503] width 31 height 21
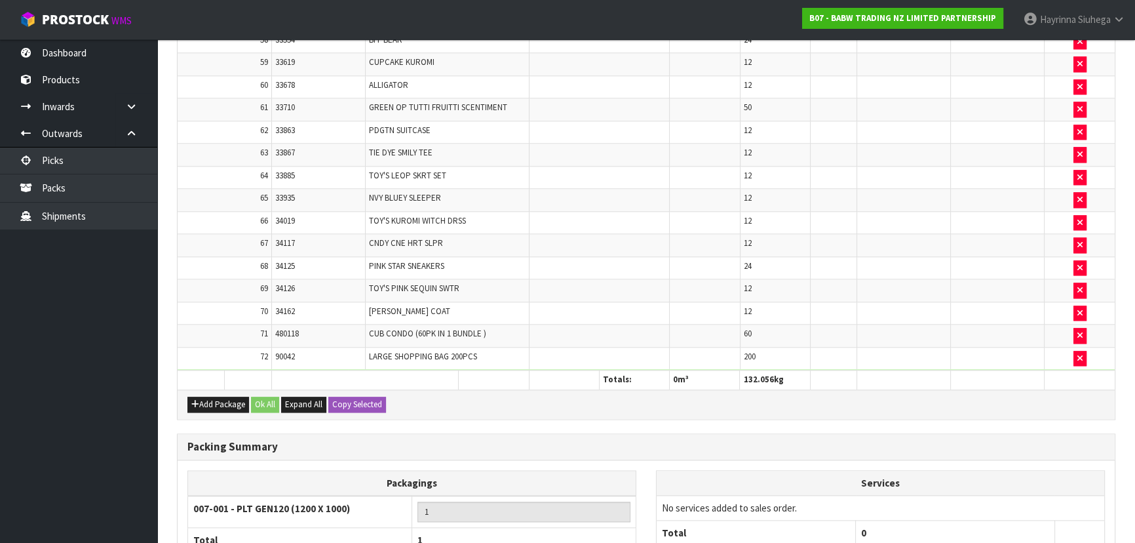
scroll to position [1861, 0]
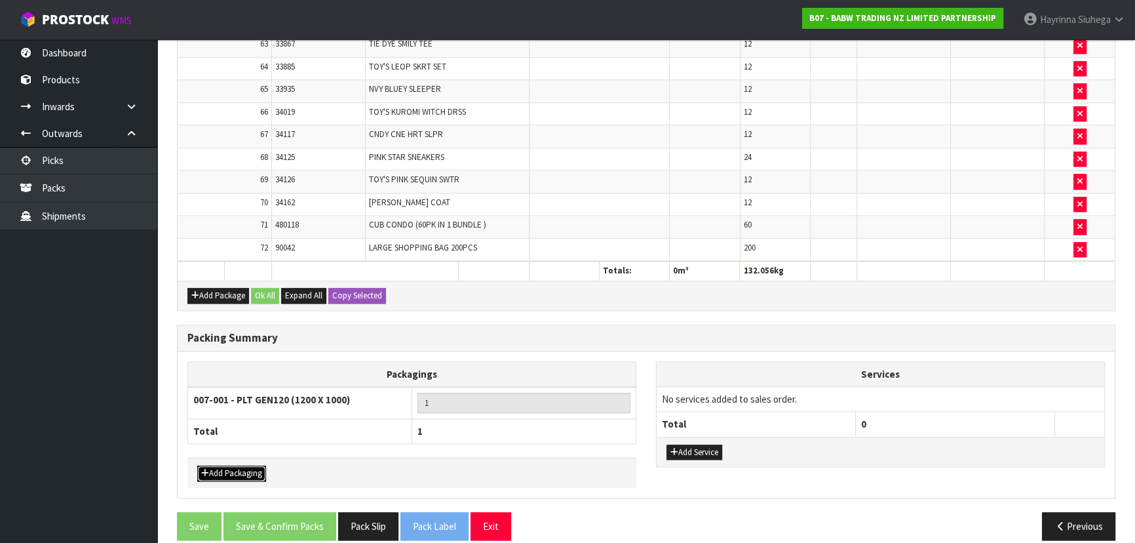
click at [236, 465] on button "Add Packaging" at bounding box center [231, 473] width 69 height 16
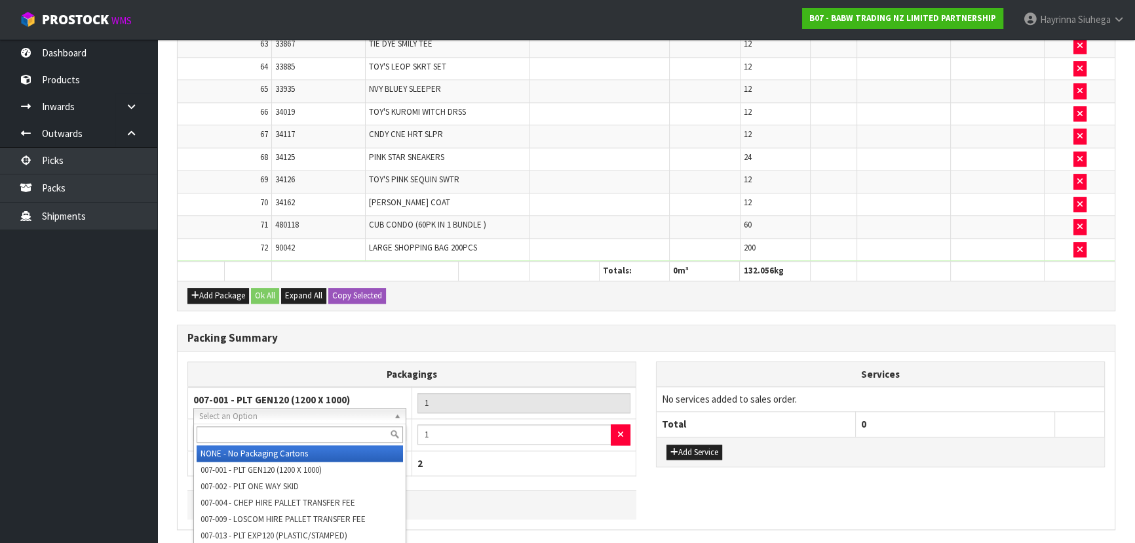
click at [242, 431] on input "text" at bounding box center [300, 434] width 206 height 16
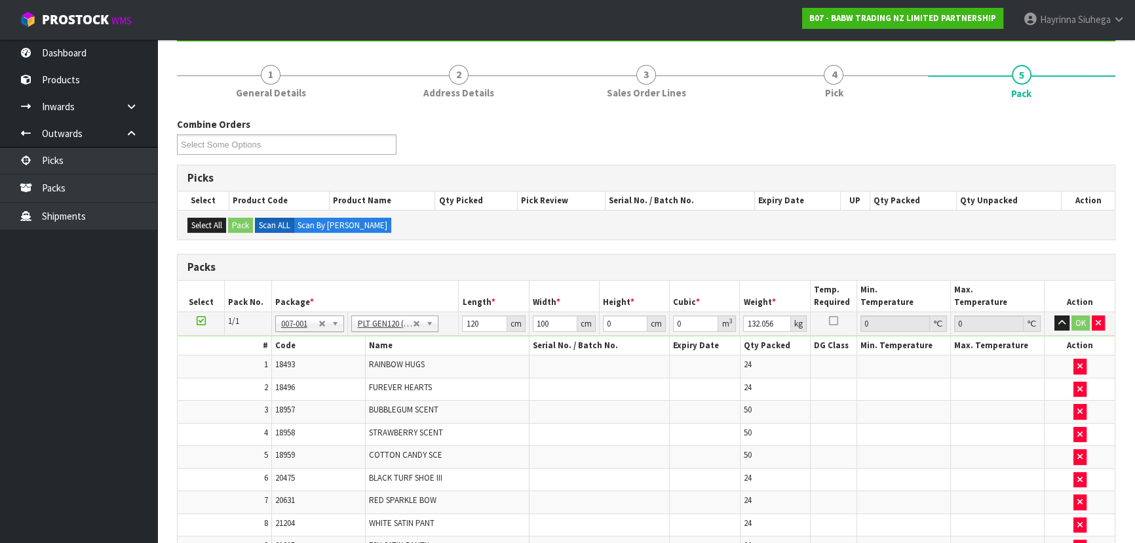
scroll to position [0, 0]
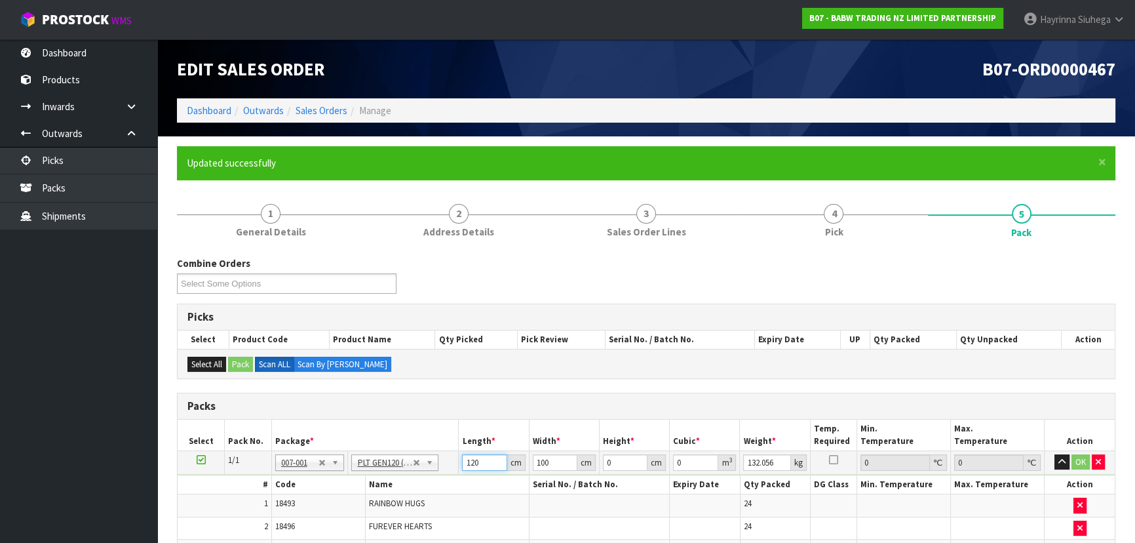
click at [469, 454] on input "120" at bounding box center [484, 462] width 45 height 16
click button "OK" at bounding box center [1080, 462] width 18 height 16
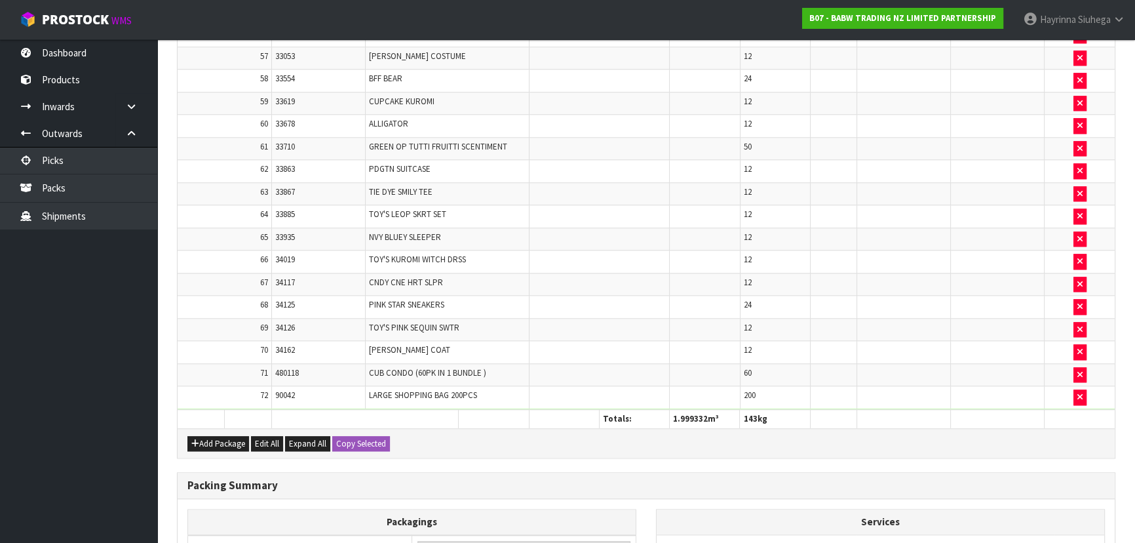
scroll to position [1891, 0]
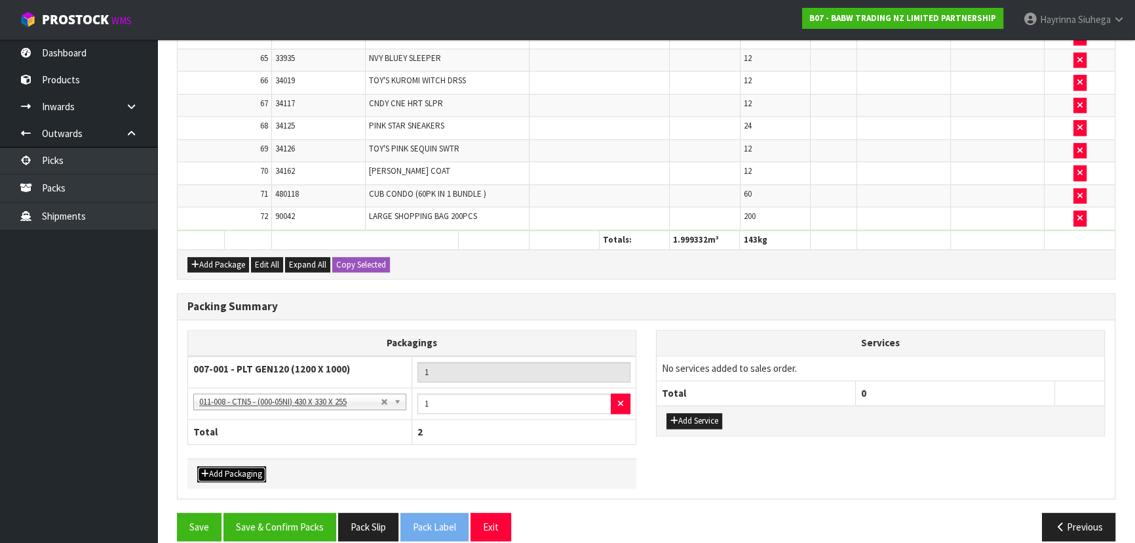
click at [231, 466] on button "Add Packaging" at bounding box center [231, 474] width 69 height 16
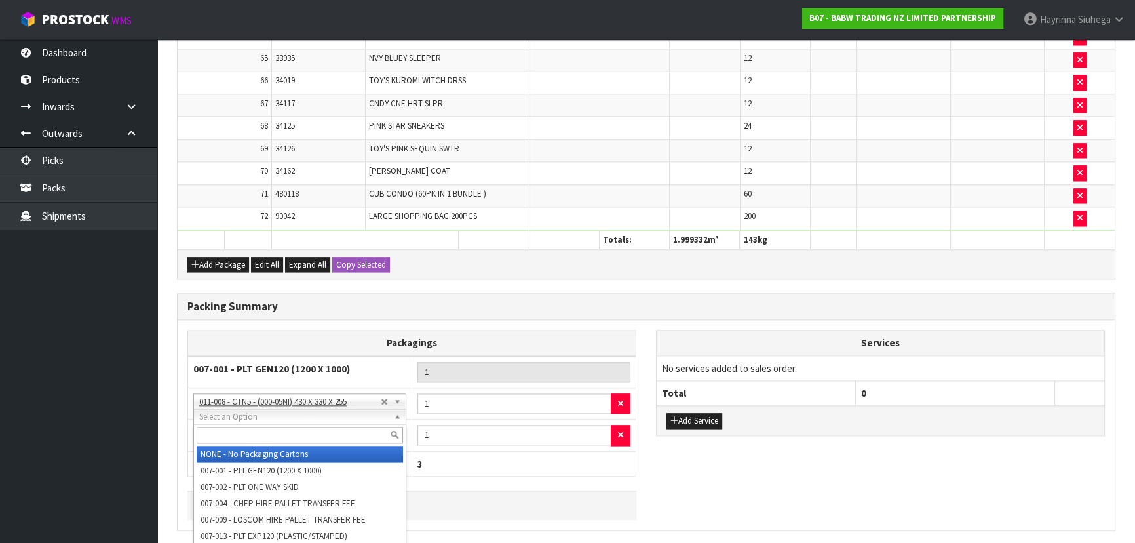
click at [284, 428] on input "text" at bounding box center [300, 435] width 206 height 16
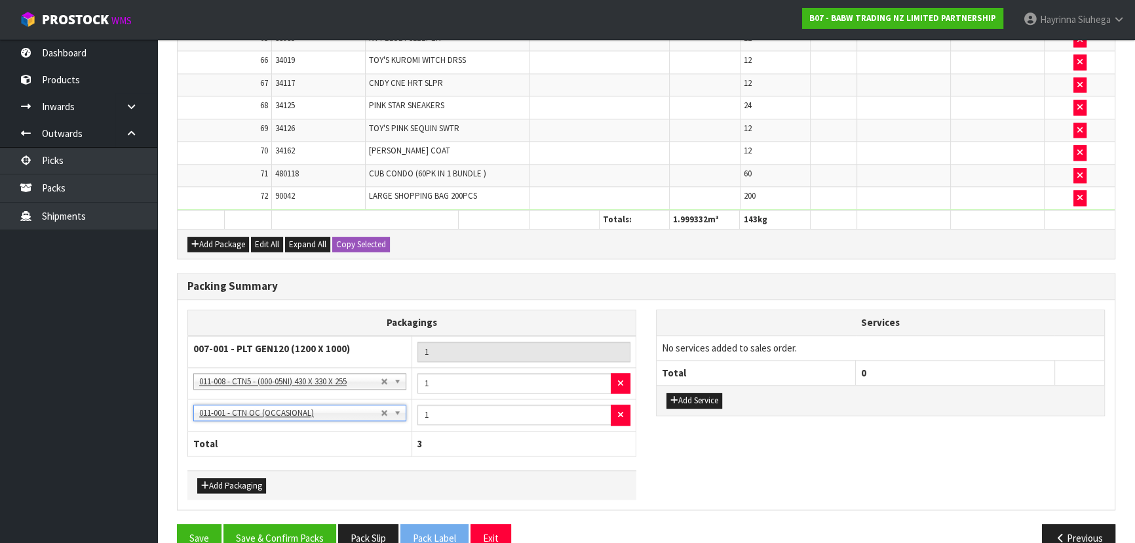
scroll to position [1923, 0]
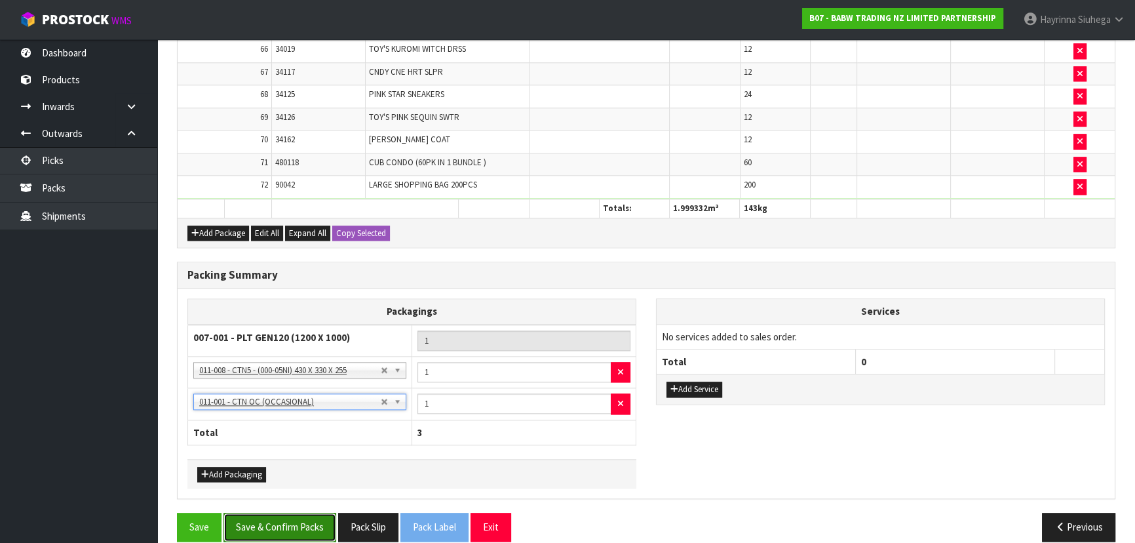
click at [294, 512] on button "Save & Confirm Packs" at bounding box center [279, 526] width 113 height 28
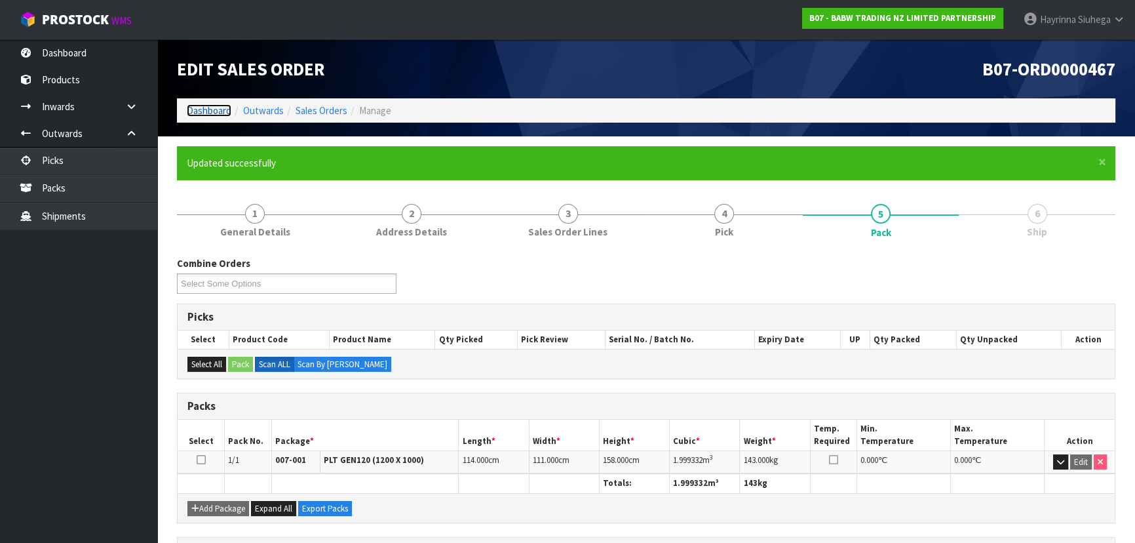
click at [215, 107] on link "Dashboard" at bounding box center [209, 110] width 45 height 12
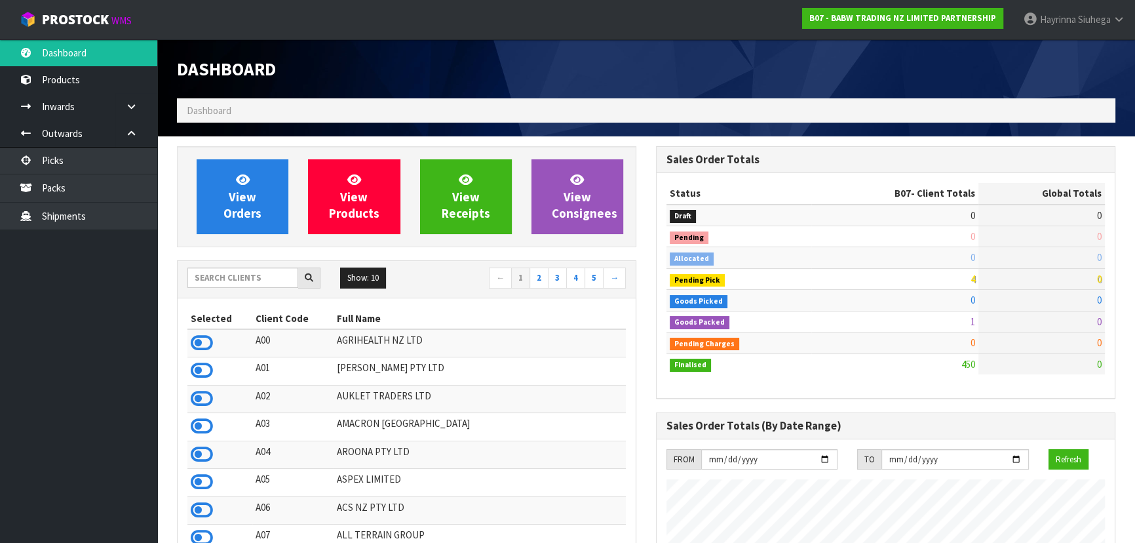
scroll to position [991, 478]
click at [1099, 29] on link "Hayrinna Siuhega" at bounding box center [1074, 19] width 122 height 39
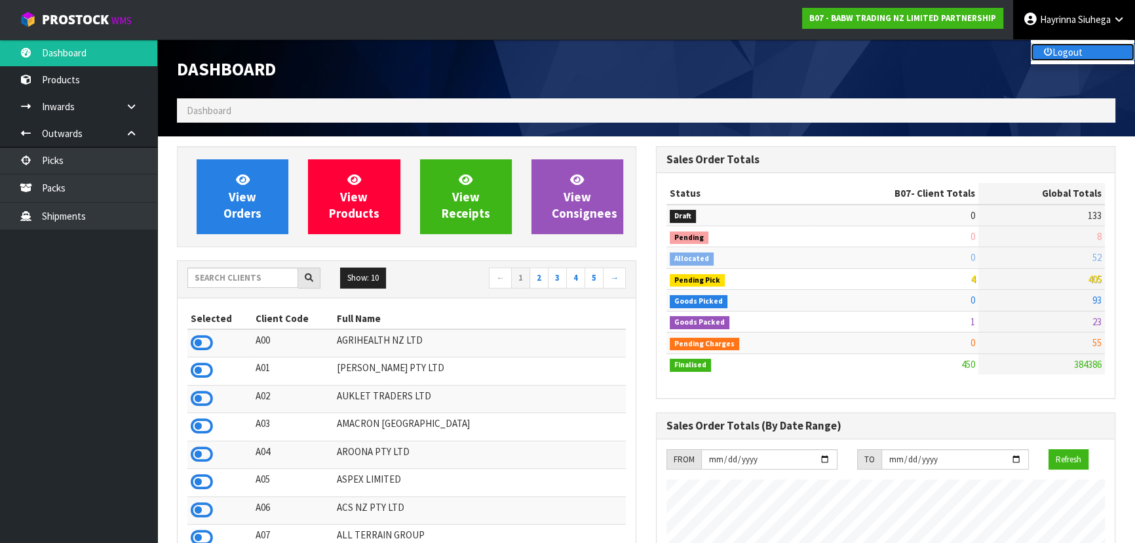
click at [1079, 48] on link "Logout" at bounding box center [1083, 52] width 104 height 18
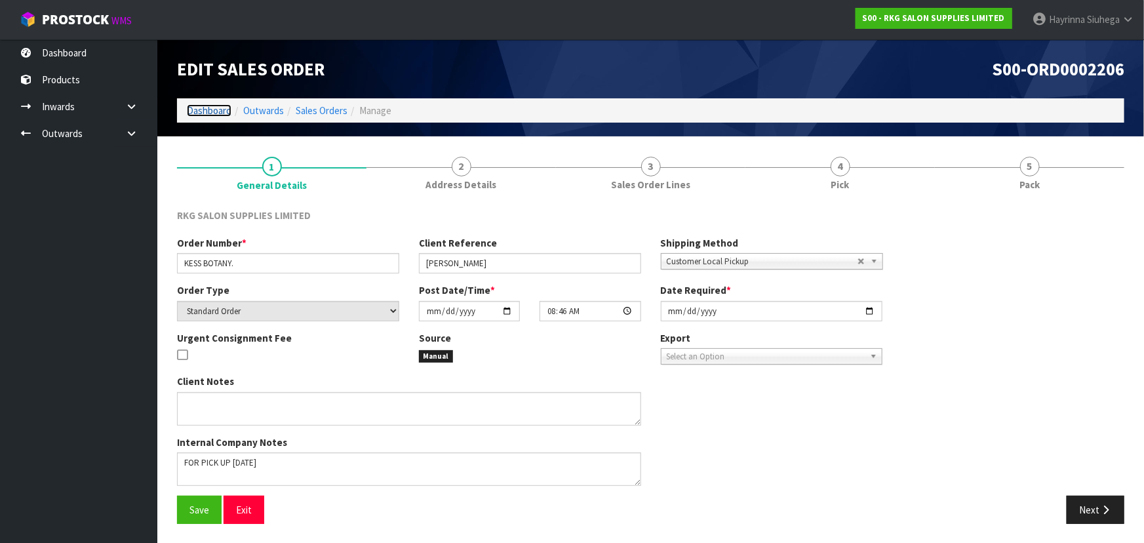
click at [204, 109] on link "Dashboard" at bounding box center [209, 110] width 45 height 12
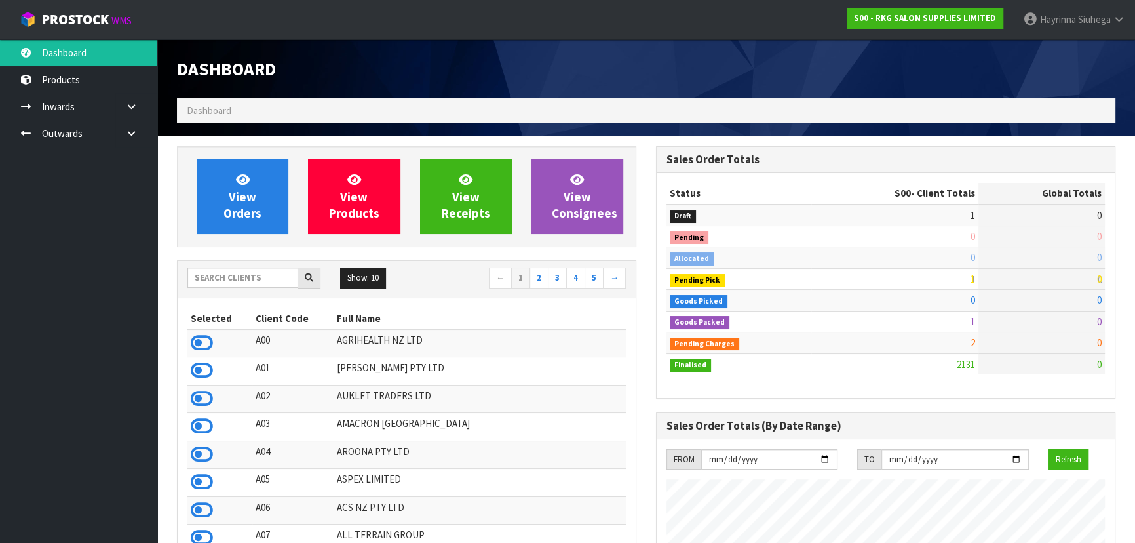
scroll to position [991, 478]
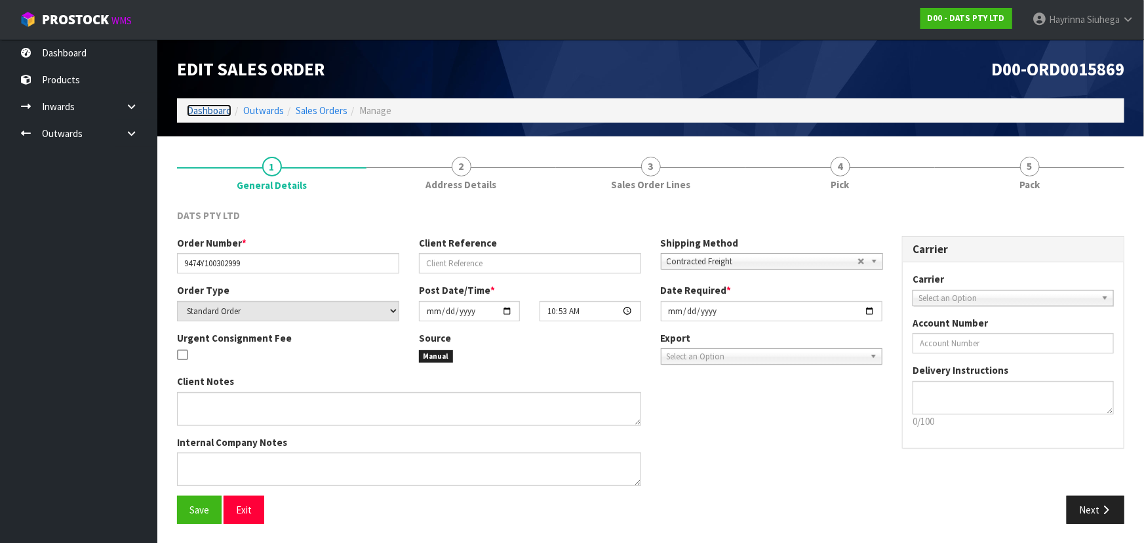
click at [206, 115] on link "Dashboard" at bounding box center [209, 110] width 45 height 12
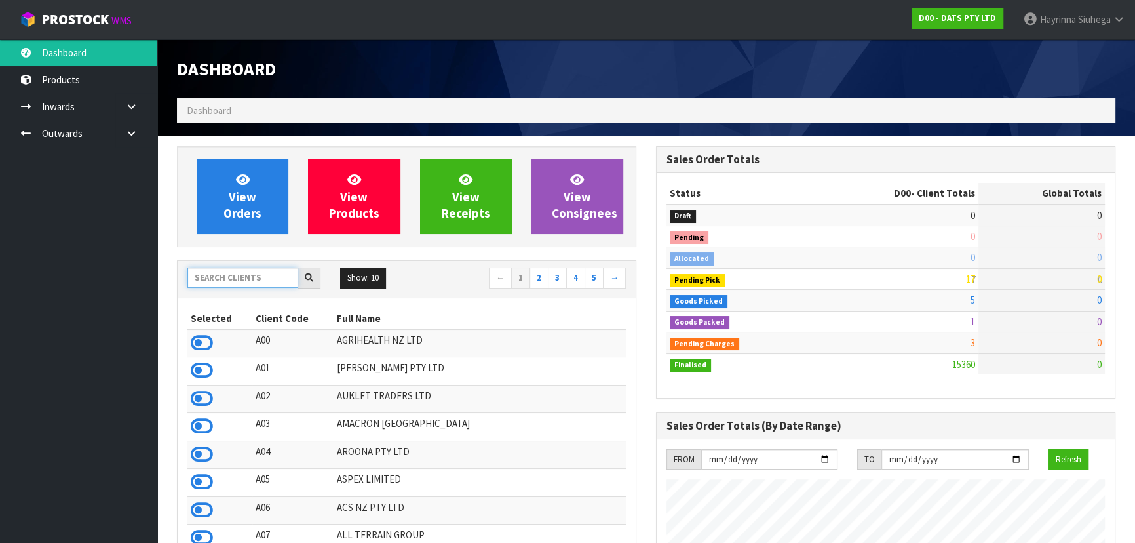
scroll to position [1033, 478]
click at [255, 278] on input "text" at bounding box center [242, 277] width 111 height 20
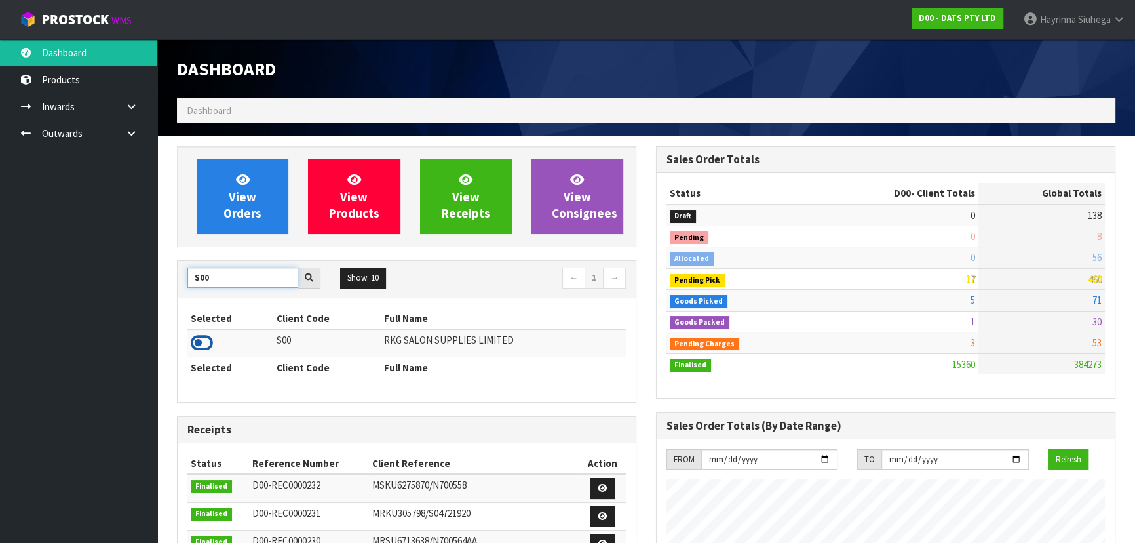
type input "S00"
click at [204, 337] on icon at bounding box center [202, 343] width 22 height 20
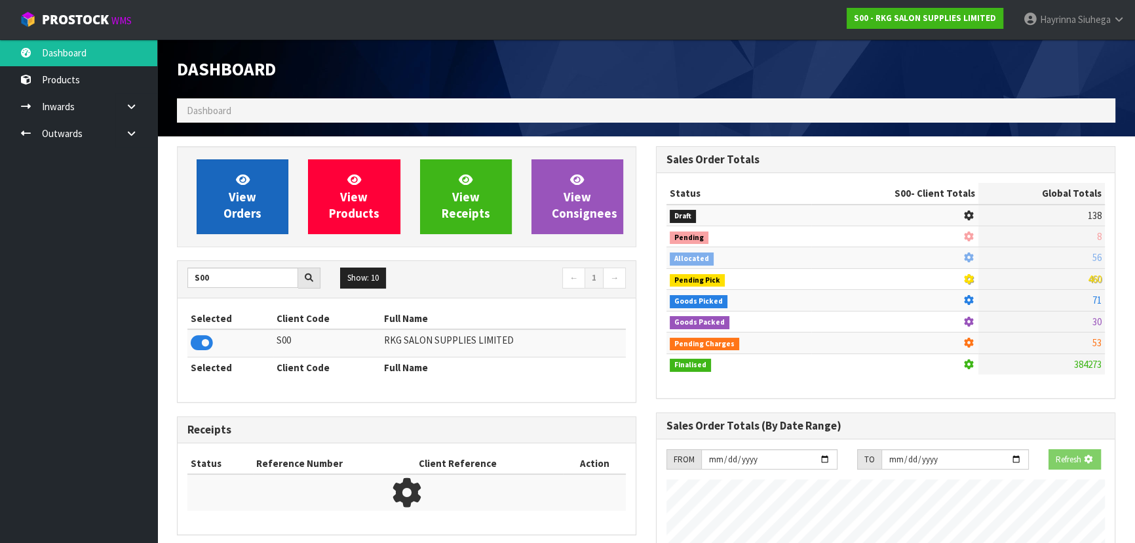
scroll to position [991, 478]
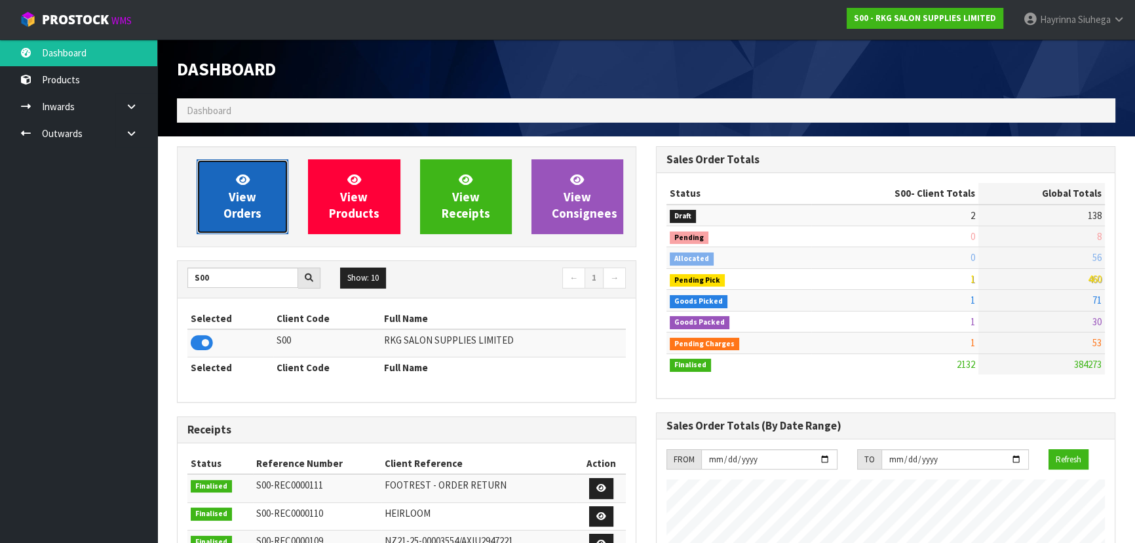
click at [241, 188] on span "View Orders" at bounding box center [242, 196] width 38 height 49
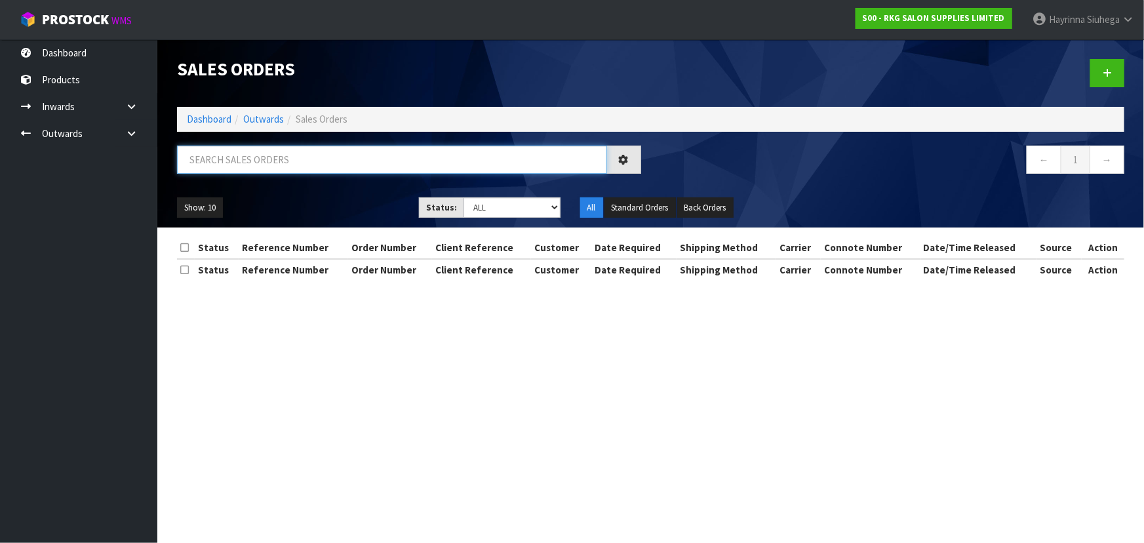
click at [406, 159] on input "text" at bounding box center [392, 159] width 430 height 28
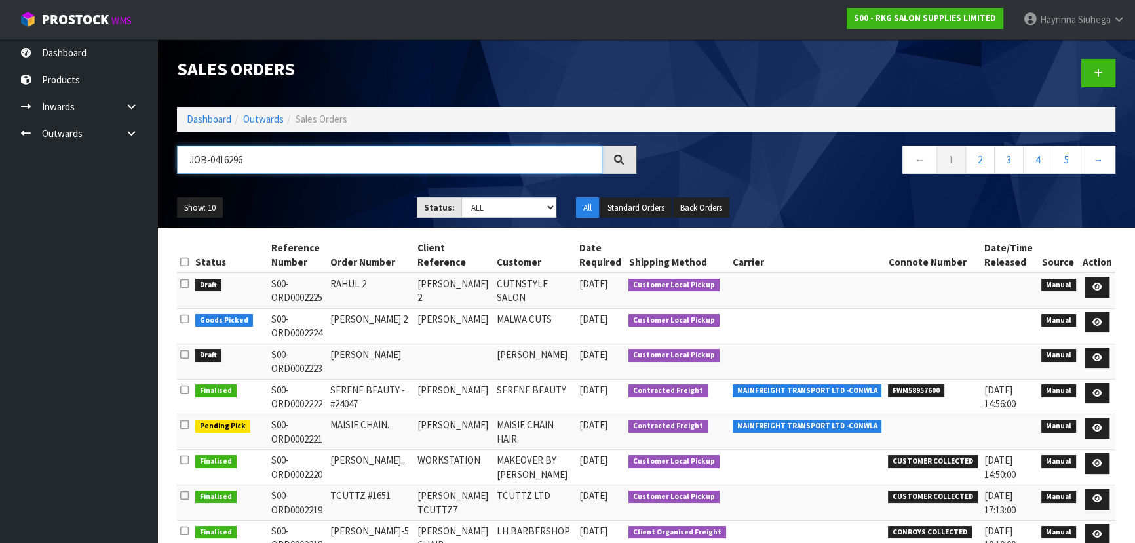
type input "JOB-0416296"
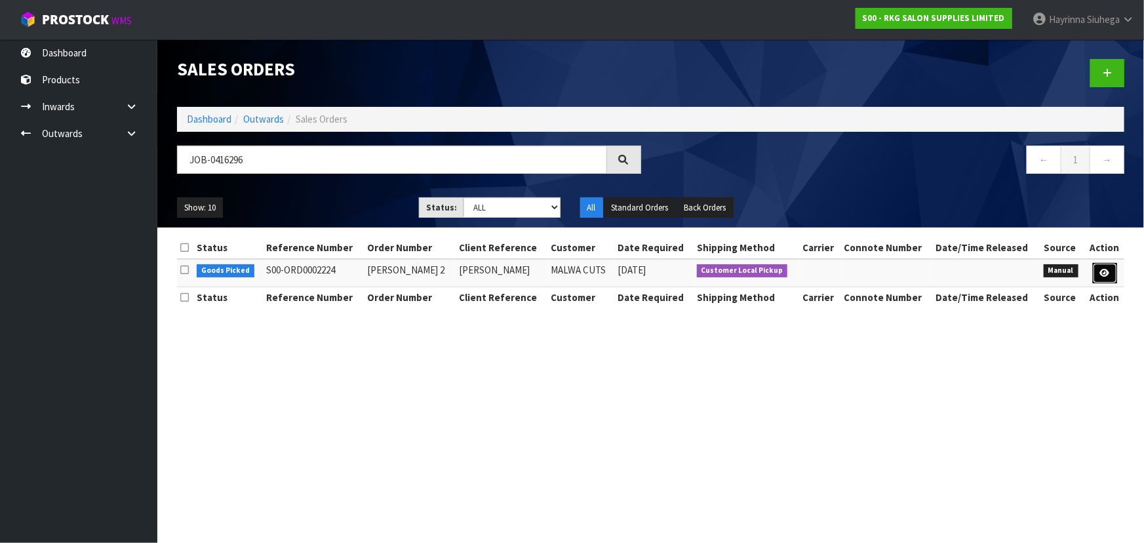
click at [1100, 271] on icon at bounding box center [1105, 273] width 10 height 9
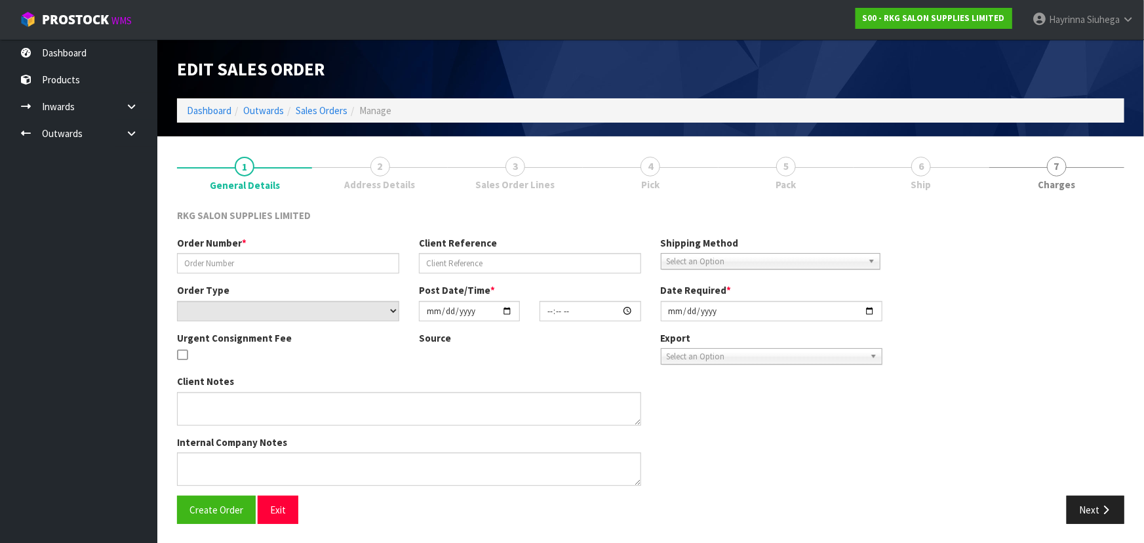
type input "HARPREET 2"
type input "HARPREET SANDHU"
select select "number:0"
type input "[DATE]"
type input "00:00:00.000"
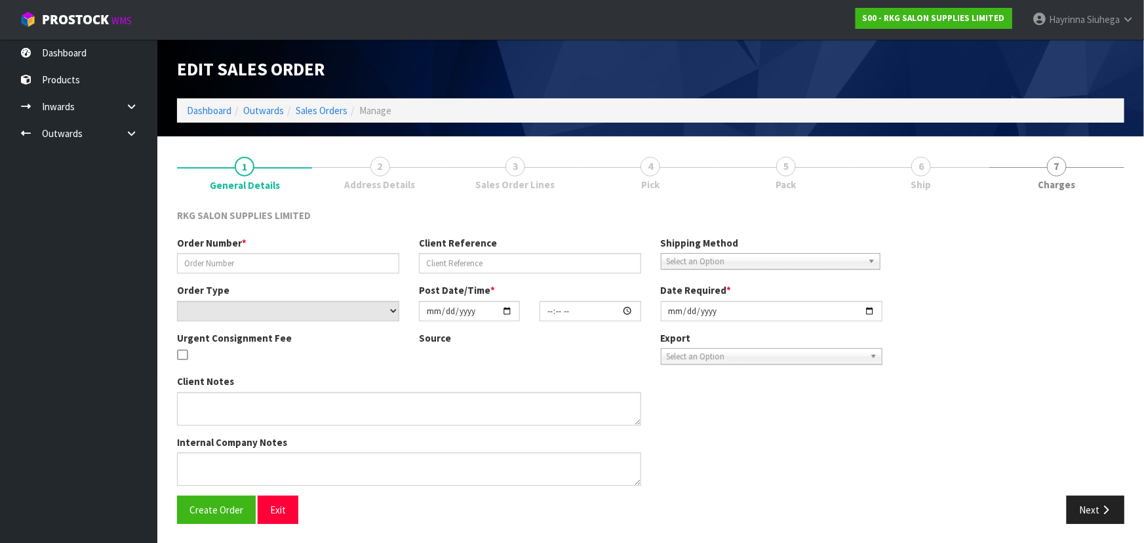
type input "[DATE]"
type textarea "FOR PICK UP - WAITING"
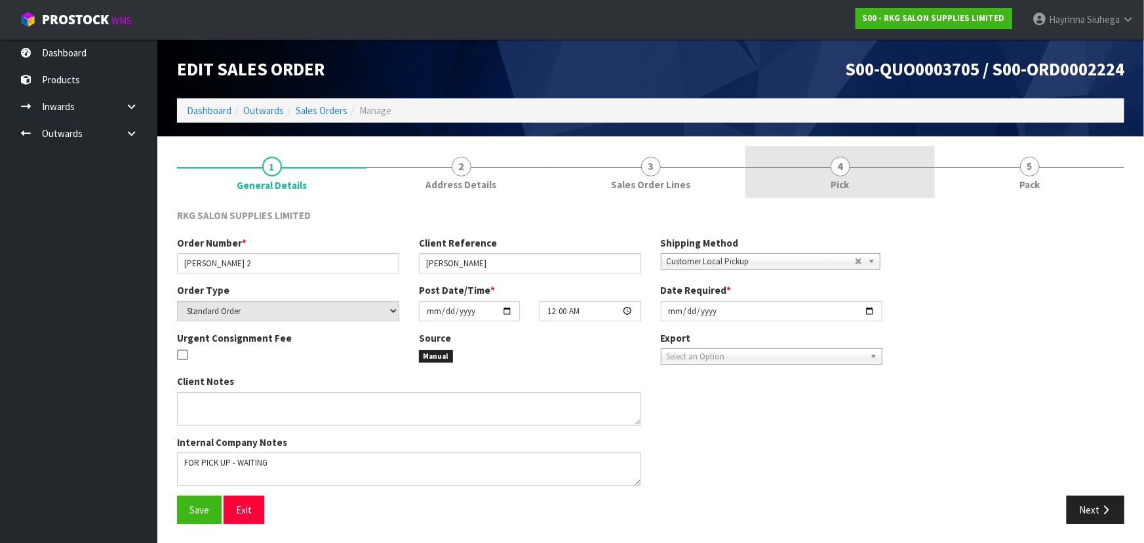
click at [875, 175] on link "4 Pick" at bounding box center [839, 172] width 189 height 52
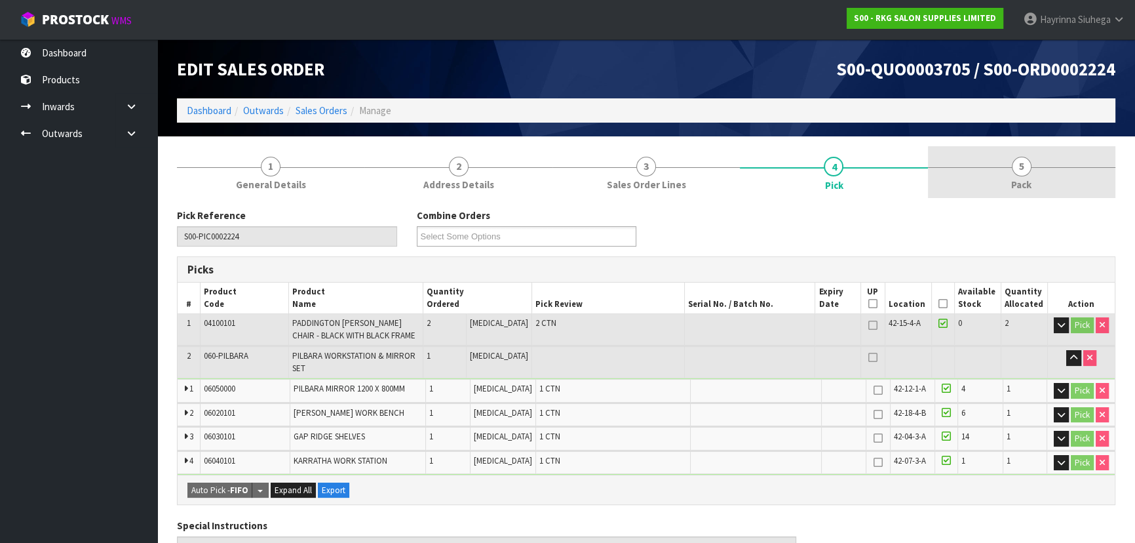
click at [1001, 176] on link "5 Pack" at bounding box center [1021, 172] width 187 height 52
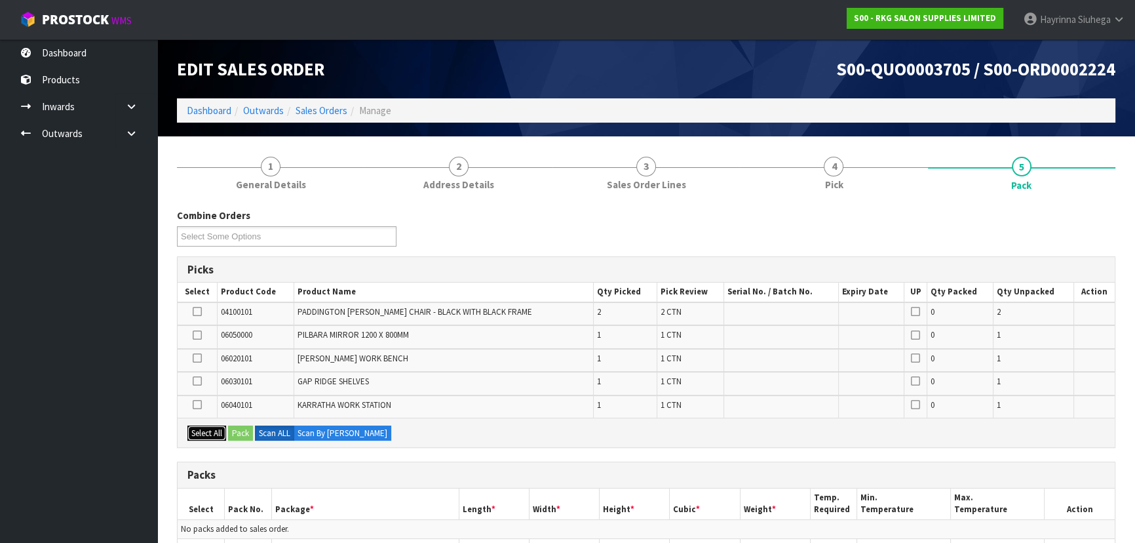
click at [218, 428] on button "Select All" at bounding box center [206, 433] width 39 height 16
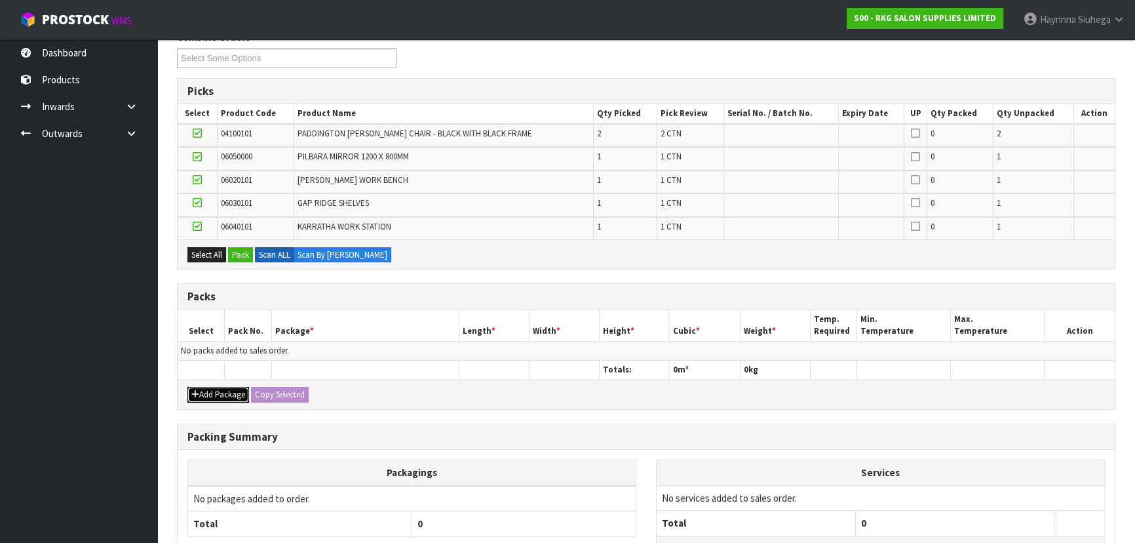
click at [222, 393] on button "Add Package" at bounding box center [218, 395] width 62 height 16
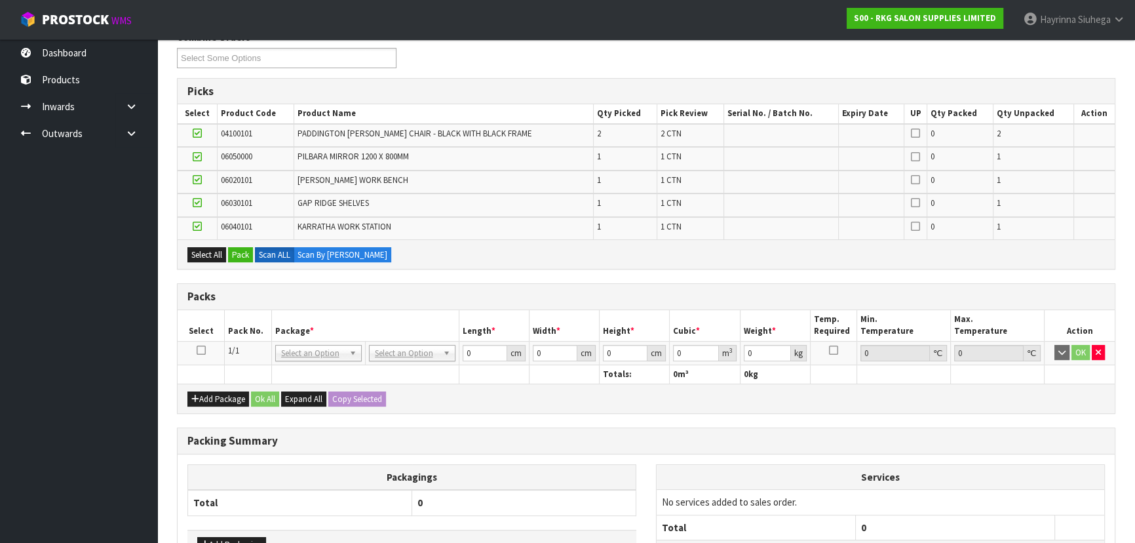
click at [202, 354] on td at bounding box center [201, 353] width 47 height 24
click at [198, 351] on icon at bounding box center [201, 350] width 9 height 1
click at [235, 248] on button "Pack" at bounding box center [240, 255] width 25 height 16
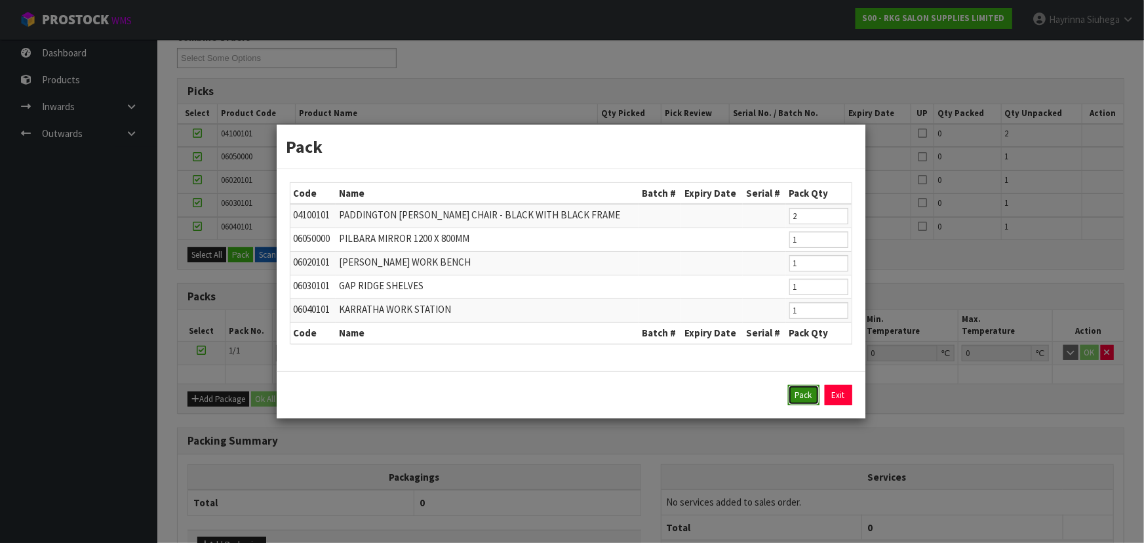
click at [802, 391] on button "Pack" at bounding box center [803, 395] width 31 height 21
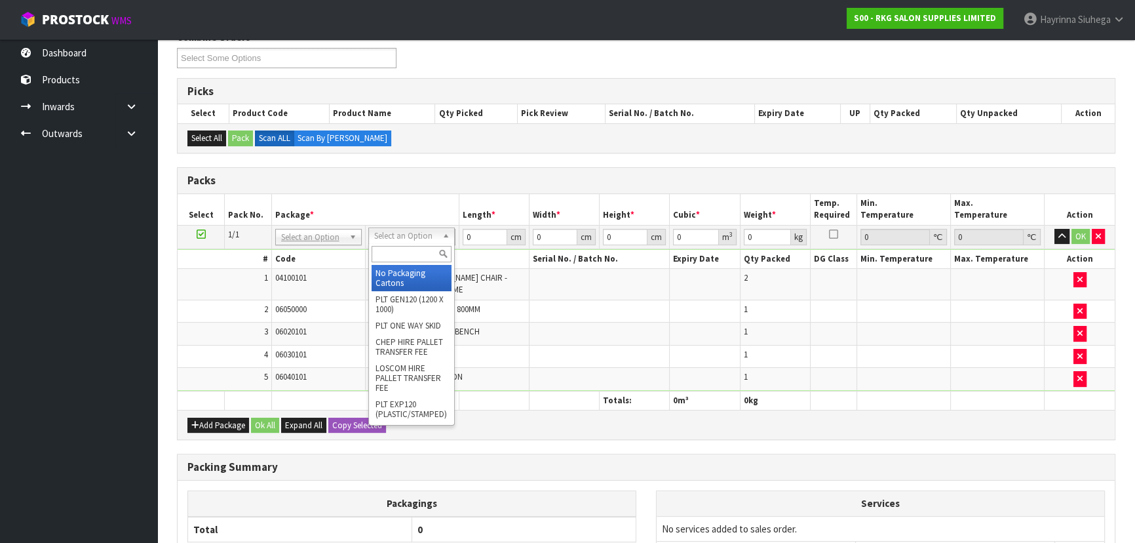
click at [423, 256] on input "text" at bounding box center [412, 254] width 80 height 16
type input "RE"
type input "196"
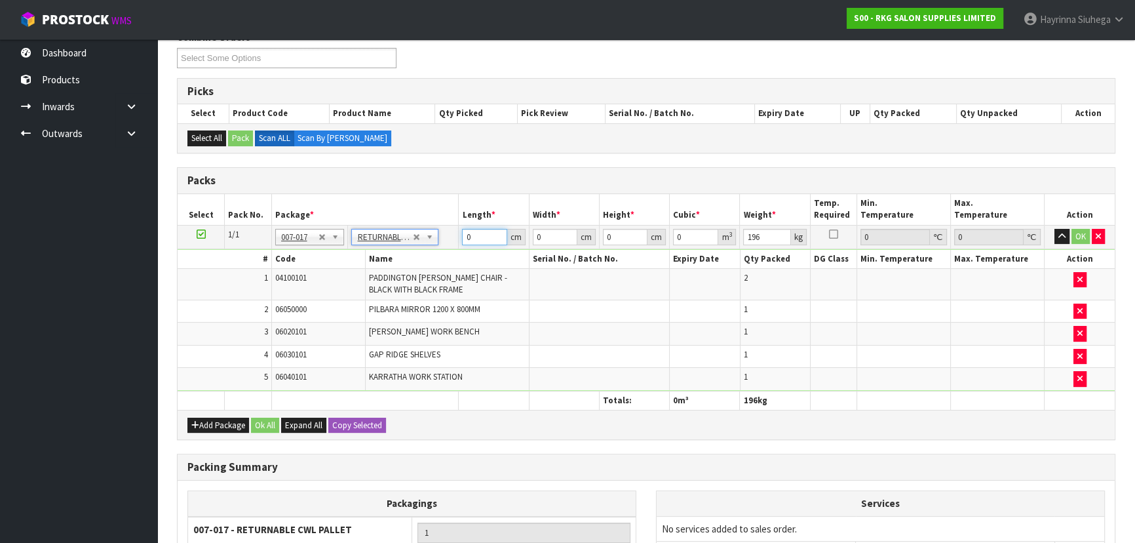
click at [463, 236] on input "0" at bounding box center [484, 237] width 45 height 16
type input "120"
type input "100"
type input "1"
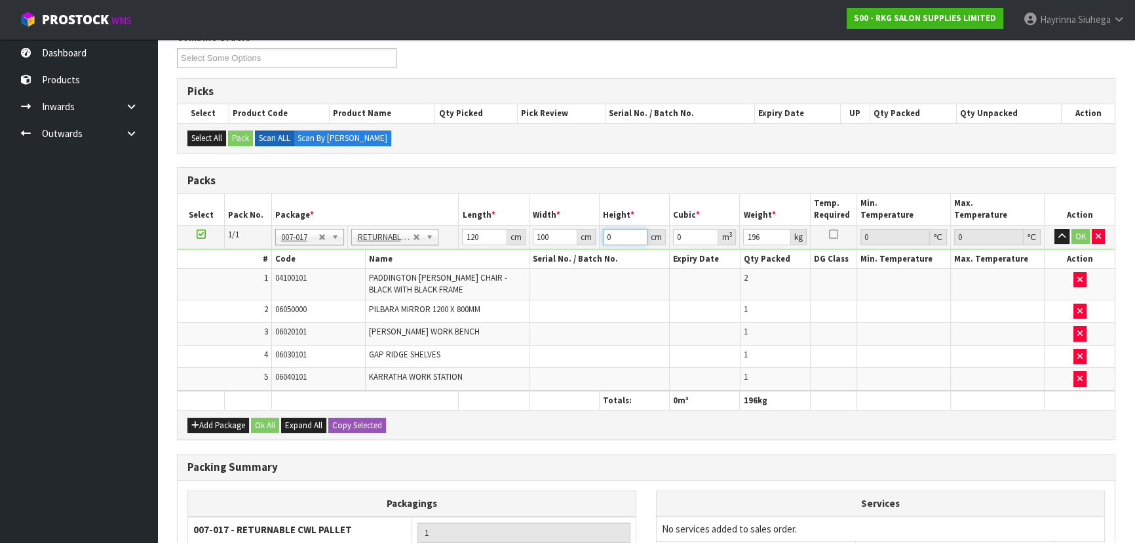
type input "0.012"
type input "14"
type input "0.168"
type input "144"
type input "1.728"
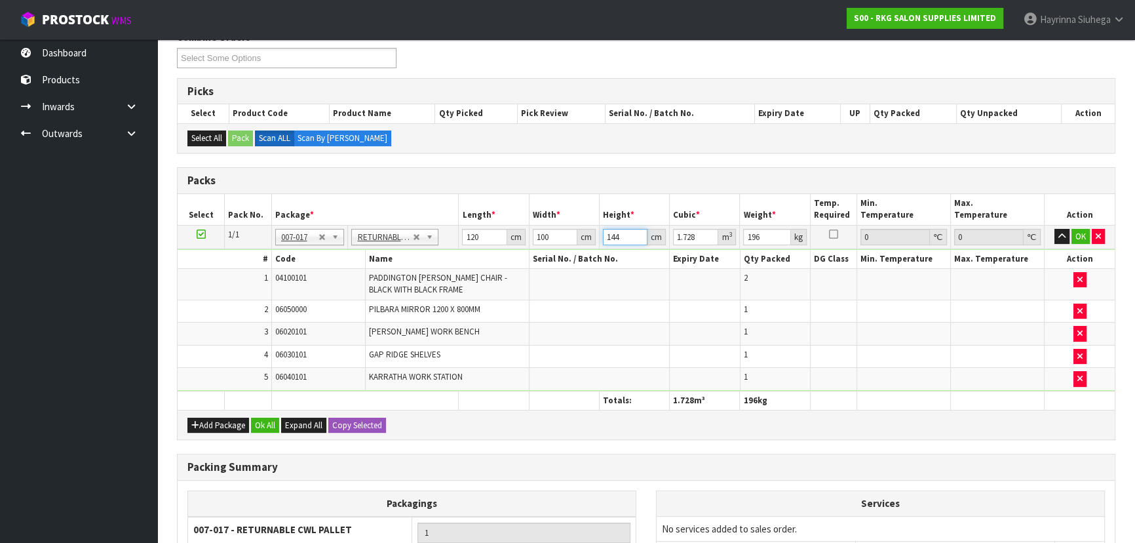
type input "144"
type input "2"
click at [606, 236] on input "144" at bounding box center [625, 237] width 45 height 16
type input "1"
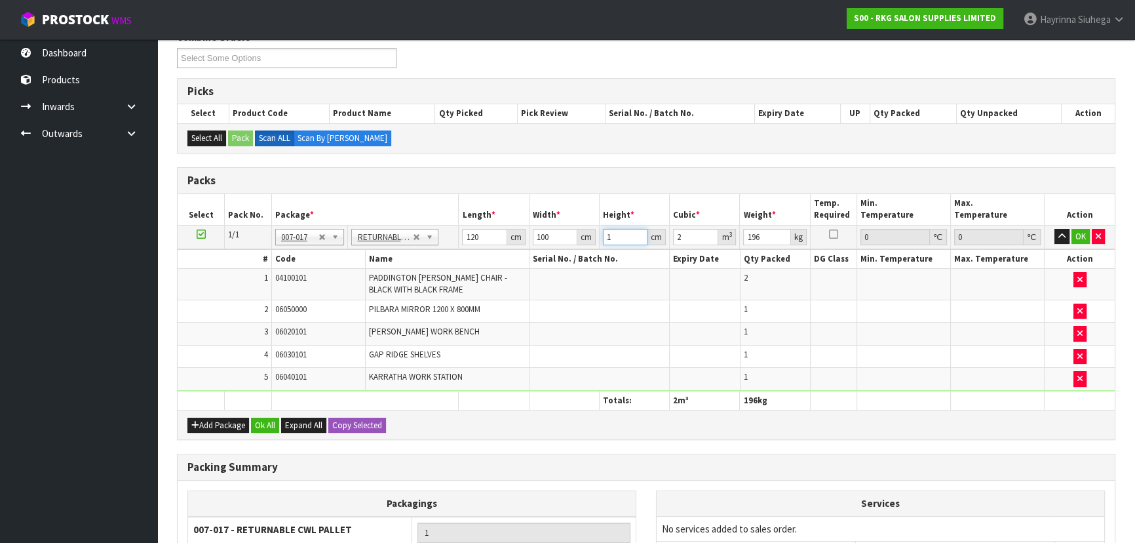
type input "0.012"
type input "14"
type input "0.168"
type input "144"
type input "1.728"
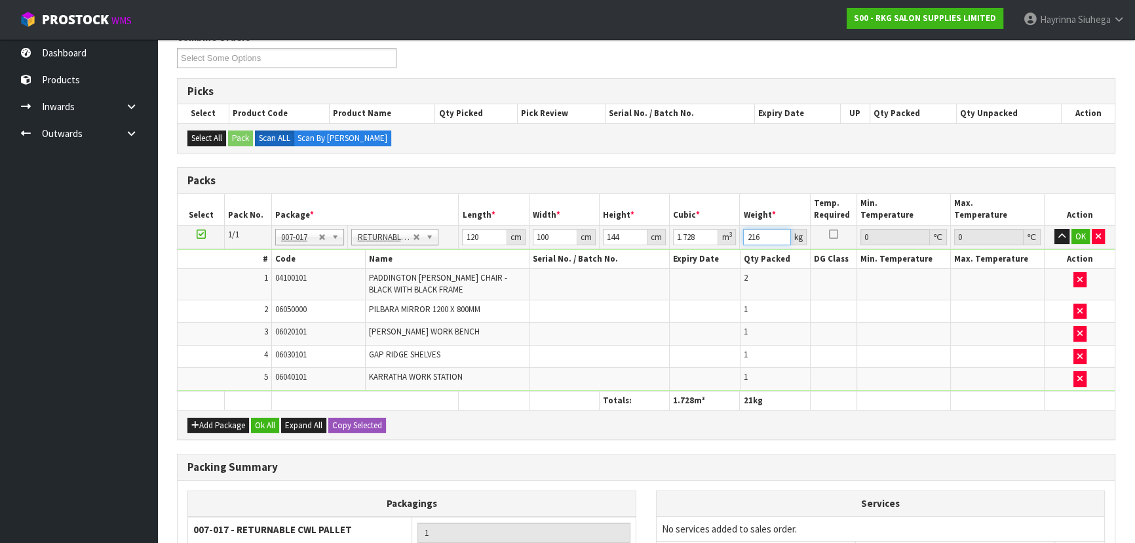
type input "216"
click button "OK" at bounding box center [1080, 237] width 18 height 16
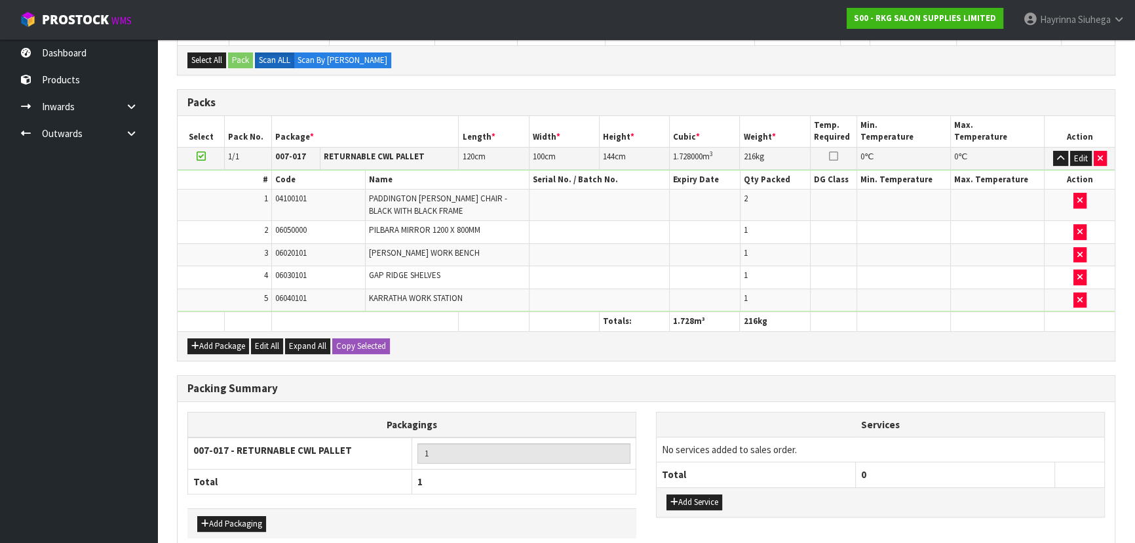
scroll to position [320, 0]
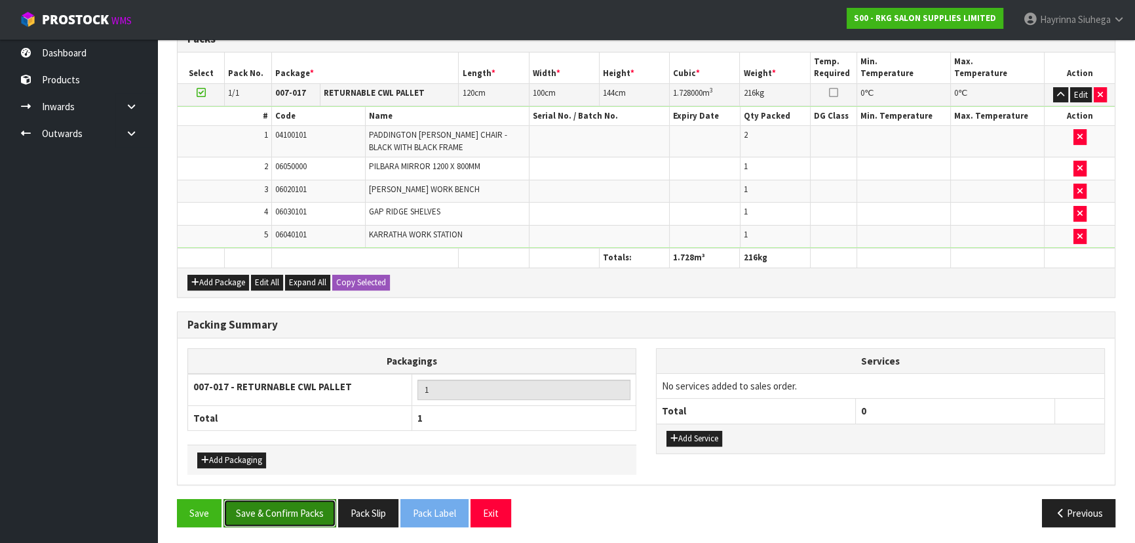
click at [296, 505] on button "Save & Confirm Packs" at bounding box center [279, 513] width 113 height 28
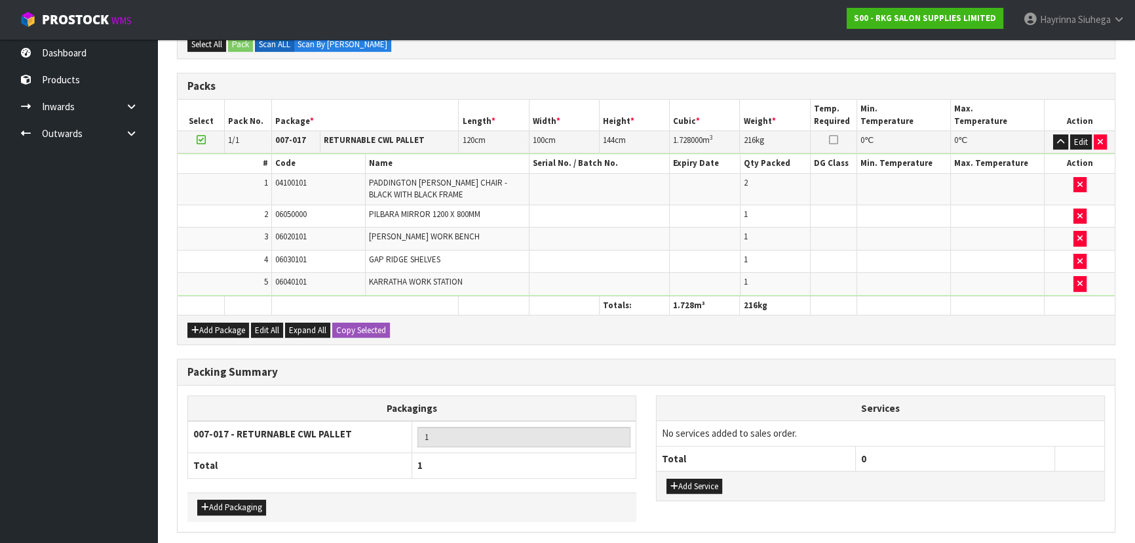
scroll to position [0, 0]
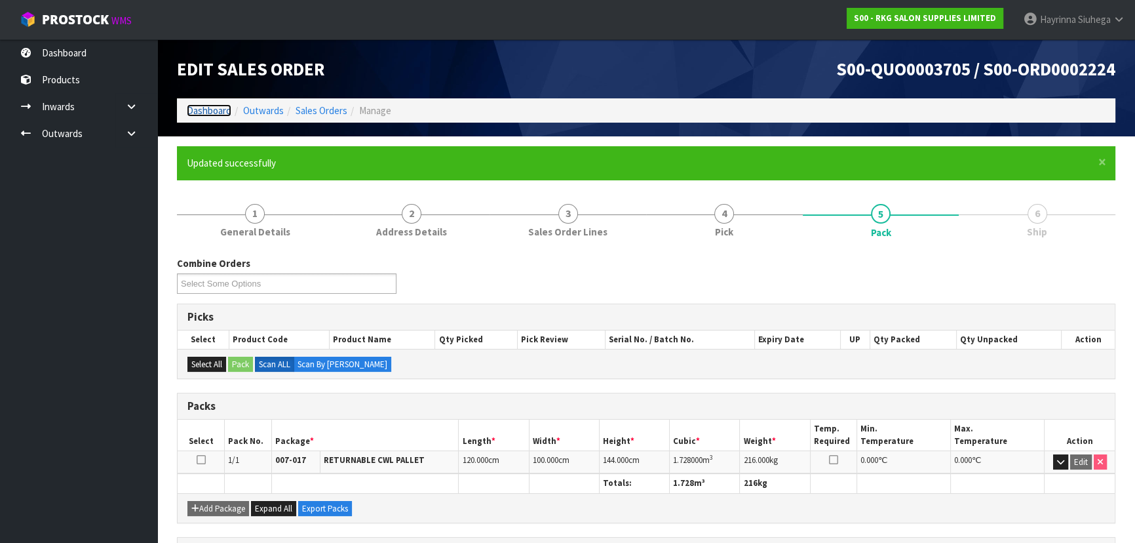
click at [214, 106] on link "Dashboard" at bounding box center [209, 110] width 45 height 12
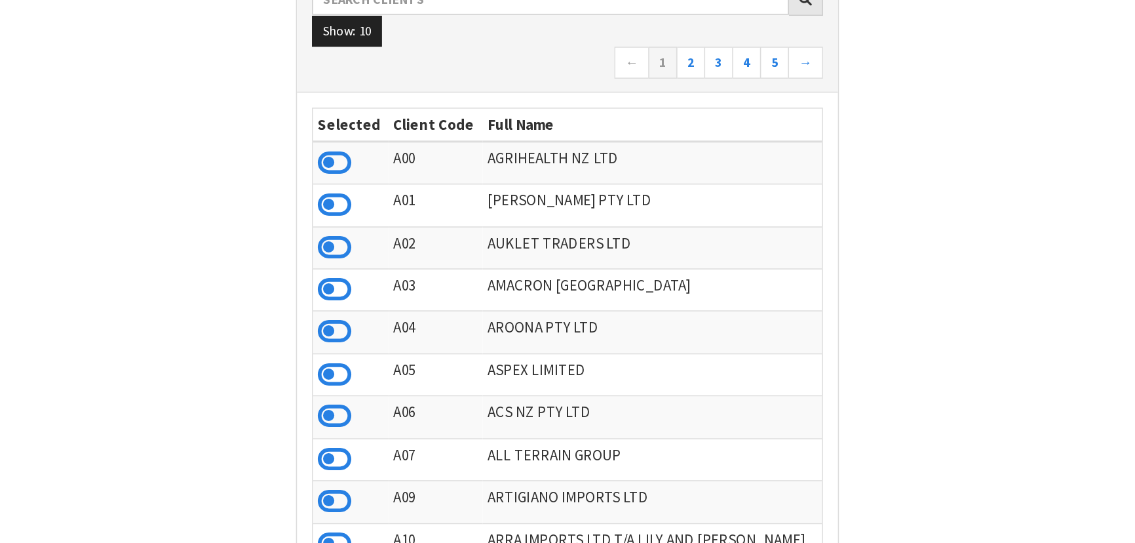
scroll to position [991, 478]
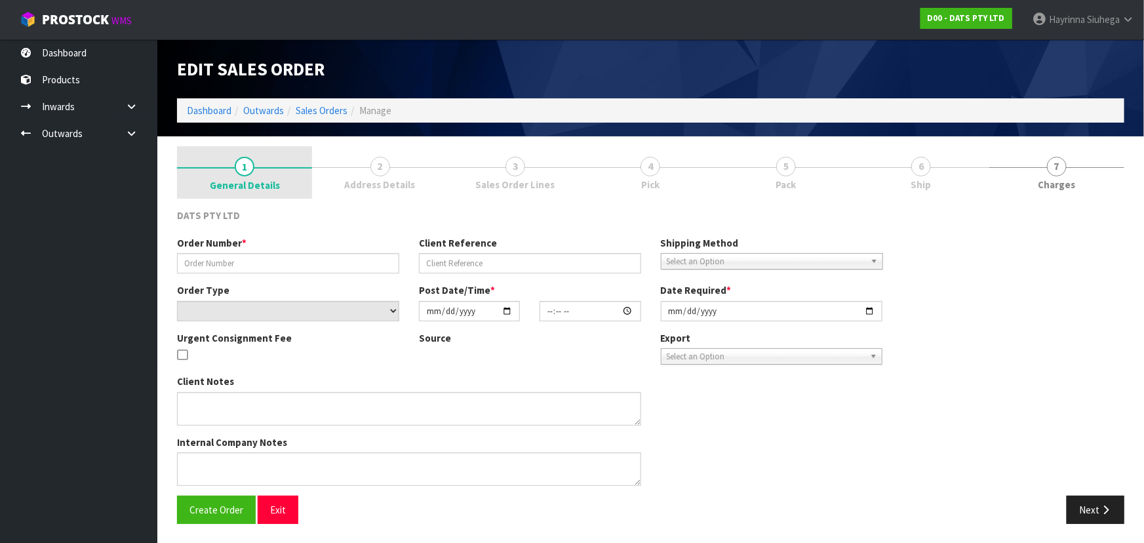
type input "9481Y100303284"
select select "number:0"
type input "[DATE]"
type input "10:33:00.000"
type input "[DATE]"
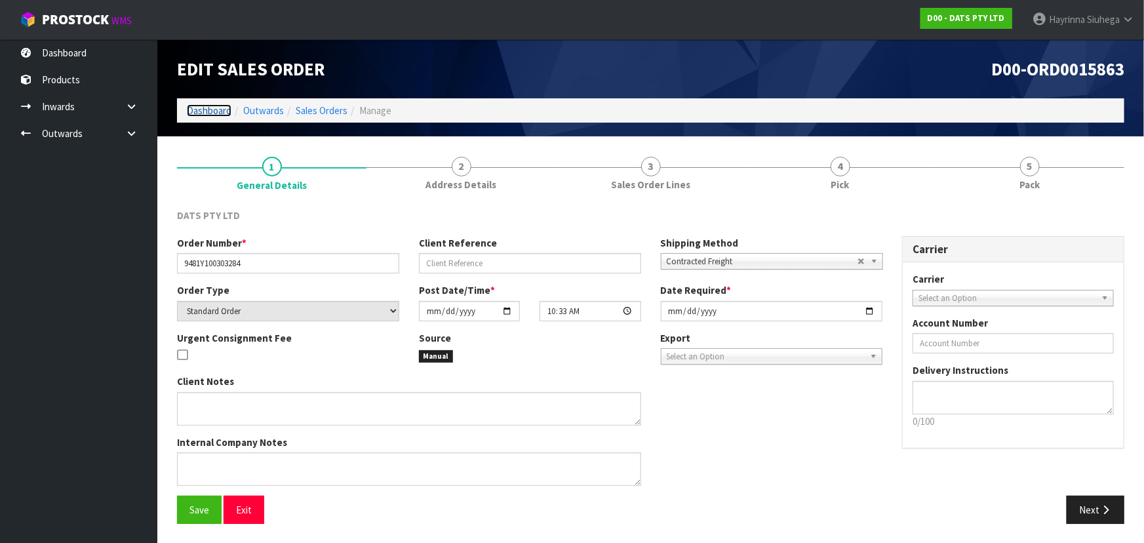
click at [210, 106] on link "Dashboard" at bounding box center [209, 110] width 45 height 12
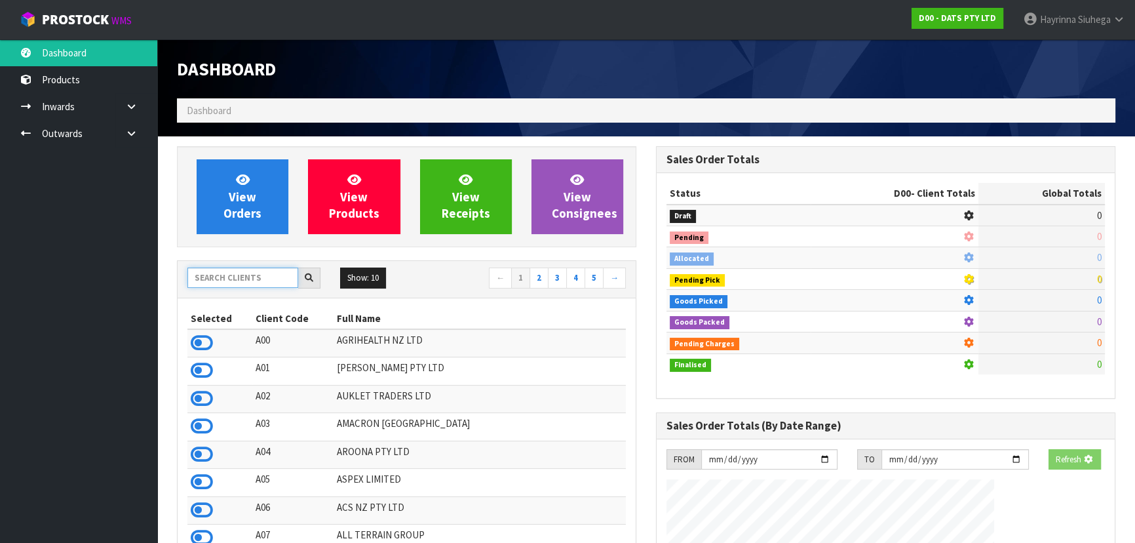
click at [244, 279] on input "text" at bounding box center [242, 277] width 111 height 20
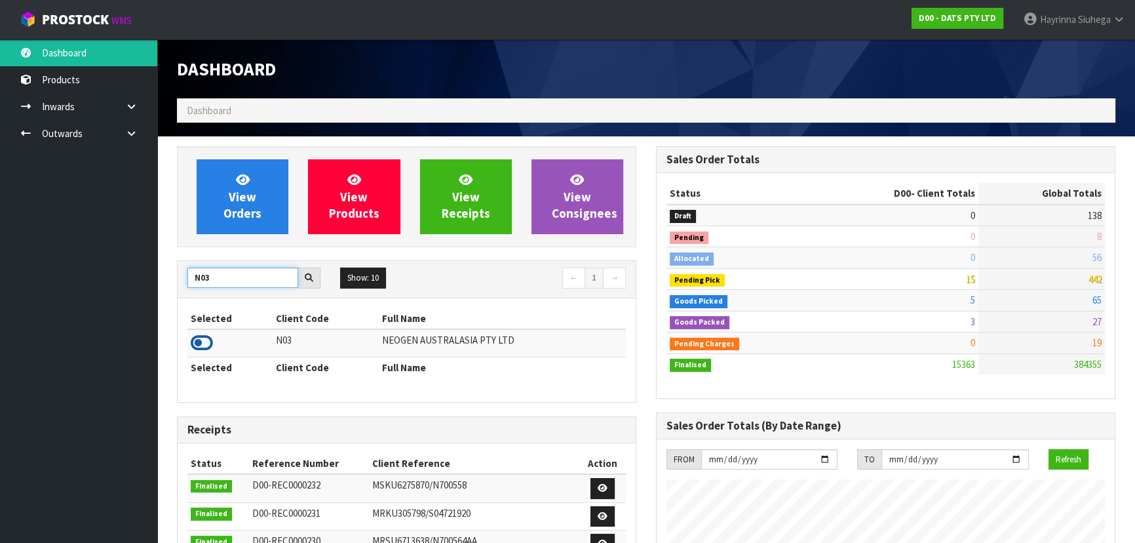
type input "N03"
click at [193, 341] on icon at bounding box center [202, 343] width 22 height 20
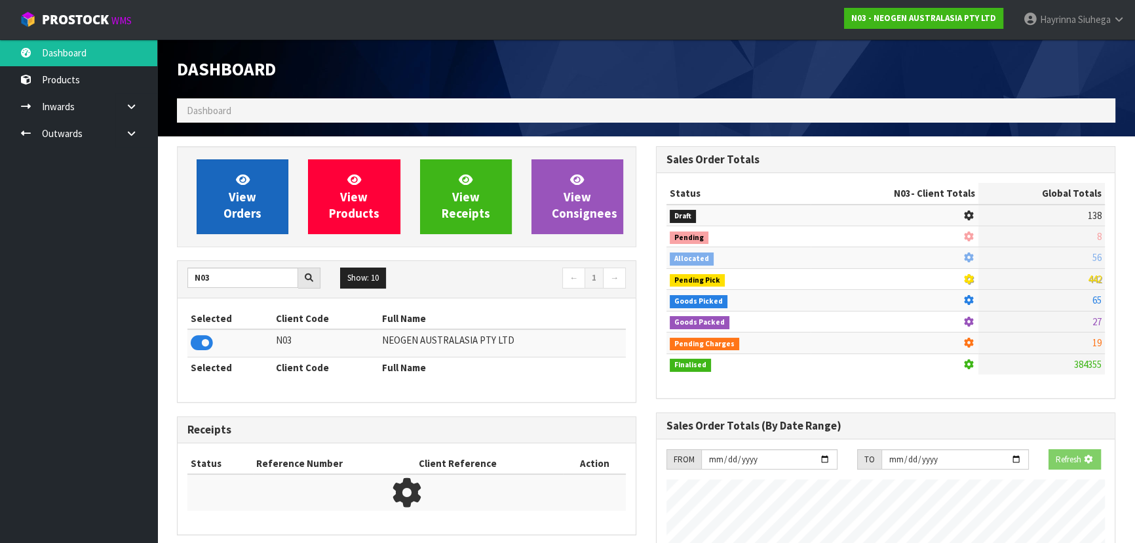
scroll to position [1019, 478]
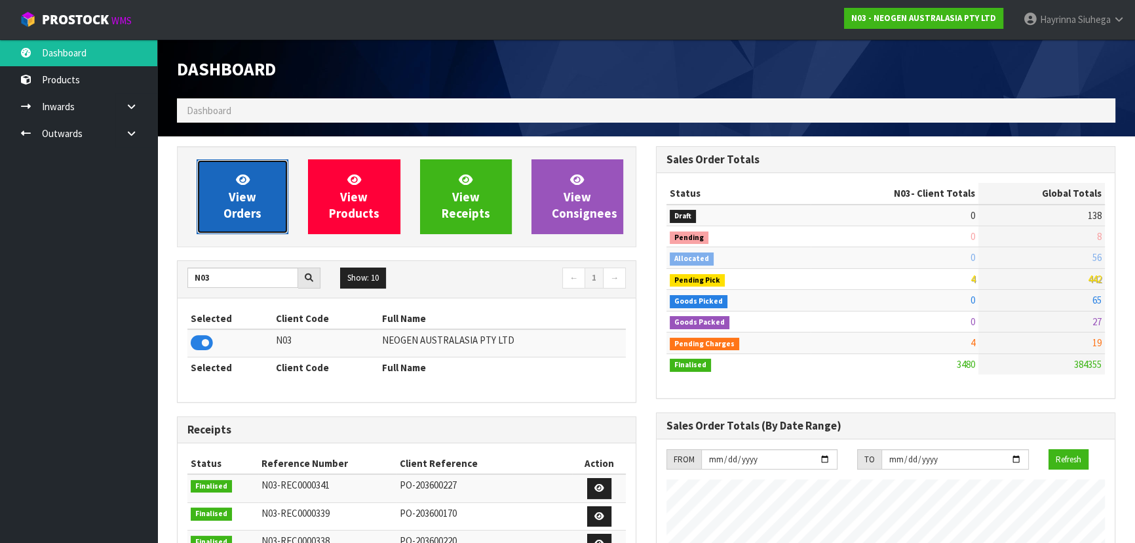
click at [242, 192] on span "View Orders" at bounding box center [242, 196] width 38 height 49
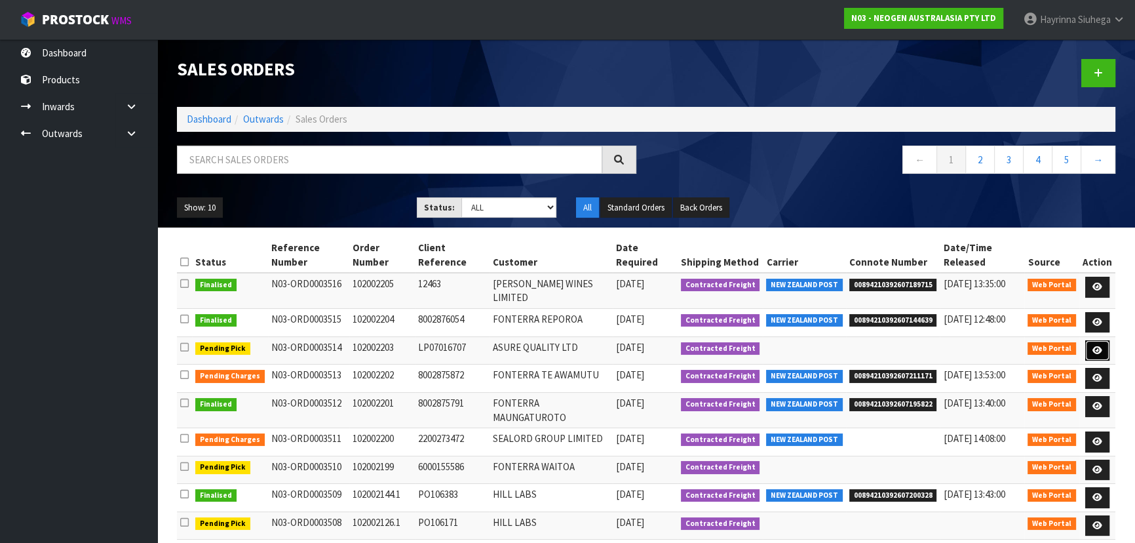
click at [1096, 346] on icon at bounding box center [1097, 350] width 10 height 9
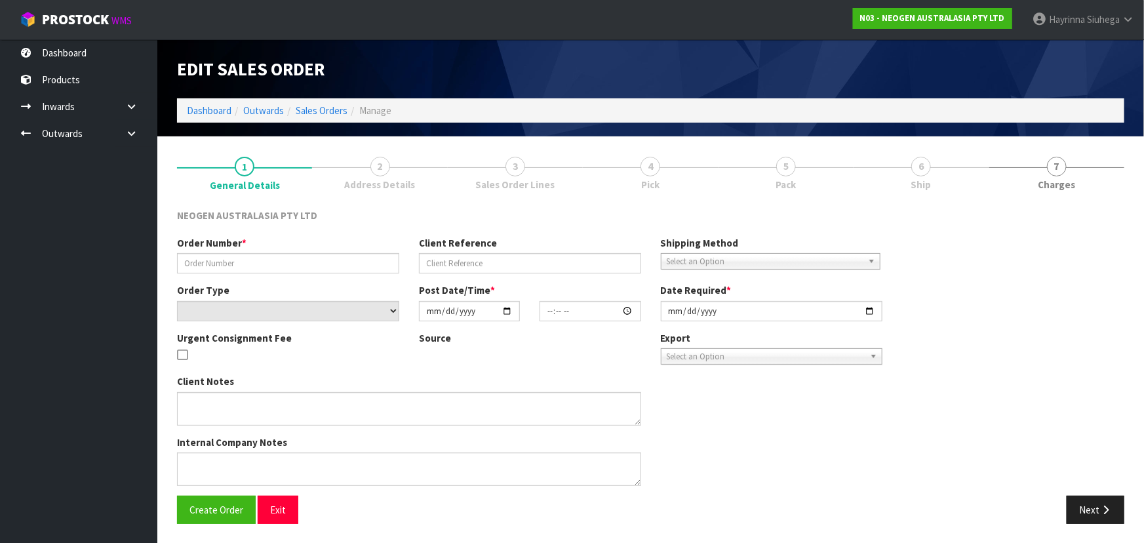
type input "102002203"
type input "LP07016707"
select select "number:0"
type input "2025-10-03"
type input "17:46:00.000"
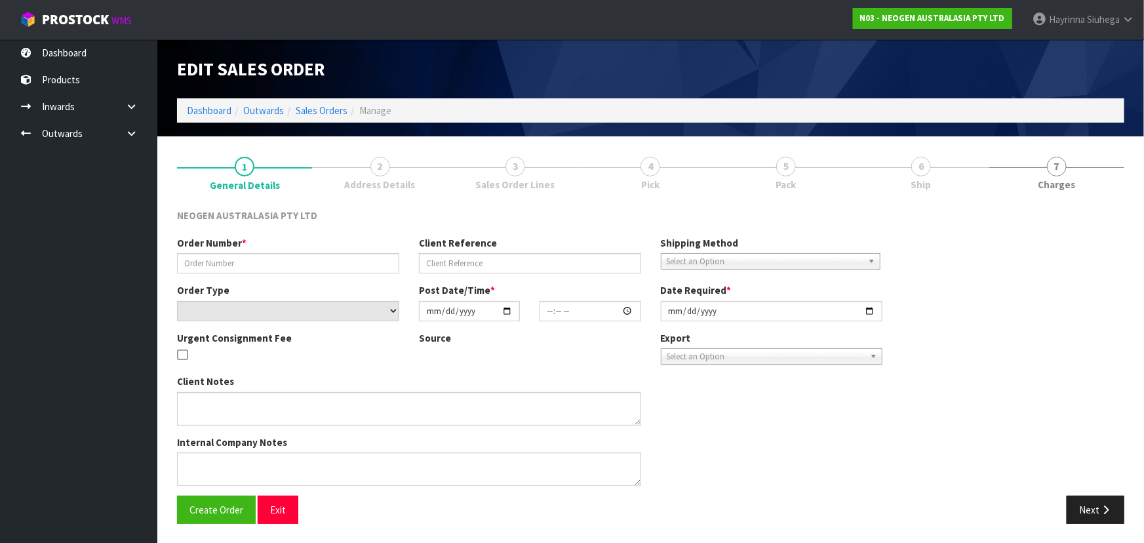
type input "[DATE]"
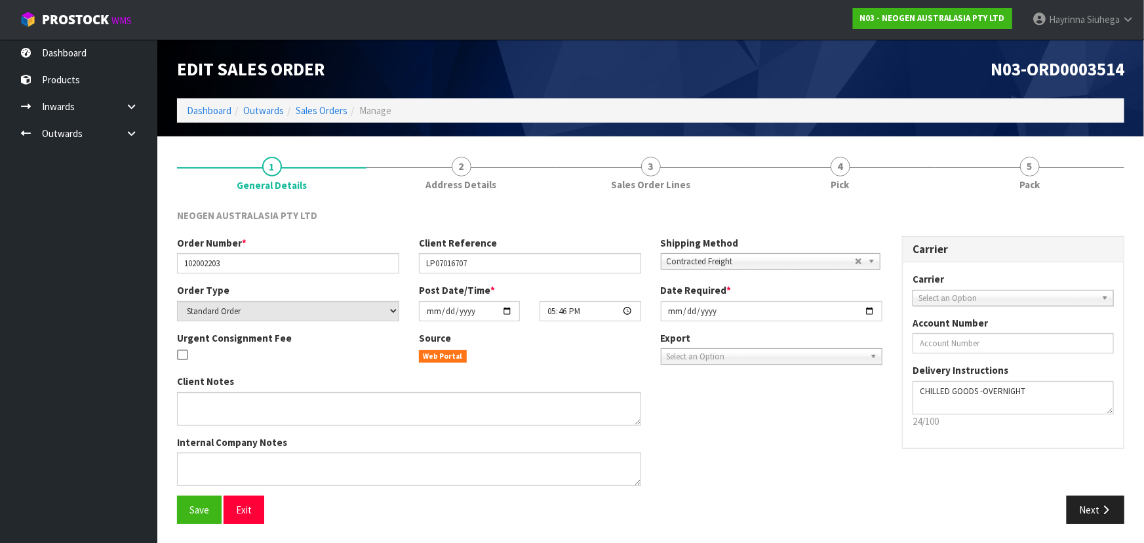
click at [875, 162] on link "4 Pick" at bounding box center [839, 172] width 189 height 52
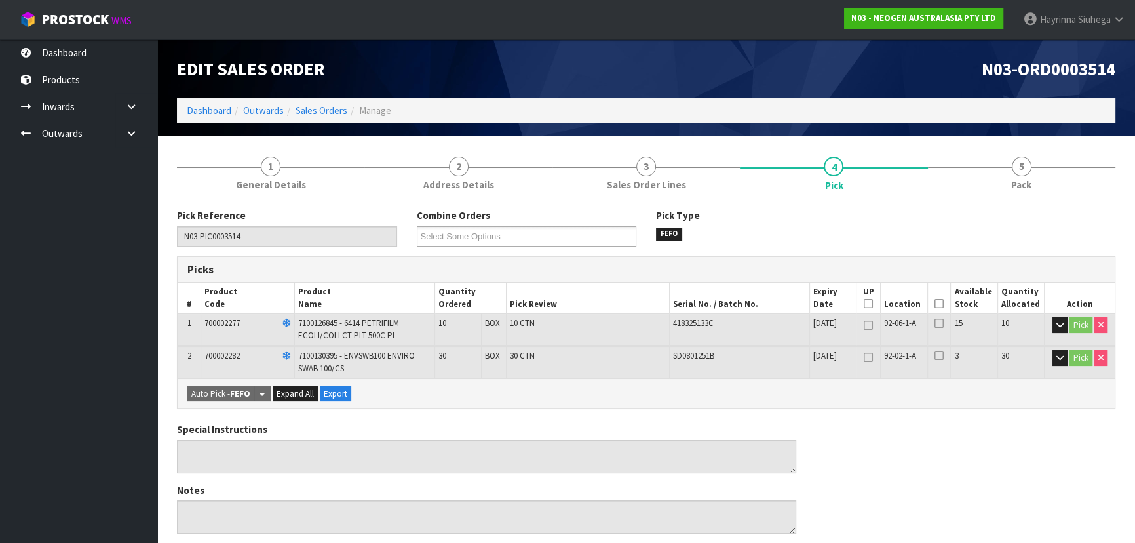
click at [938, 303] on icon at bounding box center [938, 303] width 9 height 1
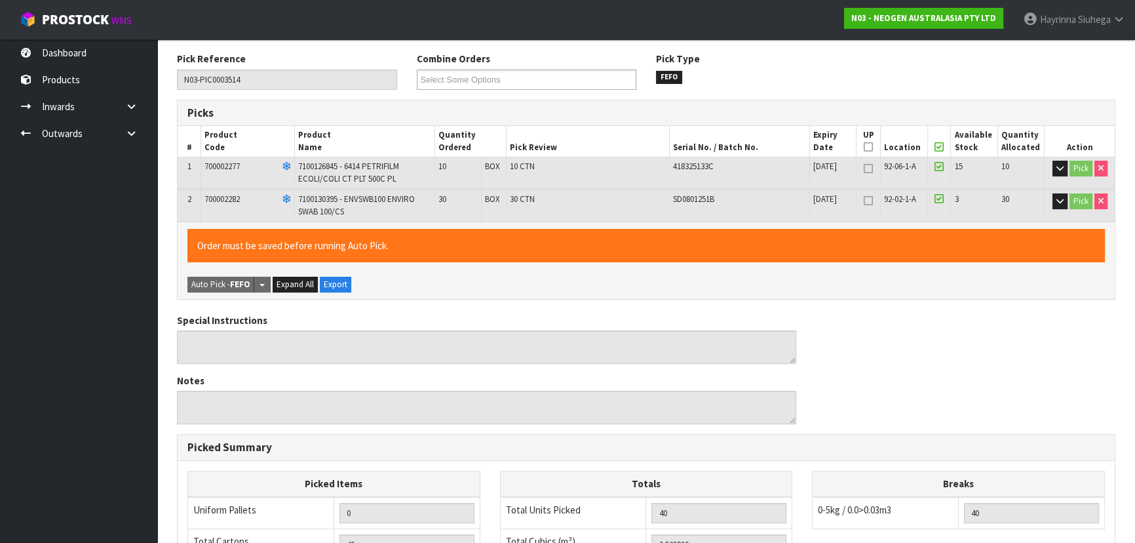
scroll to position [407, 0]
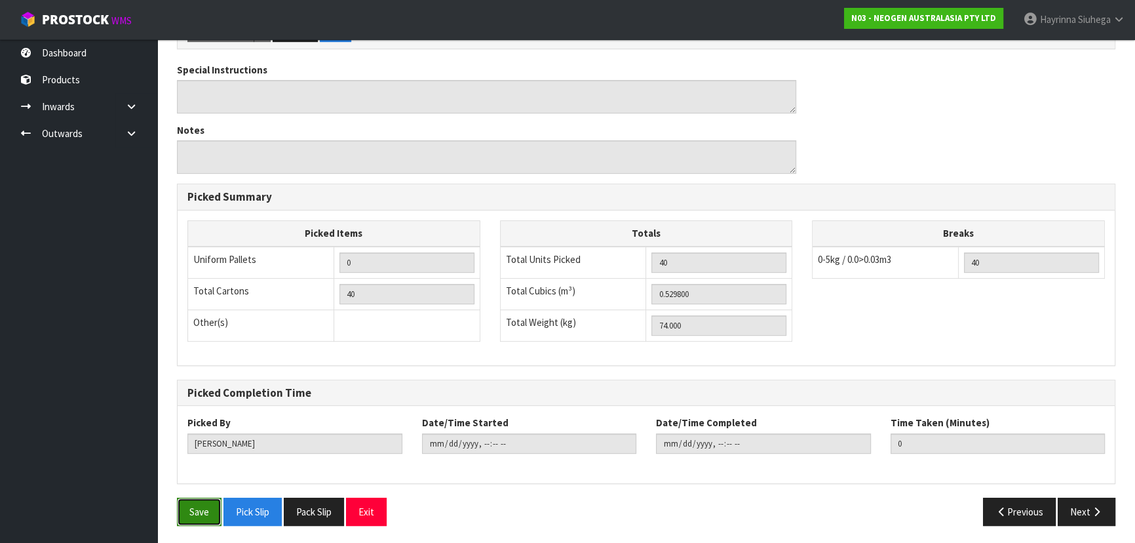
click at [200, 507] on button "Save" at bounding box center [199, 511] width 45 height 28
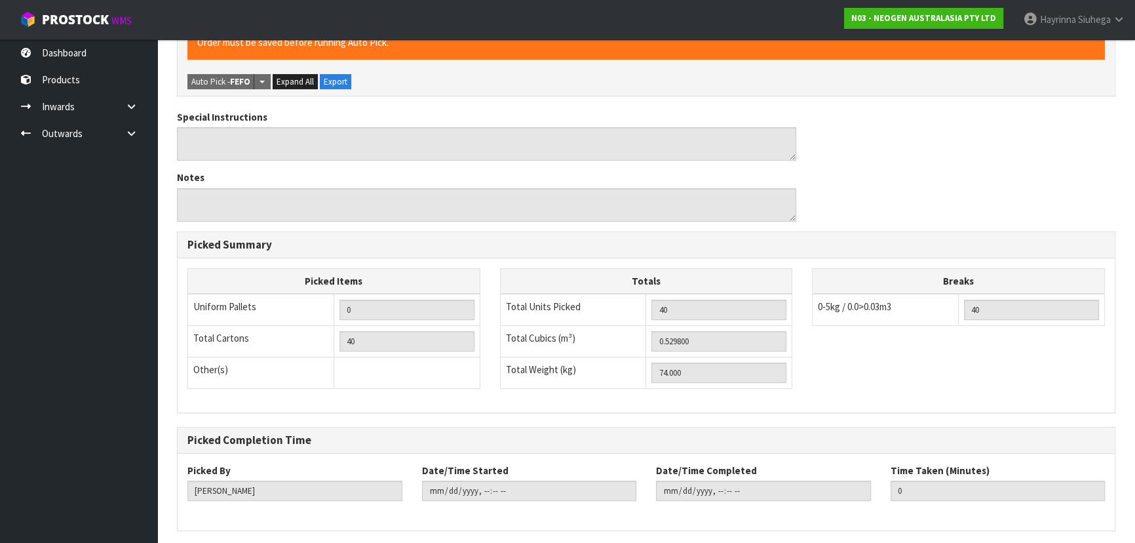
scroll to position [0, 0]
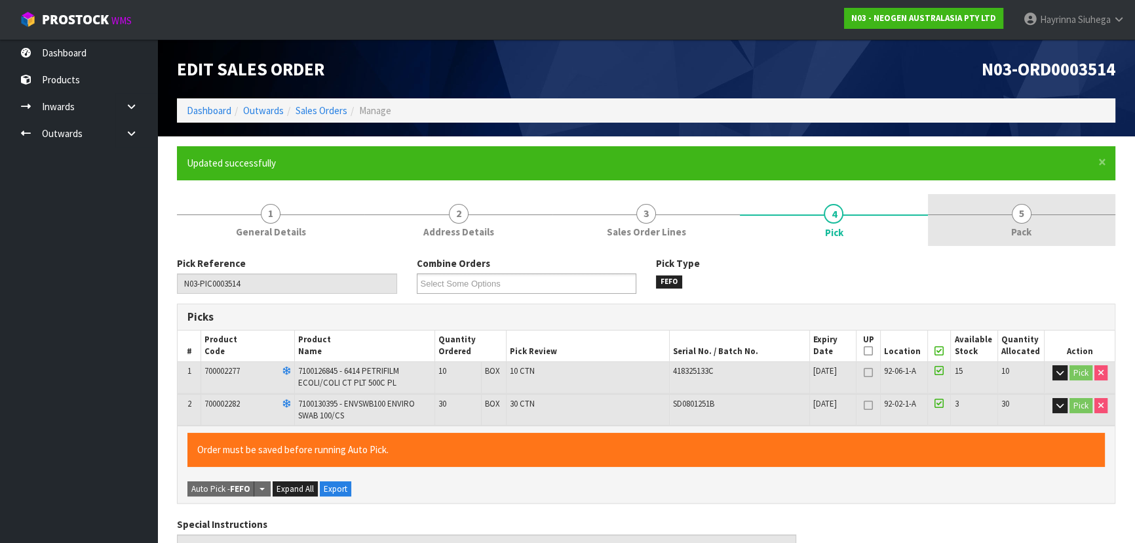
type input "Hayrinna Siuhega"
type input "2025-10-06T14:10:05"
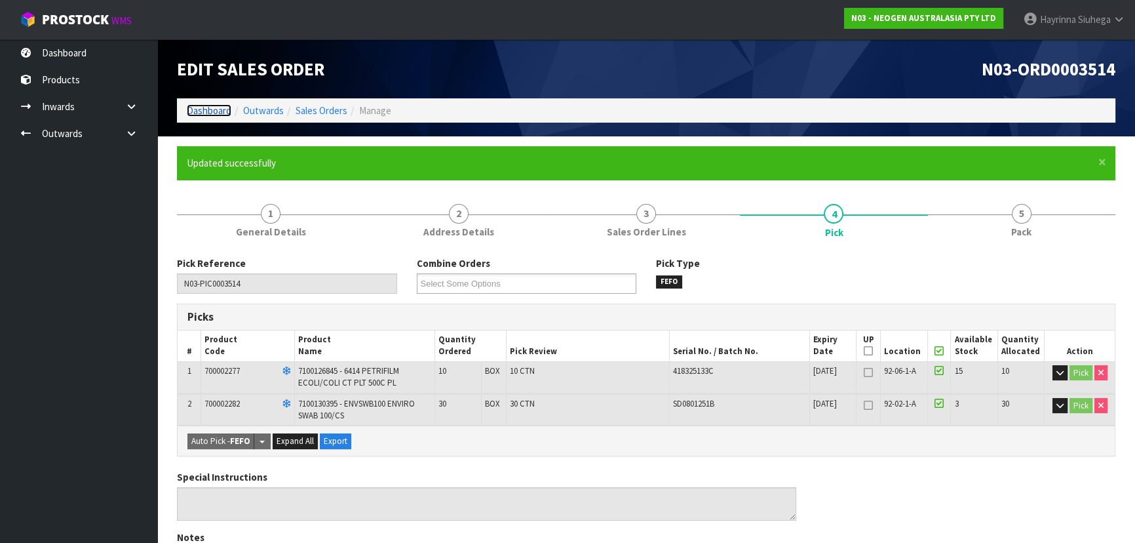
click at [193, 111] on link "Dashboard" at bounding box center [209, 110] width 45 height 12
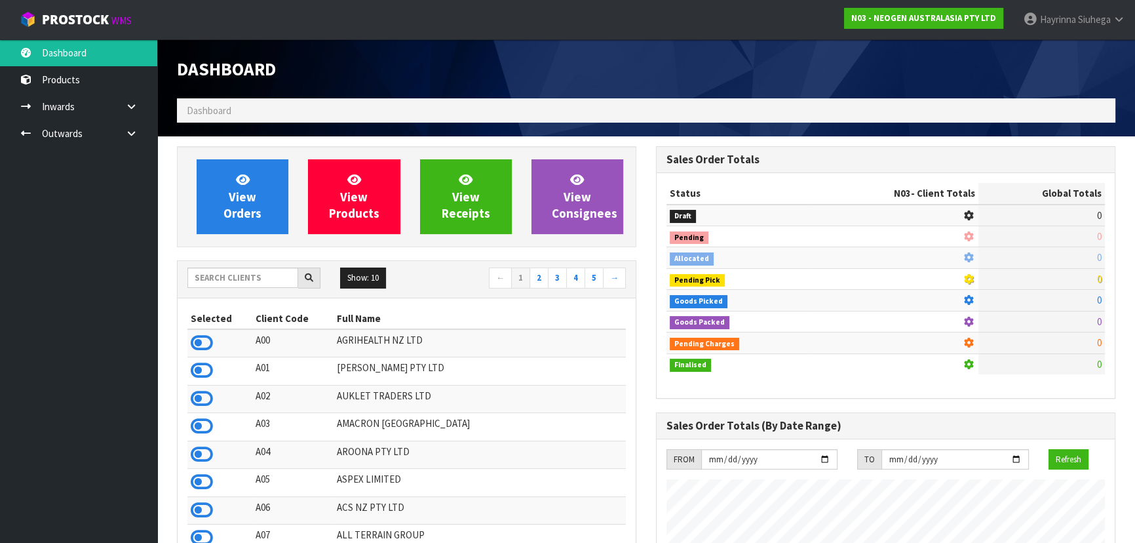
scroll to position [1019, 478]
click at [255, 275] on input "text" at bounding box center [242, 277] width 111 height 20
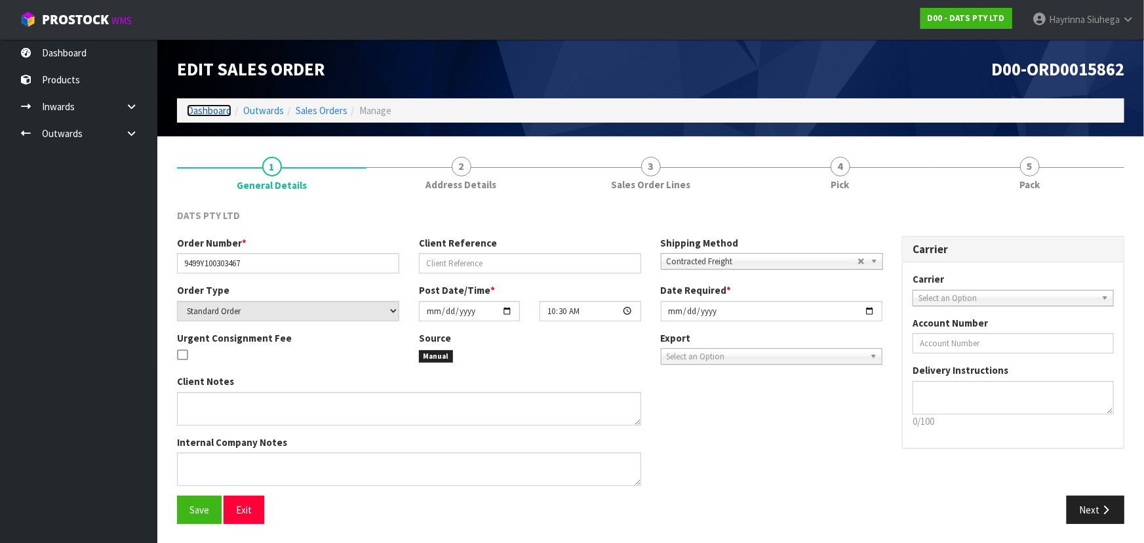
click at [217, 108] on link "Dashboard" at bounding box center [209, 110] width 45 height 12
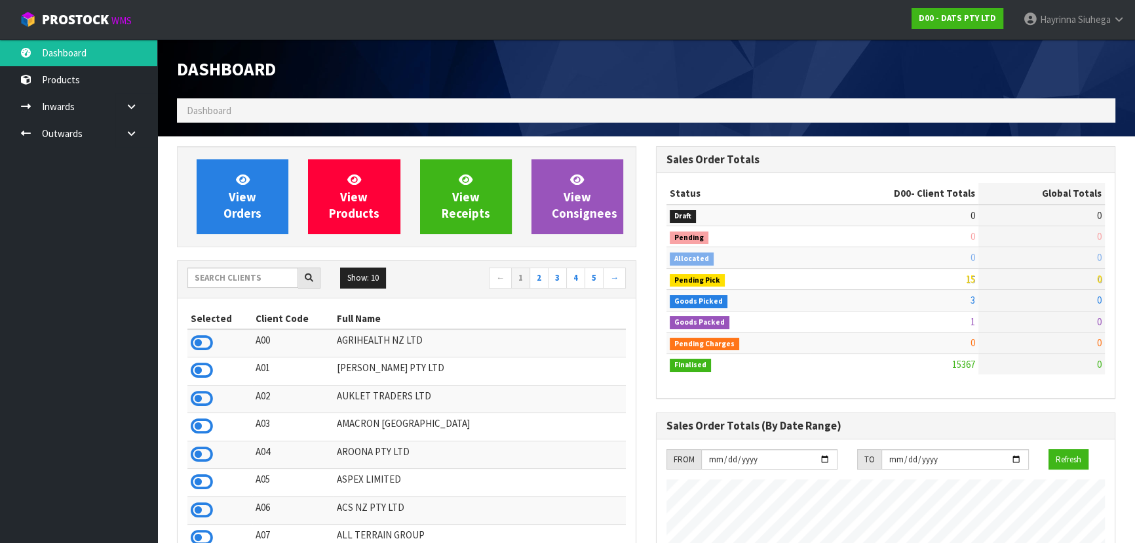
scroll to position [1033, 478]
click at [262, 279] on input "text" at bounding box center [242, 277] width 111 height 20
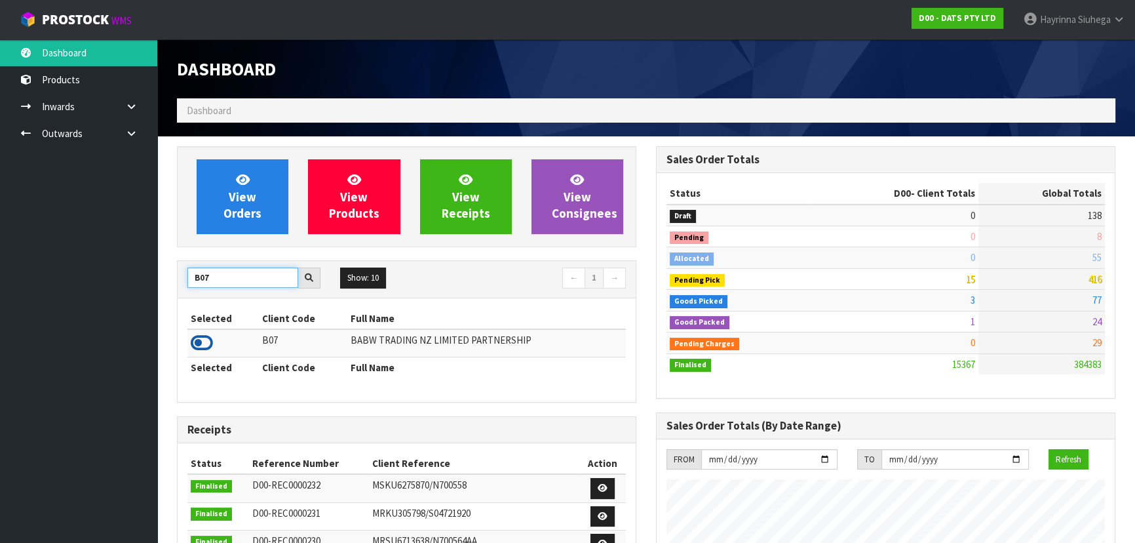
type input "B07"
click at [208, 344] on icon at bounding box center [202, 343] width 22 height 20
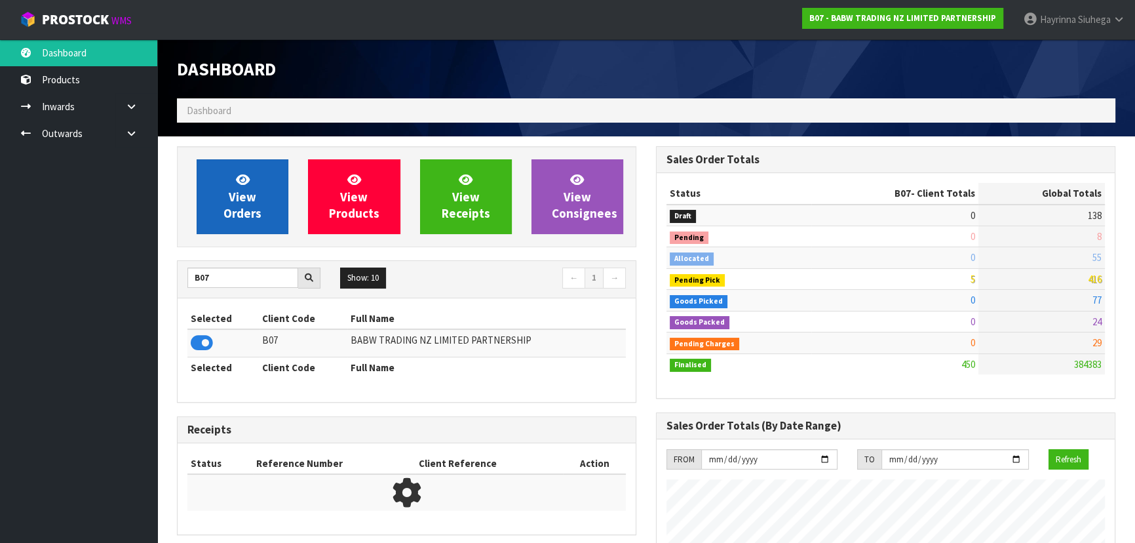
scroll to position [991, 478]
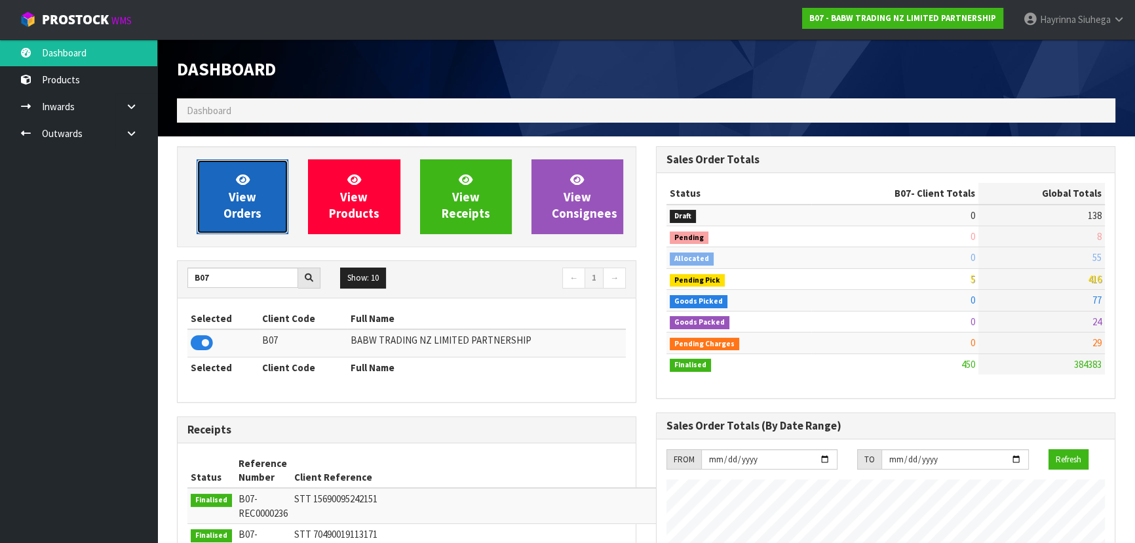
click at [222, 202] on link "View Orders" at bounding box center [243, 196] width 92 height 75
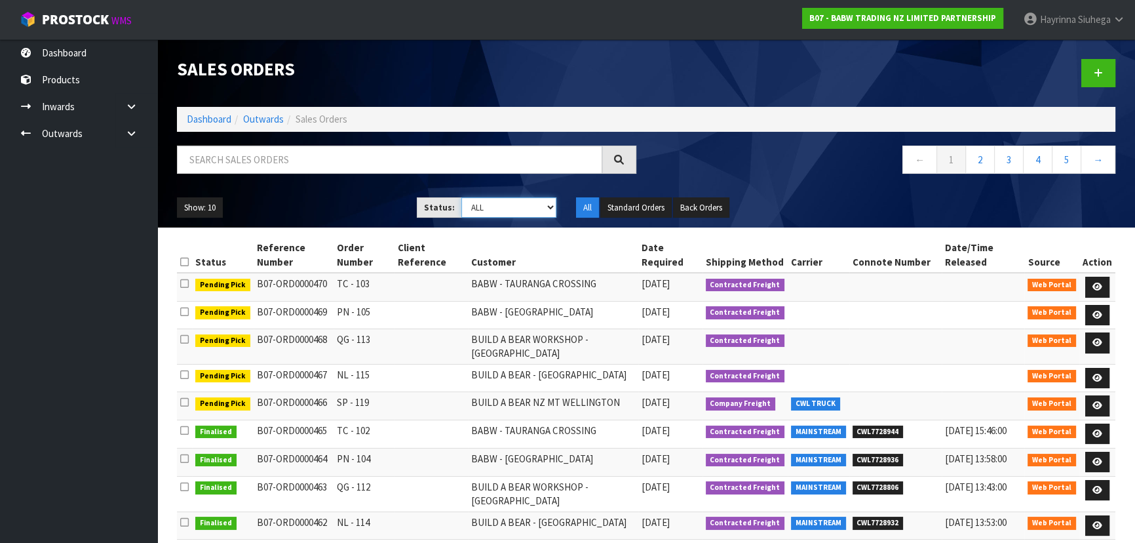
click at [486, 207] on select "Draft Pending Allocated Pending Pick Goods Picked Goods Packed Pending Charges …" at bounding box center [509, 207] width 96 height 20
select select "string:3"
click at [461, 197] on select "Draft Pending Allocated Pending Pick Goods Picked Goods Packed Pending Charges …" at bounding box center [509, 207] width 96 height 20
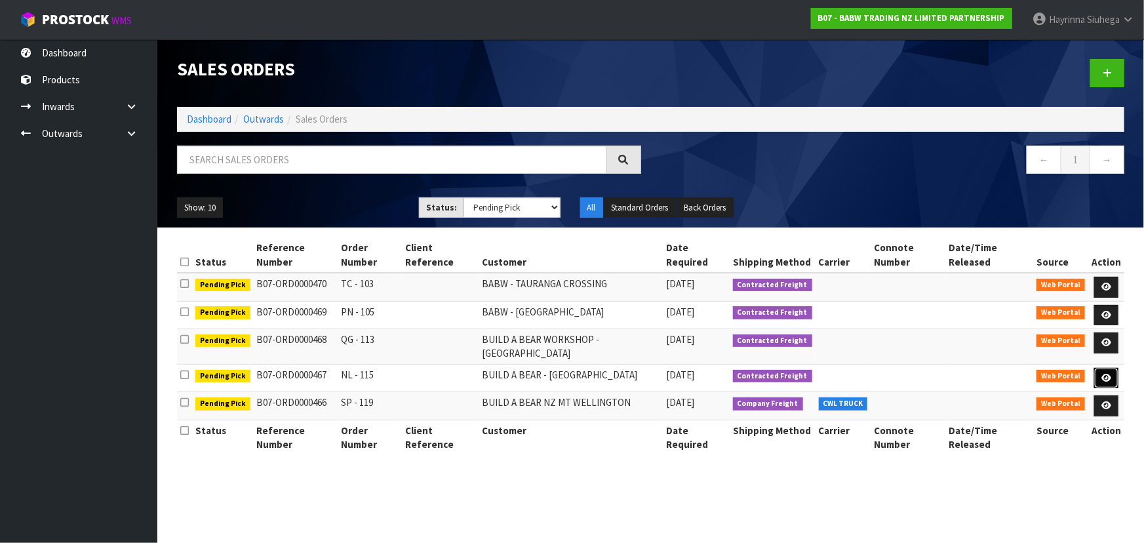
click at [1102, 374] on icon at bounding box center [1106, 378] width 10 height 9
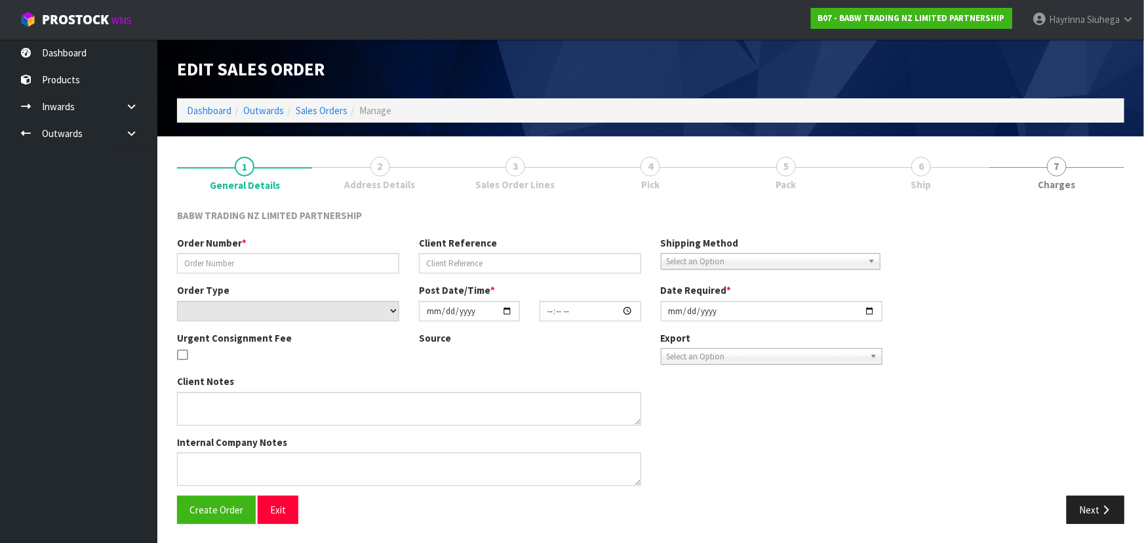
type input "NL - 115"
select select "number:0"
type input "[DATE]"
type input "14:04:00.000"
type input "[DATE]"
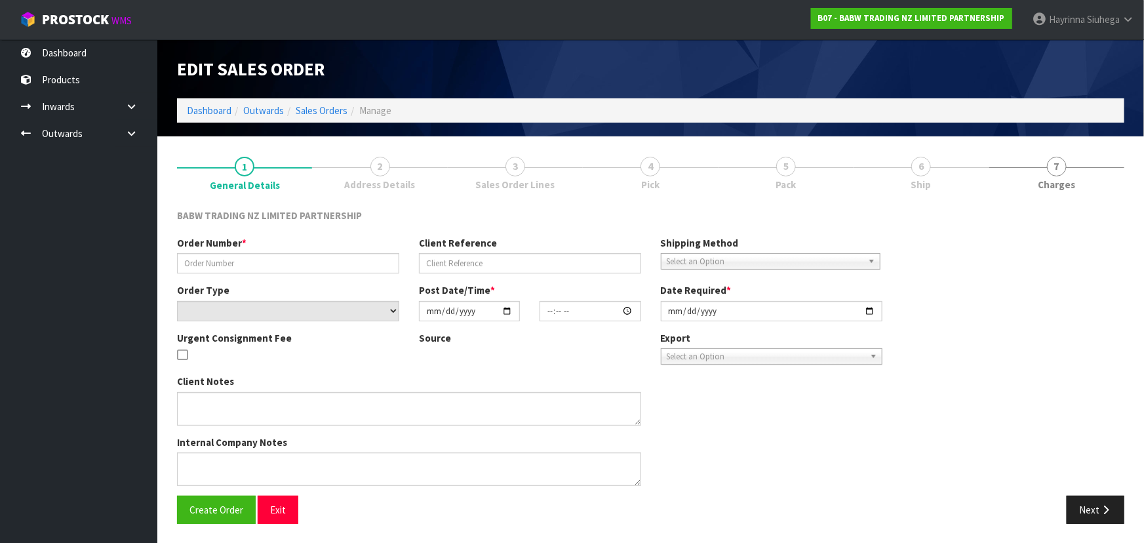
type textarea "DELIVER BETWEEN 8AM AND 8.30AM CALL - [PERSON_NAME] ON [PHONE_NUMBER] AFTERNOON…"
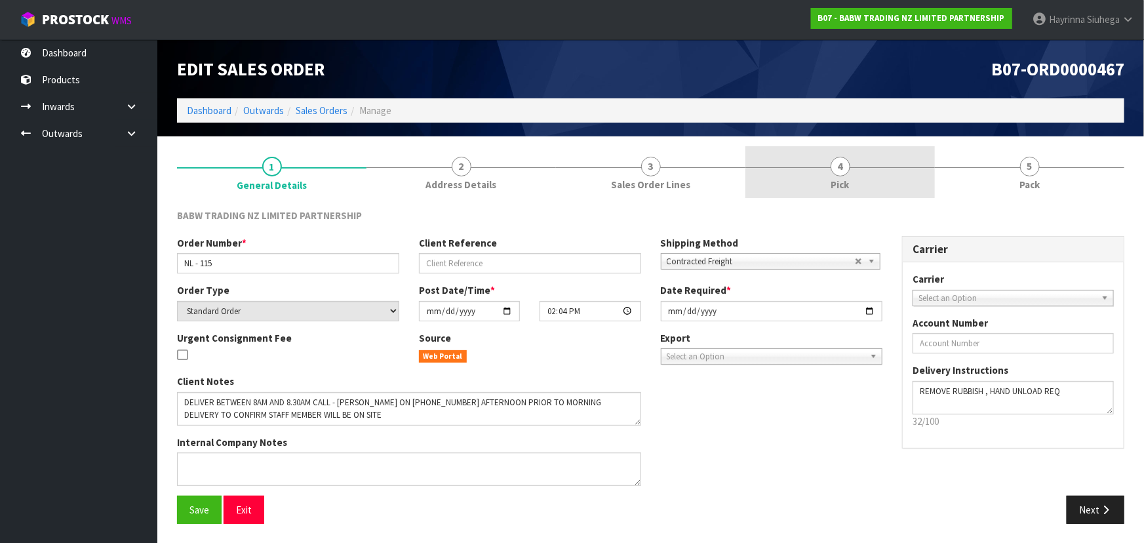
click at [864, 186] on link "4 Pick" at bounding box center [839, 172] width 189 height 52
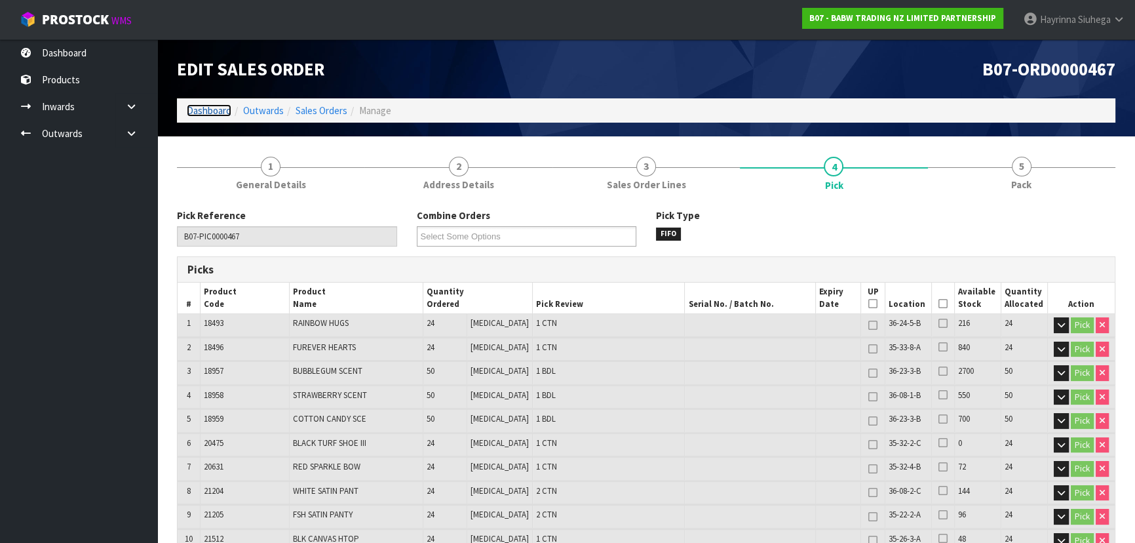
click at [204, 104] on link "Dashboard" at bounding box center [209, 110] width 45 height 12
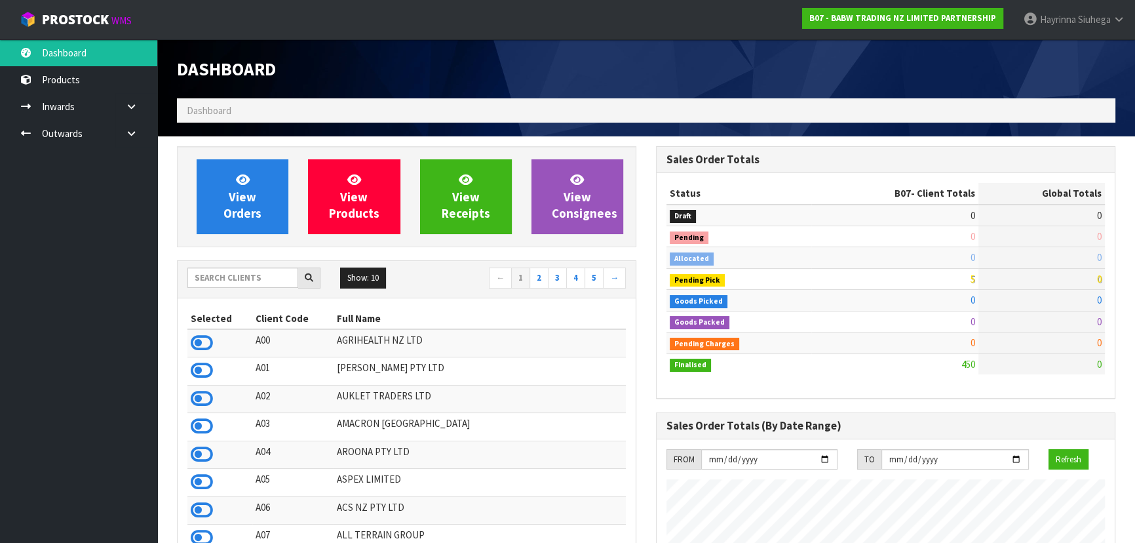
scroll to position [991, 478]
click at [270, 262] on div "Show: 10 5 10 25 50 ← 1 2 3 4 5 →" at bounding box center [407, 279] width 458 height 37
click at [259, 280] on input "text" at bounding box center [242, 277] width 111 height 20
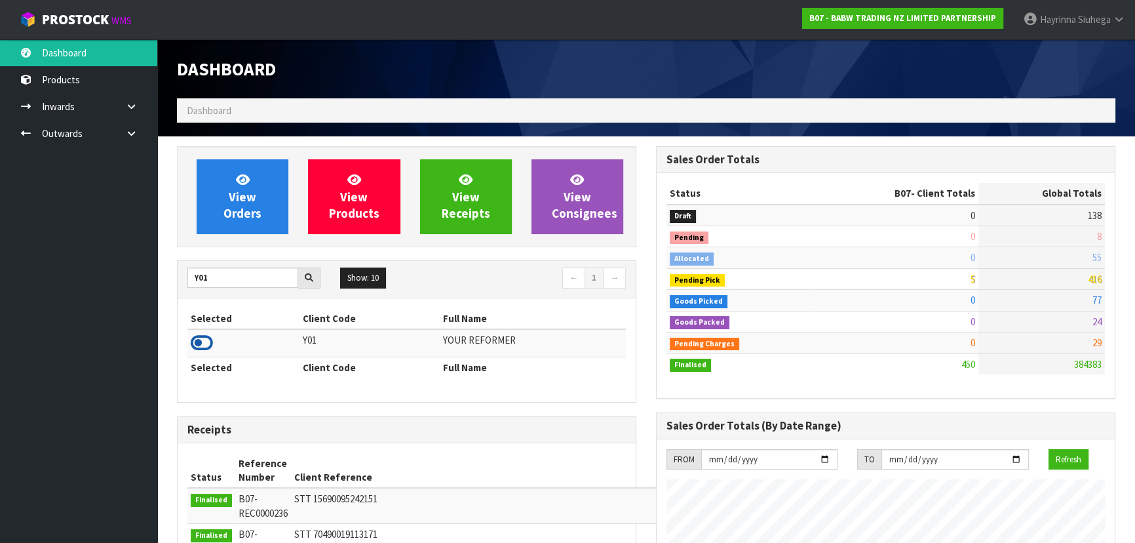
click at [191, 341] on icon at bounding box center [202, 343] width 22 height 20
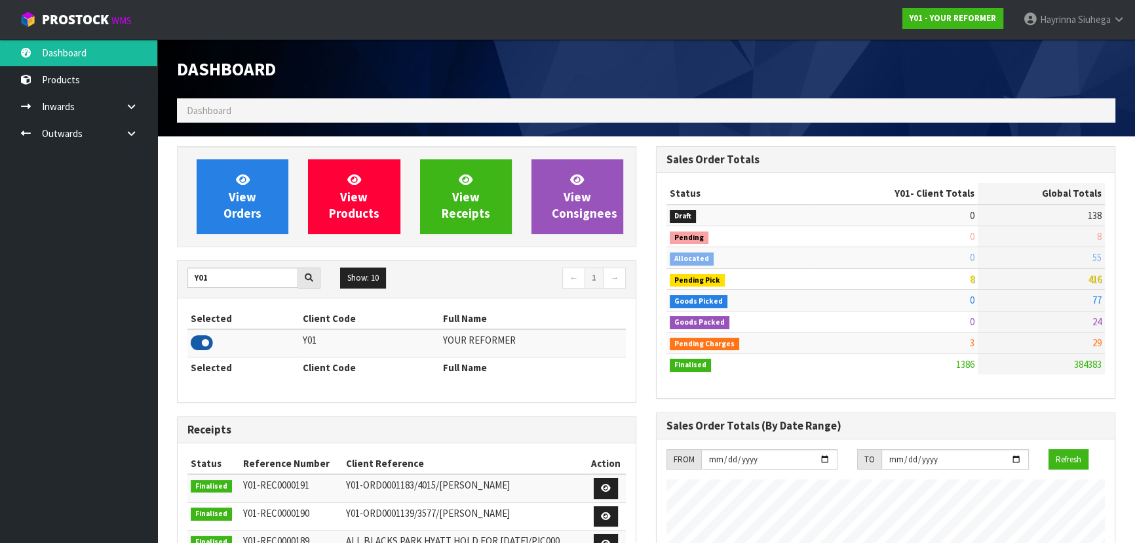
scroll to position [948, 478]
drag, startPoint x: 210, startPoint y: 288, endPoint x: 26, endPoint y: 296, distance: 183.7
click at [71, 295] on body "Toggle navigation ProStock WMS Y01 - YOUR REFORMER Hayrinna Siuhega Logout Dash…" at bounding box center [567, 271] width 1135 height 543
type input "V02"
click at [193, 339] on icon at bounding box center [202, 343] width 22 height 20
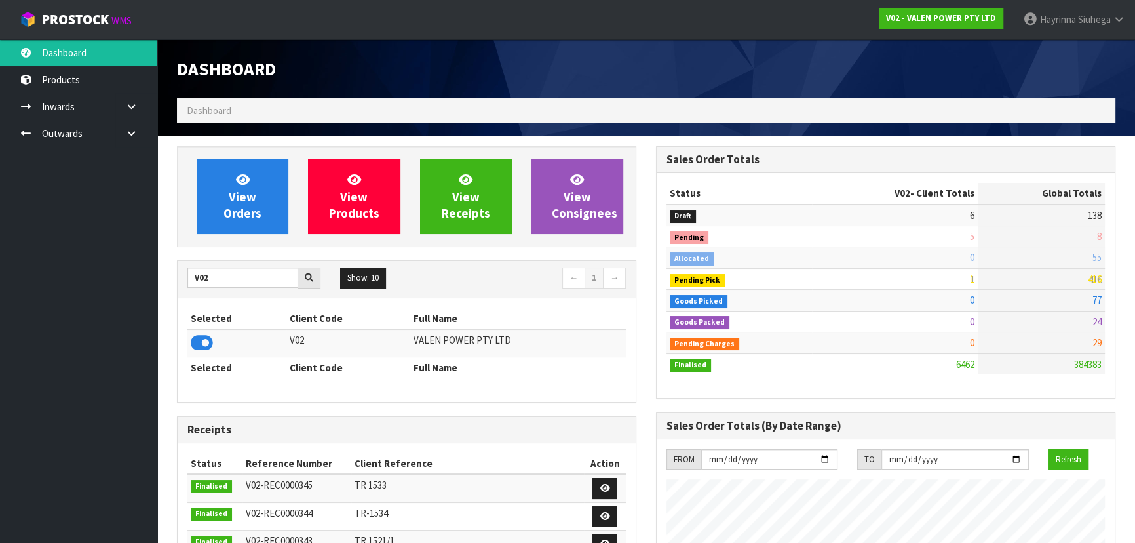
scroll to position [1019, 478]
drag, startPoint x: 219, startPoint y: 280, endPoint x: 77, endPoint y: 271, distance: 142.5
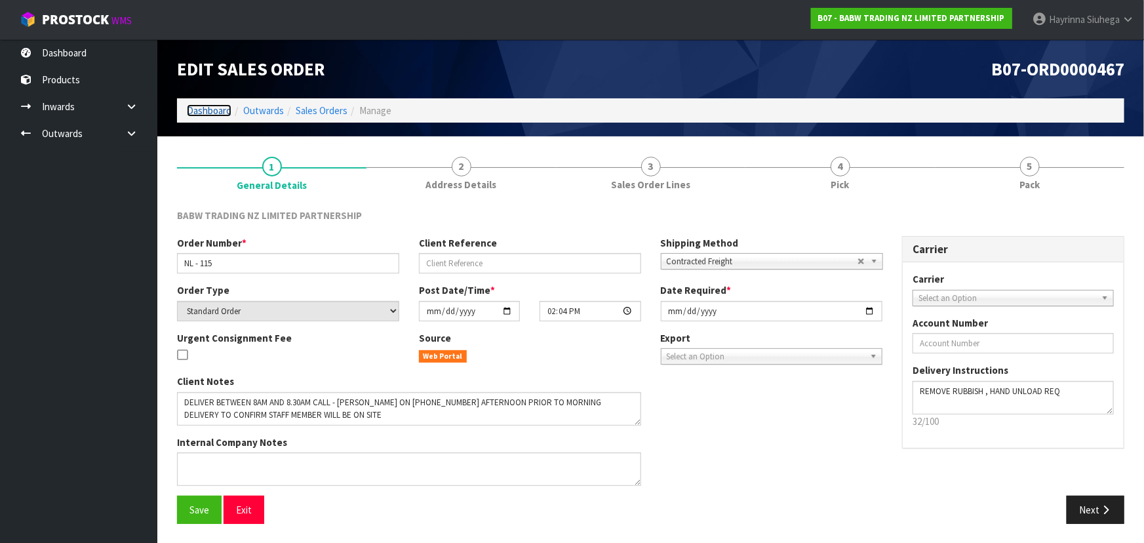
click at [219, 111] on link "Dashboard" at bounding box center [209, 110] width 45 height 12
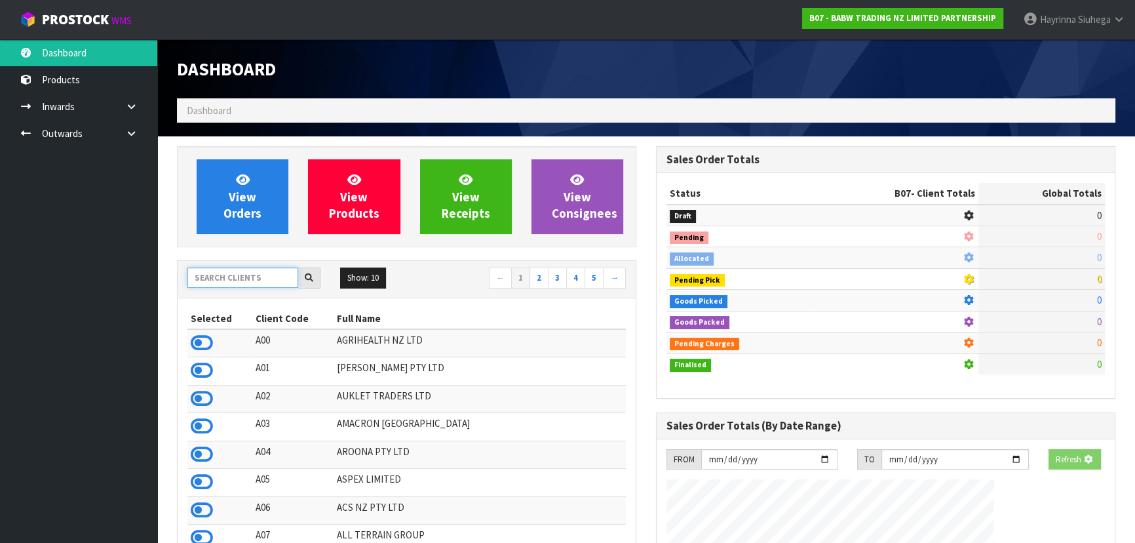
click at [261, 271] on input "text" at bounding box center [242, 277] width 111 height 20
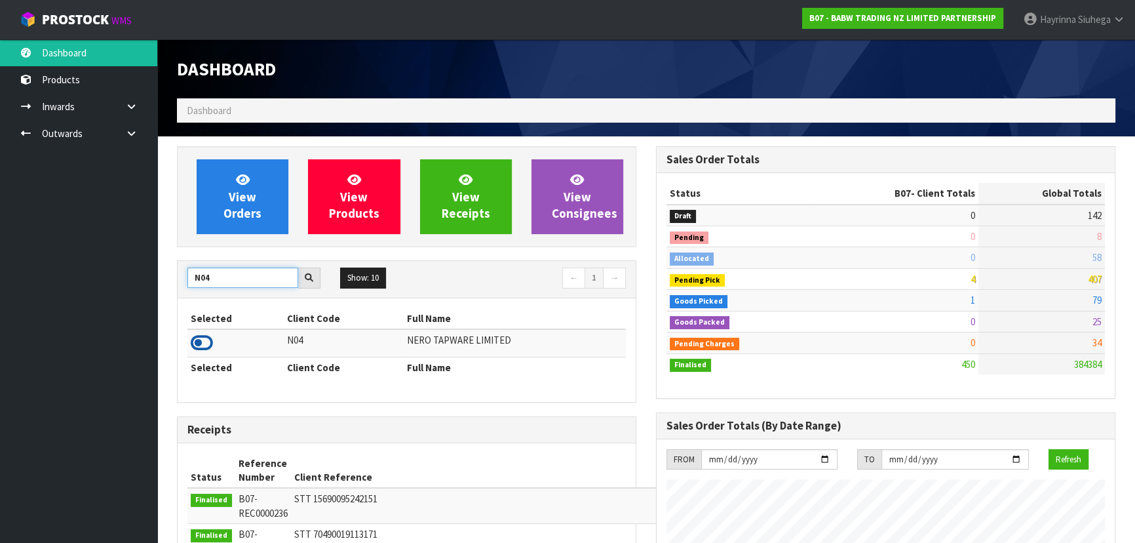
type input "N04"
click at [206, 341] on icon at bounding box center [202, 343] width 22 height 20
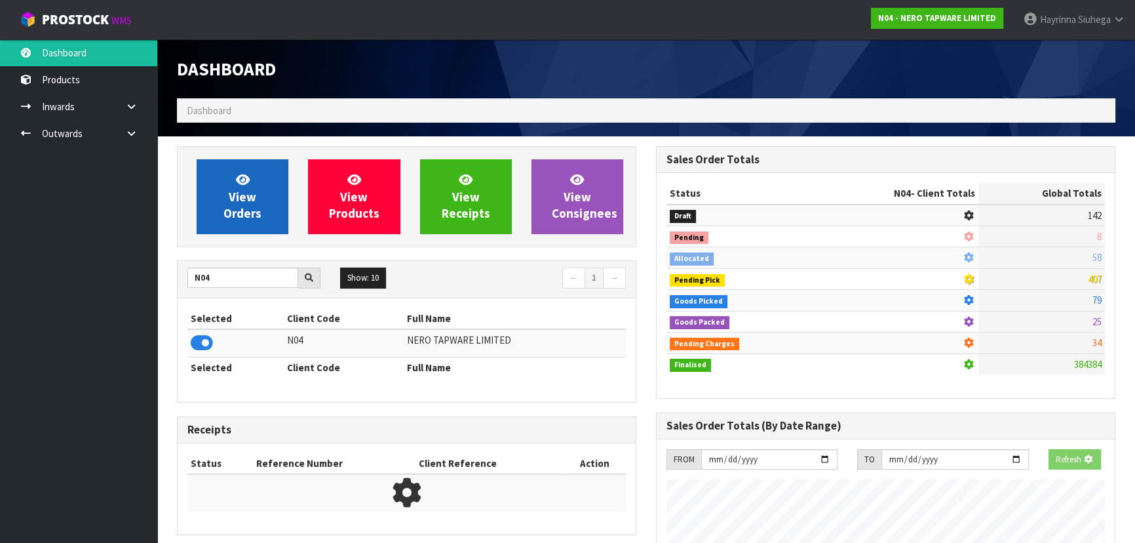
scroll to position [1019, 478]
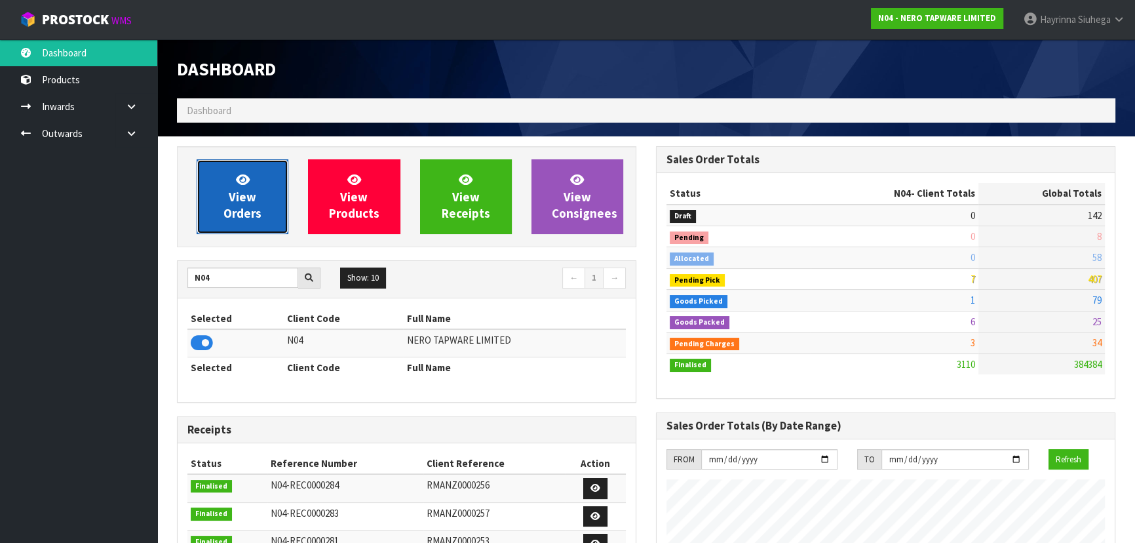
click at [239, 200] on span "View Orders" at bounding box center [242, 196] width 38 height 49
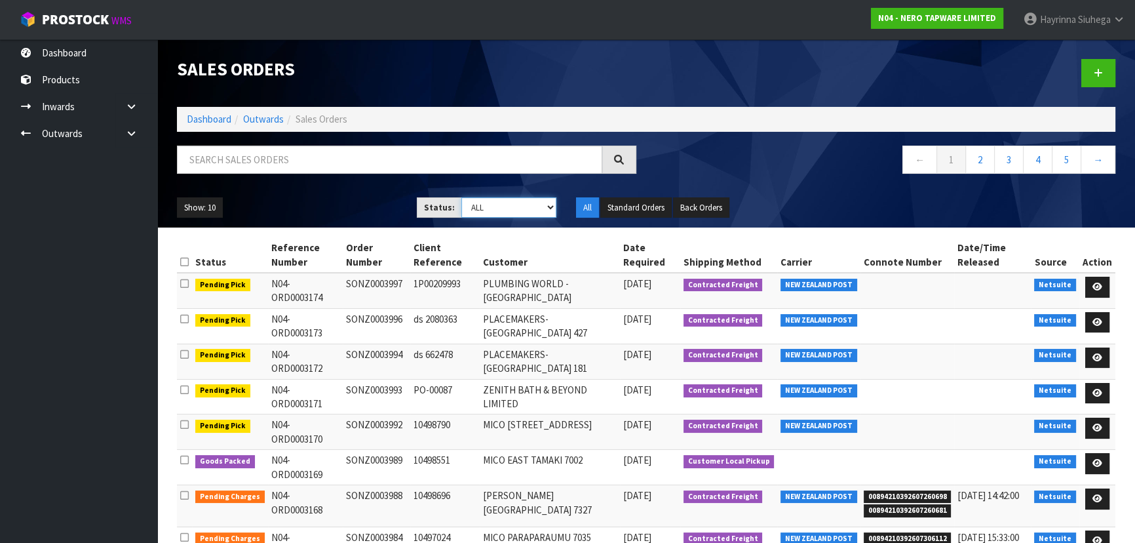
click at [529, 204] on select "Draft Pending Allocated Pending Pick Goods Picked Goods Packed Pending Charges …" at bounding box center [509, 207] width 96 height 20
click at [461, 197] on select "Draft Pending Allocated Pending Pick Goods Picked Goods Packed Pending Charges …" at bounding box center [509, 207] width 96 height 20
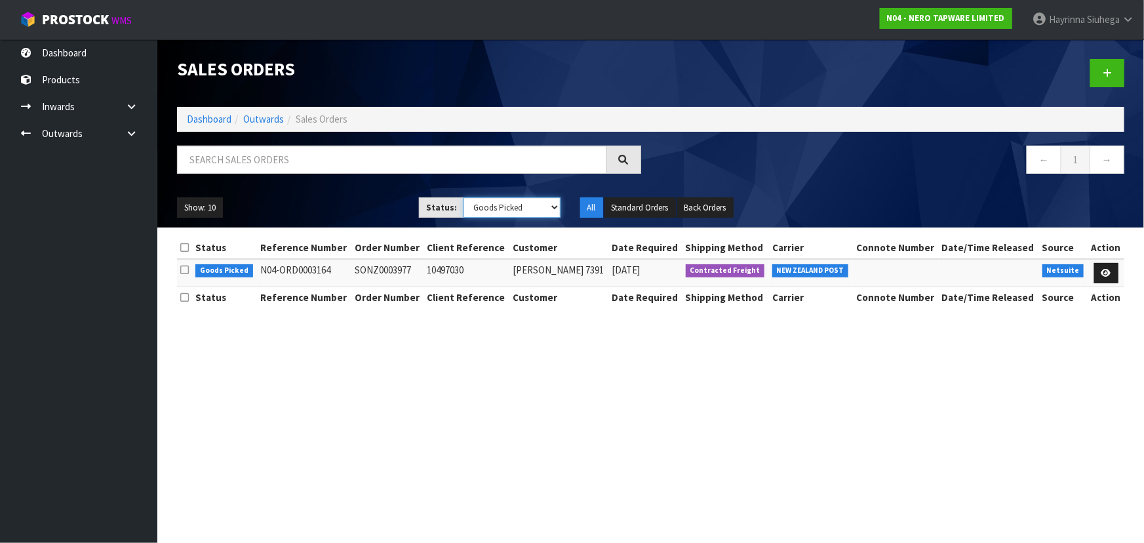
click at [471, 207] on select "Draft Pending Allocated Pending Pick Goods Picked Goods Packed Pending Charges …" at bounding box center [511, 207] width 97 height 20
select select "string:3"
click at [463, 197] on select "Draft Pending Allocated Pending Pick Goods Picked Goods Packed Pending Charges …" at bounding box center [511, 207] width 97 height 20
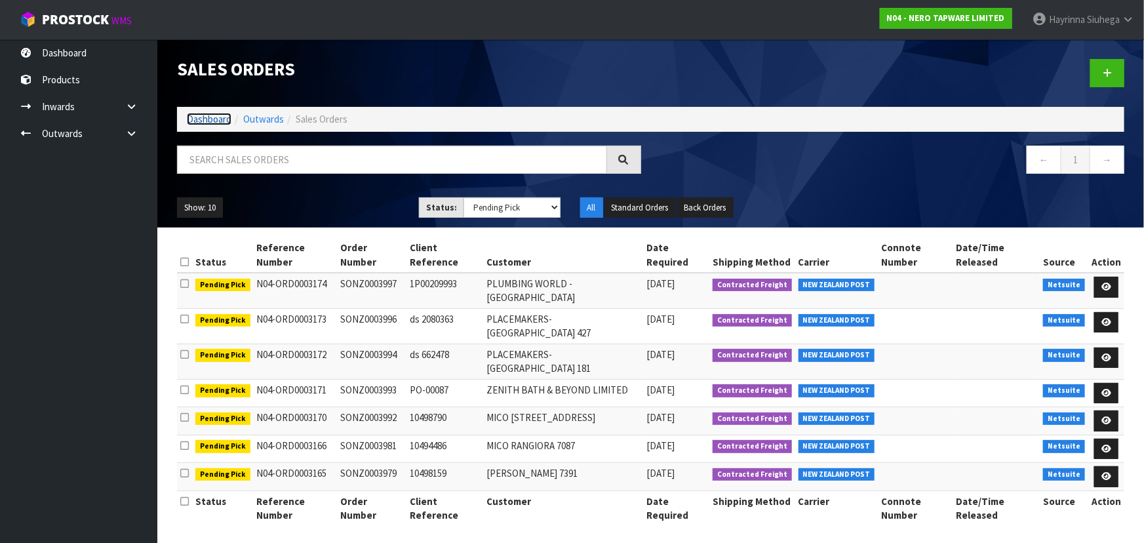
click at [215, 119] on link "Dashboard" at bounding box center [209, 119] width 45 height 12
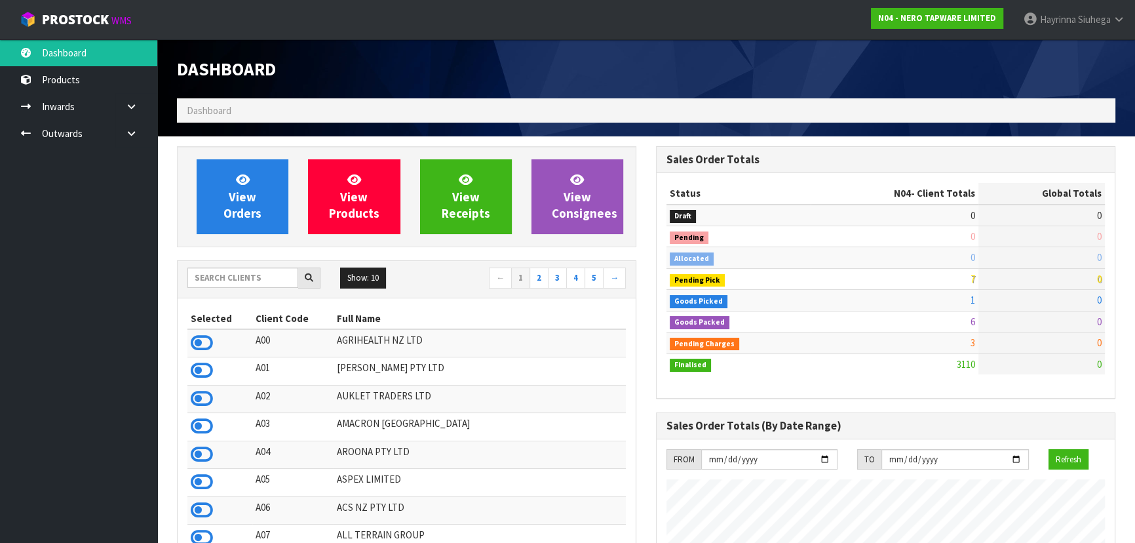
scroll to position [1019, 478]
